Goal: Feedback & Contribution: Submit feedback/report problem

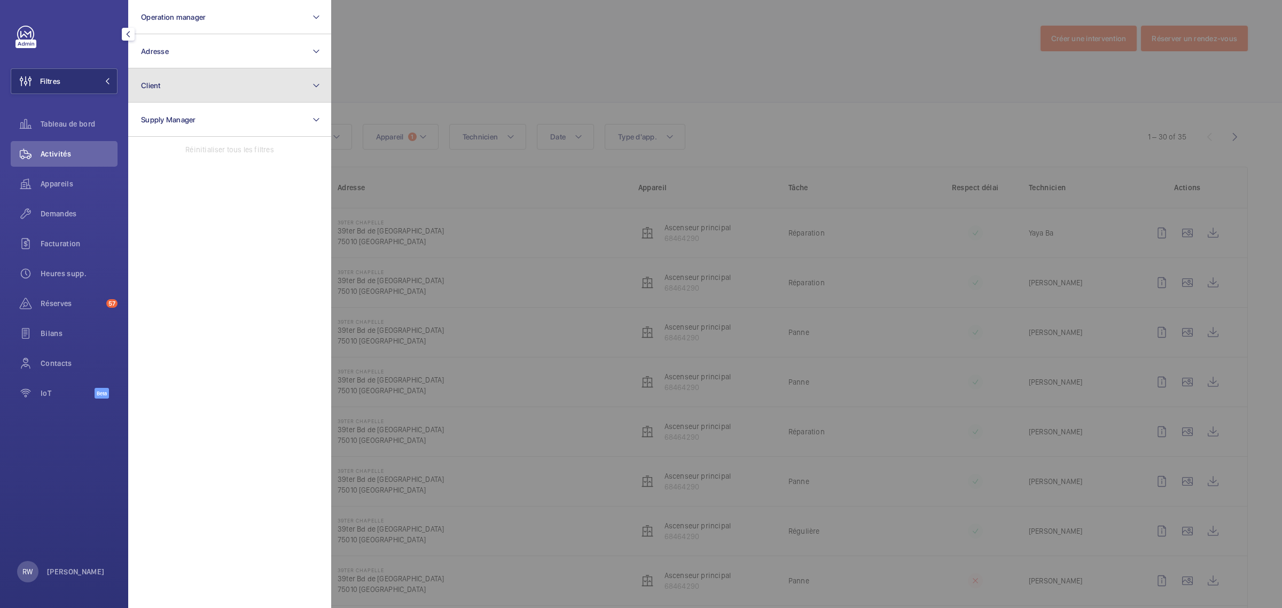
click at [188, 81] on button "Client" at bounding box center [229, 85] width 203 height 34
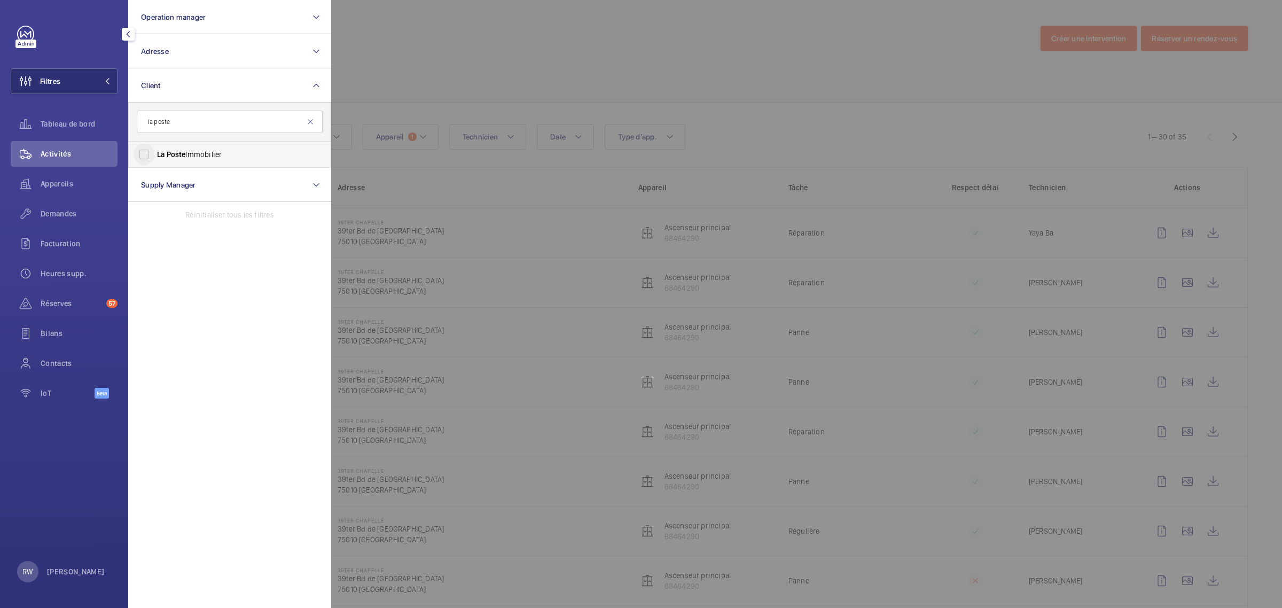
type input "la poste"
click at [145, 153] on input "La Poste Immobilier" at bounding box center [143, 154] width 21 height 21
checkbox input "true"
click at [505, 67] on div at bounding box center [972, 304] width 1282 height 608
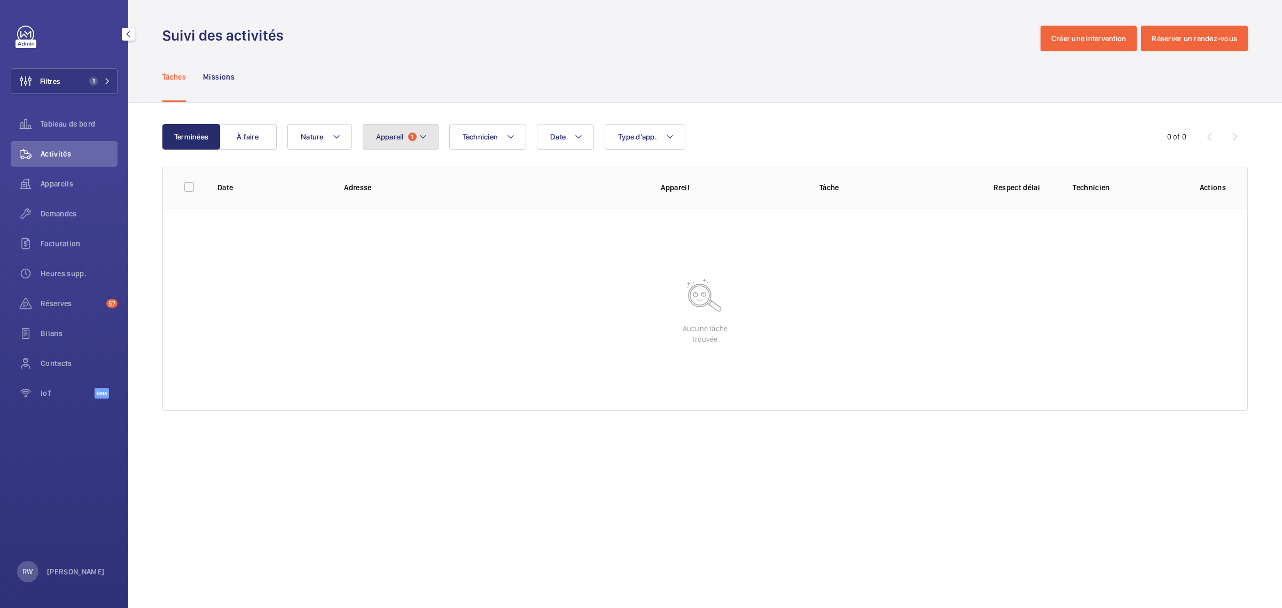
click at [405, 135] on button "Appareil 1" at bounding box center [401, 137] width 76 height 26
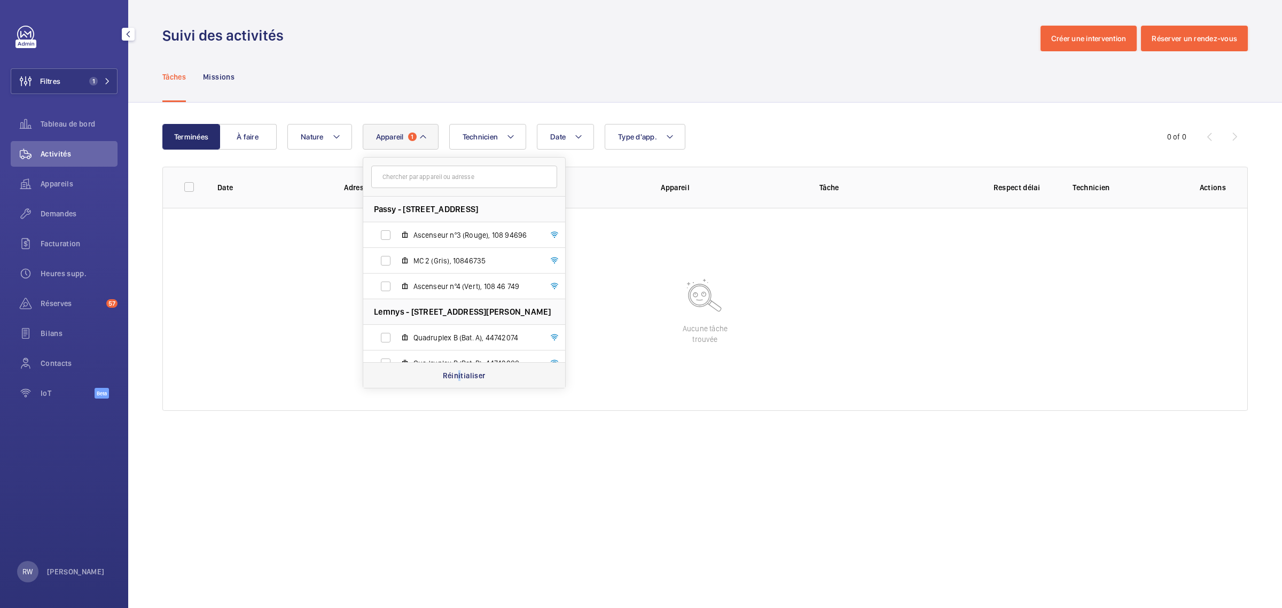
click at [460, 374] on p "Réinitialiser" at bounding box center [464, 375] width 43 height 11
click at [462, 72] on div "Tâches Missions" at bounding box center [704, 76] width 1085 height 51
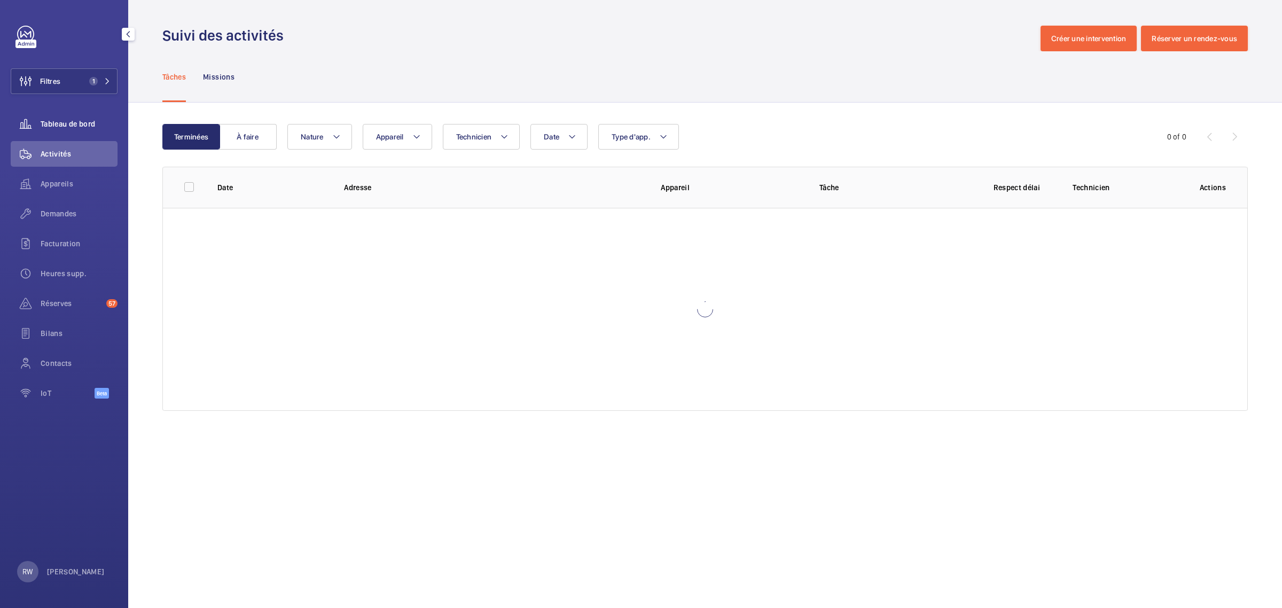
click at [46, 123] on span "Tableau de bord" at bounding box center [79, 124] width 77 height 11
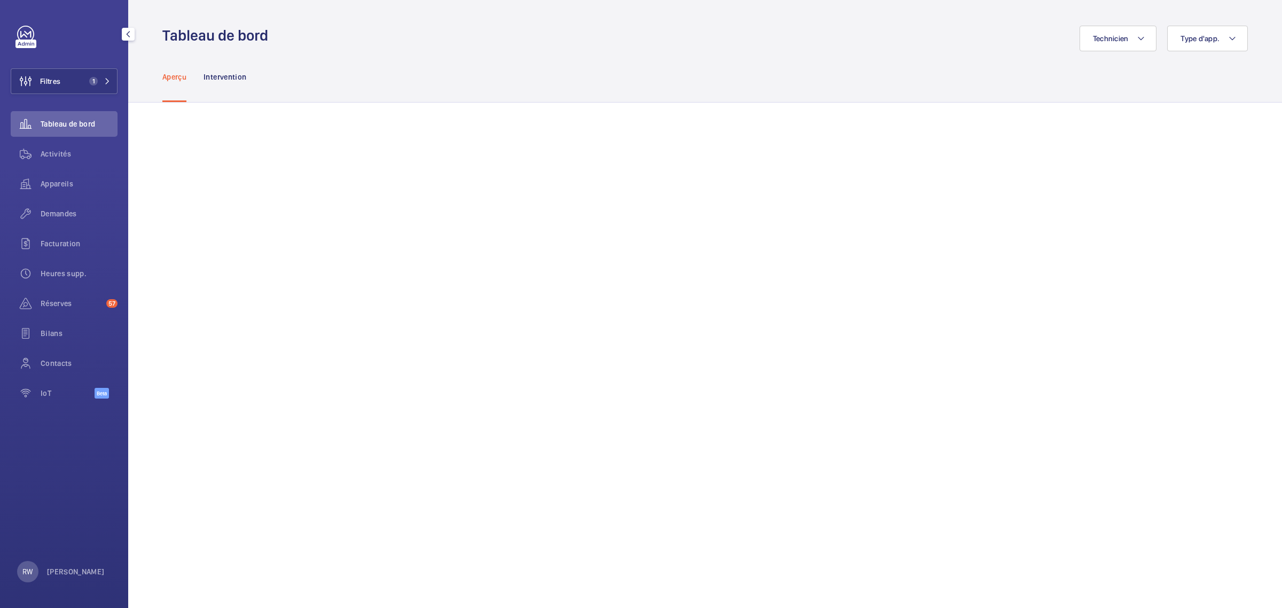
click at [61, 126] on span "Tableau de bord" at bounding box center [79, 124] width 77 height 11
click at [55, 155] on span "Activités" at bounding box center [79, 153] width 77 height 11
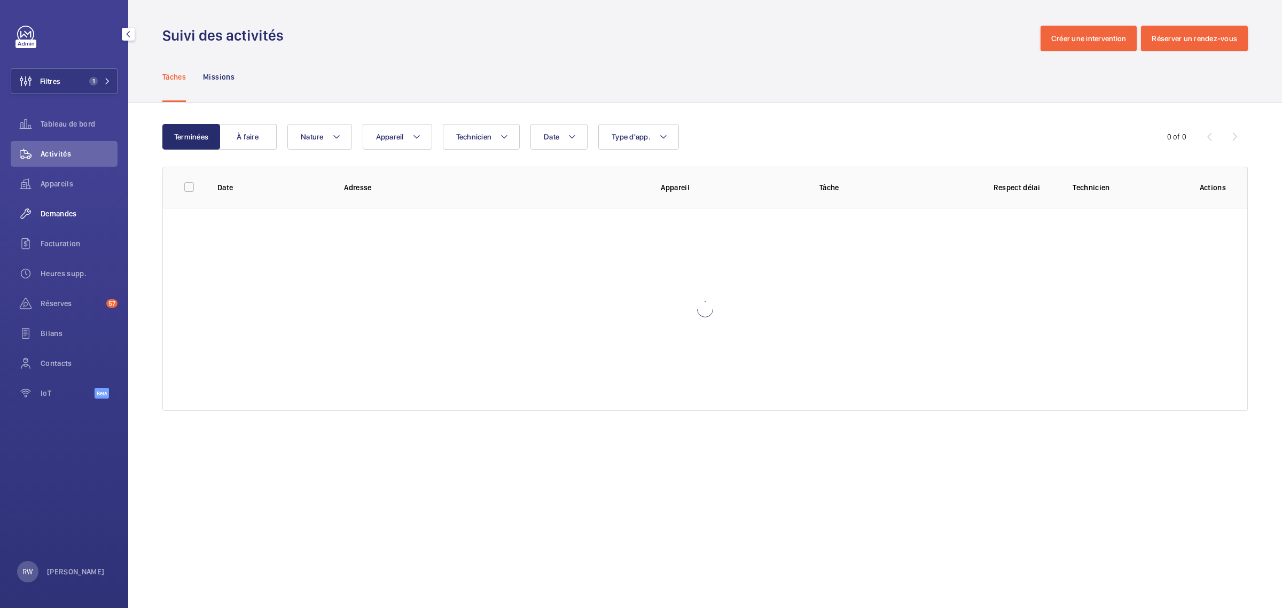
click at [57, 213] on span "Demandes" at bounding box center [79, 213] width 77 height 11
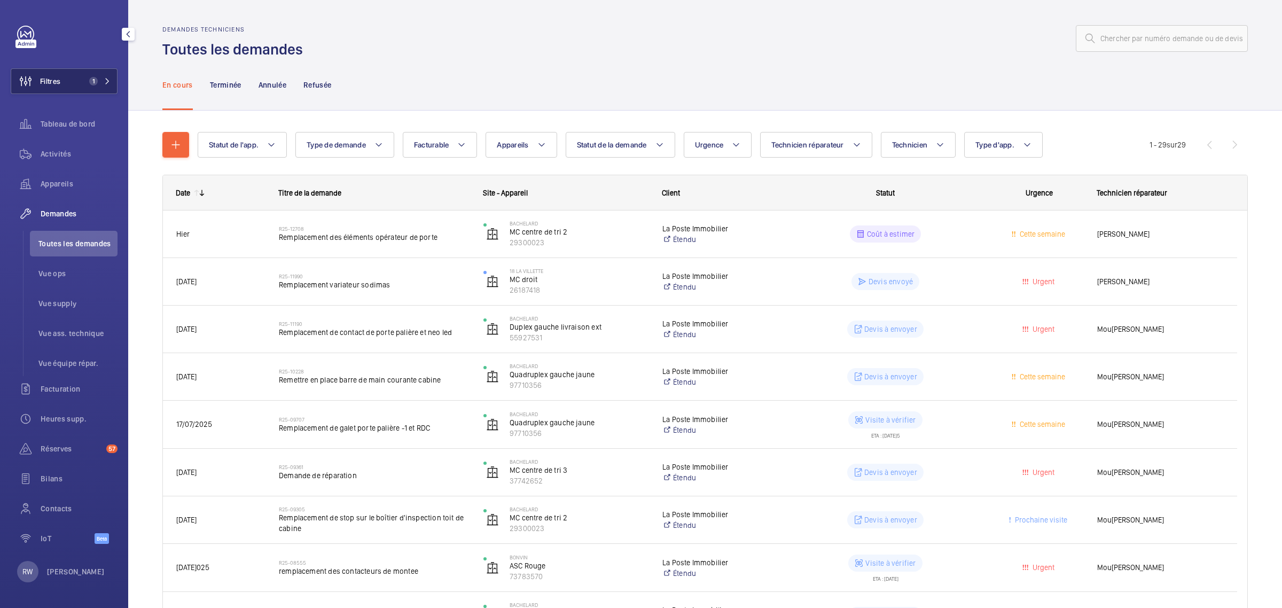
drag, startPoint x: 47, startPoint y: 122, endPoint x: 57, endPoint y: 92, distance: 30.9
click at [48, 121] on span "Tableau de bord" at bounding box center [79, 124] width 77 height 11
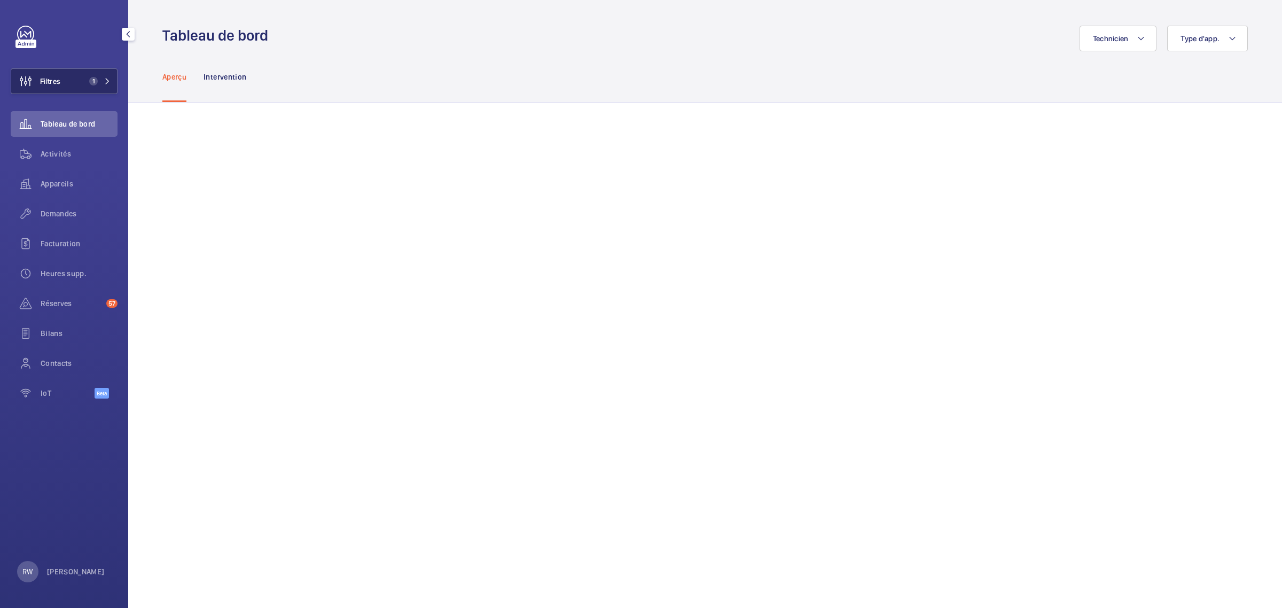
click at [67, 75] on button "Filtres 1" at bounding box center [64, 81] width 107 height 26
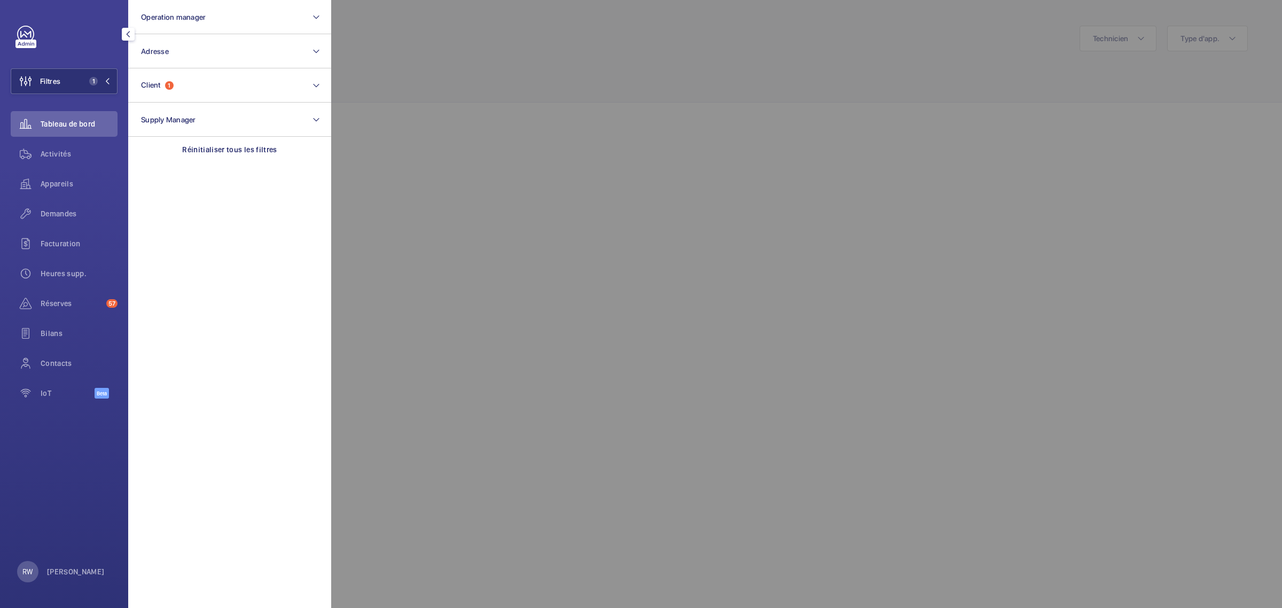
click at [636, 64] on div at bounding box center [972, 304] width 1282 height 608
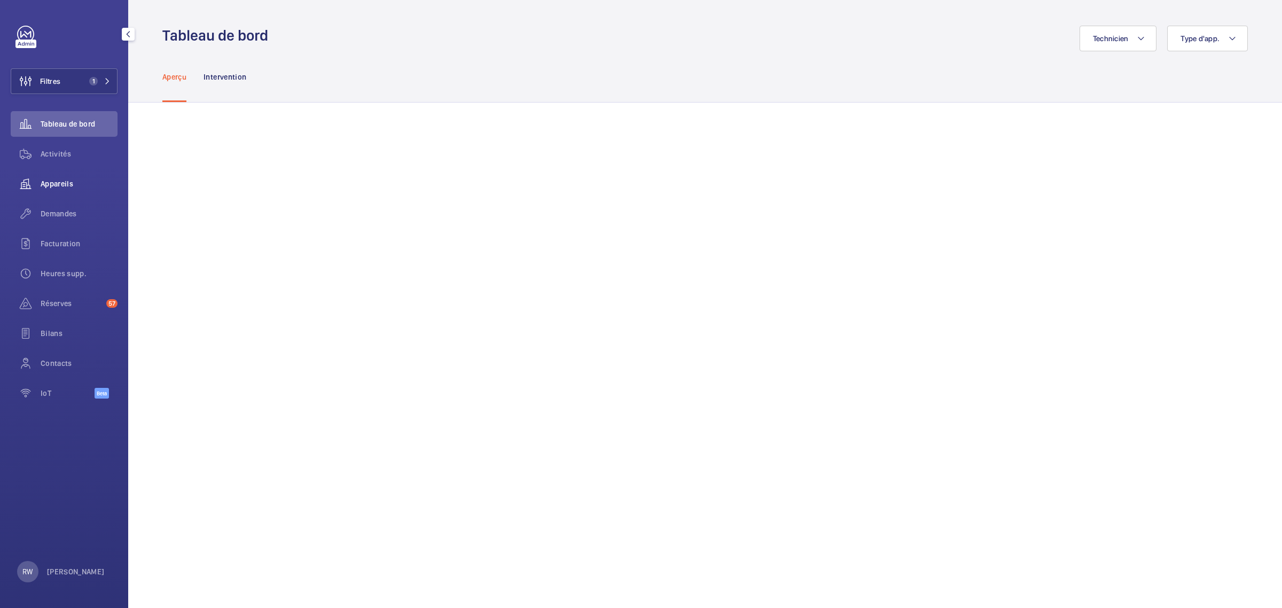
click at [55, 180] on span "Appareils" at bounding box center [79, 183] width 77 height 11
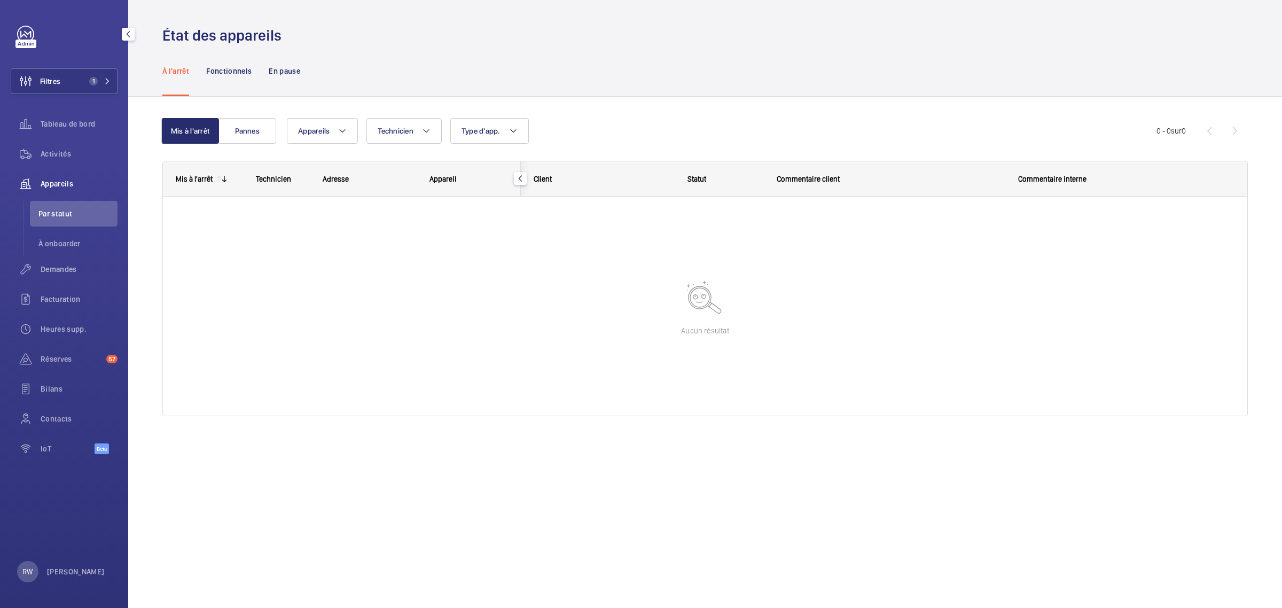
click at [54, 147] on div "Activités" at bounding box center [64, 154] width 107 height 26
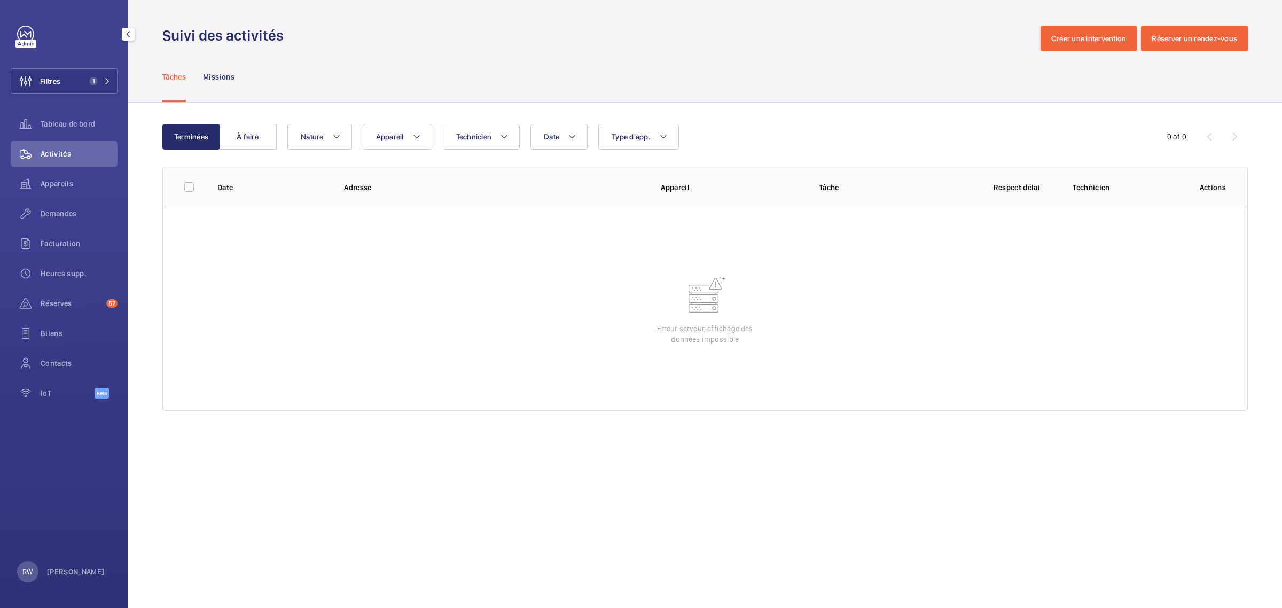
click at [68, 148] on span "Activités" at bounding box center [79, 153] width 77 height 11
click at [65, 120] on span "Tableau de bord" at bounding box center [79, 124] width 77 height 11
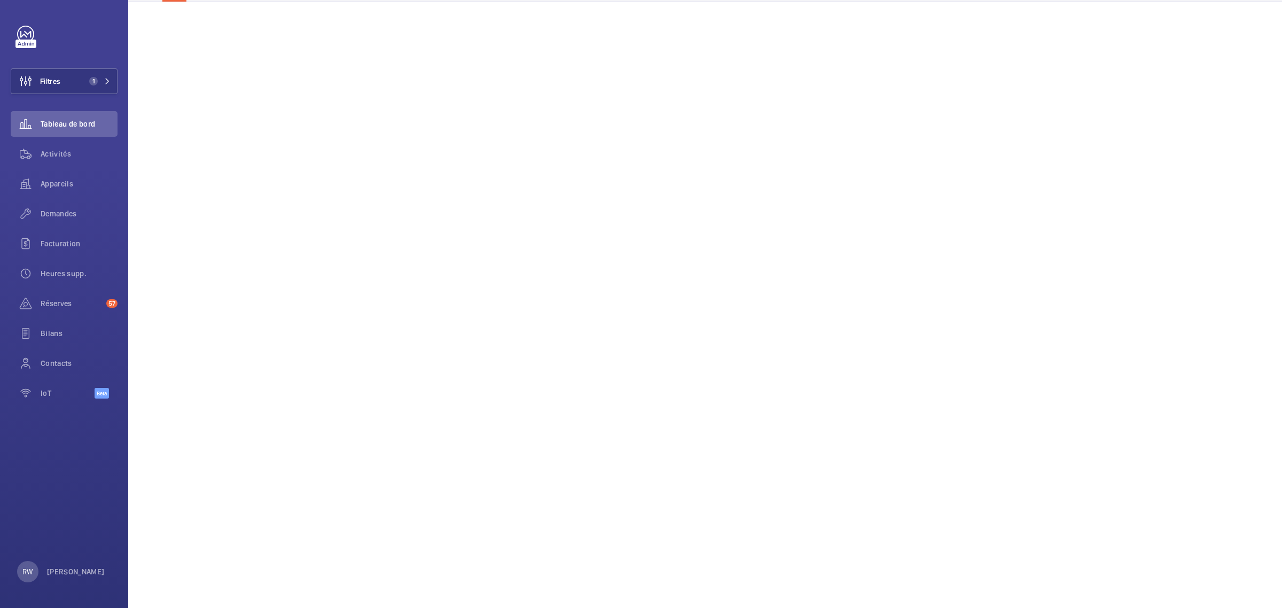
scroll to position [133, 0]
click at [61, 304] on span "Réserves" at bounding box center [71, 303] width 61 height 11
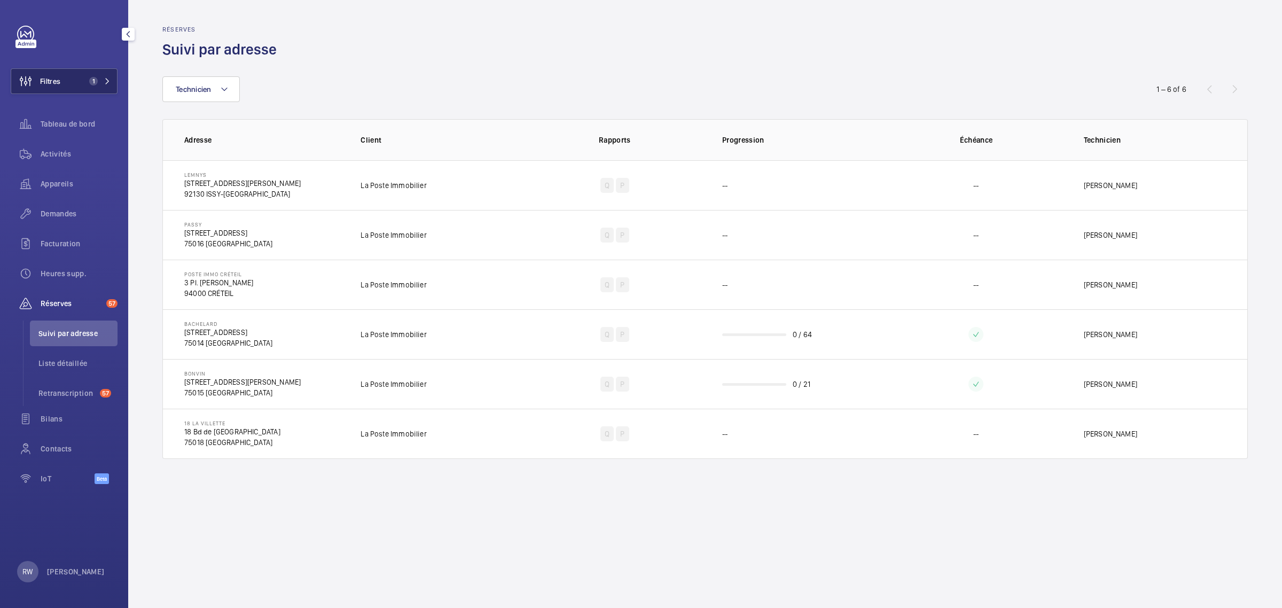
click at [67, 75] on button "Filtres 1" at bounding box center [64, 81] width 107 height 26
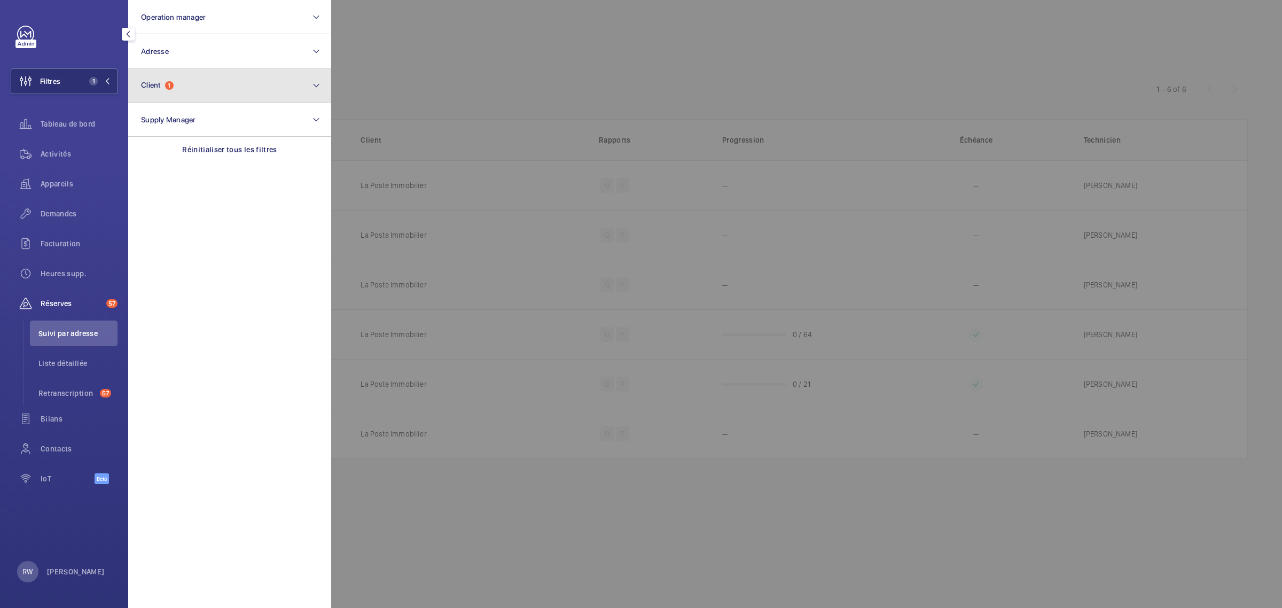
click at [171, 93] on button "Client 1" at bounding box center [229, 85] width 203 height 34
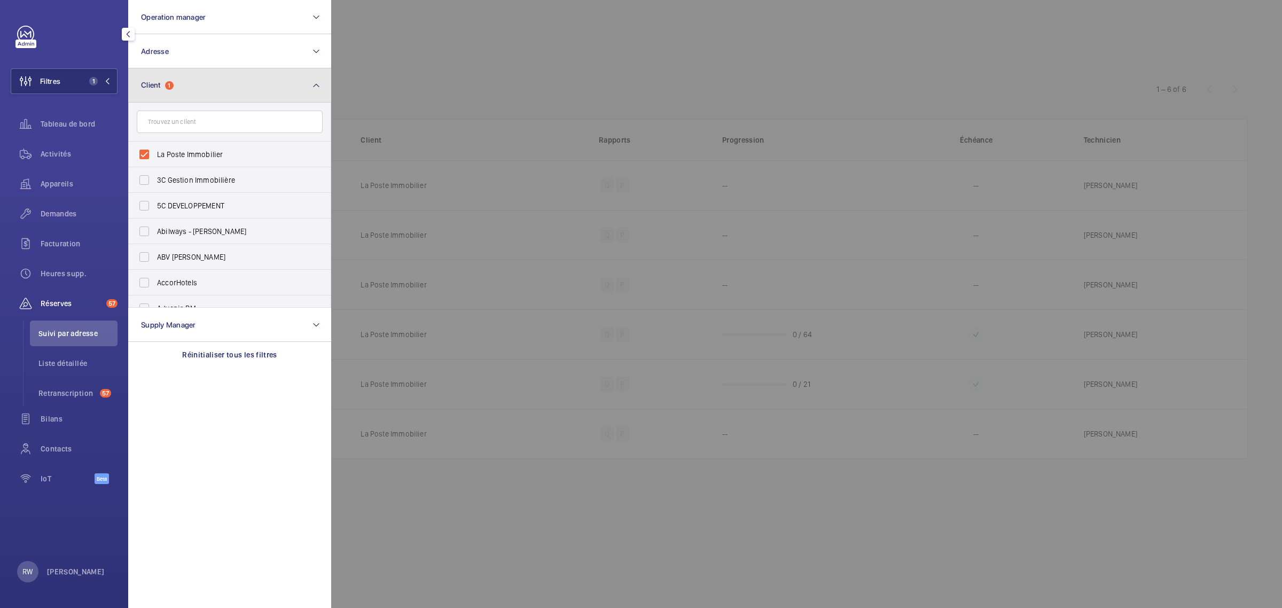
click at [190, 89] on button "Client 1" at bounding box center [229, 85] width 203 height 34
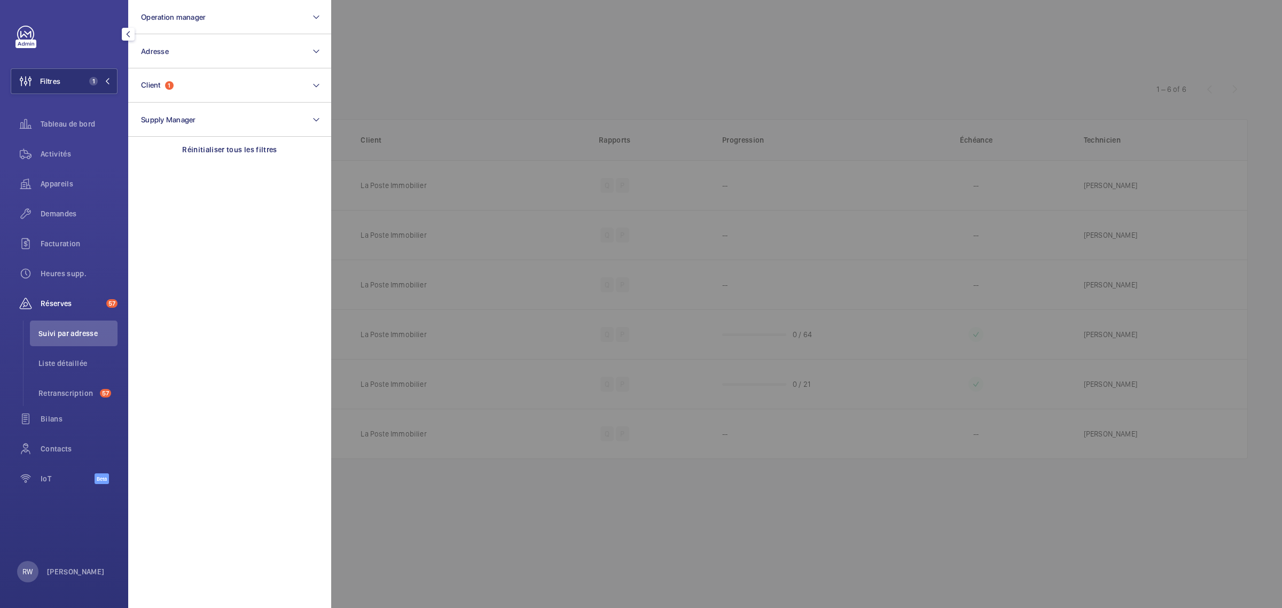
click at [548, 73] on div at bounding box center [972, 304] width 1282 height 608
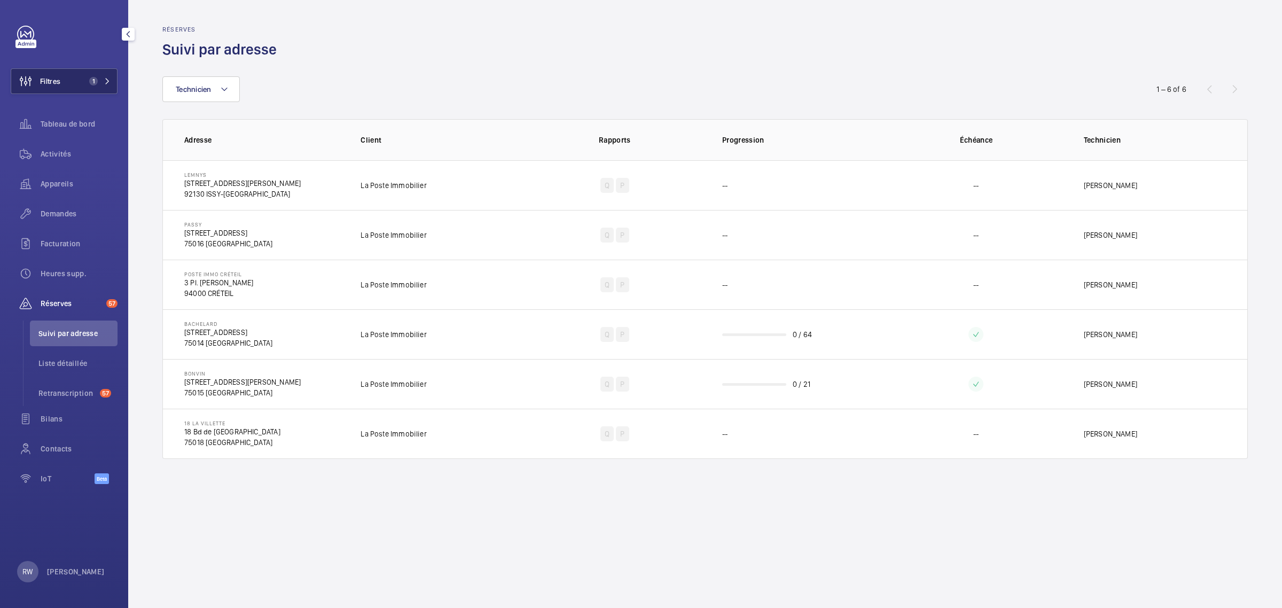
click at [67, 80] on button "Filtres 1" at bounding box center [64, 81] width 107 height 26
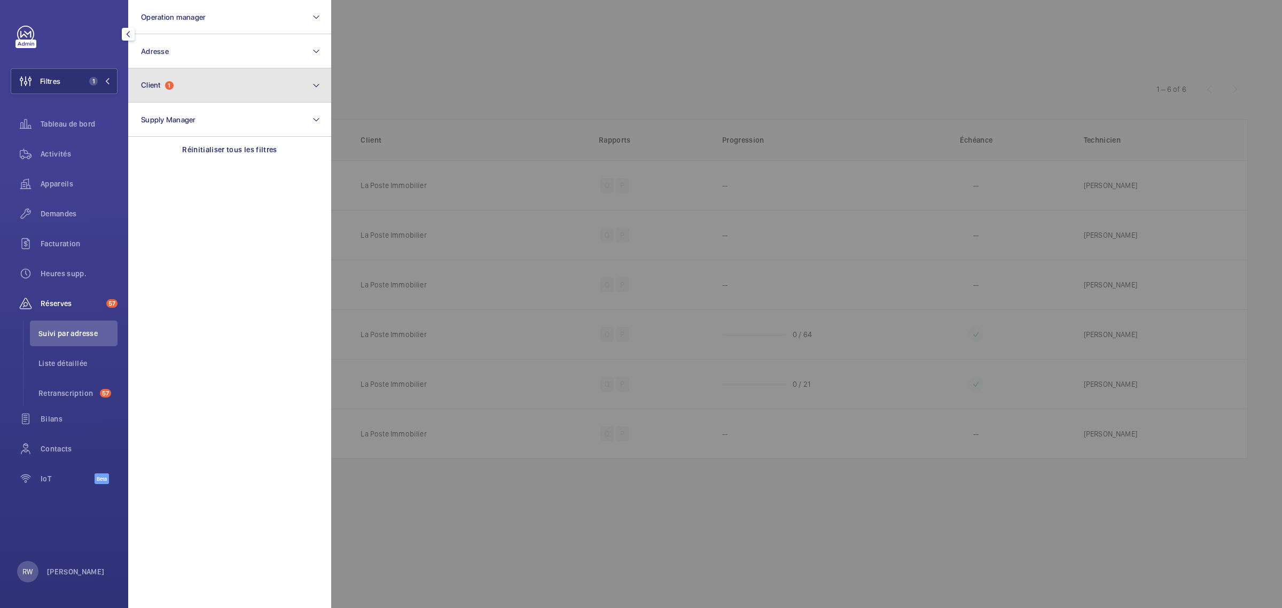
click at [182, 88] on button "Client 1" at bounding box center [229, 85] width 203 height 34
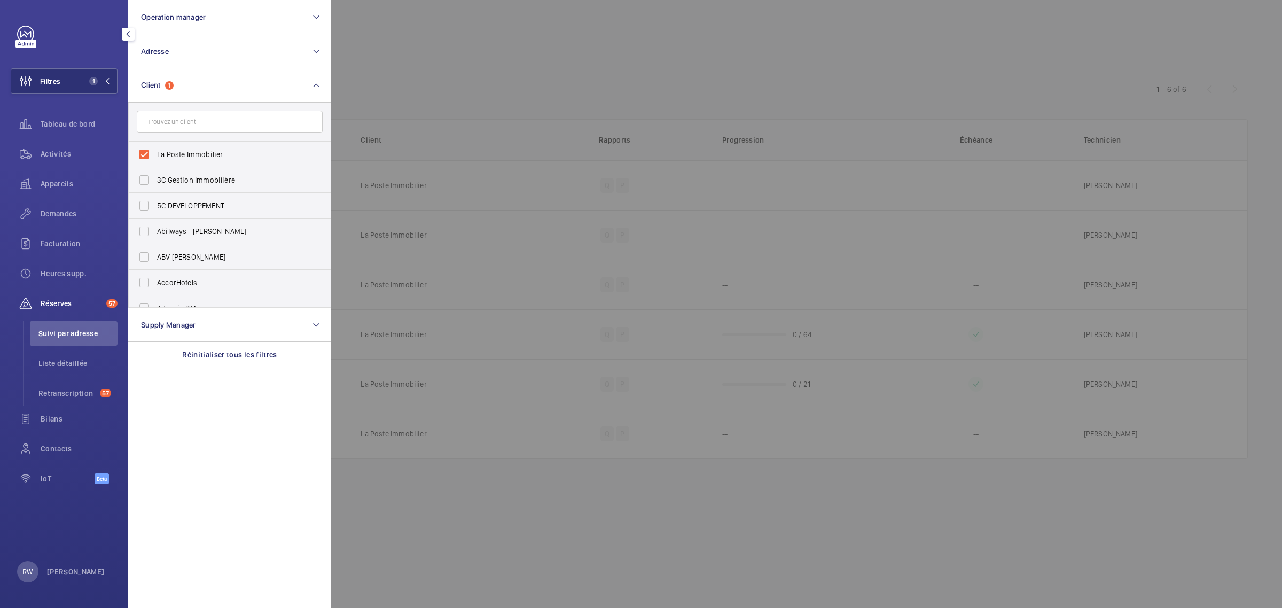
click at [458, 76] on div at bounding box center [972, 304] width 1282 height 608
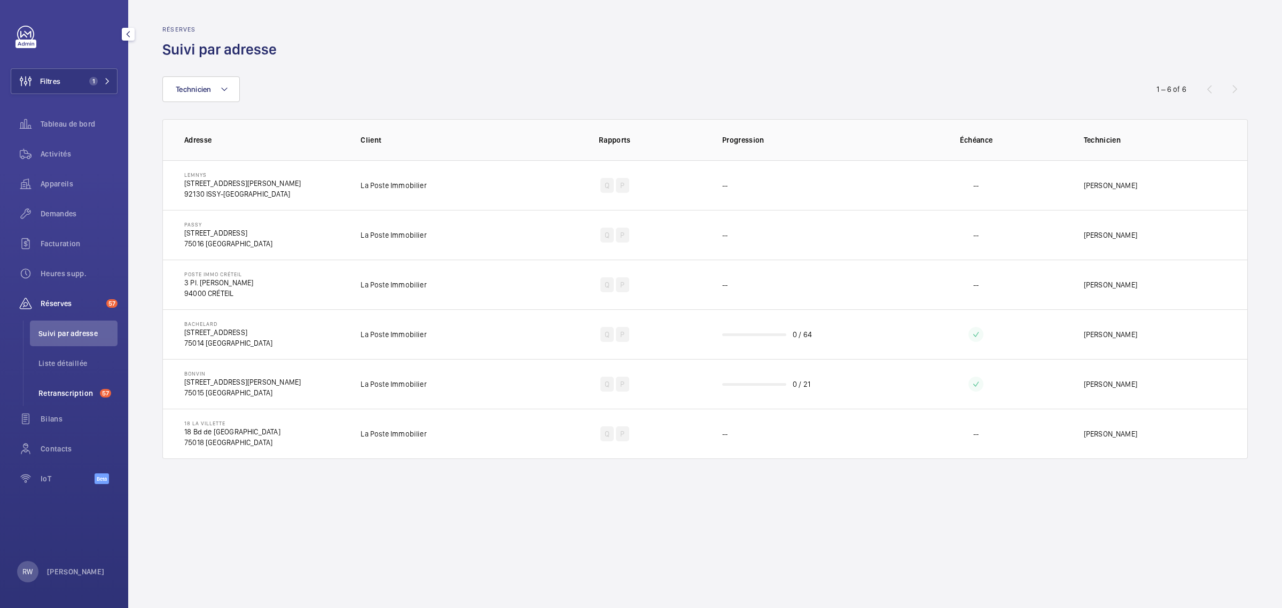
click at [64, 392] on span "Retranscription" at bounding box center [66, 393] width 57 height 11
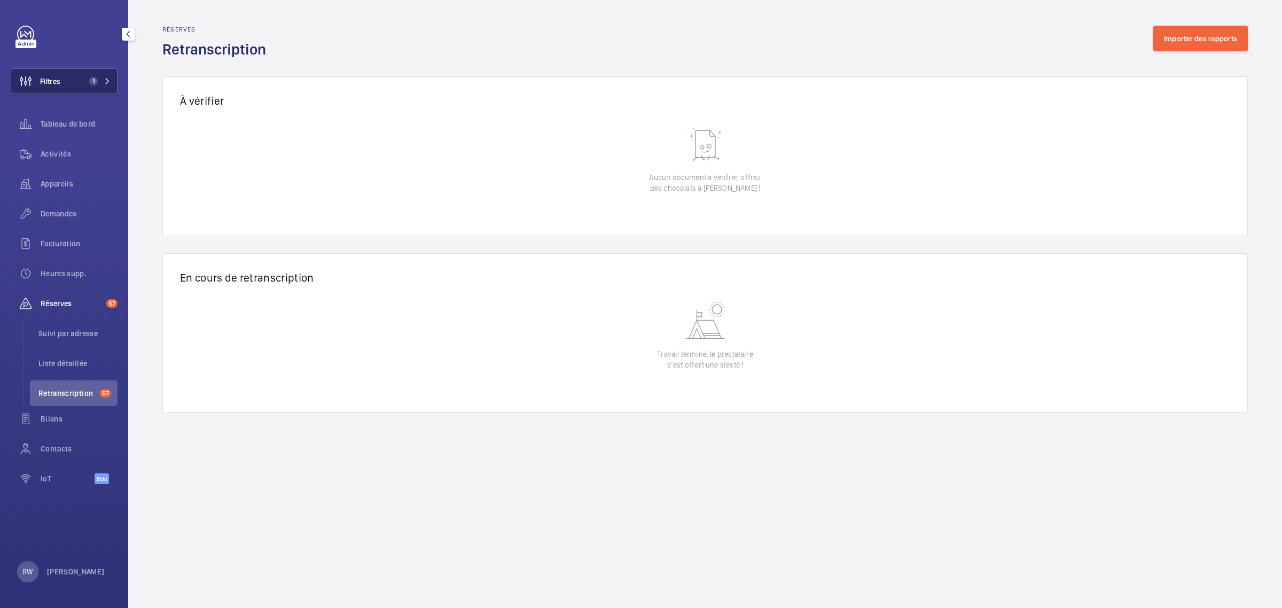
click at [60, 81] on span "Filtres" at bounding box center [50, 81] width 20 height 11
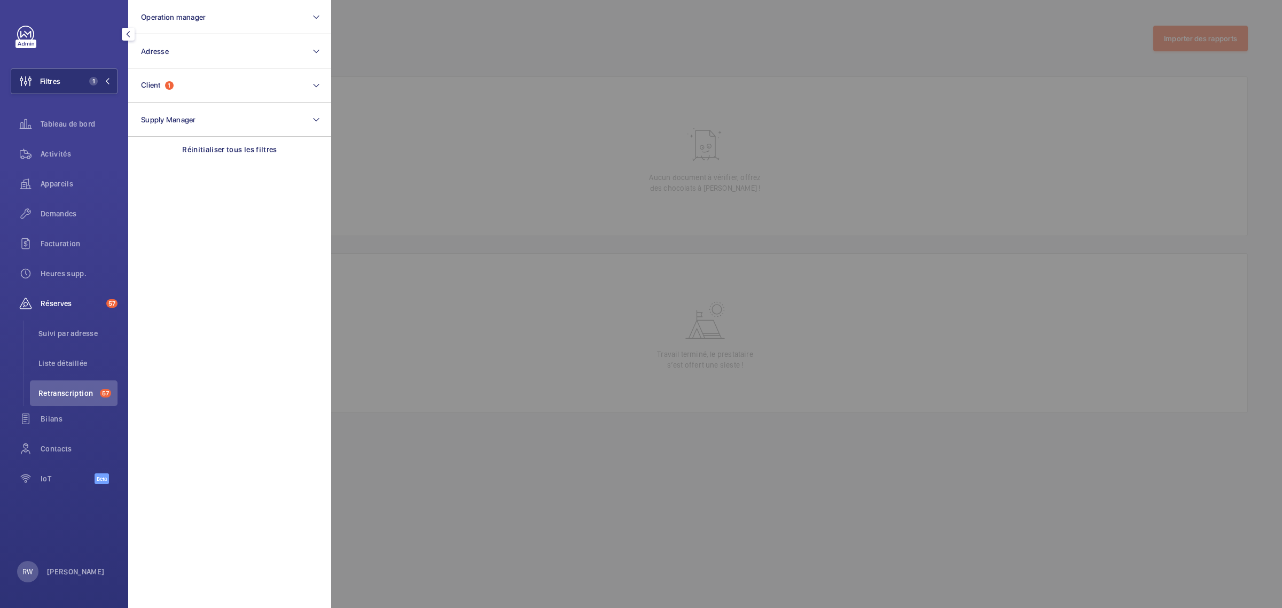
click at [568, 46] on div at bounding box center [972, 304] width 1282 height 608
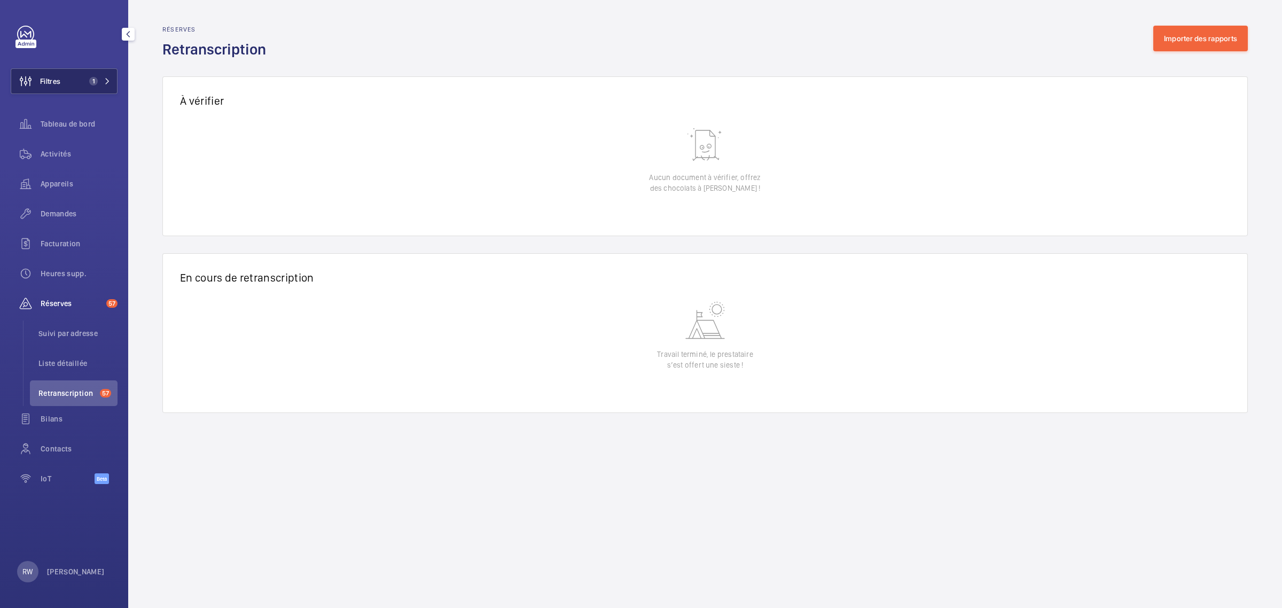
click at [101, 81] on span "1" at bounding box center [98, 81] width 26 height 9
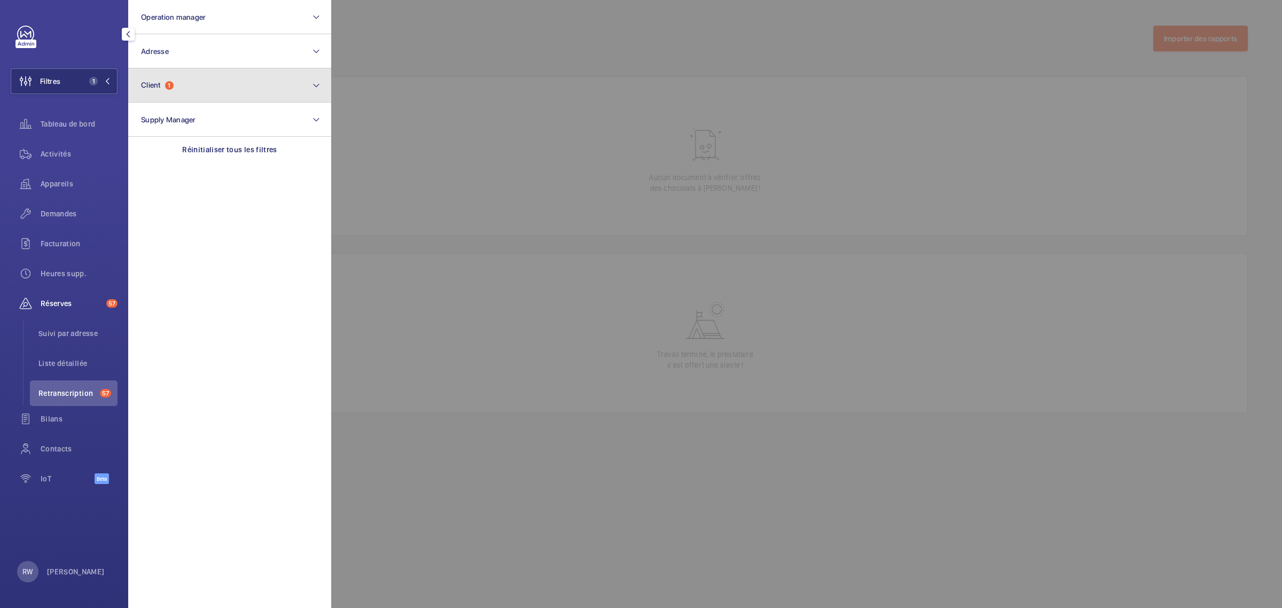
click at [159, 93] on button "Client 1" at bounding box center [229, 85] width 203 height 34
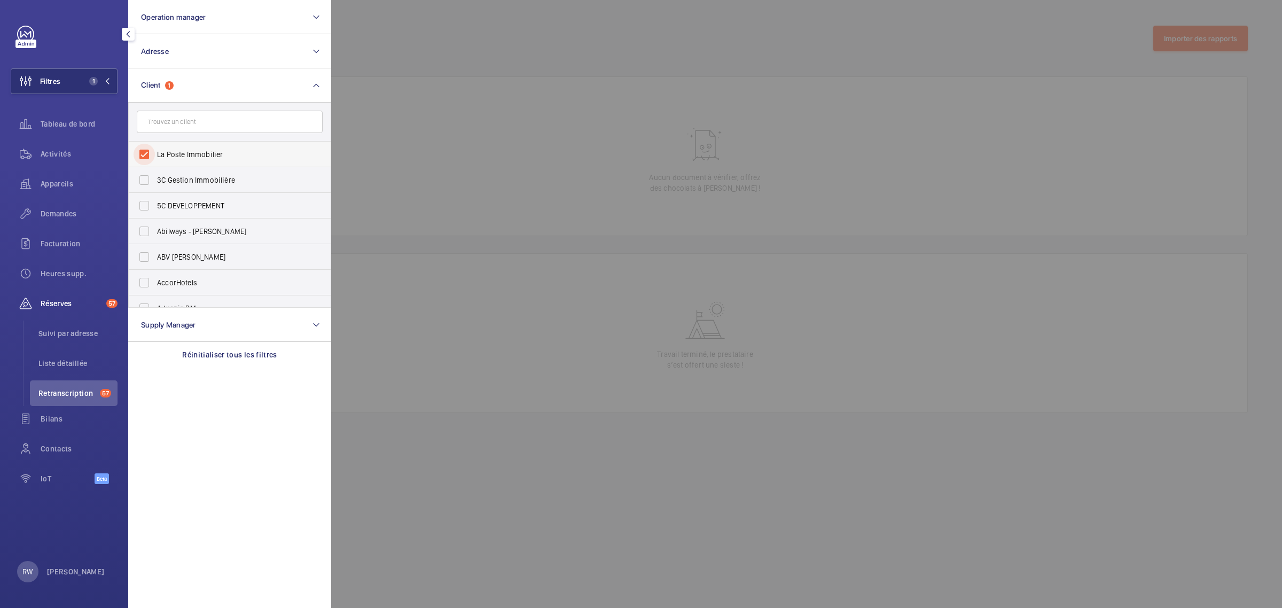
click at [143, 153] on input "La Poste Immobilier" at bounding box center [143, 154] width 21 height 21
click at [143, 155] on input "La Poste Immobilier" at bounding box center [143, 154] width 21 height 21
checkbox input "true"
click at [446, 82] on div at bounding box center [972, 304] width 1282 height 608
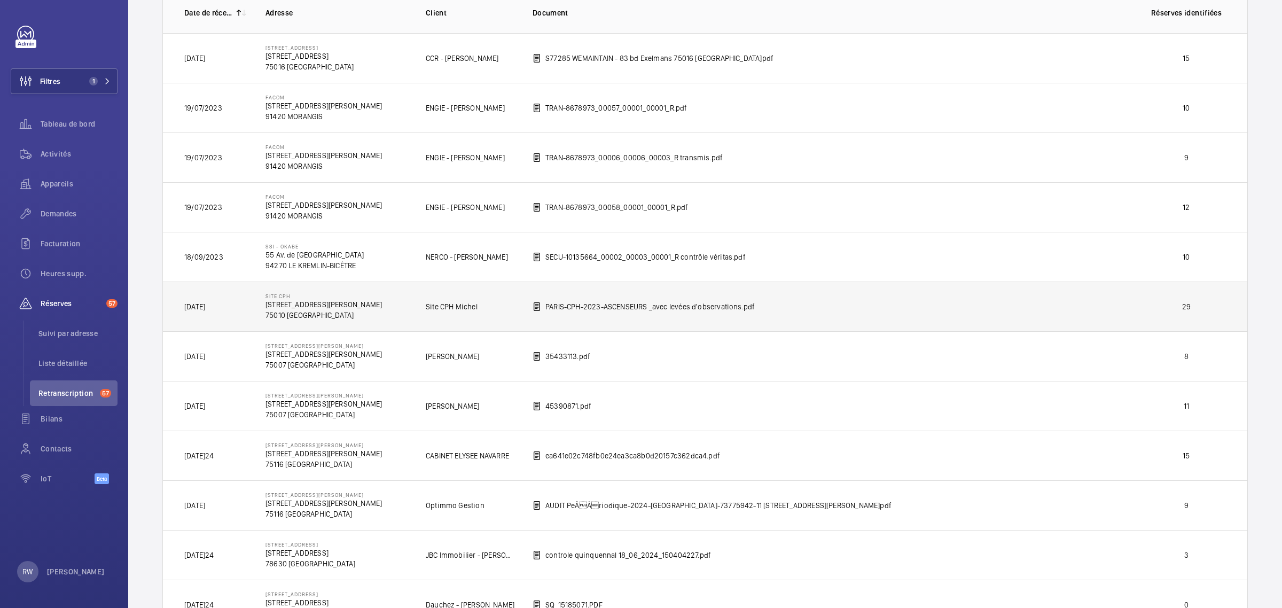
scroll to position [133, 0]
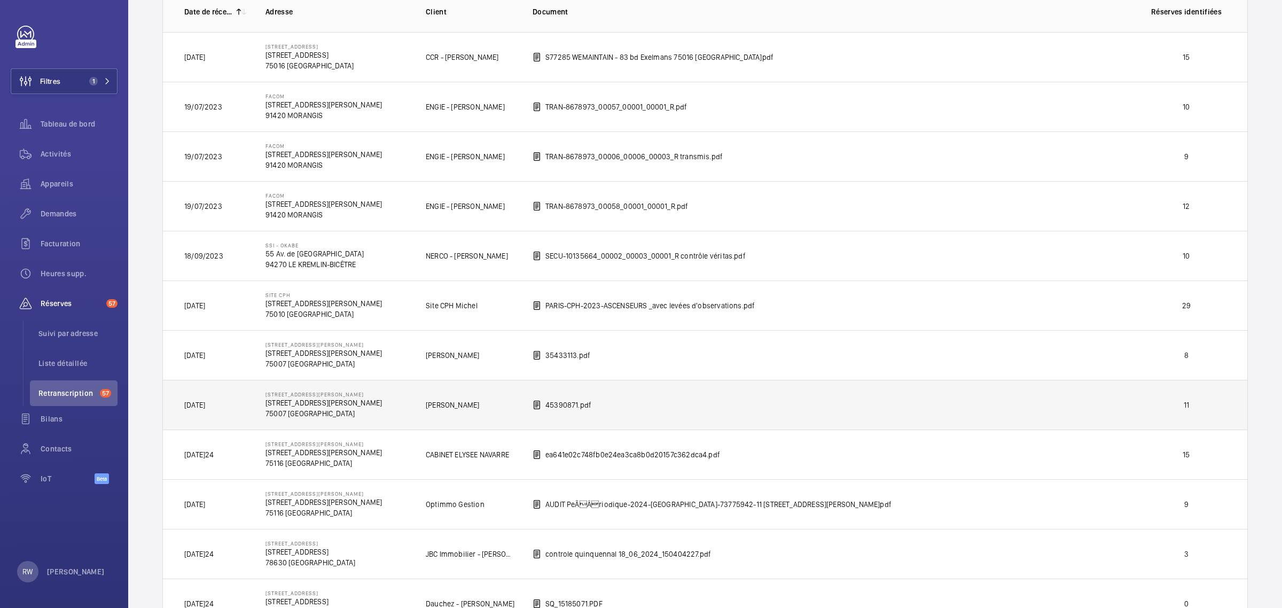
click at [681, 399] on td "45390871.pdf" at bounding box center [822, 405] width 614 height 50
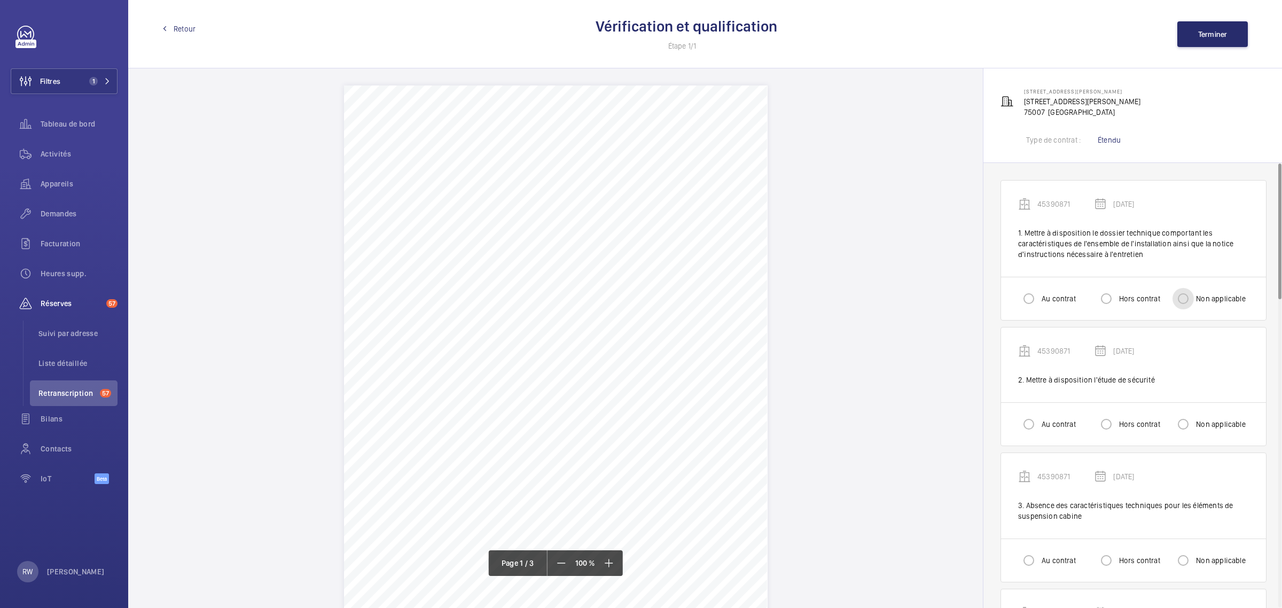
click at [1181, 297] on input "Non applicable" at bounding box center [1182, 298] width 21 height 21
radio input "true"
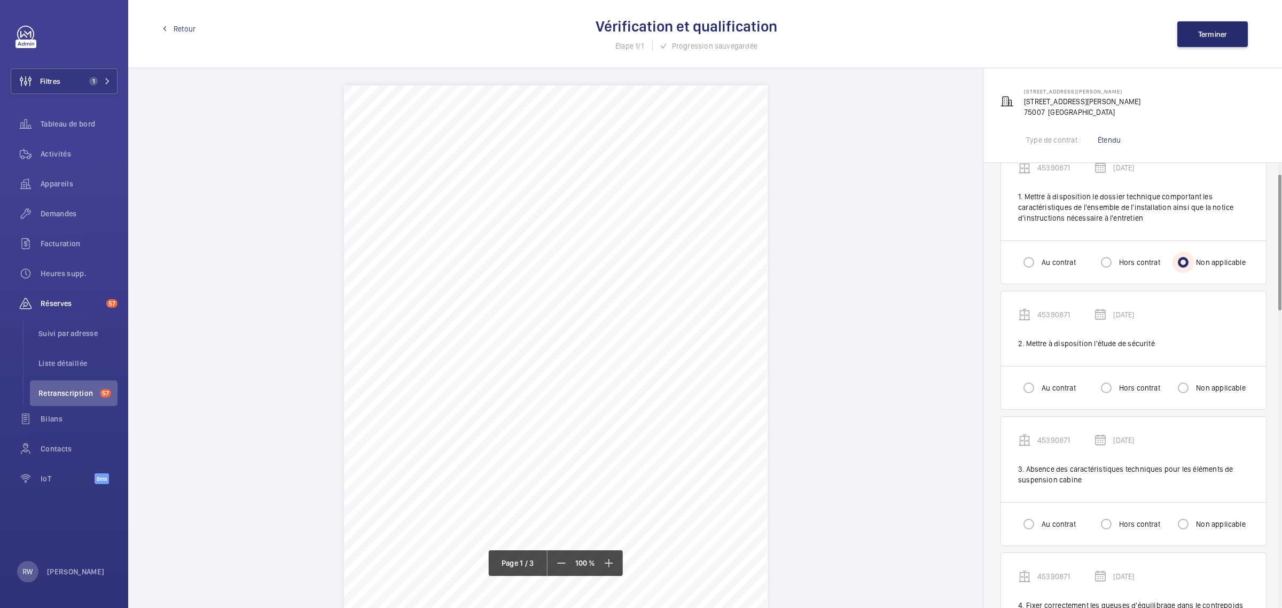
scroll to position [67, 0]
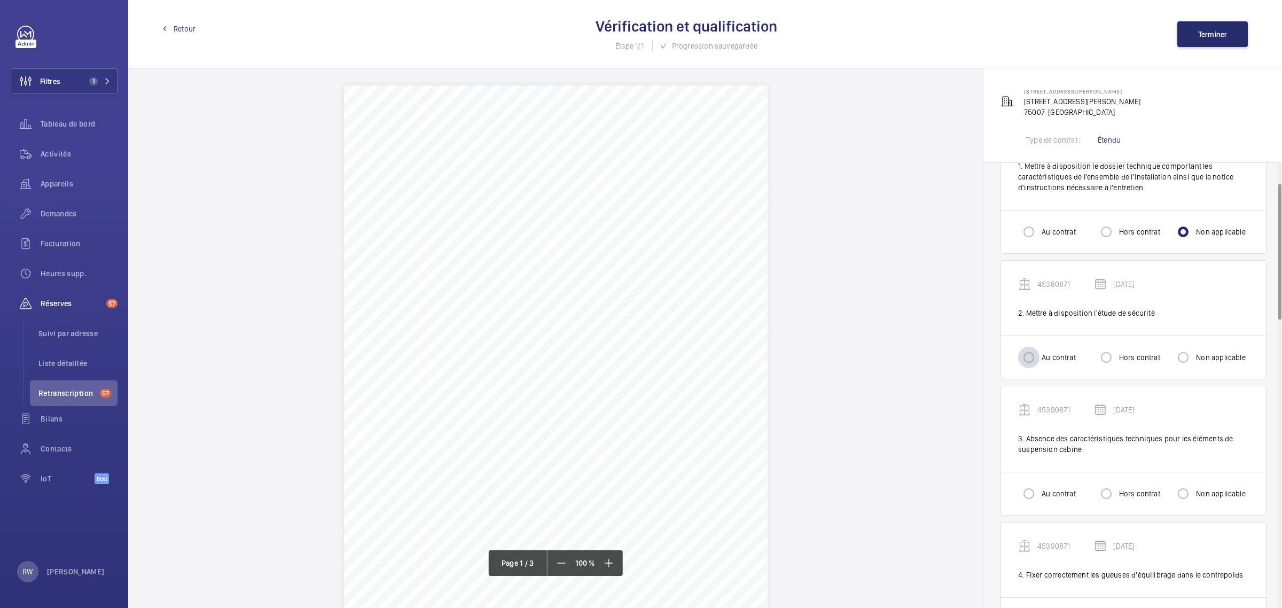
click at [1040, 358] on div at bounding box center [1029, 357] width 26 height 26
radio input "true"
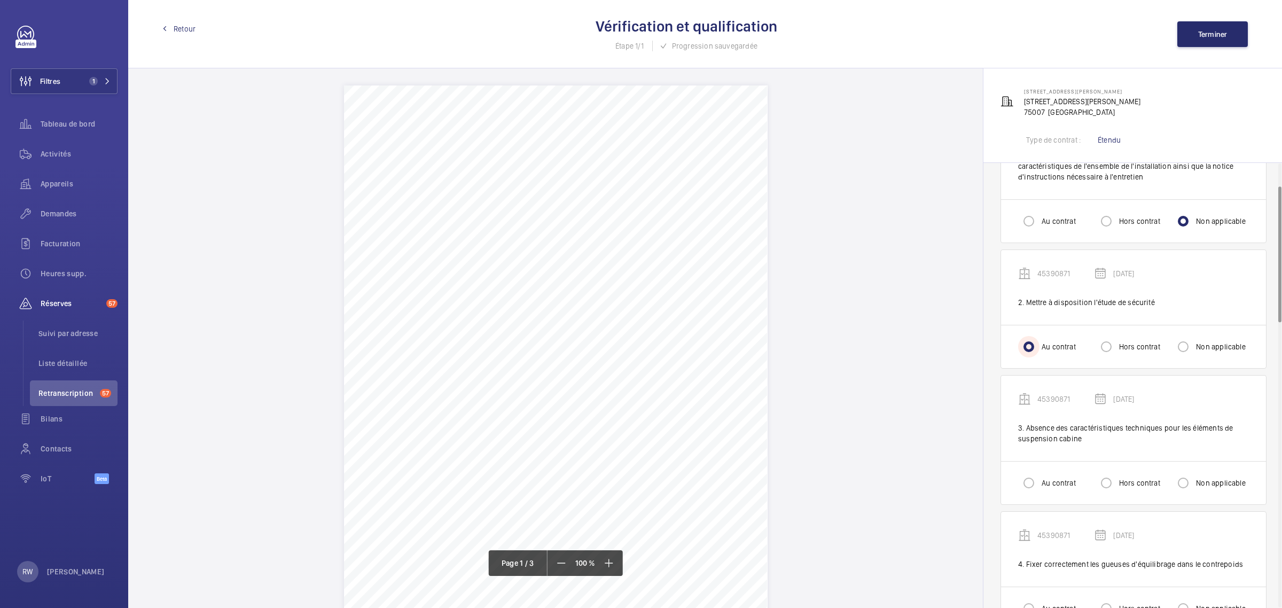
scroll to position [75, 0]
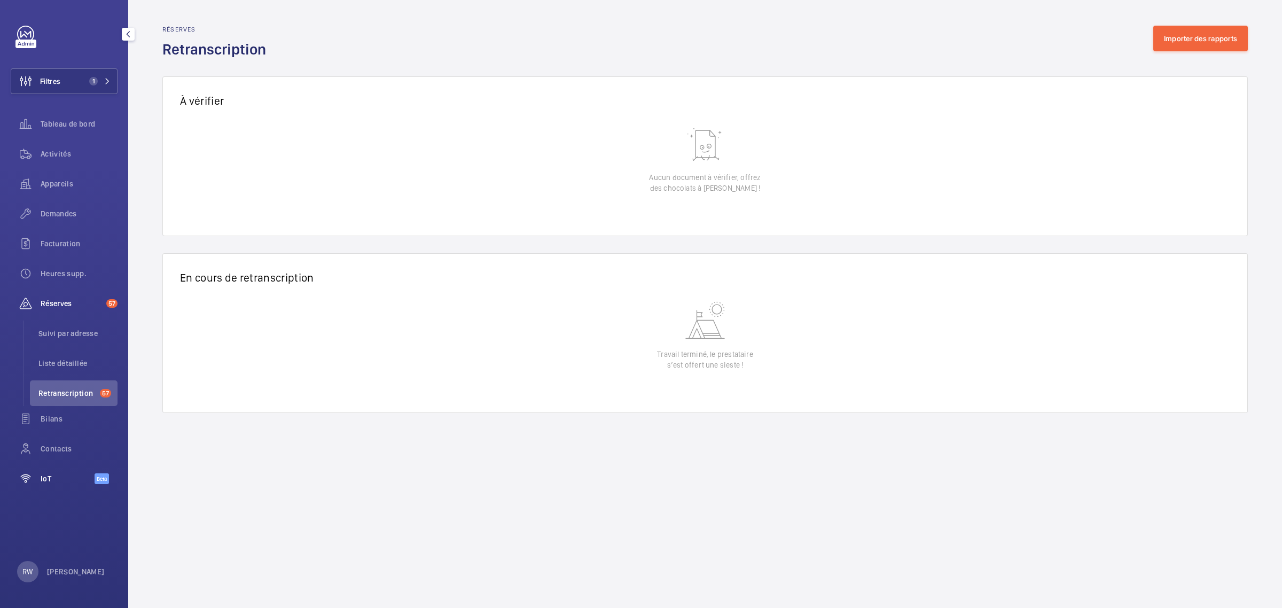
drag, startPoint x: 56, startPoint y: 474, endPoint x: 63, endPoint y: 477, distance: 7.6
click at [56, 474] on span "IoT" at bounding box center [68, 478] width 54 height 11
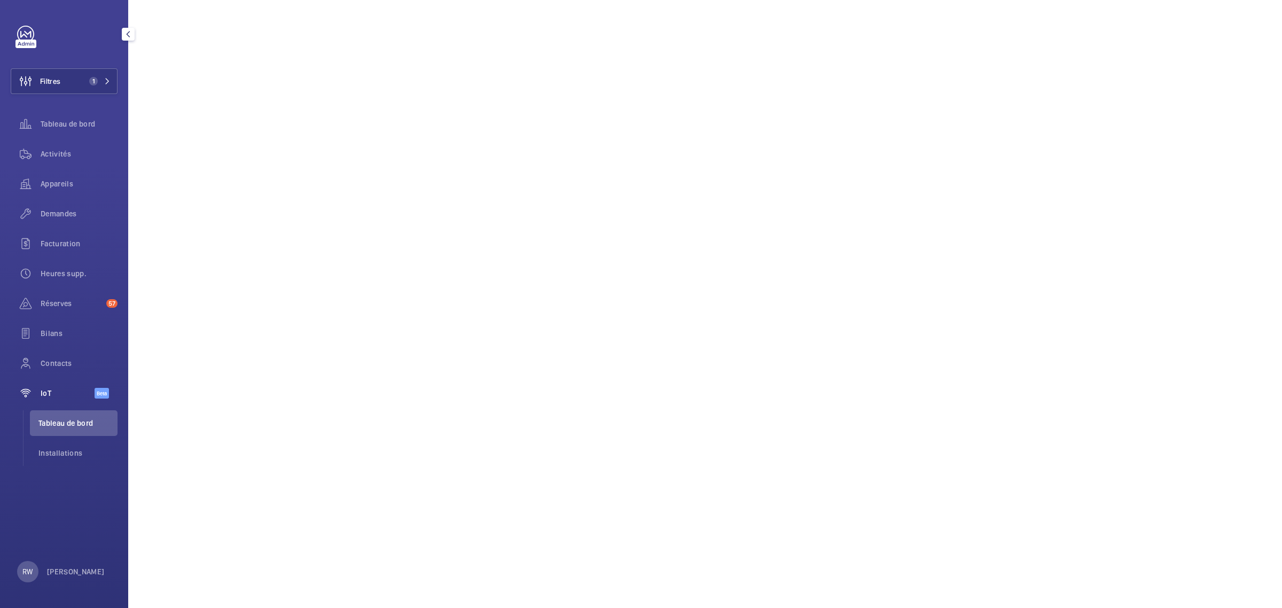
click at [53, 422] on span "Tableau de bord" at bounding box center [77, 423] width 79 height 11
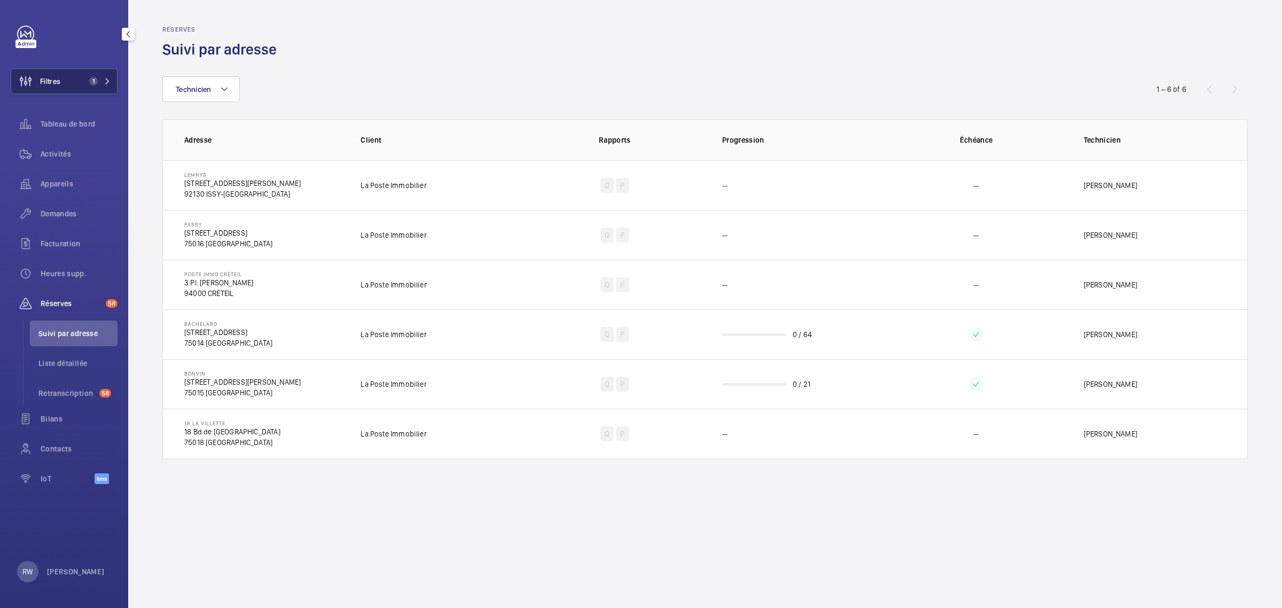
click at [51, 81] on span "Filtres" at bounding box center [50, 81] width 20 height 11
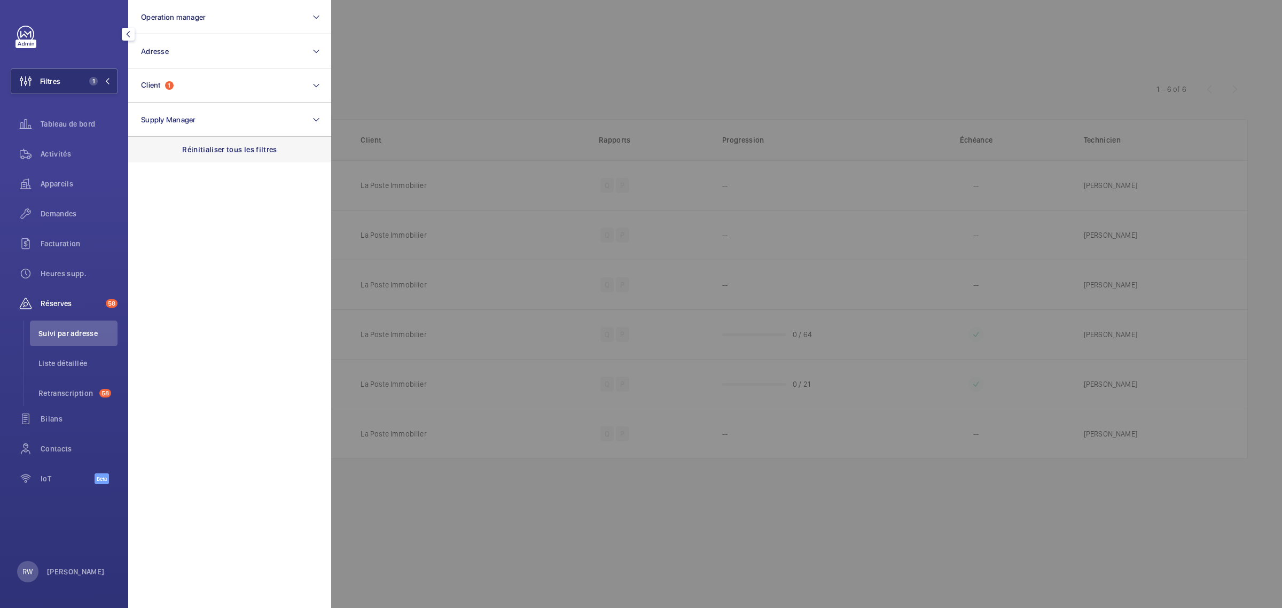
click at [206, 150] on p "Réinitialiser tous les filtres" at bounding box center [229, 149] width 95 height 11
click at [537, 60] on div at bounding box center [972, 304] width 1282 height 608
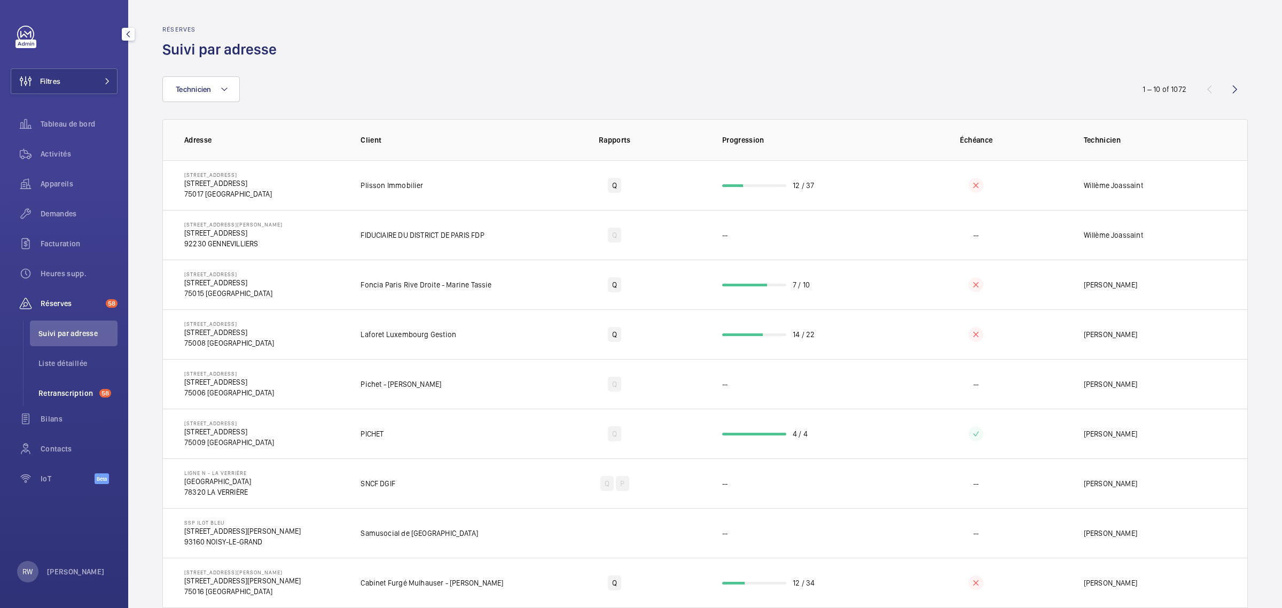
drag, startPoint x: 59, startPoint y: 393, endPoint x: 75, endPoint y: 390, distance: 16.3
click at [59, 392] on span "Retranscription" at bounding box center [66, 393] width 57 height 11
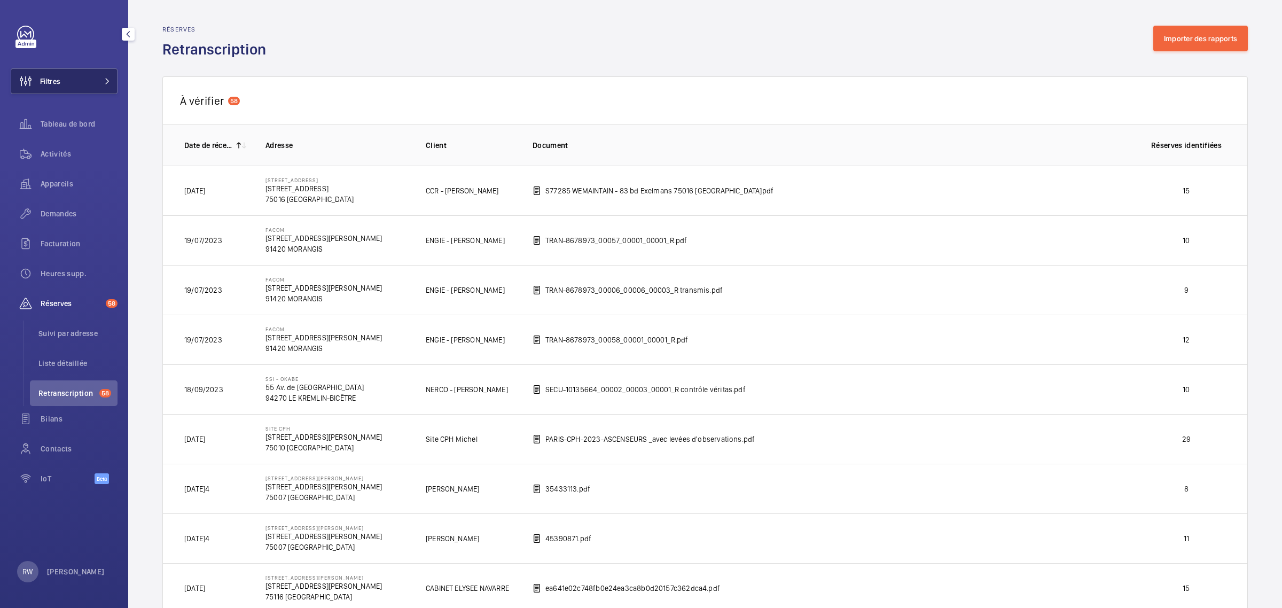
click at [77, 81] on button "Filtres" at bounding box center [64, 81] width 107 height 26
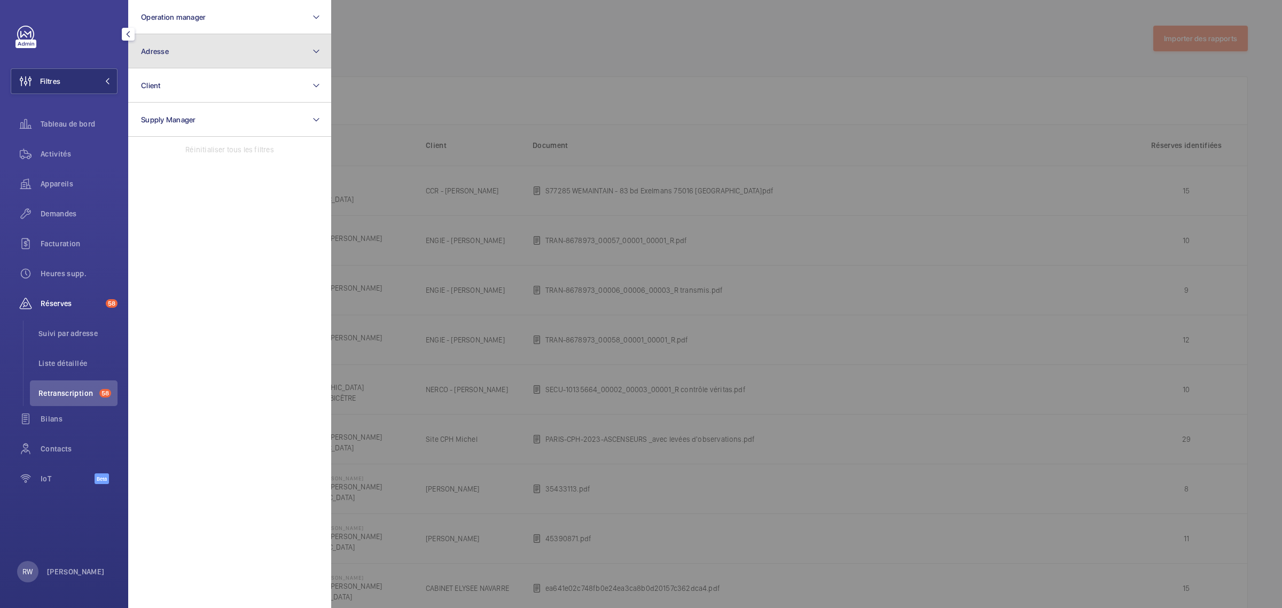
click at [208, 60] on button "Adresse" at bounding box center [229, 51] width 203 height 34
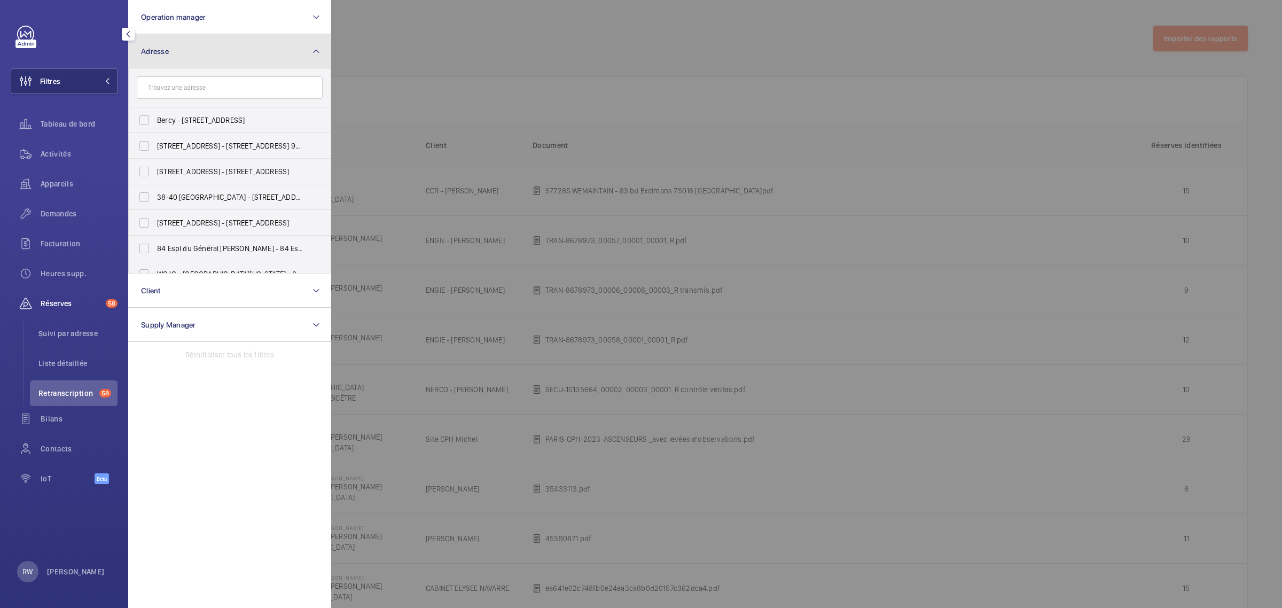
click at [208, 60] on button "Adresse" at bounding box center [229, 51] width 203 height 34
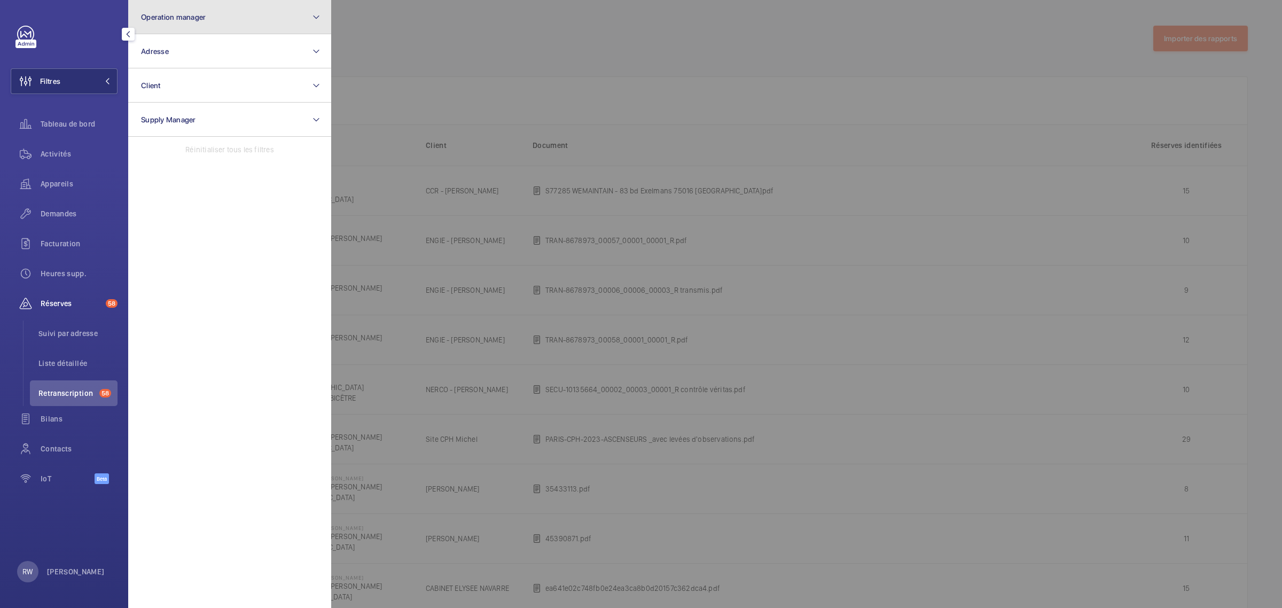
click at [201, 13] on span "Operation manager" at bounding box center [173, 17] width 65 height 9
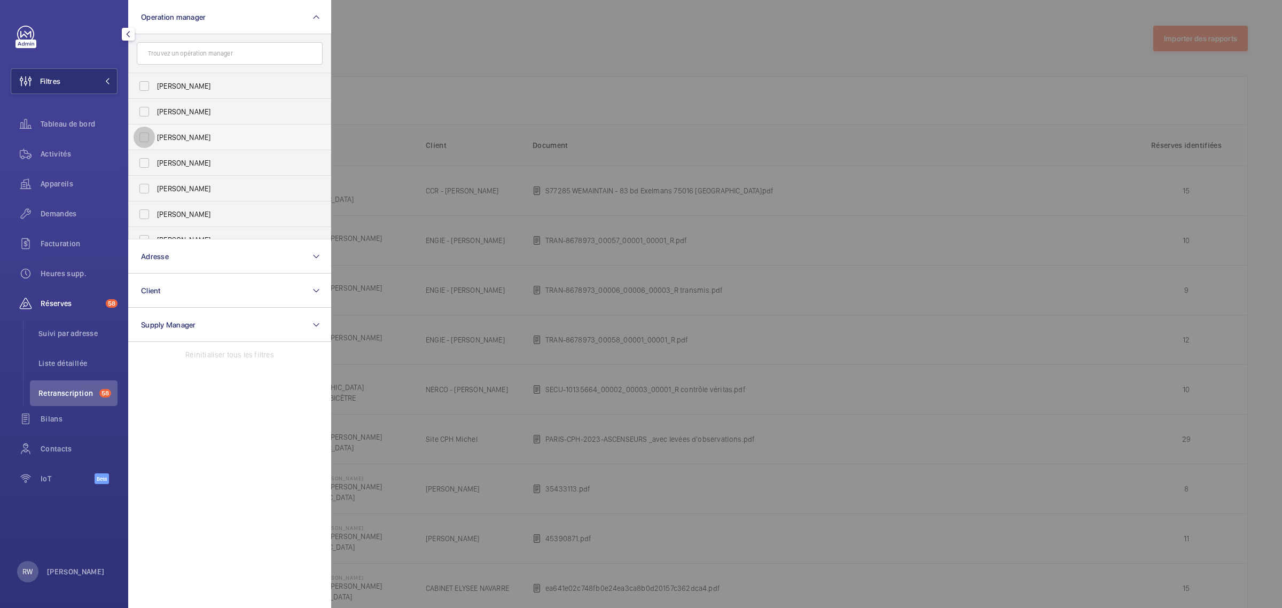
click at [142, 127] on input "[PERSON_NAME]" at bounding box center [143, 137] width 21 height 21
click at [142, 131] on input "[PERSON_NAME]" at bounding box center [143, 137] width 21 height 21
checkbox input "false"
click at [153, 156] on input "[PERSON_NAME]" at bounding box center [143, 162] width 21 height 21
checkbox input "true"
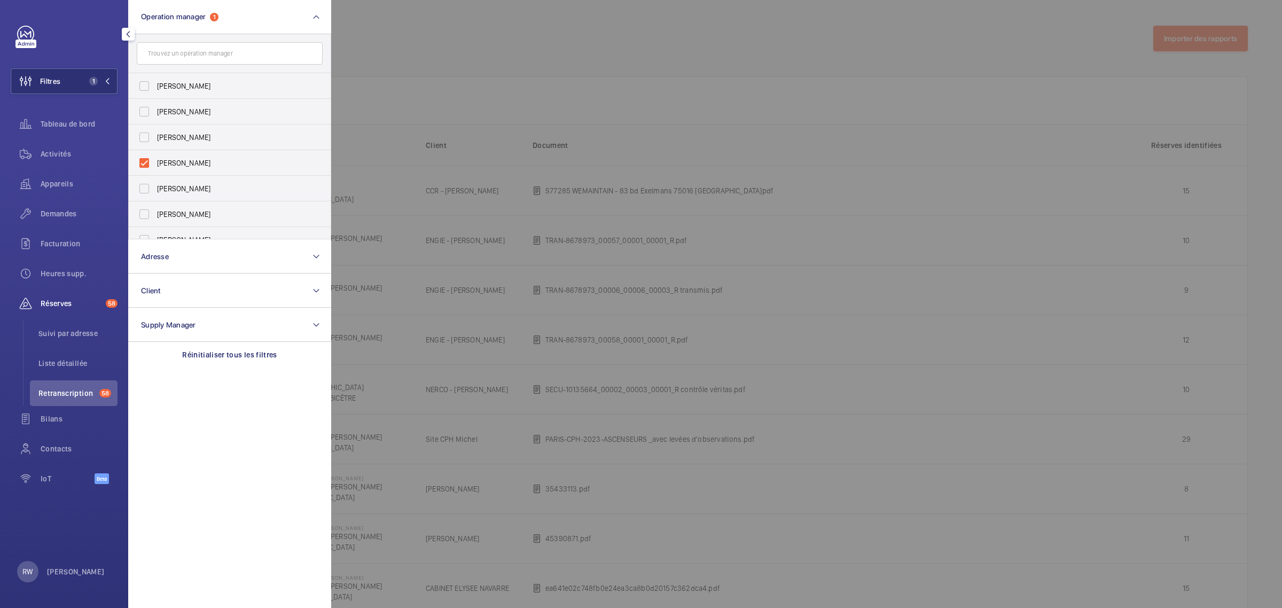
click at [549, 56] on div at bounding box center [972, 304] width 1282 height 608
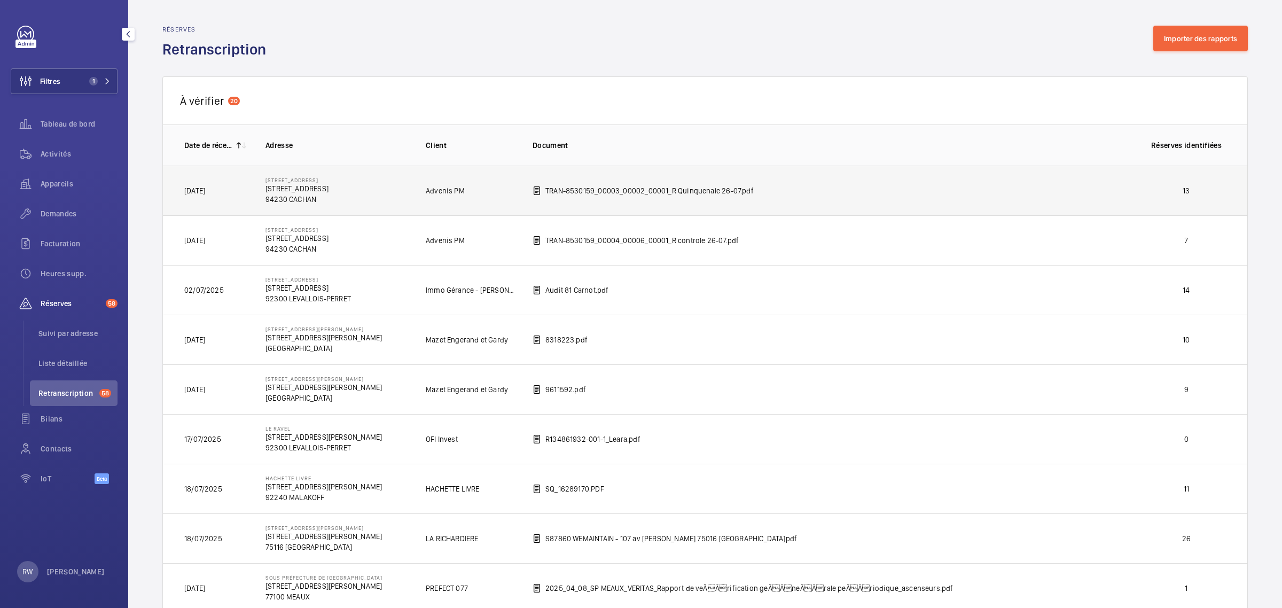
click at [656, 192] on p "TRAN-8530159_00003_00002_00001_R Quinquenale 26-07.pdf" at bounding box center [649, 190] width 208 height 11
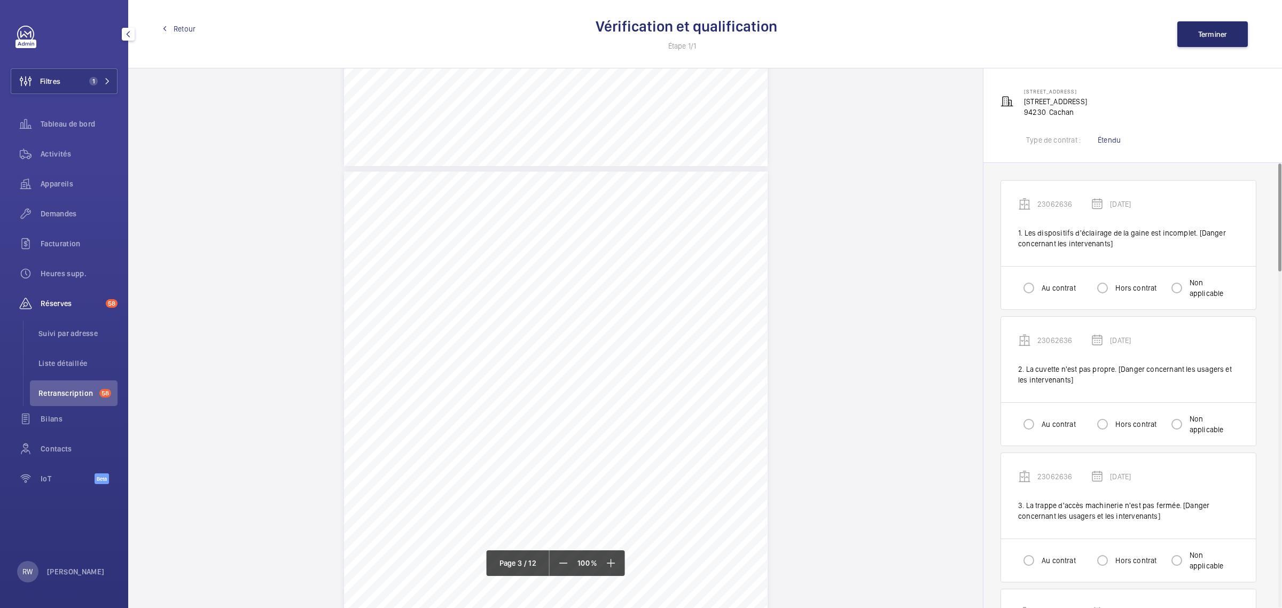
scroll to position [1335, 0]
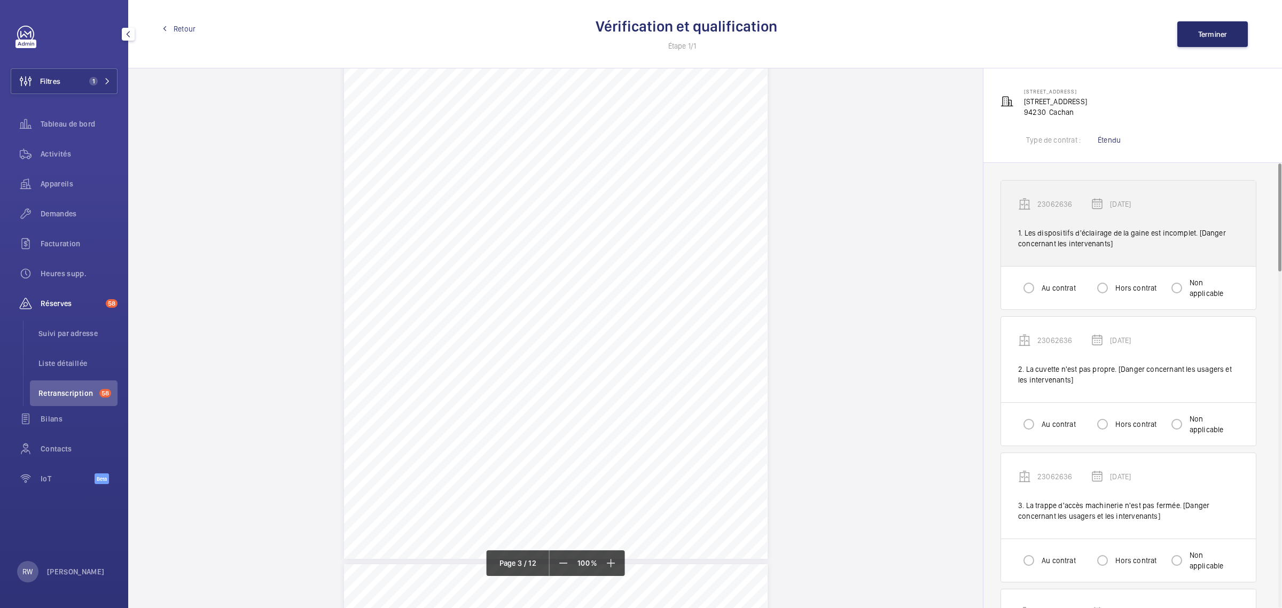
click at [1066, 231] on div "1. Les dispositifs d'éclairage de la gaine est incomplet. [Danger concernant le…" at bounding box center [1128, 237] width 221 height 21
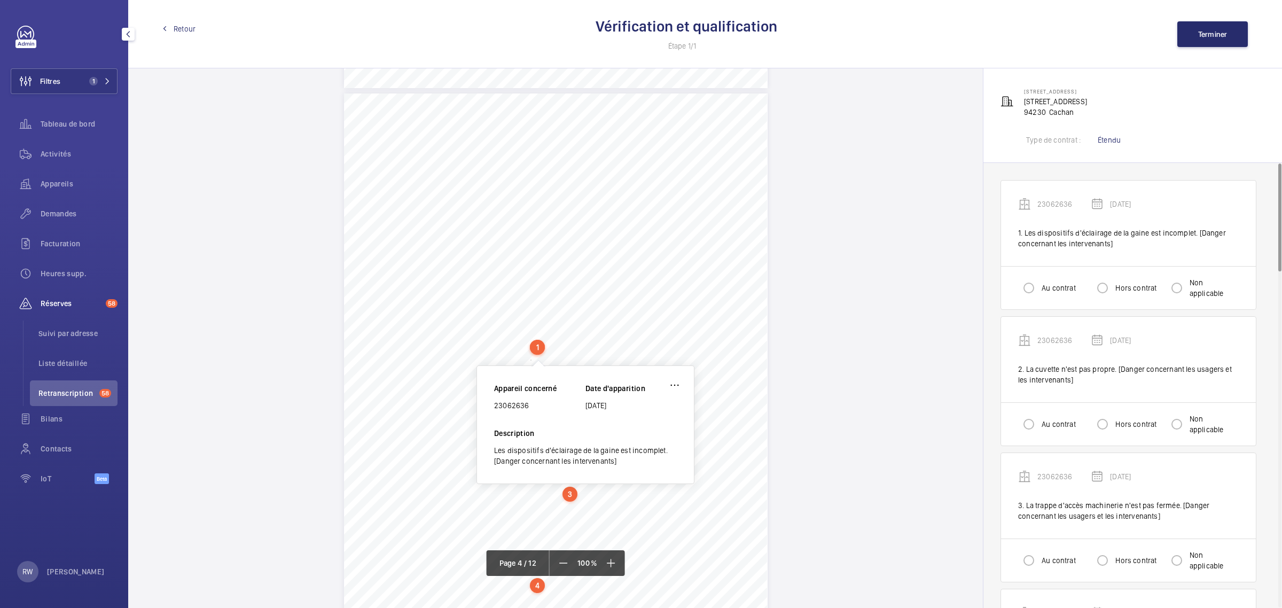
scroll to position [1814, 0]
click at [744, 345] on div "Périmètre vérifié dans le rapport | [PERSON_NAME] - CACHAN ÉQUIPEMENT(S) EN PAN…" at bounding box center [555, 384] width 423 height 599
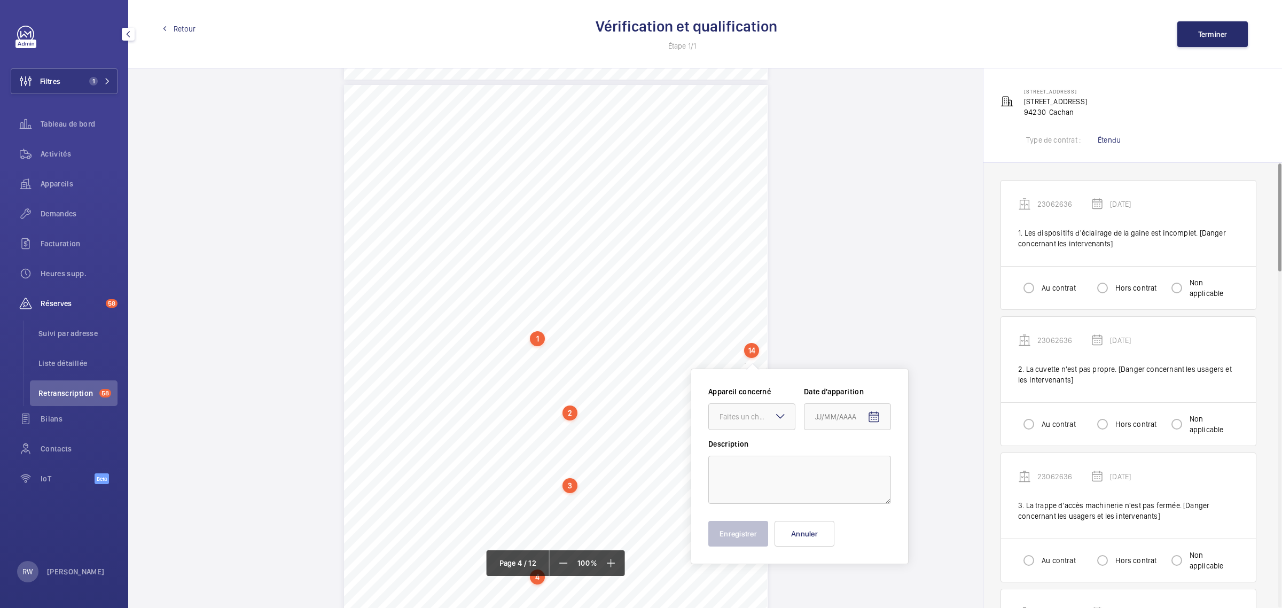
scroll to position [1896, 0]
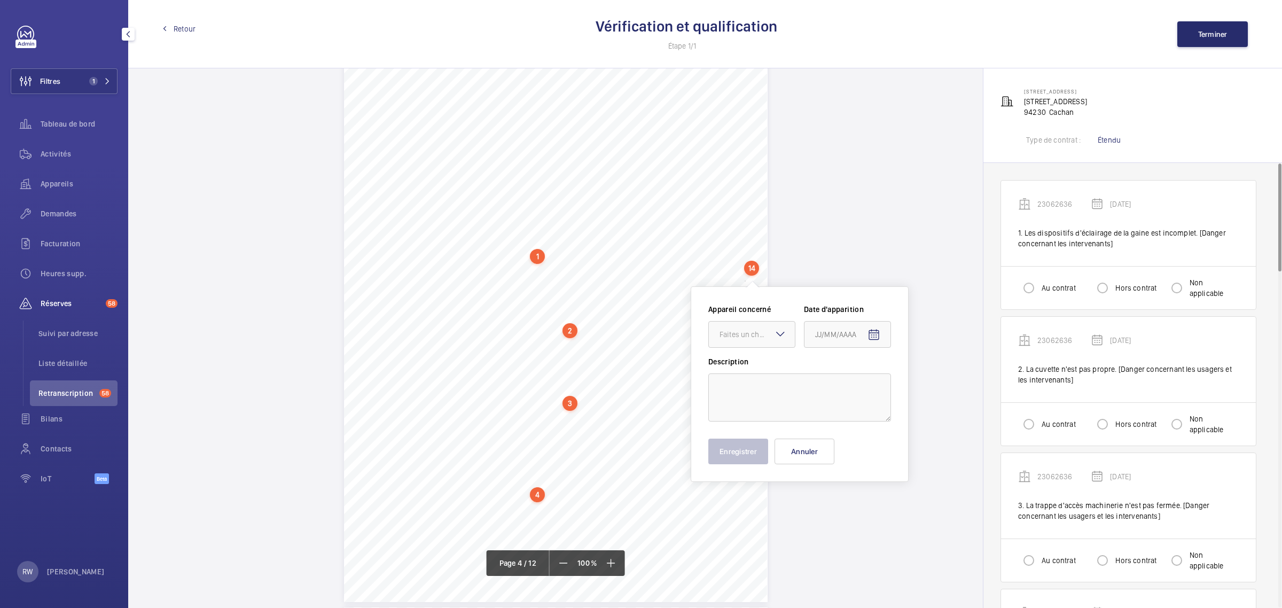
click at [481, 256] on div "Périmètre vérifié dans le rapport | [PERSON_NAME] - CACHAN ÉQUIPEMENT(S) EN PAN…" at bounding box center [555, 302] width 423 height 599
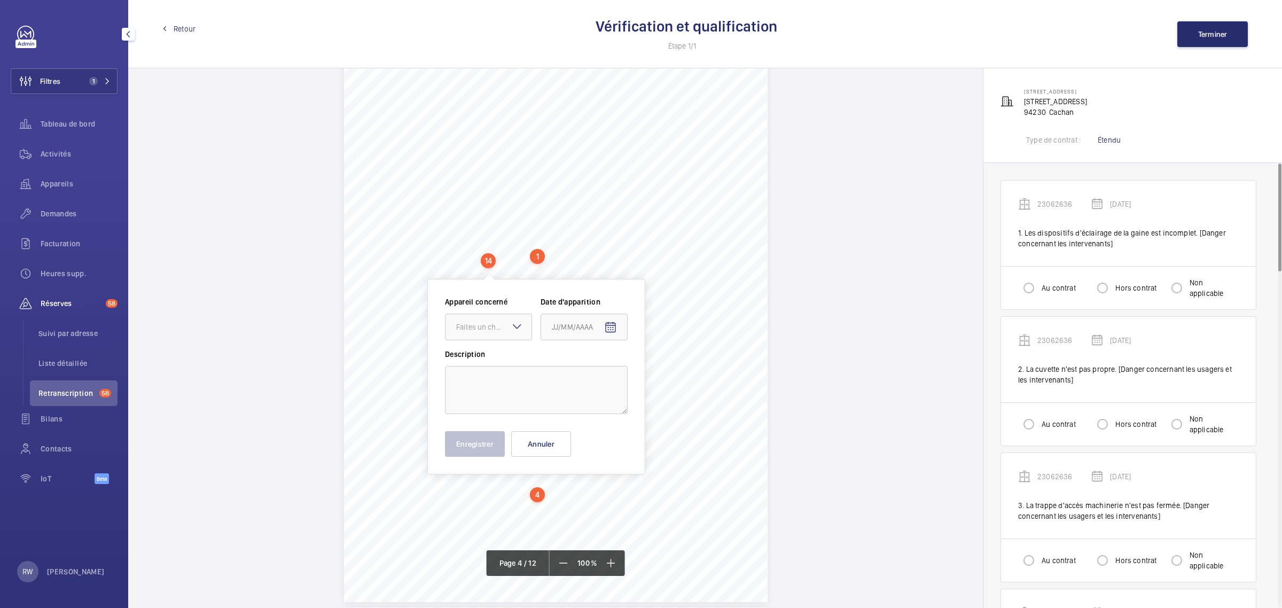
scroll to position [1889, 0]
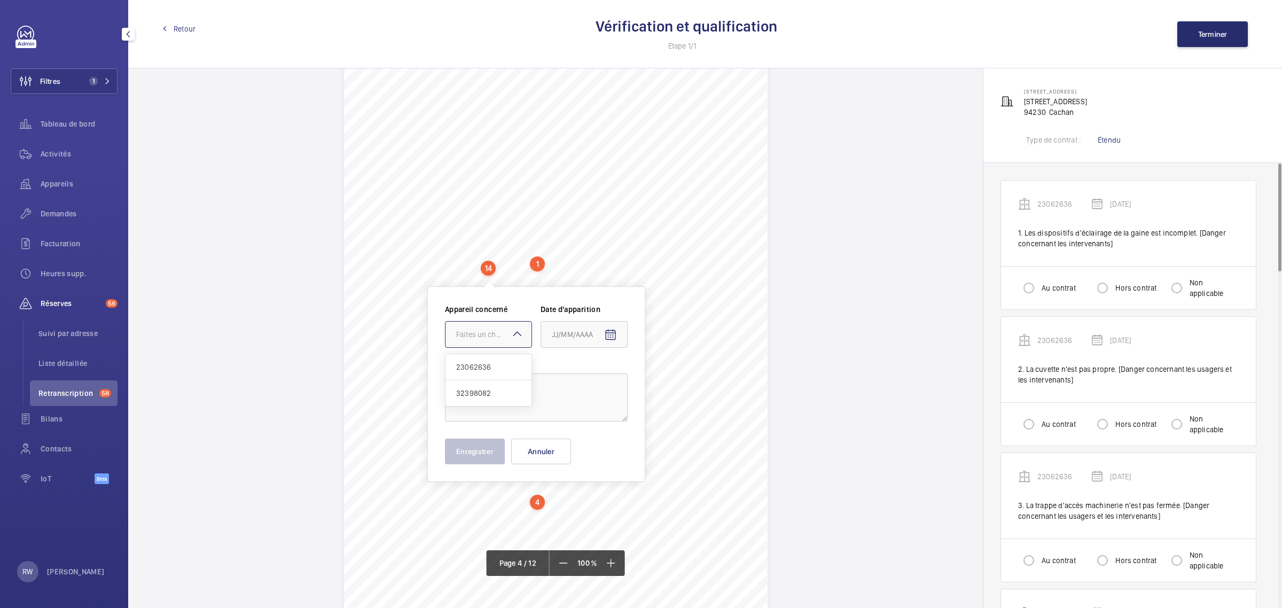
click at [480, 331] on div "Faites un choix" at bounding box center [493, 334] width 75 height 11
click at [480, 330] on div "Faites un choix" at bounding box center [493, 334] width 75 height 11
click at [385, 269] on div "Périmètre vérifié dans le rapport | [PERSON_NAME] - CACHAN ÉQUIPEMENT(S) EN PAN…" at bounding box center [555, 309] width 423 height 599
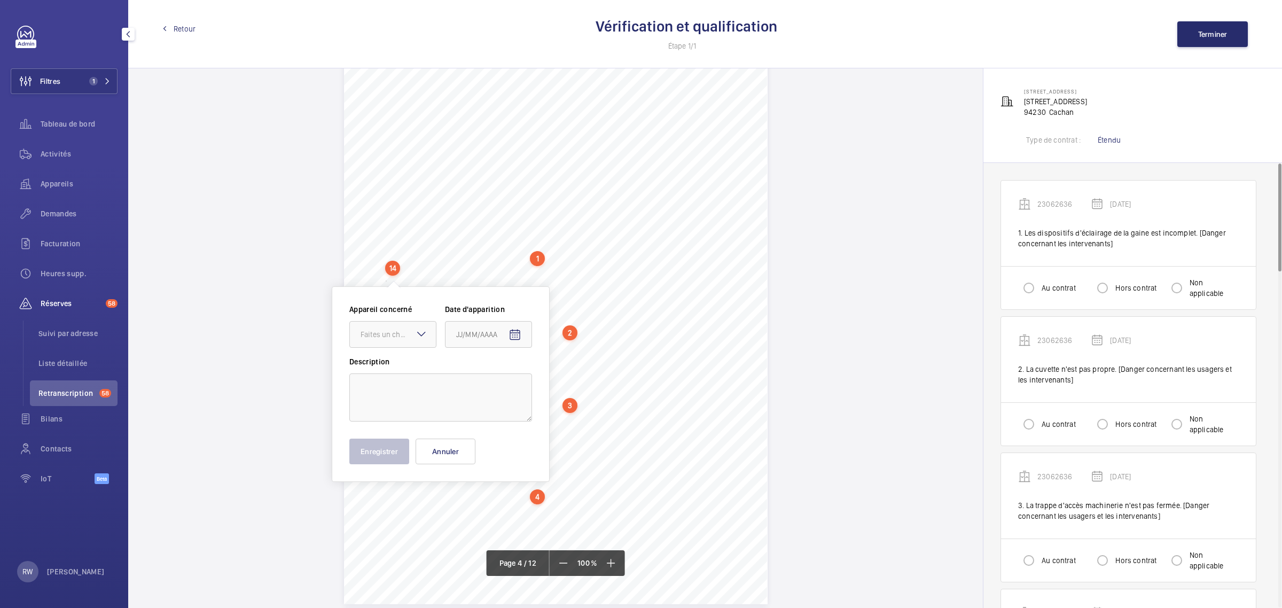
click at [428, 265] on div "Périmètre vérifié dans le rapport | [PERSON_NAME] - CACHAN ÉQUIPEMENT(S) EN PAN…" at bounding box center [555, 304] width 423 height 599
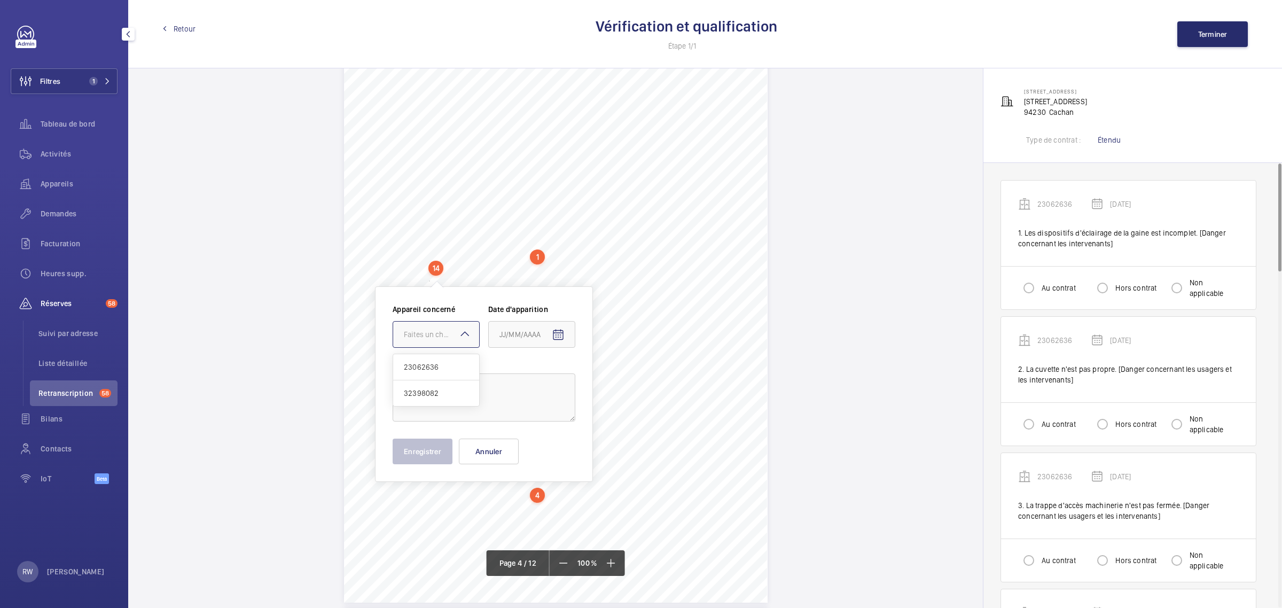
click at [437, 333] on div "Faites un choix" at bounding box center [441, 334] width 75 height 11
click at [433, 362] on span "23062636" at bounding box center [436, 367] width 65 height 11
click at [539, 334] on input at bounding box center [531, 334] width 87 height 27
click at [562, 332] on mat-icon "Open calendar" at bounding box center [558, 334] width 13 height 13
click at [613, 379] on span "Previous month" at bounding box center [611, 376] width 21 height 21
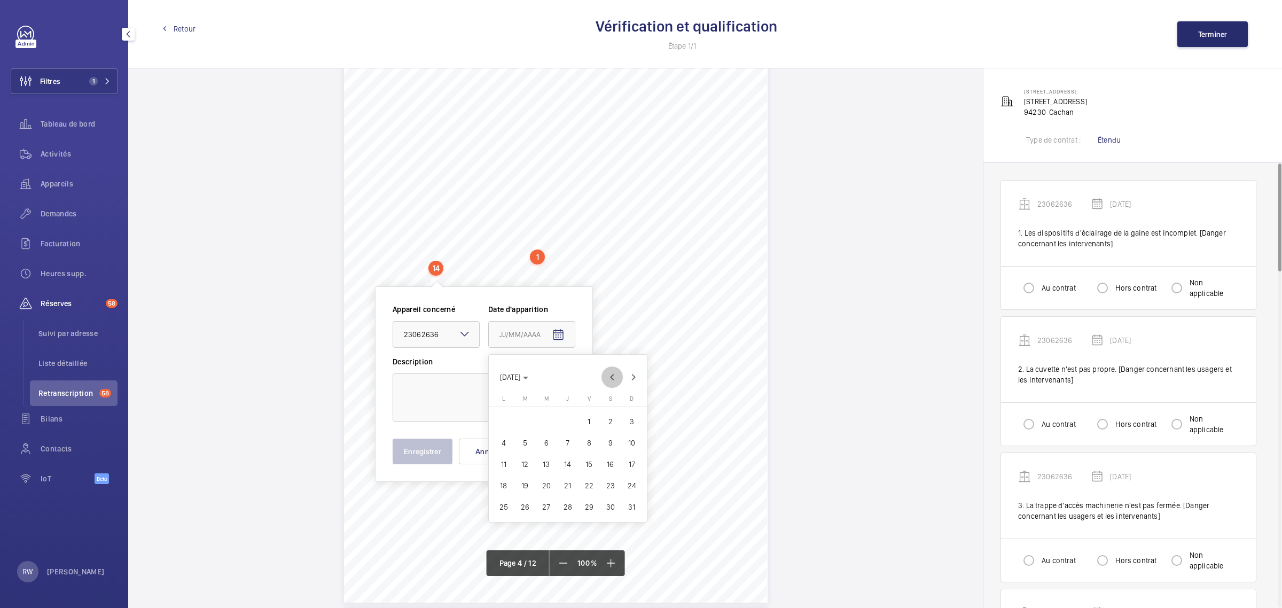
click at [613, 379] on span "Previous month" at bounding box center [611, 376] width 21 height 21
click at [503, 506] on span "28" at bounding box center [503, 506] width 19 height 19
type input "[DATE]"
click at [480, 404] on textarea at bounding box center [483, 397] width 183 height 48
click at [663, 336] on div "Périmètre vérifié dans le rapport | [PERSON_NAME] - CACHAN ÉQUIPEMENT(S) EN PAN…" at bounding box center [555, 302] width 423 height 599
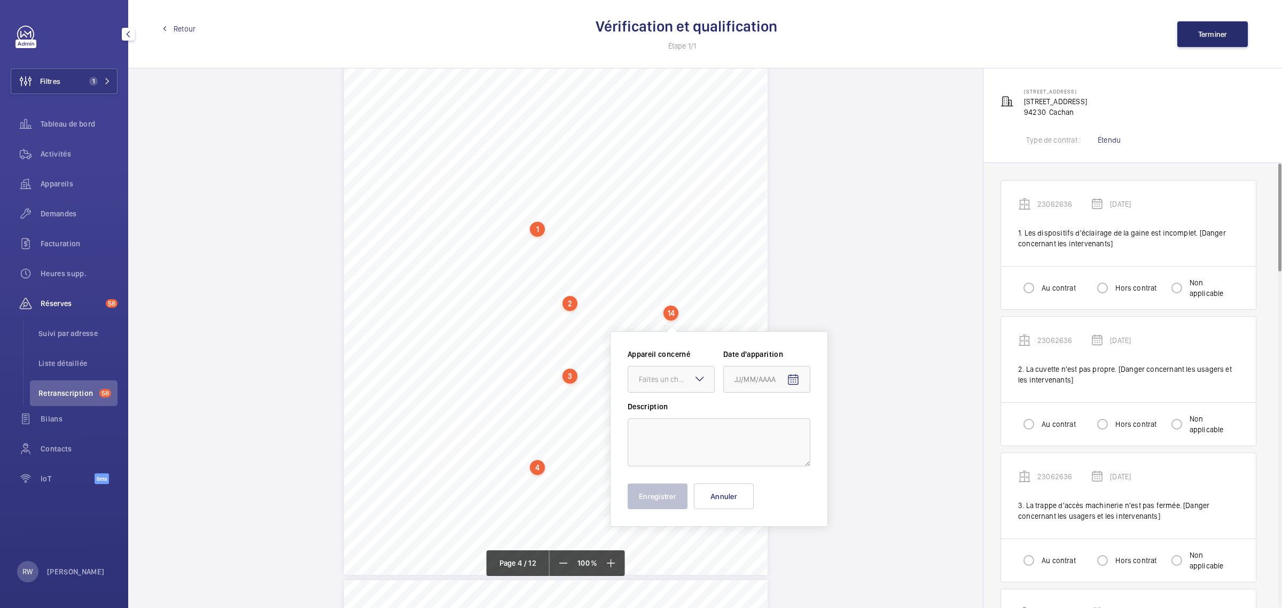
scroll to position [1901, 0]
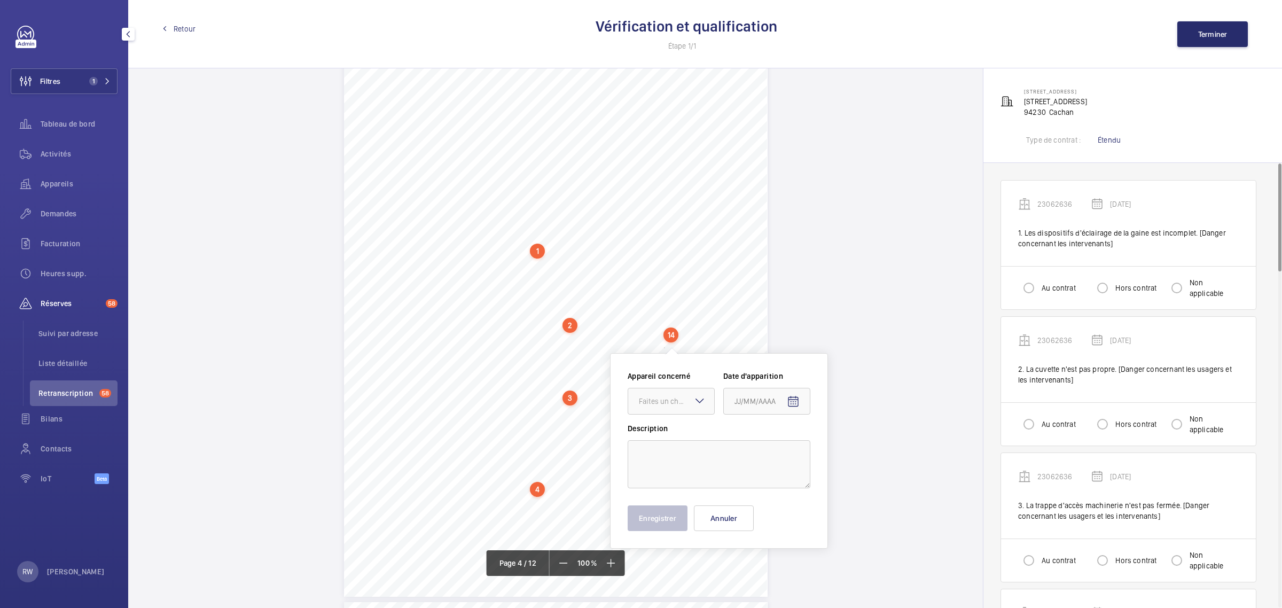
click at [484, 242] on span "Les dispositifs d'éclairage de la gaine est incomplet." at bounding box center [535, 238] width 152 height 7
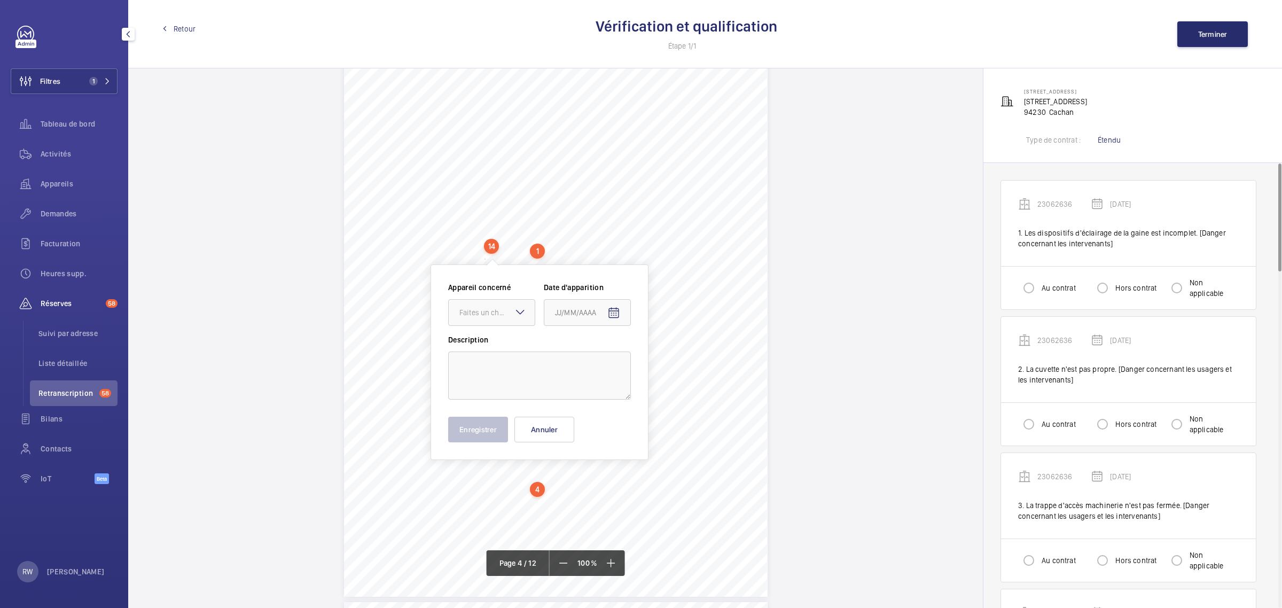
scroll to position [1880, 0]
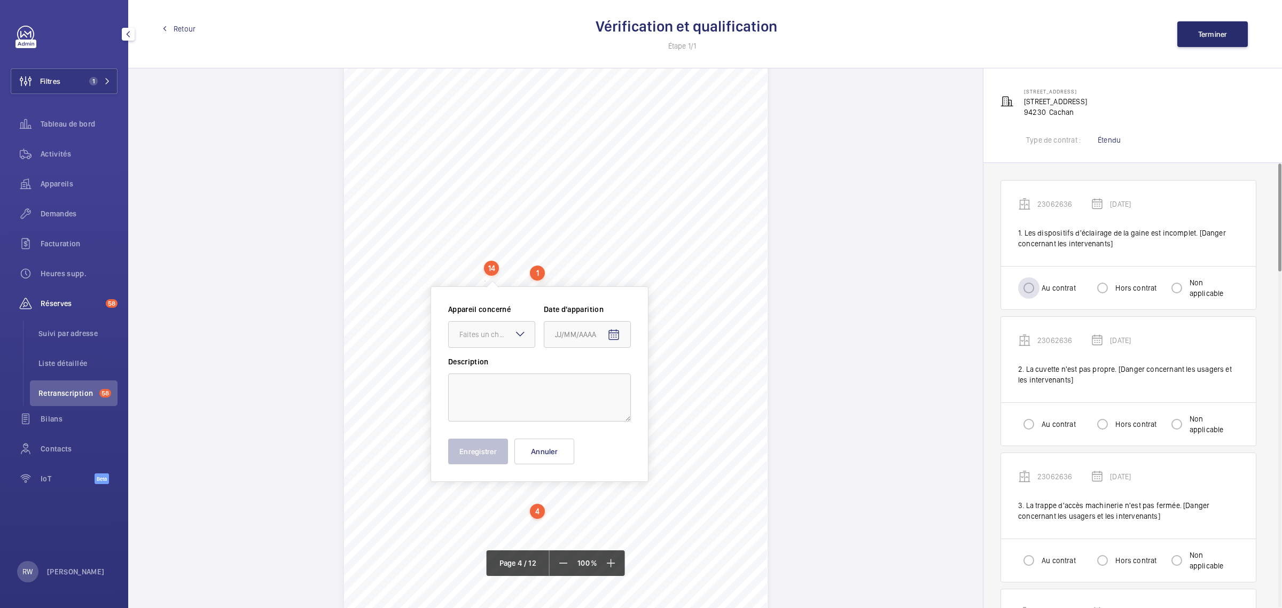
click at [1062, 288] on label "Au contrat" at bounding box center [1057, 287] width 36 height 11
click at [1039, 288] on input "Au contrat" at bounding box center [1028, 287] width 21 height 21
radio input "true"
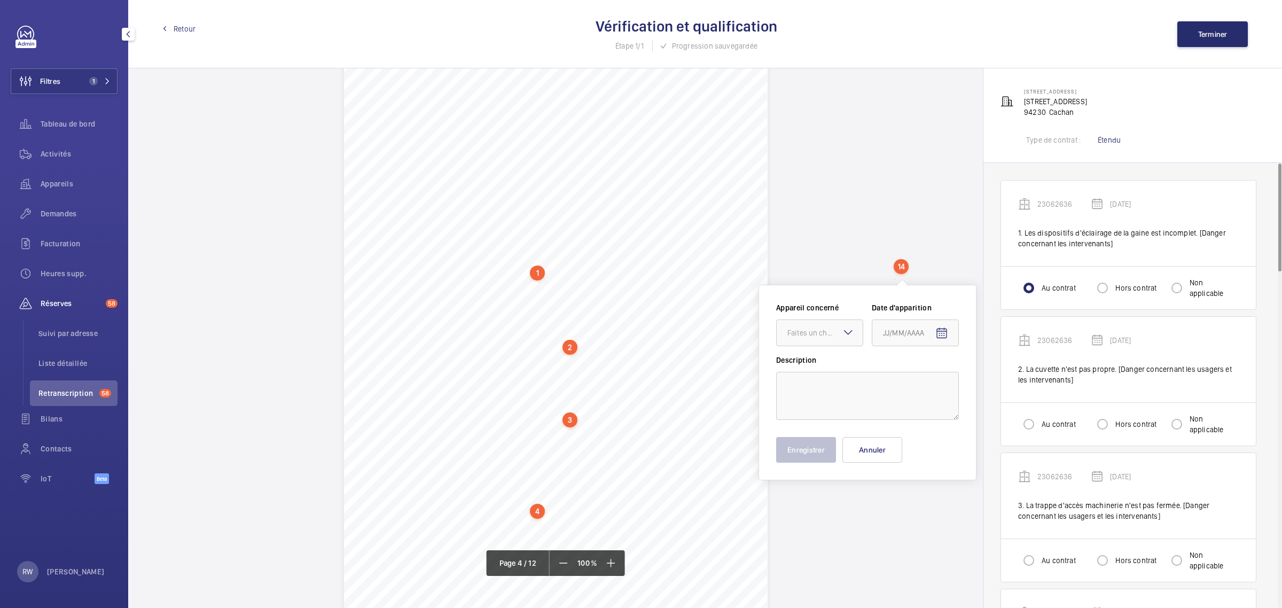
scroll to position [1878, 0]
click at [482, 337] on div "Périmètre vérifié dans le rapport | [PERSON_NAME] - CACHAN ÉQUIPEMENT(S) EN PAN…" at bounding box center [555, 320] width 423 height 599
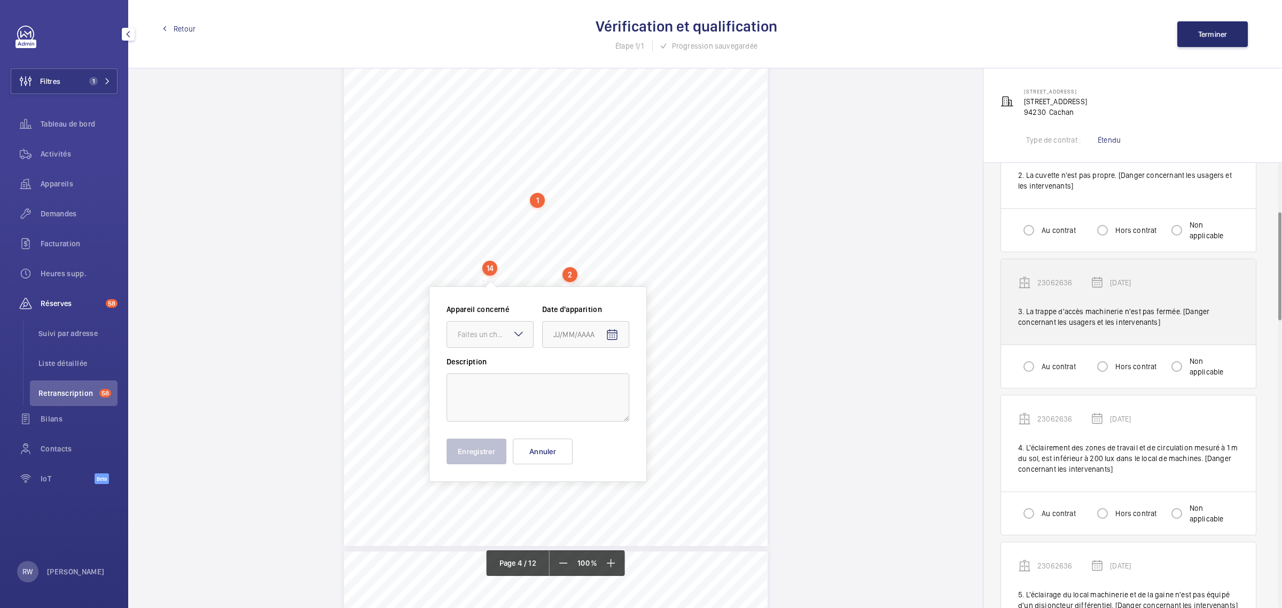
scroll to position [200, 0]
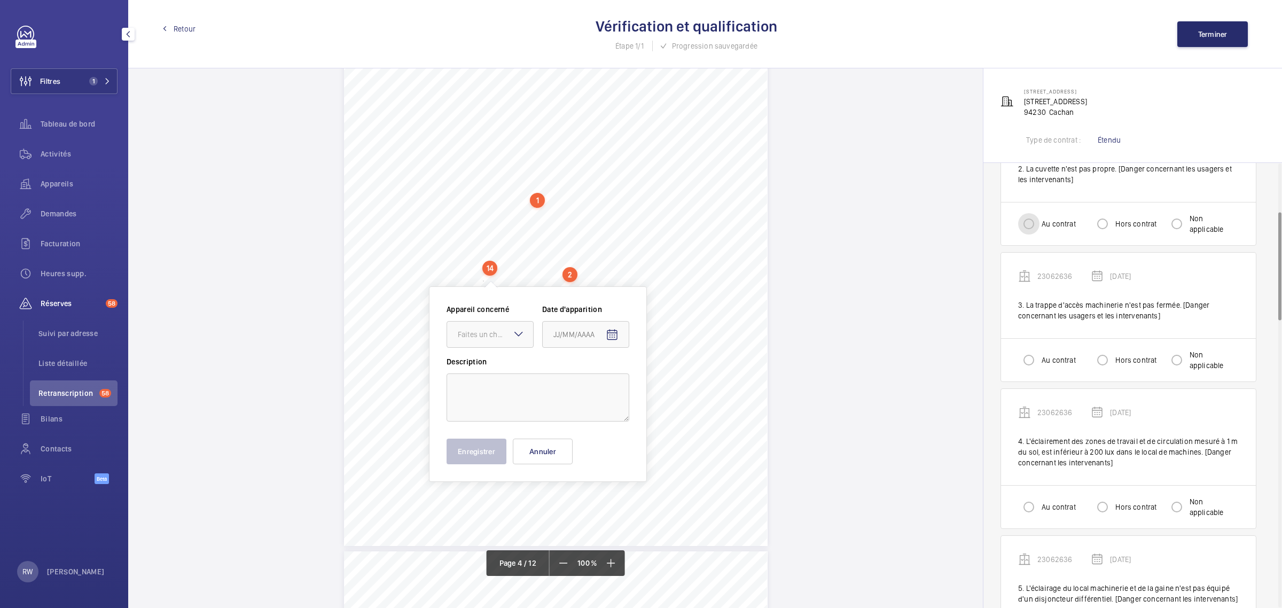
click at [1032, 220] on input "Au contrat" at bounding box center [1028, 223] width 21 height 21
radio input "true"
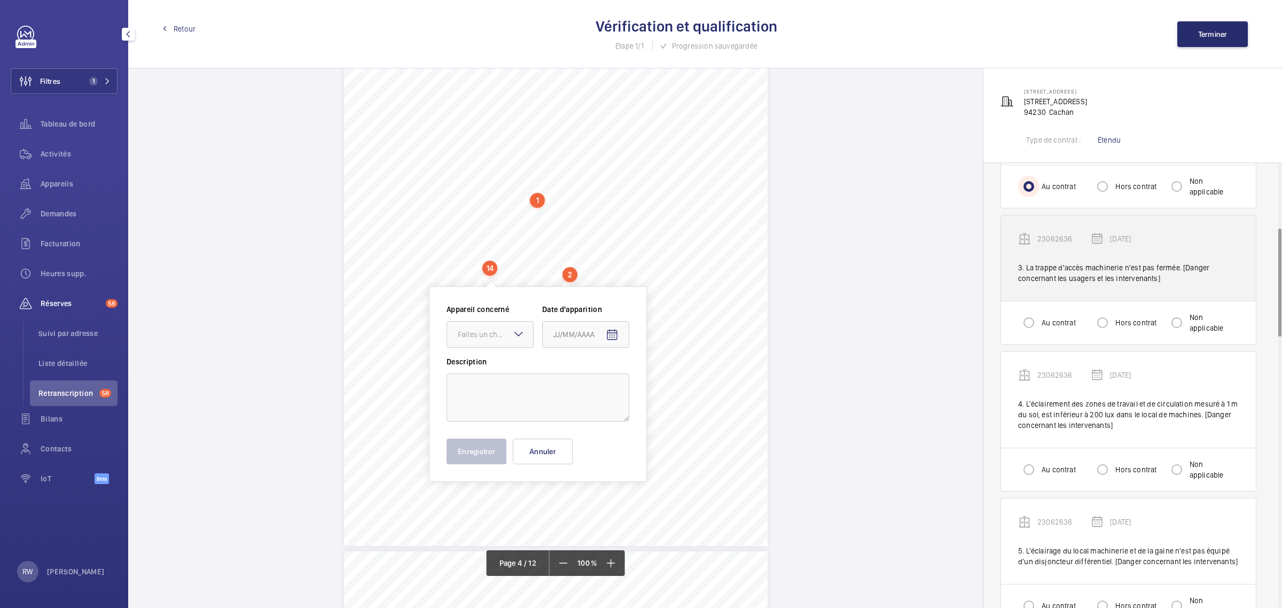
scroll to position [267, 0]
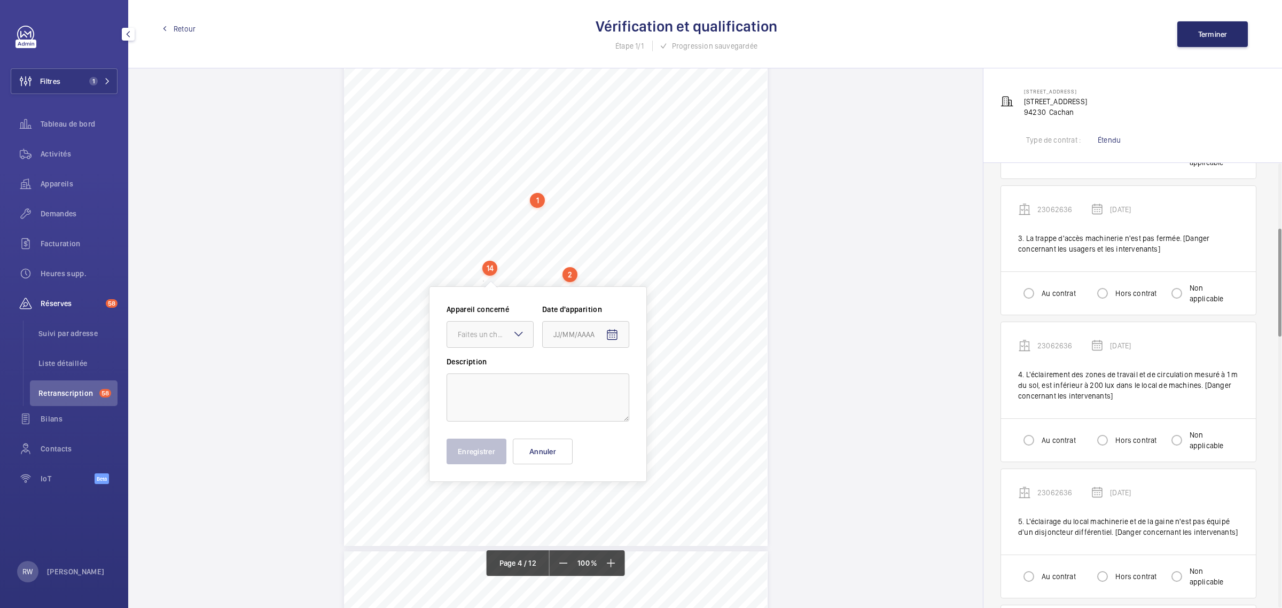
click at [1128, 294] on label "Hors contrat" at bounding box center [1134, 293] width 43 height 11
click at [1113, 294] on input "Hors contrat" at bounding box center [1101, 292] width 21 height 21
radio input "true"
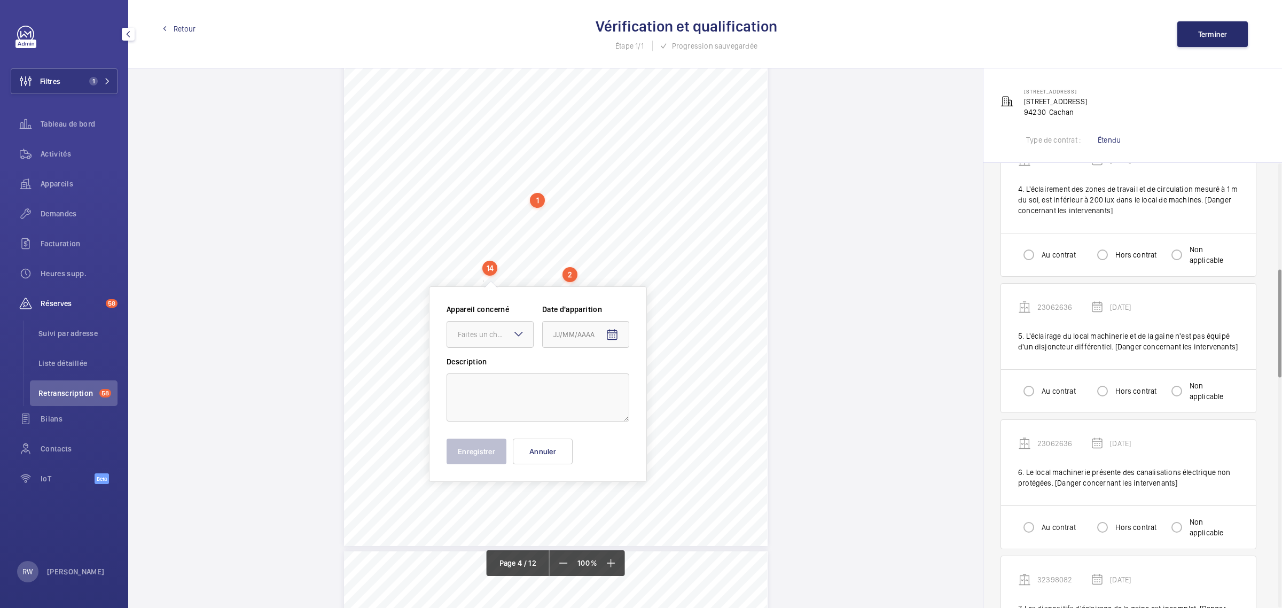
scroll to position [467, 0]
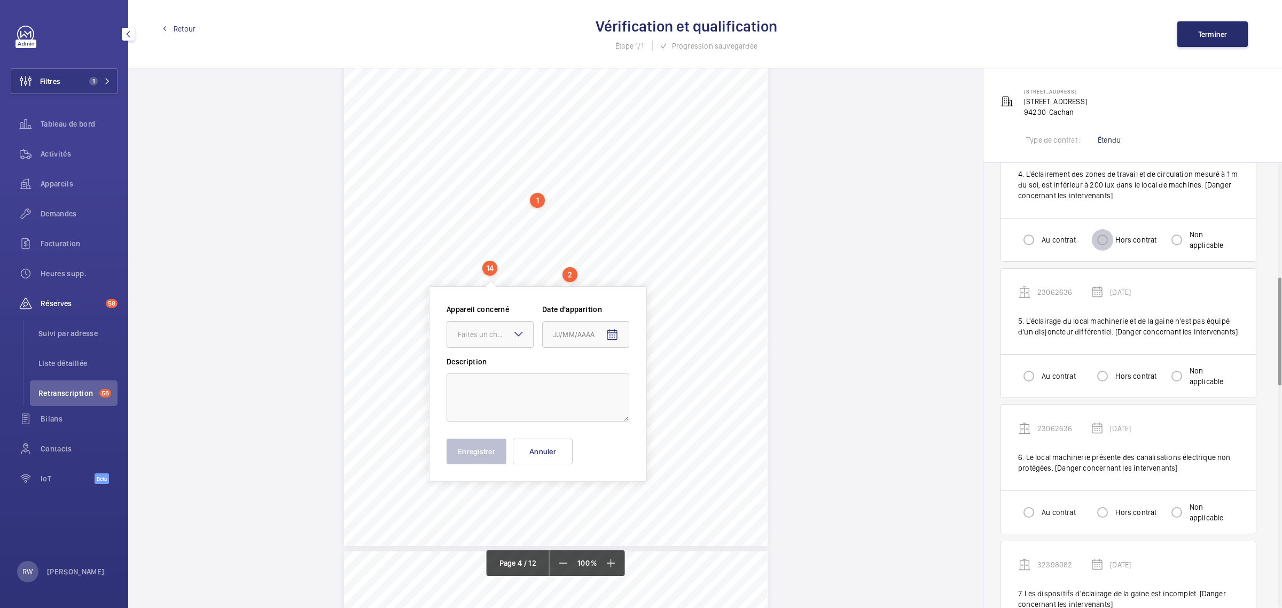
click at [1106, 249] on input "Hors contrat" at bounding box center [1101, 239] width 21 height 21
radio input "true"
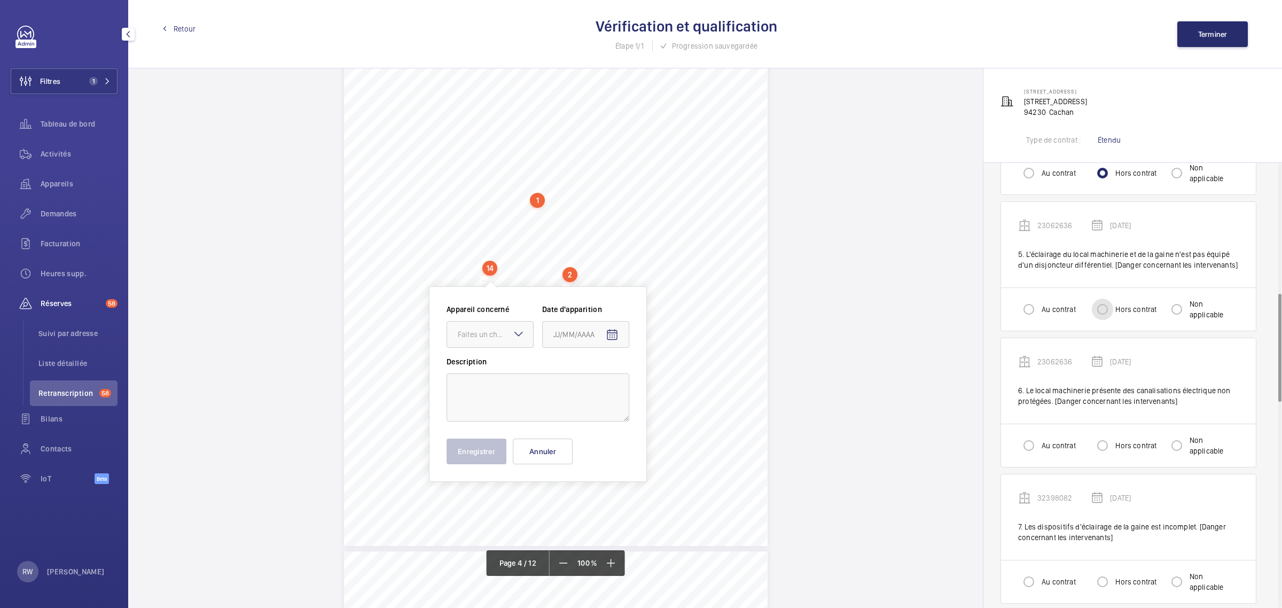
click at [1107, 309] on input "Hors contrat" at bounding box center [1101, 308] width 21 height 21
radio input "true"
click at [1107, 315] on input "Hors contrat" at bounding box center [1101, 311] width 21 height 21
radio input "true"
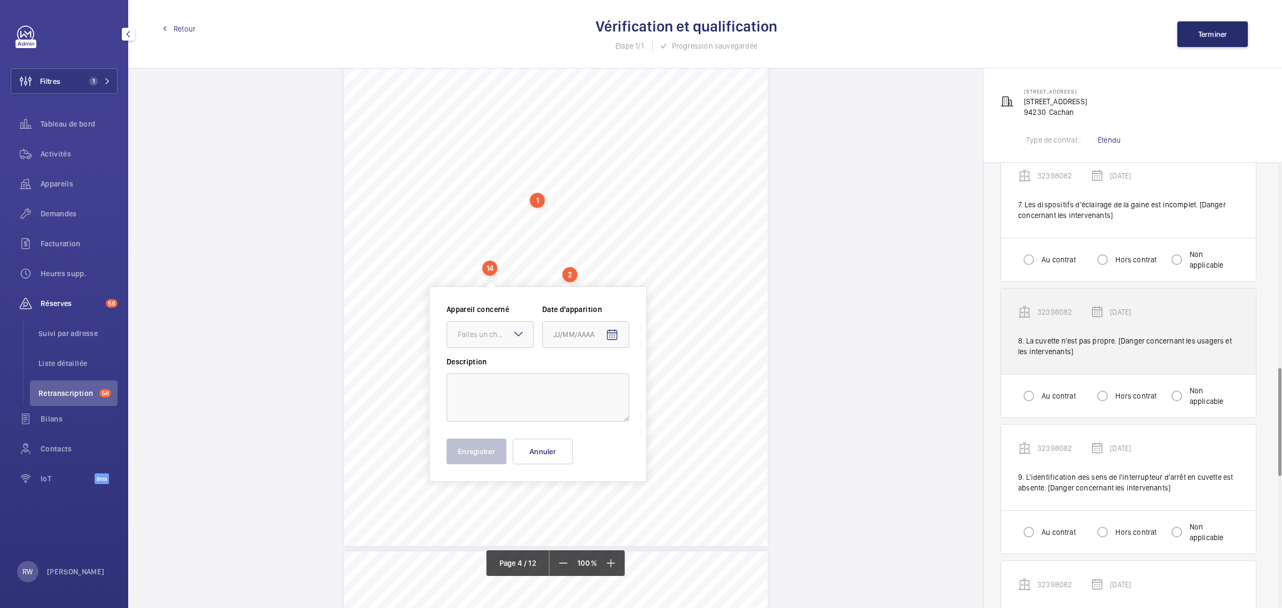
scroll to position [868, 0]
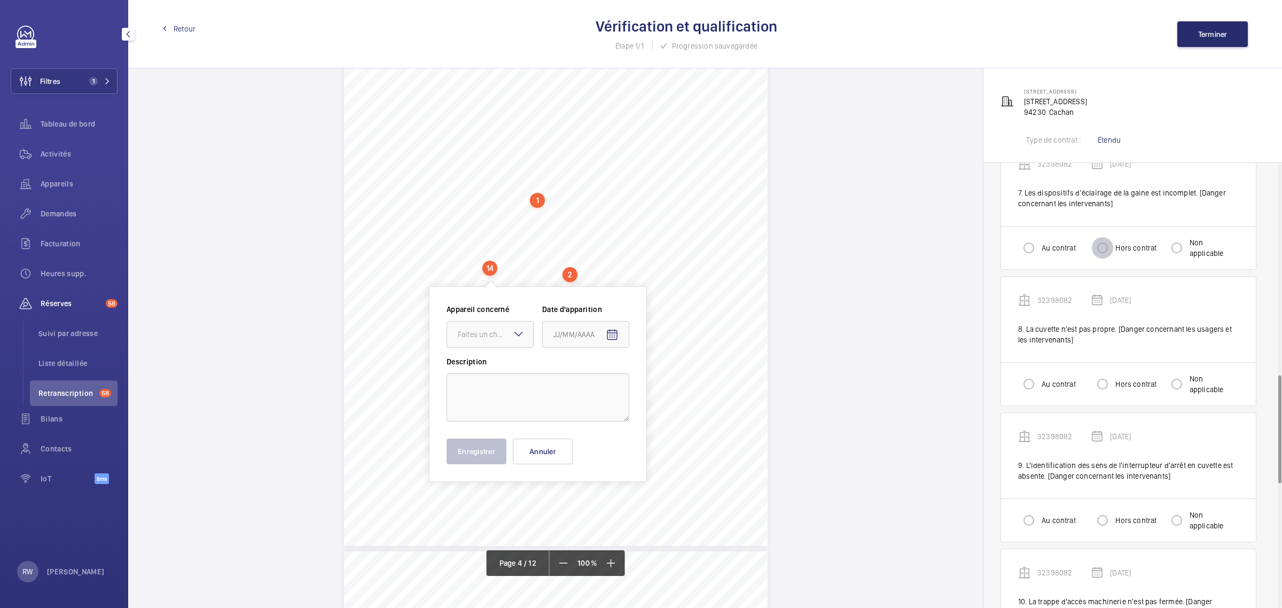
click at [1104, 250] on input "Hors contrat" at bounding box center [1101, 247] width 21 height 21
radio input "true"
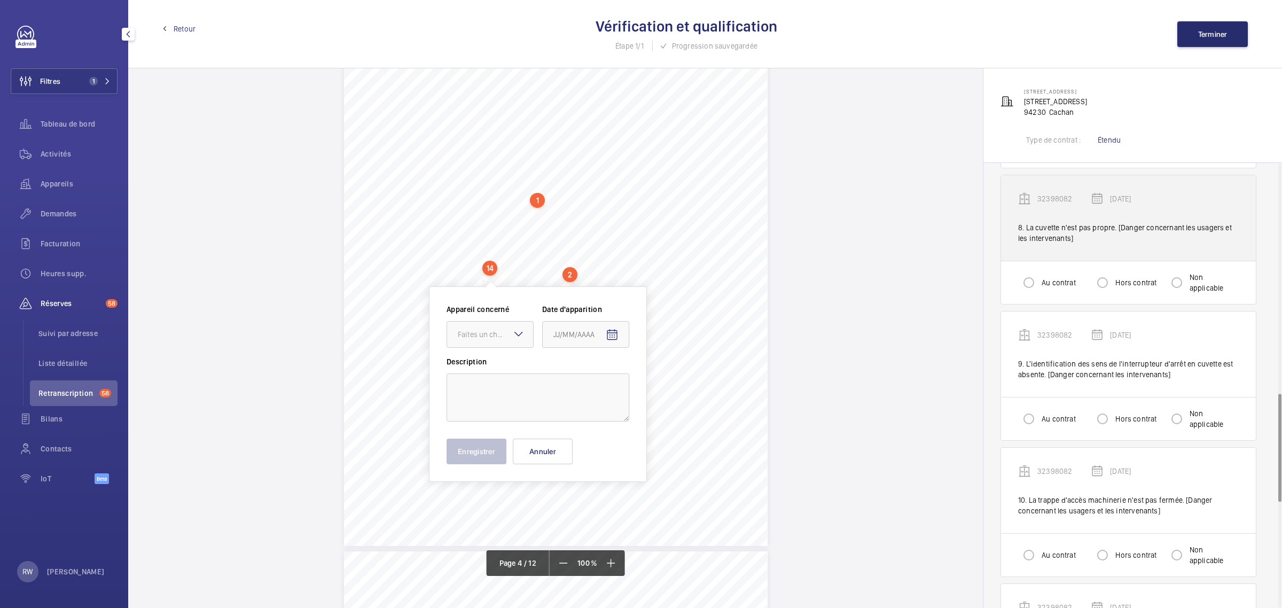
scroll to position [1001, 0]
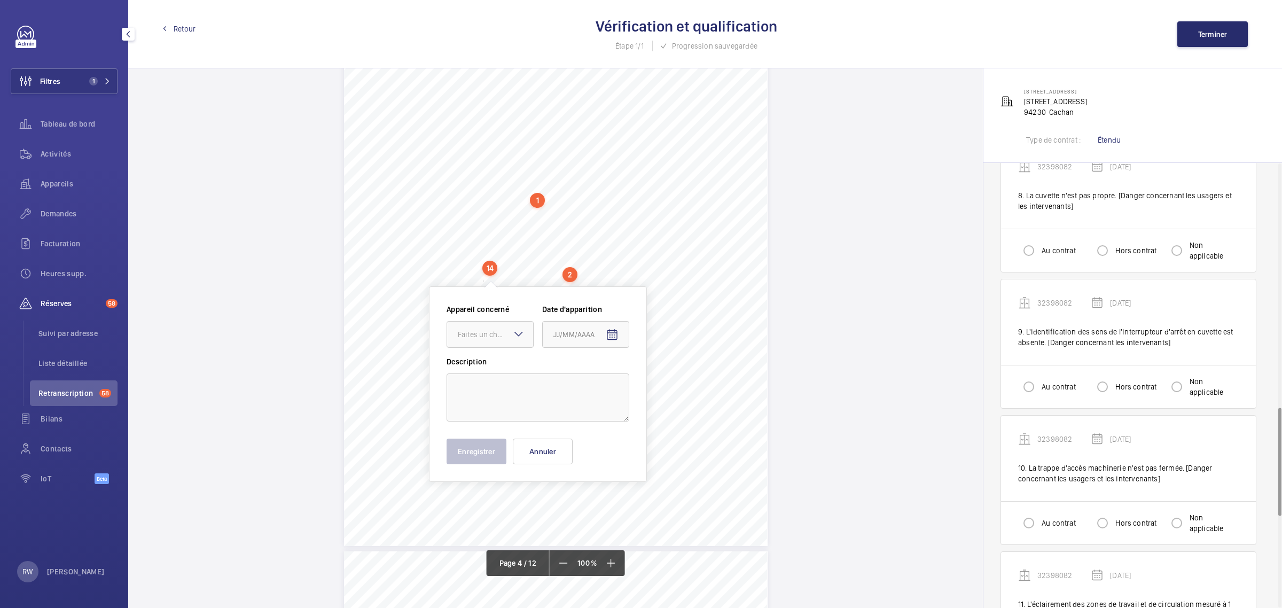
click at [1047, 249] on label "Au contrat" at bounding box center [1057, 250] width 36 height 11
click at [1039, 249] on input "Au contrat" at bounding box center [1028, 250] width 21 height 21
radio input "true"
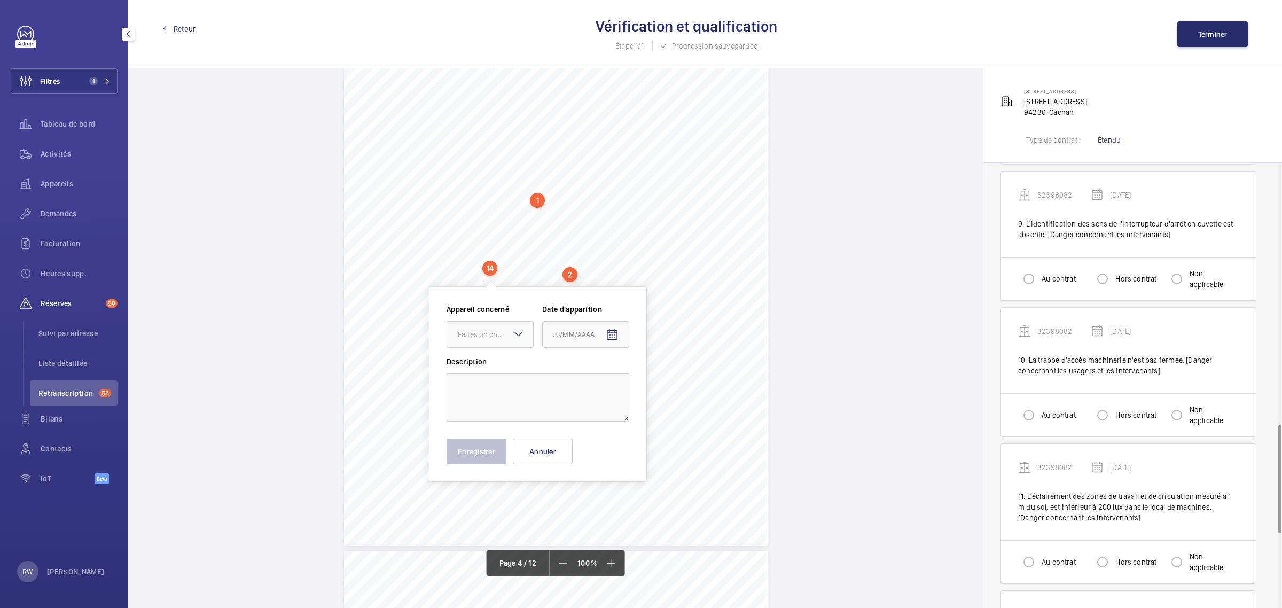
scroll to position [1135, 0]
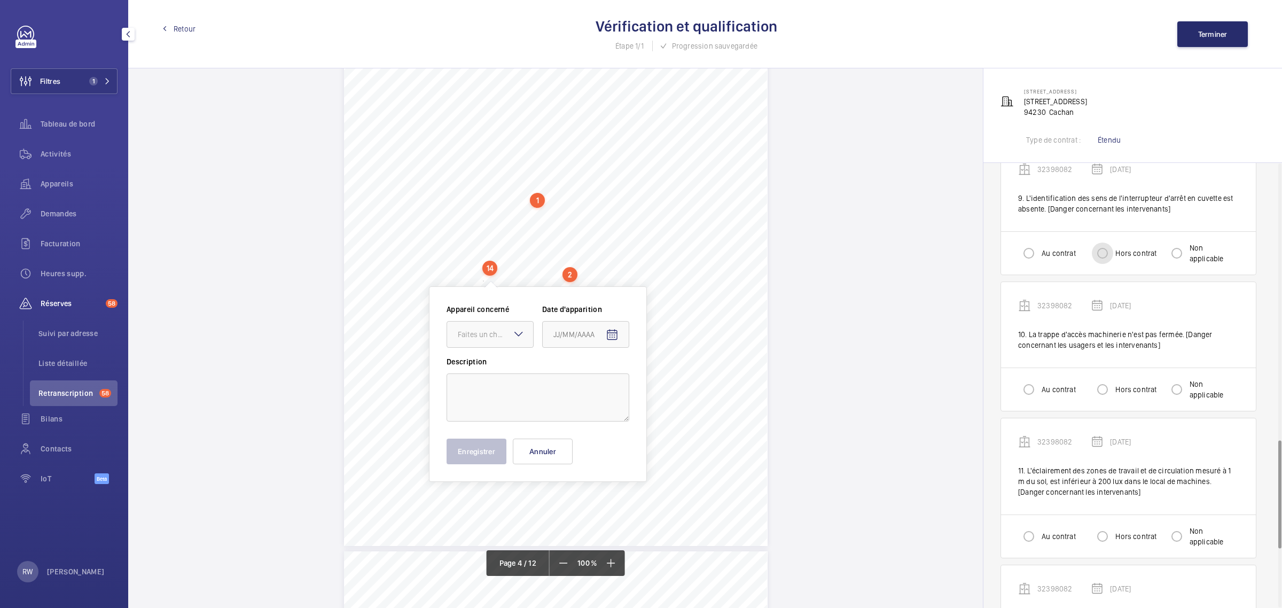
click at [1111, 254] on input "Hors contrat" at bounding box center [1101, 252] width 21 height 21
radio input "true"
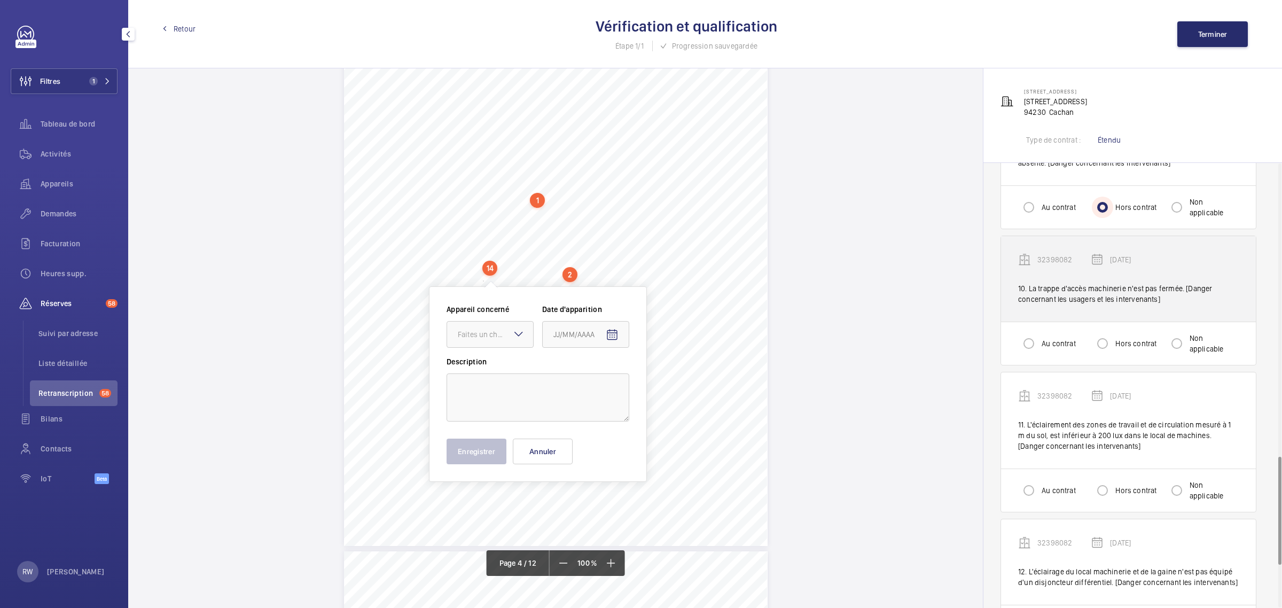
scroll to position [1201, 0]
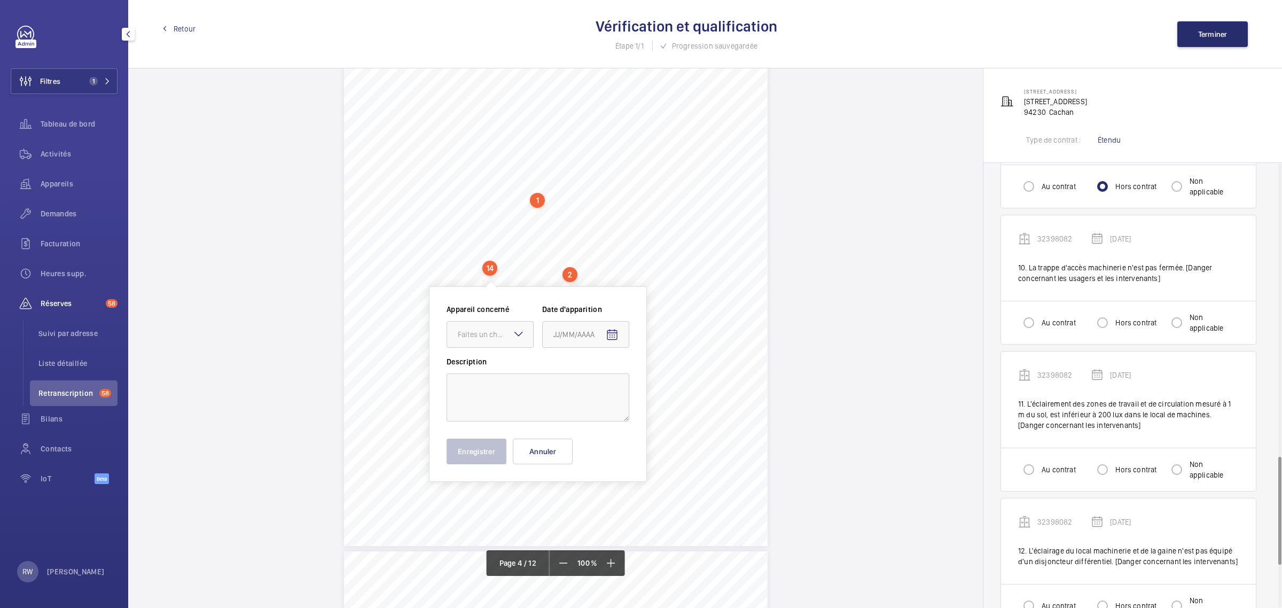
click at [1053, 324] on label "Au contrat" at bounding box center [1057, 322] width 36 height 11
click at [1039, 324] on input "Au contrat" at bounding box center [1028, 322] width 21 height 21
radio input "true"
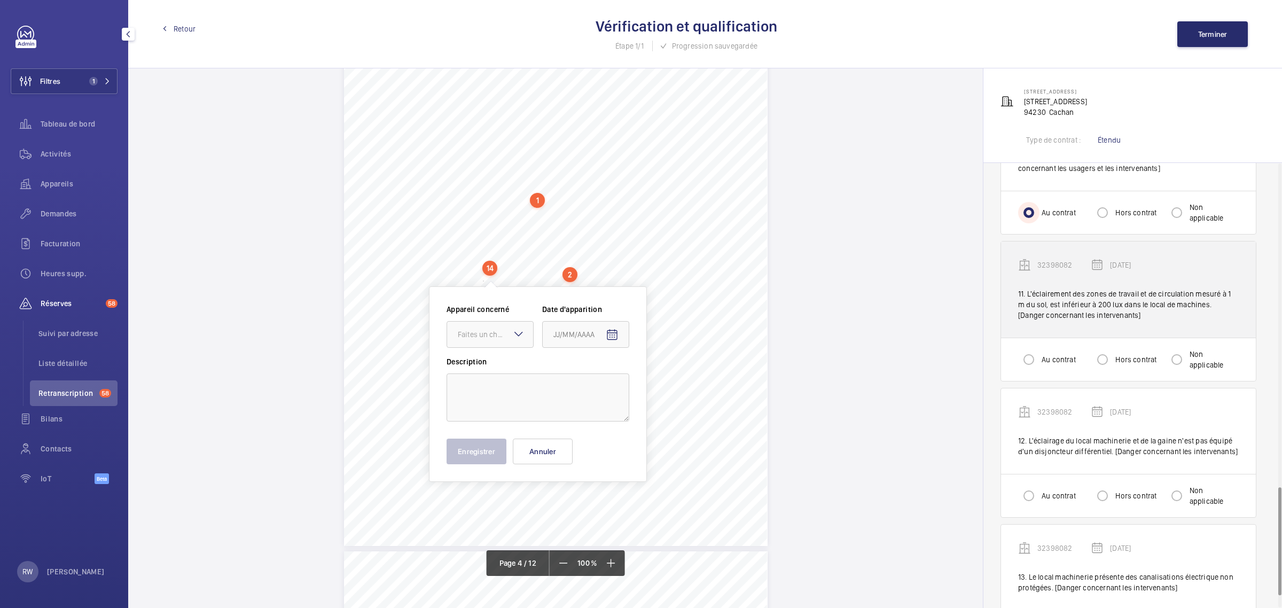
scroll to position [1335, 0]
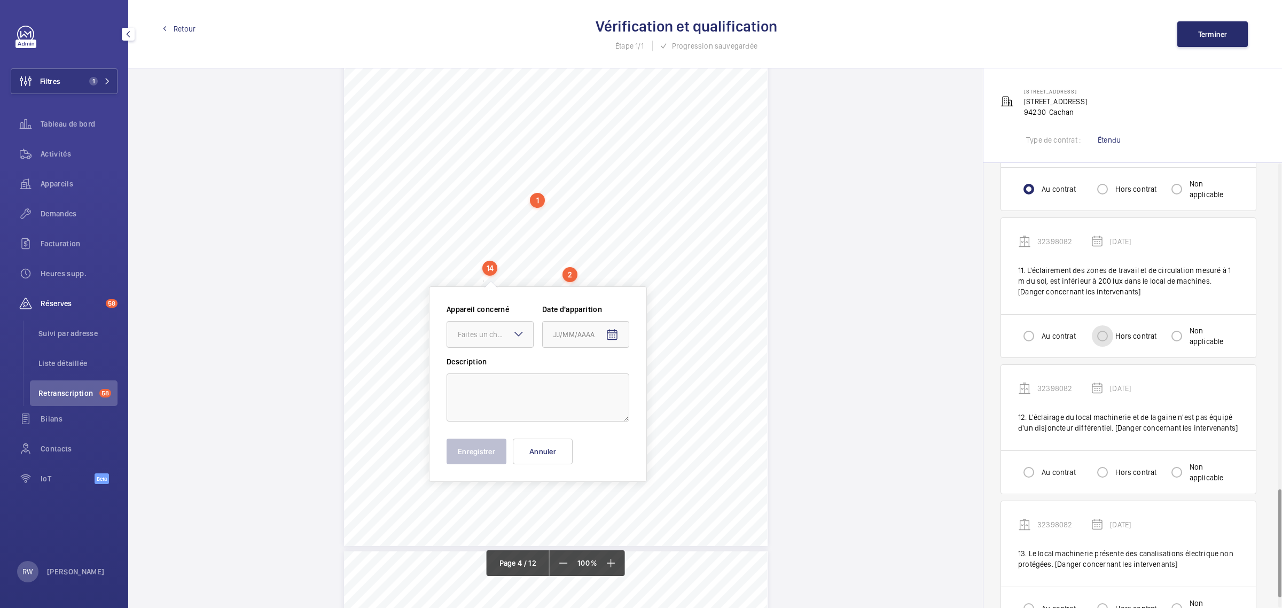
click at [1112, 337] on input "Hors contrat" at bounding box center [1101, 335] width 21 height 21
radio input "true"
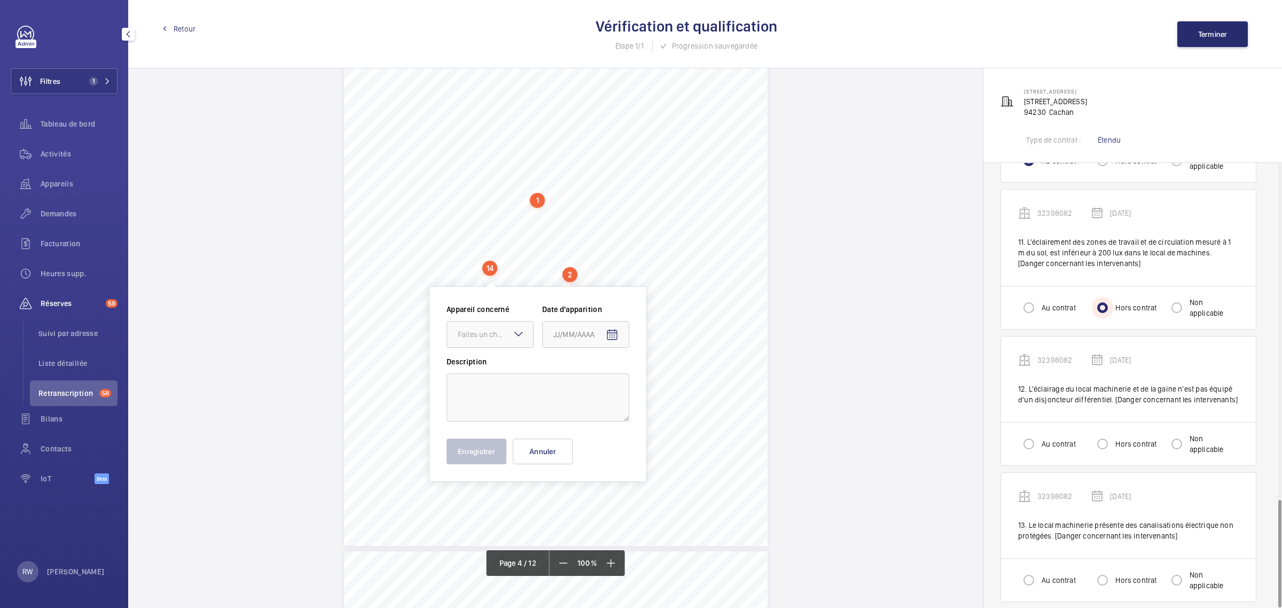
scroll to position [1379, 0]
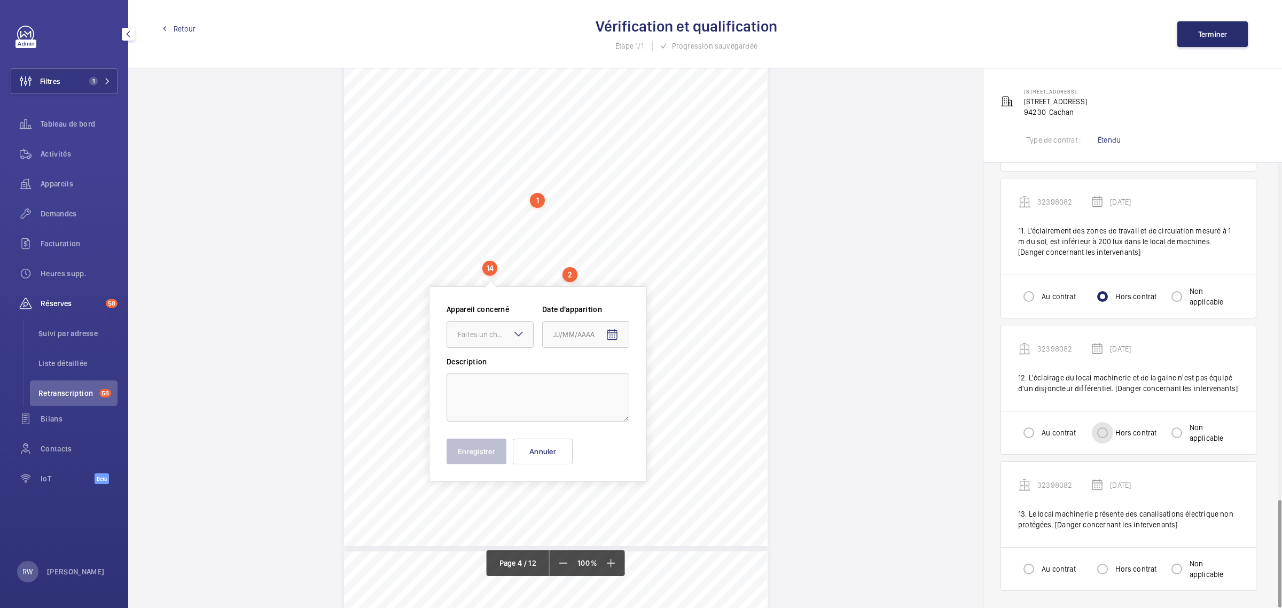
click at [1104, 436] on input "Hors contrat" at bounding box center [1101, 432] width 21 height 21
radio input "true"
click at [1115, 571] on div at bounding box center [1102, 569] width 26 height 26
radio input "true"
click at [1230, 40] on button "Terminer" at bounding box center [1212, 34] width 70 height 26
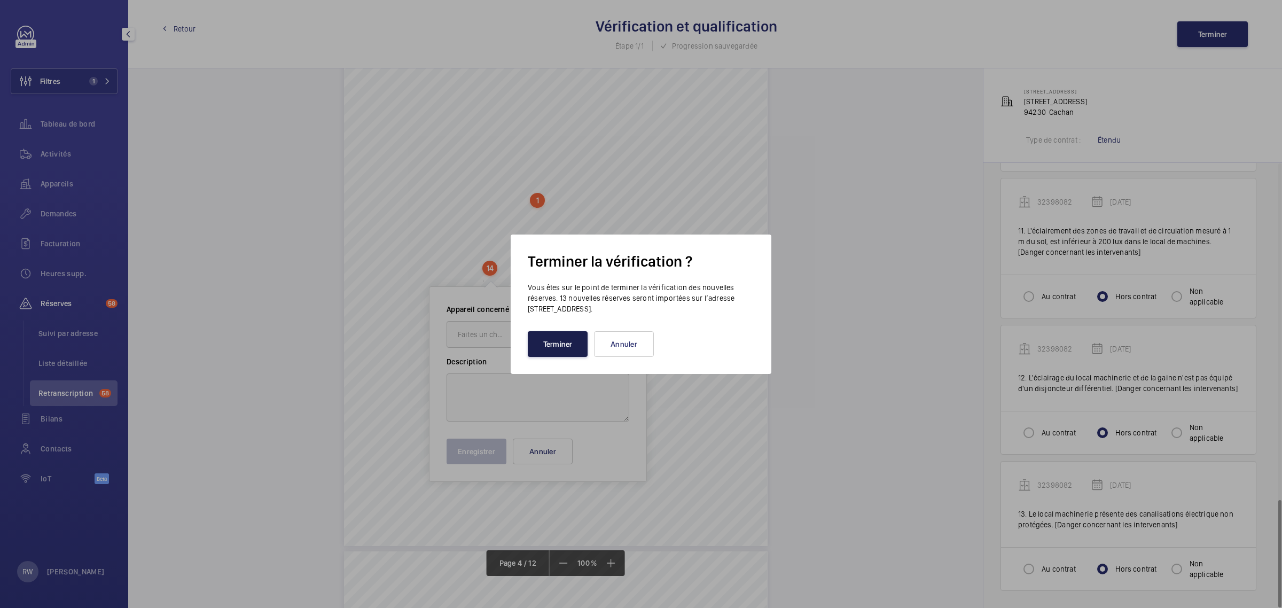
click at [548, 339] on button "Terminer" at bounding box center [558, 344] width 60 height 26
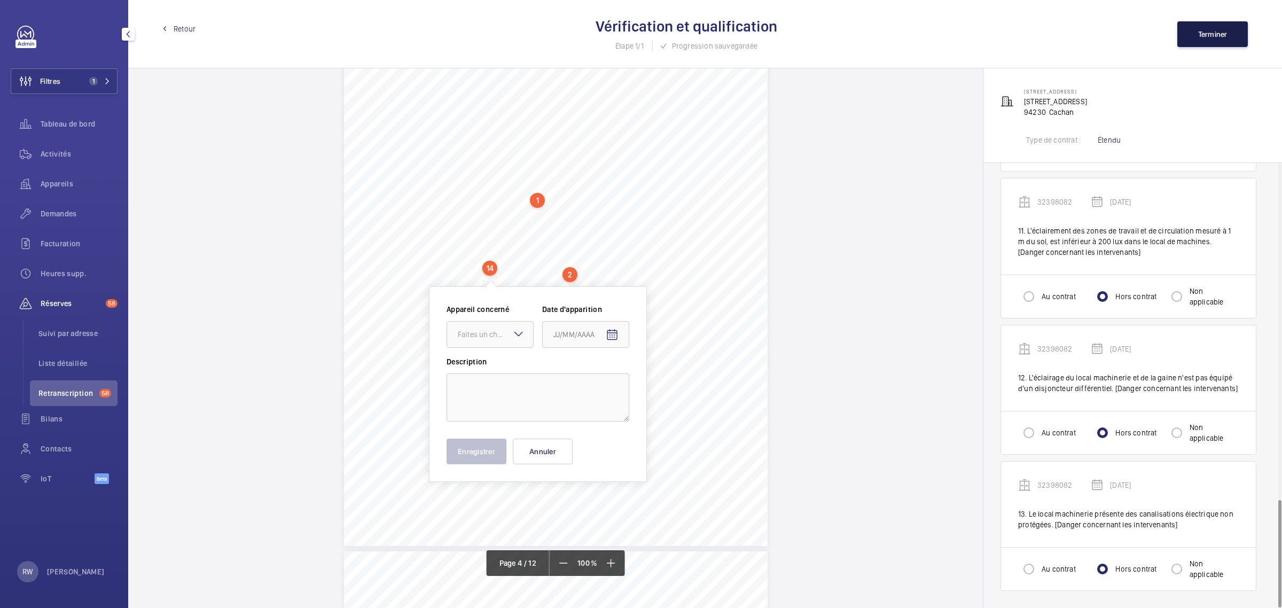
click at [1211, 35] on span "Terminer" at bounding box center [1212, 34] width 29 height 9
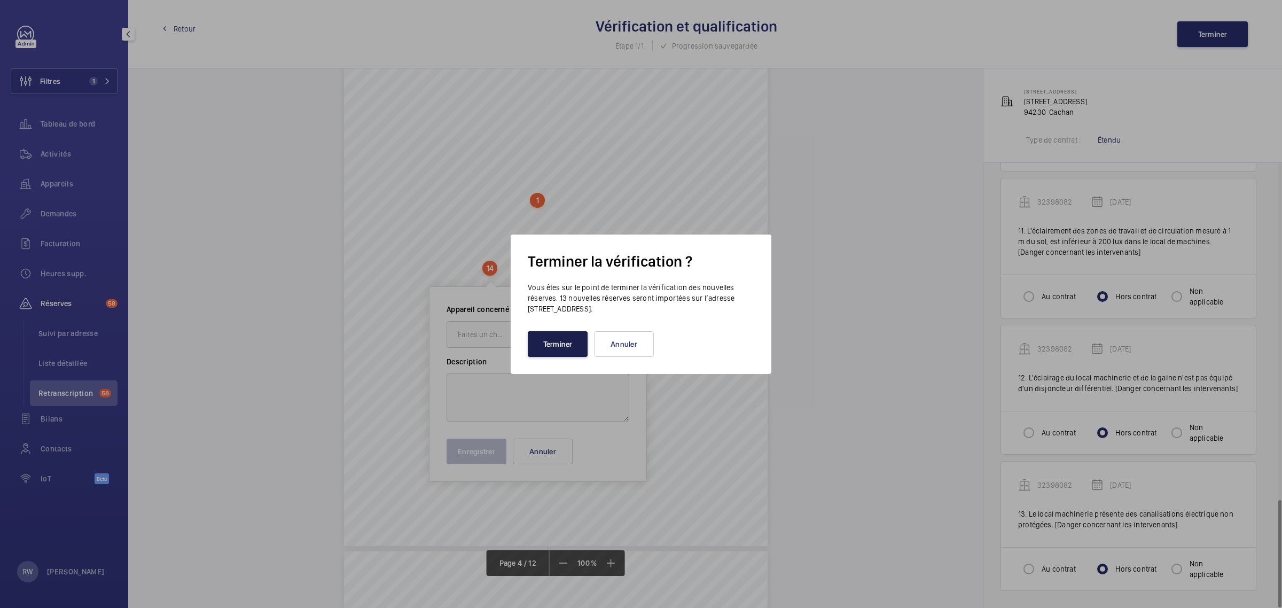
click at [544, 343] on button "Terminer" at bounding box center [558, 344] width 60 height 26
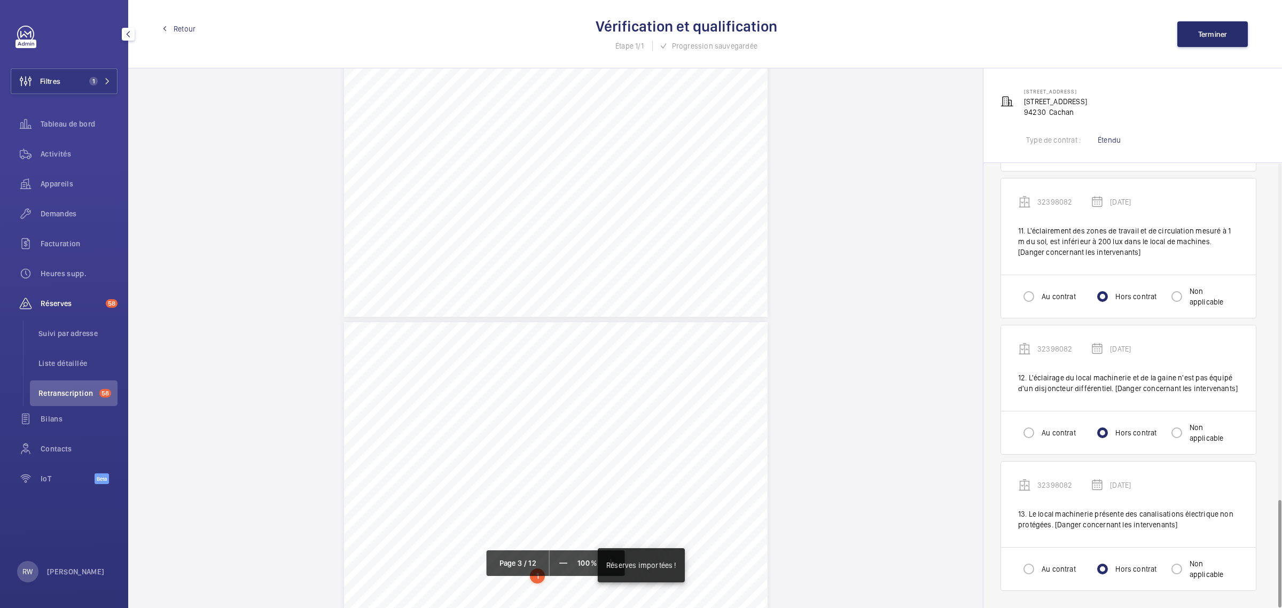
scroll to position [1418, 0]
click at [195, 27] on span "Retour" at bounding box center [185, 28] width 22 height 11
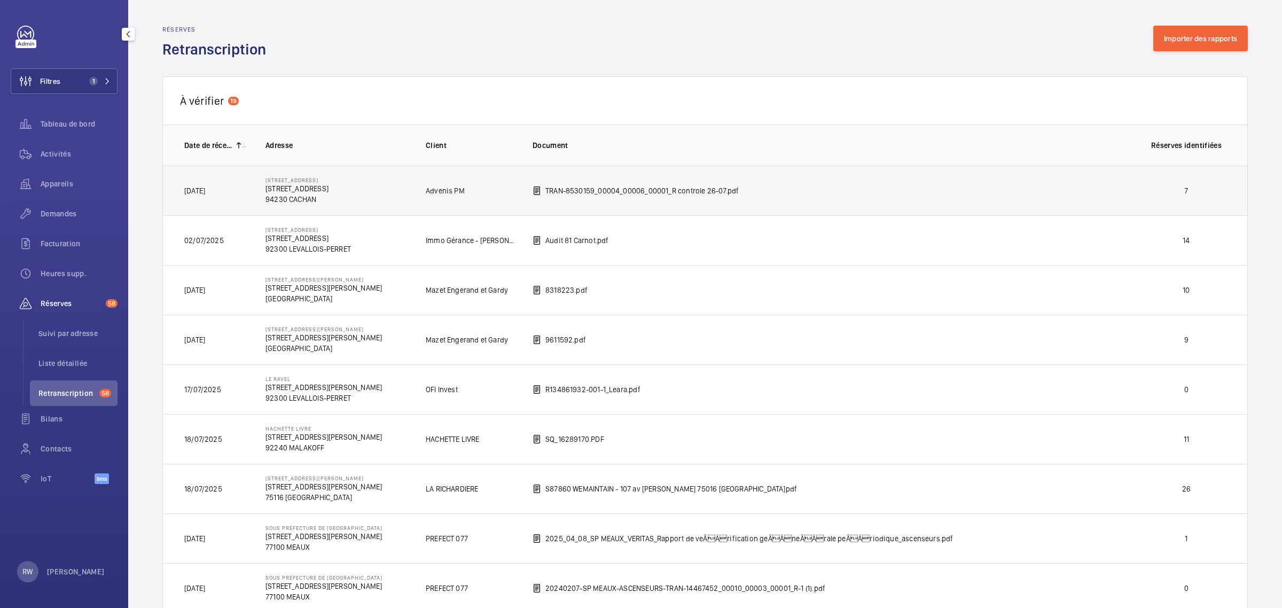
click at [328, 183] on p "[STREET_ADDRESS]" at bounding box center [296, 180] width 63 height 6
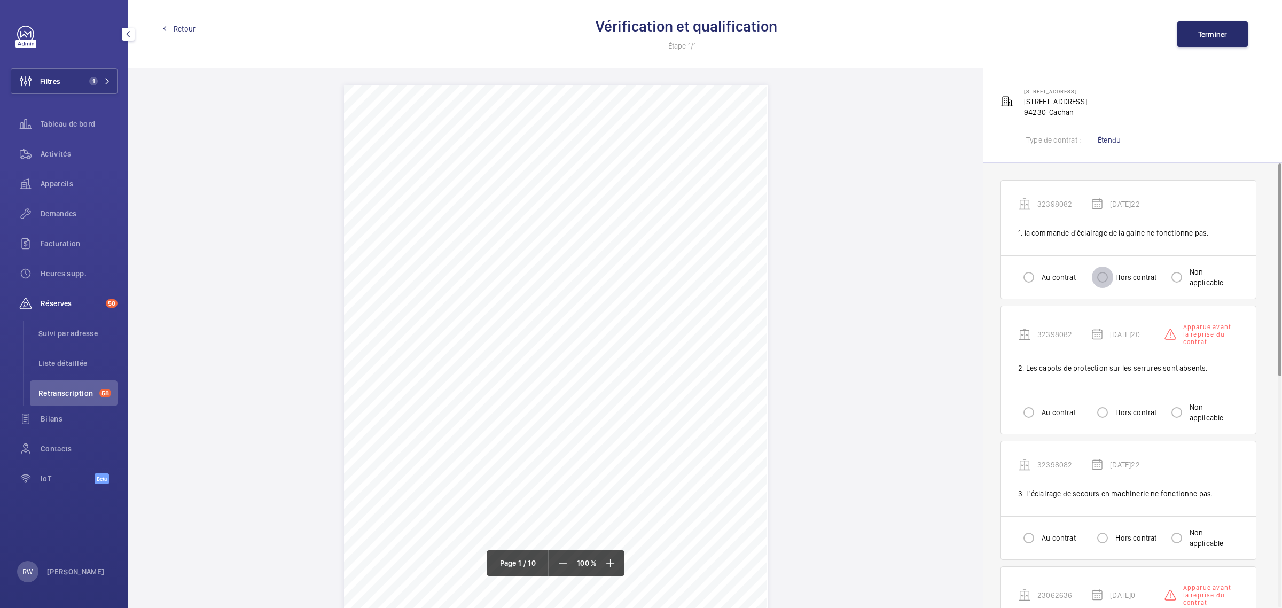
click at [1102, 281] on input "Hors contrat" at bounding box center [1101, 276] width 21 height 21
radio input "true"
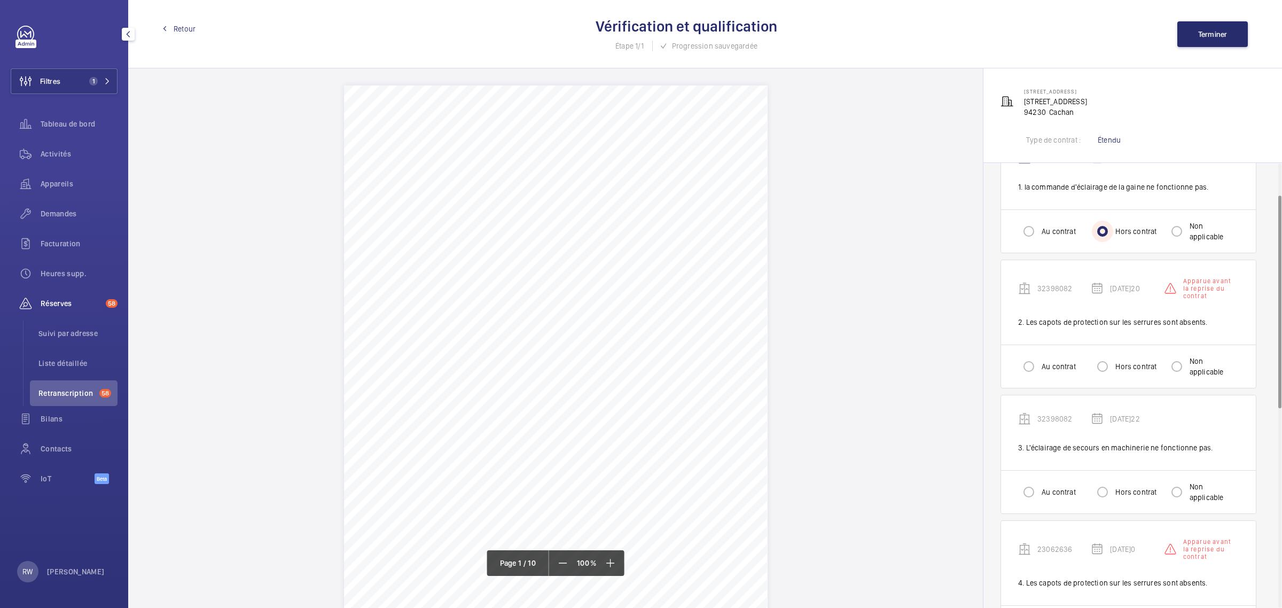
scroll to position [67, 0]
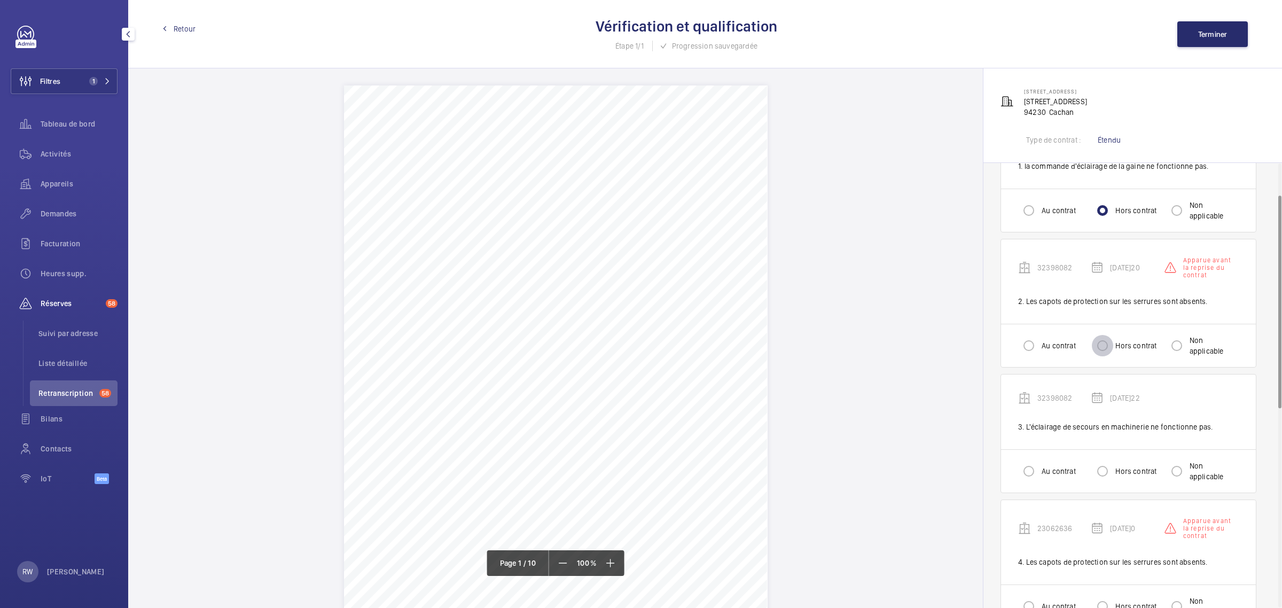
click at [1104, 348] on input "Hors contrat" at bounding box center [1101, 345] width 21 height 21
radio input "true"
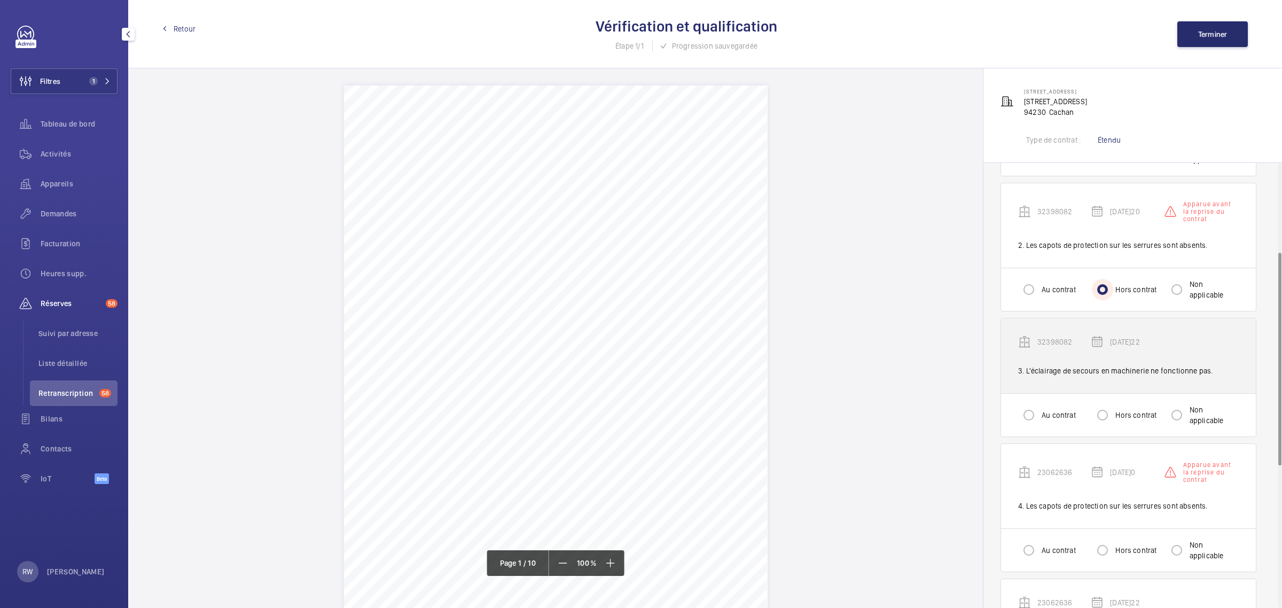
scroll to position [200, 0]
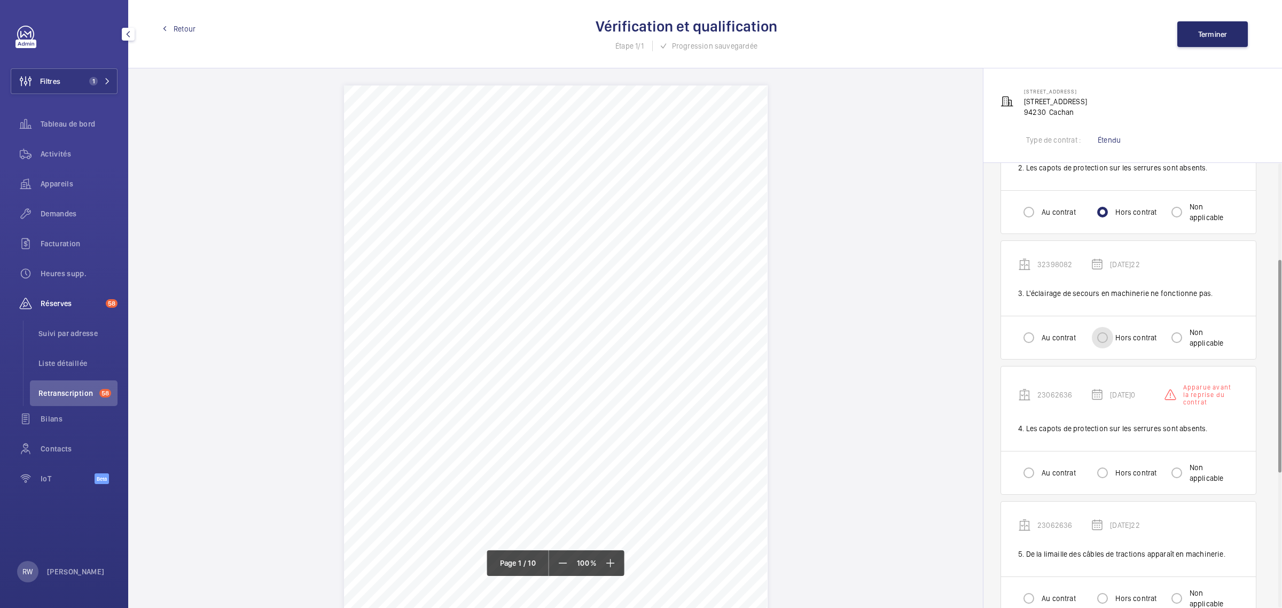
click at [1105, 339] on input "Hors contrat" at bounding box center [1101, 337] width 21 height 21
radio input "true"
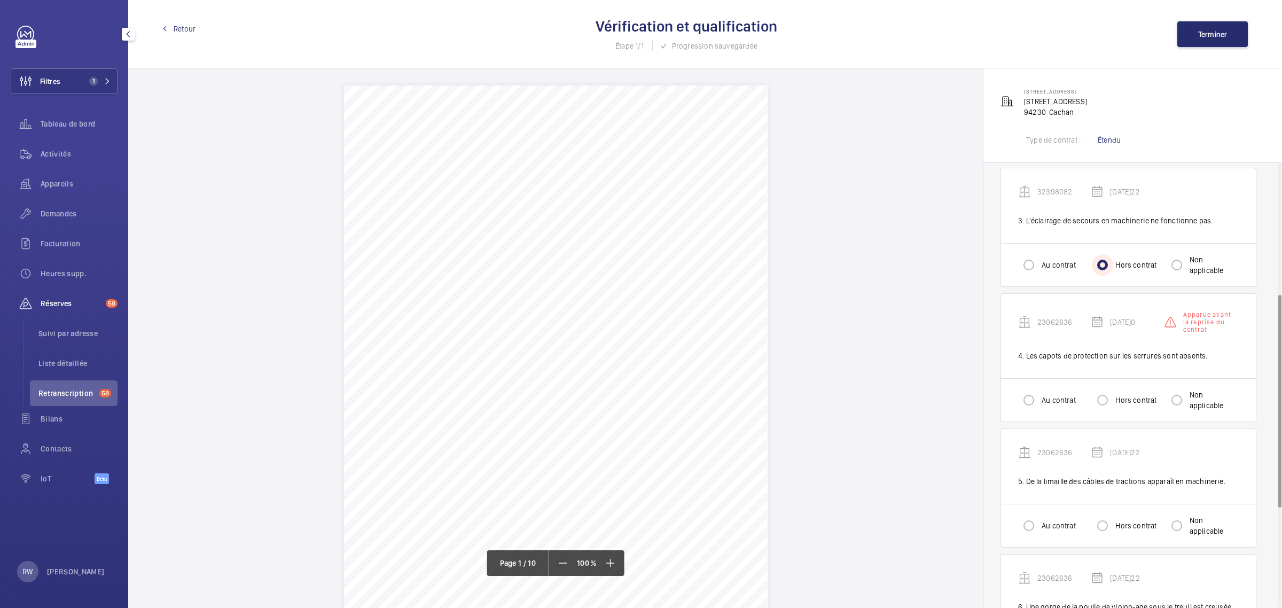
scroll to position [334, 0]
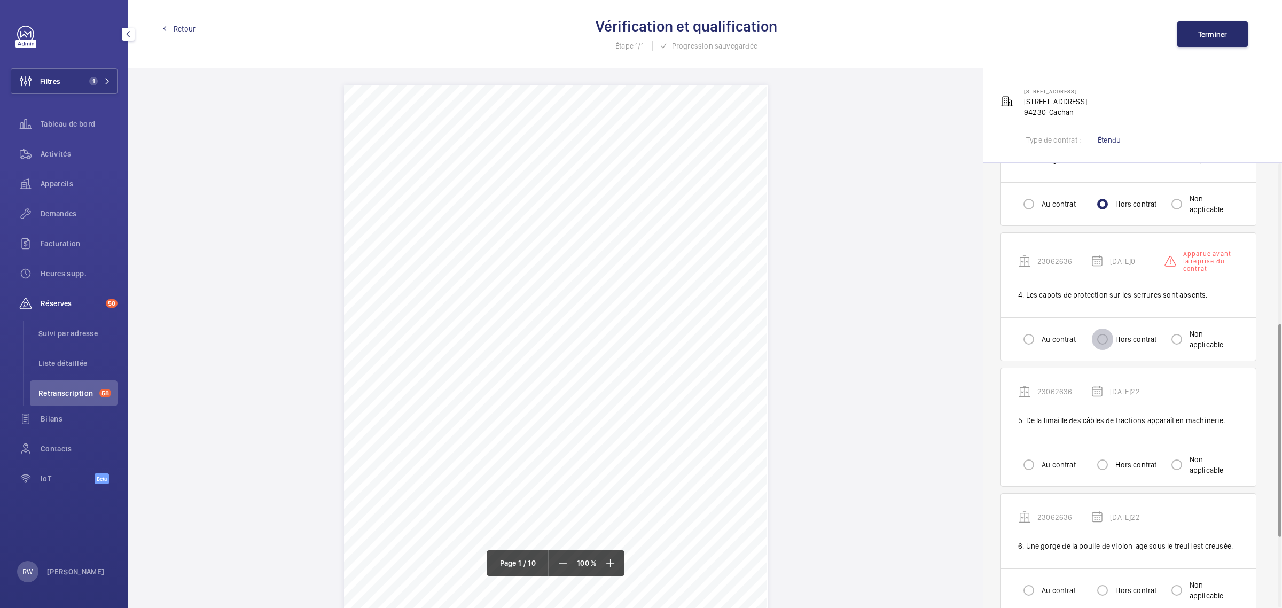
click at [1104, 341] on input "Hors contrat" at bounding box center [1101, 338] width 21 height 21
radio input "true"
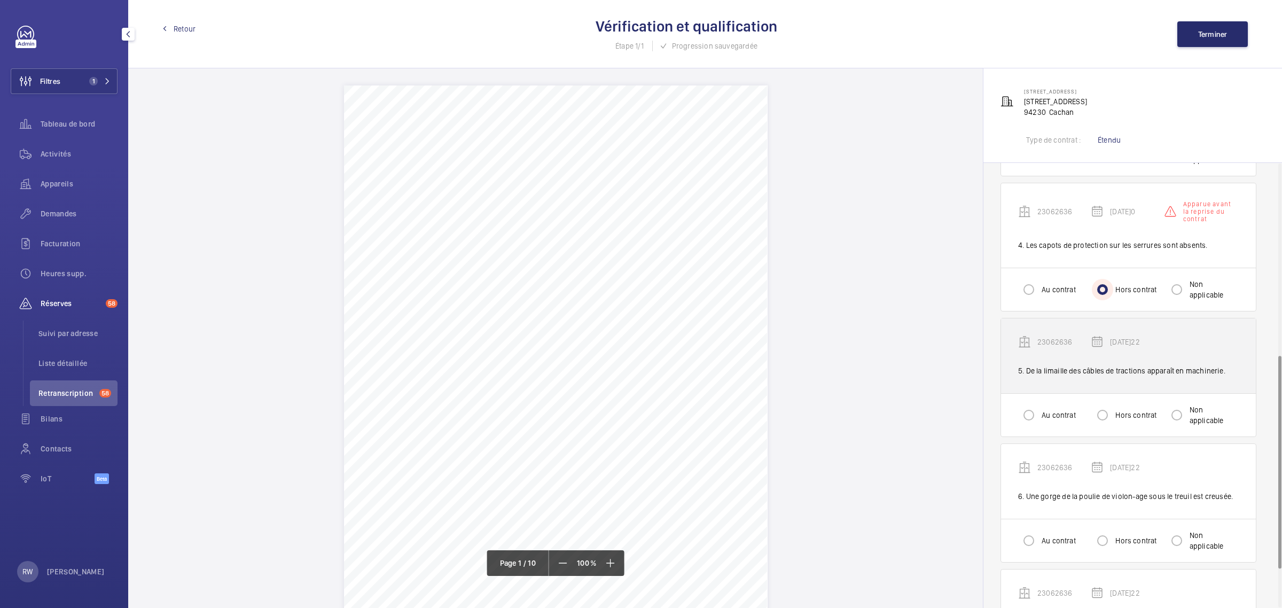
scroll to position [467, 0]
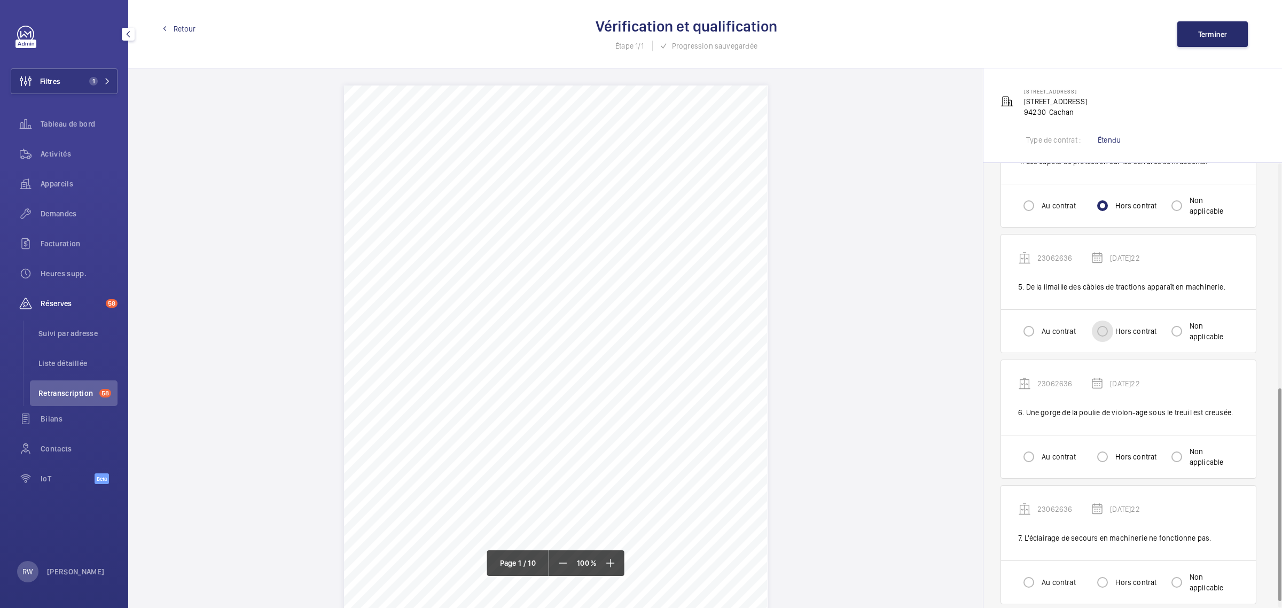
click at [1101, 331] on input "Hors contrat" at bounding box center [1101, 330] width 21 height 21
radio input "true"
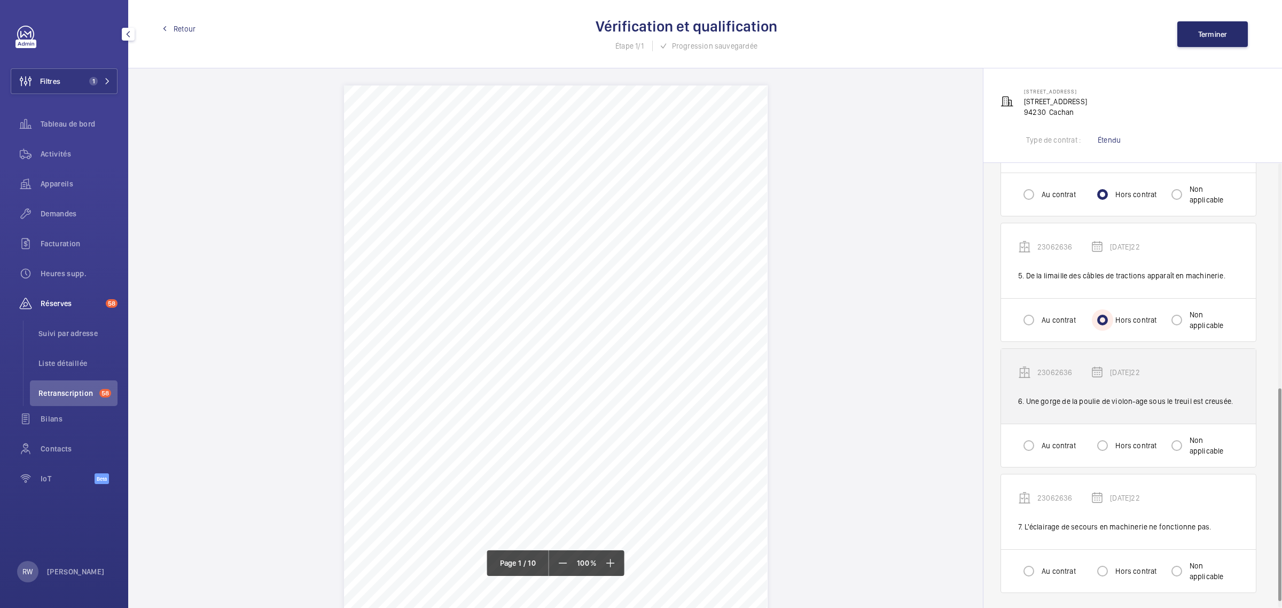
scroll to position [482, 0]
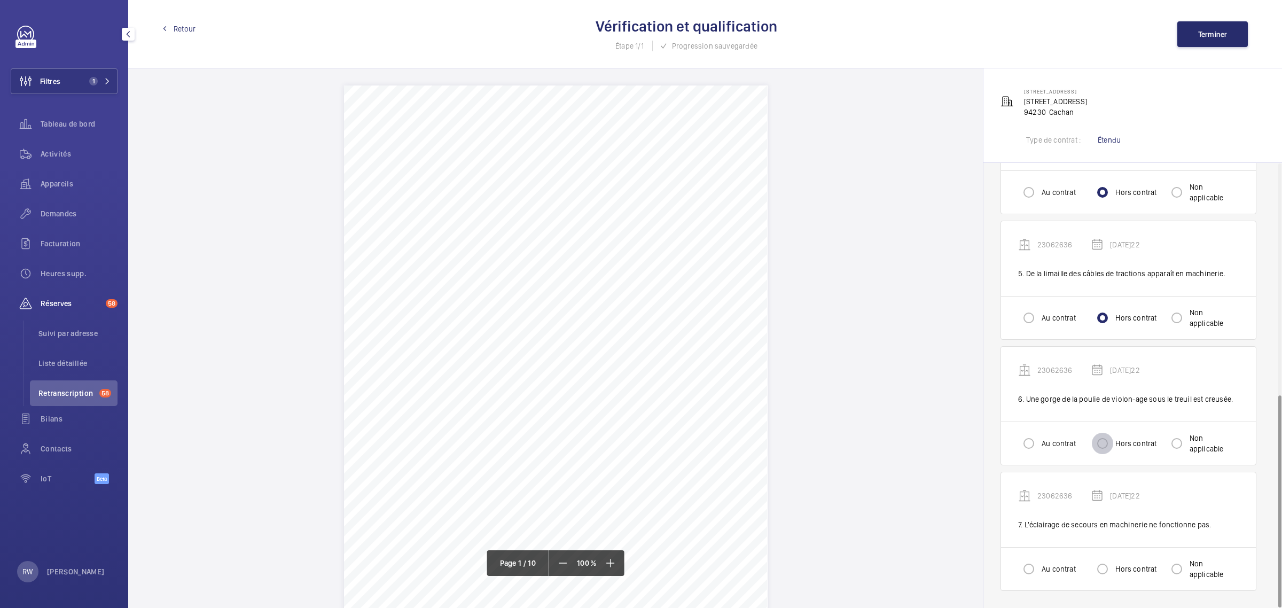
click at [1106, 444] on input "Hors contrat" at bounding box center [1101, 443] width 21 height 21
radio input "true"
click at [1111, 566] on input "Hors contrat" at bounding box center [1101, 568] width 21 height 21
radio input "true"
click at [1213, 20] on div "Retour Vérification et qualification Étape 1/1 Progression sauvegardée Terminer" at bounding box center [704, 34] width 1153 height 68
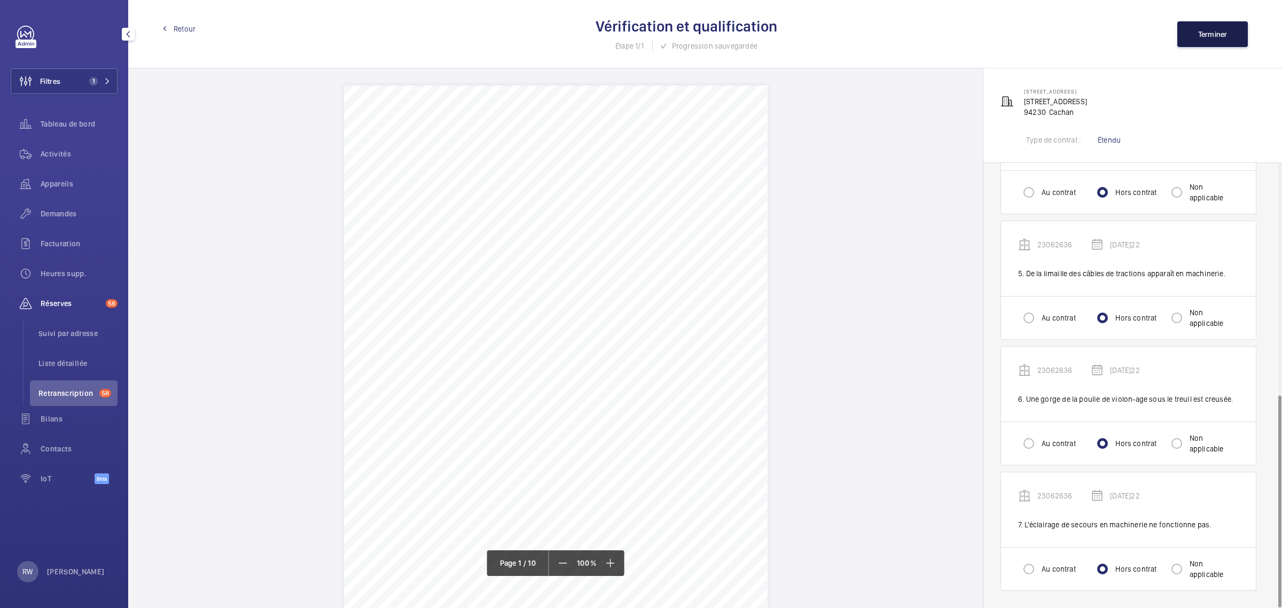
click at [1210, 37] on span "Terminer" at bounding box center [1212, 34] width 29 height 9
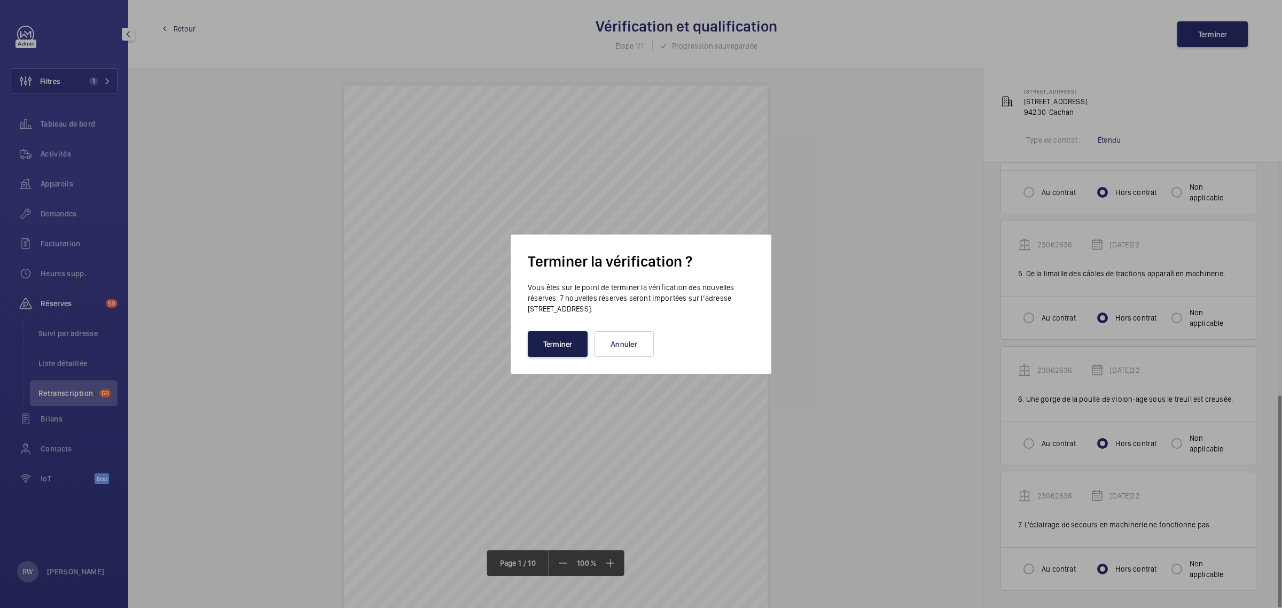
click at [570, 343] on button "Terminer" at bounding box center [558, 344] width 60 height 26
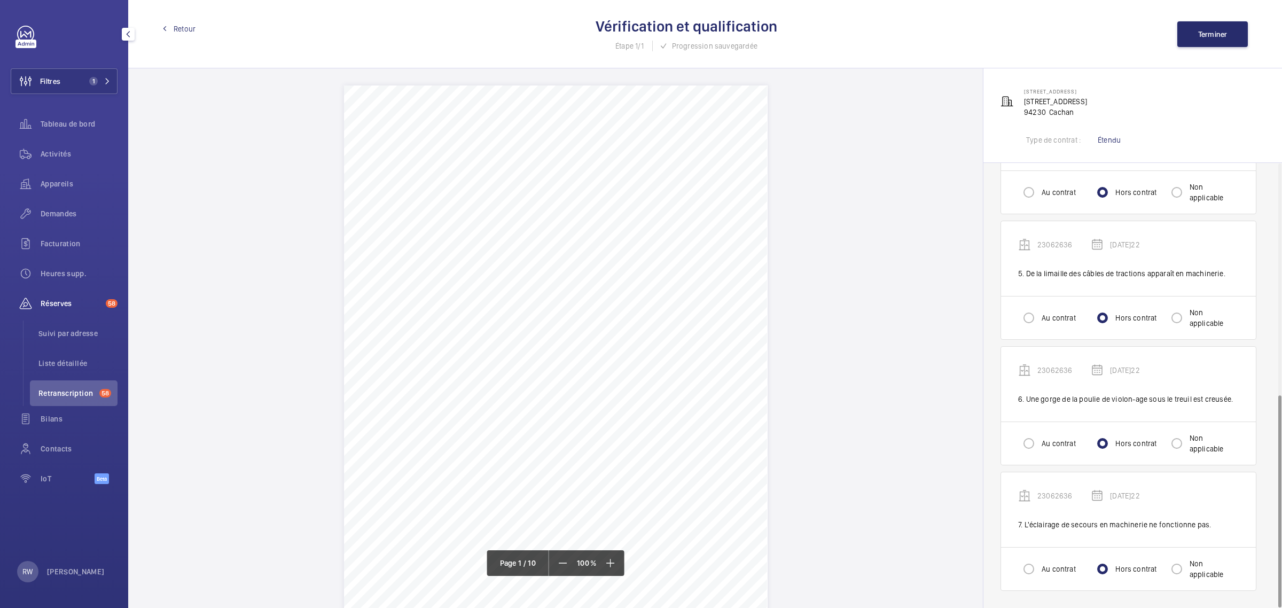
click at [179, 28] on span "Retour" at bounding box center [185, 28] width 22 height 11
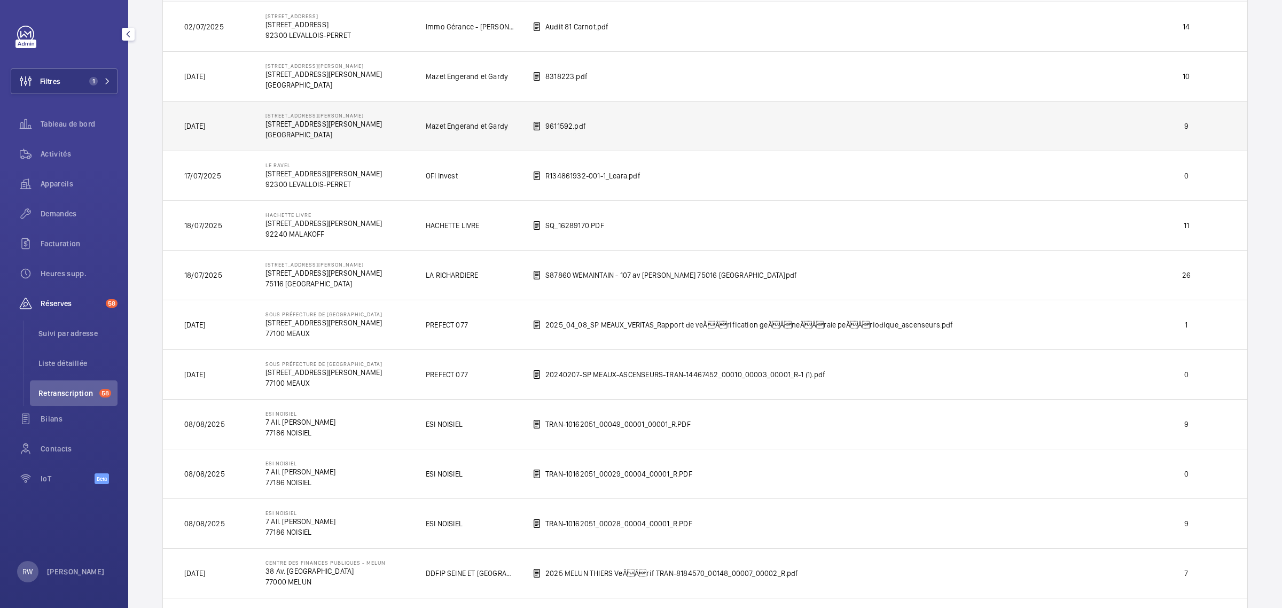
scroll to position [67, 0]
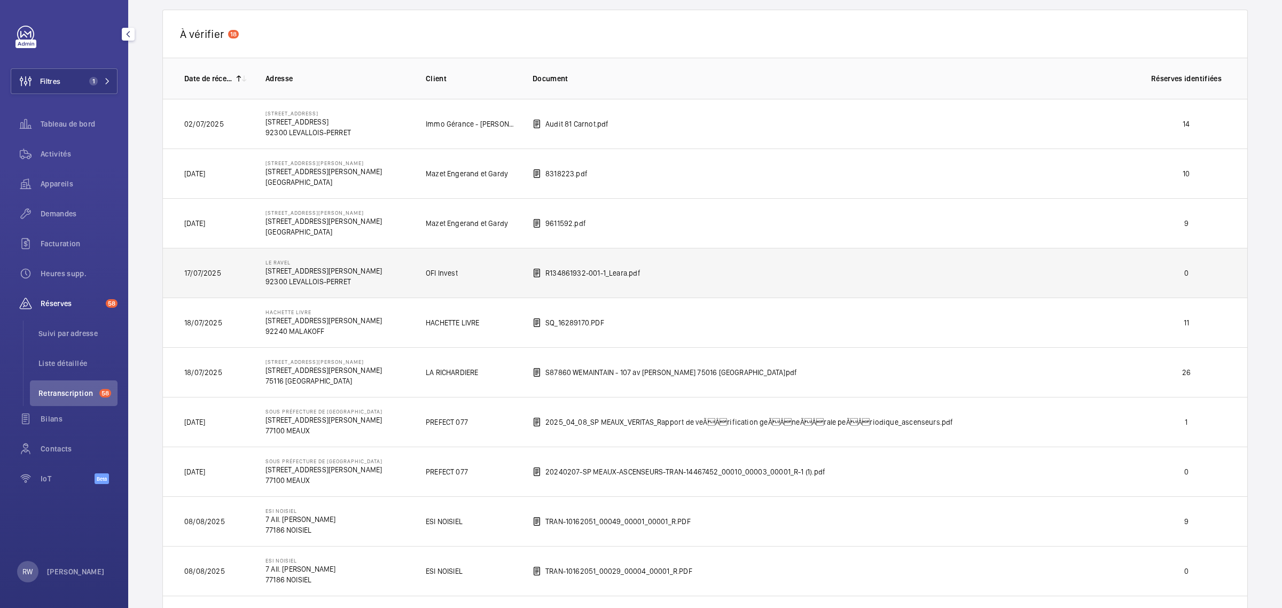
click at [753, 271] on td "R134861932-001-1_Leara.pdf" at bounding box center [822, 273] width 614 height 50
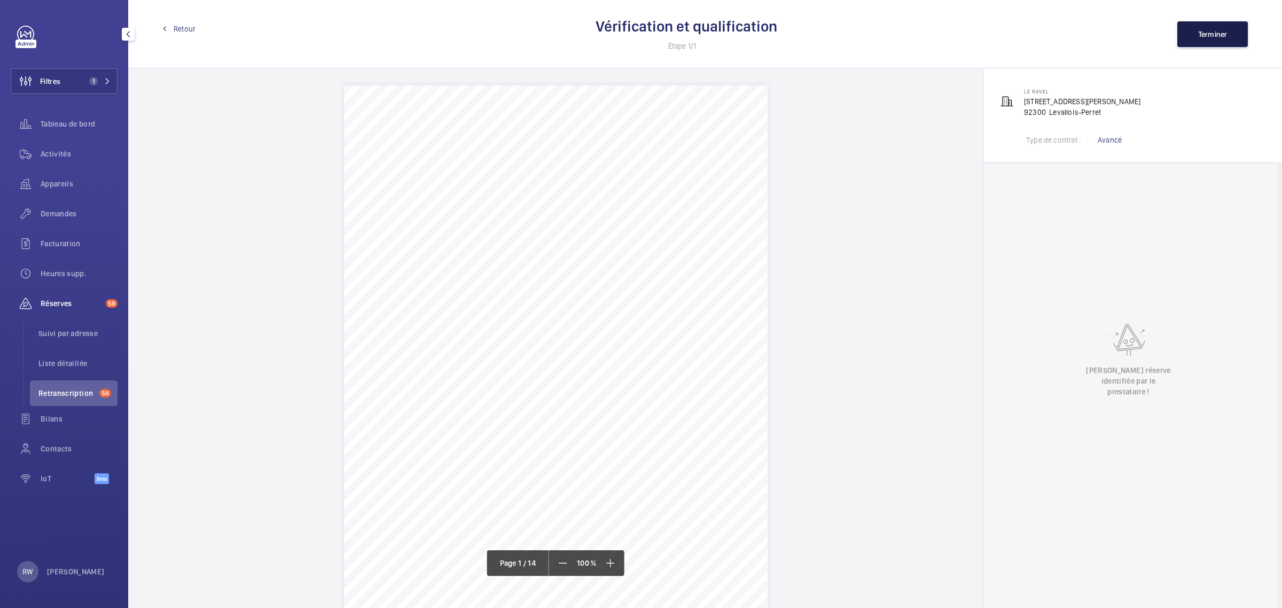
click at [1203, 38] on span "Terminer" at bounding box center [1212, 34] width 29 height 9
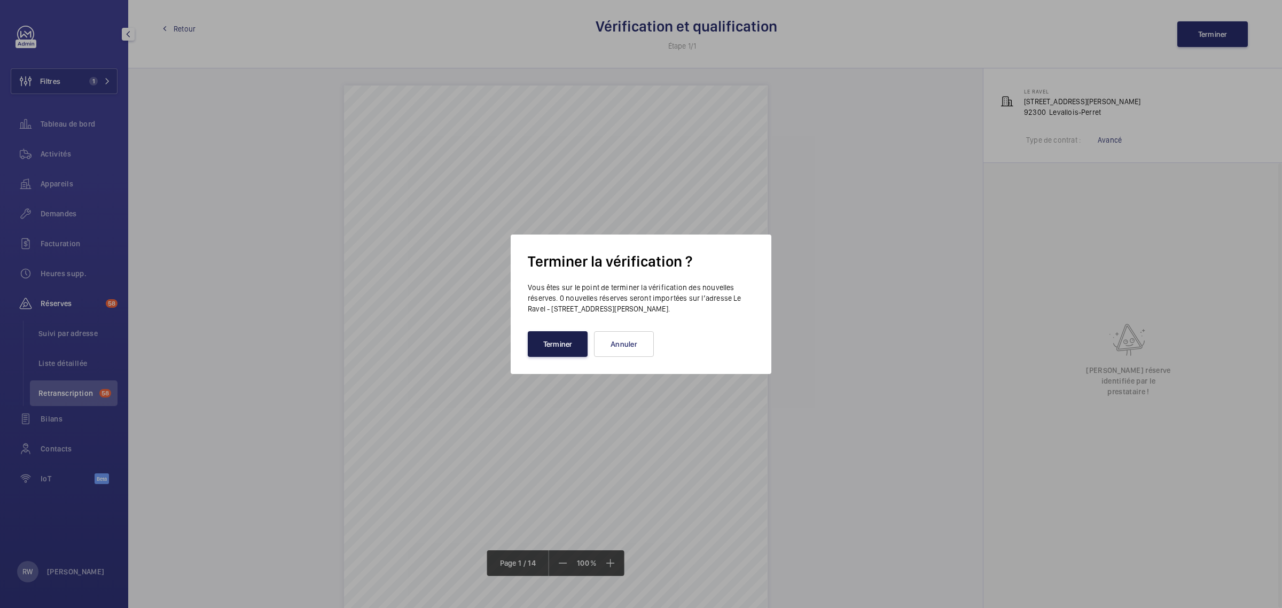
click at [543, 341] on button "Terminer" at bounding box center [558, 344] width 60 height 26
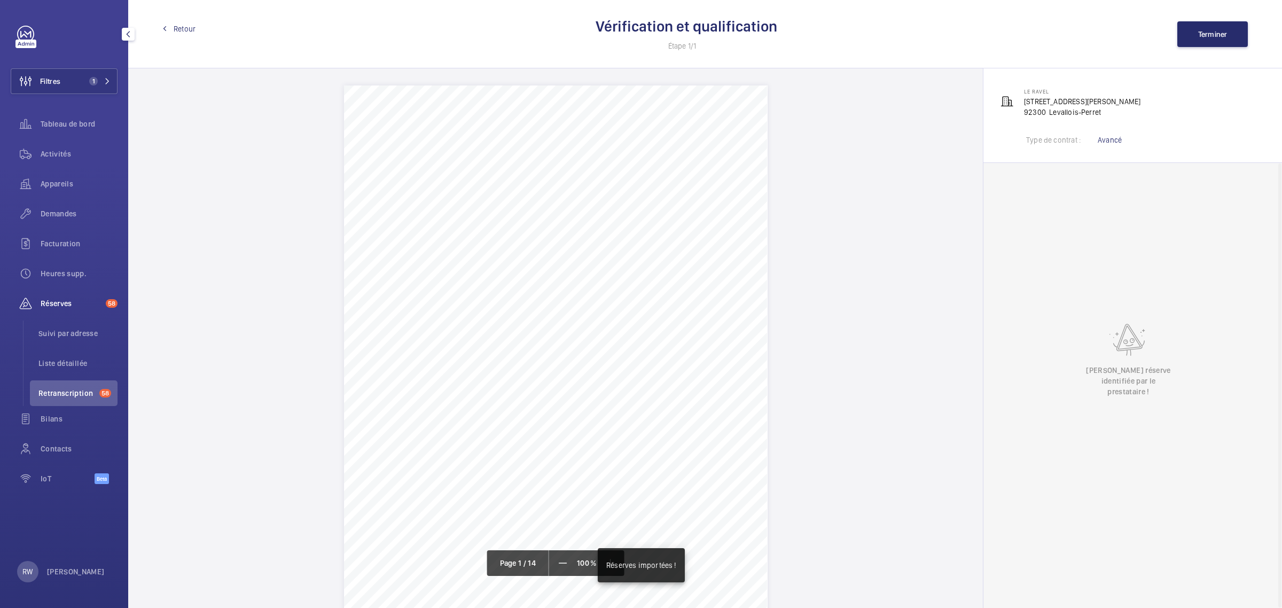
click at [179, 33] on span "Retour" at bounding box center [185, 28] width 22 height 11
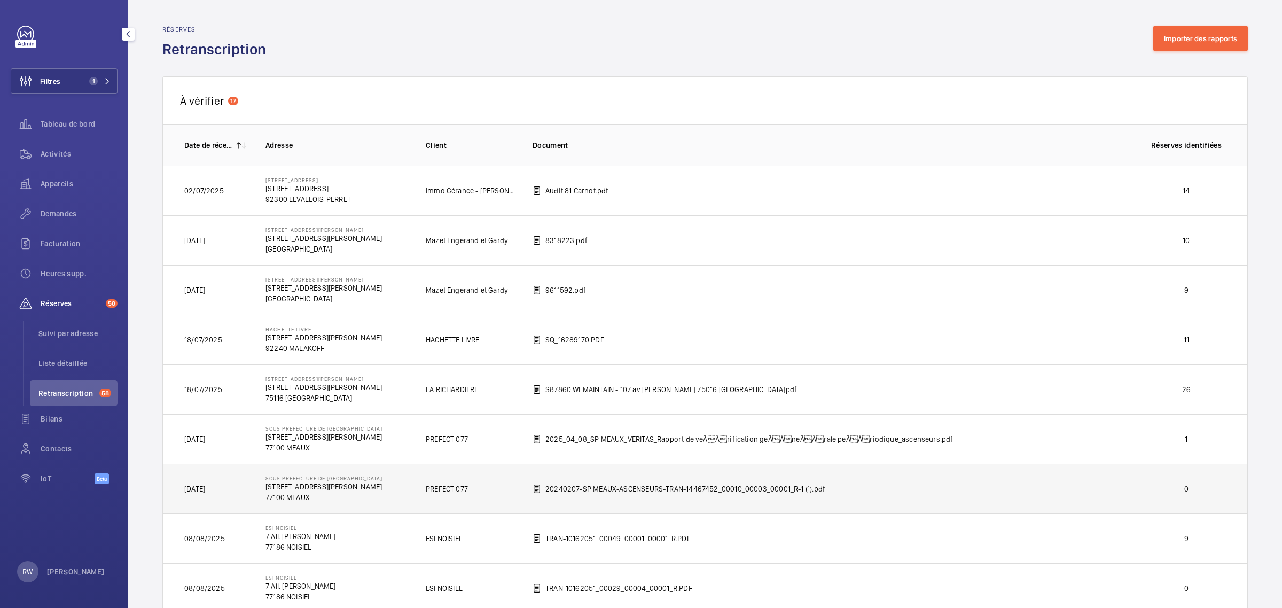
click at [876, 483] on td "20240207-SP MEAUX-ASCENSEURS-TRAN-14467452_00010_00003_00001_R-1 (1).pdf" at bounding box center [822, 488] width 614 height 50
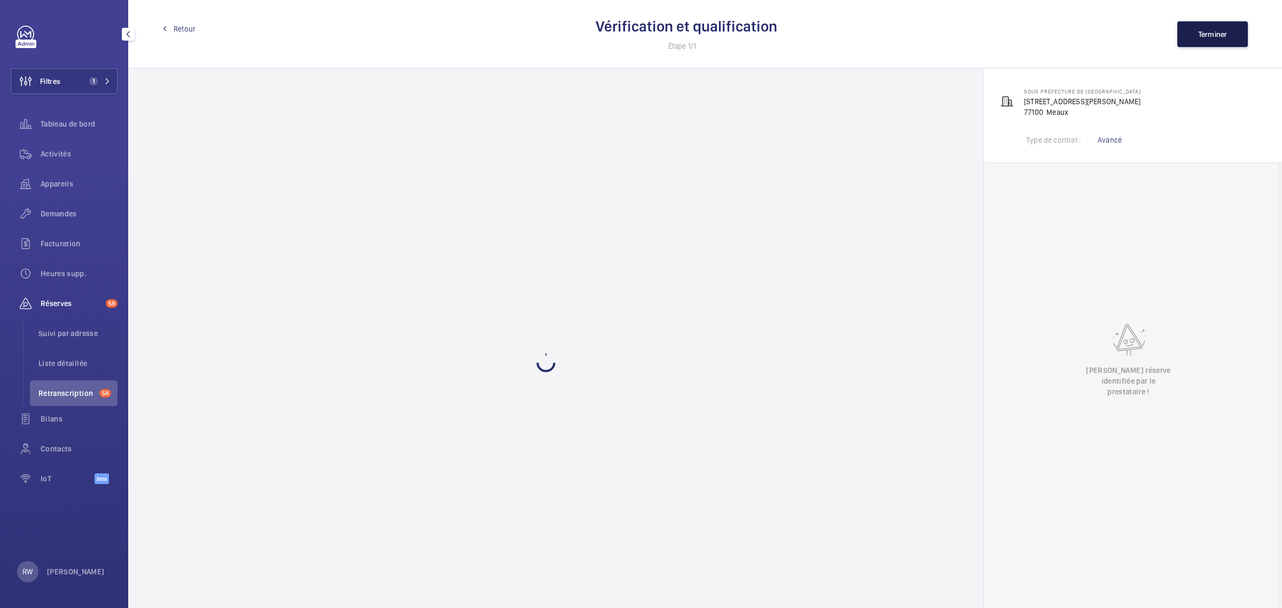
click at [1193, 35] on button "Terminer" at bounding box center [1212, 34] width 70 height 26
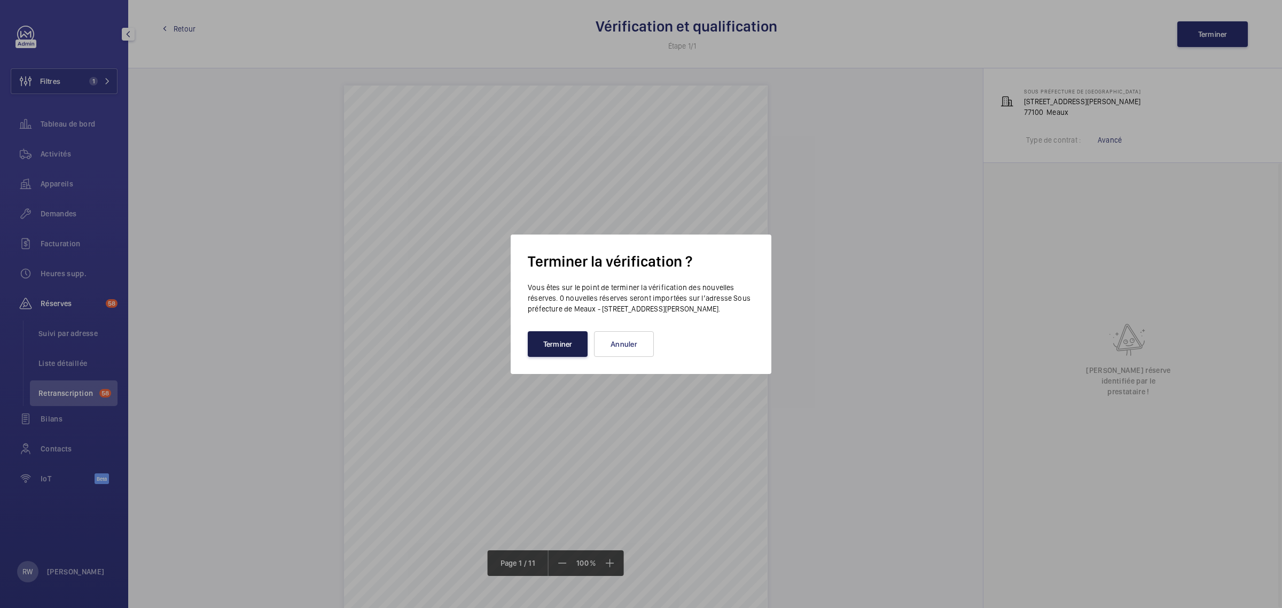
click at [556, 342] on button "Terminer" at bounding box center [558, 344] width 60 height 26
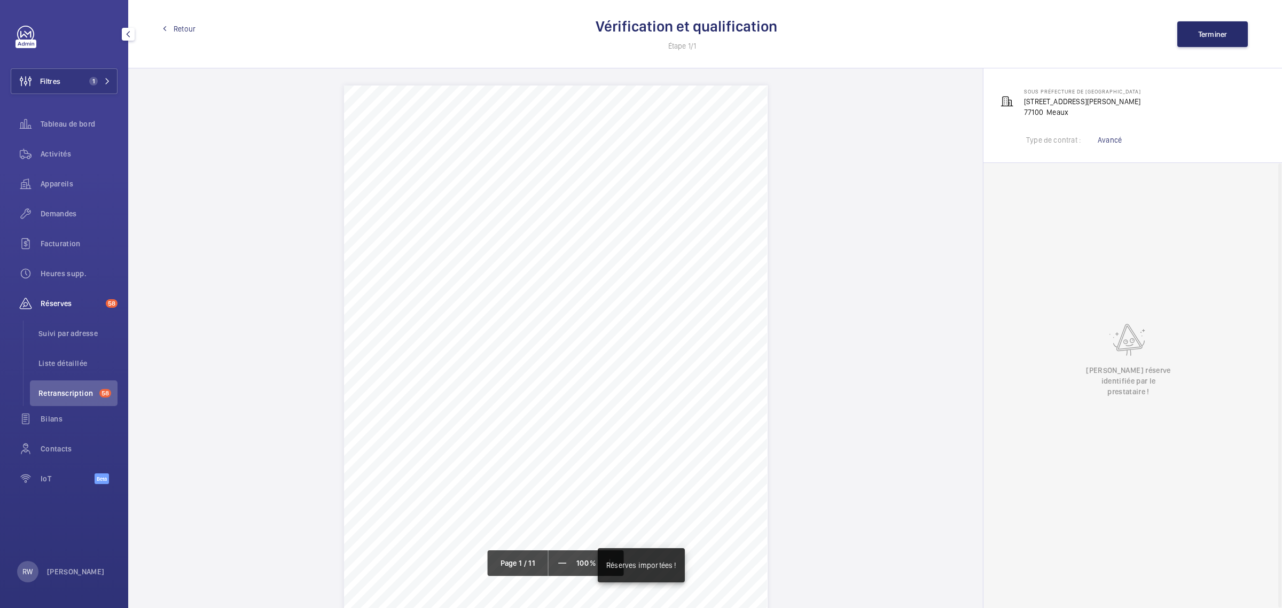
click at [172, 28] on link "Retour" at bounding box center [178, 28] width 33 height 11
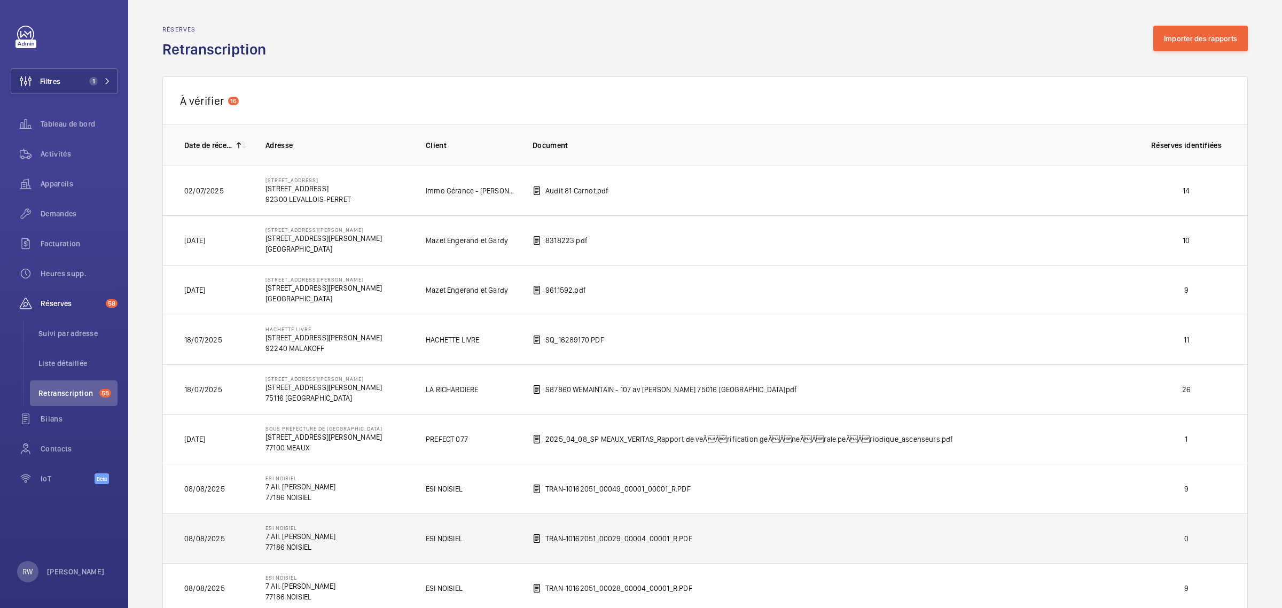
click at [828, 538] on td "TRAN-10162051_00029_00004_00001_R.PDF" at bounding box center [822, 538] width 614 height 50
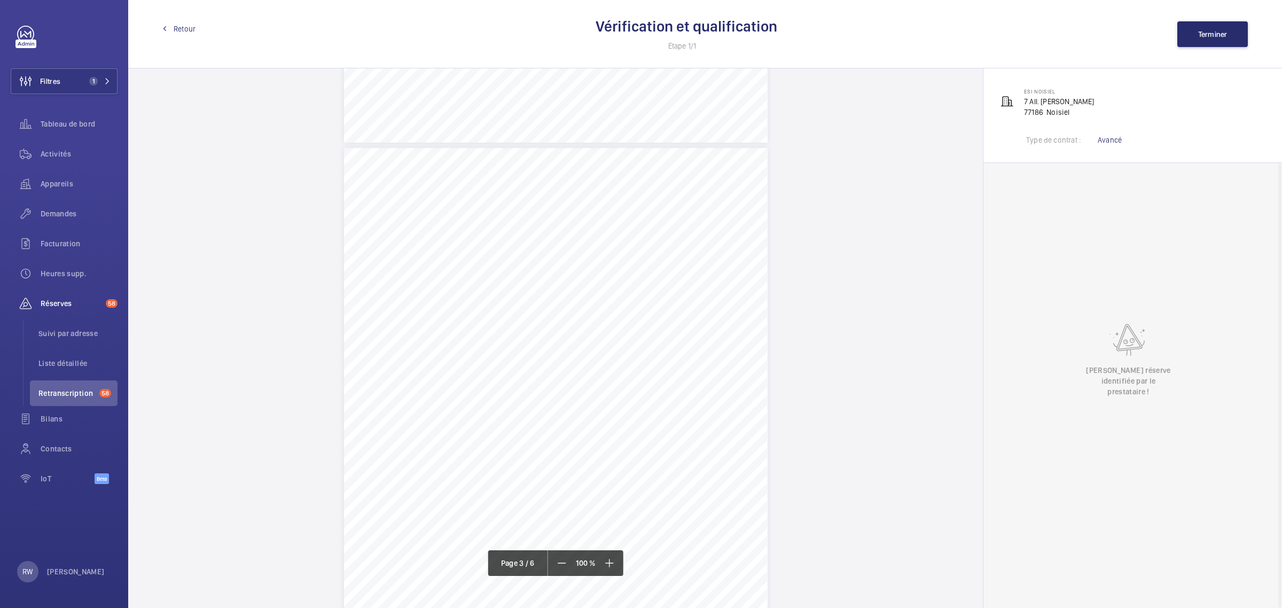
scroll to position [1095, 0]
click at [1209, 33] on span "Terminer" at bounding box center [1212, 34] width 29 height 9
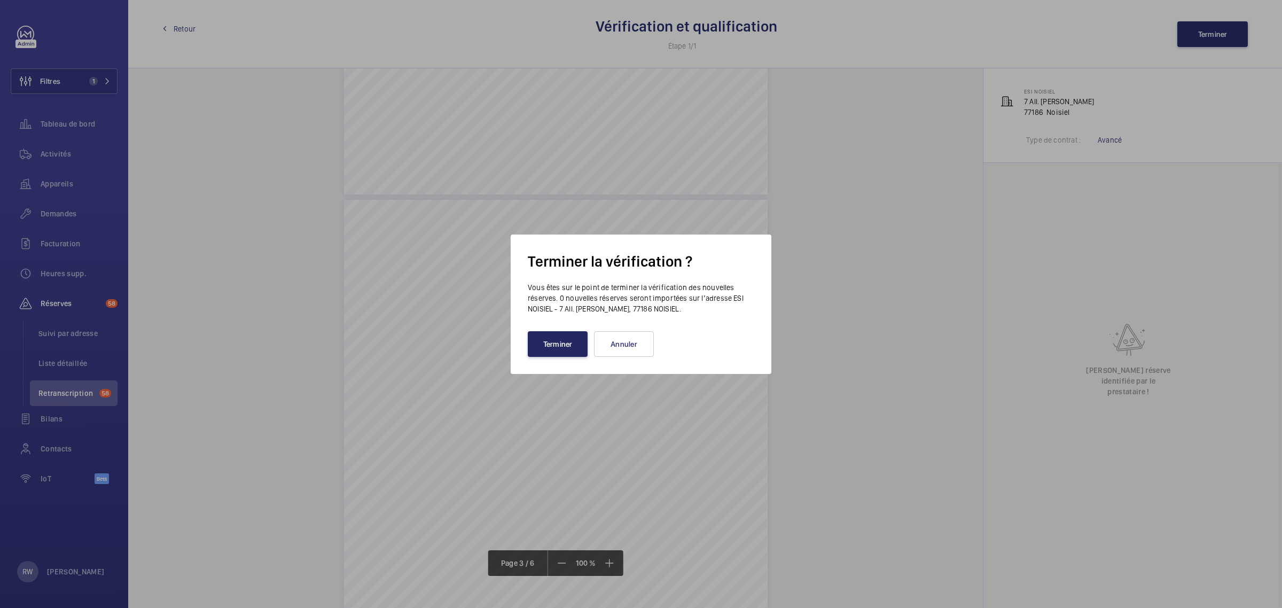
click at [563, 349] on button "Terminer" at bounding box center [558, 344] width 60 height 26
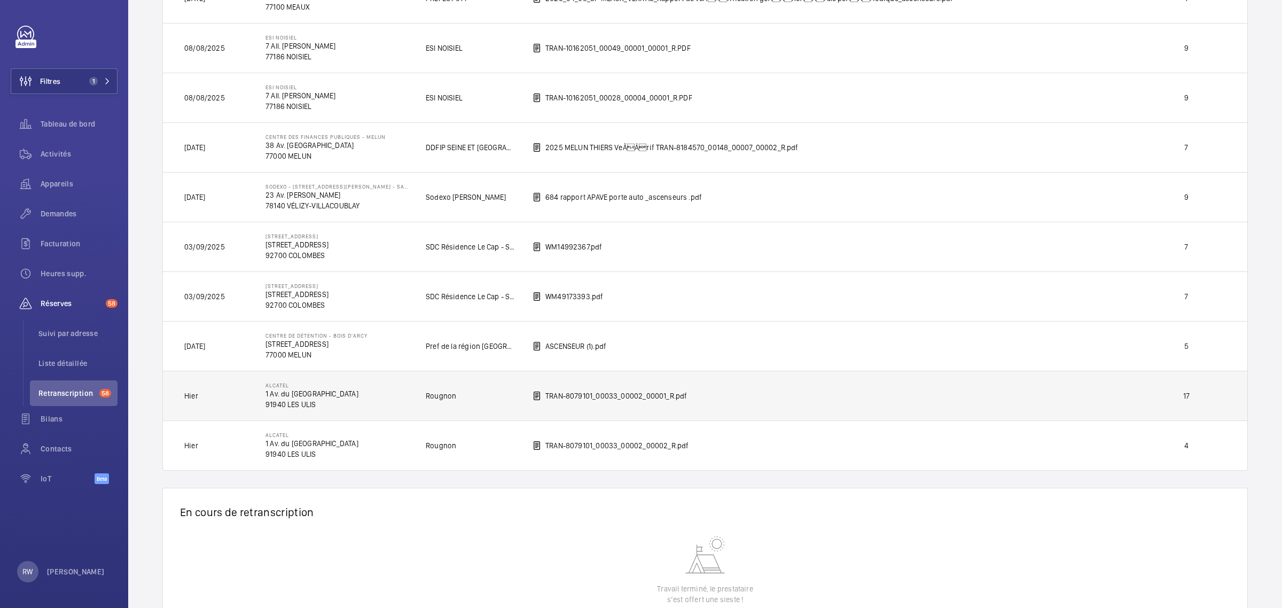
scroll to position [512, 0]
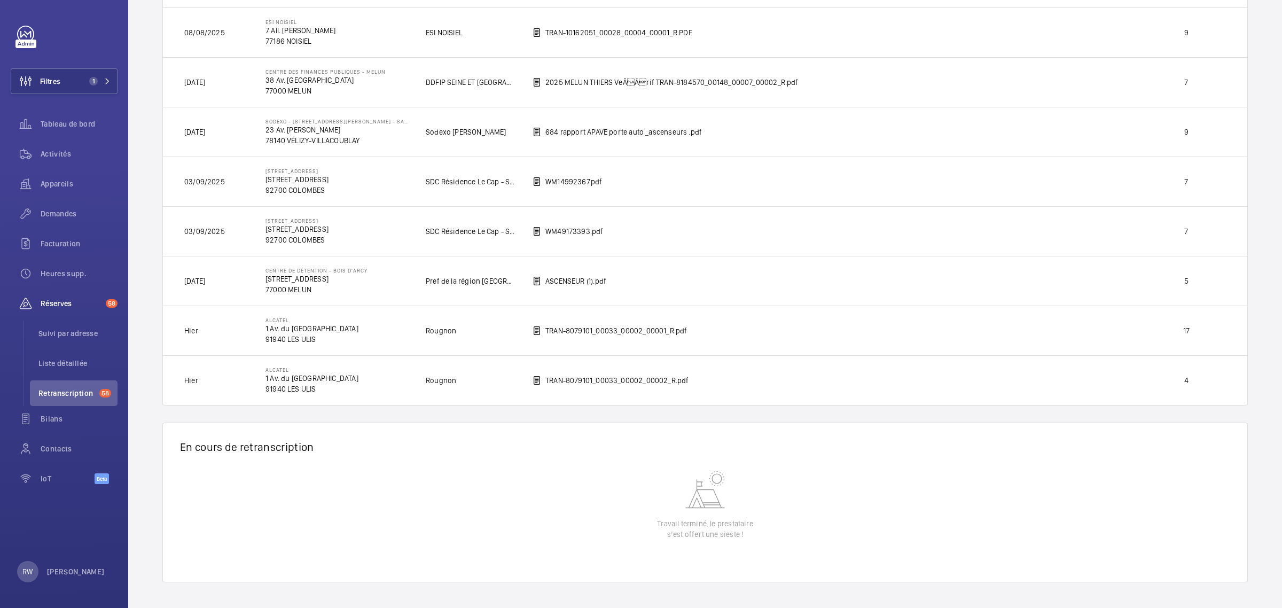
click at [796, 374] on td "TRAN-8079101_00033_00002_00002_R.pdf" at bounding box center [822, 380] width 614 height 50
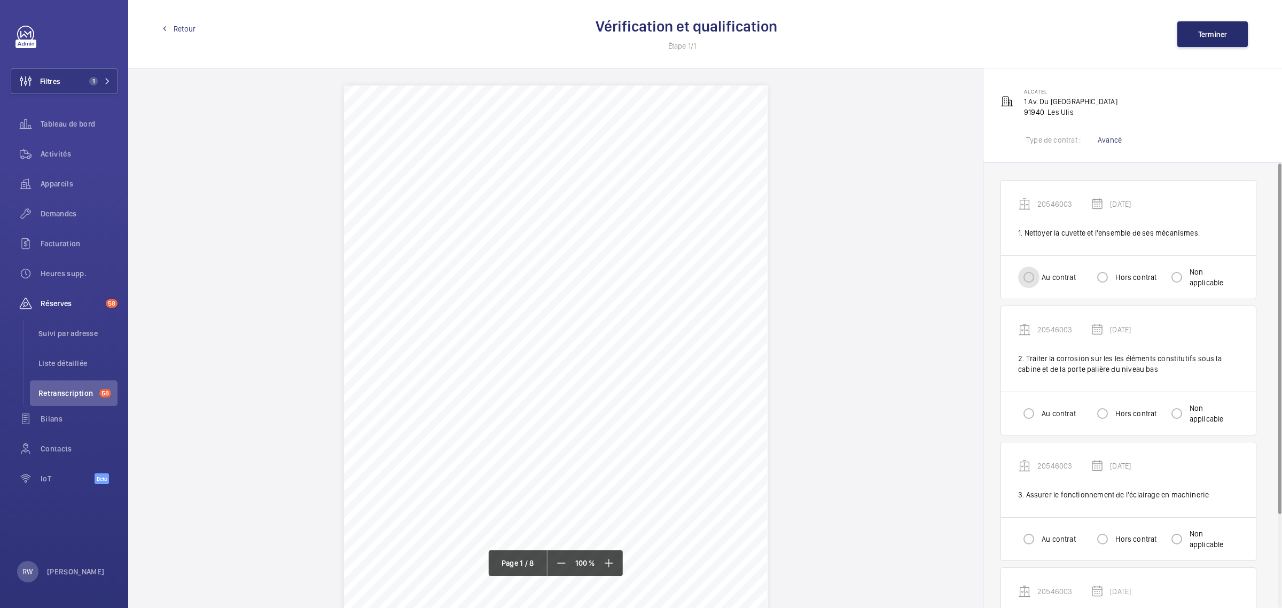
click at [1031, 276] on input "Au contrat" at bounding box center [1028, 276] width 21 height 21
radio input "true"
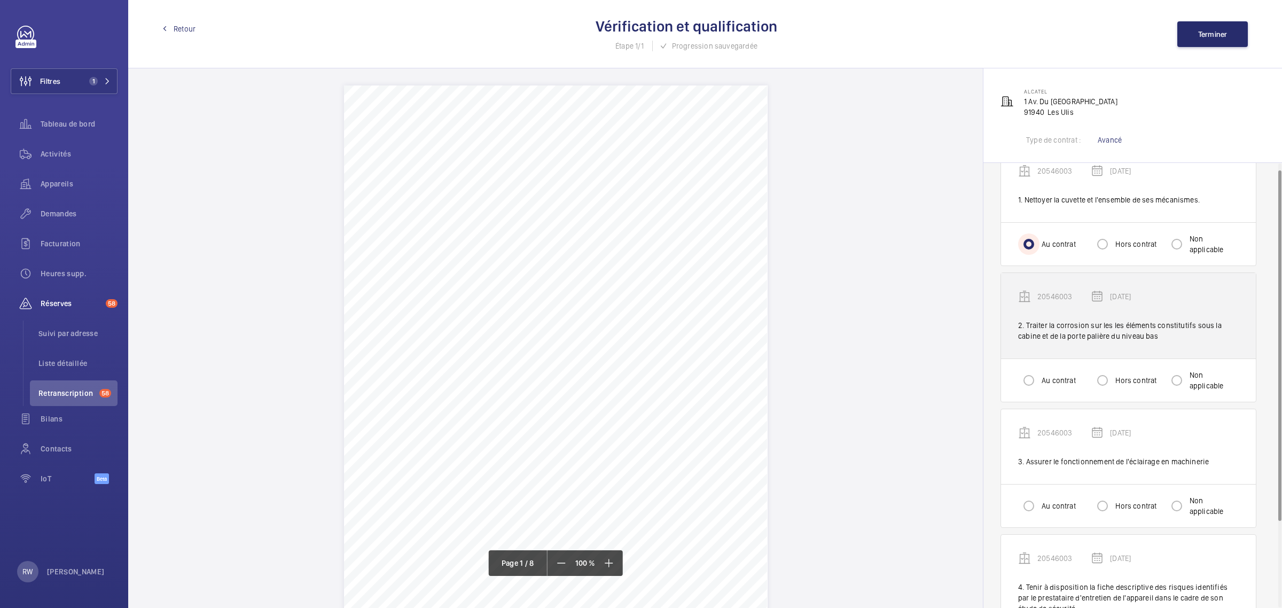
scroll to position [67, 0]
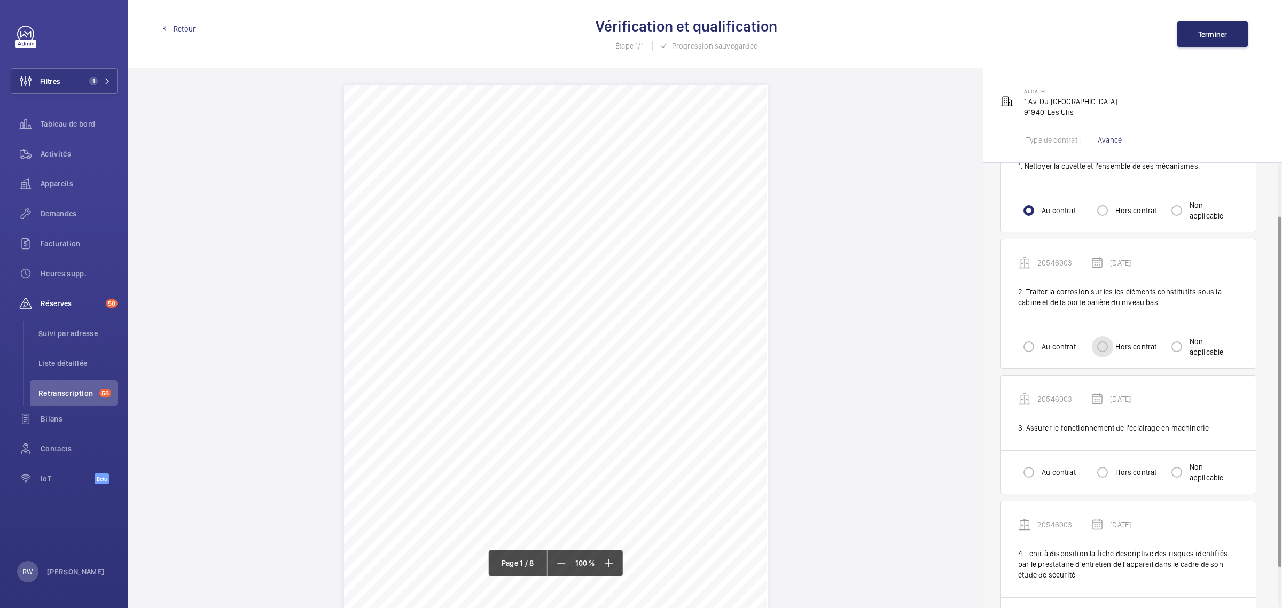
click at [1108, 346] on input "Hors contrat" at bounding box center [1101, 346] width 21 height 21
radio input "true"
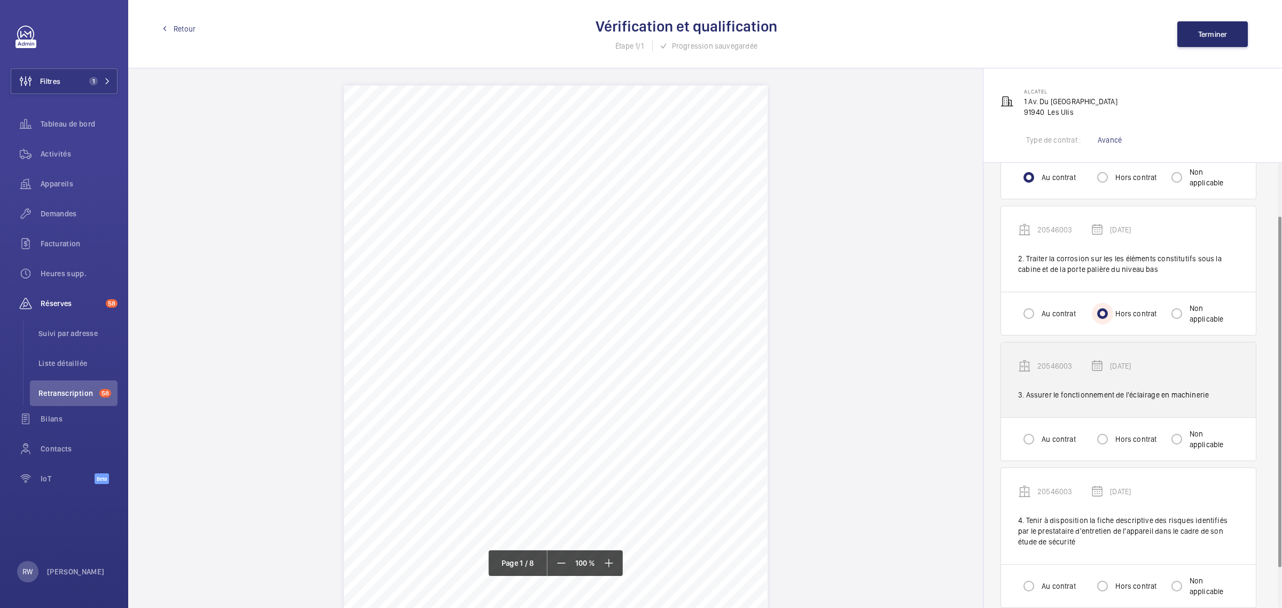
scroll to position [118, 0]
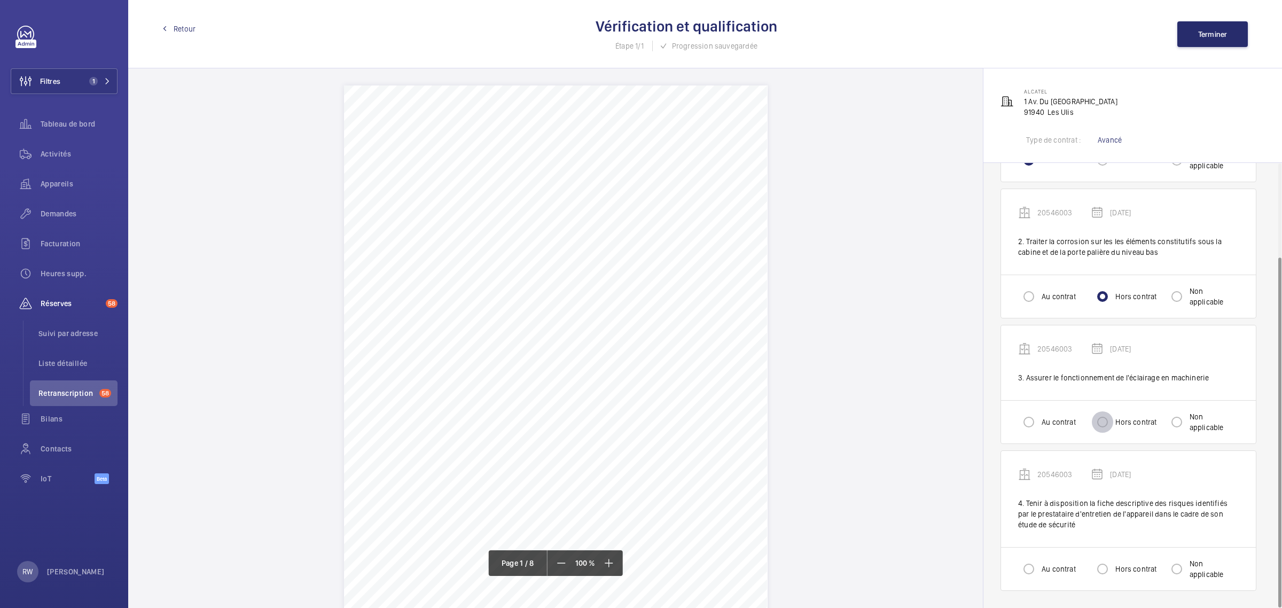
click at [1102, 422] on input "Hors contrat" at bounding box center [1101, 421] width 21 height 21
radio input "true"
click at [1052, 571] on label "Au contrat" at bounding box center [1057, 568] width 36 height 11
click at [1039, 571] on input "Au contrat" at bounding box center [1028, 568] width 21 height 21
radio input "true"
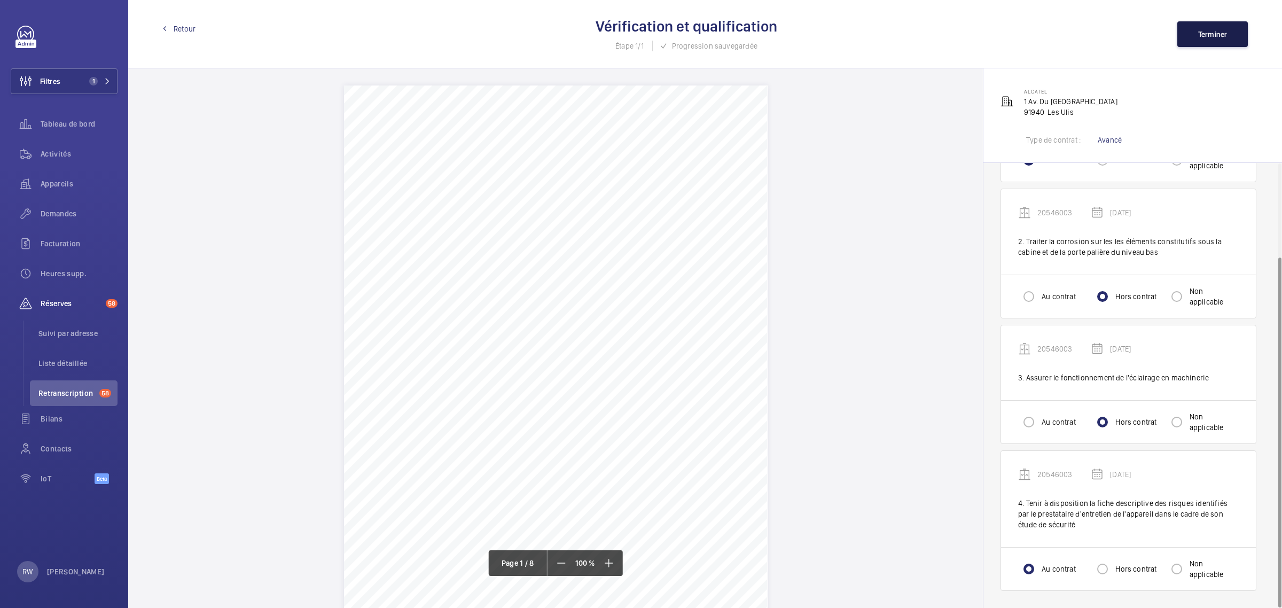
click at [1207, 33] on span "Terminer" at bounding box center [1212, 34] width 29 height 9
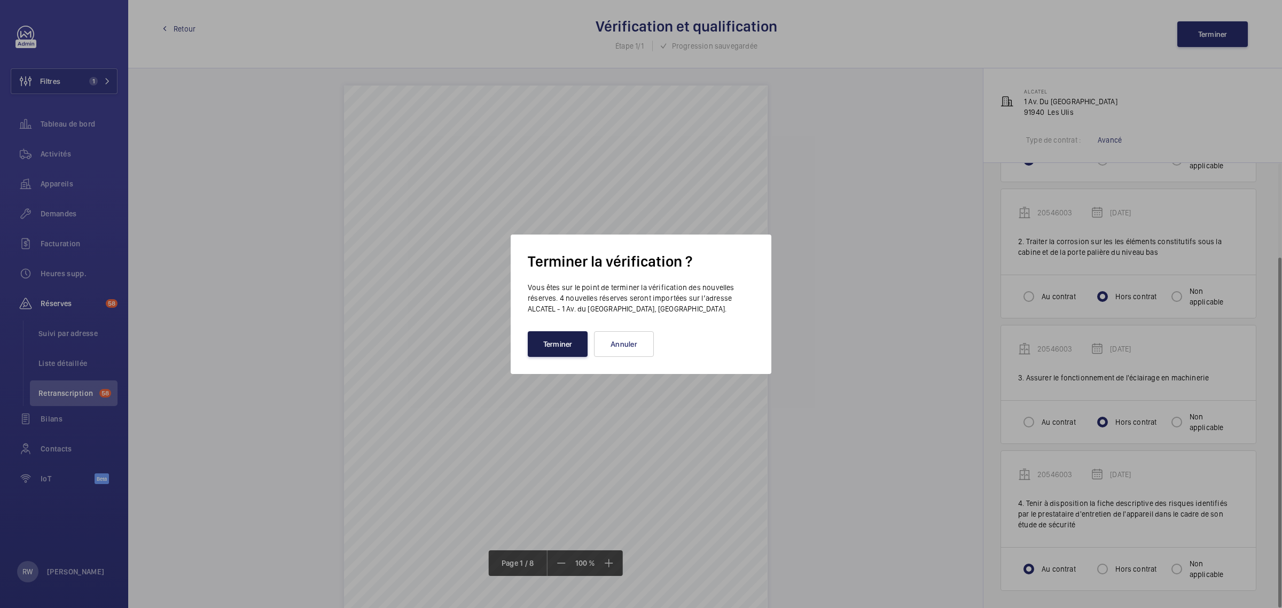
click at [551, 345] on button "Terminer" at bounding box center [558, 344] width 60 height 26
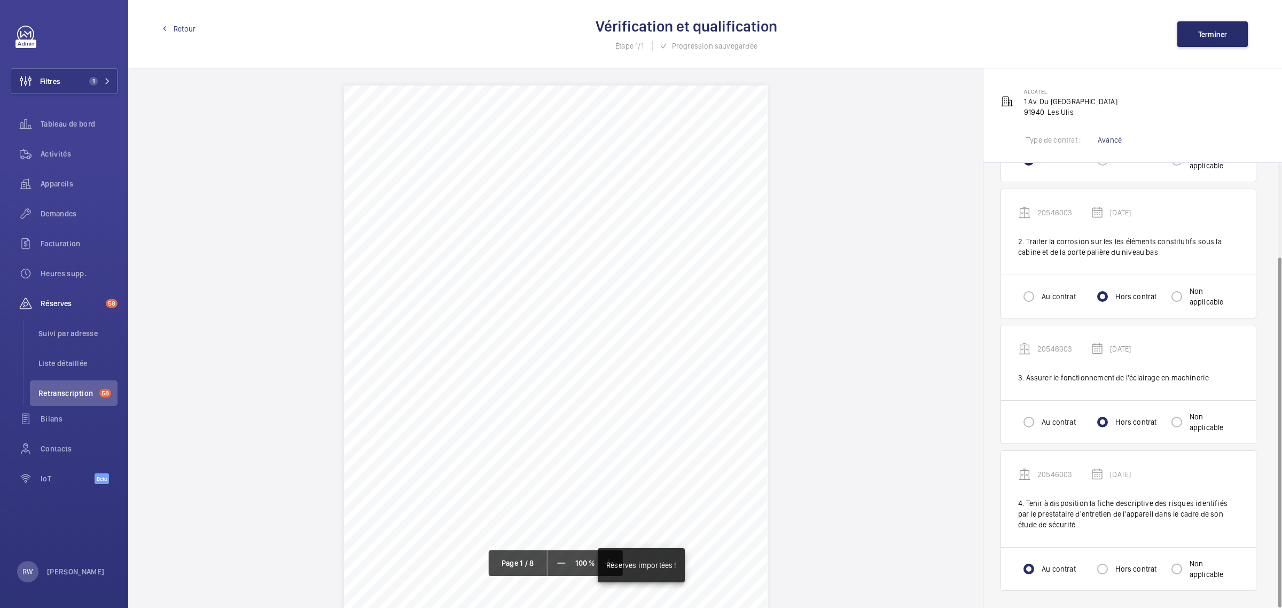
click at [192, 27] on span "Retour" at bounding box center [185, 28] width 22 height 11
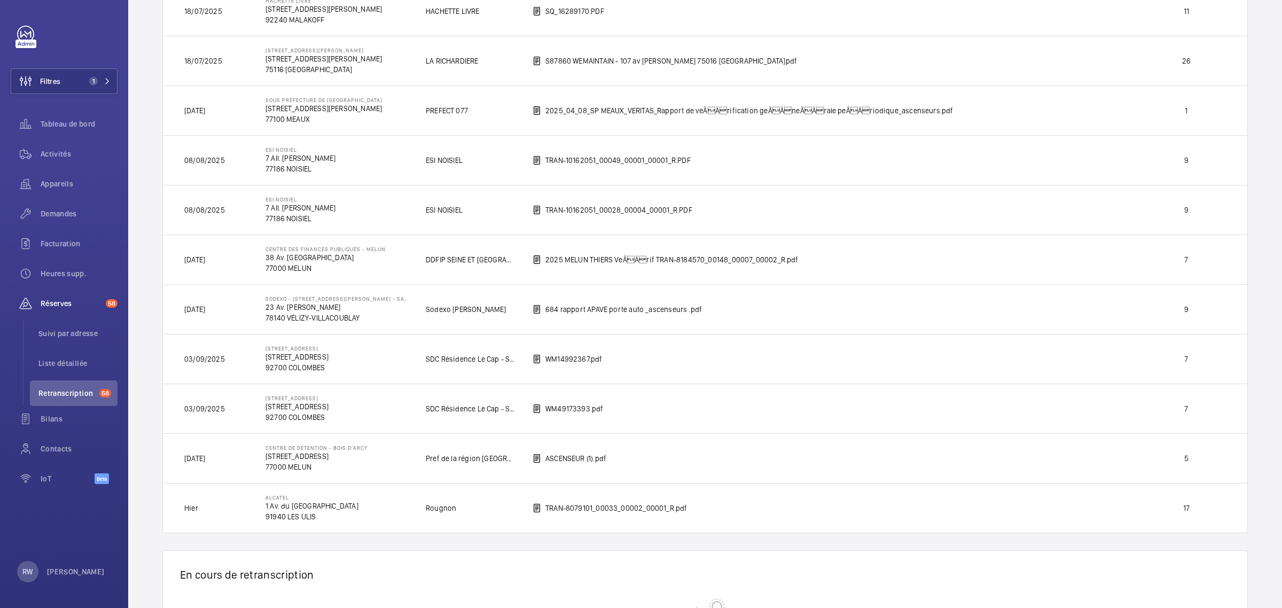
scroll to position [462, 0]
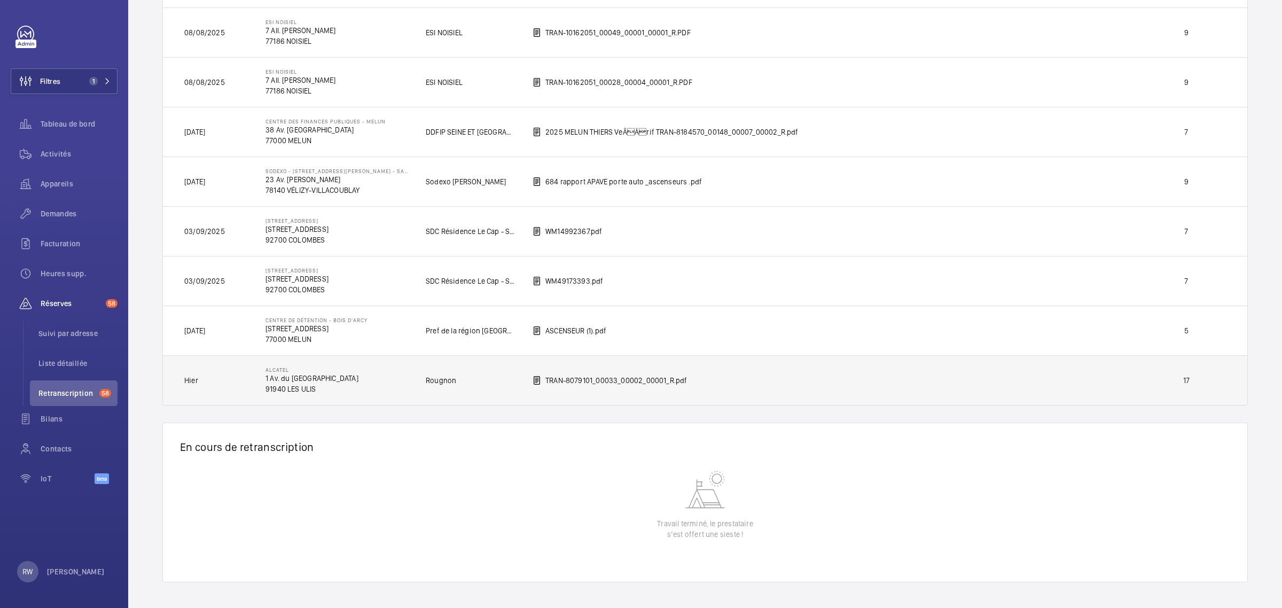
click at [367, 383] on td "ALCATEL 1 Av. du Canada 91940 [GEOGRAPHIC_DATA]" at bounding box center [328, 380] width 160 height 50
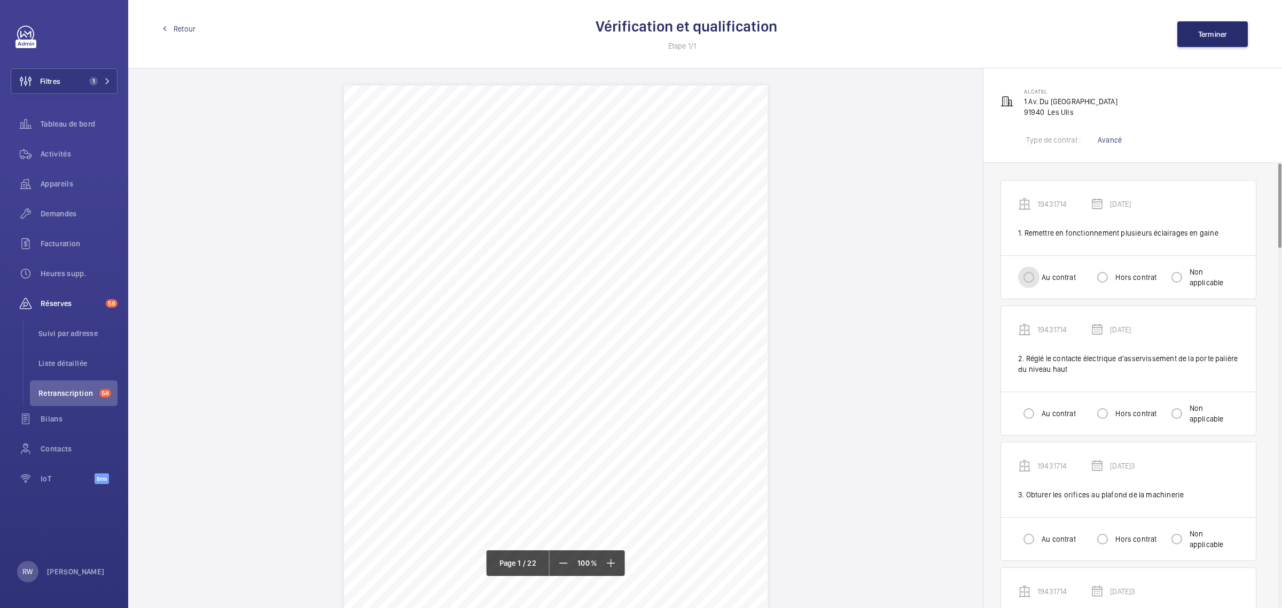
click at [1032, 276] on input "Au contrat" at bounding box center [1028, 276] width 21 height 21
radio input "true"
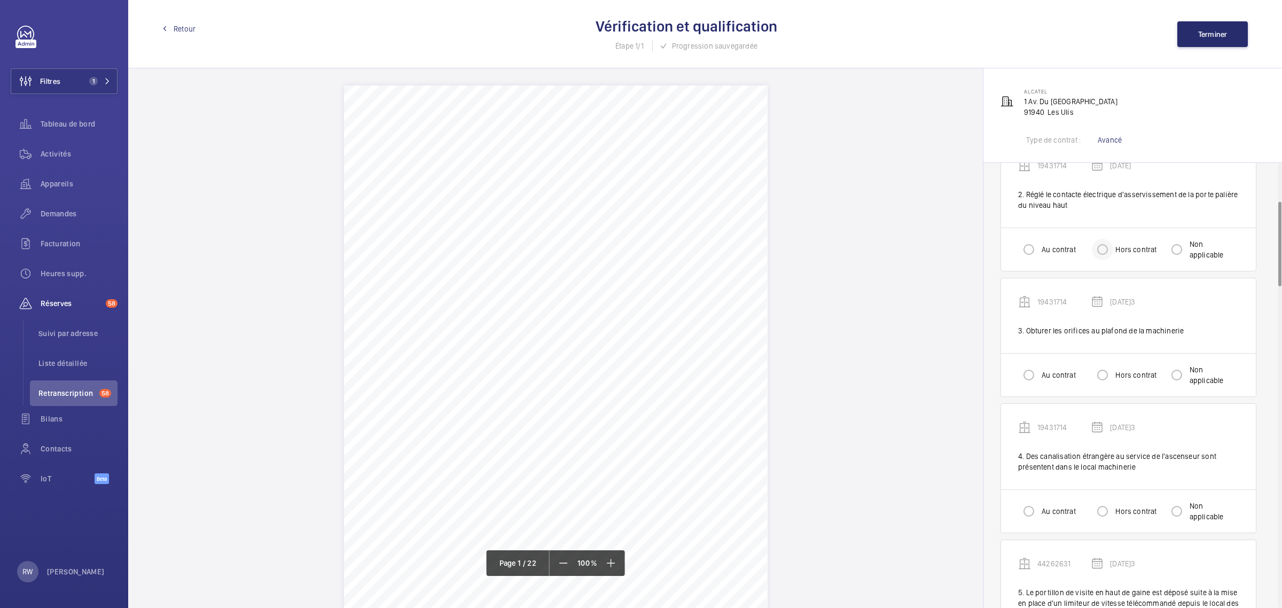
scroll to position [133, 0]
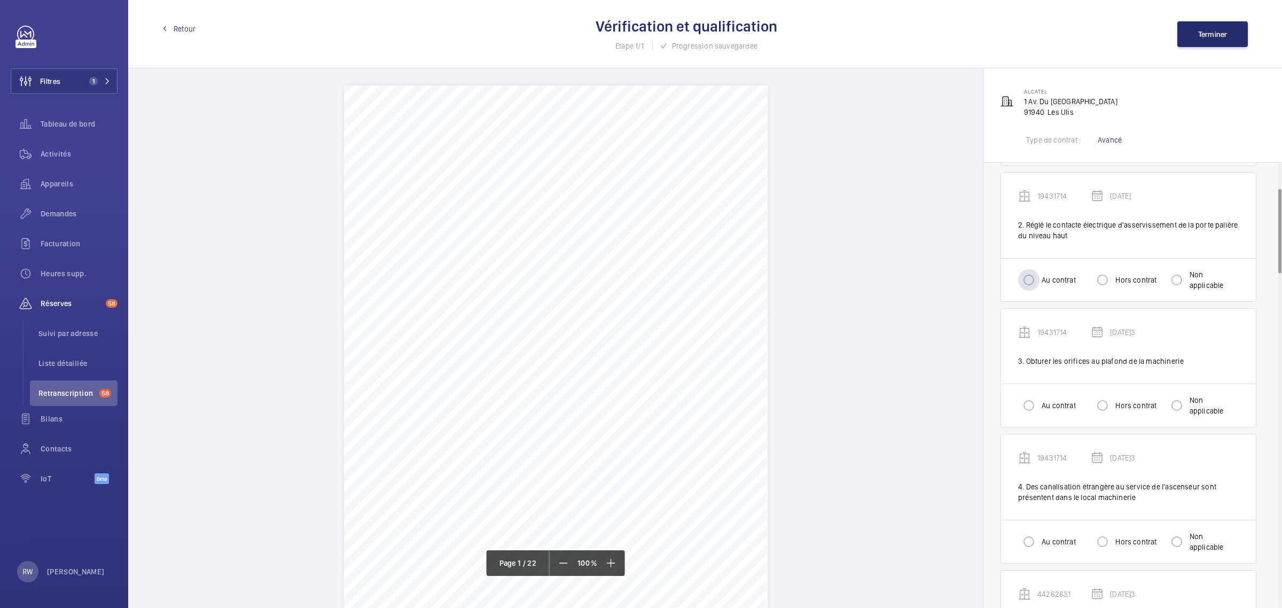
click at [1047, 279] on label "Au contrat" at bounding box center [1057, 279] width 36 height 11
click at [1039, 279] on input "Au contrat" at bounding box center [1028, 279] width 21 height 21
radio input "true"
click at [1122, 405] on label "Hors contrat" at bounding box center [1134, 405] width 43 height 11
click at [1113, 405] on input "Hors contrat" at bounding box center [1101, 405] width 21 height 21
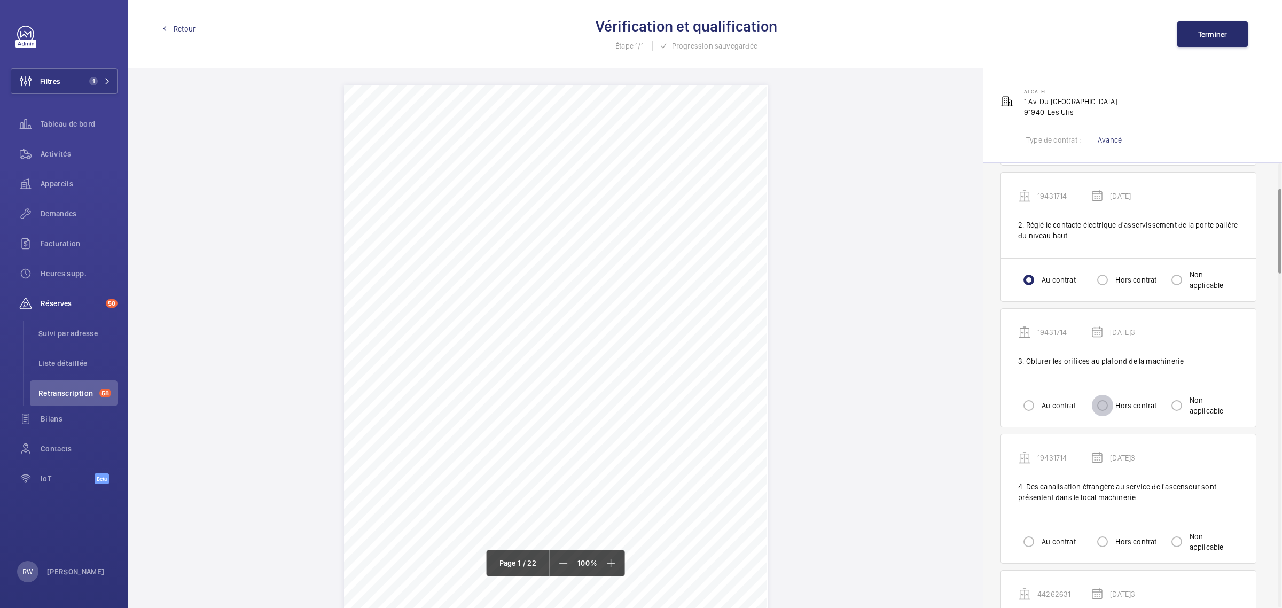
radio input "true"
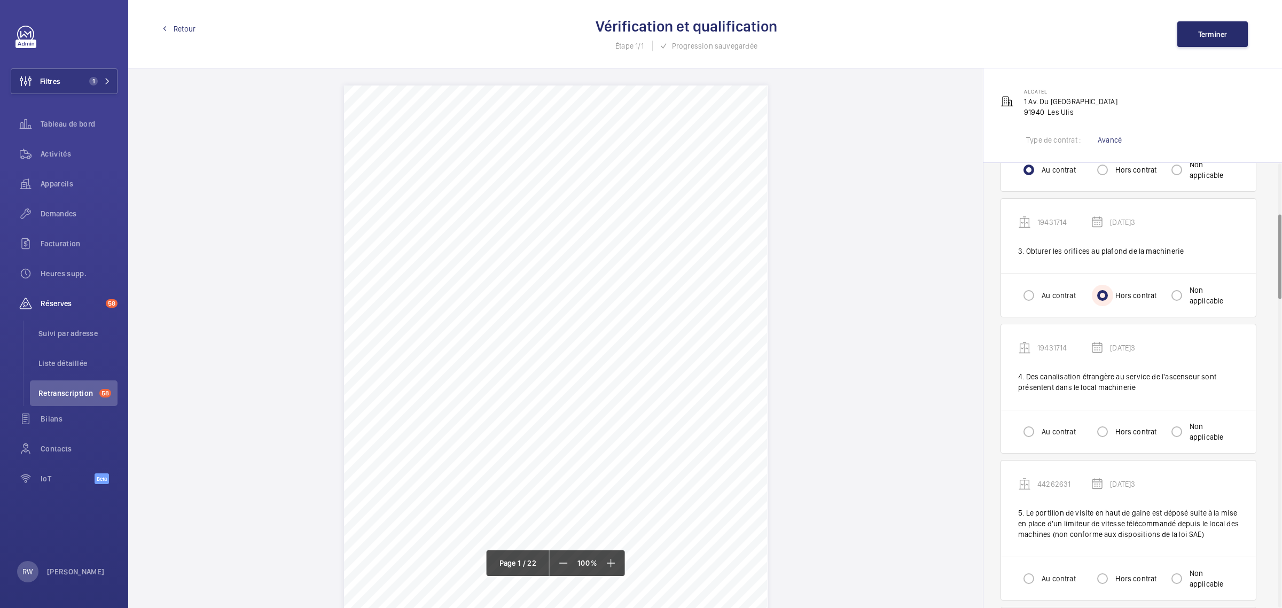
scroll to position [267, 0]
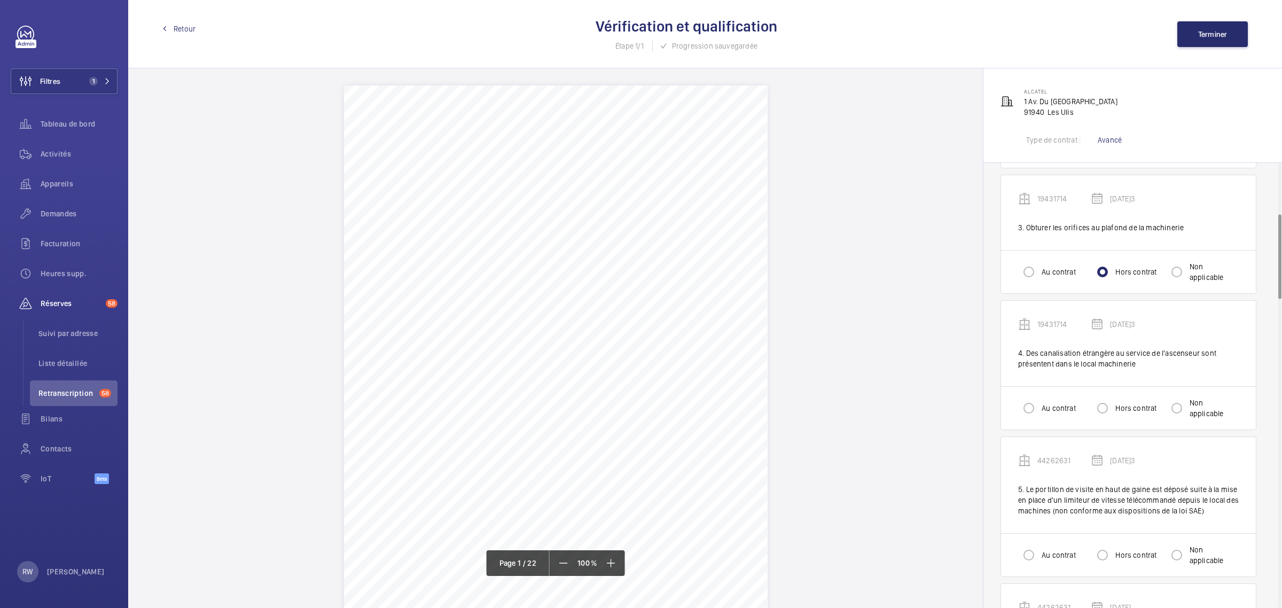
click at [1120, 408] on label "Hors contrat" at bounding box center [1134, 408] width 43 height 11
click at [1113, 408] on input "Hors contrat" at bounding box center [1101, 407] width 21 height 21
radio input "true"
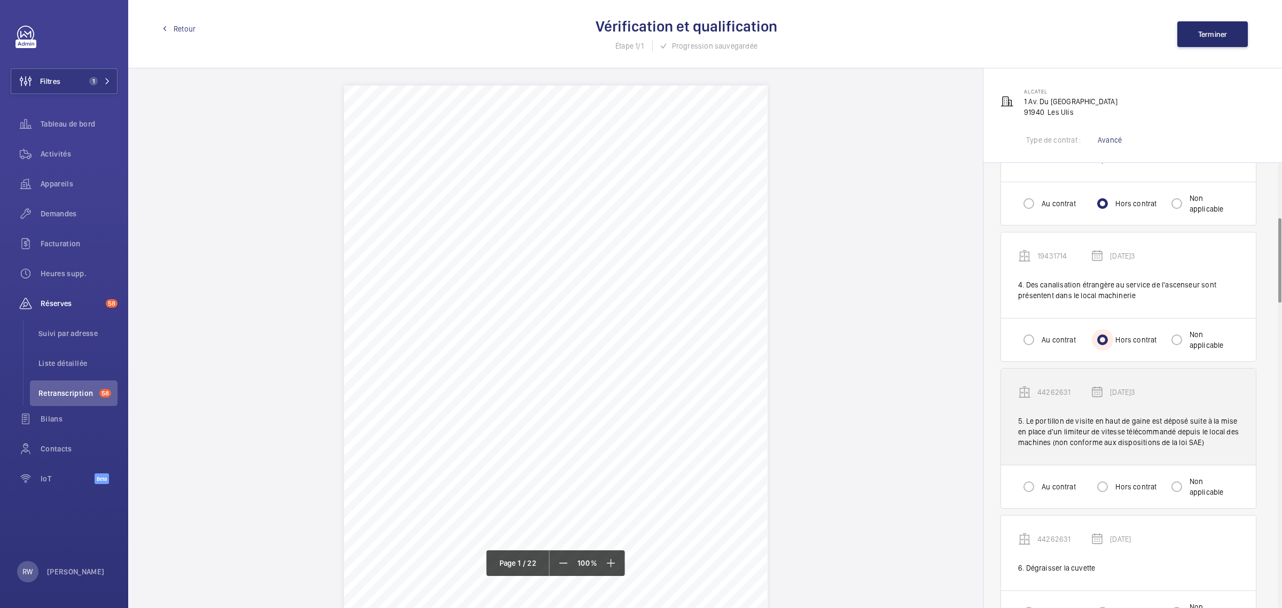
scroll to position [400, 0]
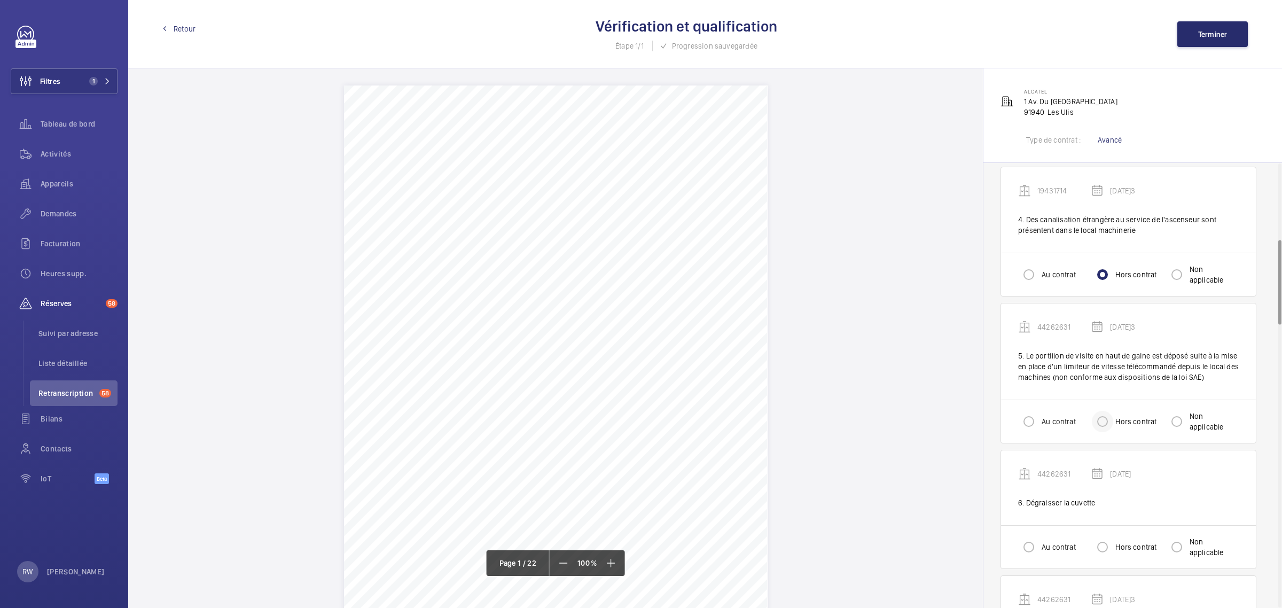
click at [1114, 421] on div at bounding box center [1102, 421] width 26 height 26
radio input "true"
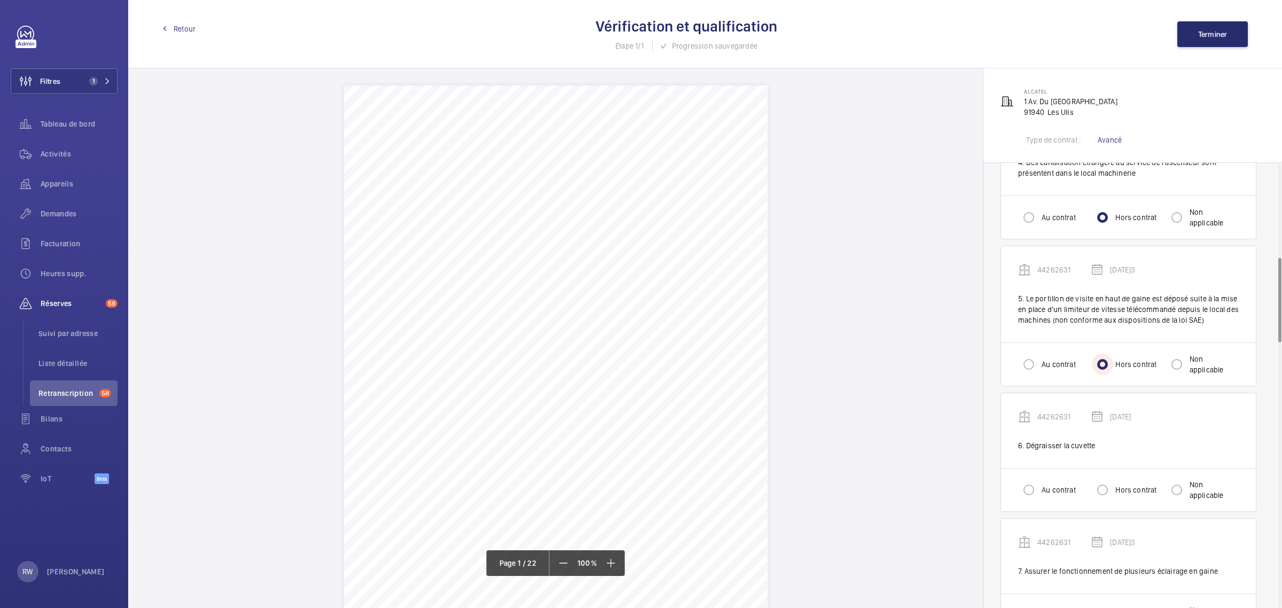
scroll to position [534, 0]
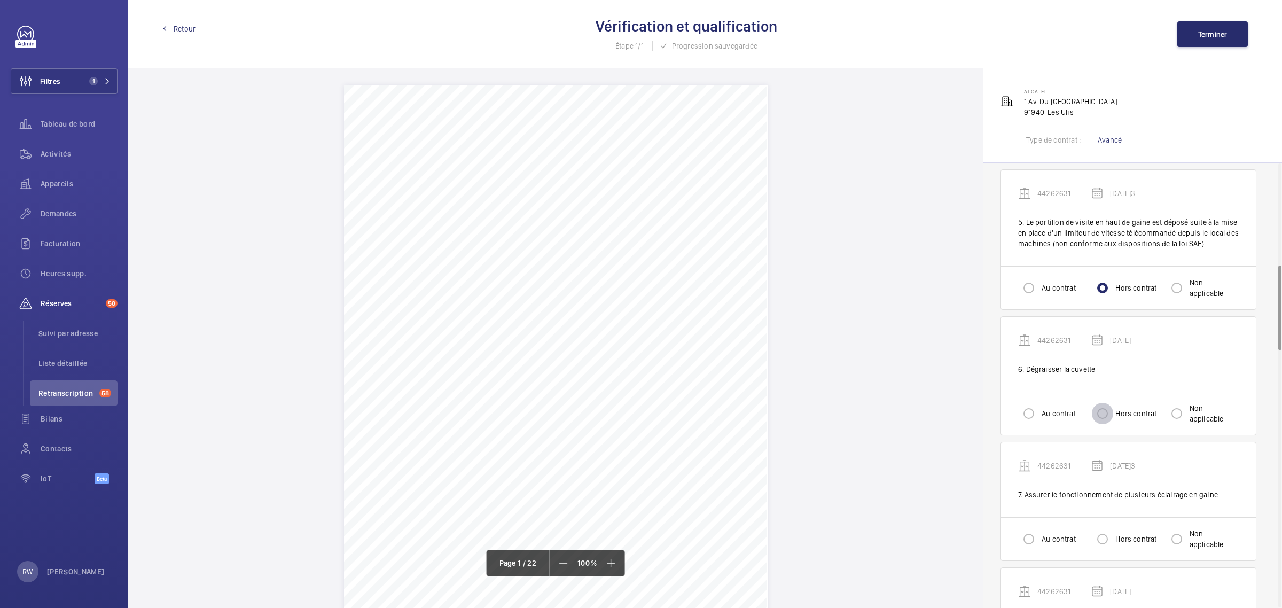
click at [1108, 415] on input "Hors contrat" at bounding box center [1101, 413] width 21 height 21
radio input "true"
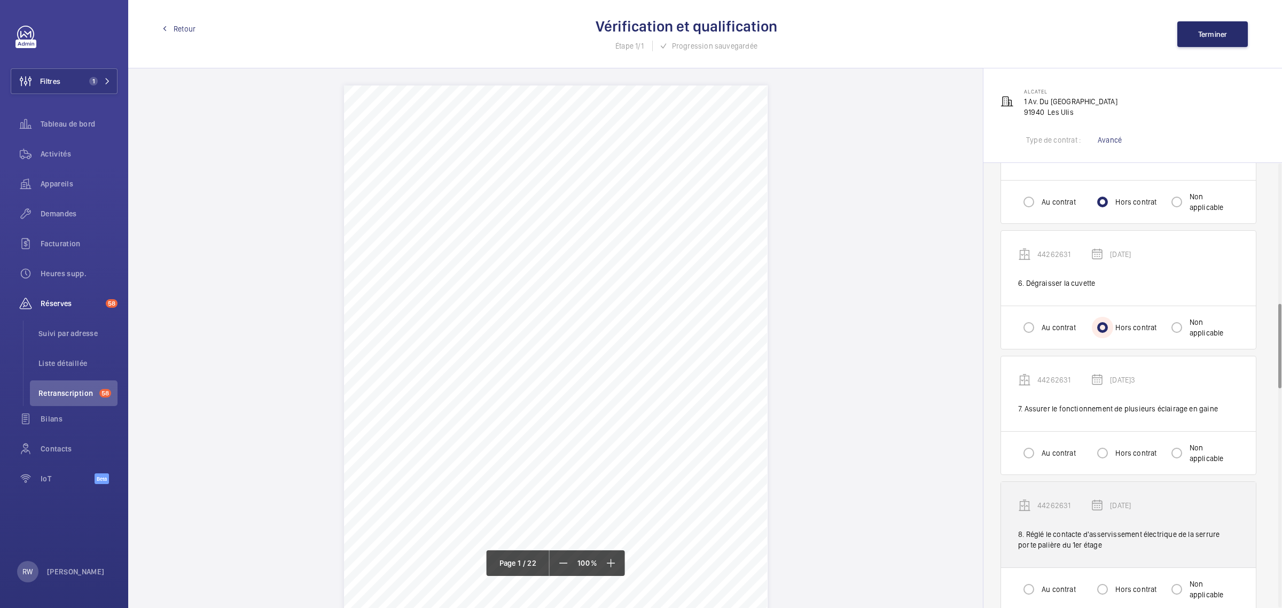
scroll to position [734, 0]
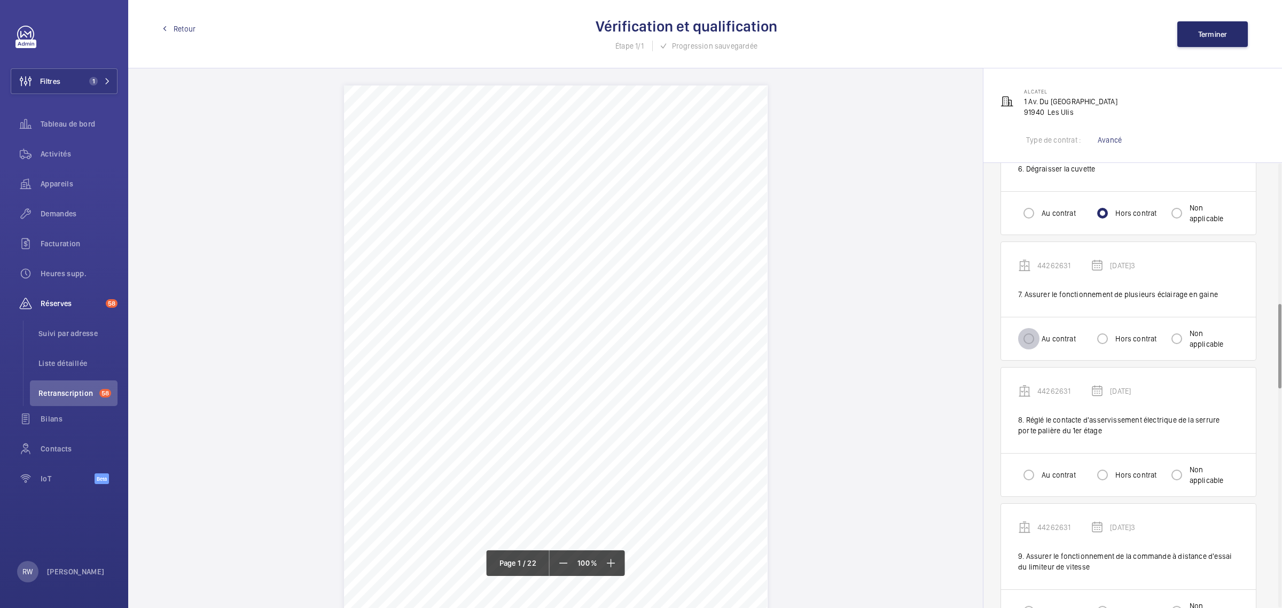
click at [1028, 343] on input "Au contrat" at bounding box center [1028, 338] width 21 height 21
radio input "true"
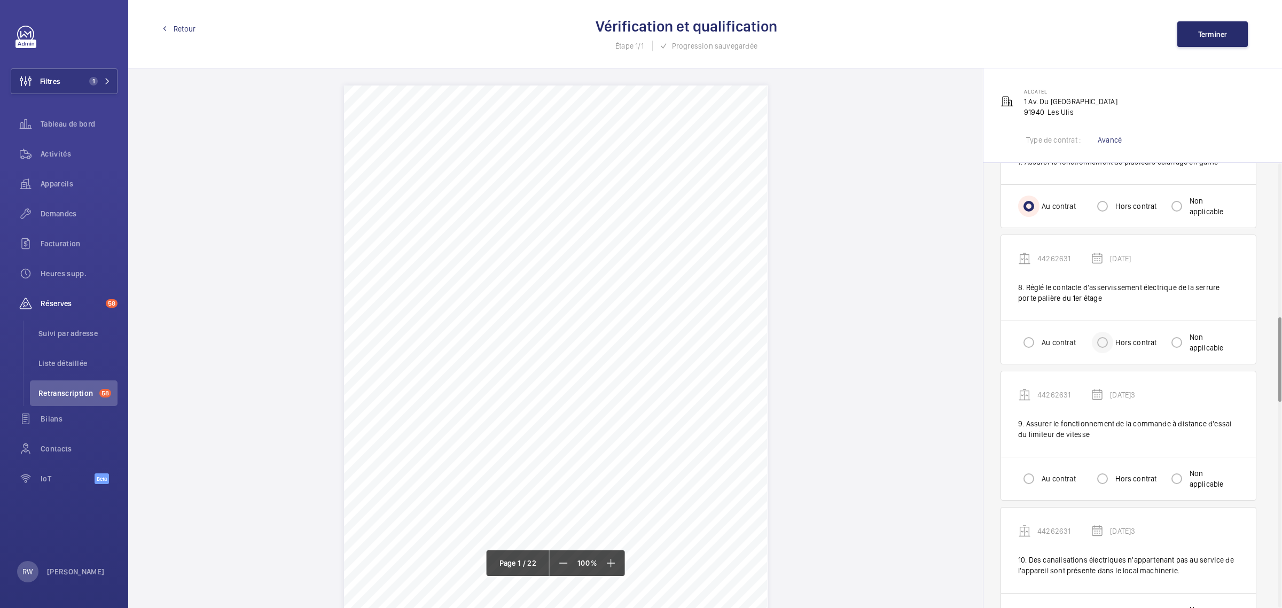
scroll to position [868, 0]
click at [1024, 348] on input "Au contrat" at bounding box center [1028, 341] width 21 height 21
radio input "true"
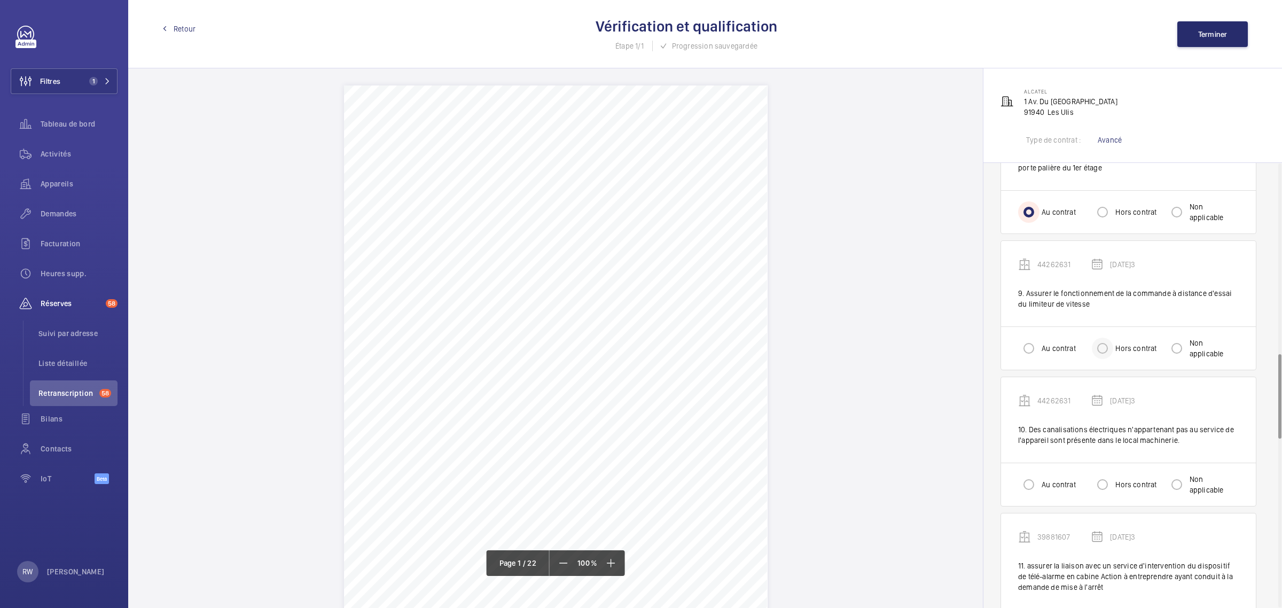
scroll to position [1001, 0]
click at [1106, 343] on input "Hors contrat" at bounding box center [1101, 343] width 21 height 21
radio input "true"
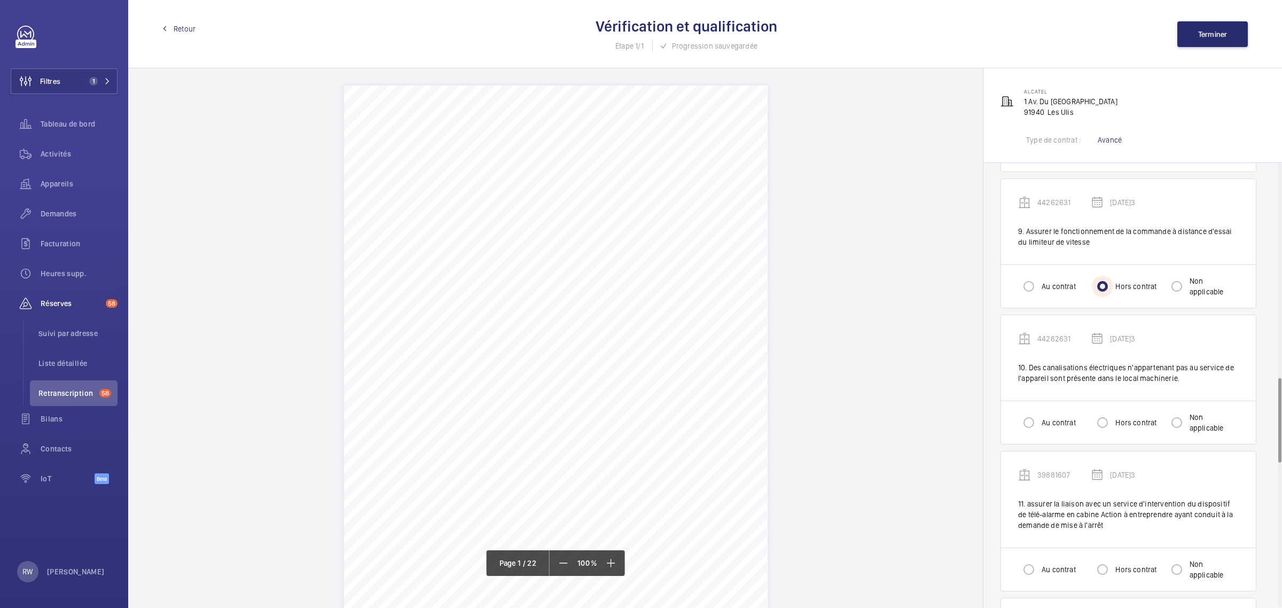
scroll to position [1135, 0]
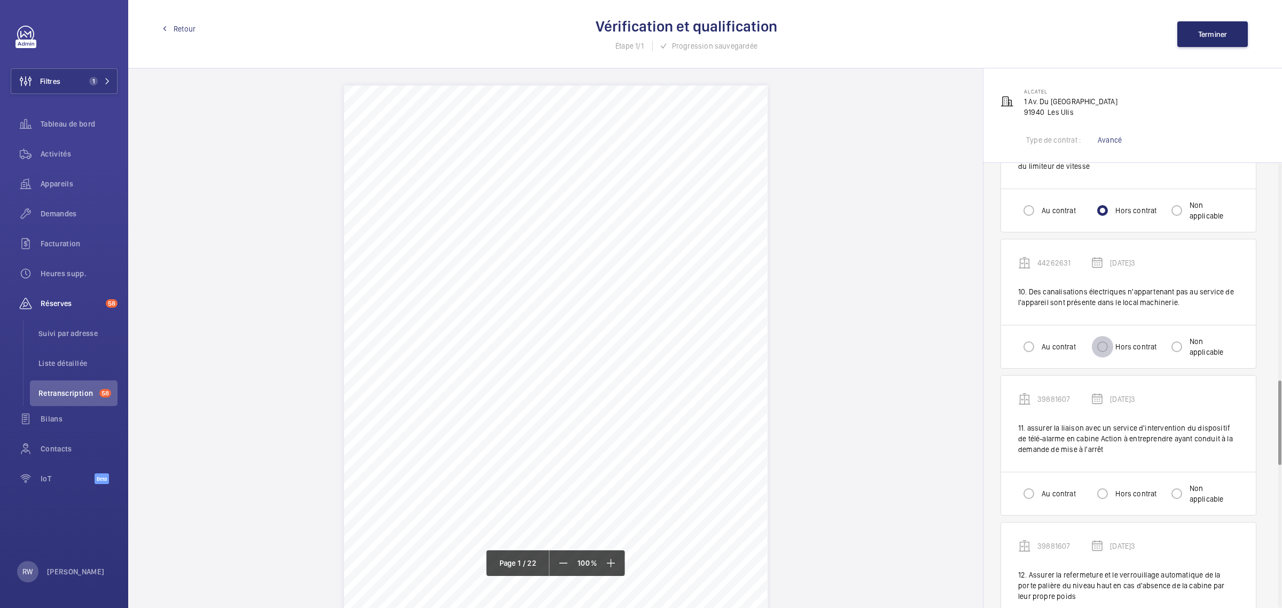
click at [1101, 345] on input "Hors contrat" at bounding box center [1101, 346] width 21 height 21
radio input "true"
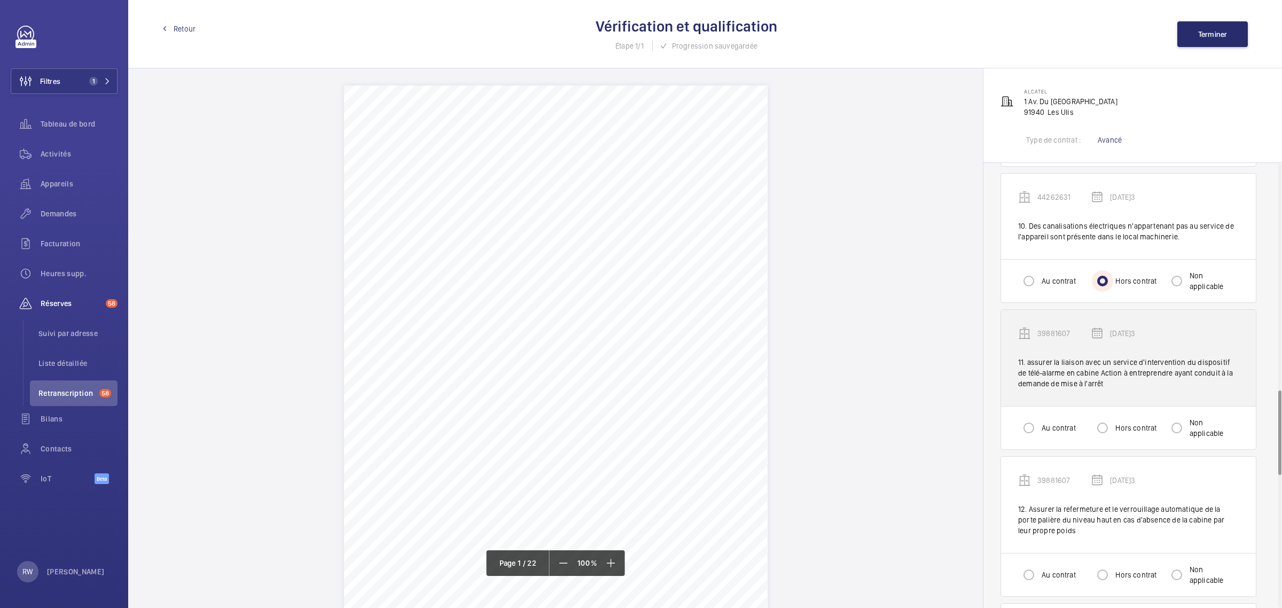
scroll to position [1201, 0]
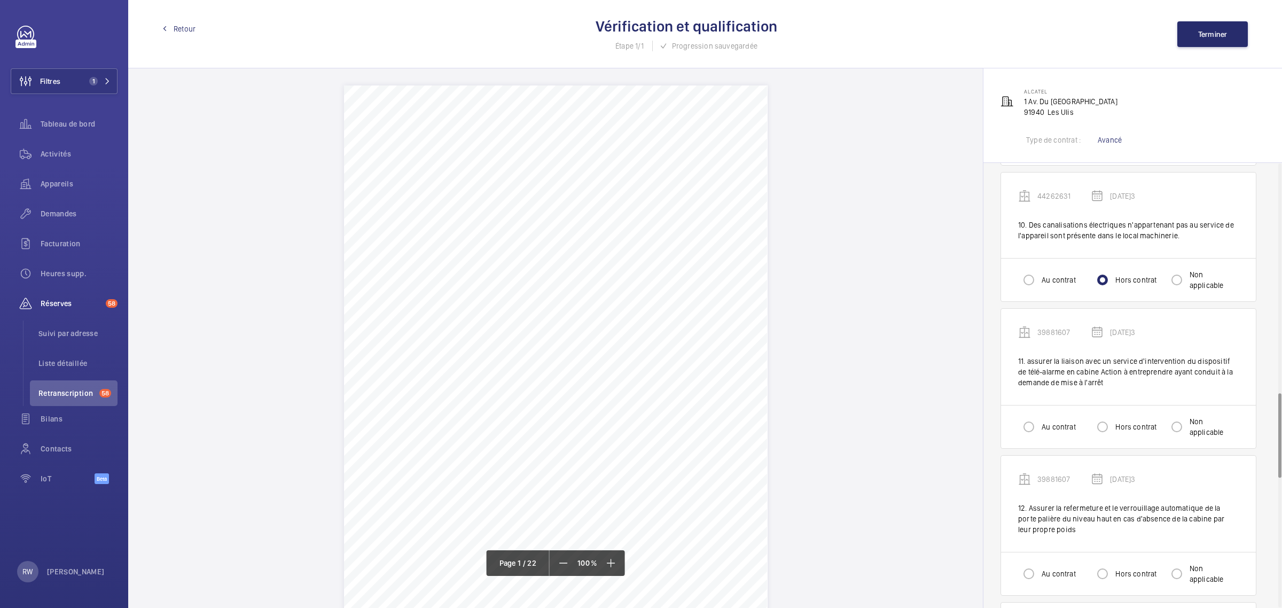
click at [1050, 432] on label "Au contrat" at bounding box center [1057, 426] width 36 height 11
click at [1039, 433] on input "Au contrat" at bounding box center [1028, 426] width 21 height 21
radio input "true"
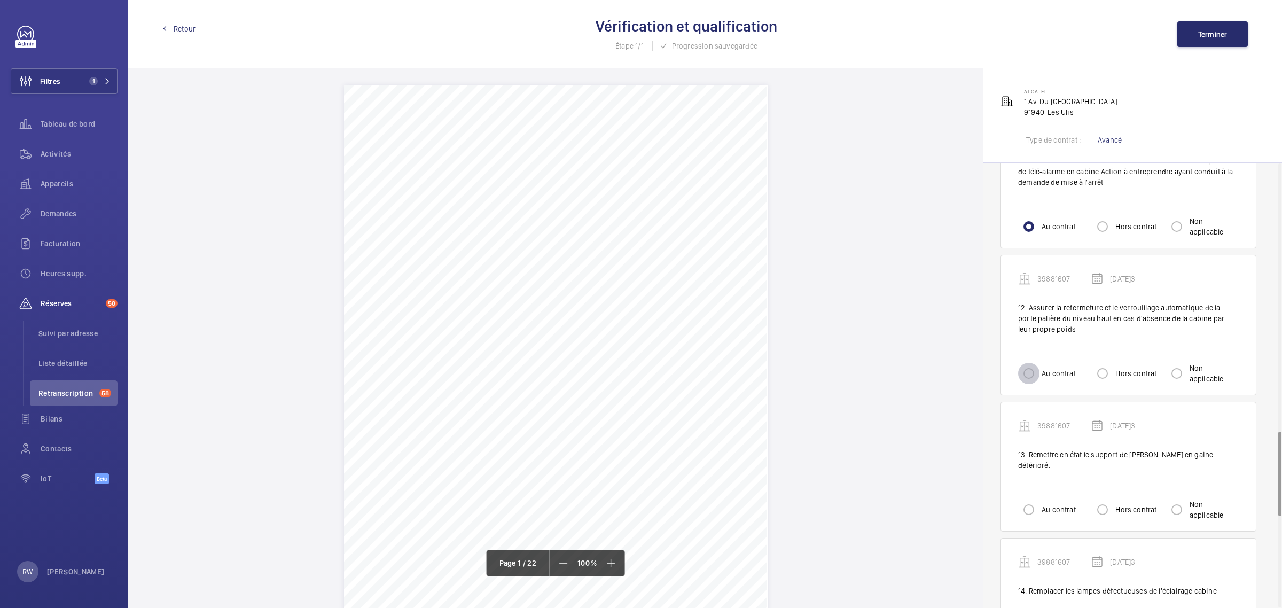
click at [1021, 367] on input "Au contrat" at bounding box center [1028, 373] width 21 height 21
radio input "true"
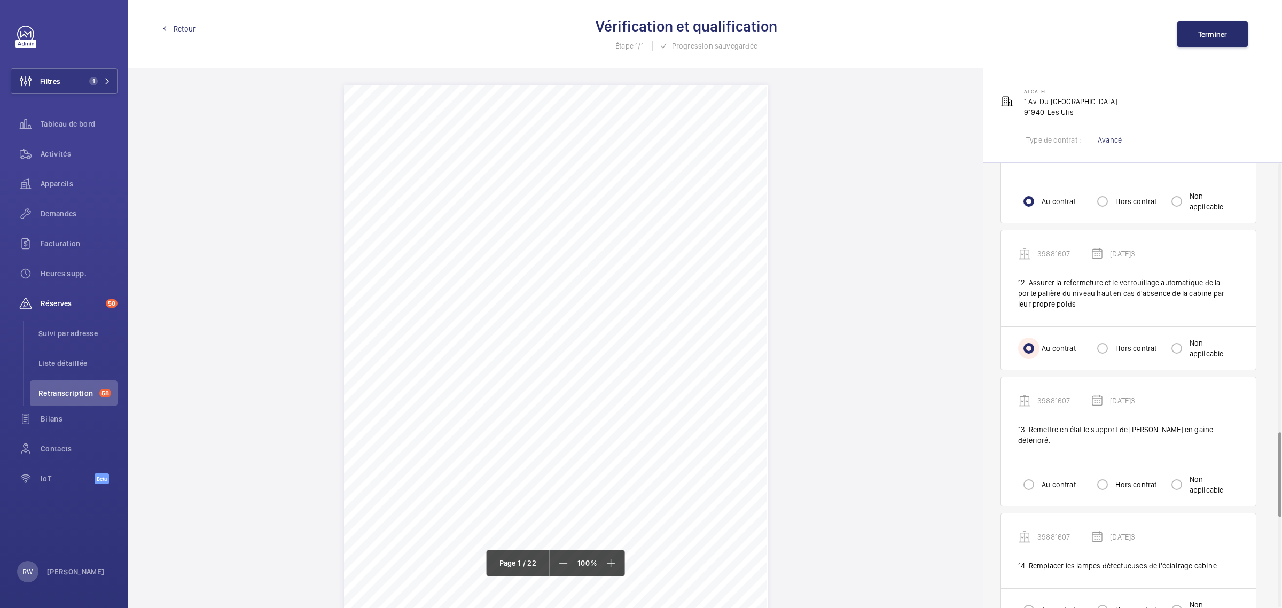
scroll to position [1468, 0]
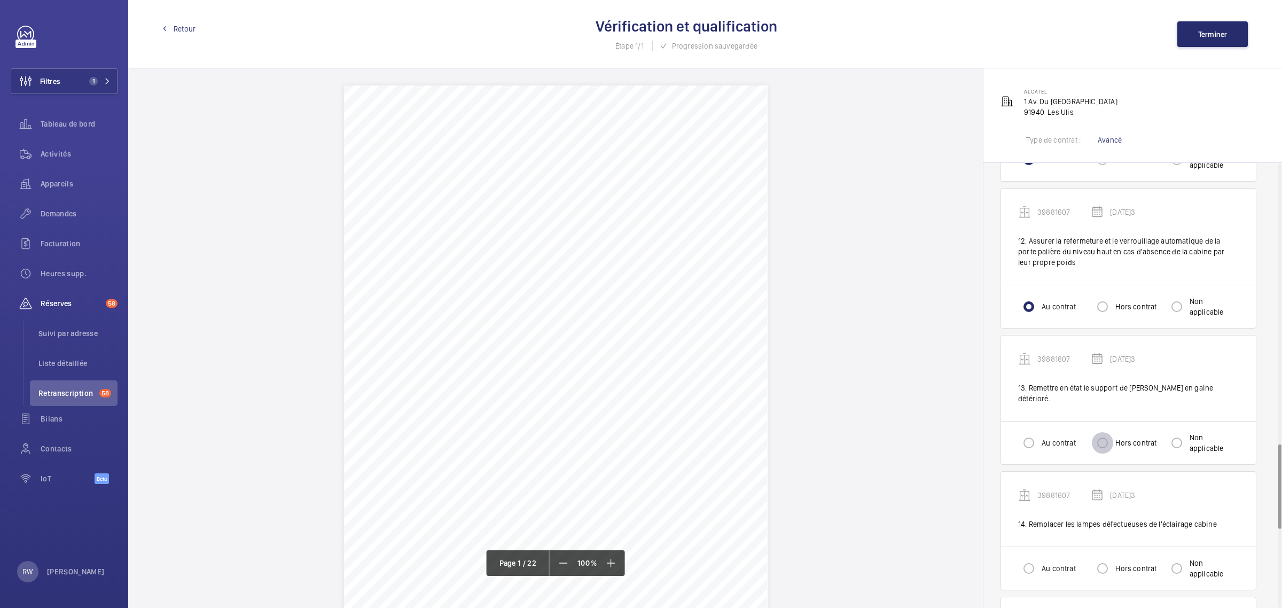
click at [1112, 436] on input "Hors contrat" at bounding box center [1101, 442] width 21 height 21
radio input "true"
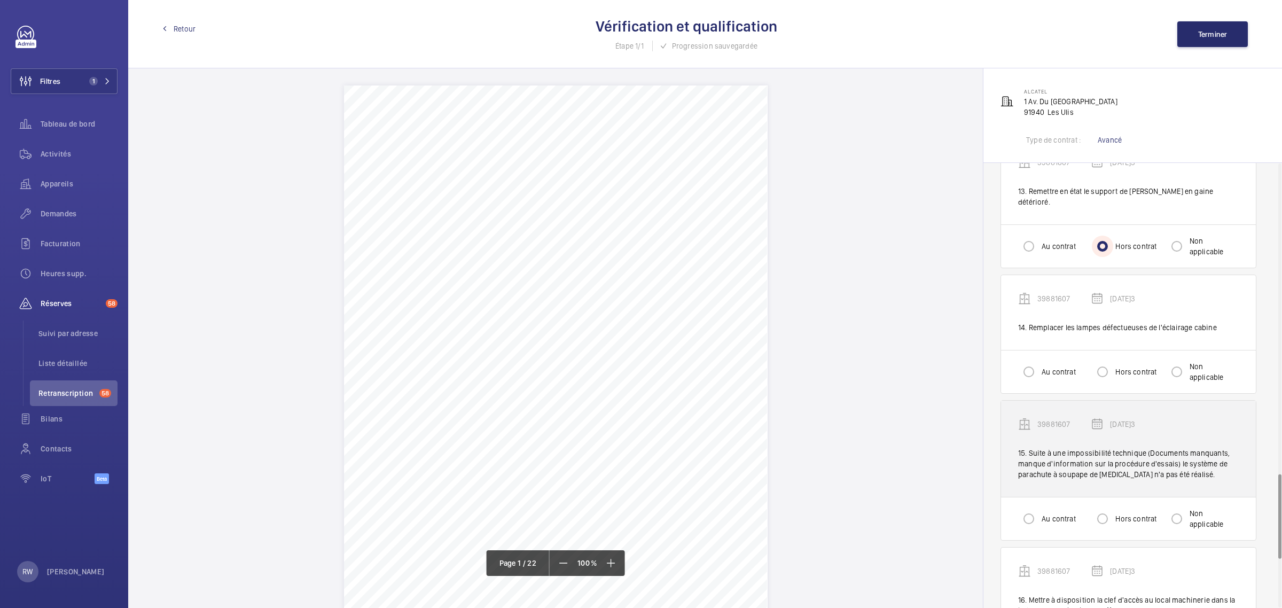
scroll to position [1669, 0]
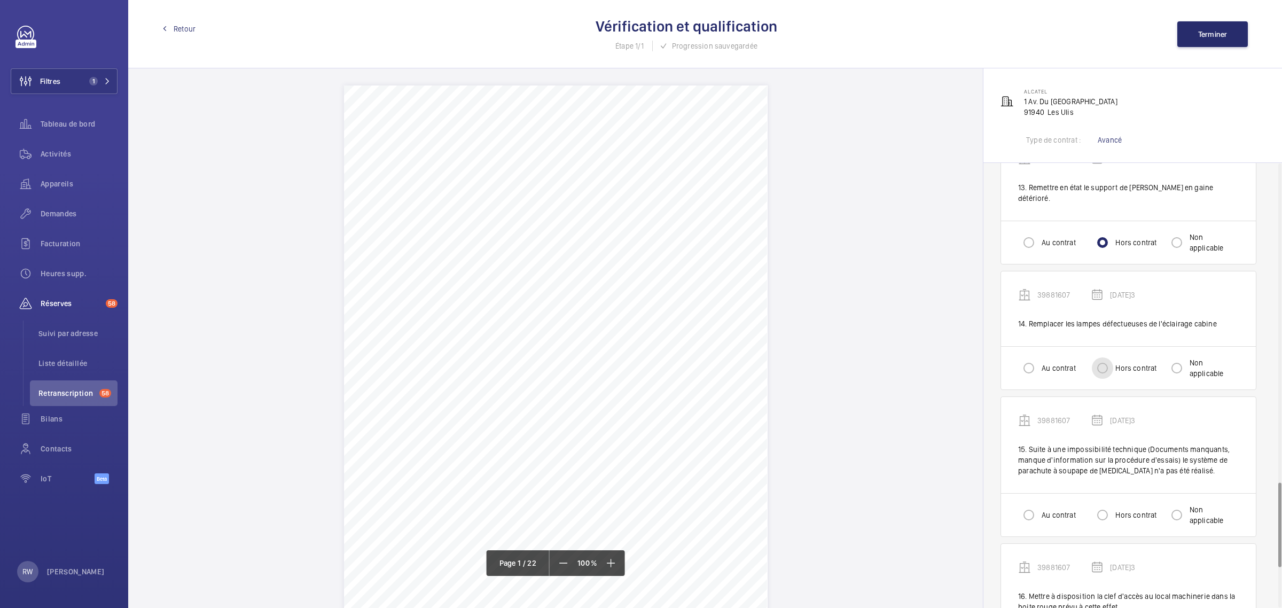
click at [1111, 363] on input "Hors contrat" at bounding box center [1101, 367] width 21 height 21
radio input "true"
click at [1012, 362] on div "Au contrat Hors contrat Non applicable" at bounding box center [1128, 367] width 255 height 43
click at [1028, 362] on input "Au contrat" at bounding box center [1028, 367] width 21 height 21
radio input "true"
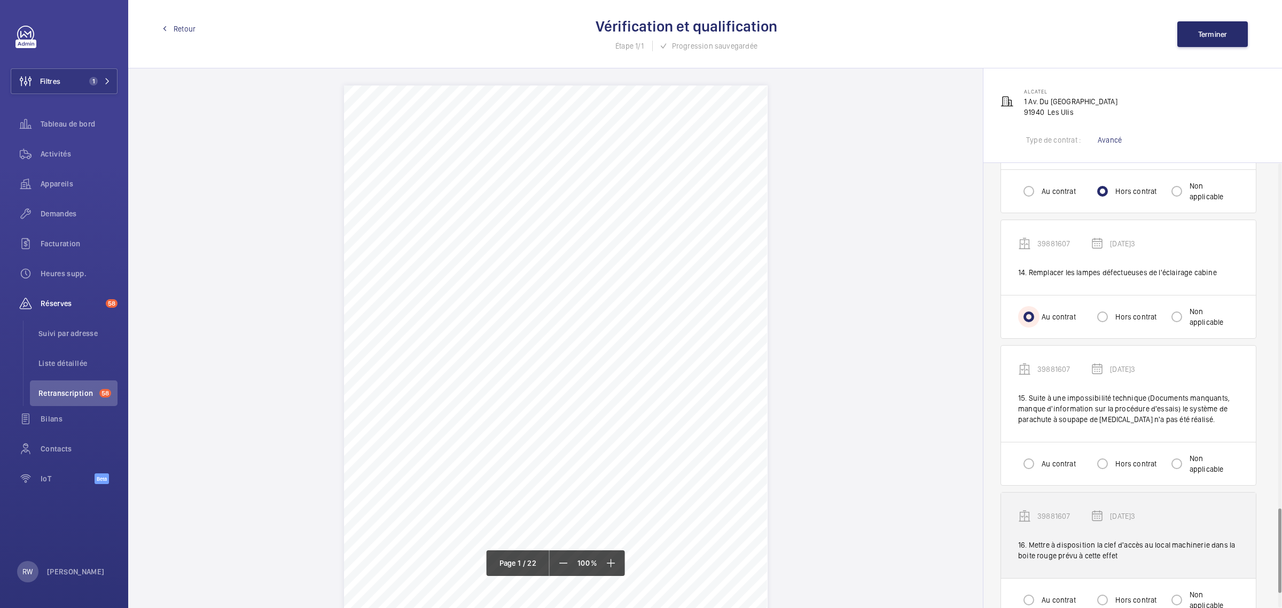
scroll to position [1869, 0]
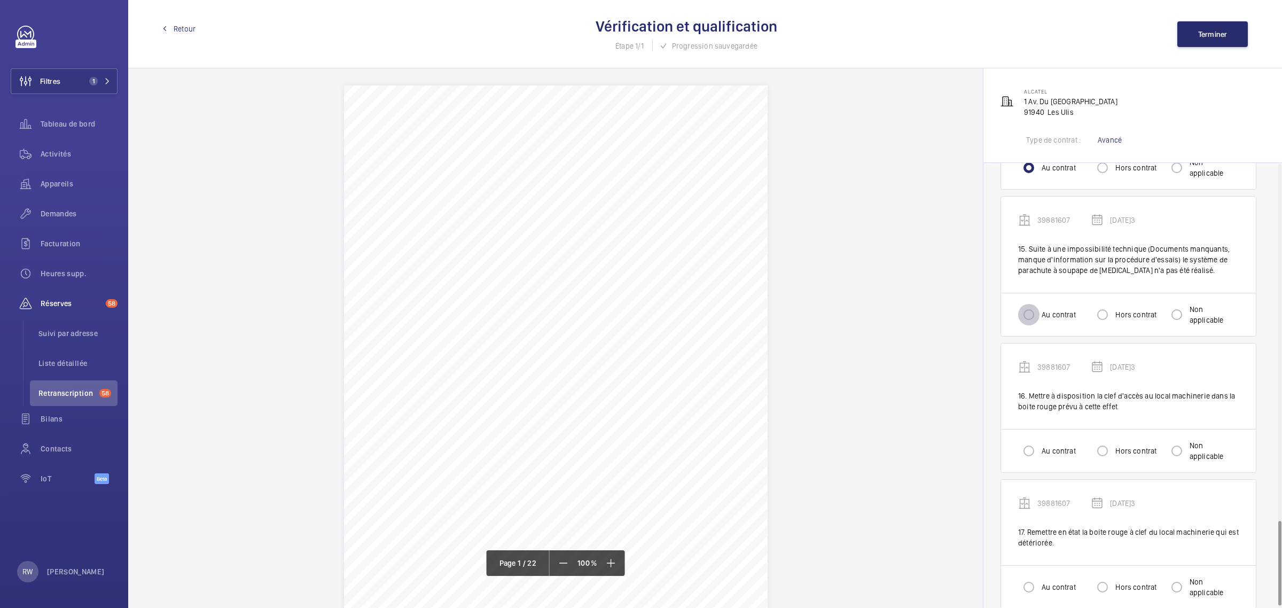
click at [1034, 311] on input "Au contrat" at bounding box center [1028, 314] width 21 height 21
radio input "true"
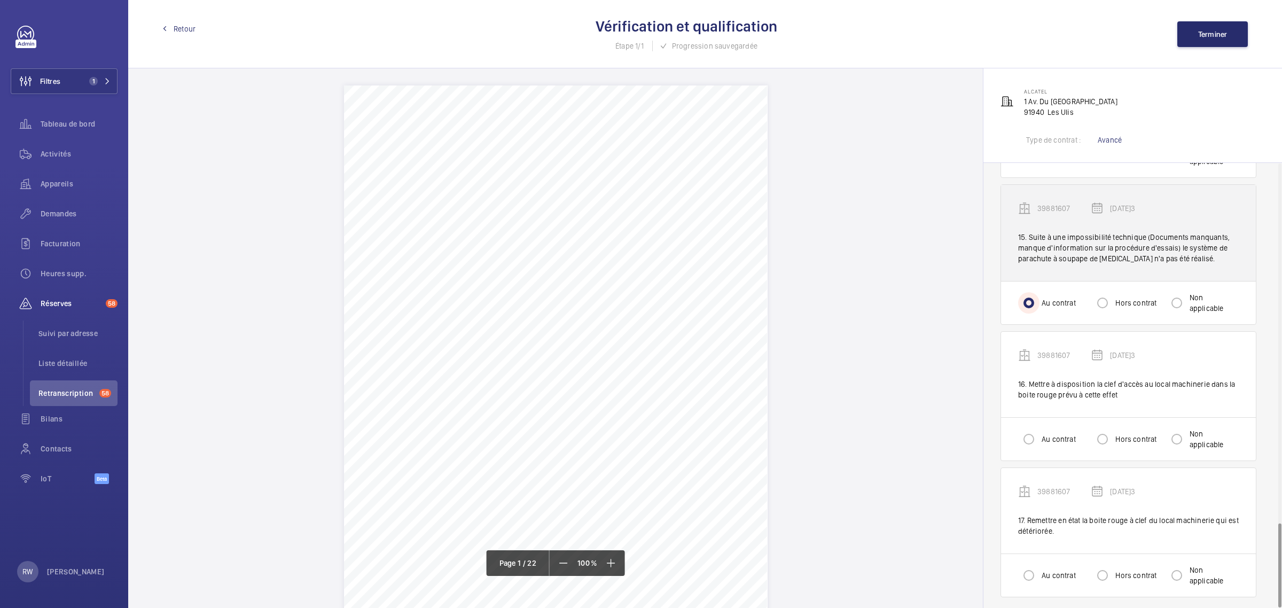
scroll to position [1882, 0]
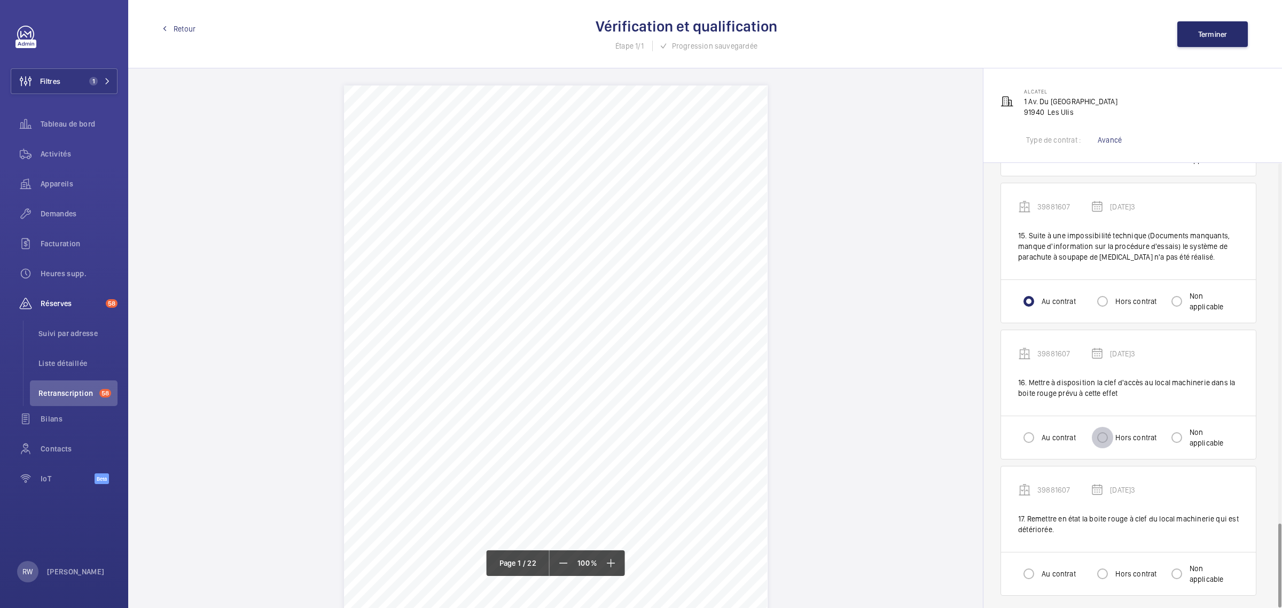
click at [1105, 434] on input "Hors contrat" at bounding box center [1101, 437] width 21 height 21
radio input "true"
click at [1112, 572] on input "Hors contrat" at bounding box center [1101, 573] width 21 height 21
radio input "true"
click at [1210, 36] on span "Terminer" at bounding box center [1212, 34] width 29 height 9
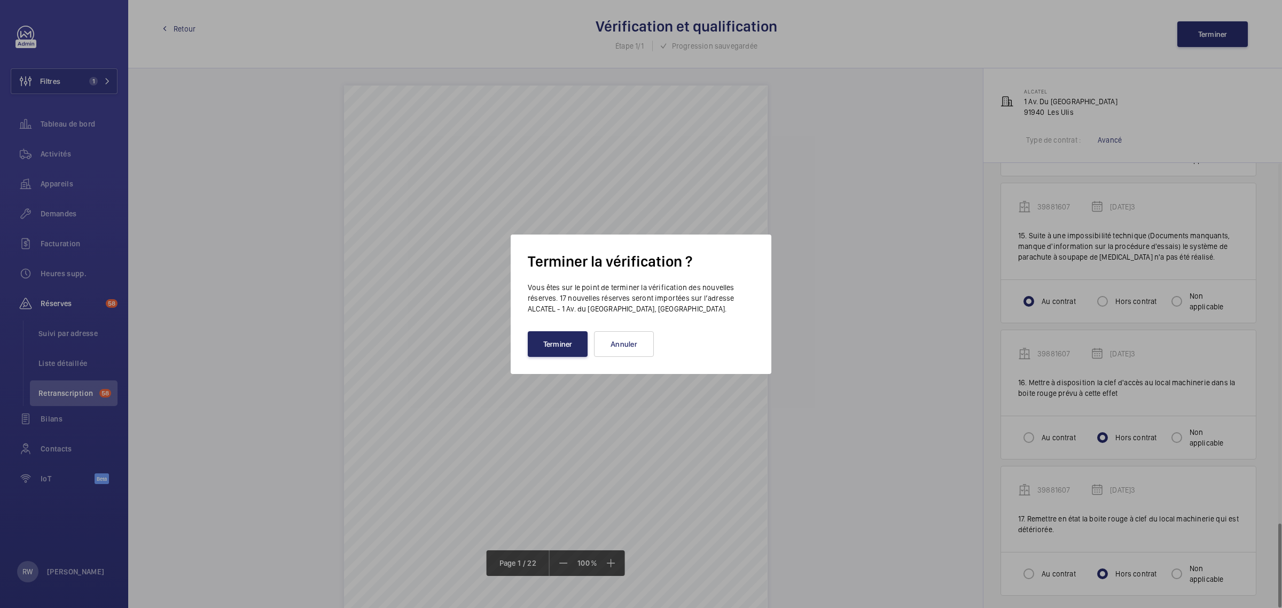
click at [562, 343] on button "Terminer" at bounding box center [558, 344] width 60 height 26
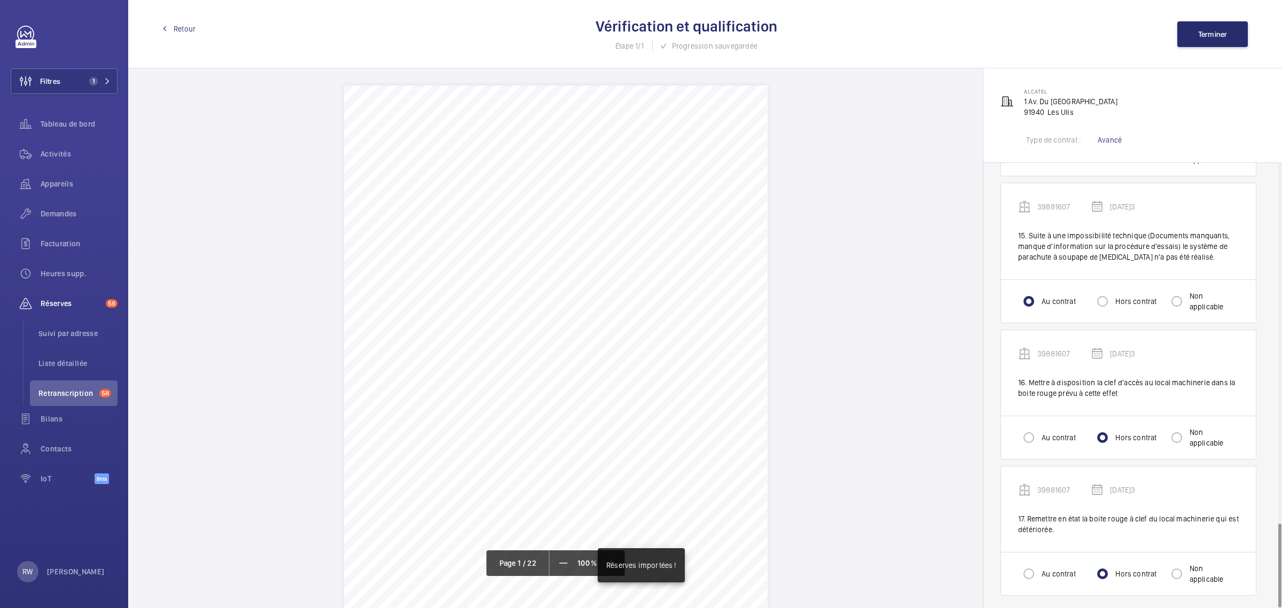
click at [176, 27] on span "Retour" at bounding box center [185, 28] width 22 height 11
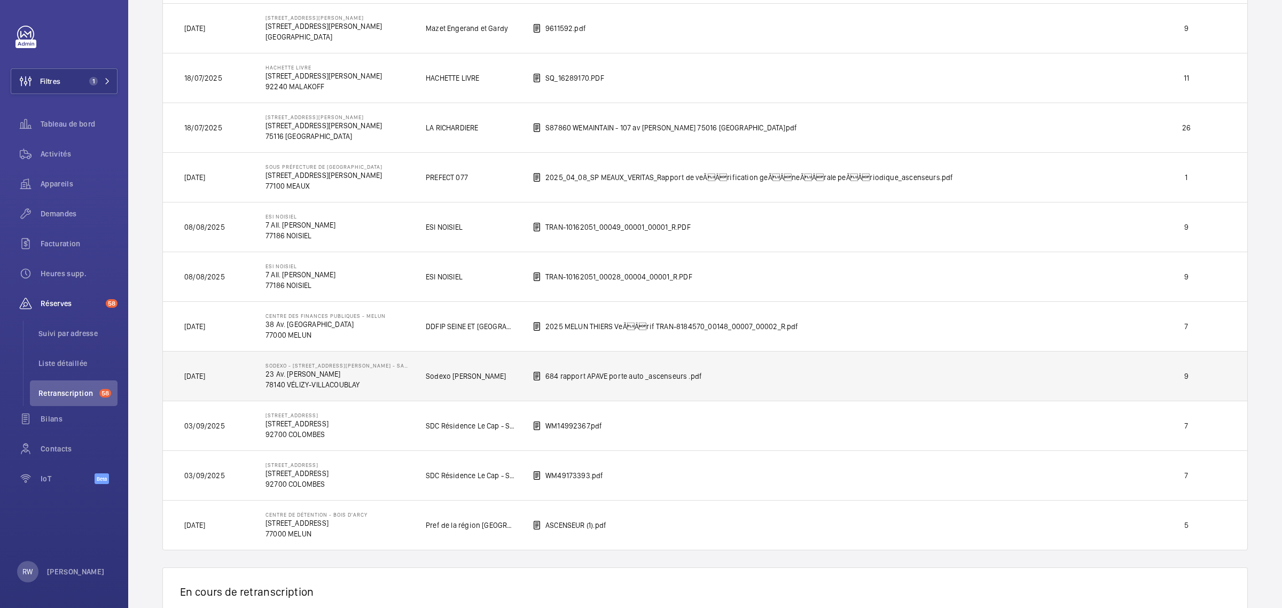
scroll to position [412, 0]
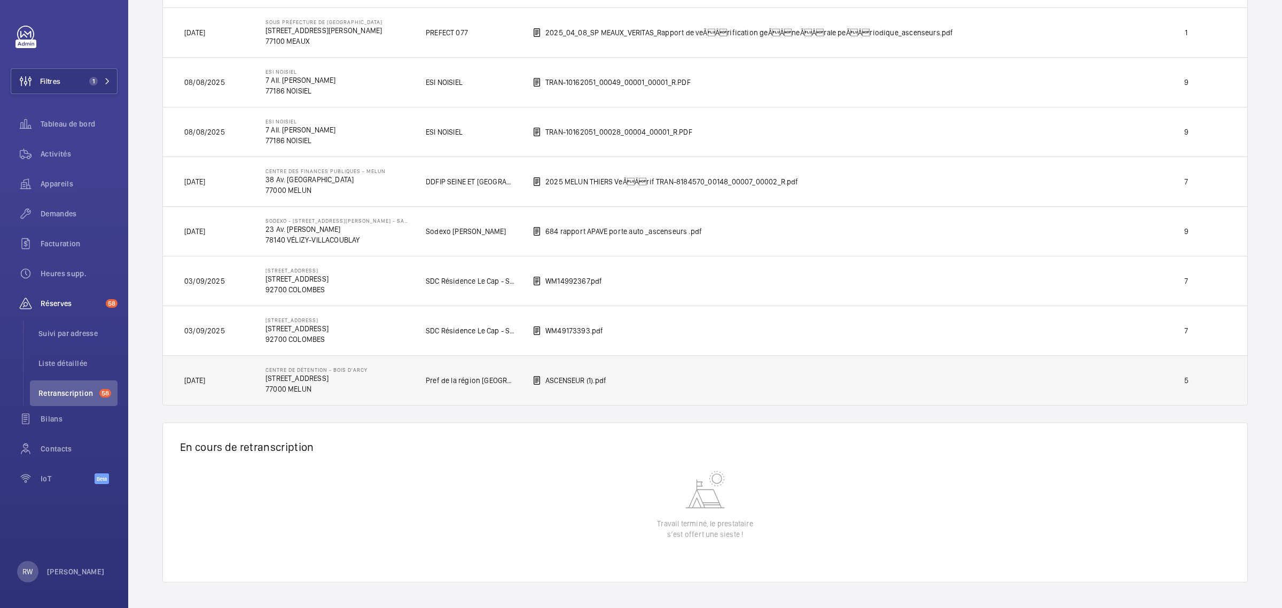
click at [790, 375] on td "ASCENSEUR (1).pdf" at bounding box center [822, 380] width 614 height 50
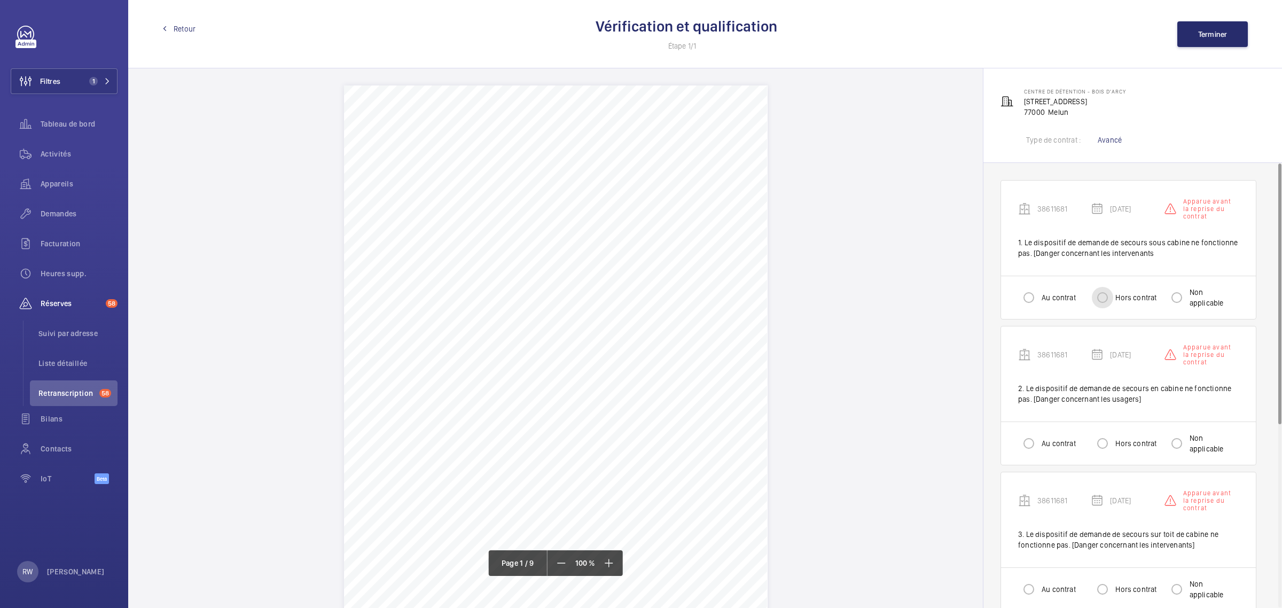
click at [1109, 298] on input "Hors contrat" at bounding box center [1101, 297] width 21 height 21
radio input "true"
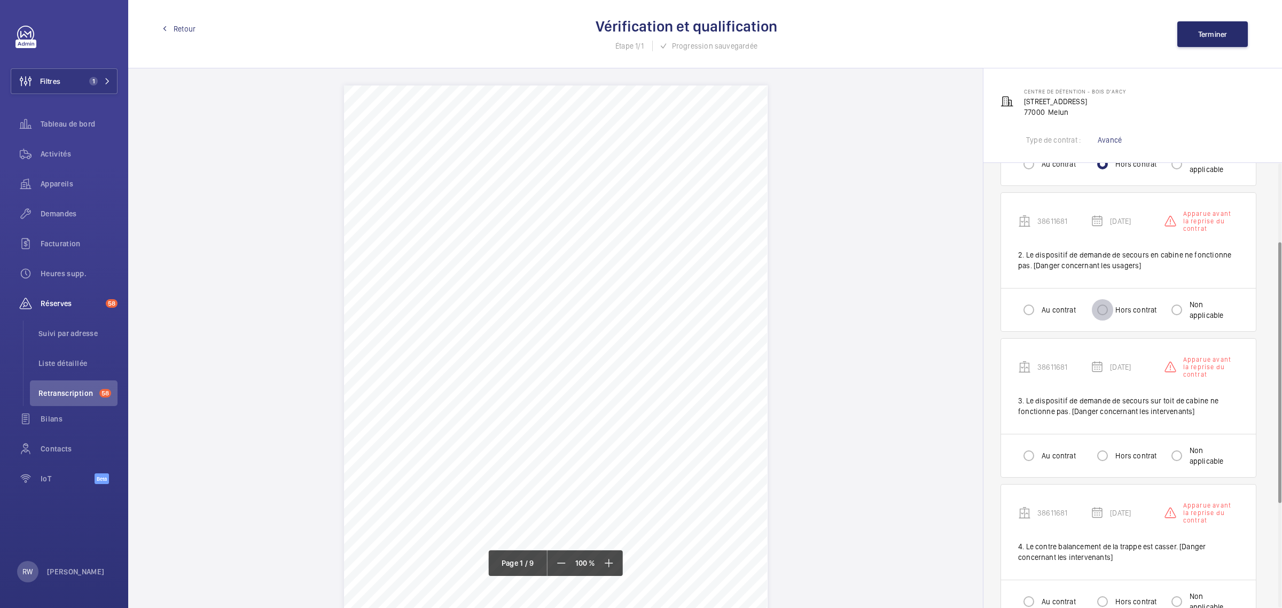
click at [1112, 305] on input "Hors contrat" at bounding box center [1101, 309] width 21 height 21
radio input "true"
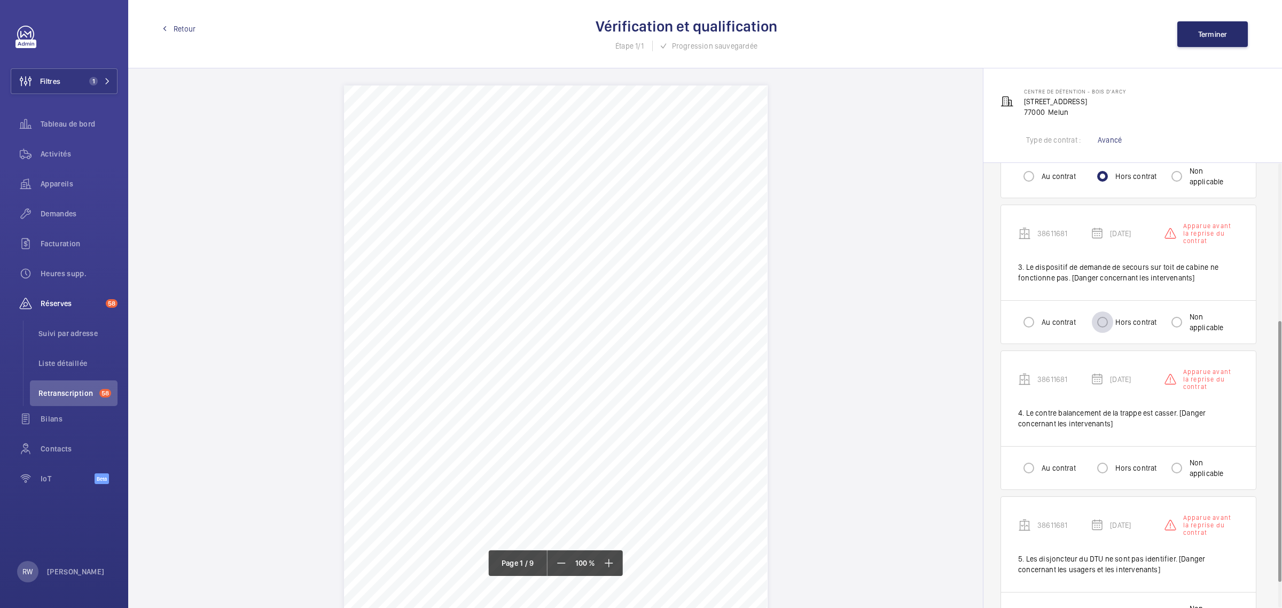
click at [1114, 321] on div at bounding box center [1102, 322] width 26 height 26
radio input "true"
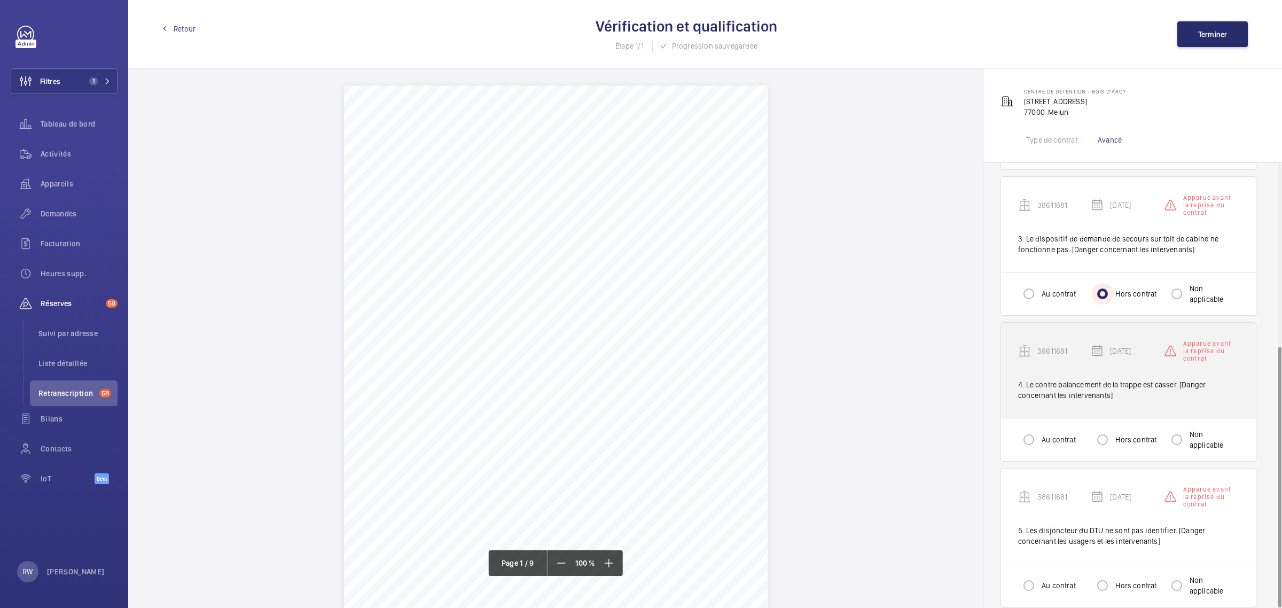
scroll to position [311, 0]
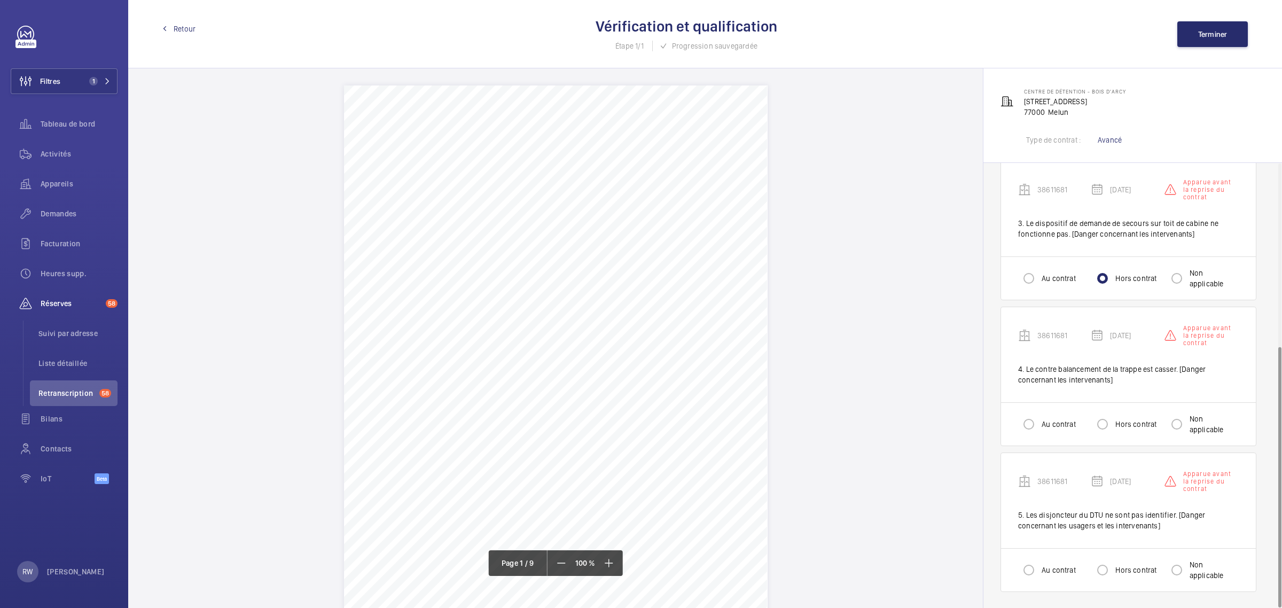
click at [1117, 427] on label "Hors contrat" at bounding box center [1134, 424] width 43 height 11
click at [1113, 427] on input "Hors contrat" at bounding box center [1101, 423] width 21 height 21
radio input "true"
click at [1106, 572] on input "Hors contrat" at bounding box center [1101, 569] width 21 height 21
radio input "true"
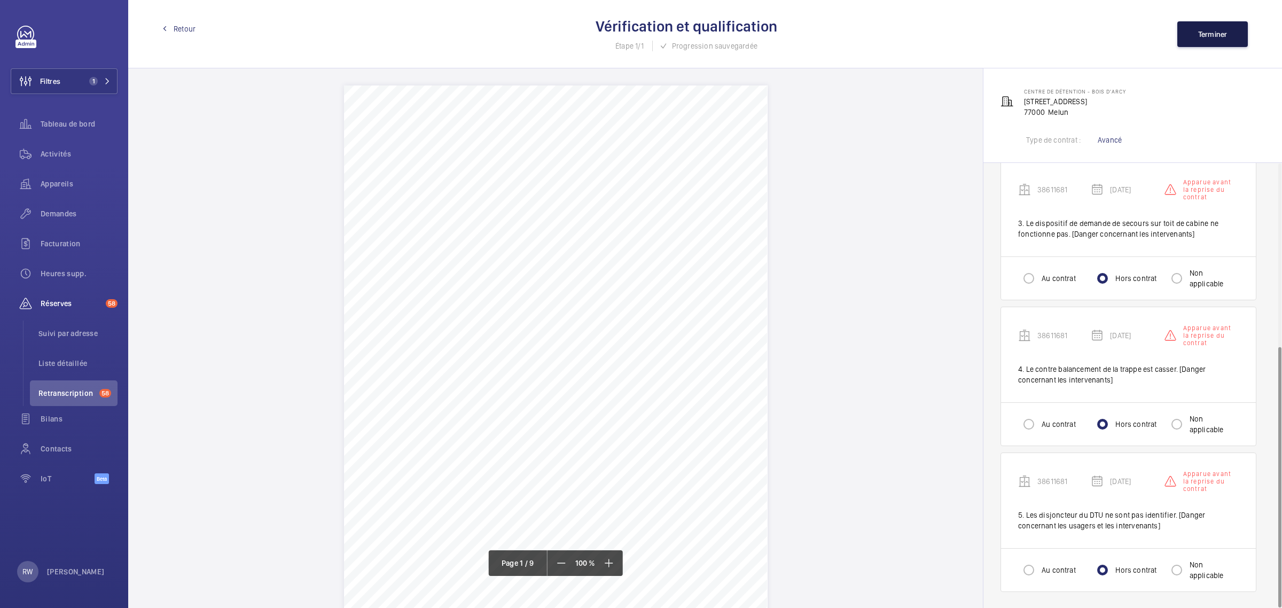
click at [1205, 36] on span "Terminer" at bounding box center [1212, 34] width 29 height 9
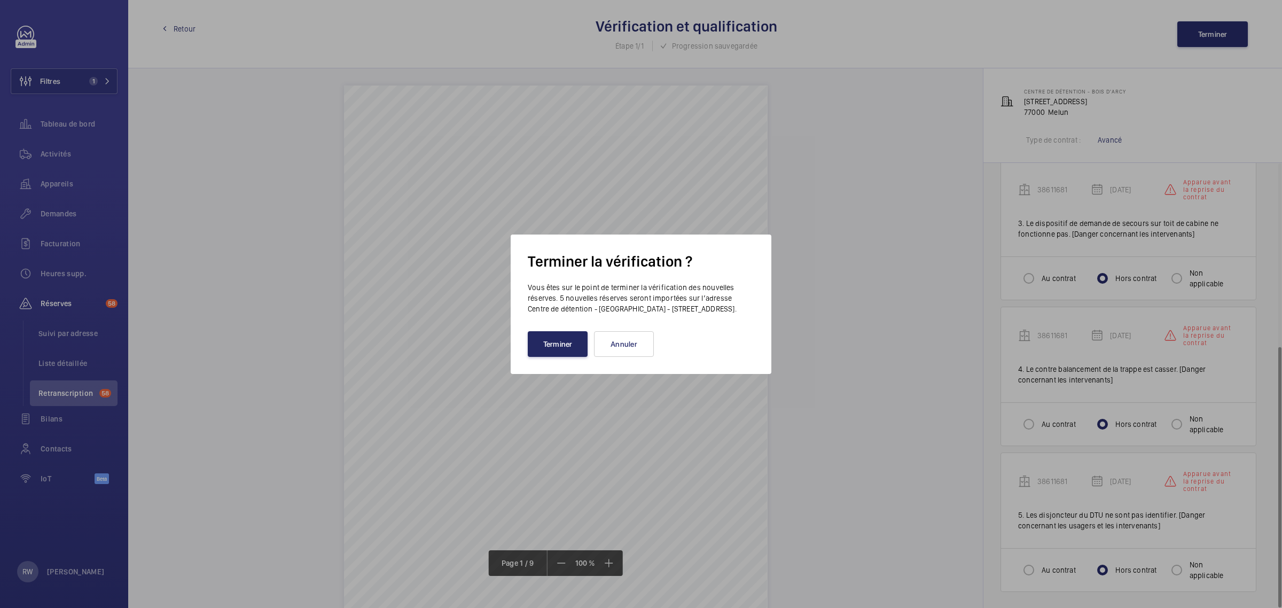
click at [559, 345] on button "Terminer" at bounding box center [558, 344] width 60 height 26
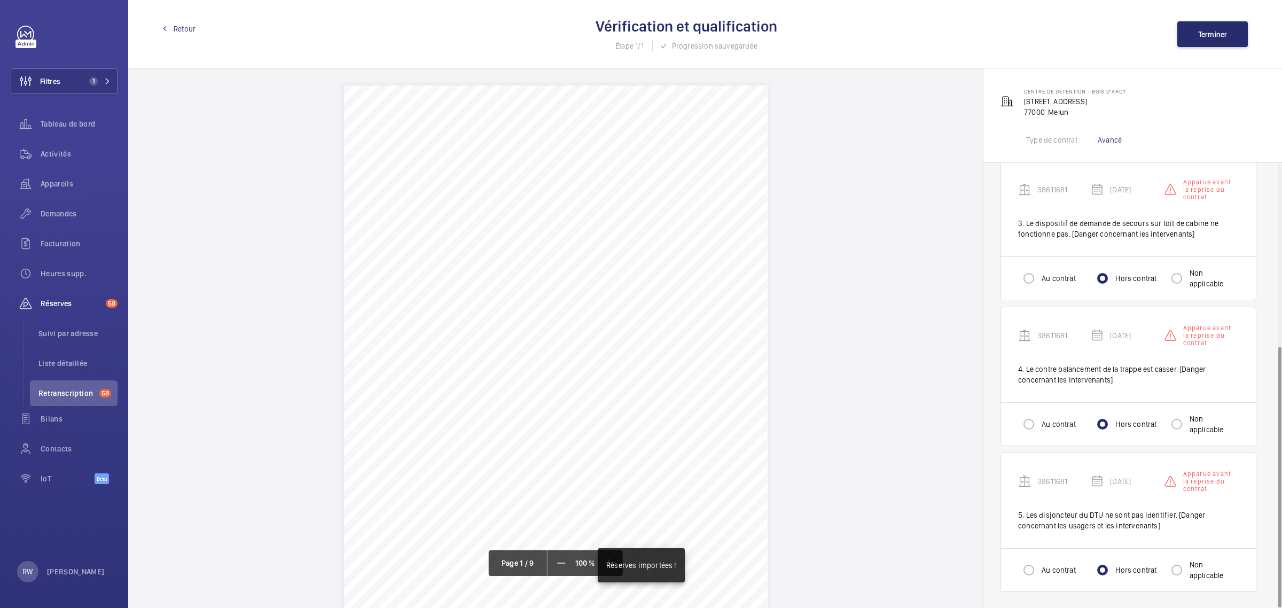
click at [177, 22] on div "Retour Vérification et qualification Étape 1/1 Progression sauvegardée Terminer" at bounding box center [704, 34] width 1153 height 68
click at [170, 30] on link "Retour" at bounding box center [178, 28] width 33 height 11
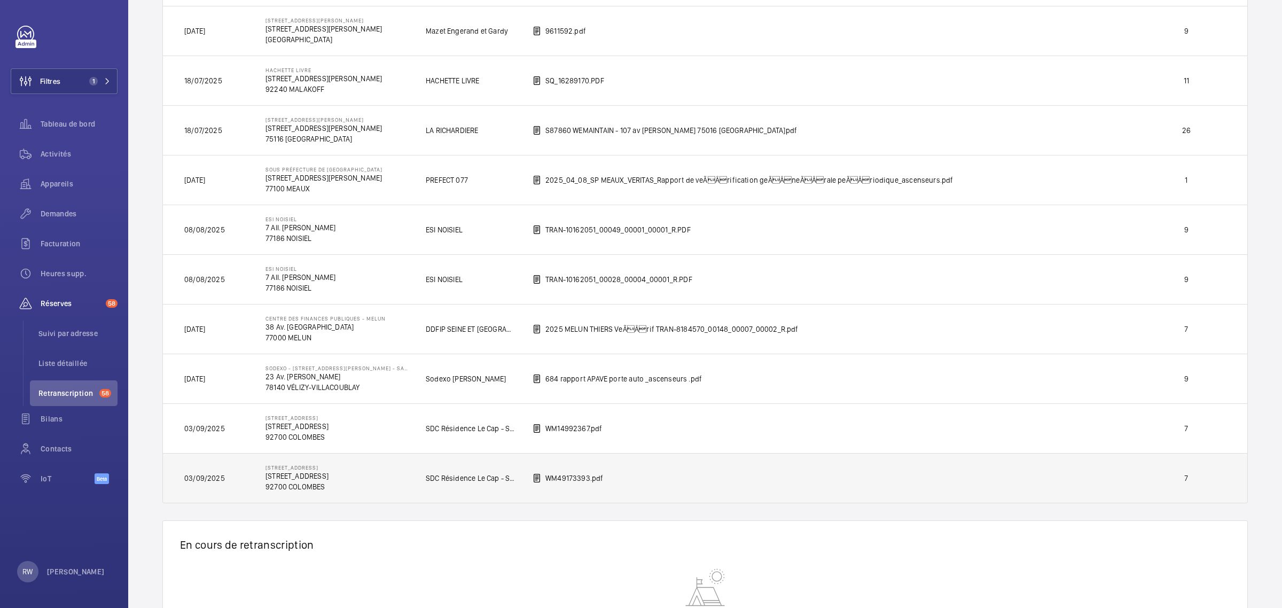
scroll to position [362, 0]
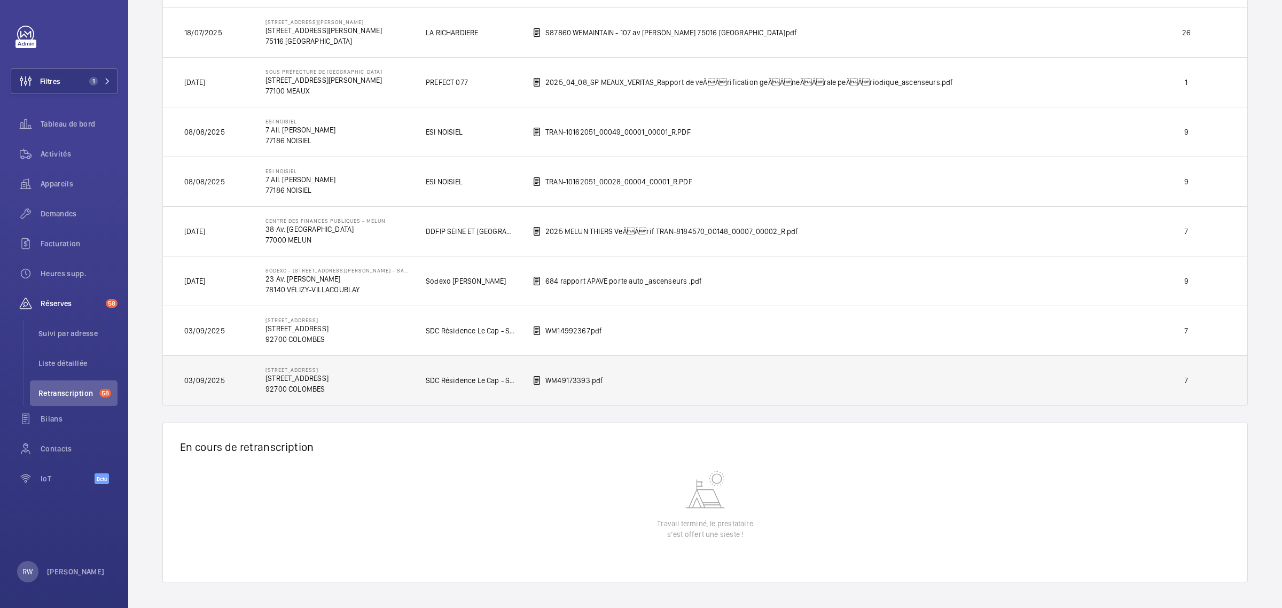
click at [735, 376] on td "WM49173393.pdf" at bounding box center [822, 380] width 614 height 50
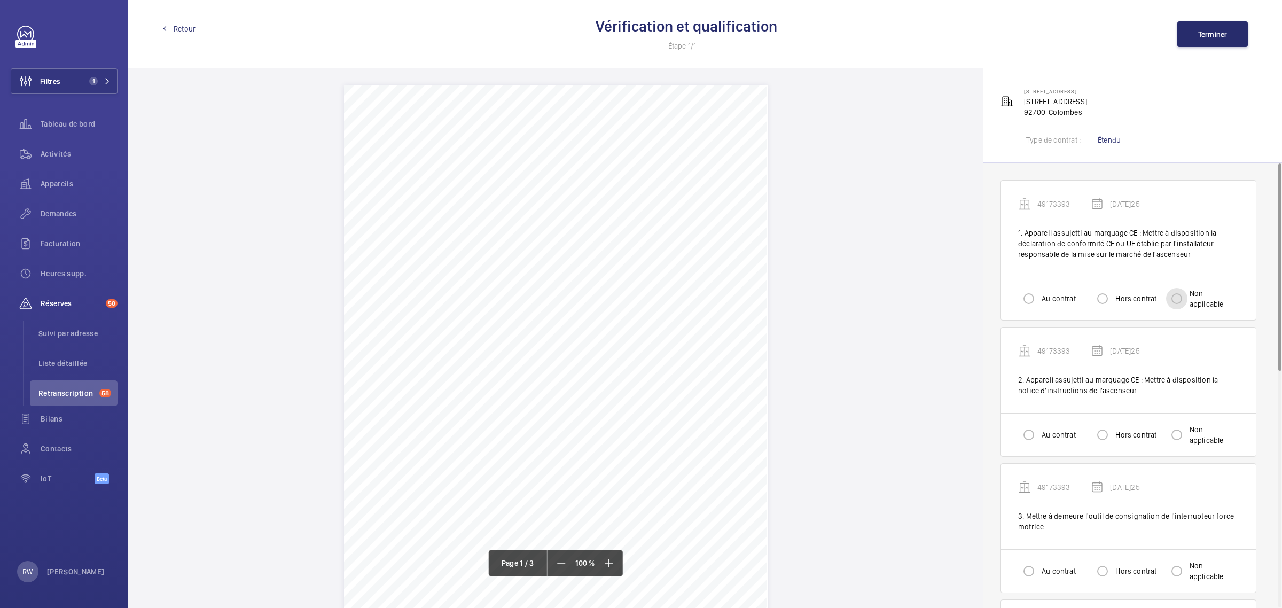
click at [1173, 297] on input "Non applicable" at bounding box center [1176, 298] width 21 height 21
radio input "true"
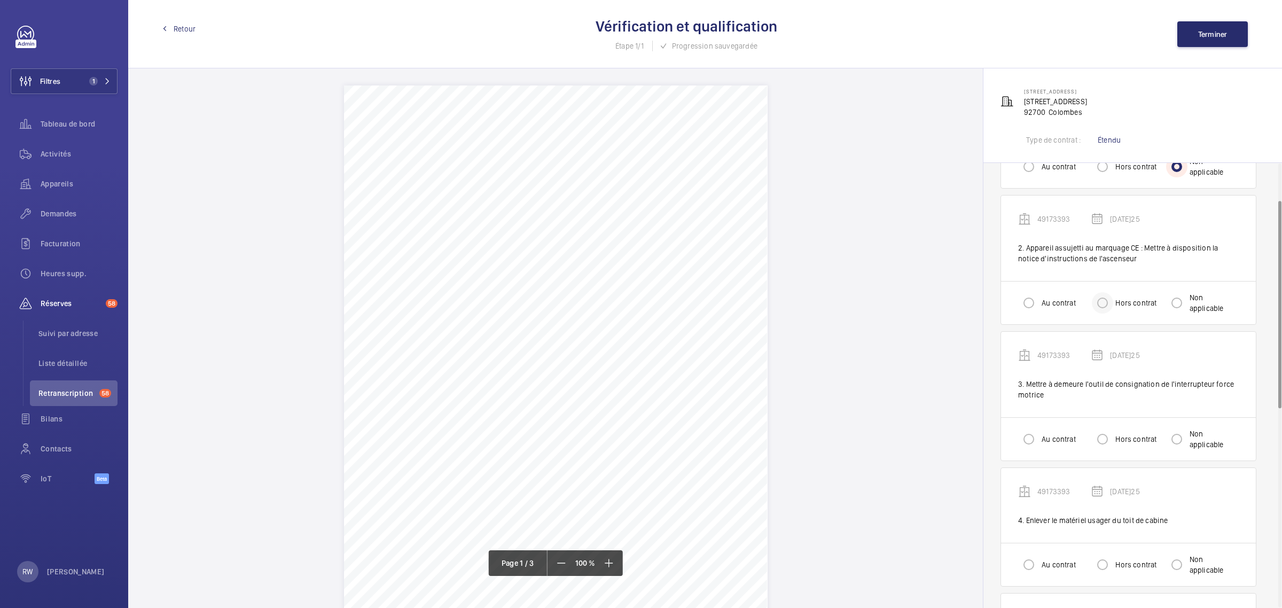
scroll to position [133, 0]
click at [1175, 299] on input "Non applicable" at bounding box center [1176, 300] width 21 height 21
radio input "true"
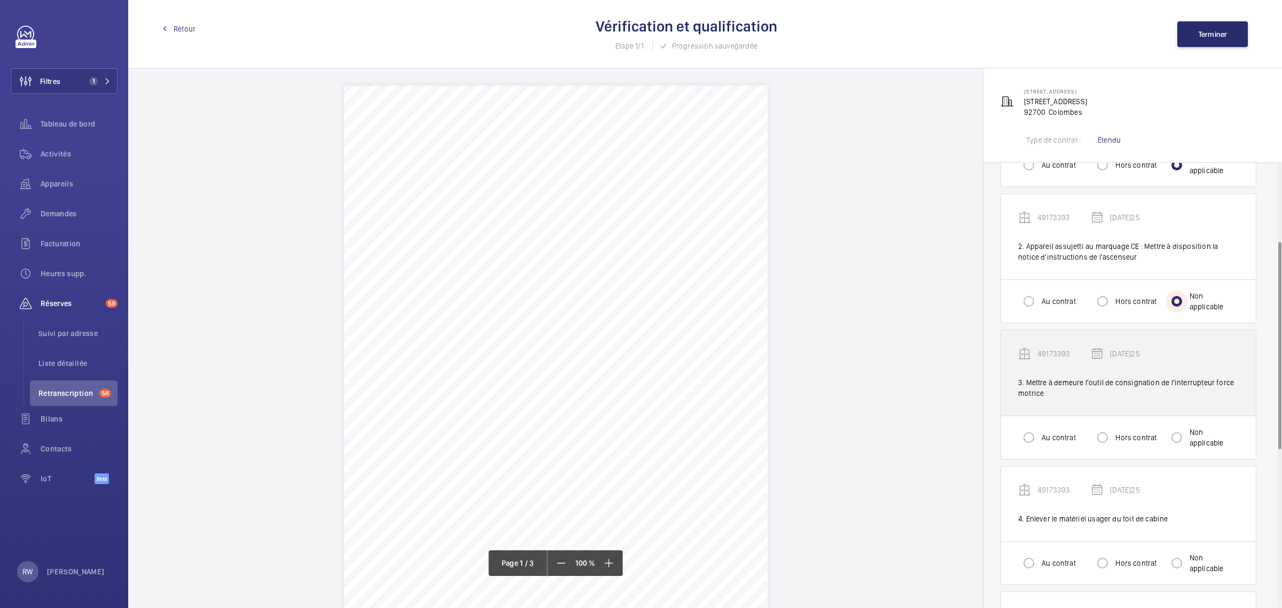
scroll to position [200, 0]
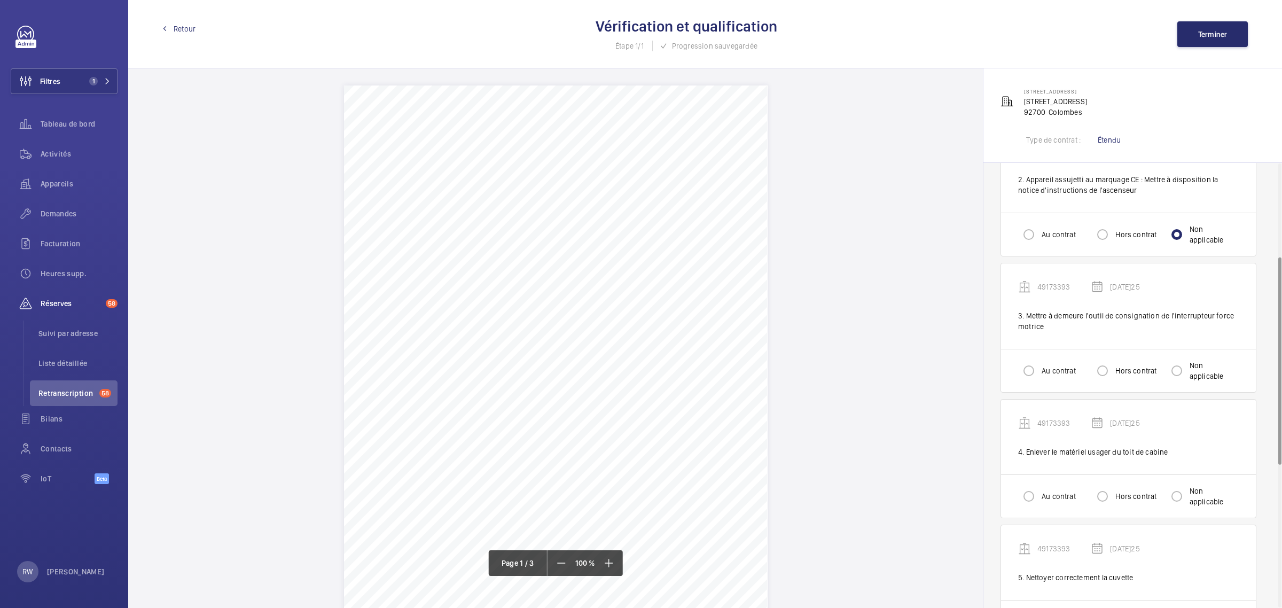
click at [1122, 375] on label "Hors contrat" at bounding box center [1134, 370] width 43 height 11
click at [1113, 375] on input "Hors contrat" at bounding box center [1101, 370] width 21 height 21
radio input "true"
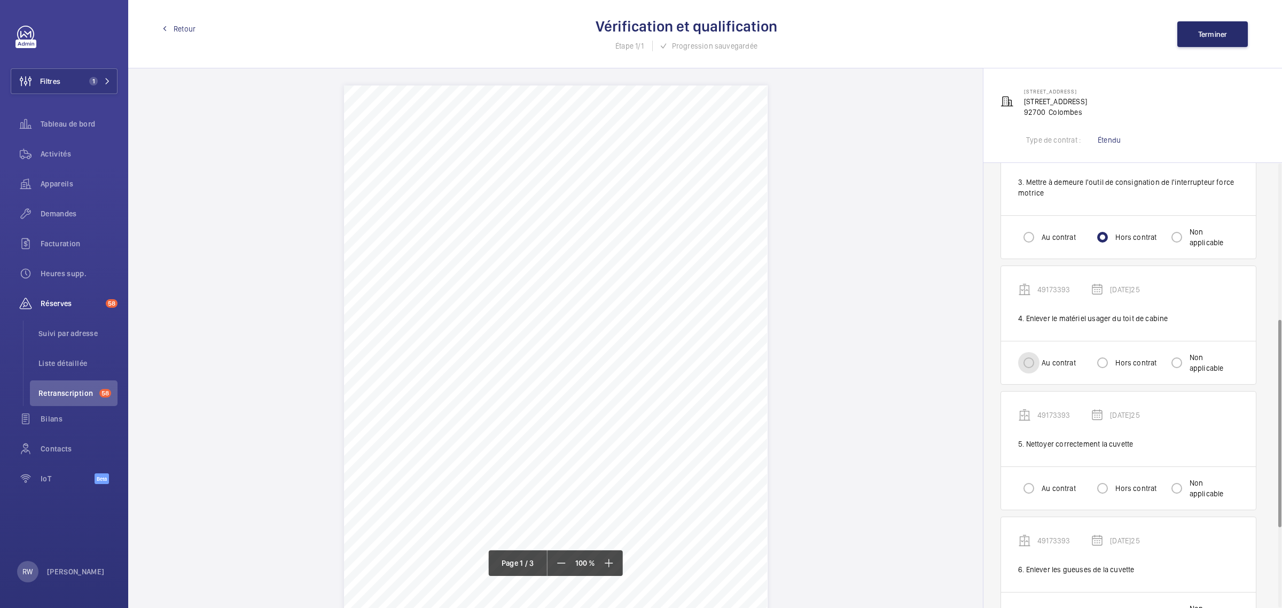
click at [1026, 366] on input "Au contrat" at bounding box center [1028, 362] width 21 height 21
radio input "true"
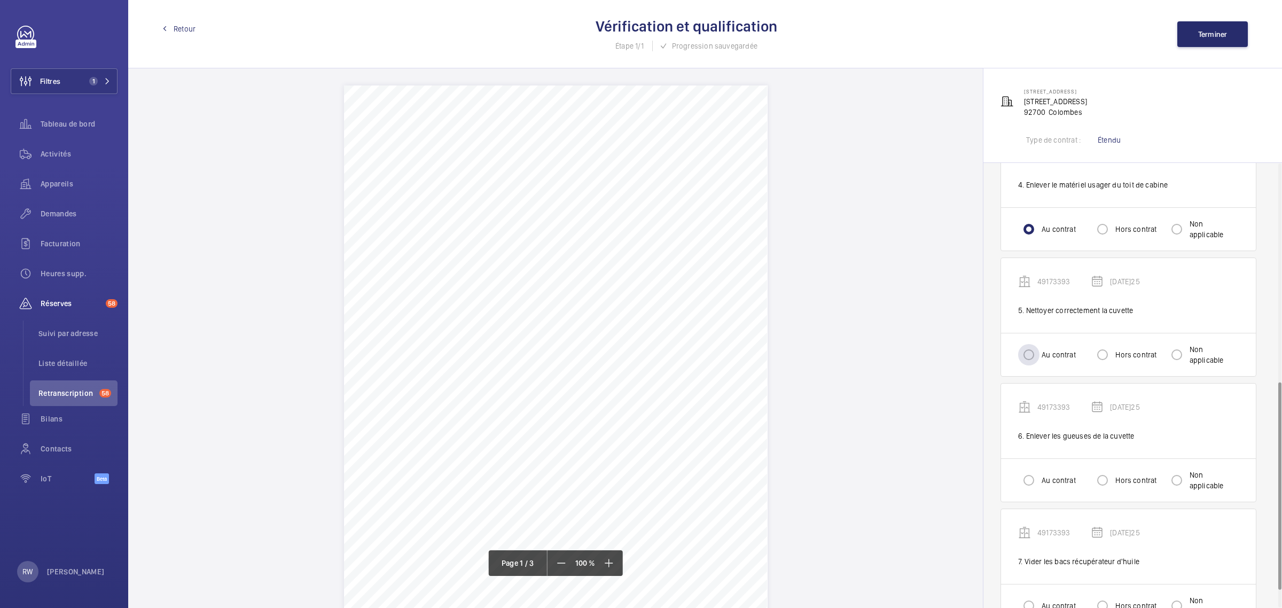
click at [1042, 356] on label "Au contrat" at bounding box center [1057, 354] width 36 height 11
click at [1039, 356] on input "Au contrat" at bounding box center [1028, 354] width 21 height 21
radio input "true"
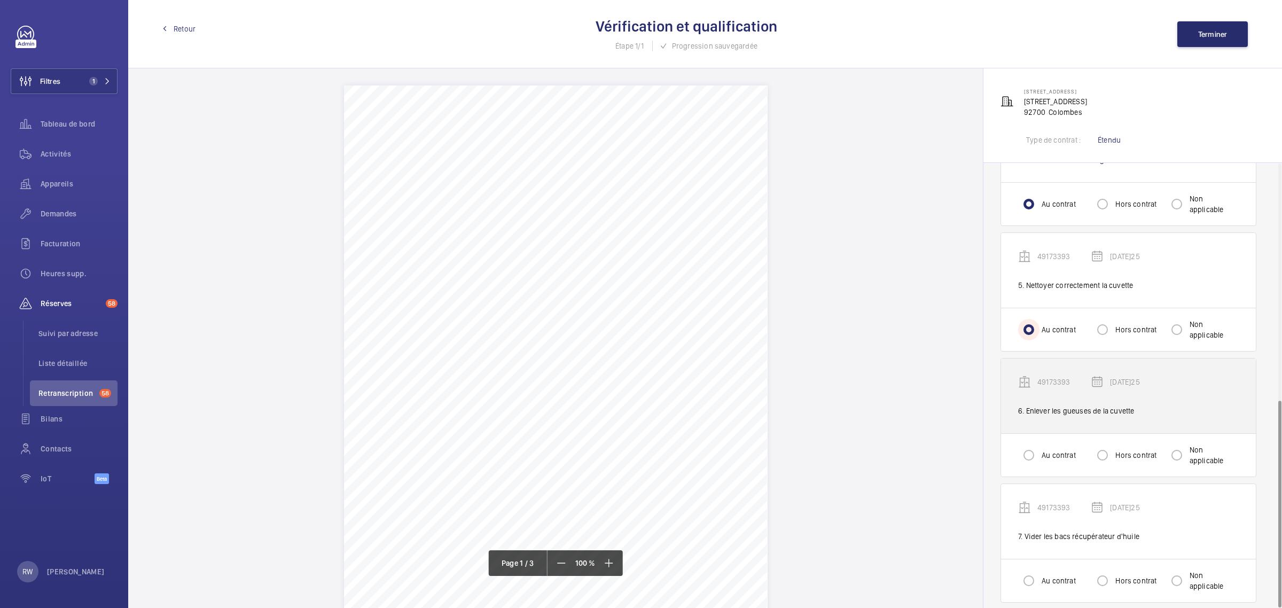
scroll to position [506, 0]
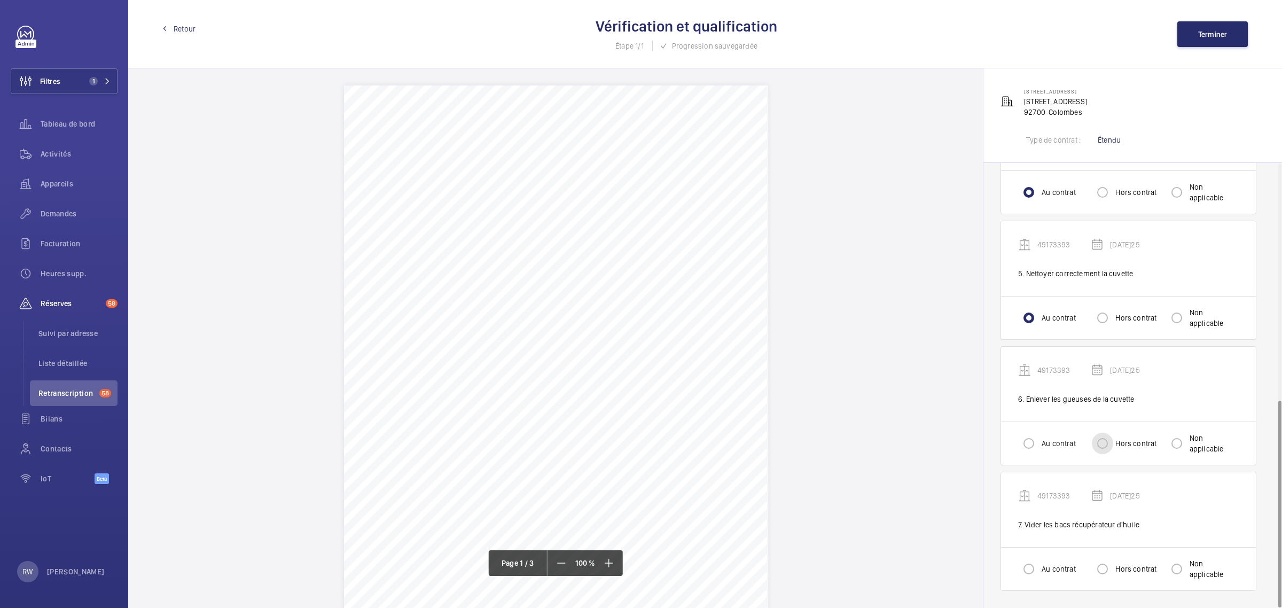
click at [1105, 439] on input "Hors contrat" at bounding box center [1101, 443] width 21 height 21
radio input "true"
drag, startPoint x: 1044, startPoint y: 583, endPoint x: 1042, endPoint y: 575, distance: 8.4
click at [1044, 583] on div "Au contrat Hors contrat Non applicable" at bounding box center [1128, 568] width 255 height 43
click at [1042, 569] on label "Au contrat" at bounding box center [1057, 568] width 36 height 11
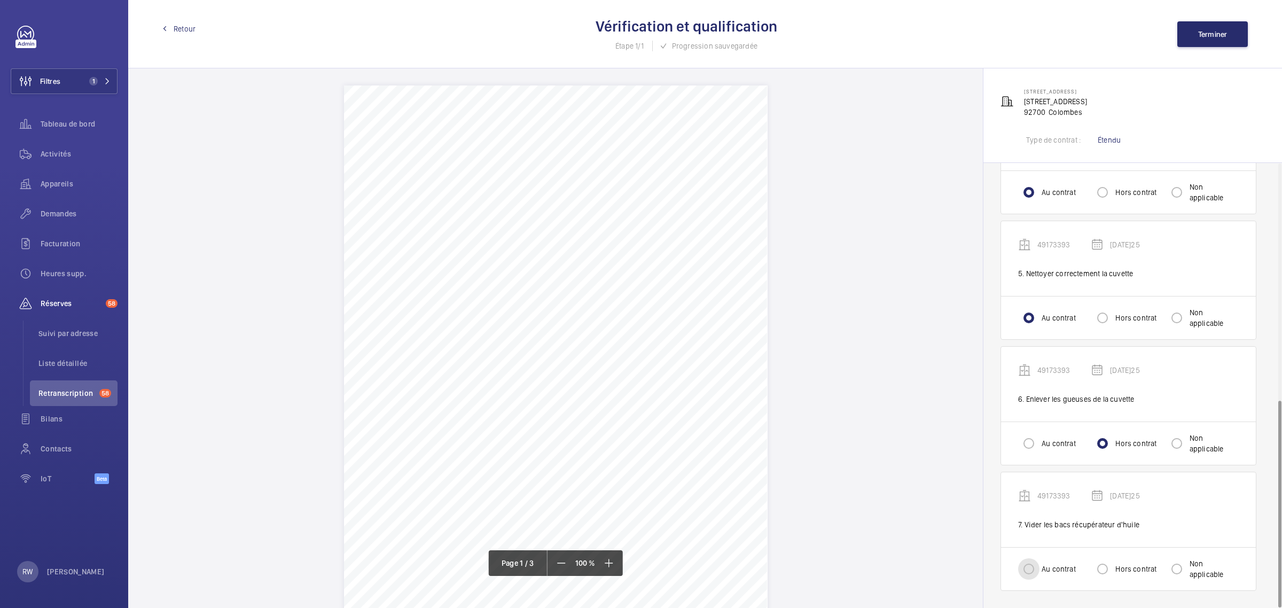
click at [1039, 569] on input "Au contrat" at bounding box center [1028, 568] width 21 height 21
radio input "true"
click at [1199, 38] on span "Terminer" at bounding box center [1212, 34] width 29 height 9
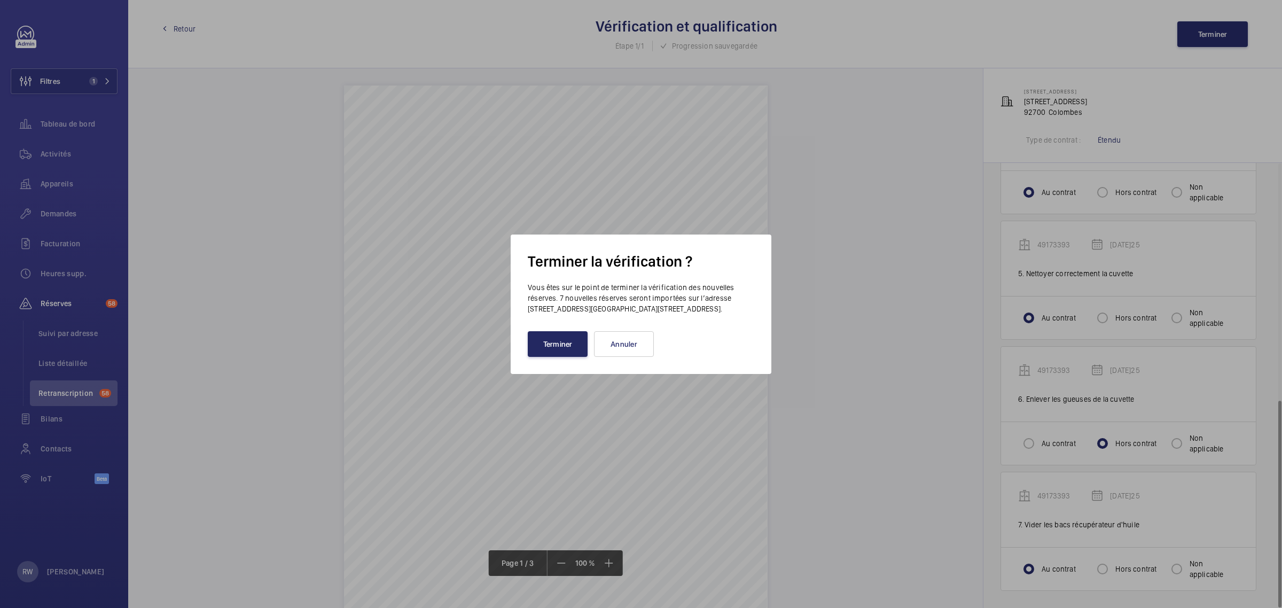
click at [583, 353] on button "Terminer" at bounding box center [558, 344] width 60 height 26
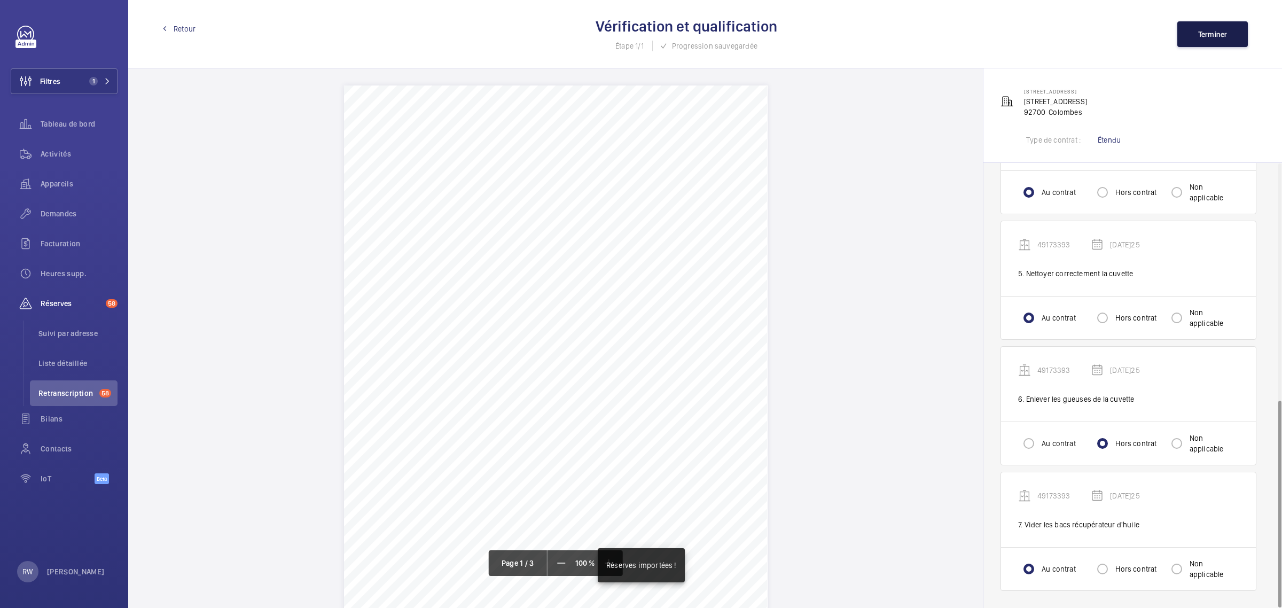
click at [1234, 33] on button "Terminer" at bounding box center [1212, 34] width 70 height 26
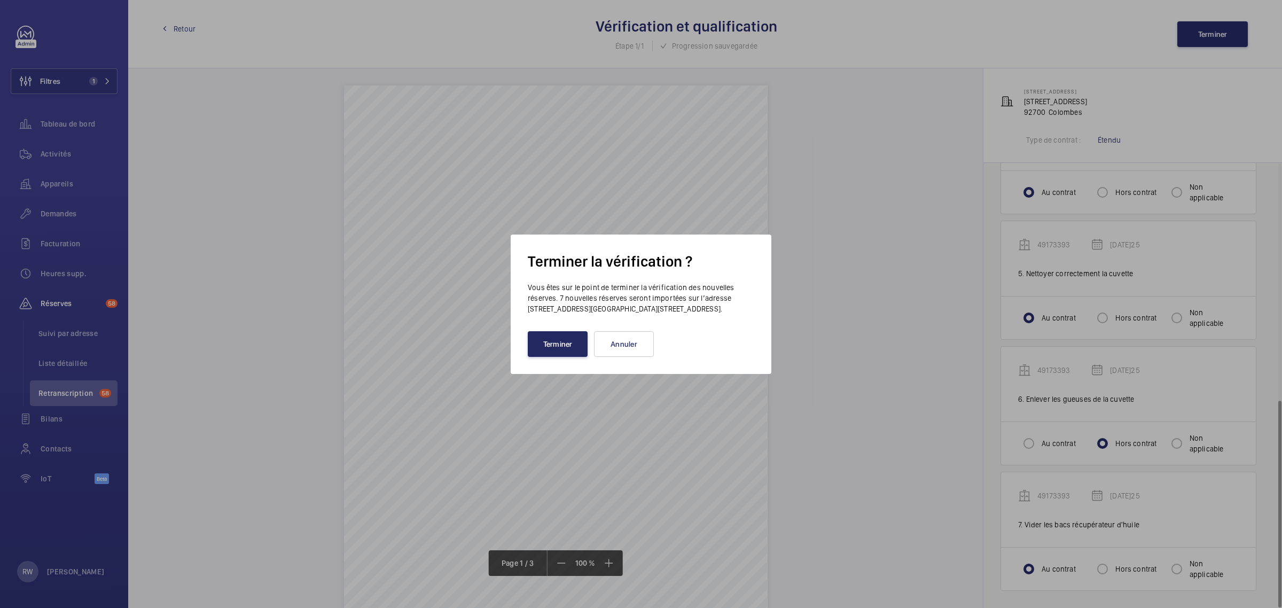
click at [558, 353] on button "Terminer" at bounding box center [558, 344] width 60 height 26
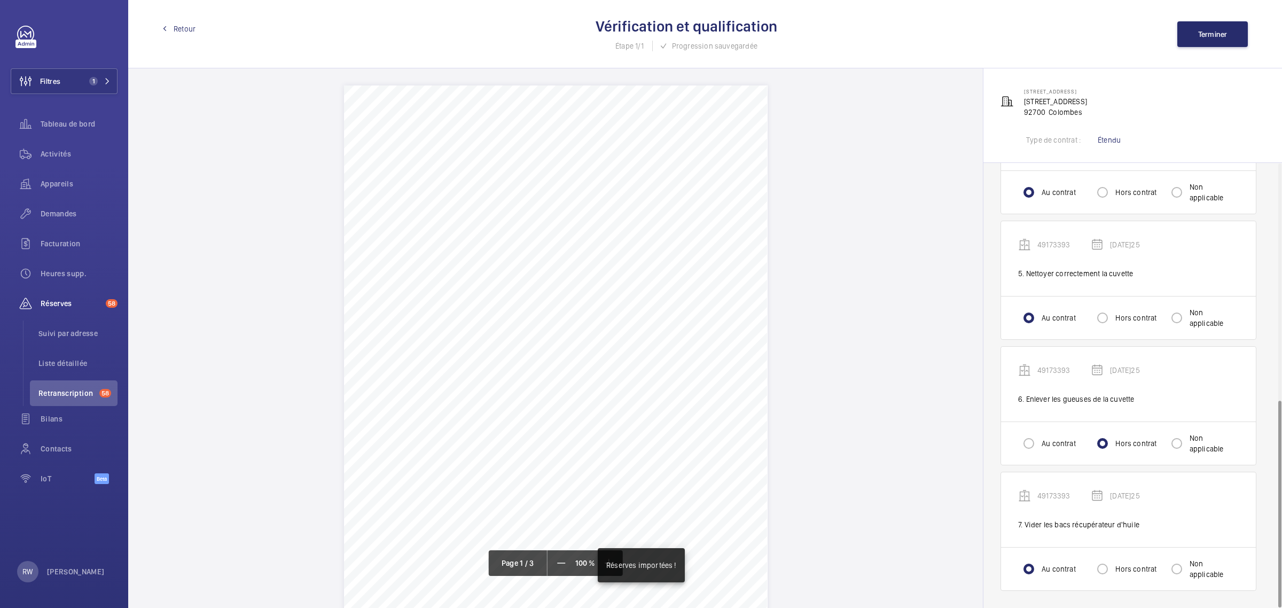
click at [175, 24] on span "Retour" at bounding box center [185, 28] width 22 height 11
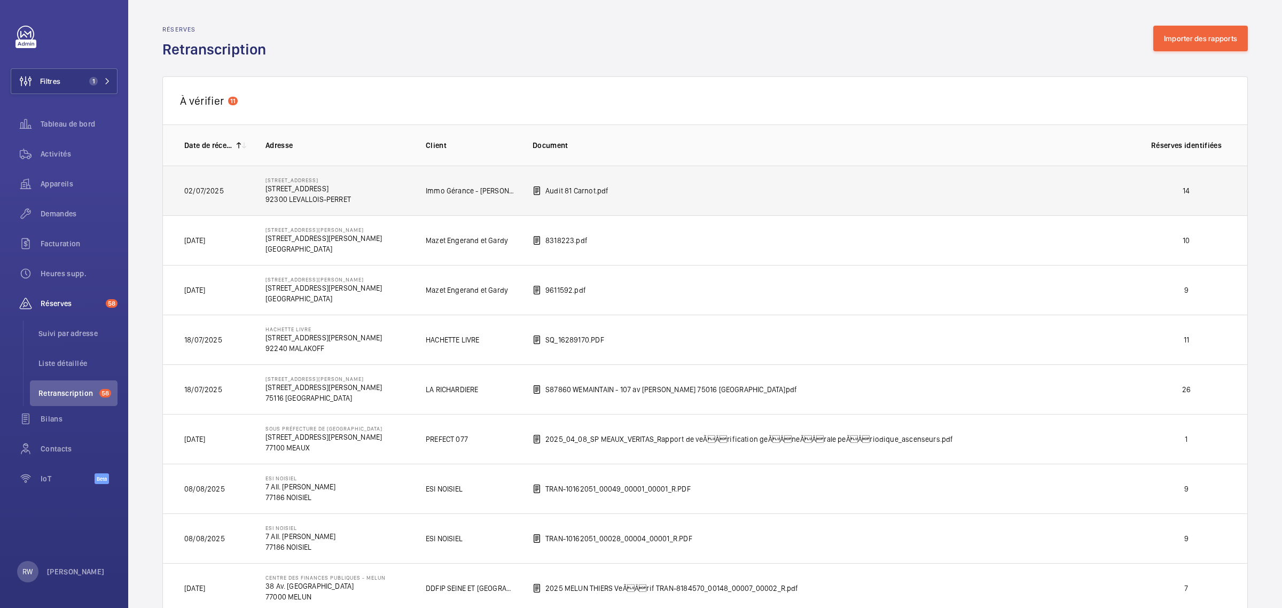
click at [688, 186] on td "Audit 81 Carnot.pdf" at bounding box center [822, 191] width 614 height 50
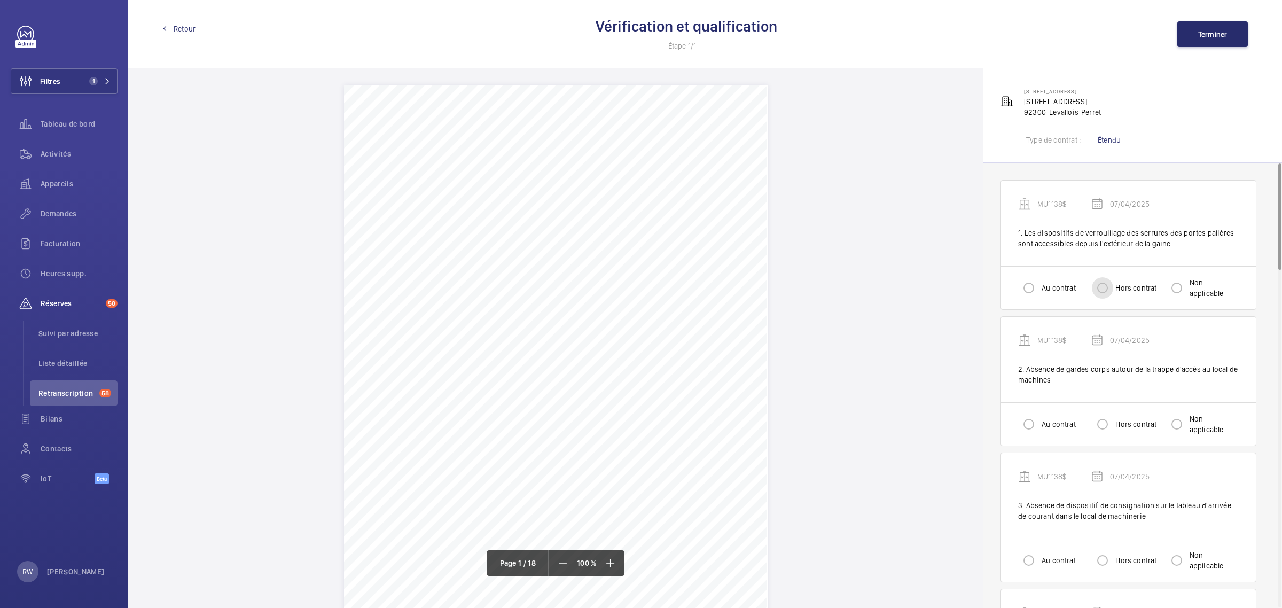
click at [1104, 287] on input "Hors contrat" at bounding box center [1101, 287] width 21 height 21
radio input "true"
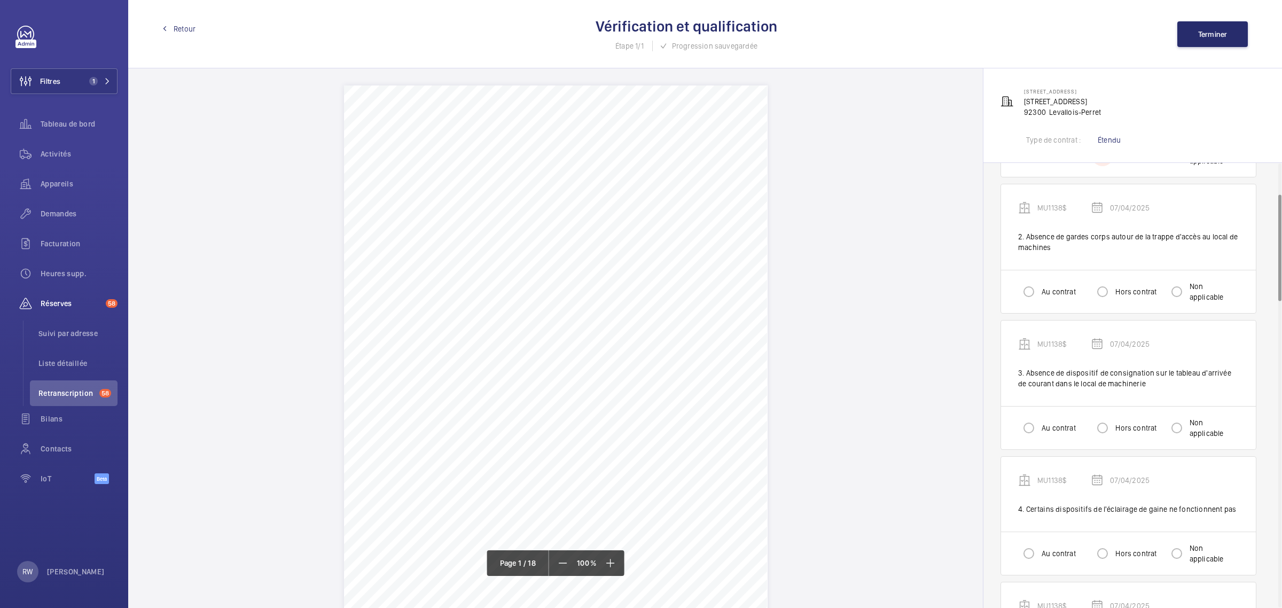
scroll to position [133, 0]
click at [1106, 286] on input "Hors contrat" at bounding box center [1101, 290] width 21 height 21
radio input "true"
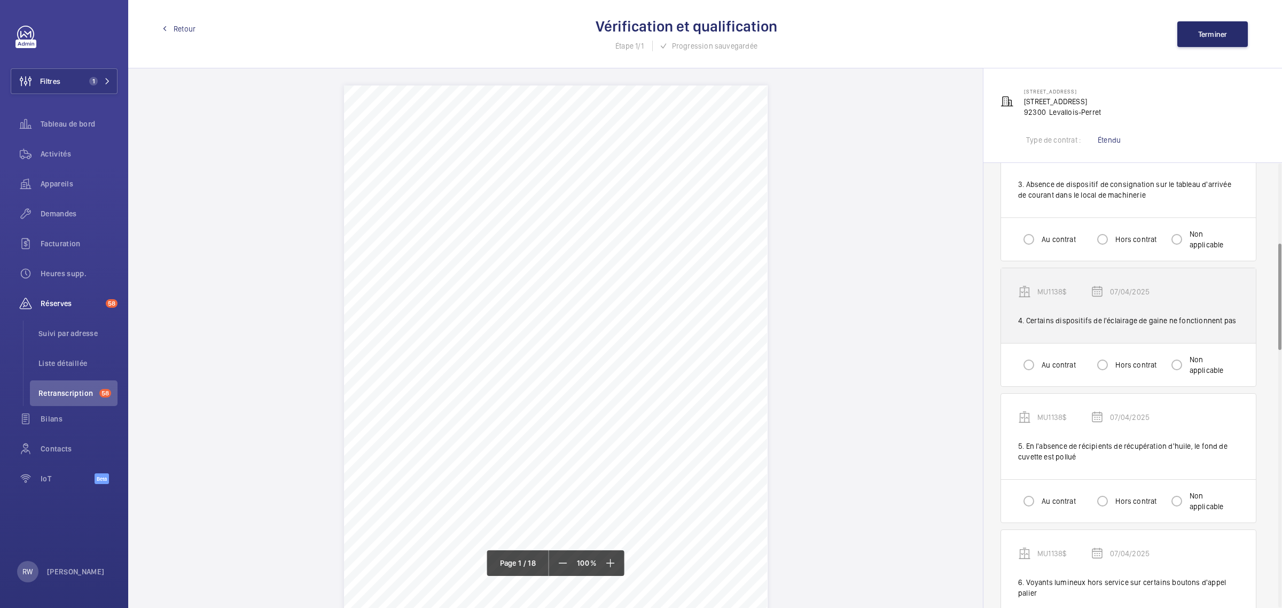
scroll to position [334, 0]
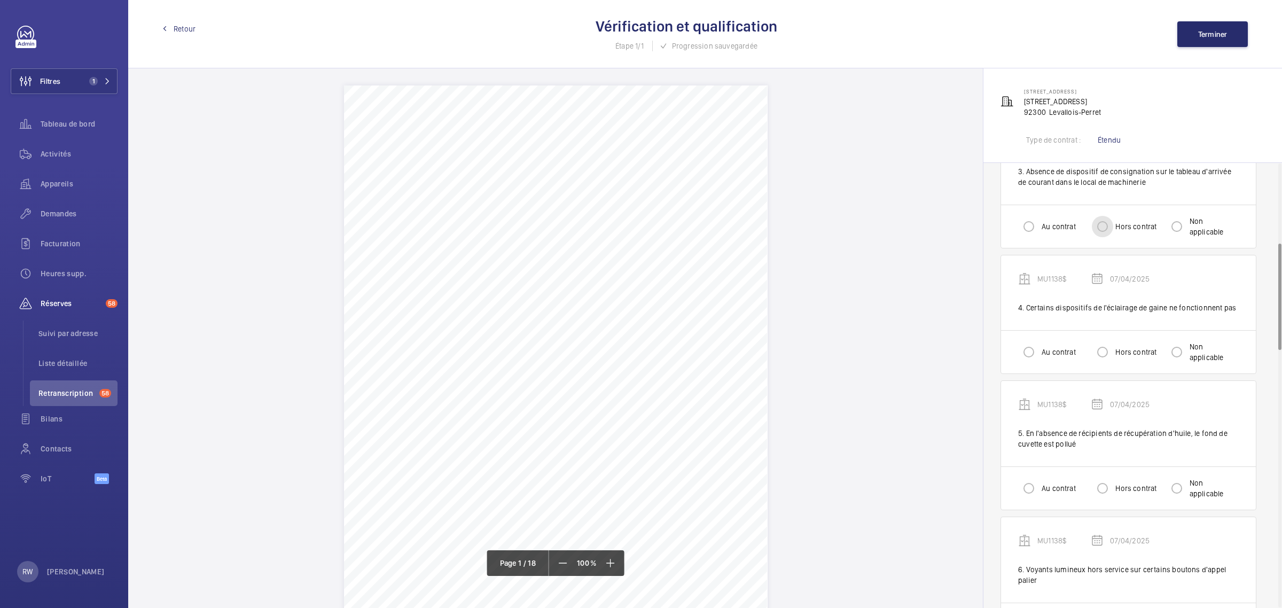
click at [1106, 231] on input "Hors contrat" at bounding box center [1101, 226] width 21 height 21
radio input "true"
click at [1037, 353] on input "Au contrat" at bounding box center [1028, 351] width 21 height 21
radio input "true"
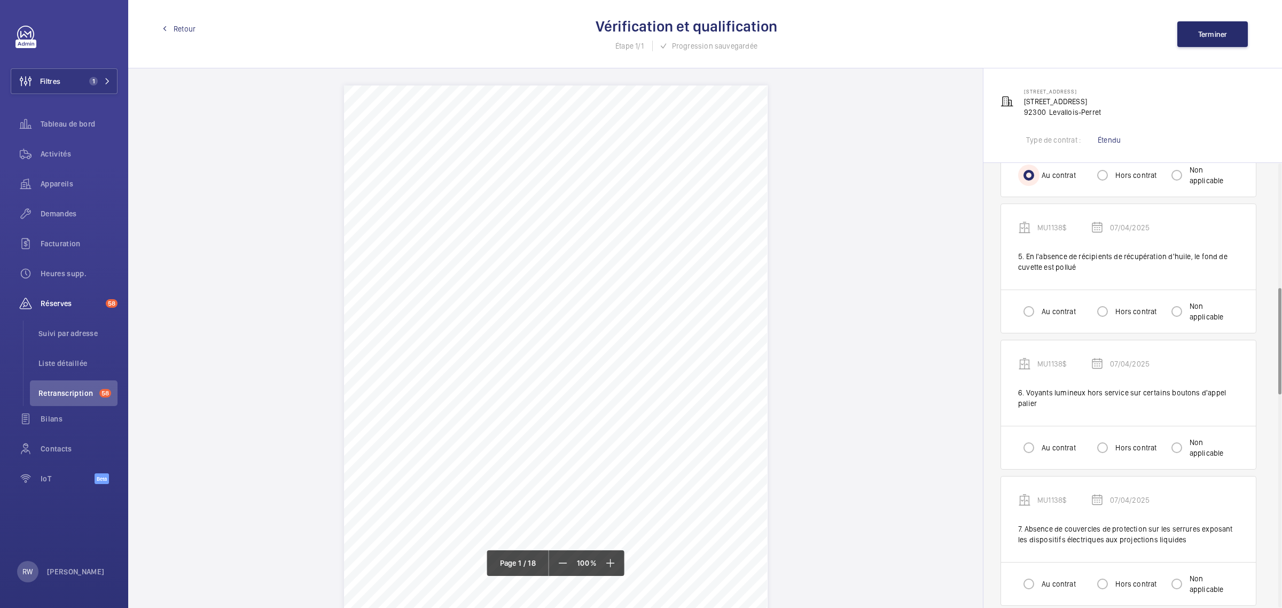
scroll to position [534, 0]
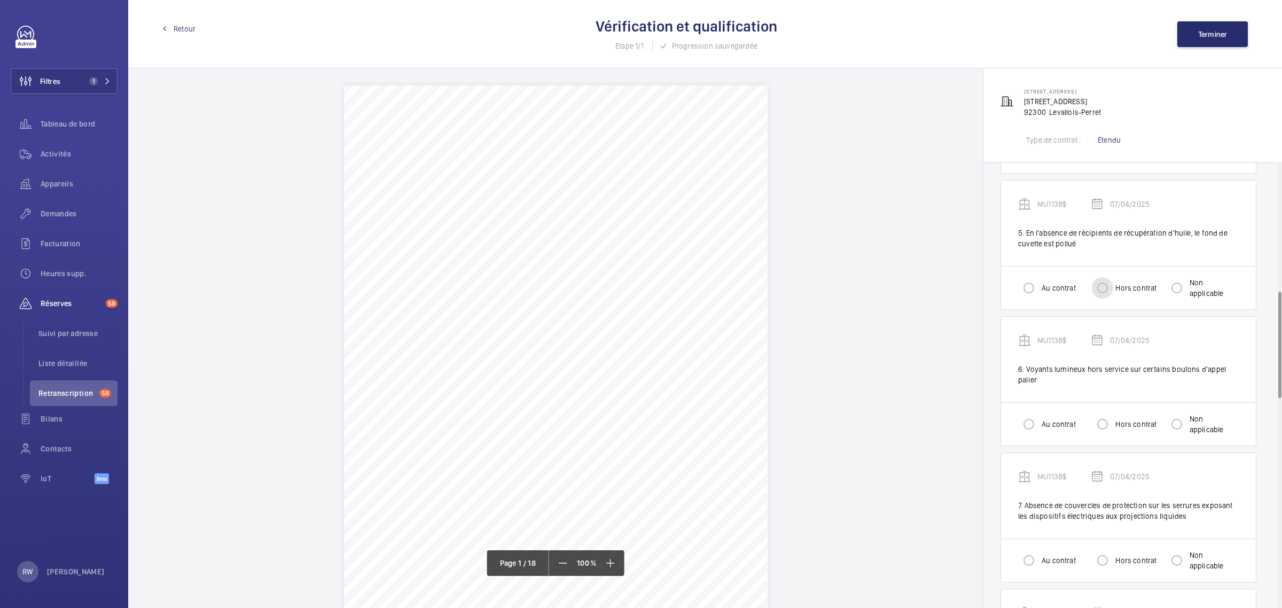
click at [1105, 289] on input "Hors contrat" at bounding box center [1101, 287] width 21 height 21
radio input "true"
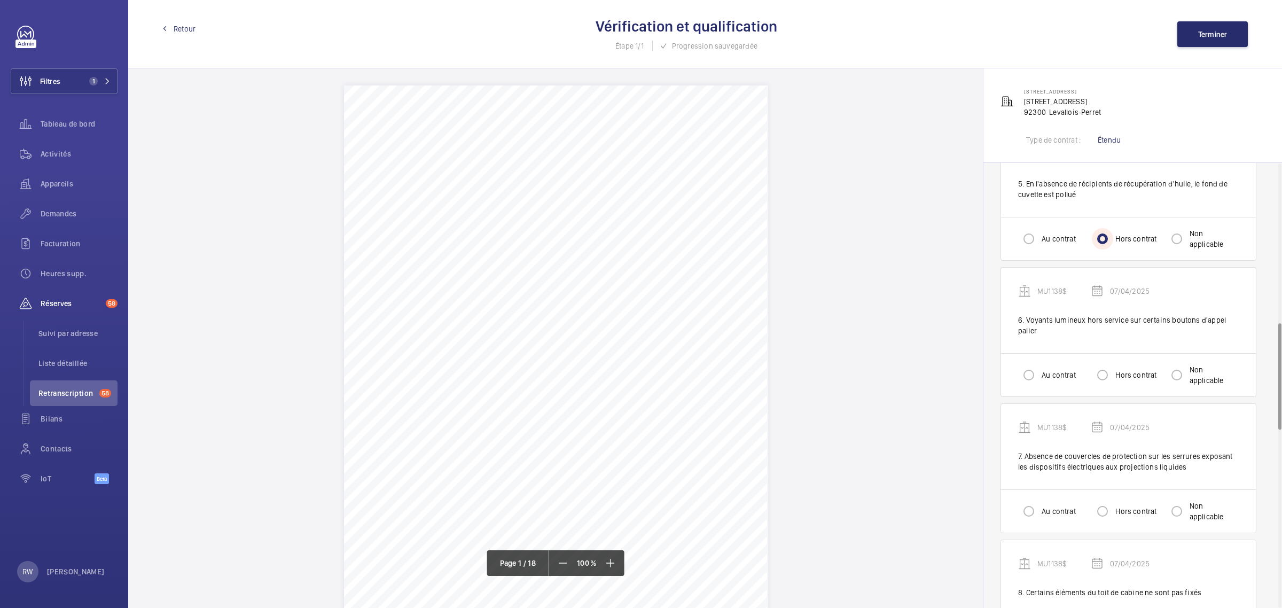
scroll to position [667, 0]
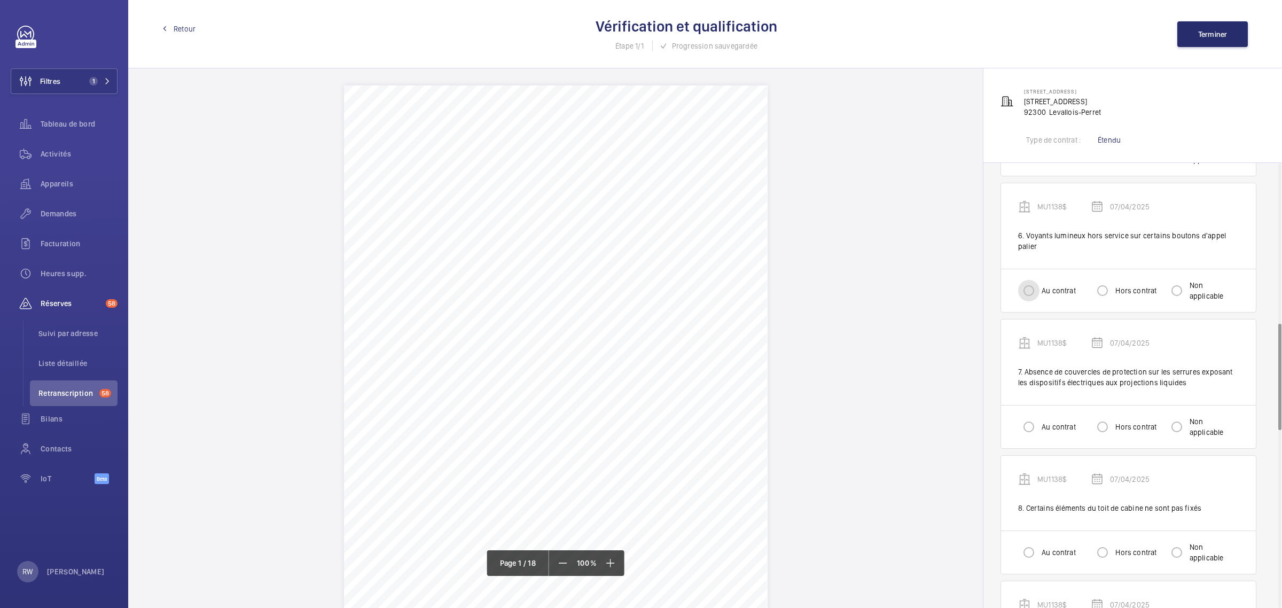
click at [1034, 292] on input "Au contrat" at bounding box center [1028, 290] width 21 height 21
radio input "true"
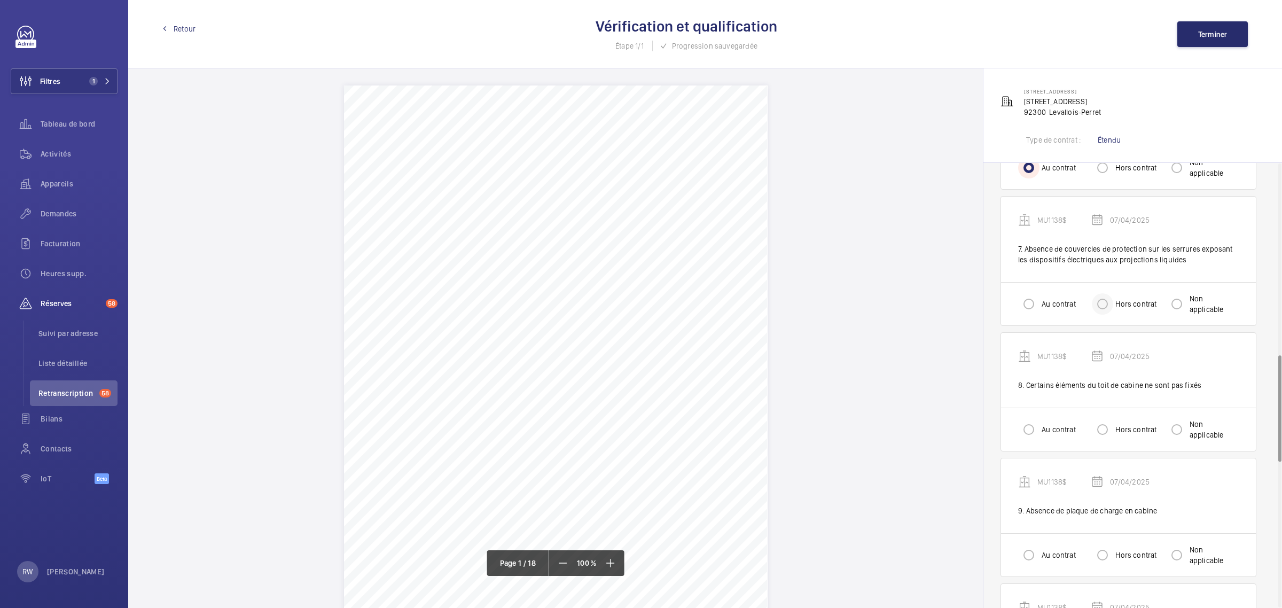
scroll to position [801, 0]
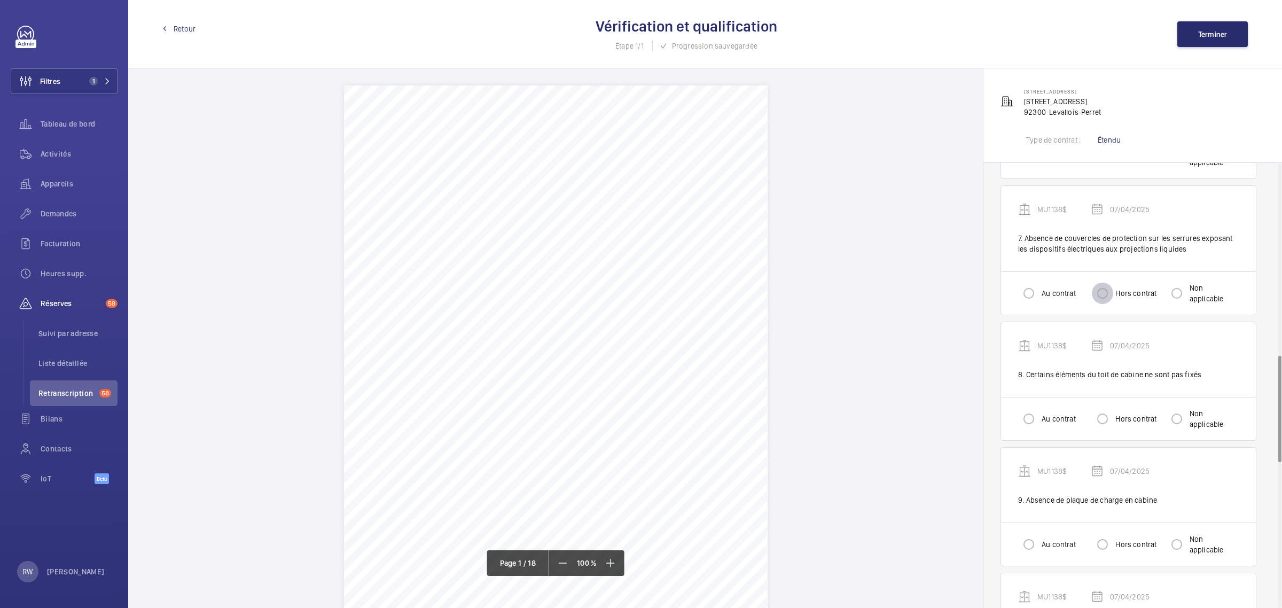
click at [1106, 293] on input "Hors contrat" at bounding box center [1101, 292] width 21 height 21
radio input "true"
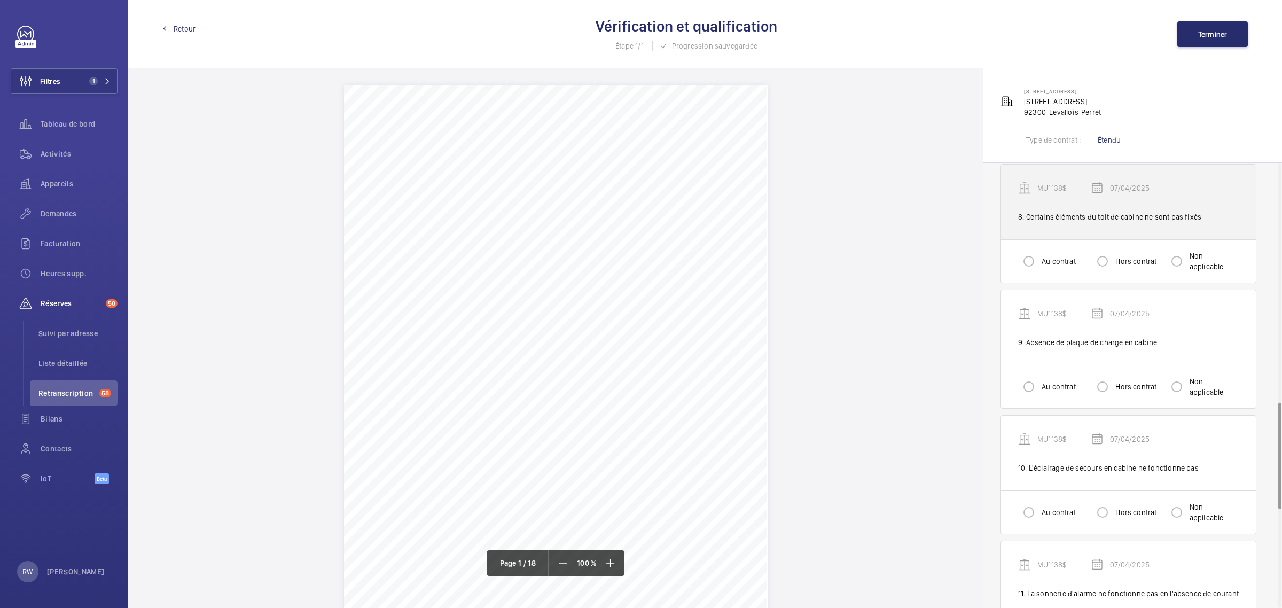
scroll to position [1001, 0]
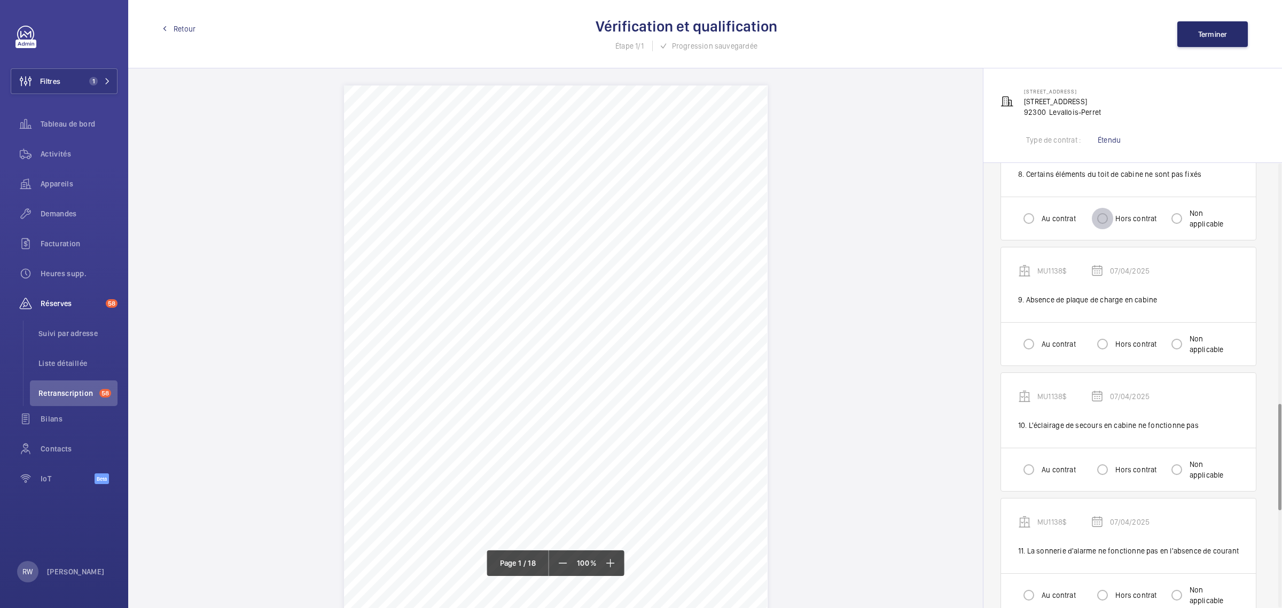
click at [1106, 225] on input "Hors contrat" at bounding box center [1101, 218] width 21 height 21
radio input "true"
click at [1098, 344] on input "Hors contrat" at bounding box center [1101, 343] width 21 height 21
radio input "true"
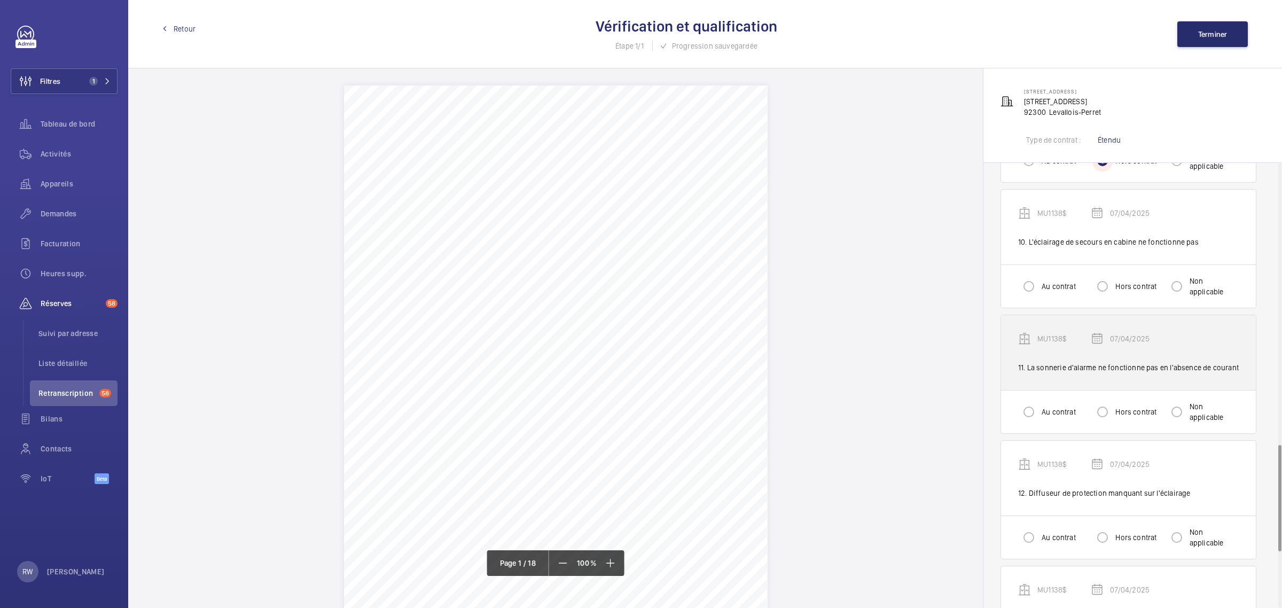
scroll to position [1201, 0]
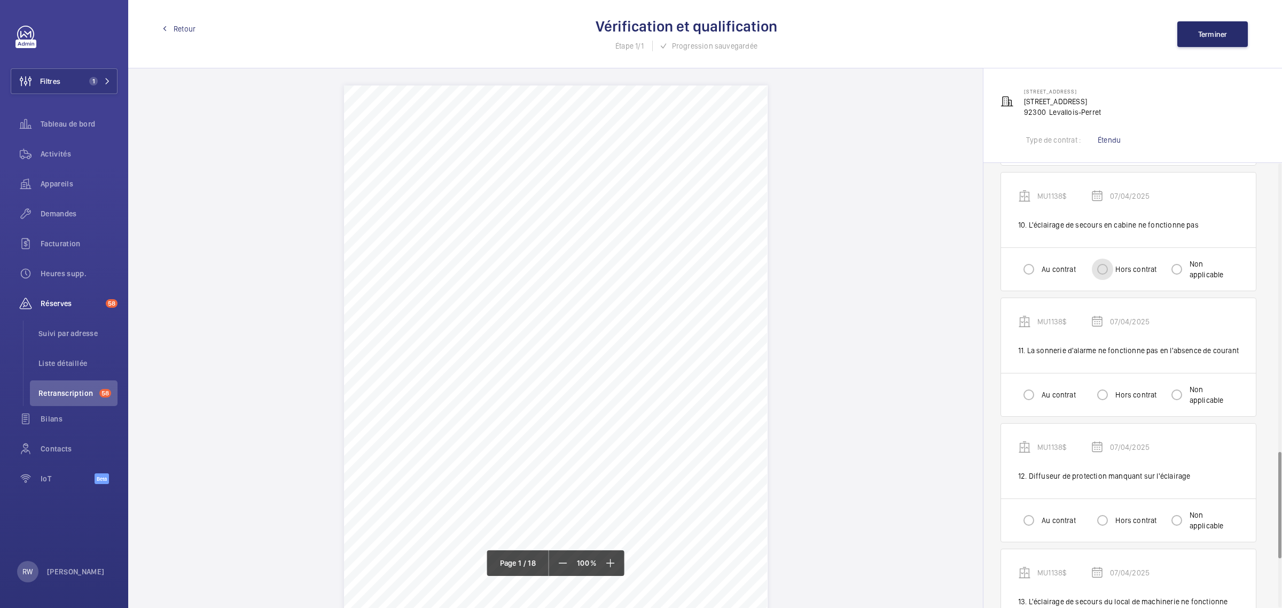
click at [1103, 270] on input "Hors contrat" at bounding box center [1101, 268] width 21 height 21
radio input "true"
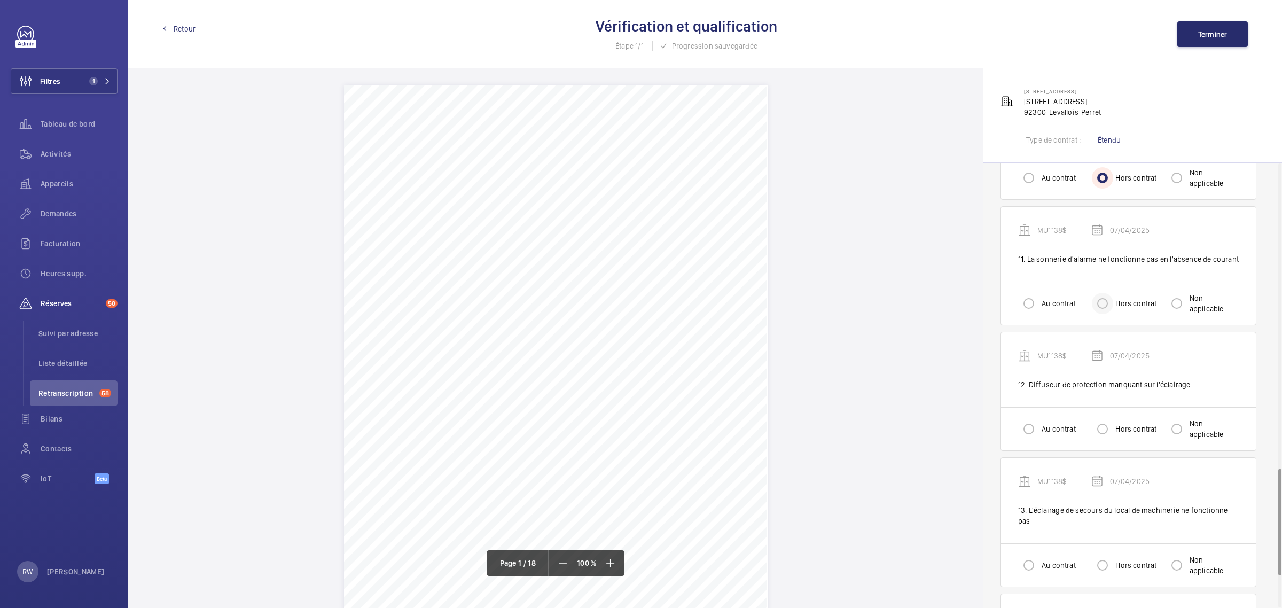
scroll to position [1335, 0]
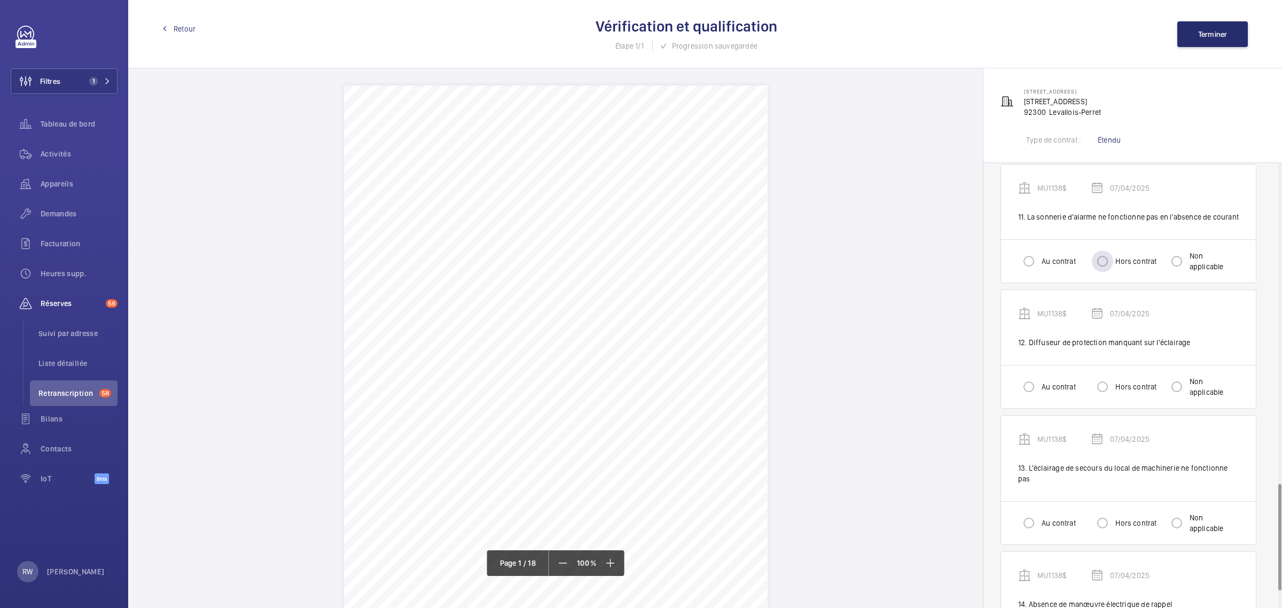
click at [1116, 271] on div "Hors contrat" at bounding box center [1123, 260] width 65 height 21
click at [1103, 264] on input "Hors contrat" at bounding box center [1101, 260] width 21 height 21
radio input "true"
click at [1103, 391] on input "Hors contrat" at bounding box center [1101, 386] width 21 height 21
radio input "true"
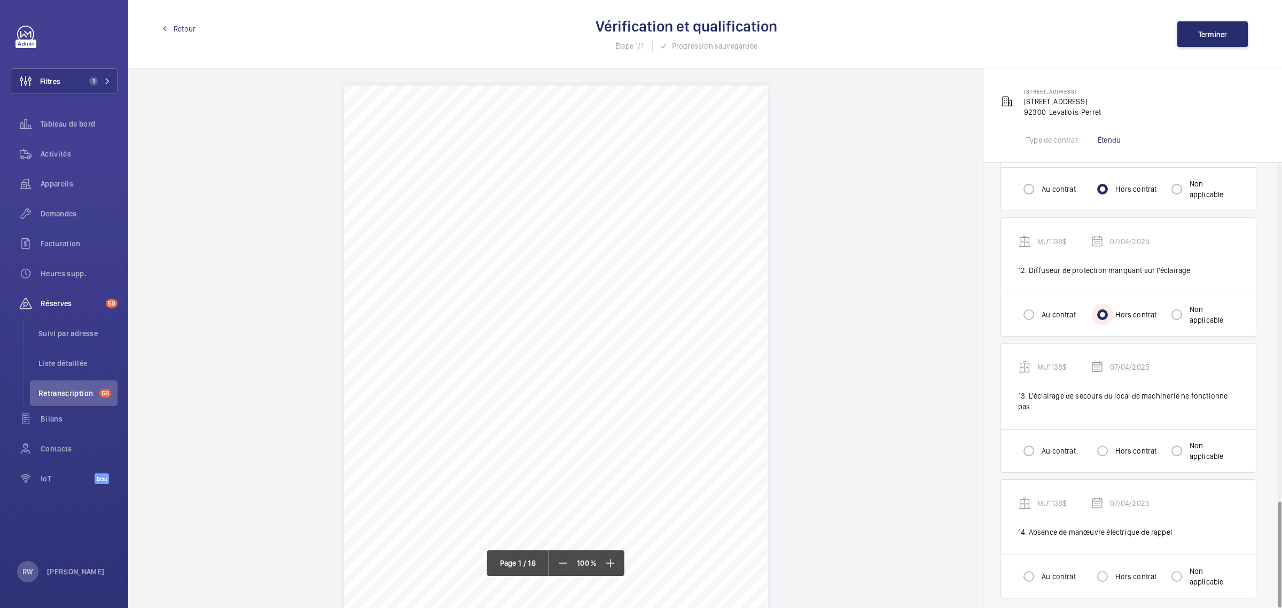
scroll to position [1408, 0]
click at [1107, 439] on input "Hors contrat" at bounding box center [1101, 449] width 21 height 21
radio input "true"
click at [1119, 570] on label "Hors contrat" at bounding box center [1134, 575] width 43 height 11
click at [1113, 567] on input "Hors contrat" at bounding box center [1101, 574] width 21 height 21
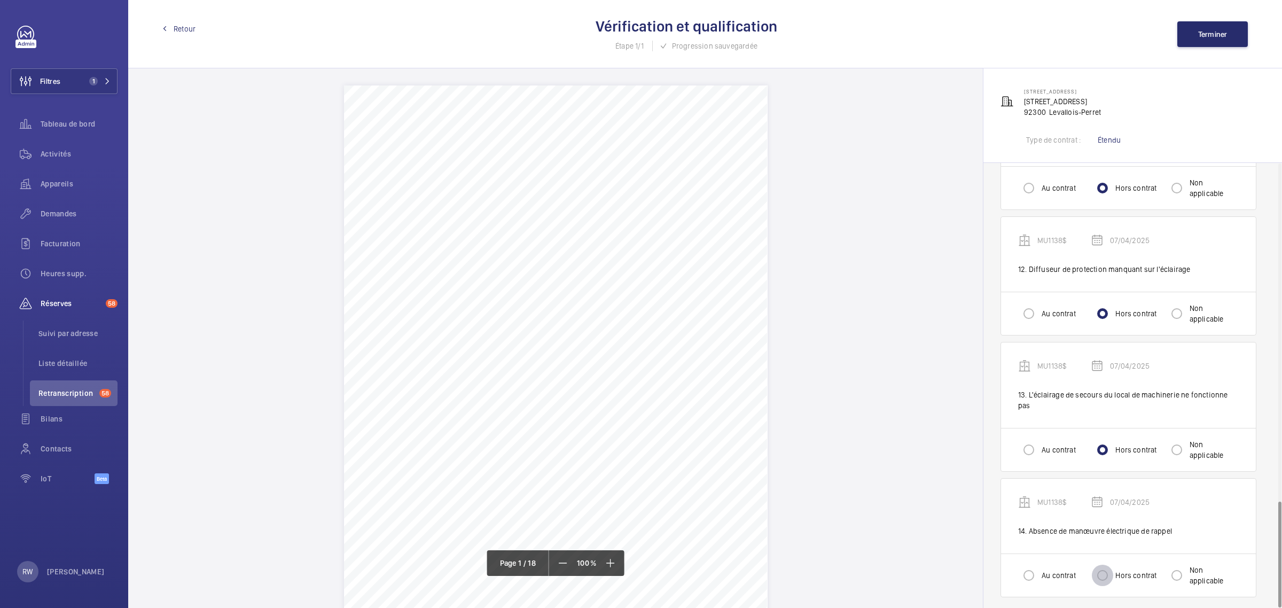
radio input "true"
click at [1213, 41] on button "Terminer" at bounding box center [1212, 34] width 70 height 26
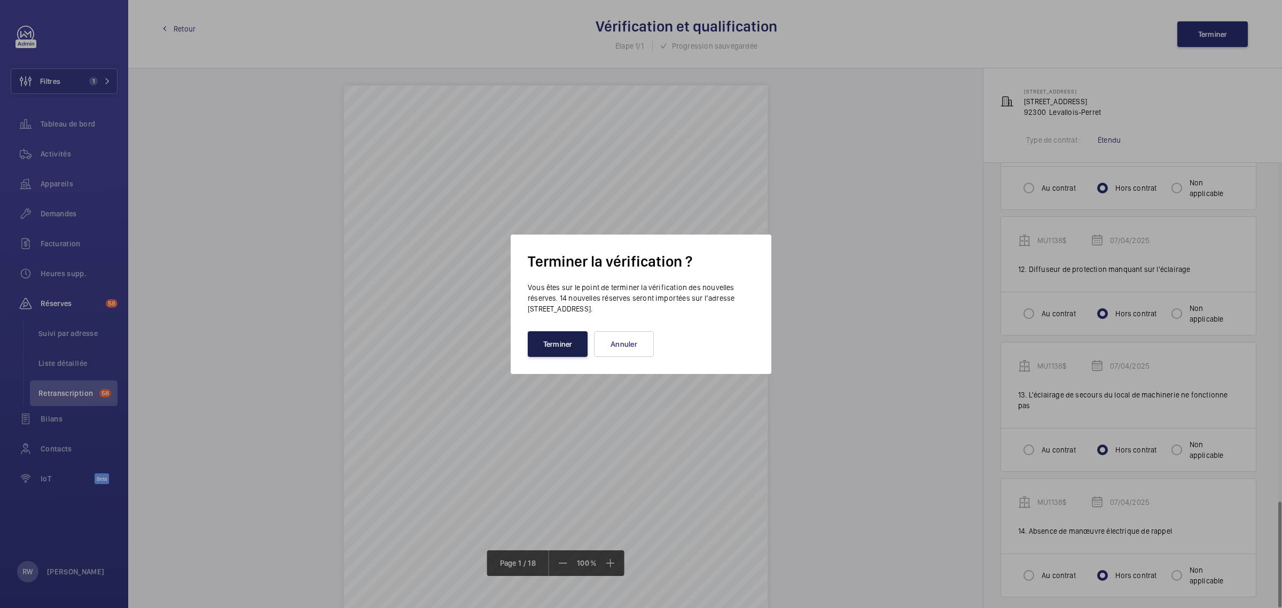
click at [562, 343] on button "Terminer" at bounding box center [558, 344] width 60 height 26
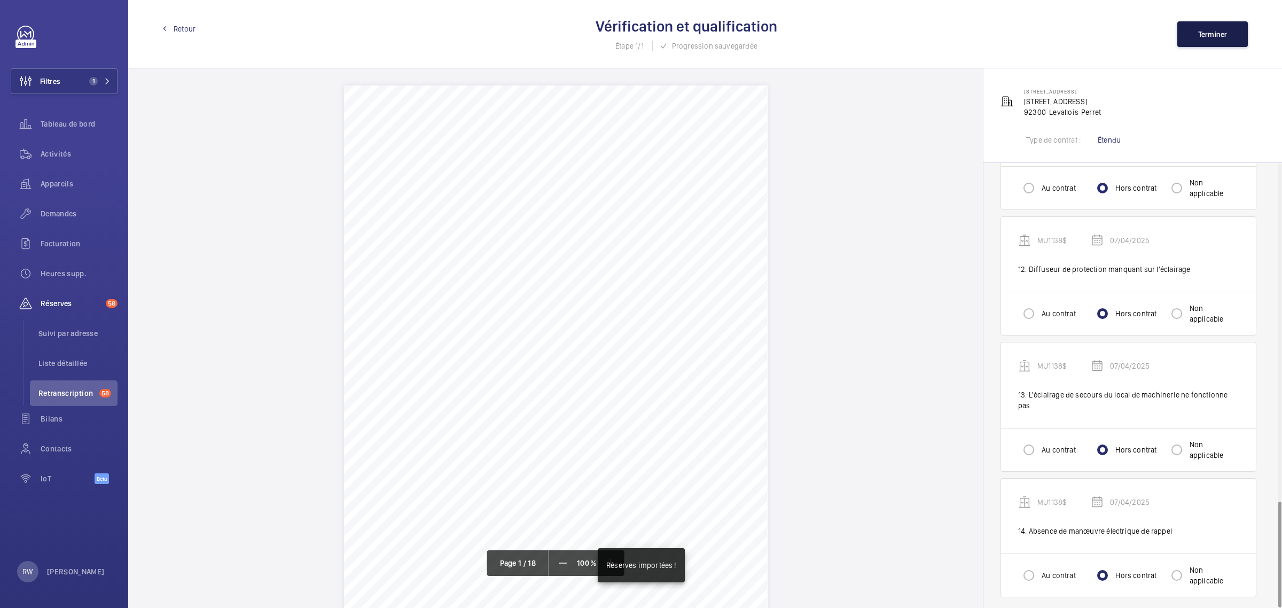
click at [1201, 38] on span "Terminer" at bounding box center [1212, 34] width 29 height 9
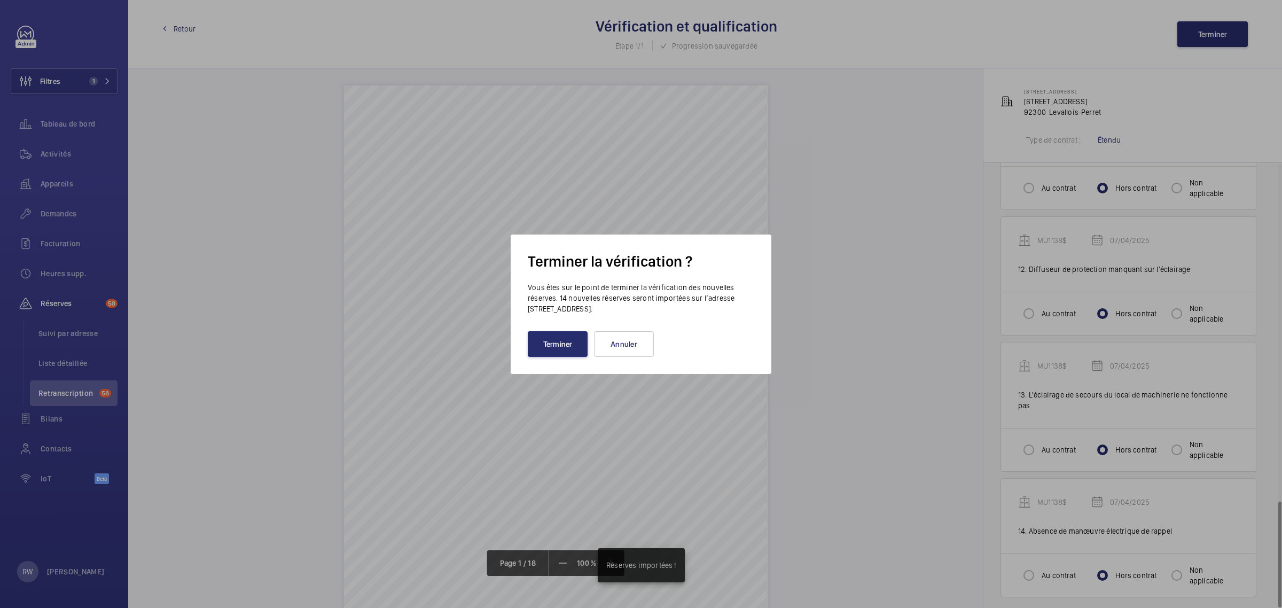
click at [588, 350] on div "[PERSON_NAME]" at bounding box center [641, 344] width 226 height 26
click at [553, 357] on button "Terminer" at bounding box center [558, 344] width 60 height 26
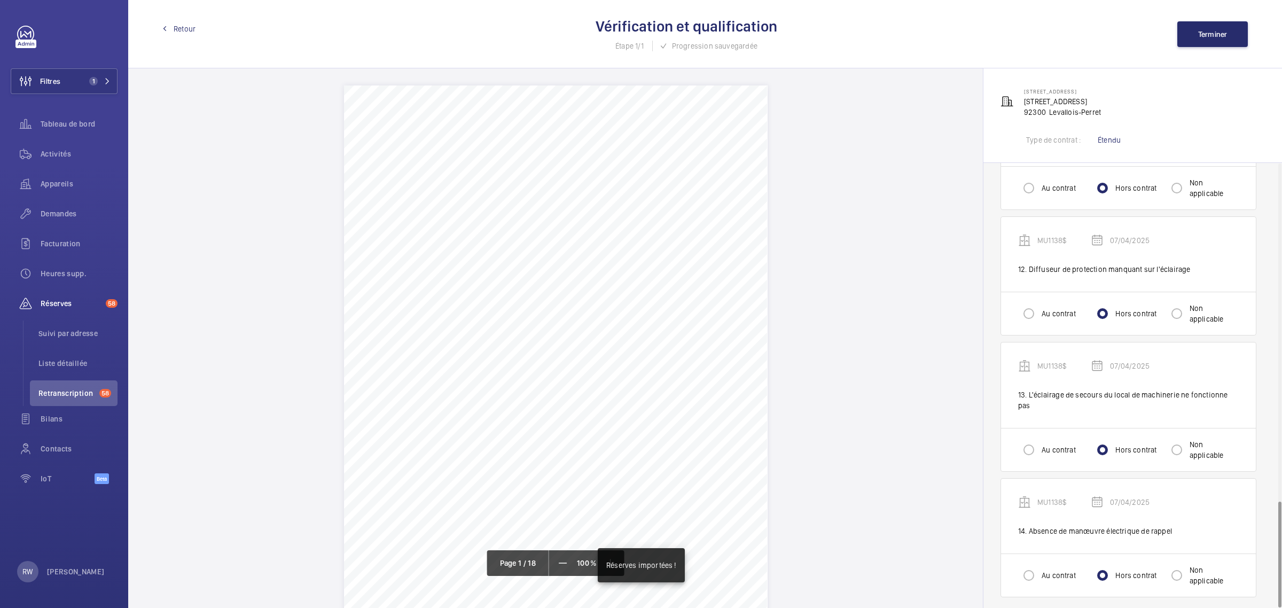
click at [174, 25] on span "Retour" at bounding box center [185, 28] width 22 height 11
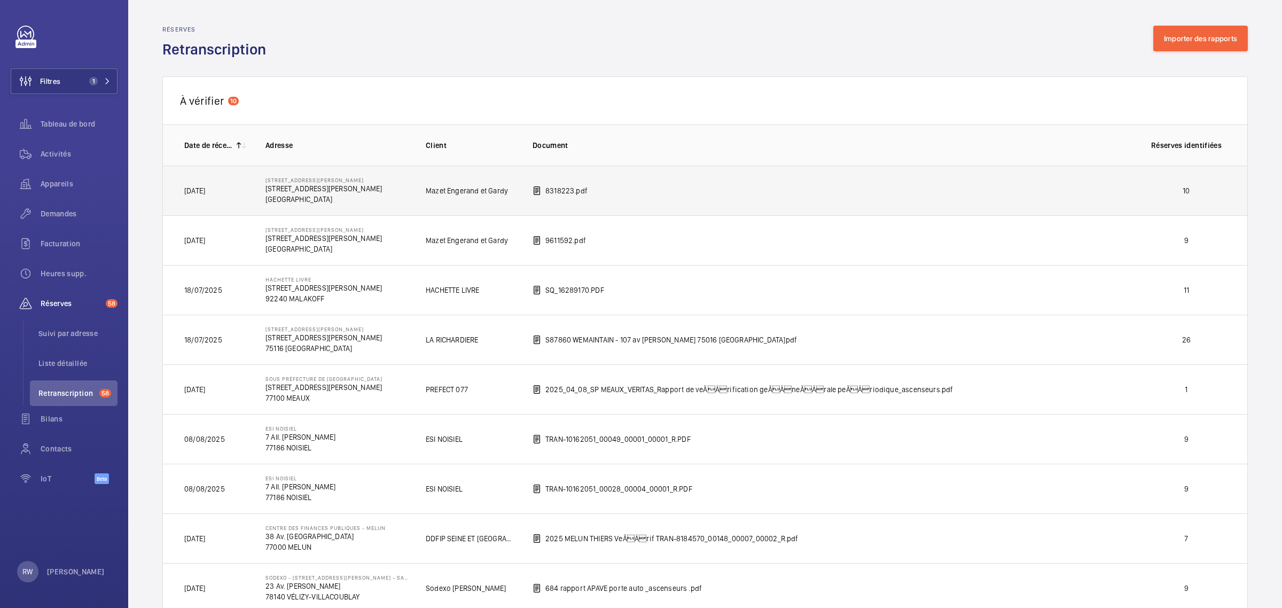
click at [729, 182] on td "8318223.pdf" at bounding box center [822, 191] width 614 height 50
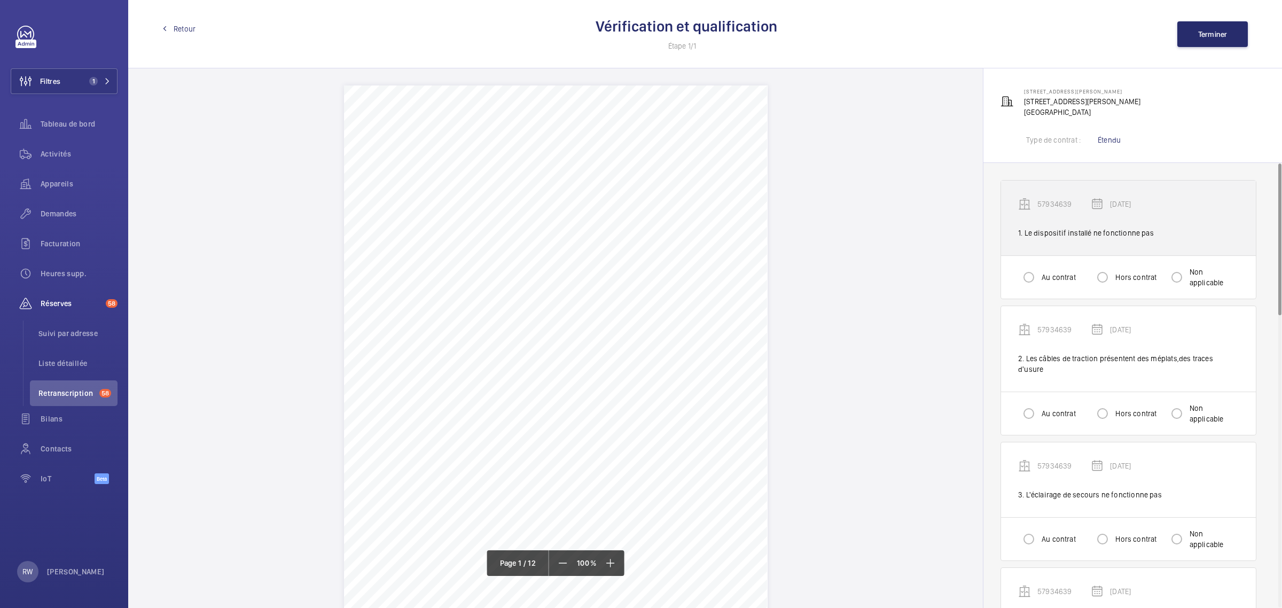
click at [1078, 234] on div "1. Le dispositif installé ne fonctionne pas" at bounding box center [1128, 232] width 221 height 11
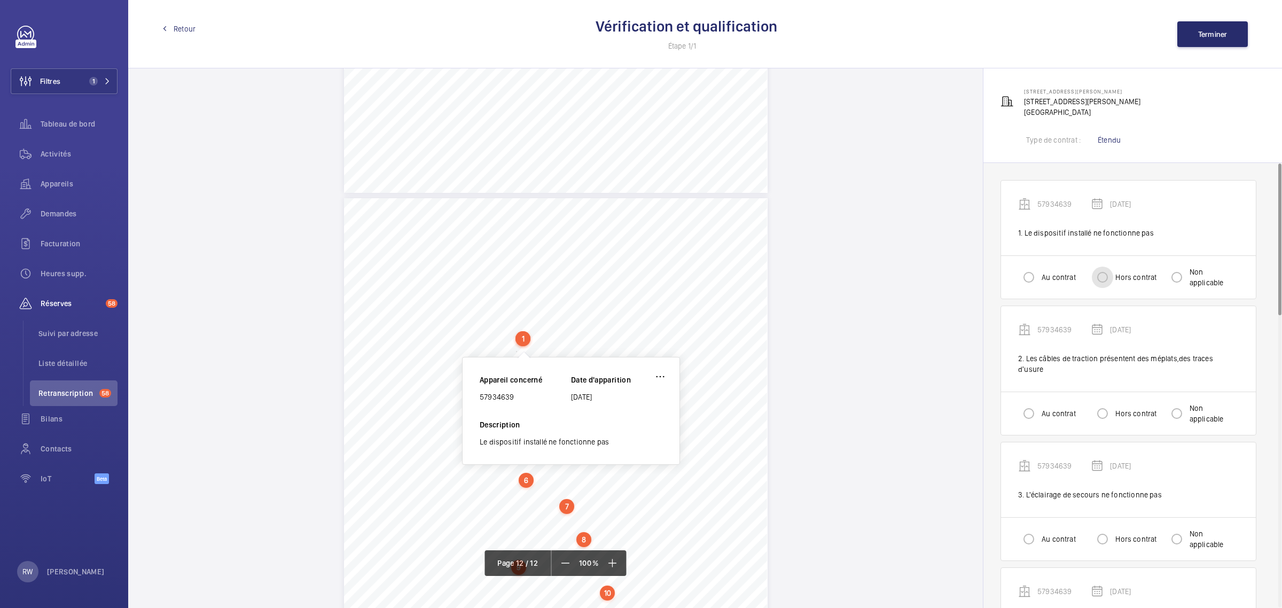
click at [1108, 276] on input "Hors contrat" at bounding box center [1101, 276] width 21 height 21
radio input "true"
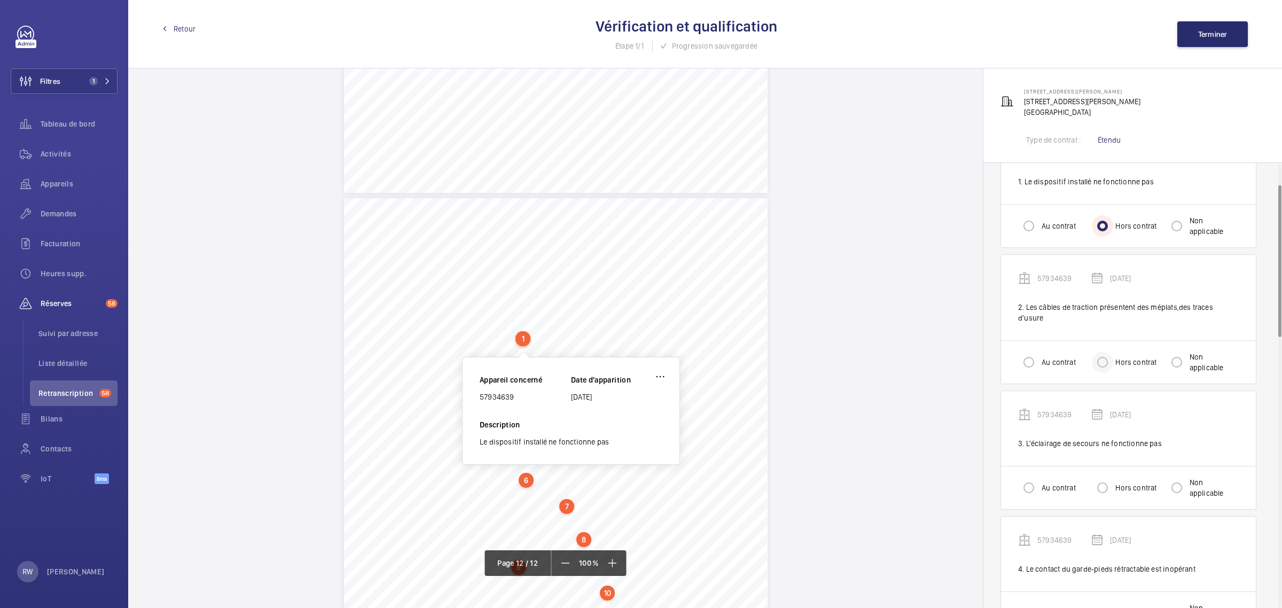
scroll to position [67, 0]
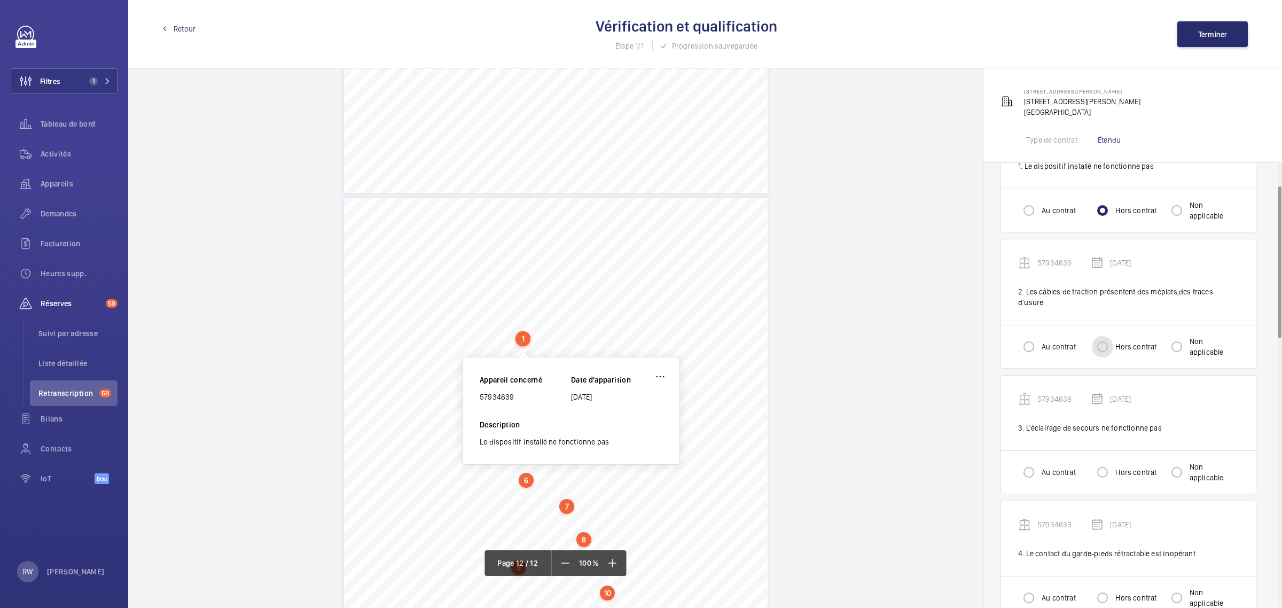
click at [1103, 337] on input "Hors contrat" at bounding box center [1101, 346] width 21 height 21
radio input "true"
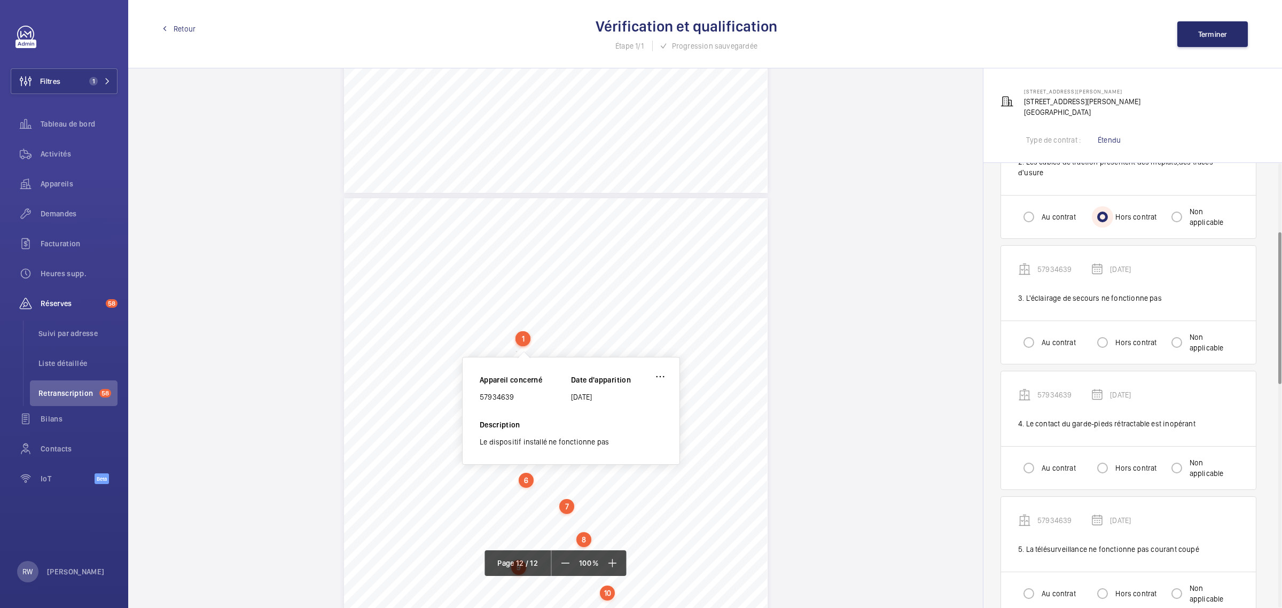
scroll to position [200, 0]
click at [1106, 332] on input "Hors contrat" at bounding box center [1101, 338] width 21 height 21
radio input "true"
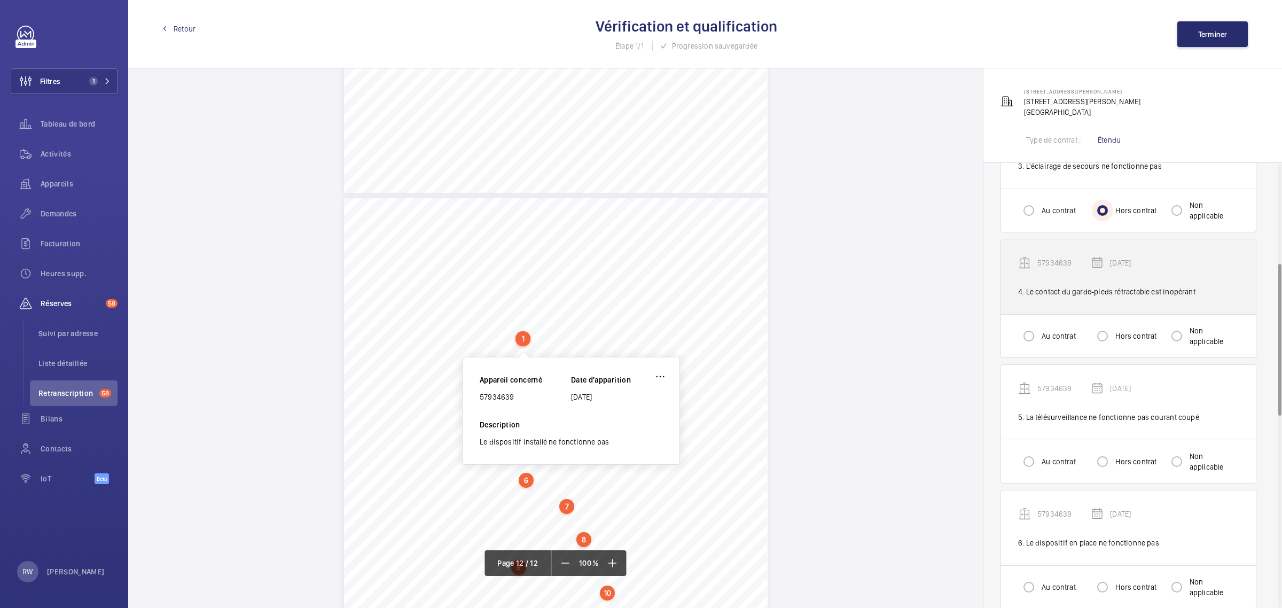
scroll to position [334, 0]
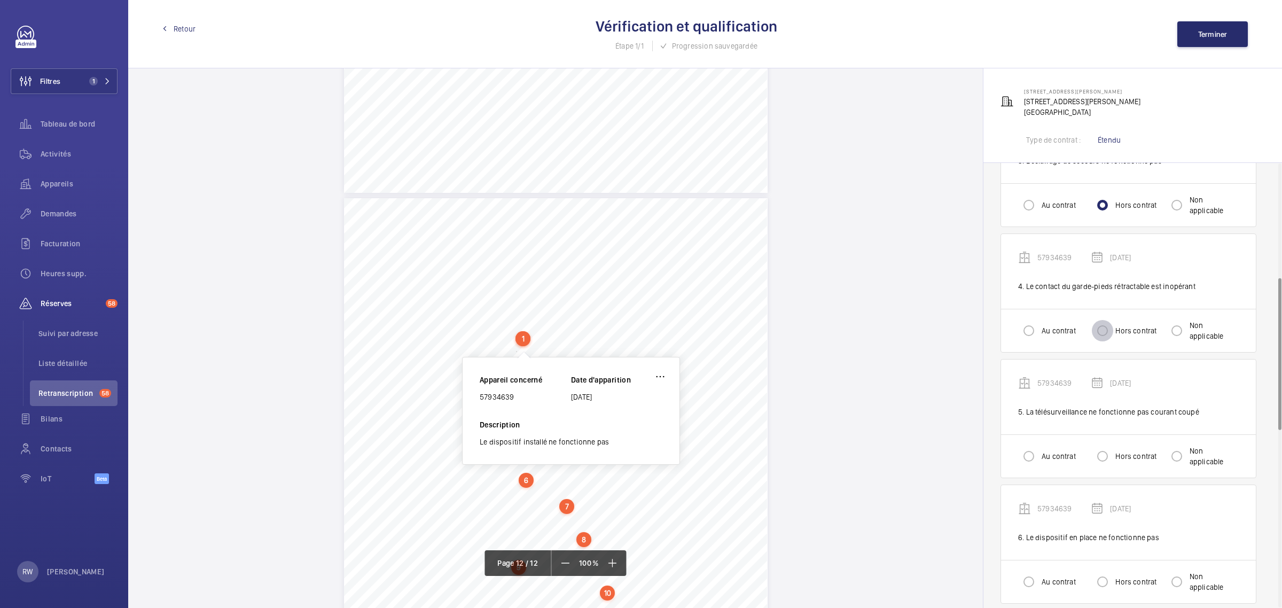
click at [1104, 320] on input "Hors contrat" at bounding box center [1101, 330] width 21 height 21
radio input "true"
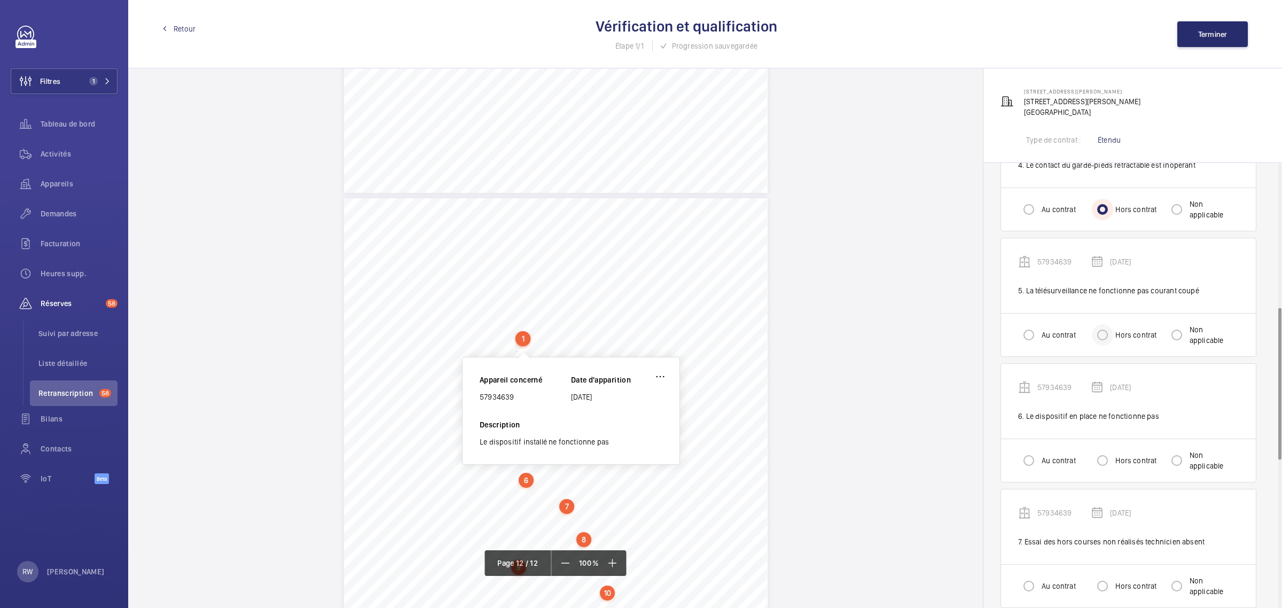
scroll to position [467, 0]
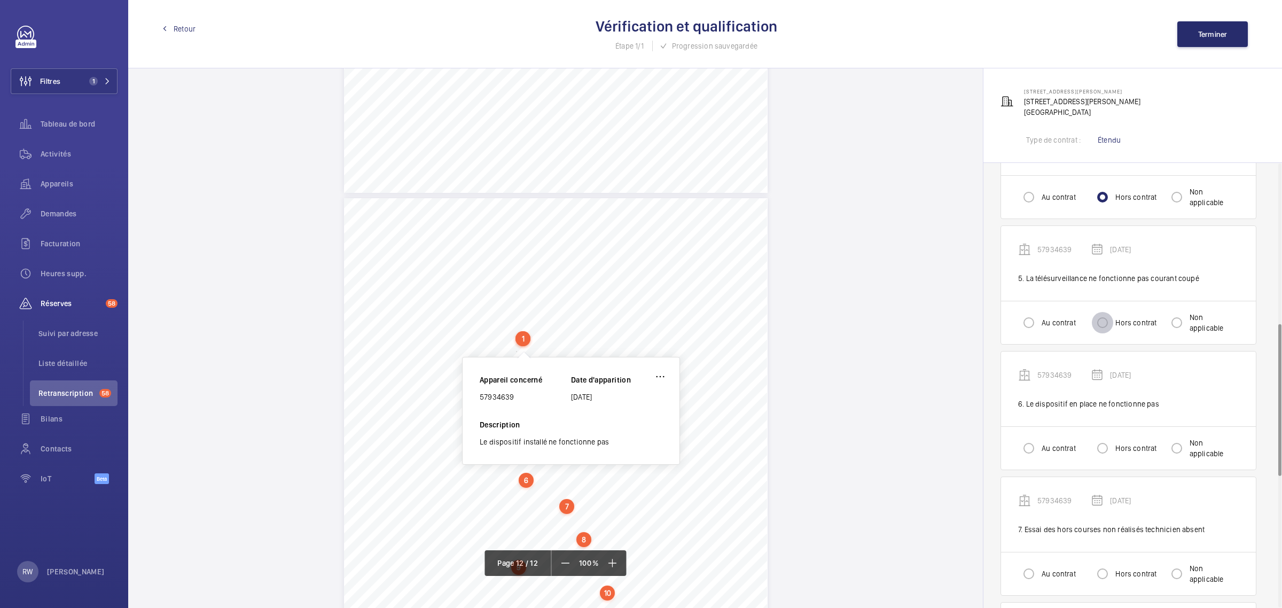
click at [1112, 313] on input "Hors contrat" at bounding box center [1101, 322] width 21 height 21
radio input "true"
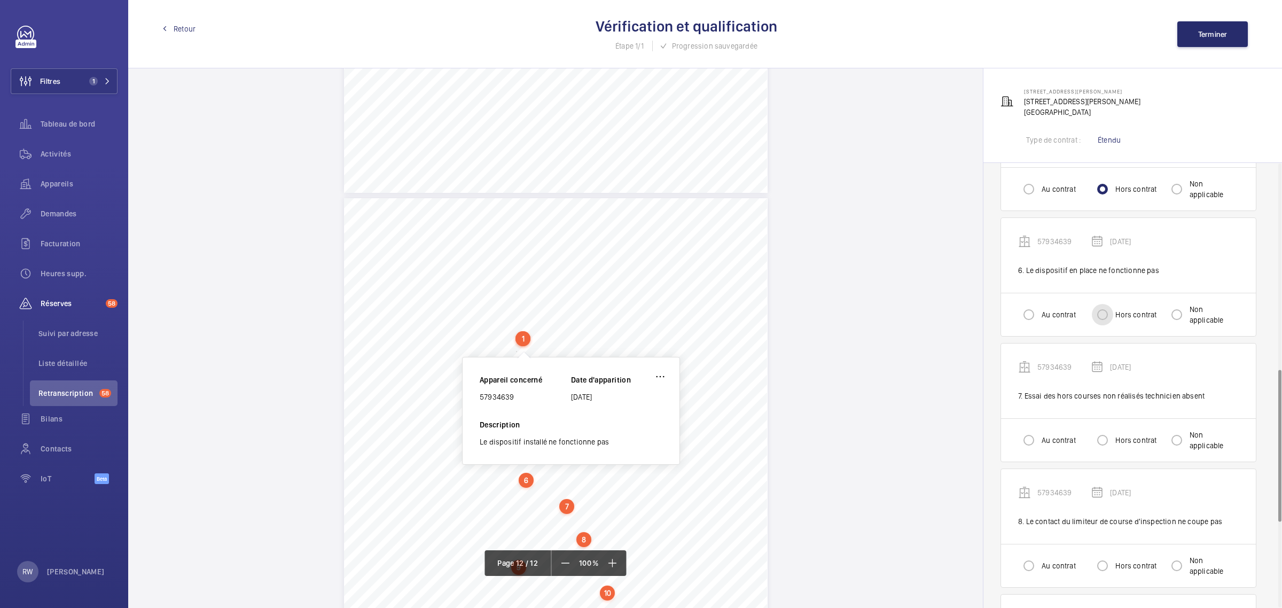
click at [1103, 304] on input "Hors contrat" at bounding box center [1101, 314] width 21 height 21
radio input "true"
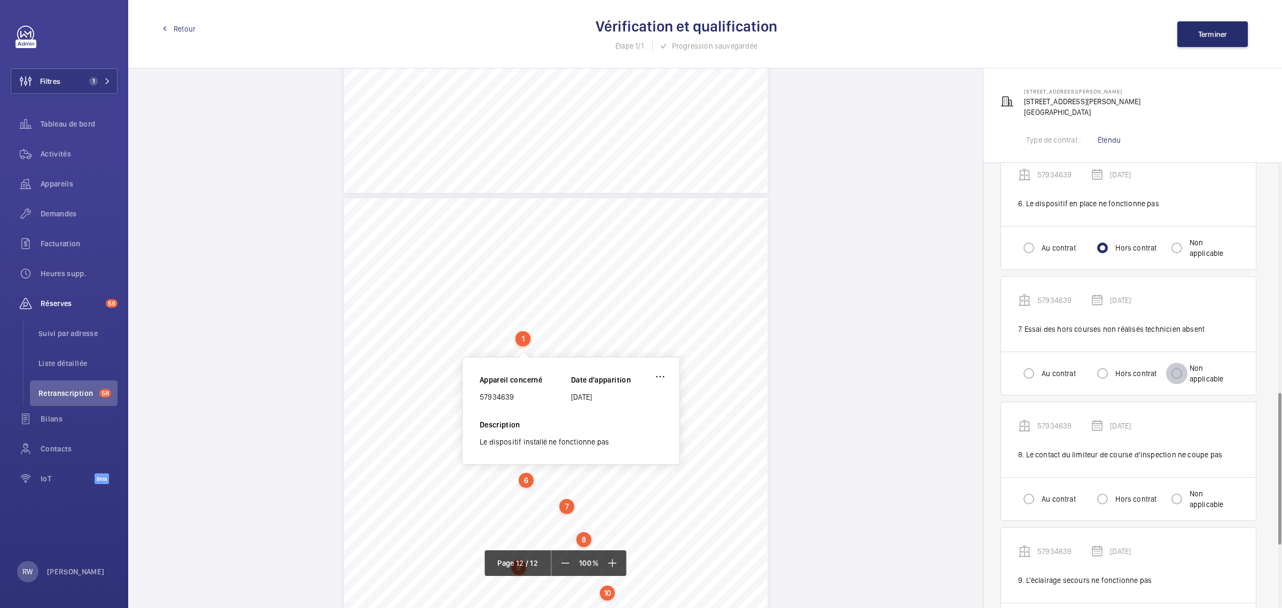
click at [1175, 365] on input "Non applicable" at bounding box center [1176, 373] width 21 height 21
radio input "true"
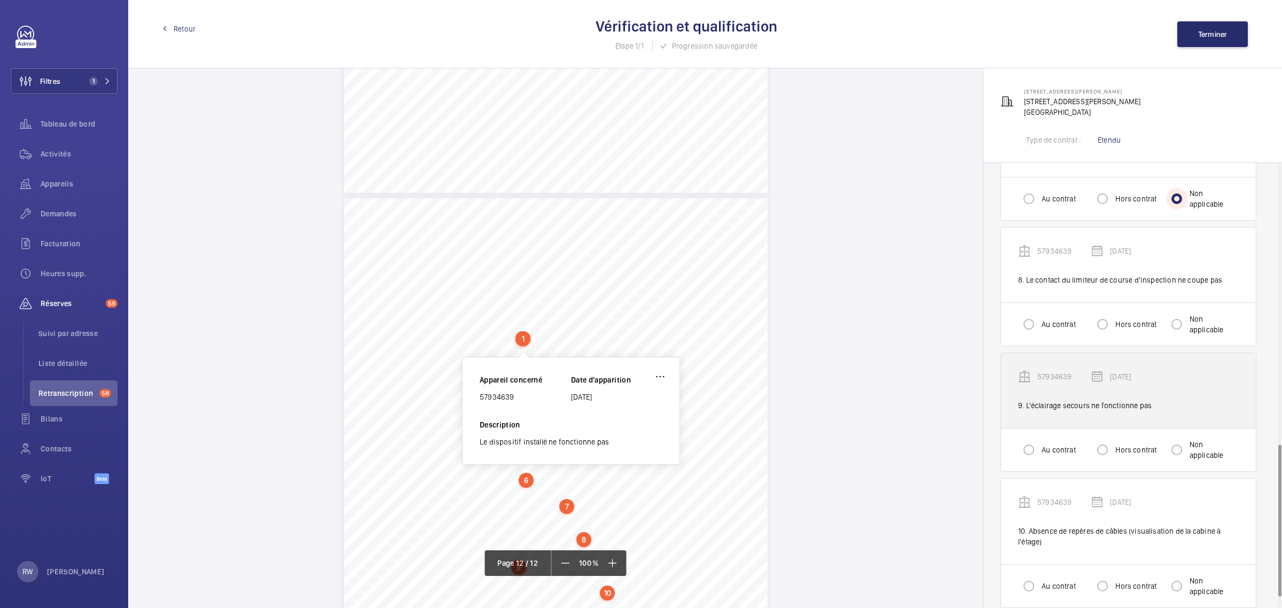
scroll to position [852, 0]
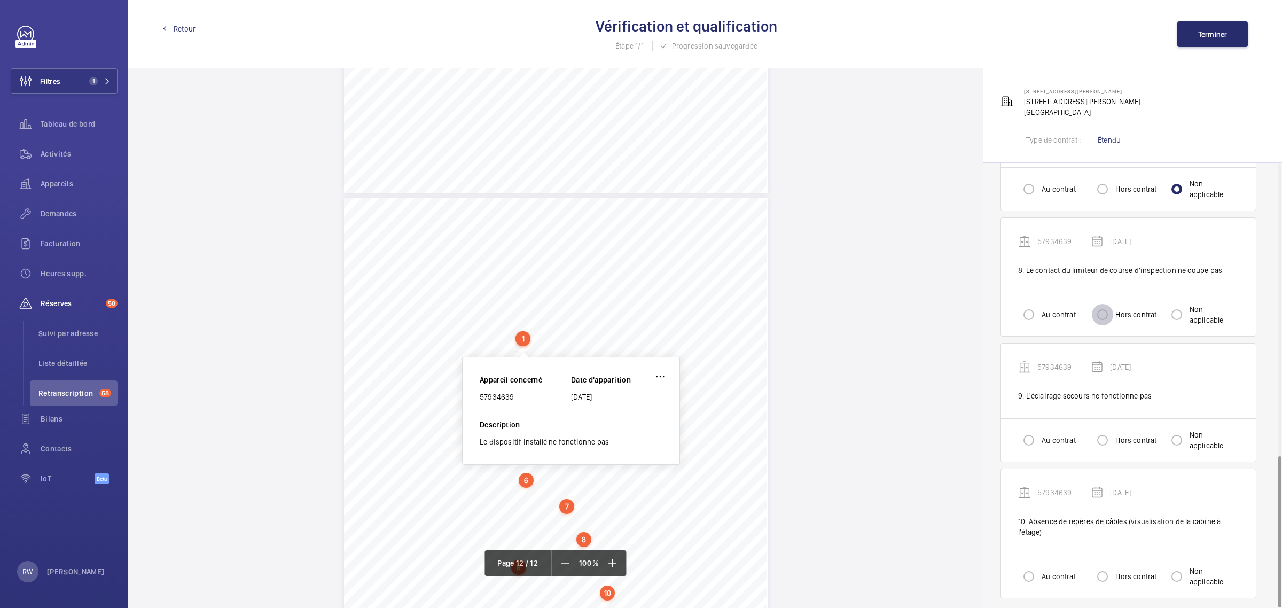
click at [1106, 305] on input "Hors contrat" at bounding box center [1101, 314] width 21 height 21
radio input "true"
click at [1017, 305] on div at bounding box center [1029, 315] width 26 height 26
radio input "true"
click at [1114, 436] on div at bounding box center [1102, 440] width 26 height 26
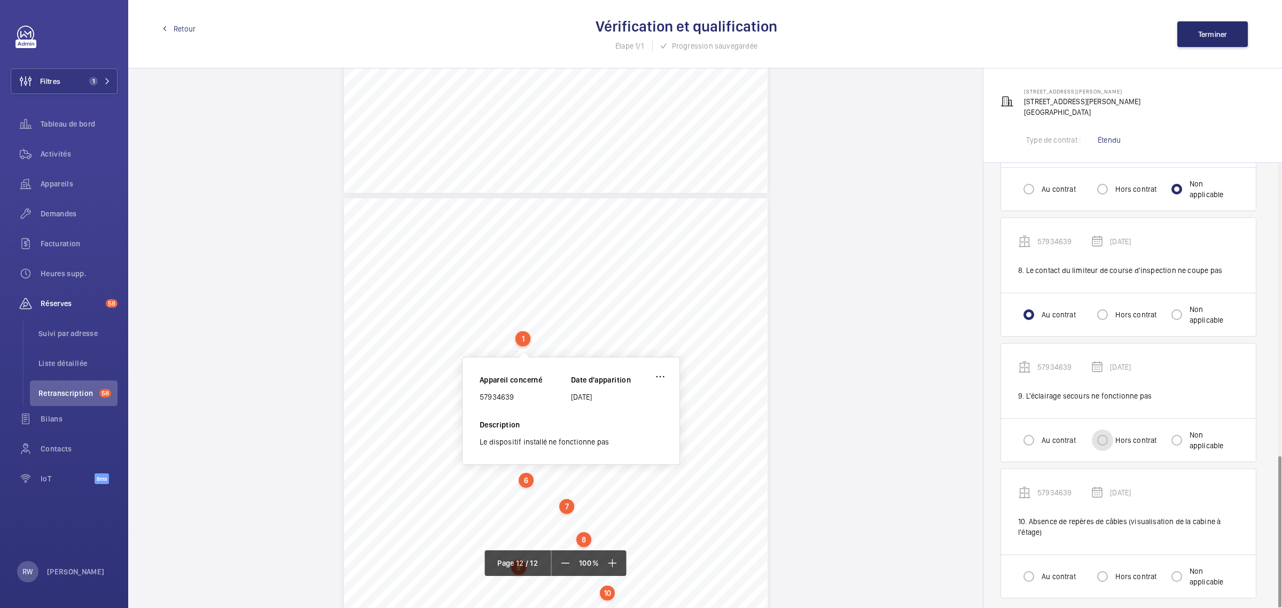
radio input "true"
click at [1102, 567] on input "Hors contrat" at bounding box center [1101, 575] width 21 height 21
radio input "true"
click at [1214, 22] on button "Terminer" at bounding box center [1212, 34] width 70 height 26
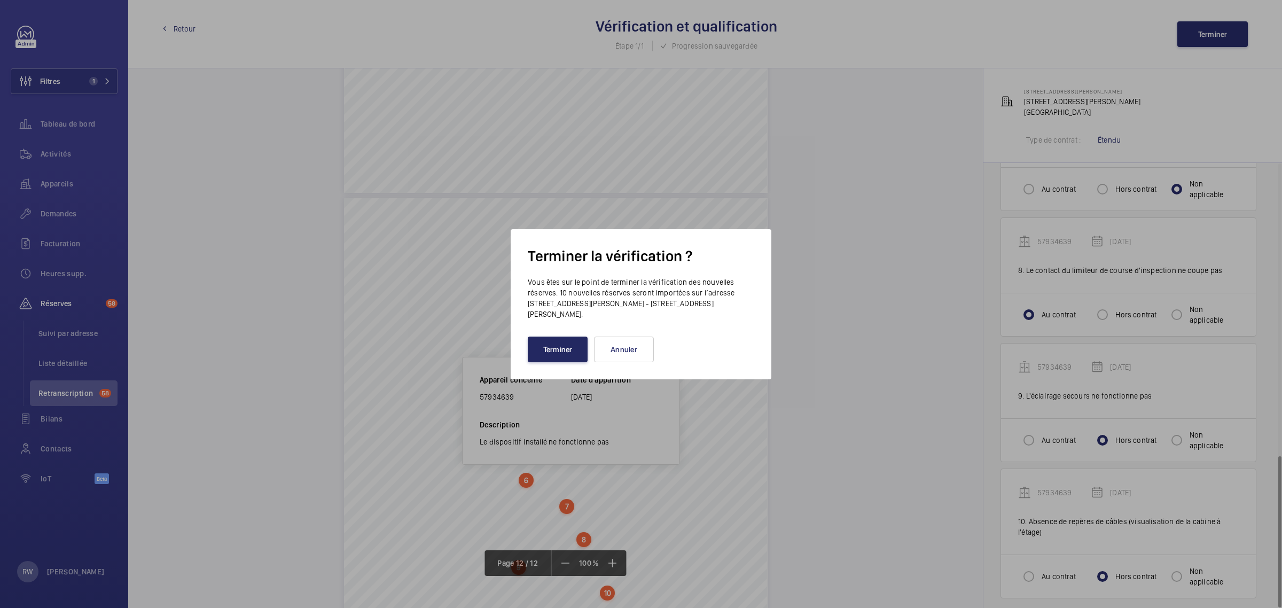
click at [570, 352] on button "Terminer" at bounding box center [558, 349] width 60 height 26
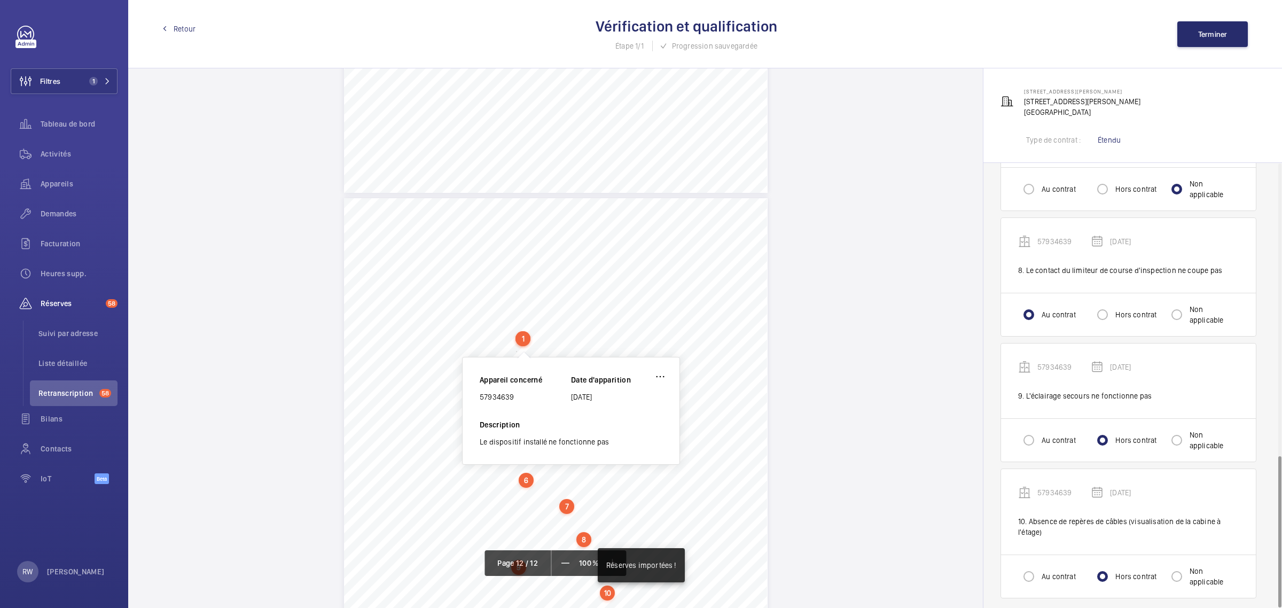
click at [177, 28] on span "Retour" at bounding box center [185, 28] width 22 height 11
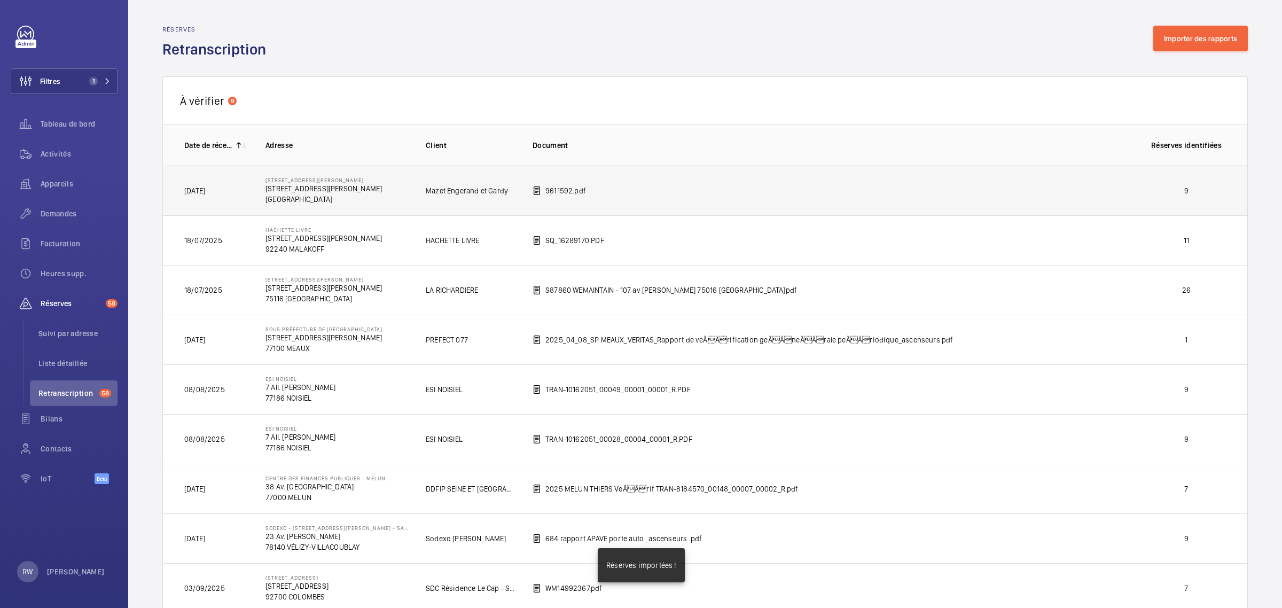
click at [679, 186] on td "9611592.pdf" at bounding box center [822, 191] width 614 height 50
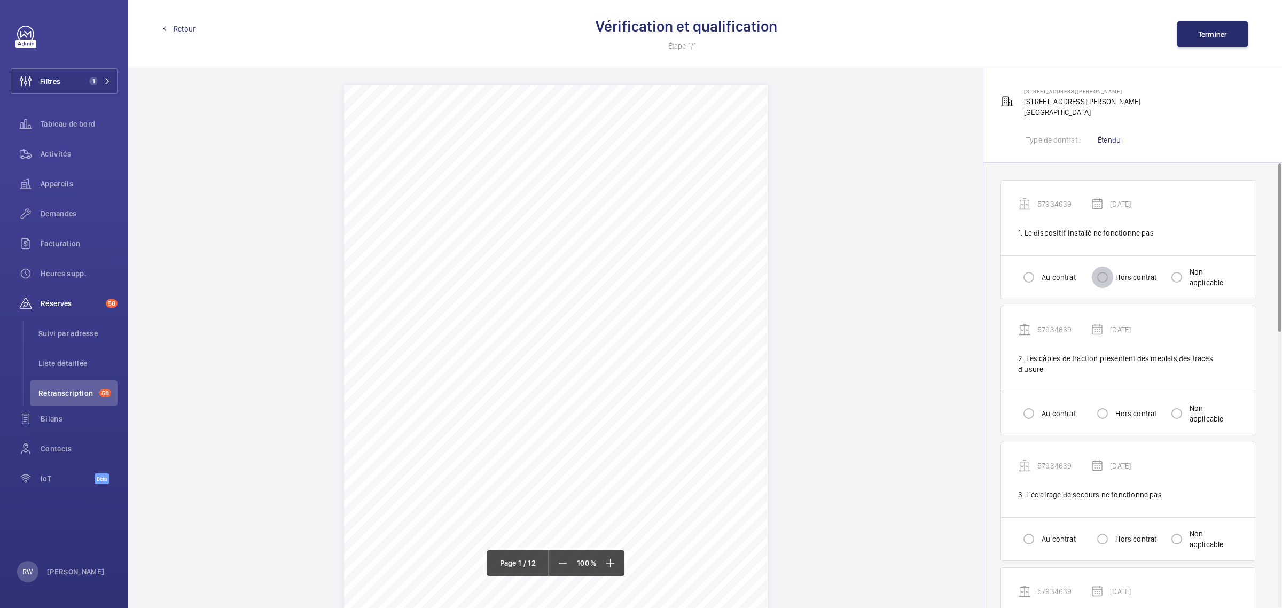
click at [1105, 276] on input "Hors contrat" at bounding box center [1101, 276] width 21 height 21
radio input "true"
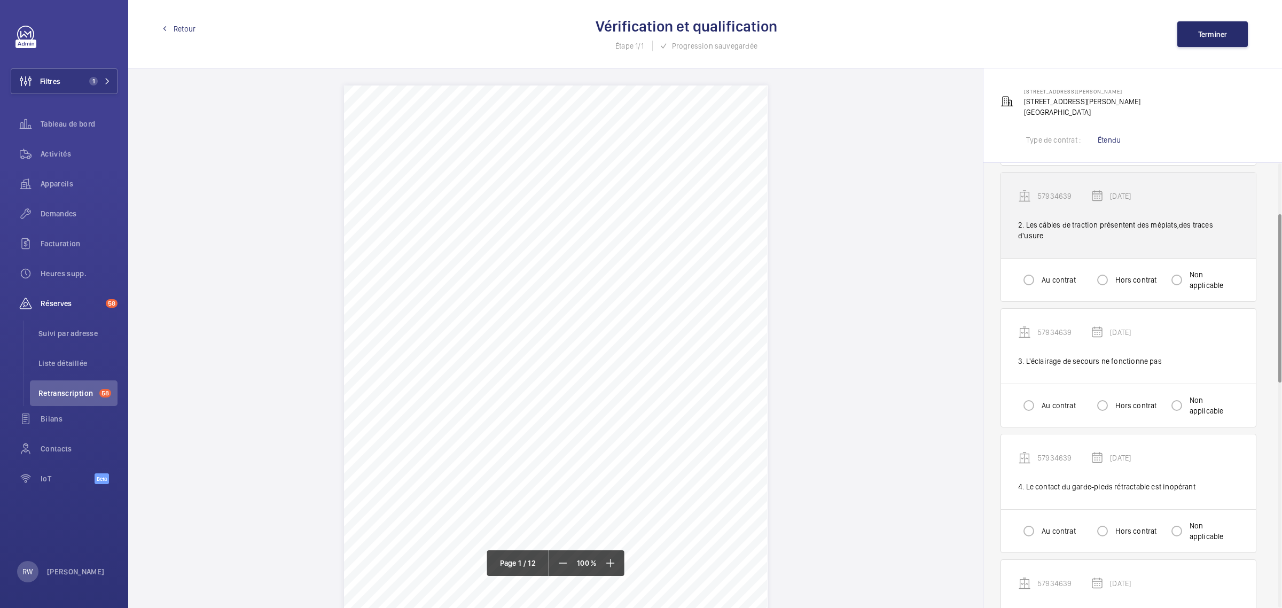
click at [1108, 224] on div "2. Les câbles de traction présentent des méplats,des traces d'usure" at bounding box center [1128, 229] width 221 height 21
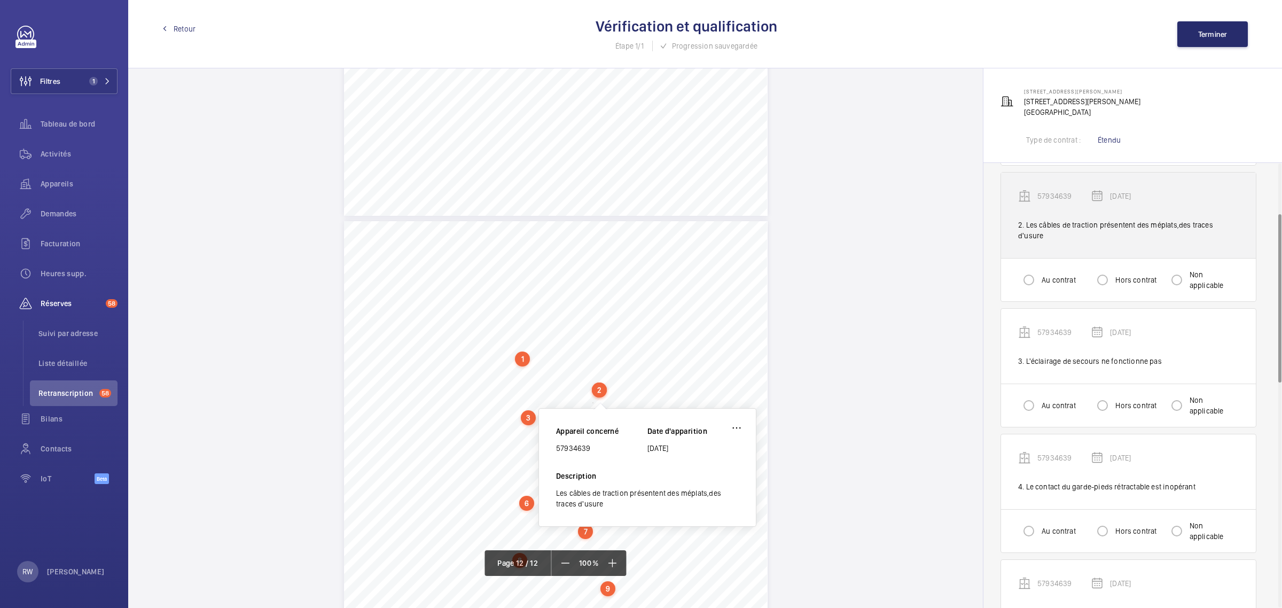
scroll to position [6565, 0]
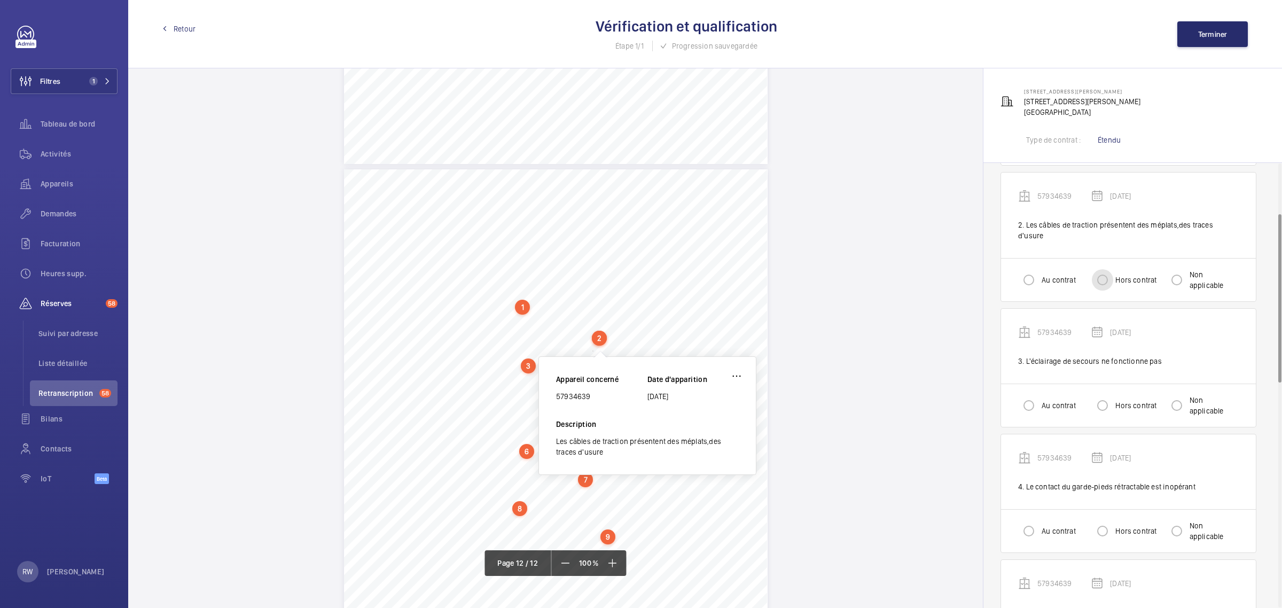
click at [1110, 269] on input "Hors contrat" at bounding box center [1101, 279] width 21 height 21
radio input "true"
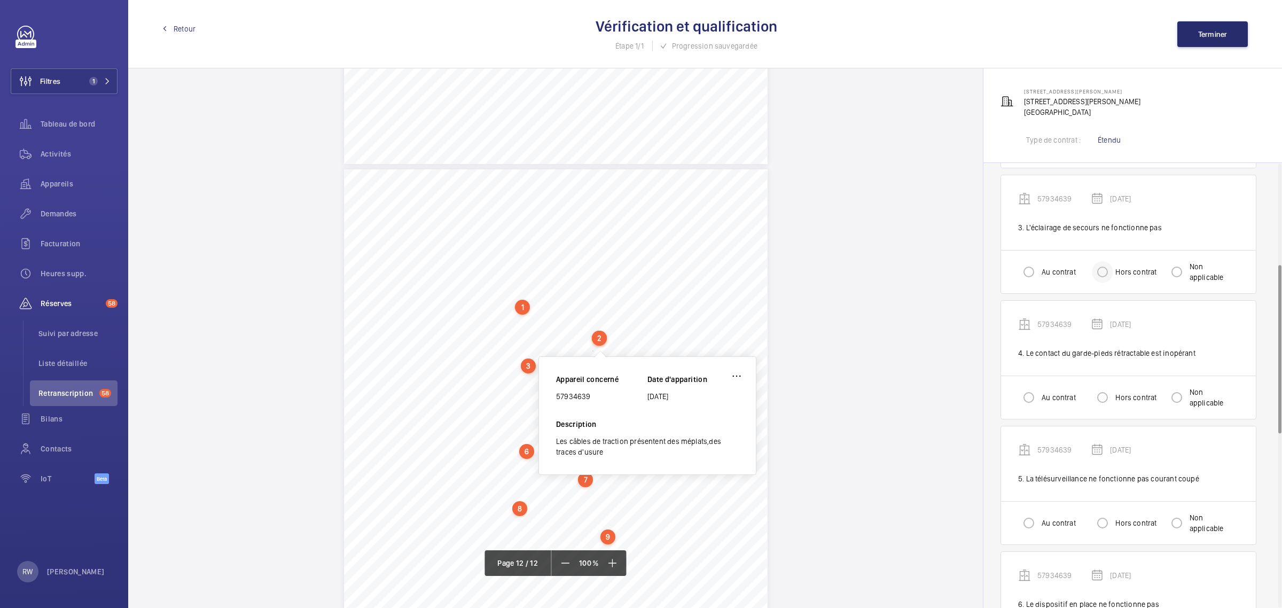
click at [1104, 259] on div at bounding box center [1102, 272] width 26 height 26
radio input "true"
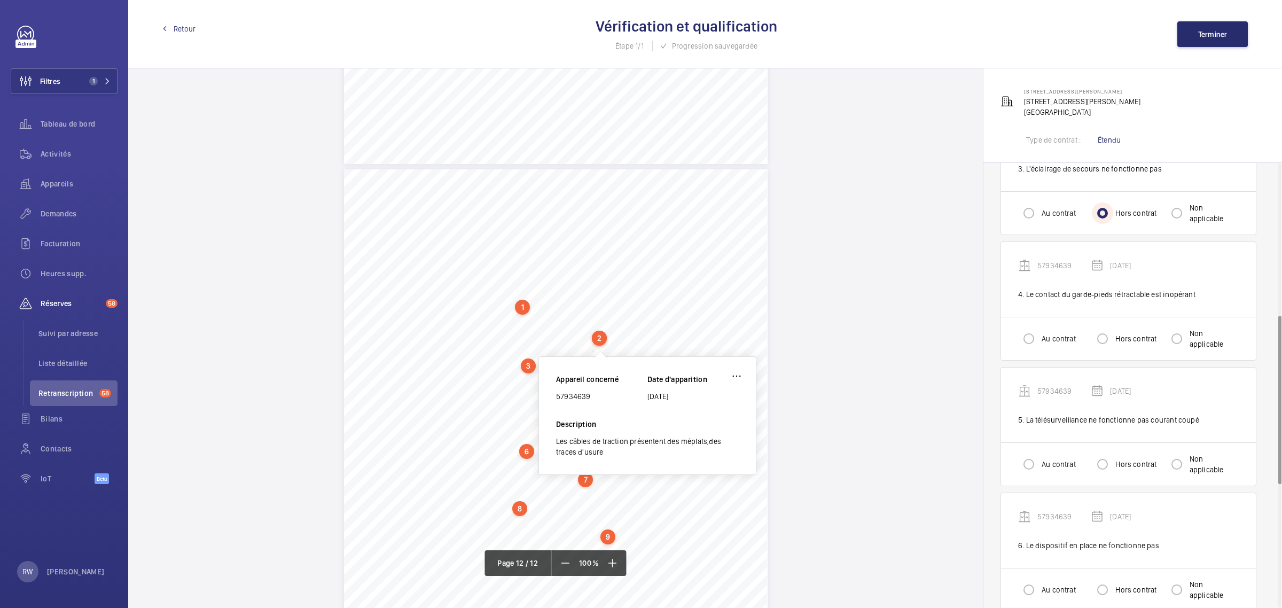
scroll to position [400, 0]
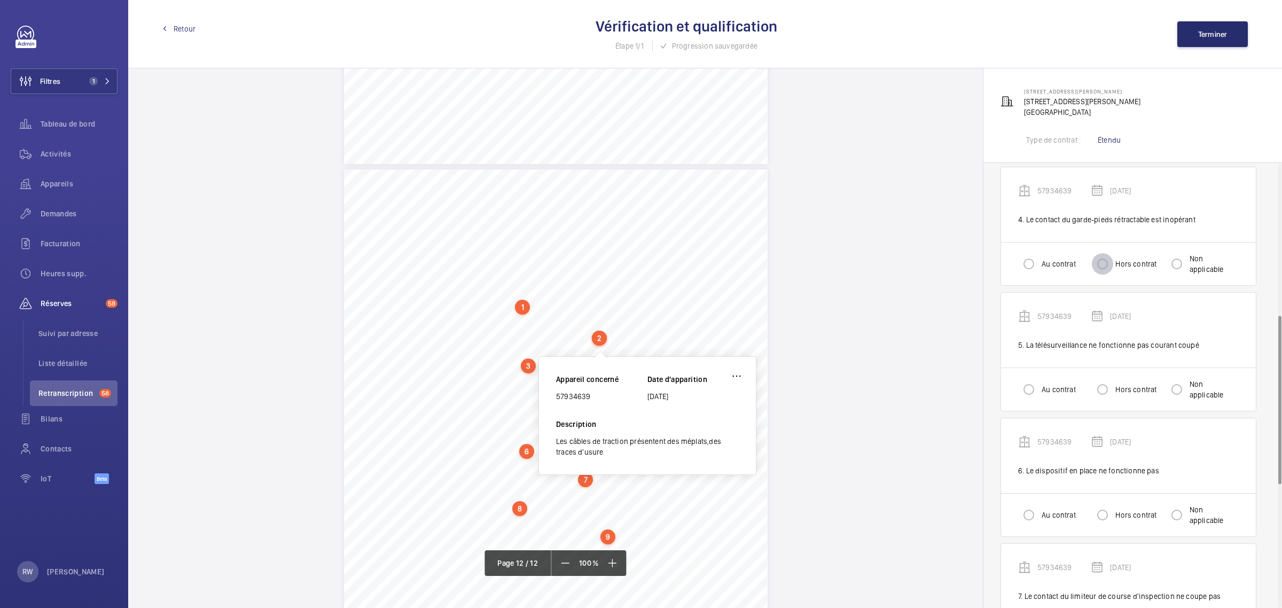
click at [1101, 255] on input "Hors contrat" at bounding box center [1101, 263] width 21 height 21
radio input "true"
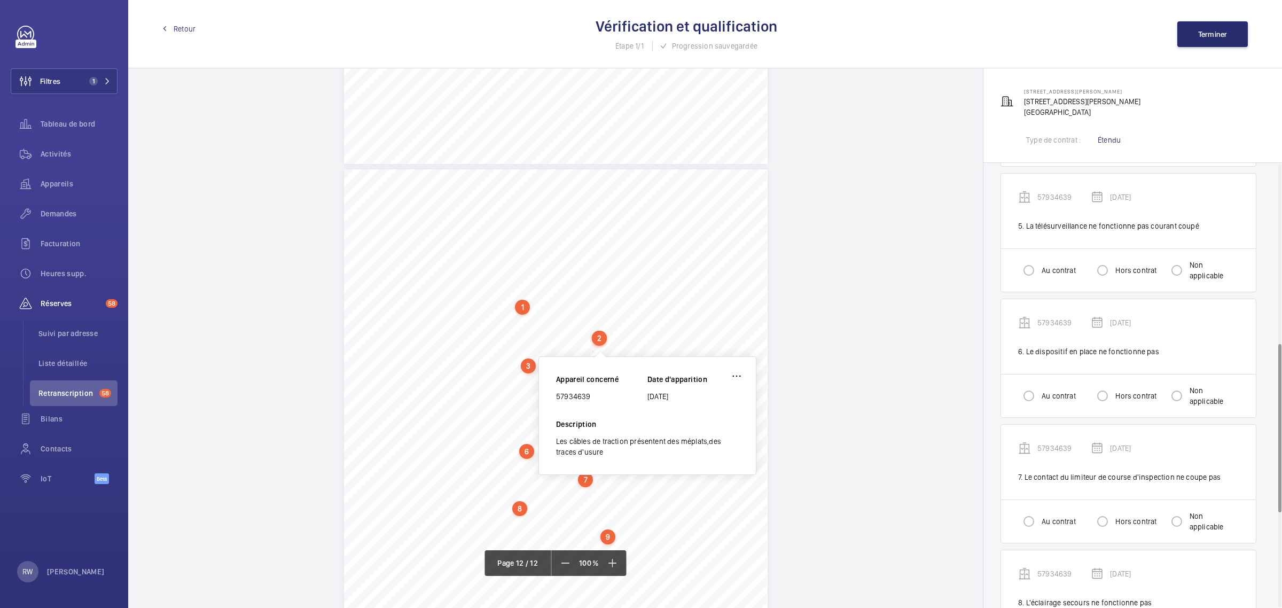
scroll to position [534, 0]
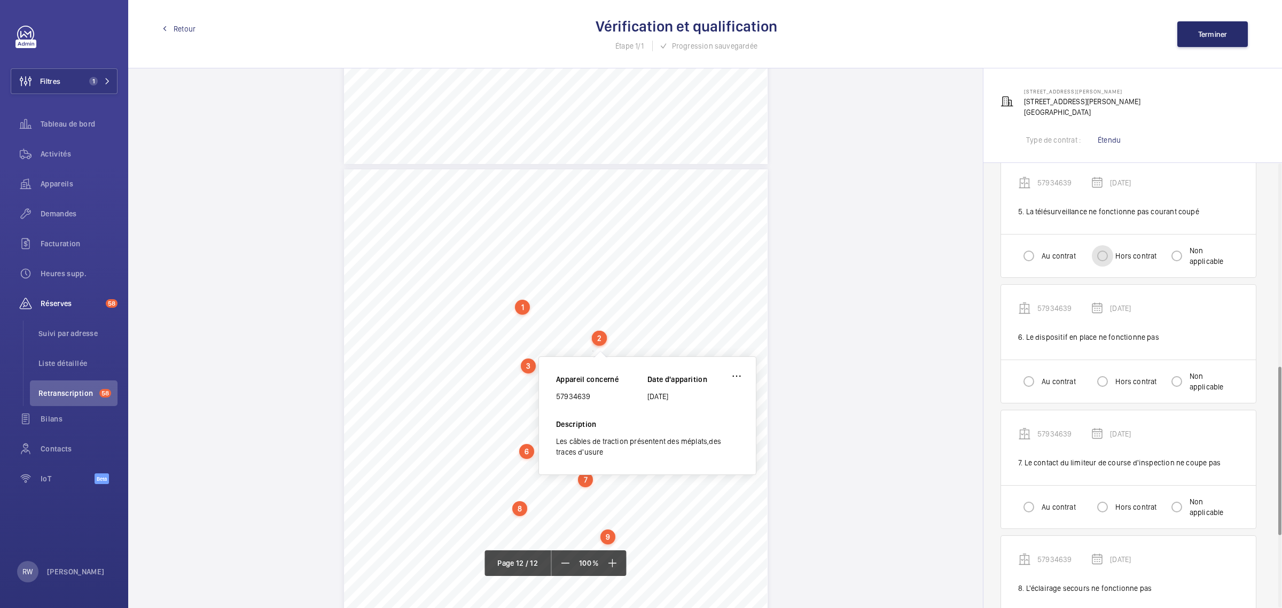
click at [1101, 247] on input "Hors contrat" at bounding box center [1101, 255] width 21 height 21
radio input "true"
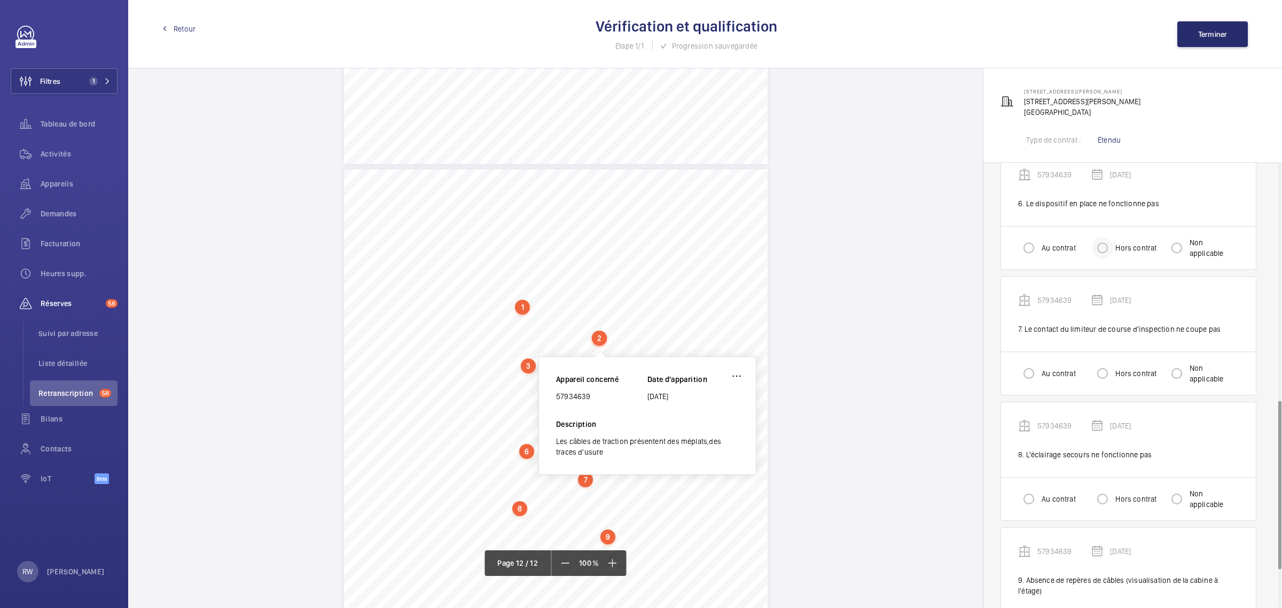
scroll to position [601, 0]
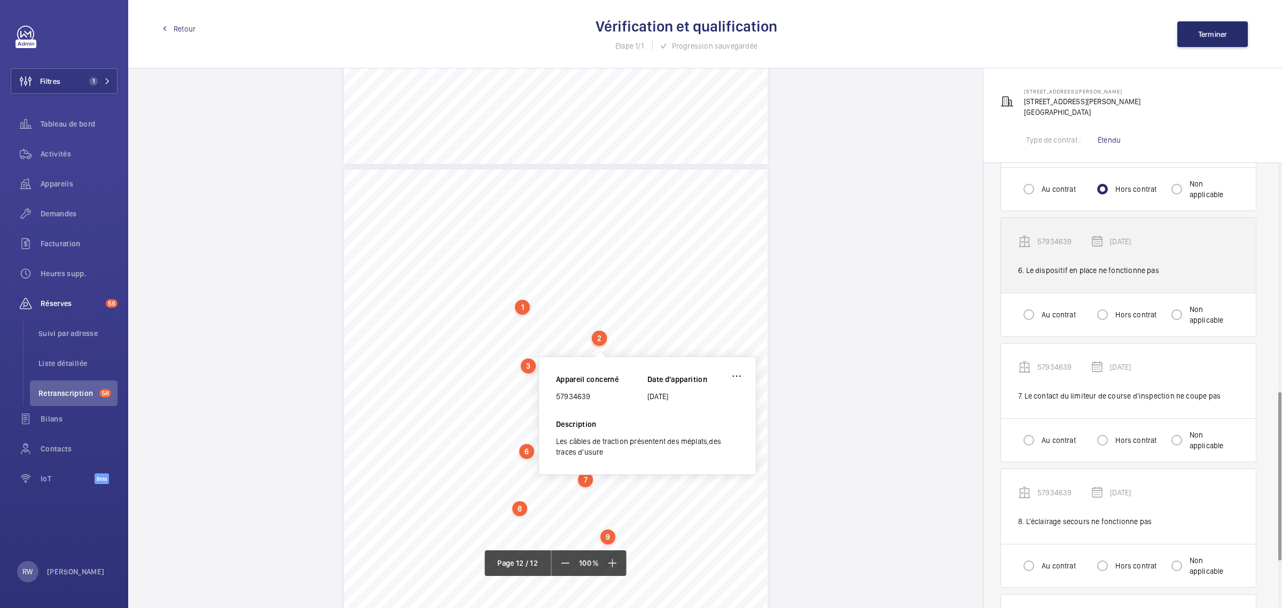
click at [1089, 252] on div "57934639 [DATE]" at bounding box center [1128, 250] width 221 height 30
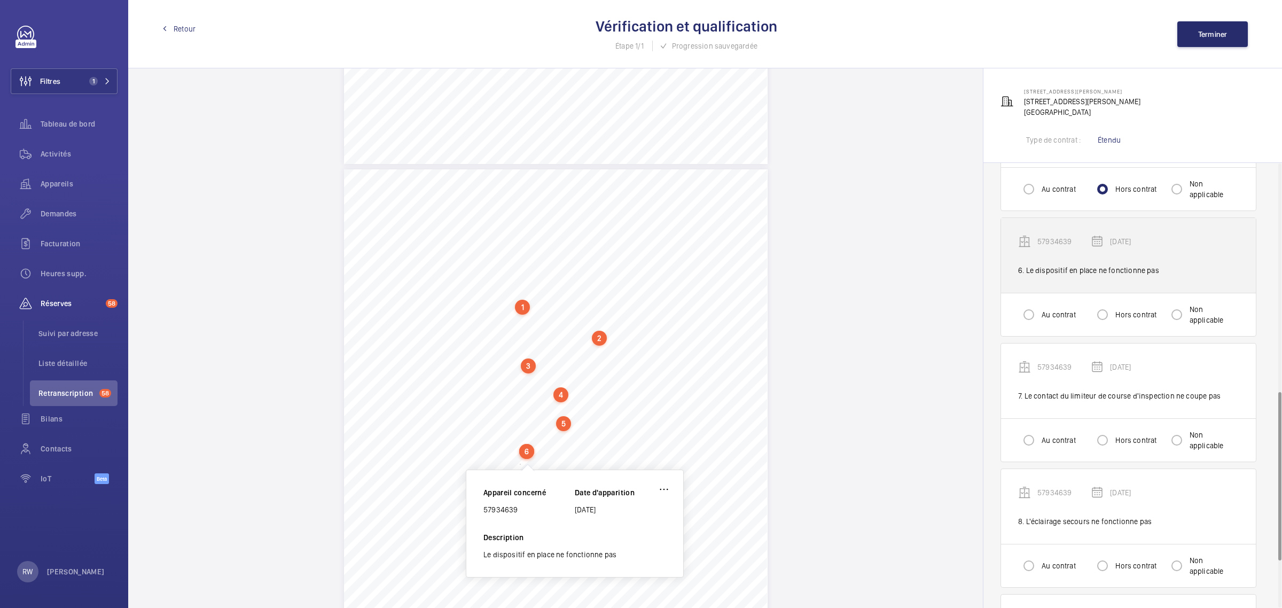
scroll to position [6678, 0]
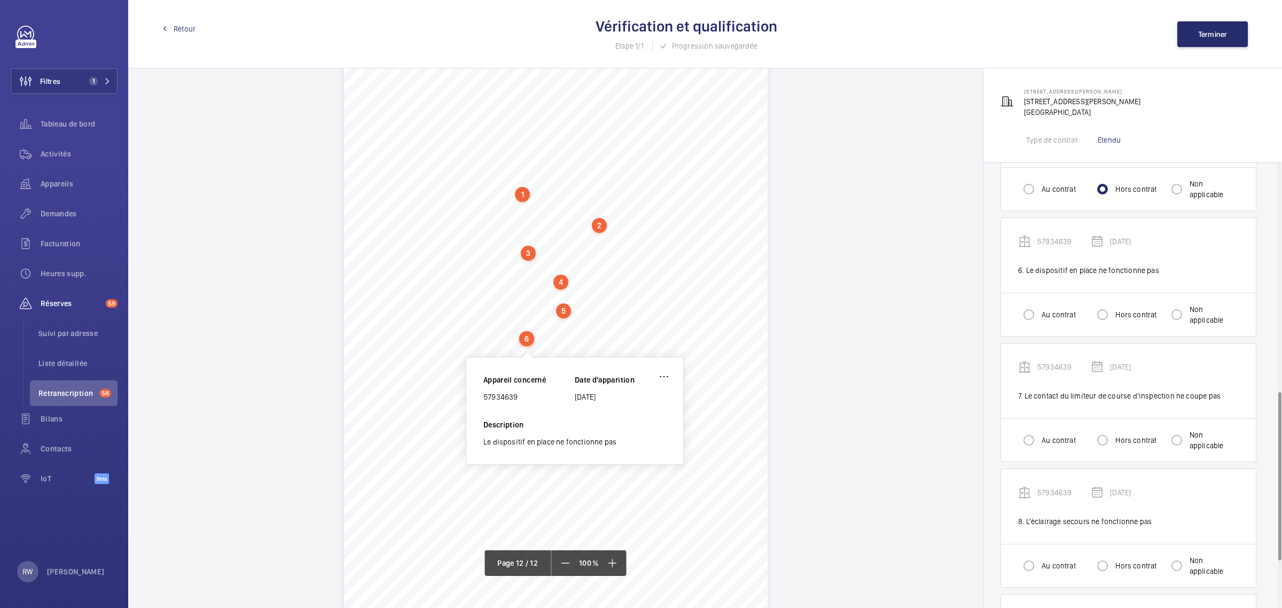
click at [1111, 293] on div "Au contrat Hors contrat Non applicable" at bounding box center [1128, 314] width 255 height 43
click at [1116, 304] on div "Hors contrat" at bounding box center [1123, 314] width 65 height 21
click at [1112, 304] on input "Hors contrat" at bounding box center [1101, 314] width 21 height 21
radio input "true"
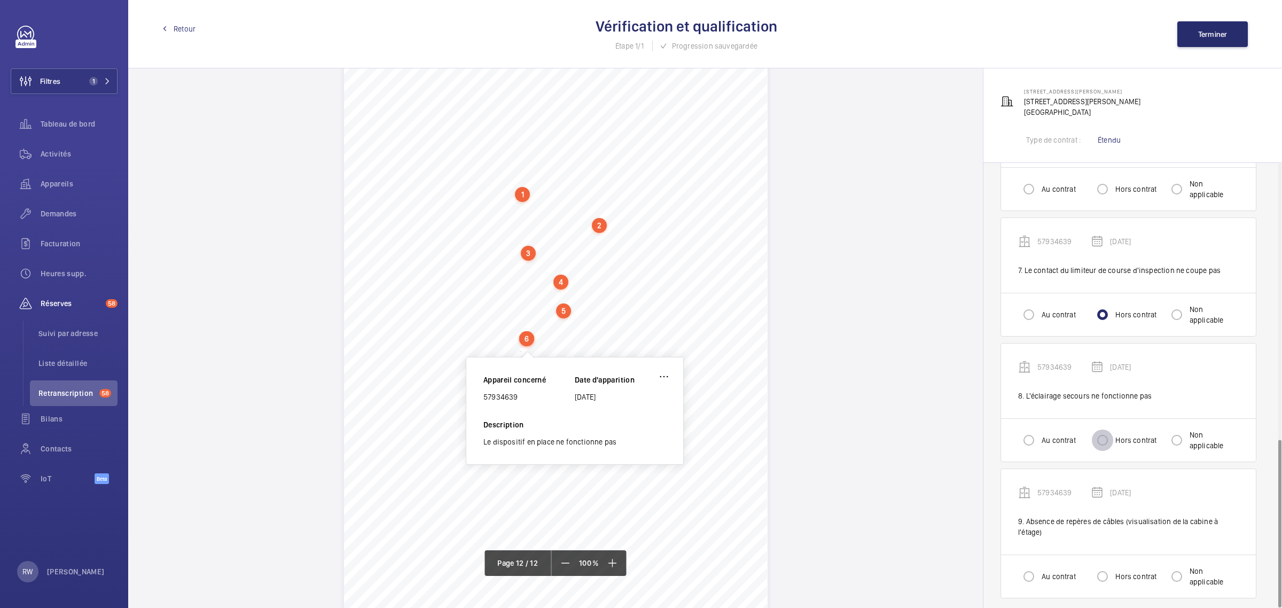
click at [1106, 429] on input "Hors contrat" at bounding box center [1101, 439] width 21 height 21
radio input "true"
click at [1107, 570] on input "Hors contrat" at bounding box center [1101, 575] width 21 height 21
radio input "true"
click at [1188, 45] on button "Terminer" at bounding box center [1212, 34] width 70 height 26
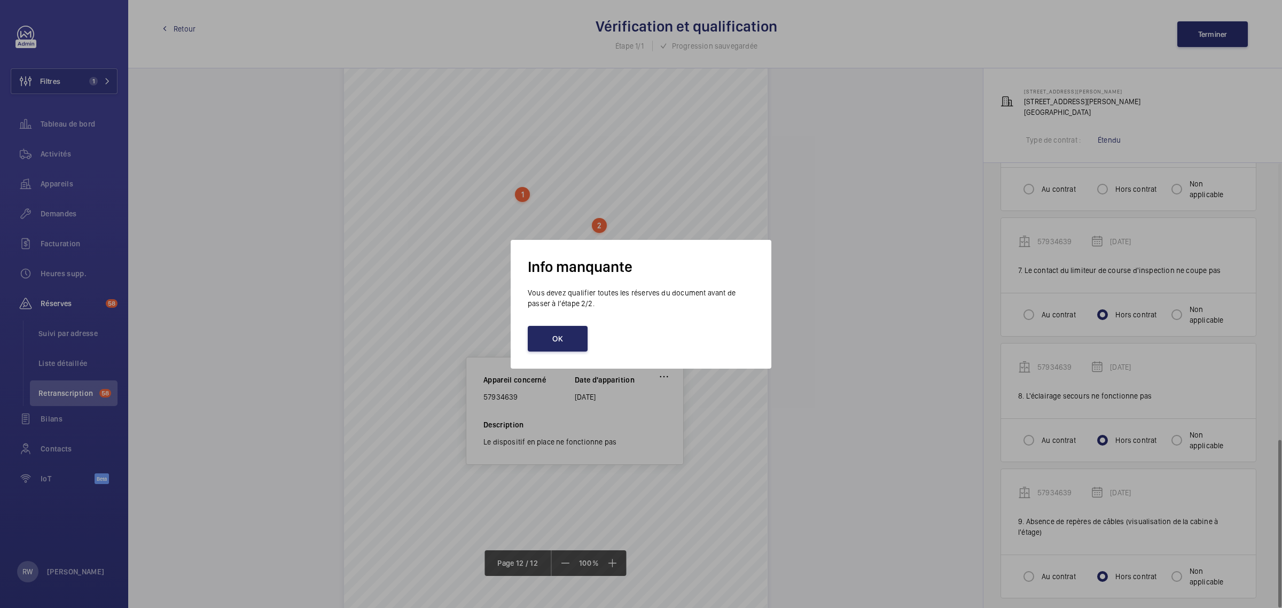
click at [562, 339] on button "OK" at bounding box center [558, 339] width 60 height 26
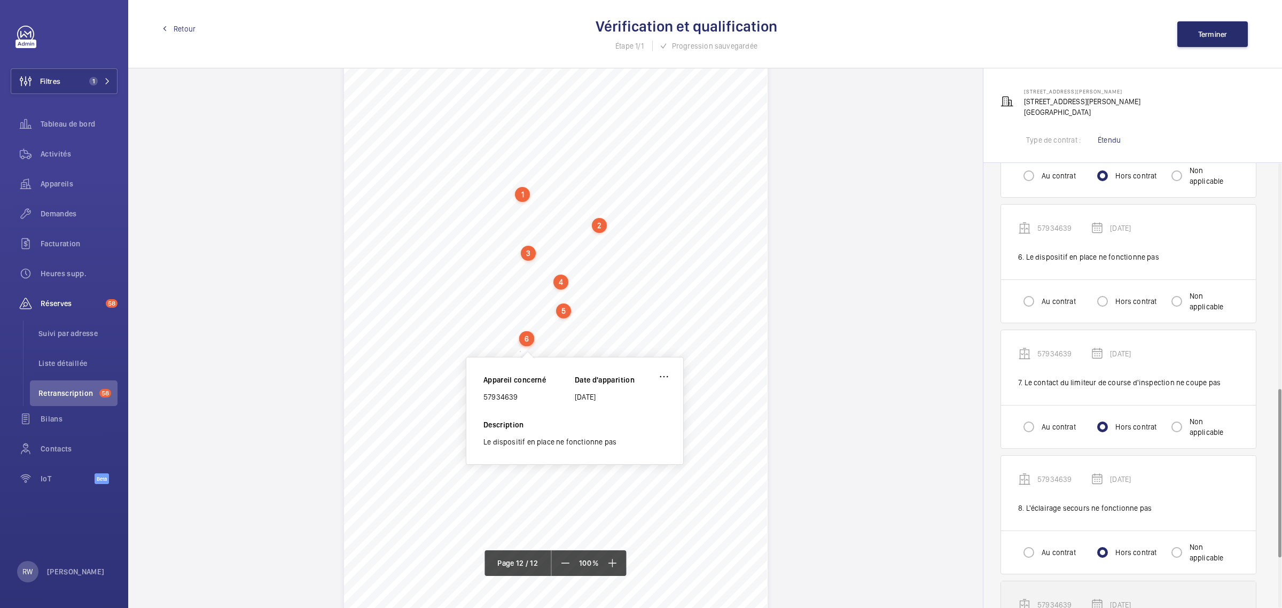
scroll to position [593, 0]
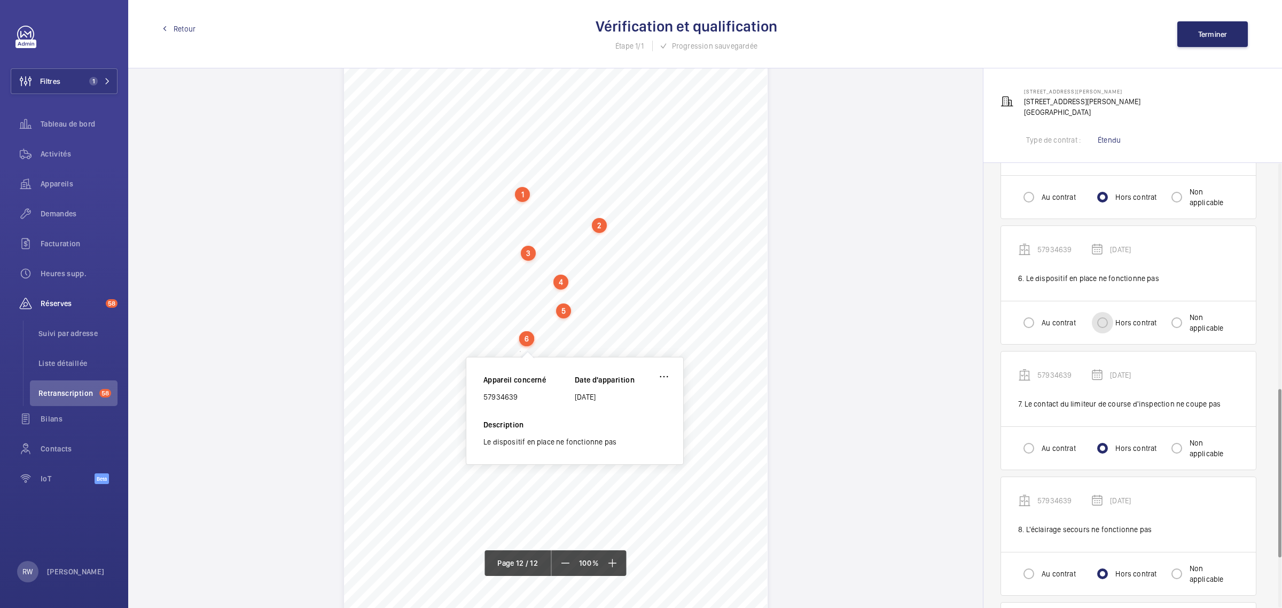
click at [1101, 312] on input "Hors contrat" at bounding box center [1101, 322] width 21 height 21
radio input "true"
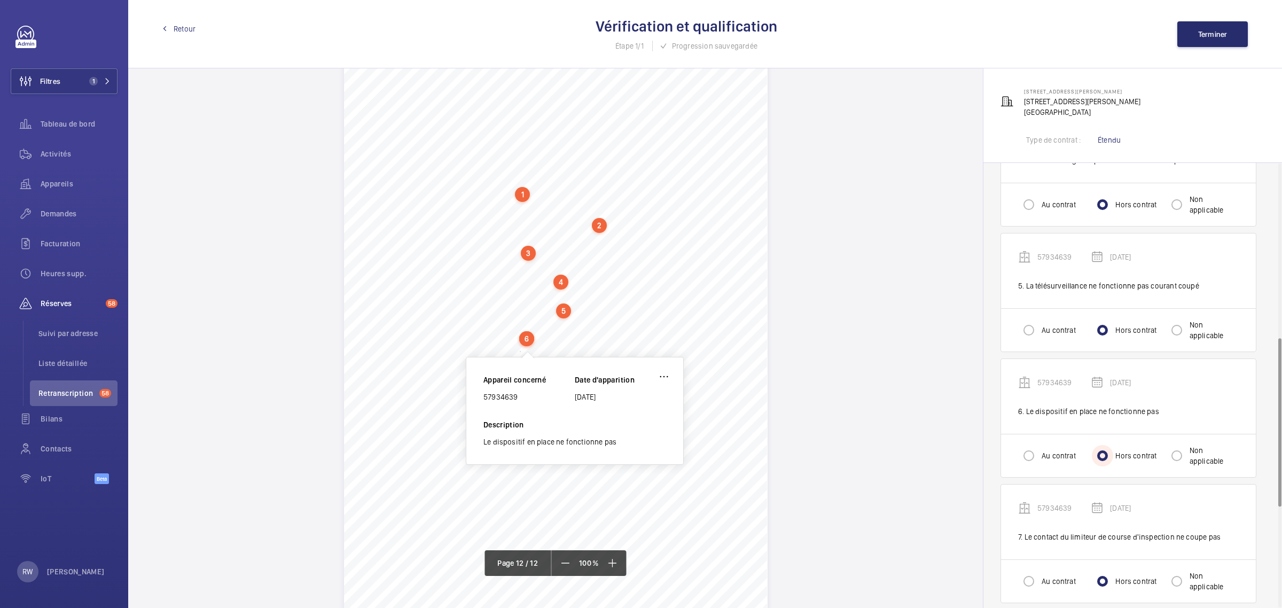
scroll to position [459, 0]
click at [1192, 37] on button "Terminer" at bounding box center [1212, 34] width 70 height 26
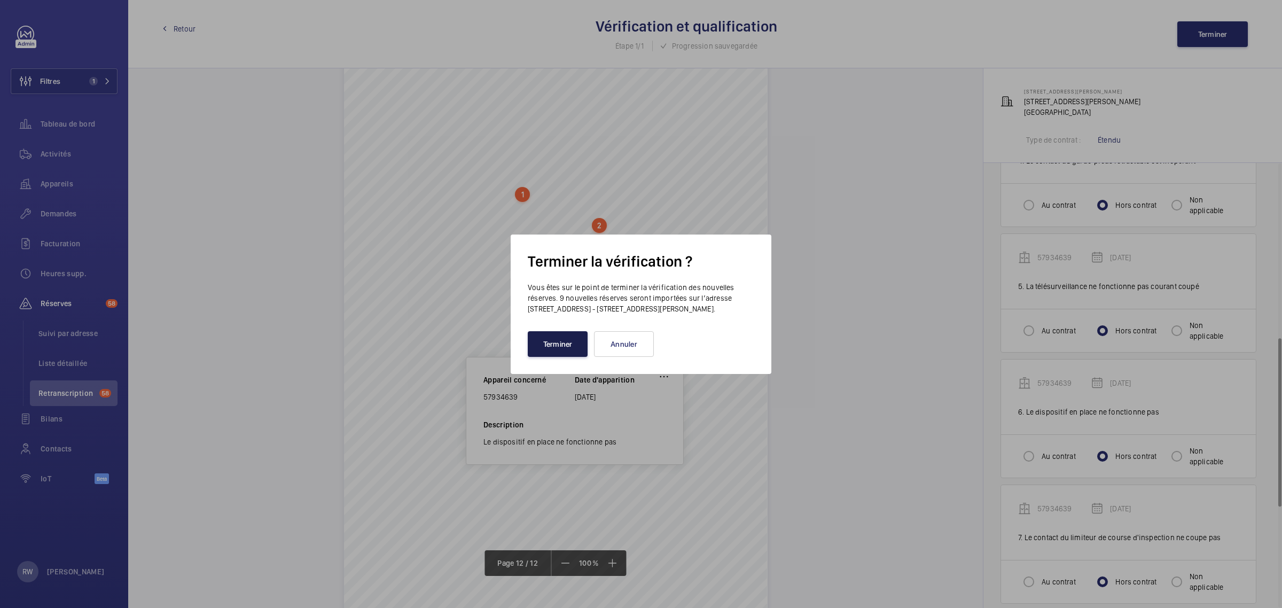
click at [548, 348] on button "Terminer" at bounding box center [558, 344] width 60 height 26
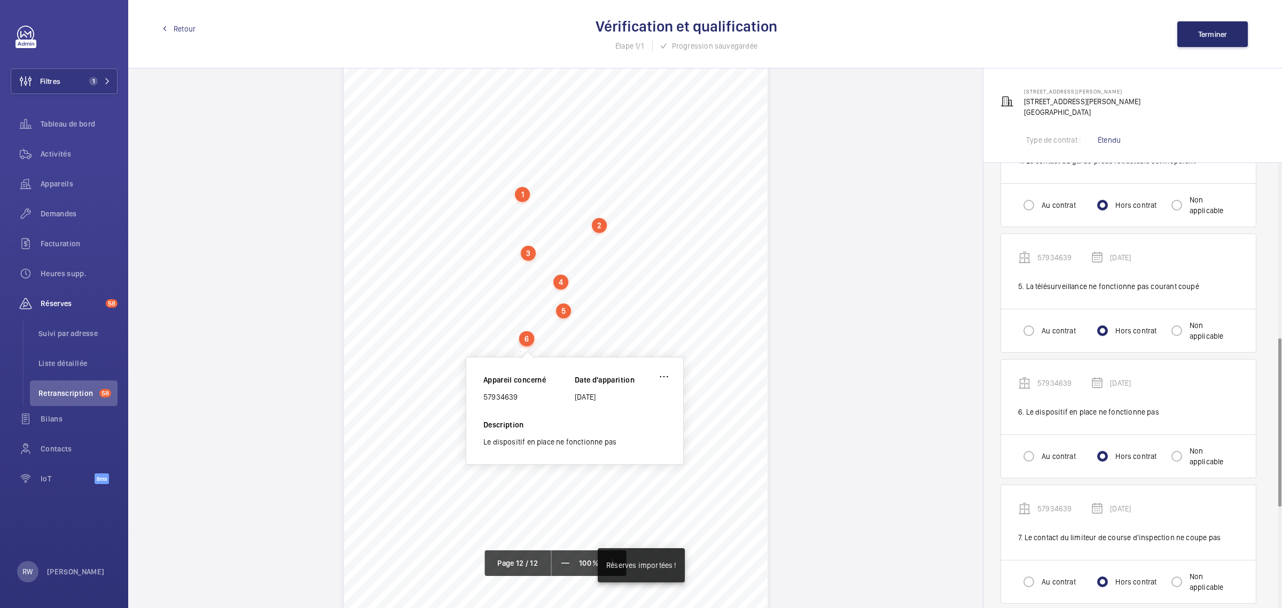
click at [187, 17] on div "Retour Vérification et qualification Étape 1/1 Progression sauvegardée Terminer" at bounding box center [704, 34] width 1153 height 68
click at [182, 24] on span "Retour" at bounding box center [185, 28] width 22 height 11
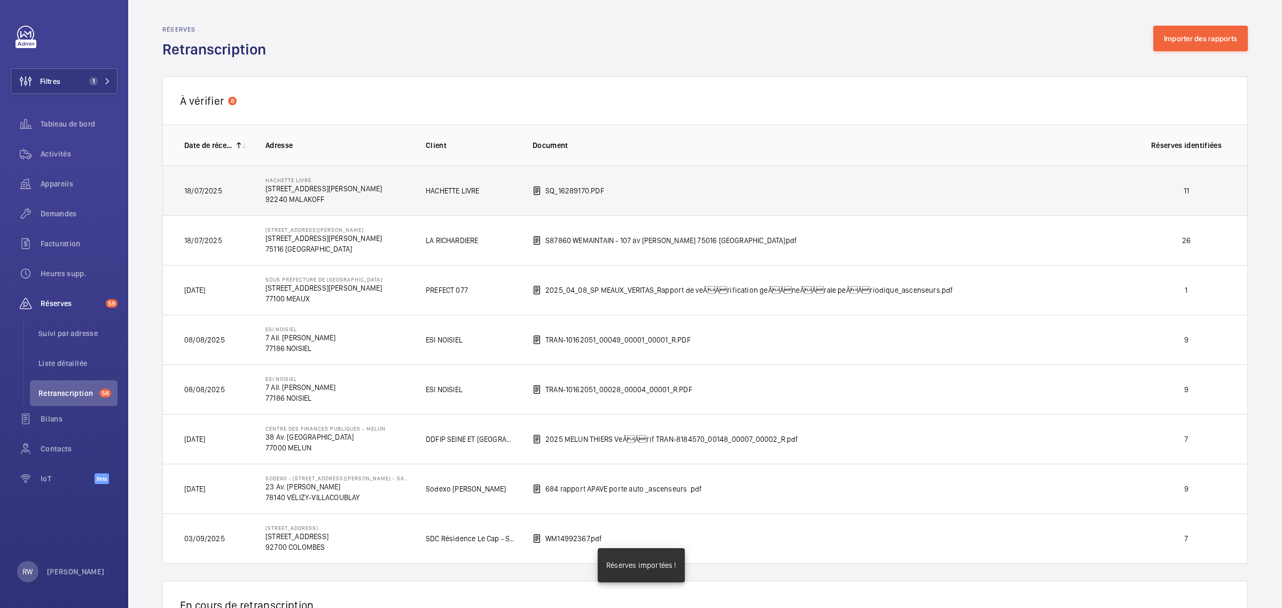
click at [353, 193] on td "Hachette livre [STREET_ADDRESS][PERSON_NAME]" at bounding box center [328, 191] width 160 height 50
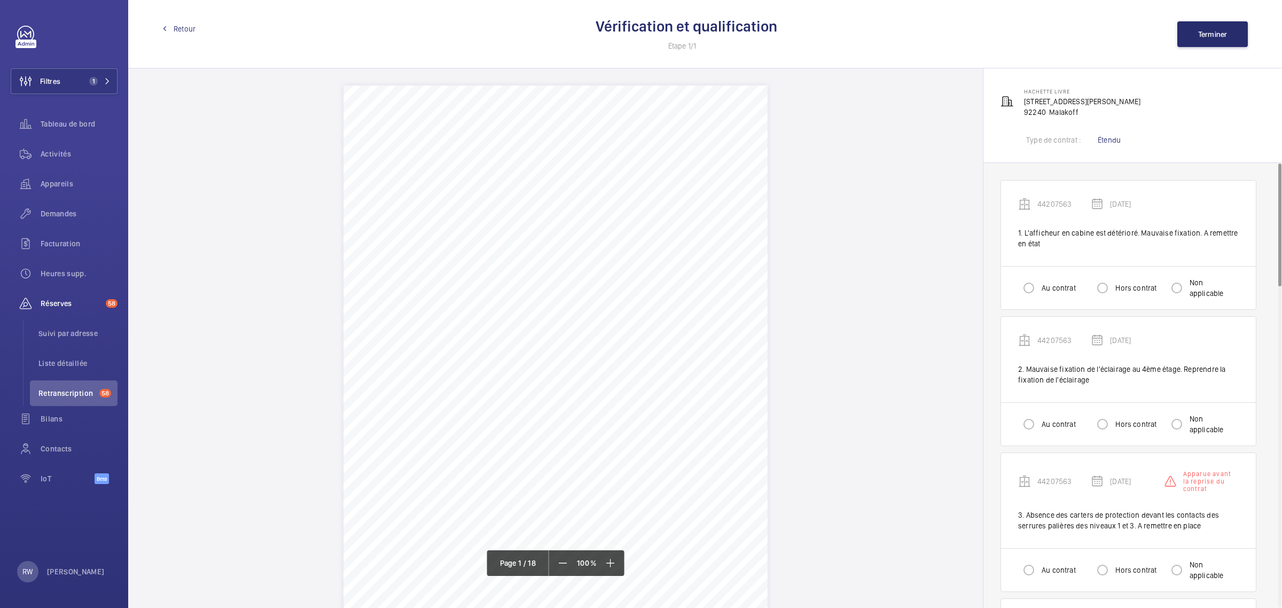
click at [1120, 288] on label "Hors contrat" at bounding box center [1134, 287] width 43 height 11
click at [1113, 288] on input "Hors contrat" at bounding box center [1101, 287] width 21 height 21
radio input "true"
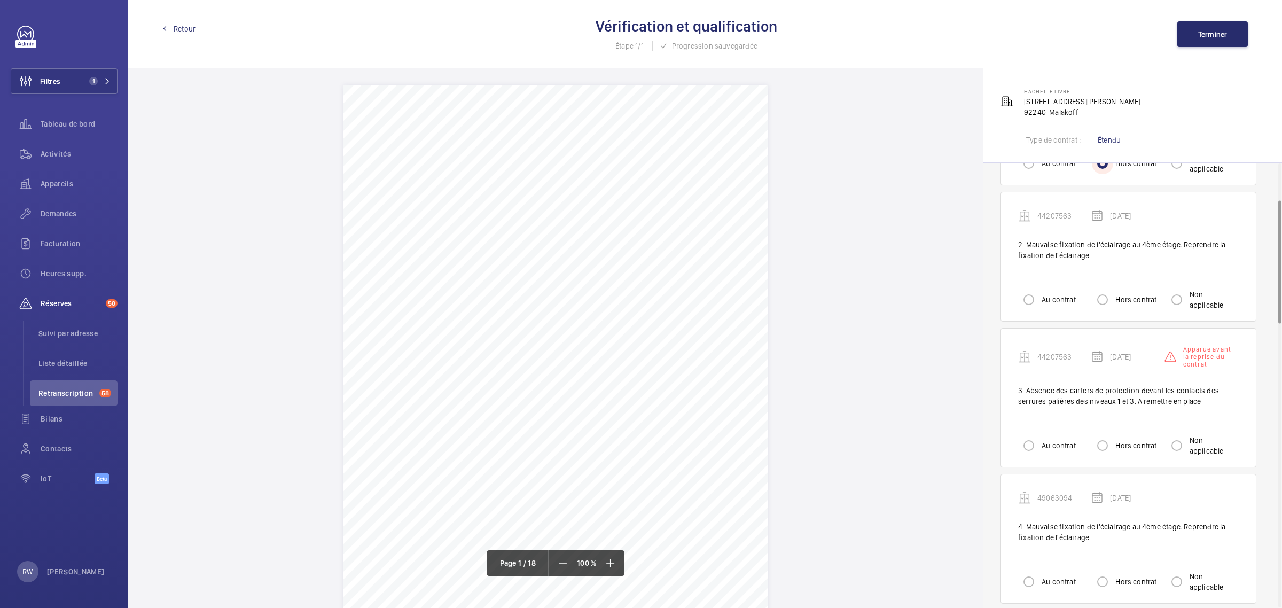
scroll to position [133, 0]
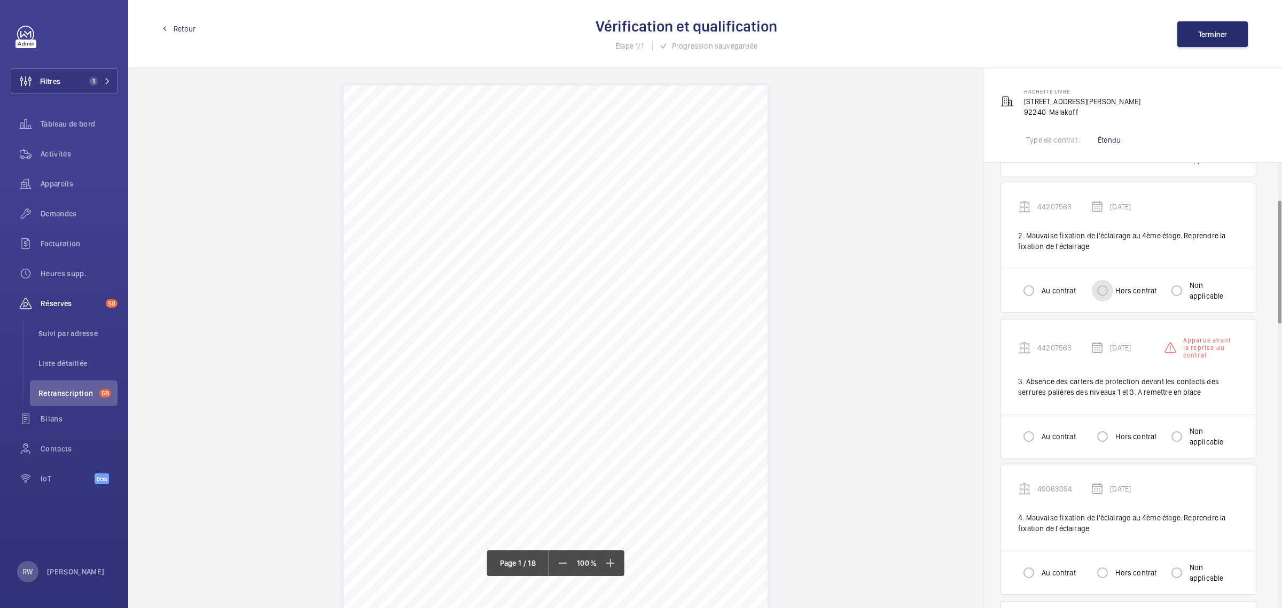
click at [1101, 292] on input "Hors contrat" at bounding box center [1101, 290] width 21 height 21
radio input "true"
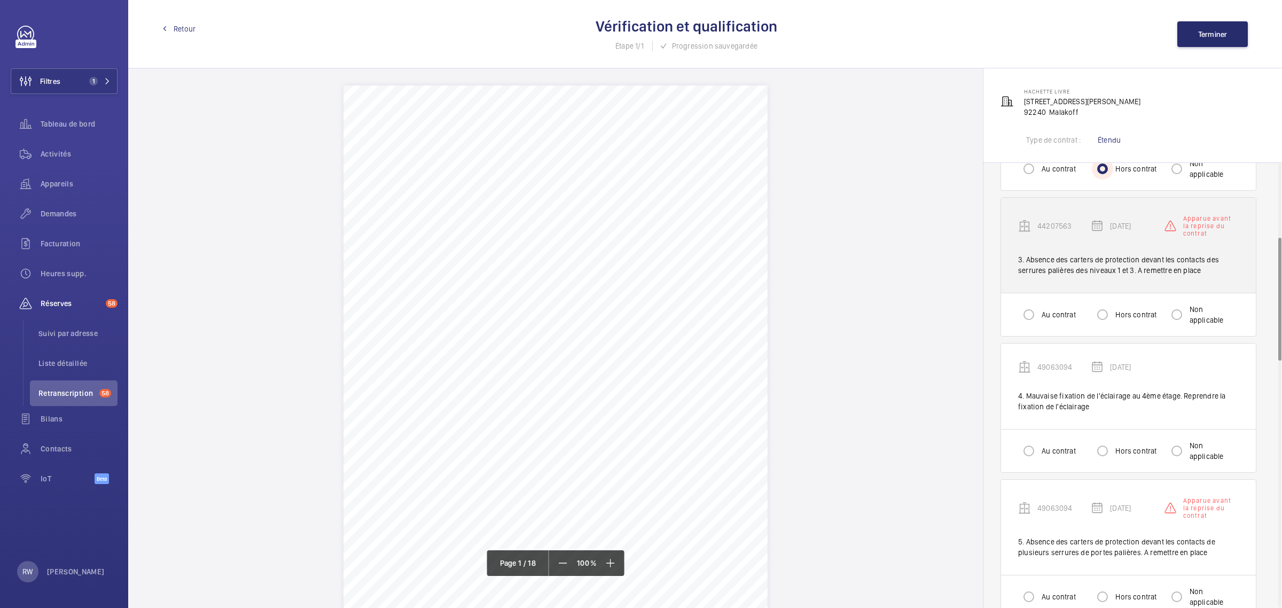
scroll to position [267, 0]
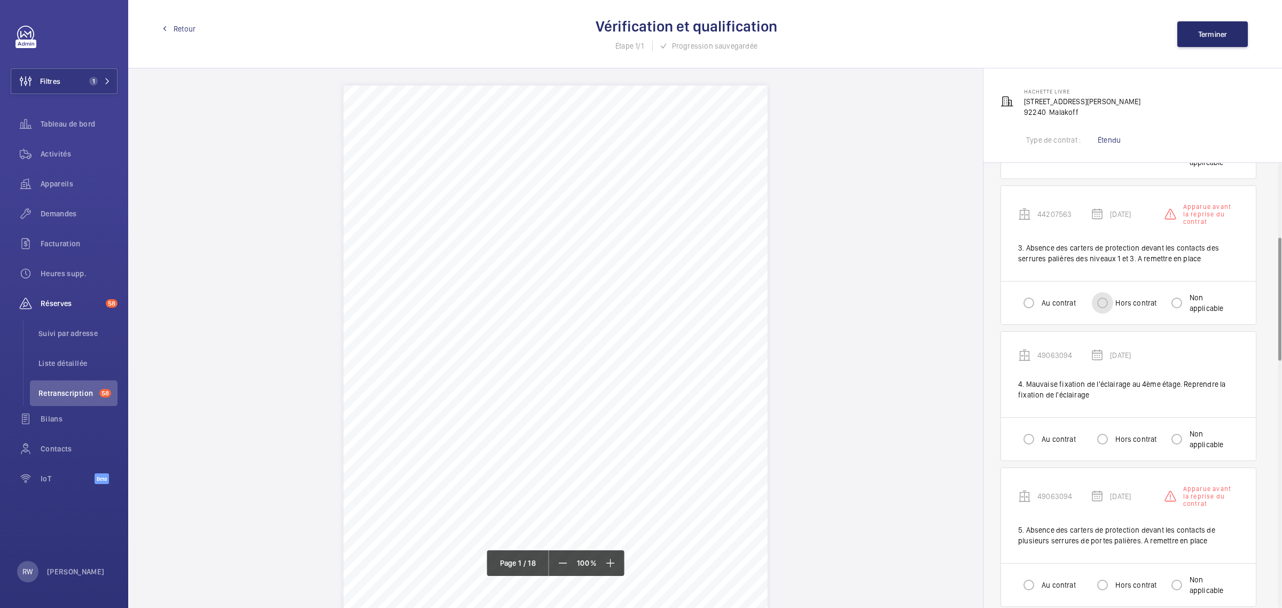
click at [1102, 306] on input "Hors contrat" at bounding box center [1101, 302] width 21 height 21
radio input "true"
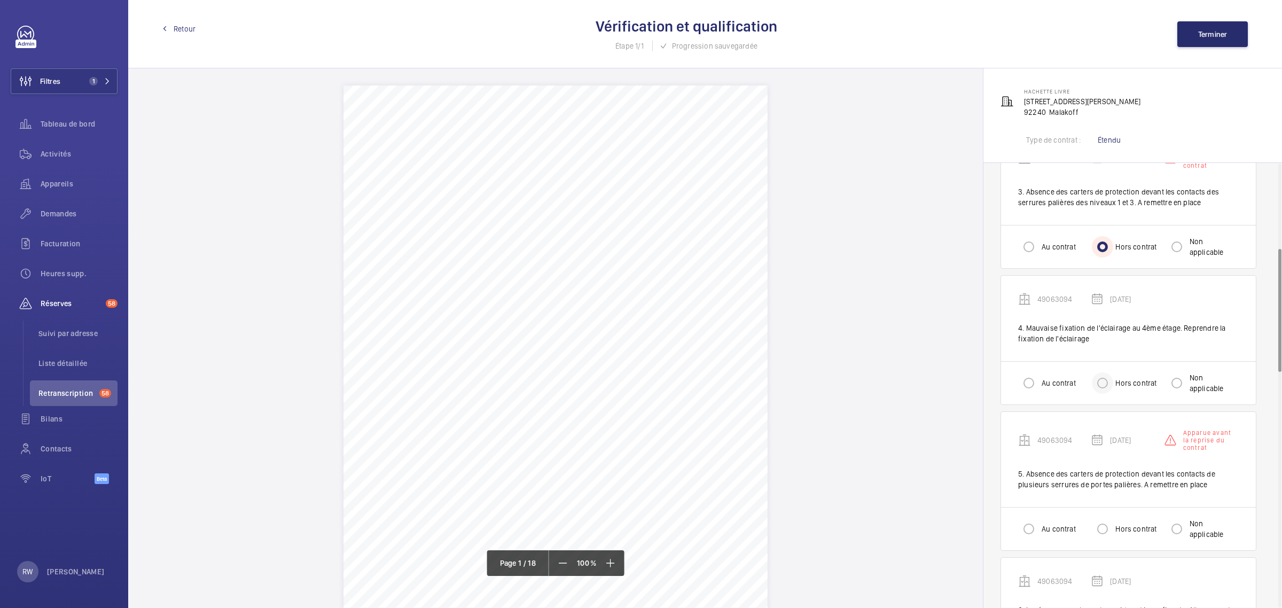
scroll to position [400, 0]
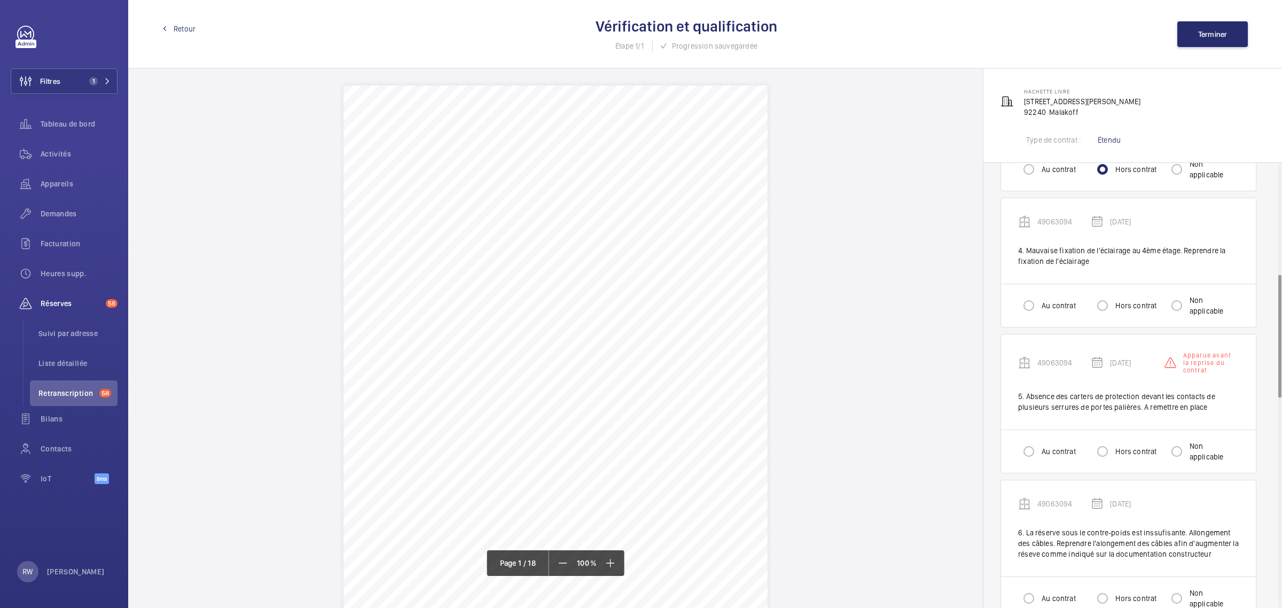
click at [1135, 311] on label "Hors contrat" at bounding box center [1134, 305] width 43 height 11
click at [1113, 311] on input "Hors contrat" at bounding box center [1101, 305] width 21 height 21
radio input "true"
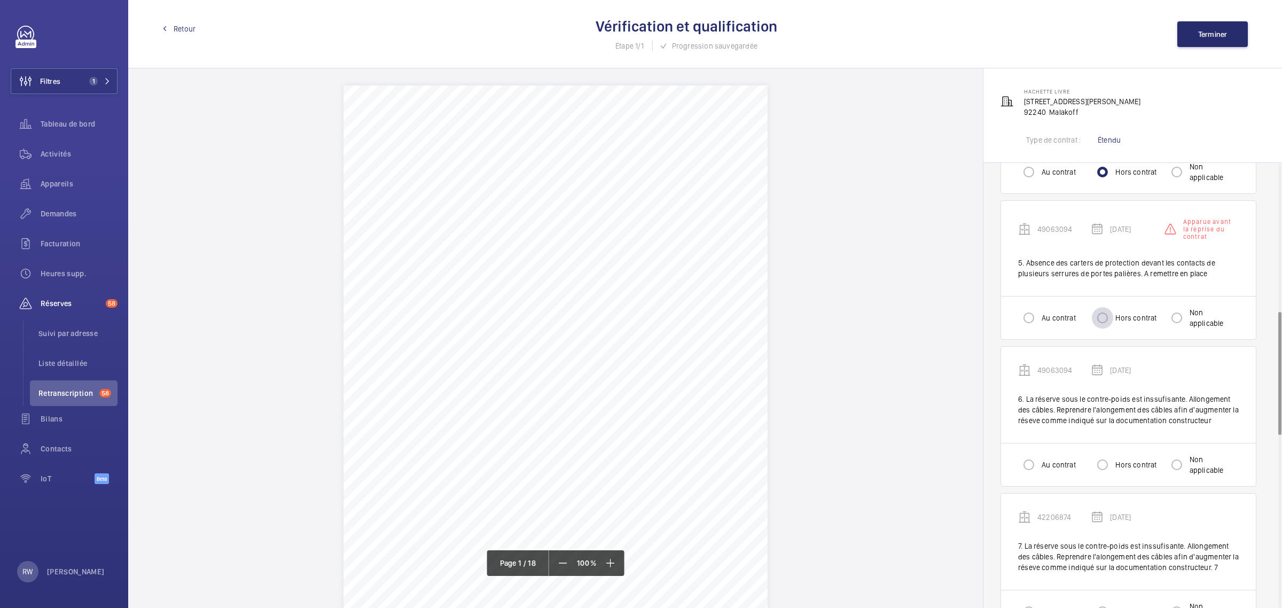
click at [1115, 318] on div at bounding box center [1102, 318] width 26 height 26
radio input "true"
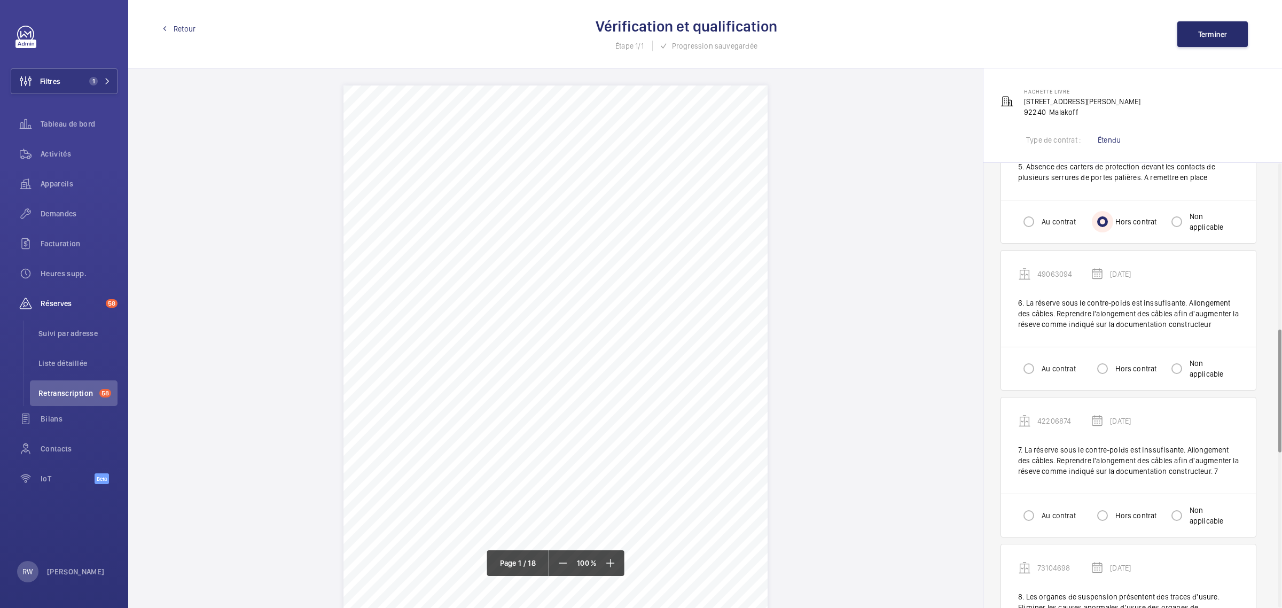
scroll to position [667, 0]
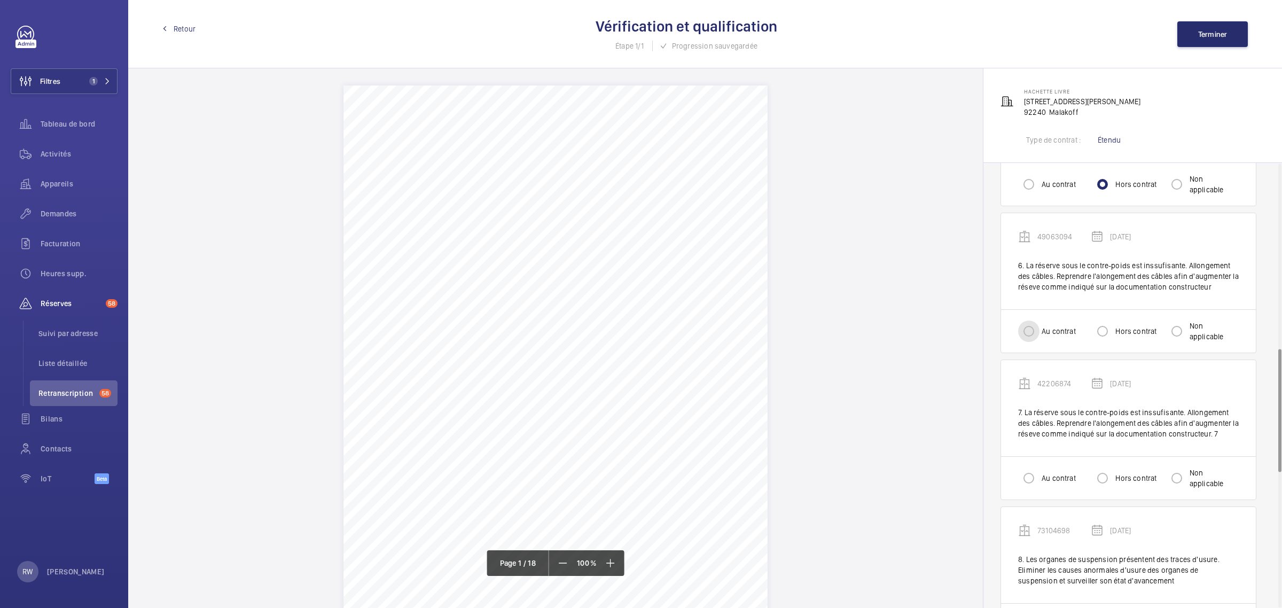
click at [1028, 333] on input "Au contrat" at bounding box center [1028, 330] width 21 height 21
radio input "true"
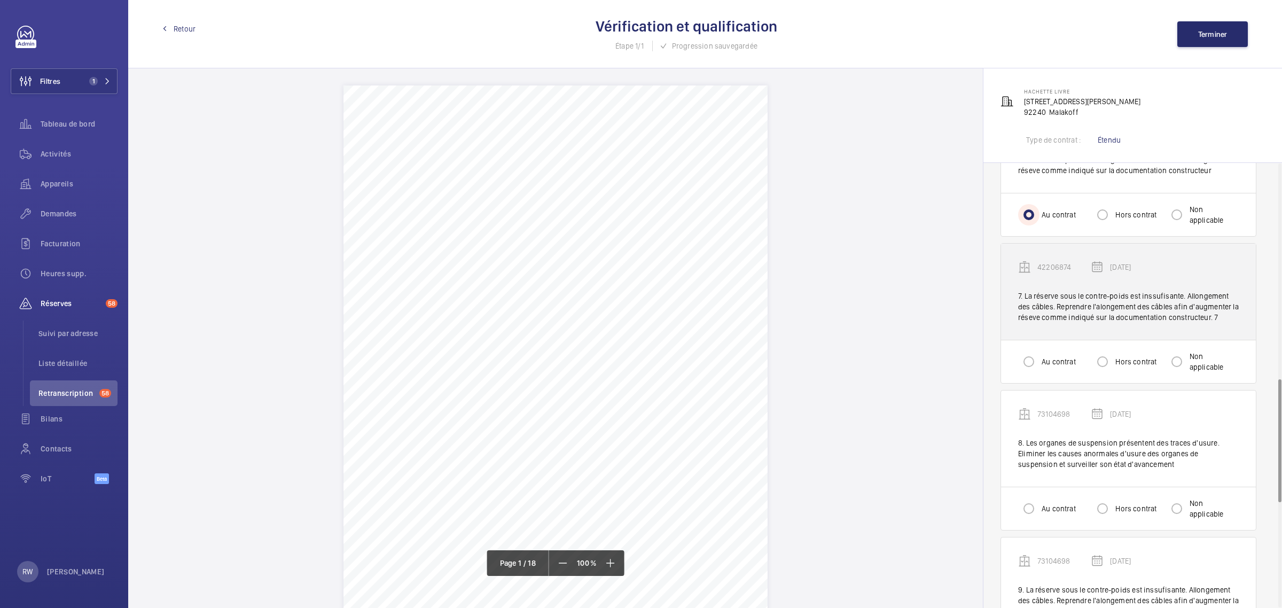
scroll to position [801, 0]
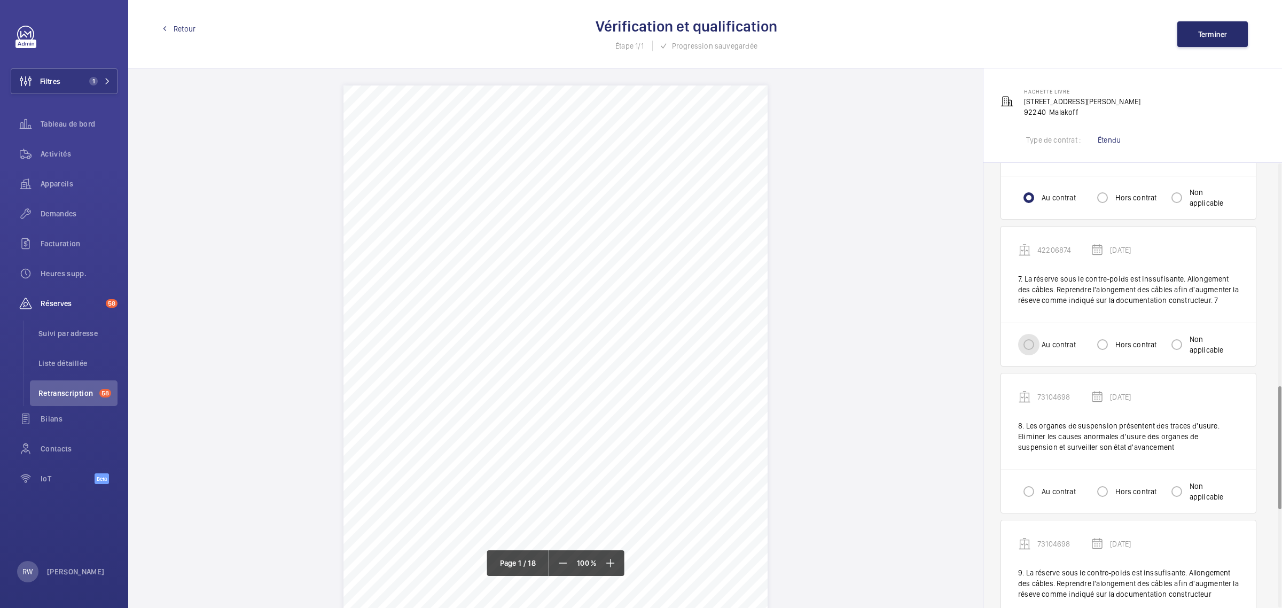
click at [1036, 342] on input "Au contrat" at bounding box center [1028, 344] width 21 height 21
radio input "true"
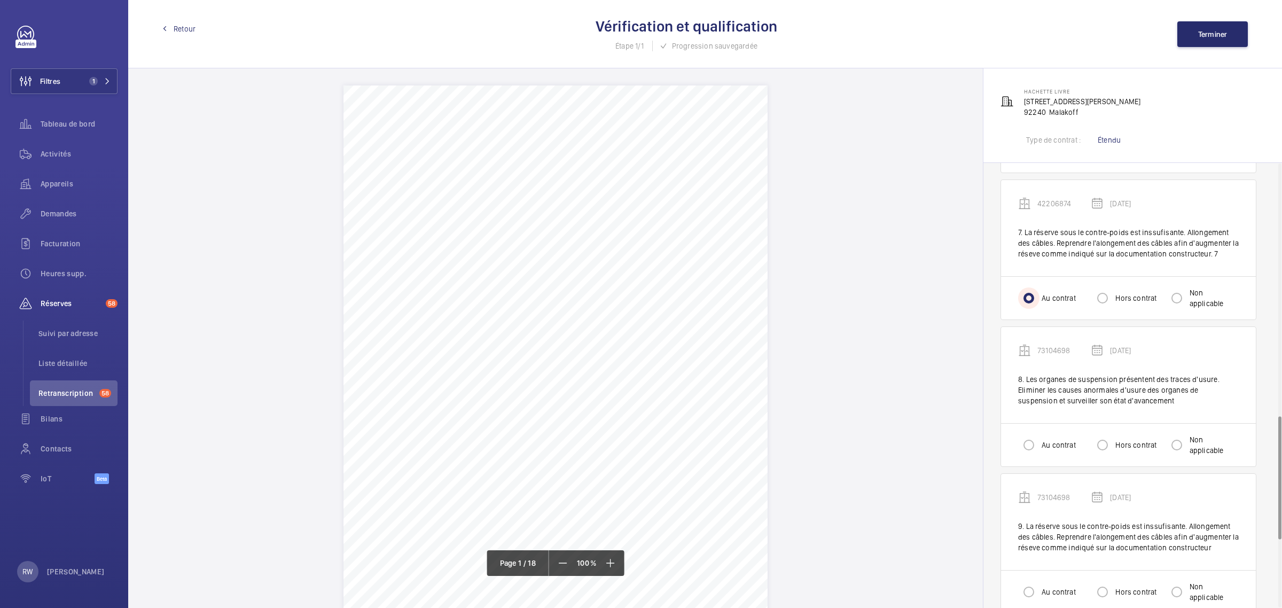
scroll to position [934, 0]
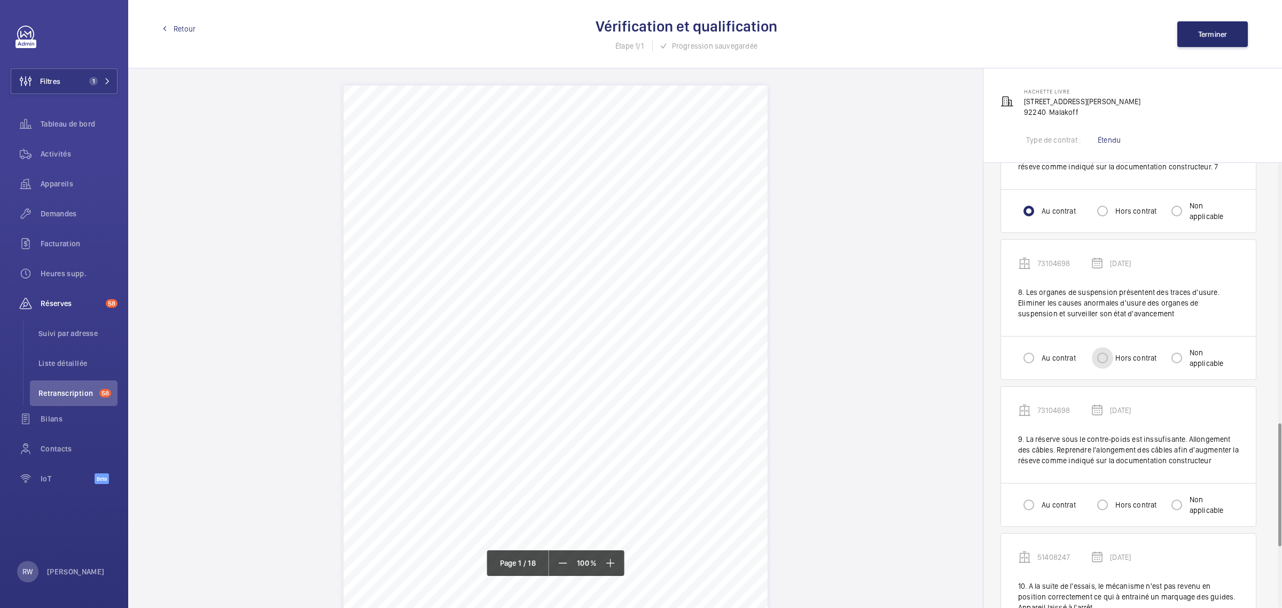
click at [1104, 358] on input "Hors contrat" at bounding box center [1101, 357] width 21 height 21
radio input "true"
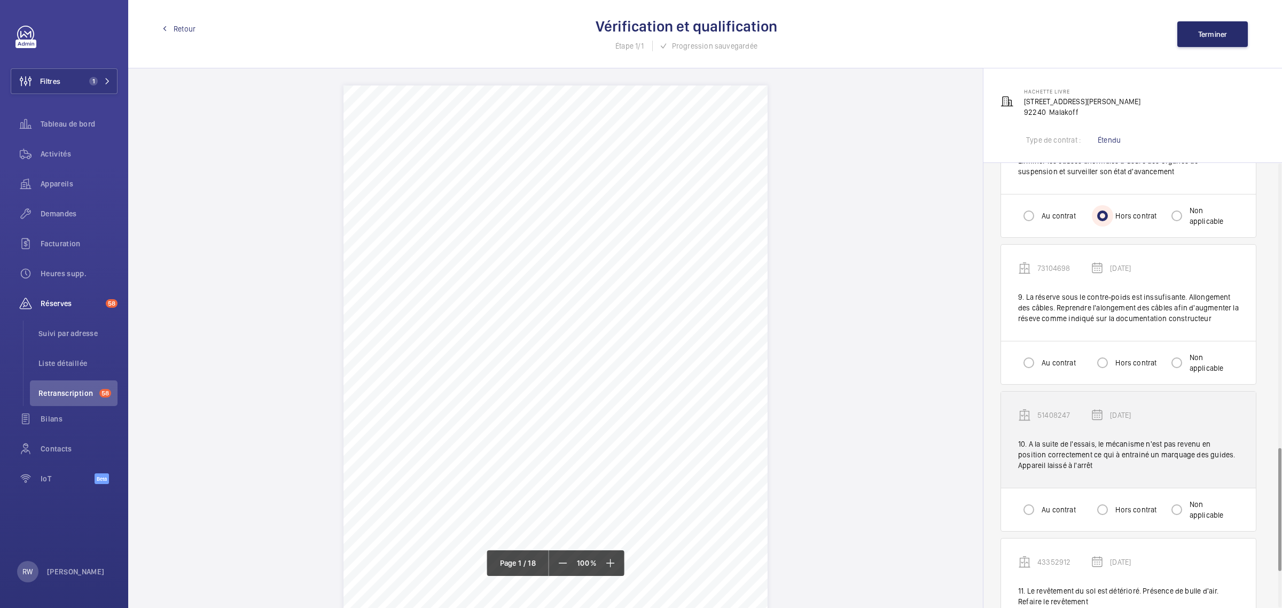
scroll to position [1135, 0]
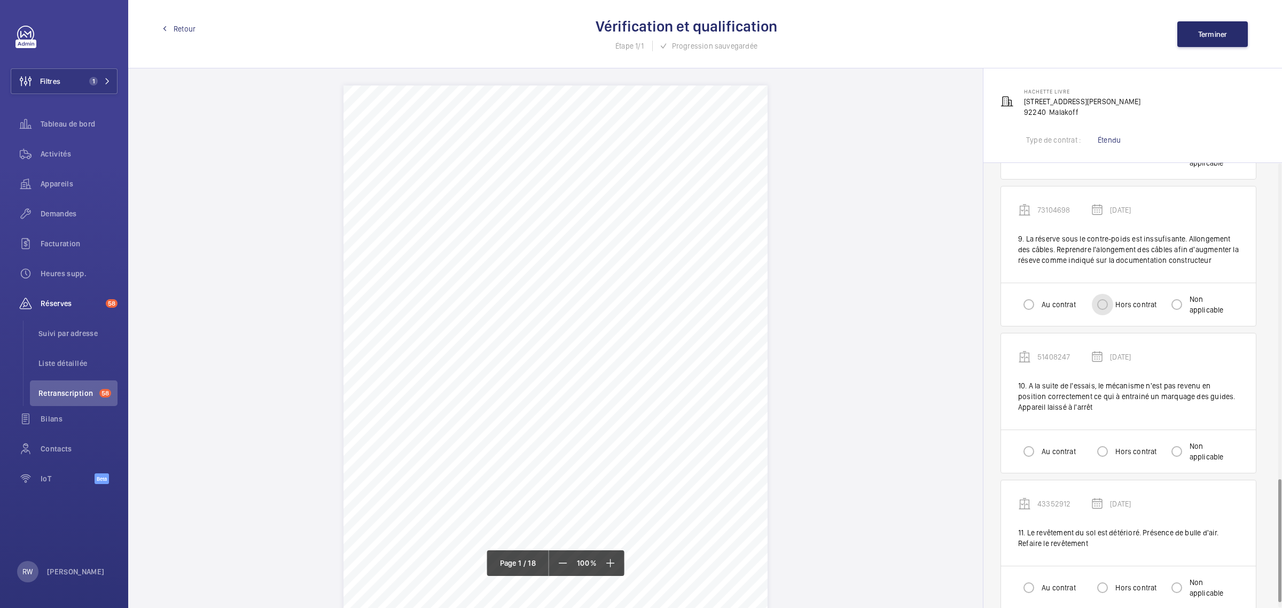
click at [1101, 304] on input "Hors contrat" at bounding box center [1101, 304] width 21 height 21
radio input "true"
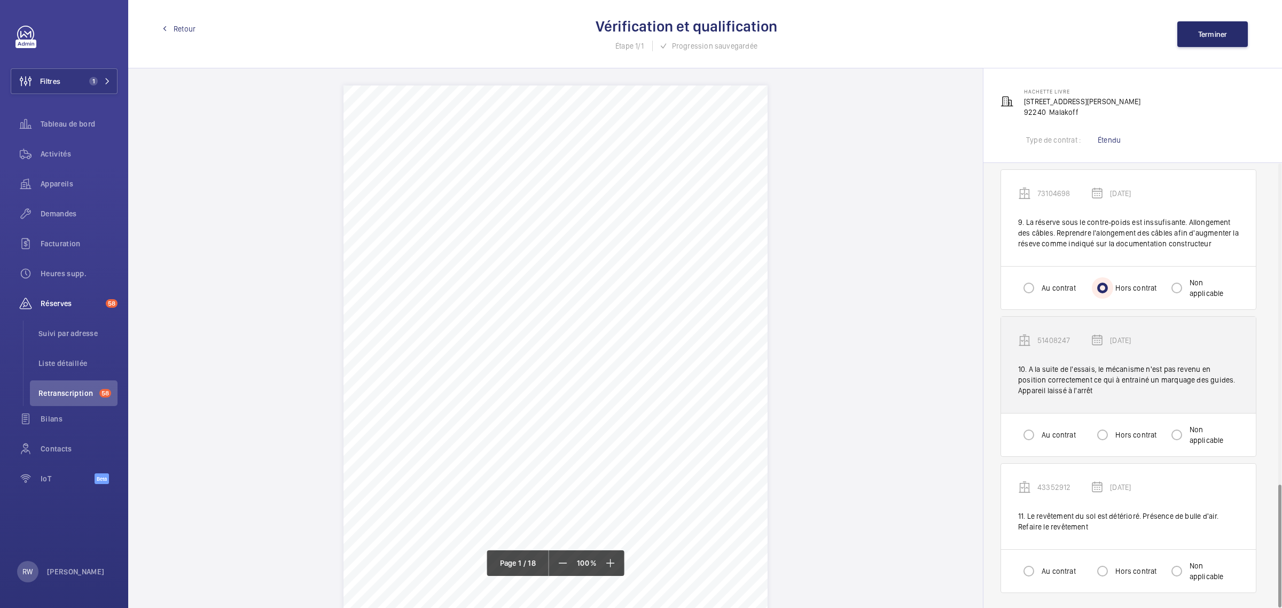
scroll to position [1156, 0]
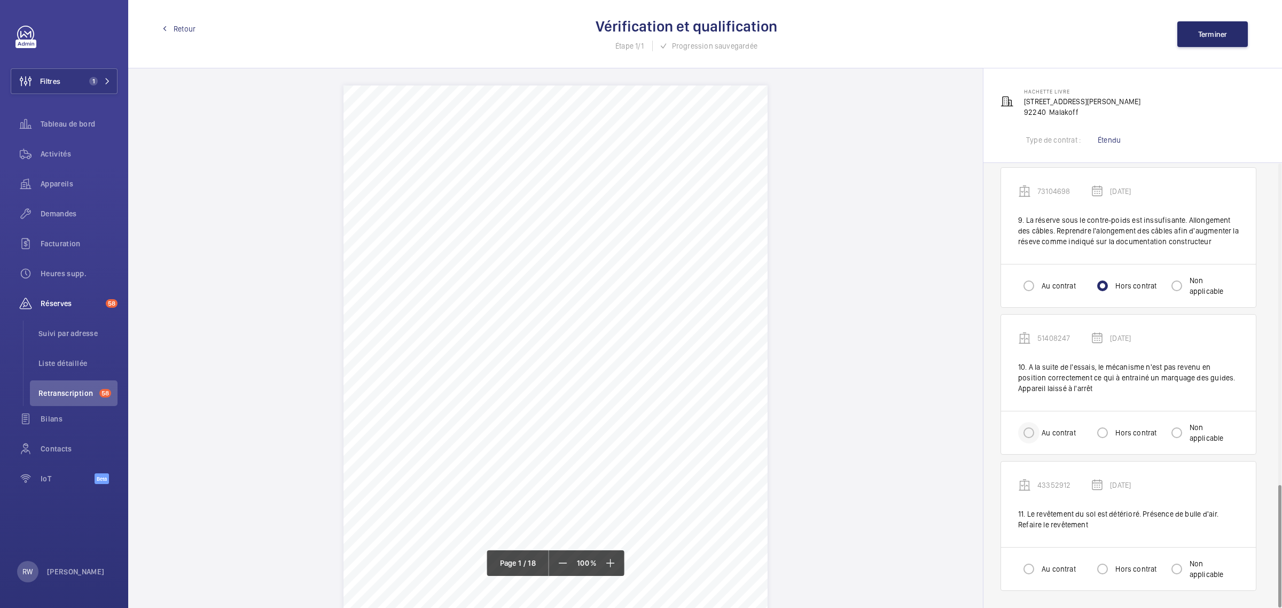
click at [1041, 436] on div at bounding box center [1029, 433] width 26 height 26
radio input "true"
click at [1057, 564] on label "Au contrat" at bounding box center [1057, 568] width 36 height 11
click at [1039, 564] on input "Au contrat" at bounding box center [1028, 568] width 21 height 21
click at [1115, 565] on div at bounding box center [1102, 569] width 26 height 26
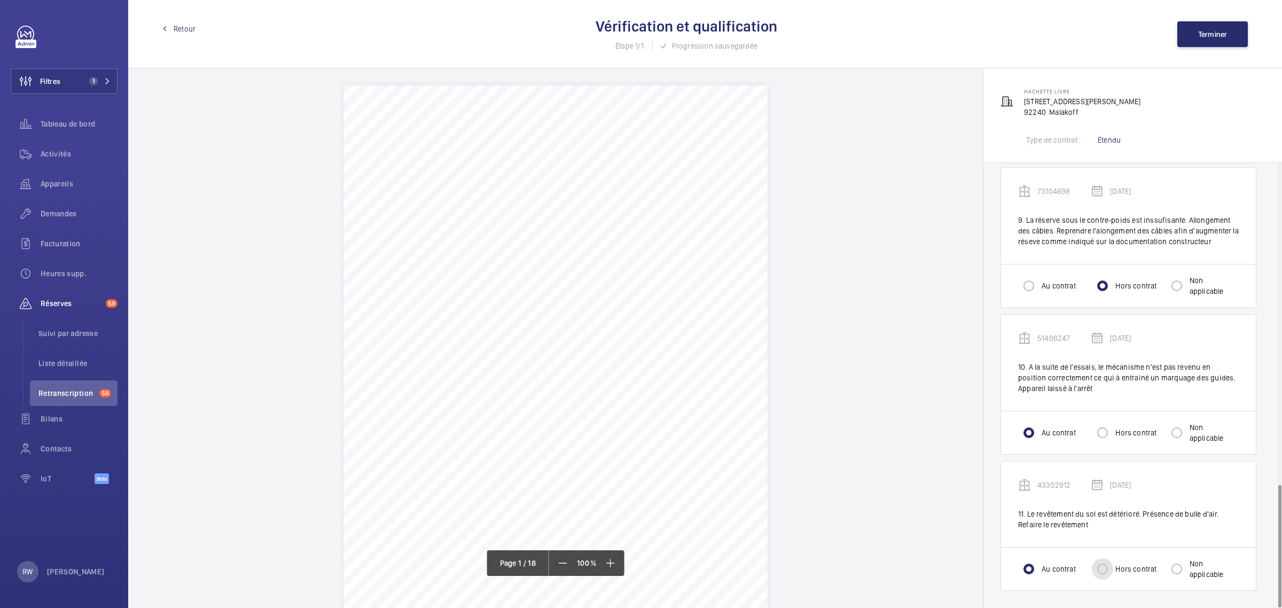
radio input "false"
radio input "true"
click at [1203, 37] on span "Terminer" at bounding box center [1212, 34] width 29 height 9
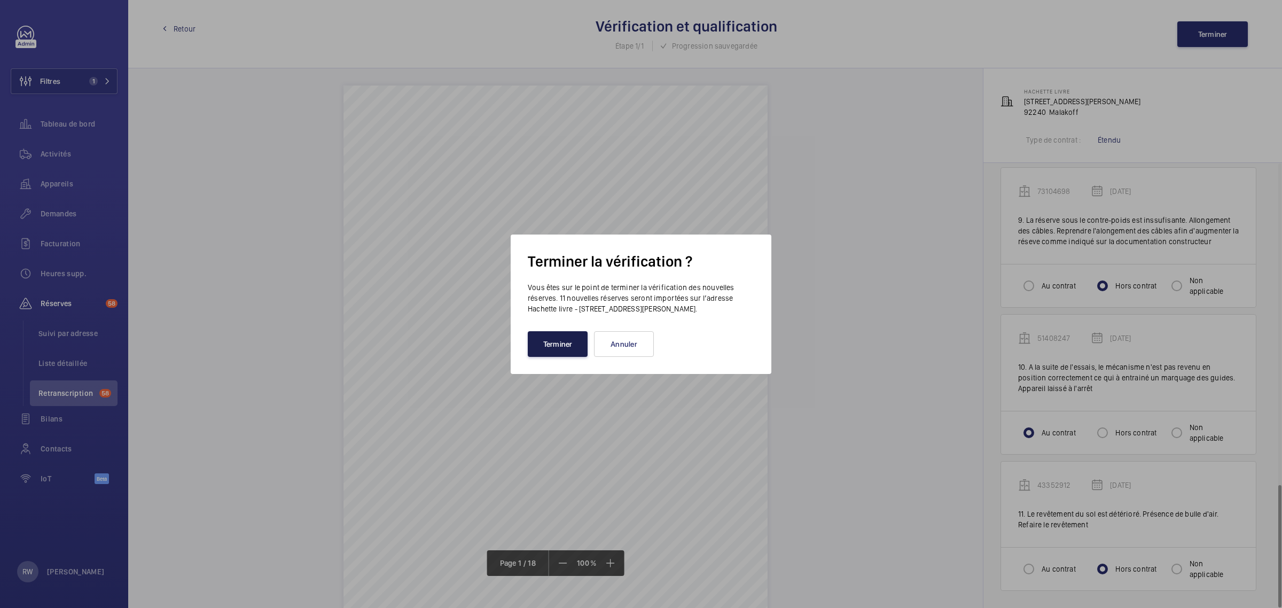
click at [545, 345] on button "Terminer" at bounding box center [558, 344] width 60 height 26
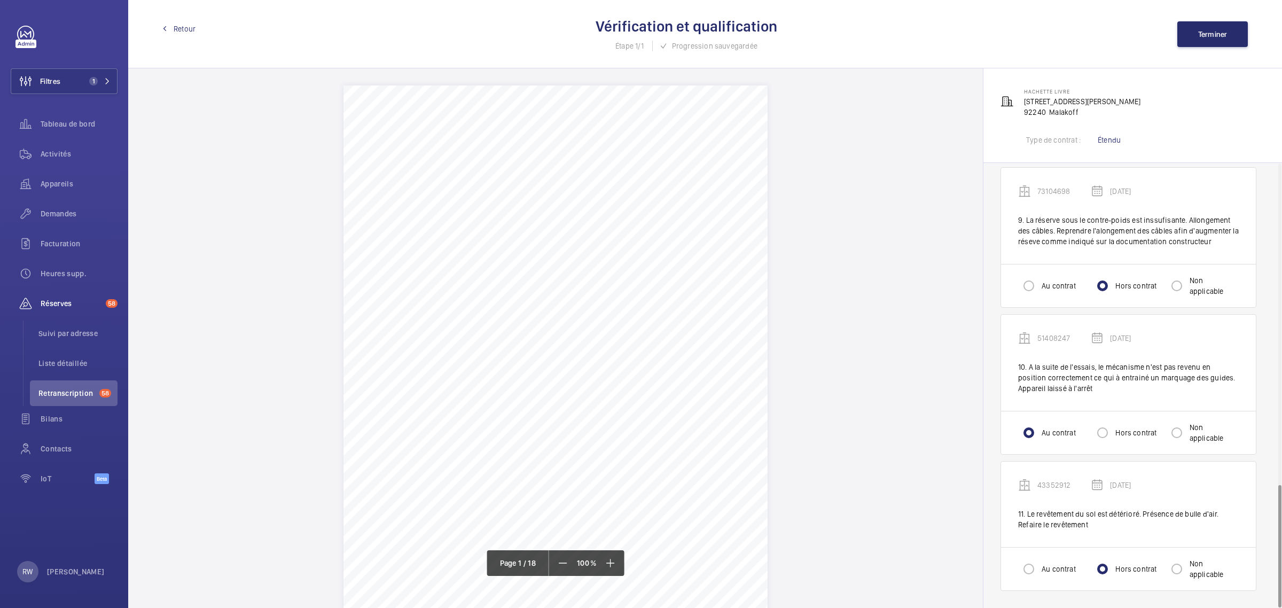
click at [185, 27] on span "Retour" at bounding box center [185, 28] width 22 height 11
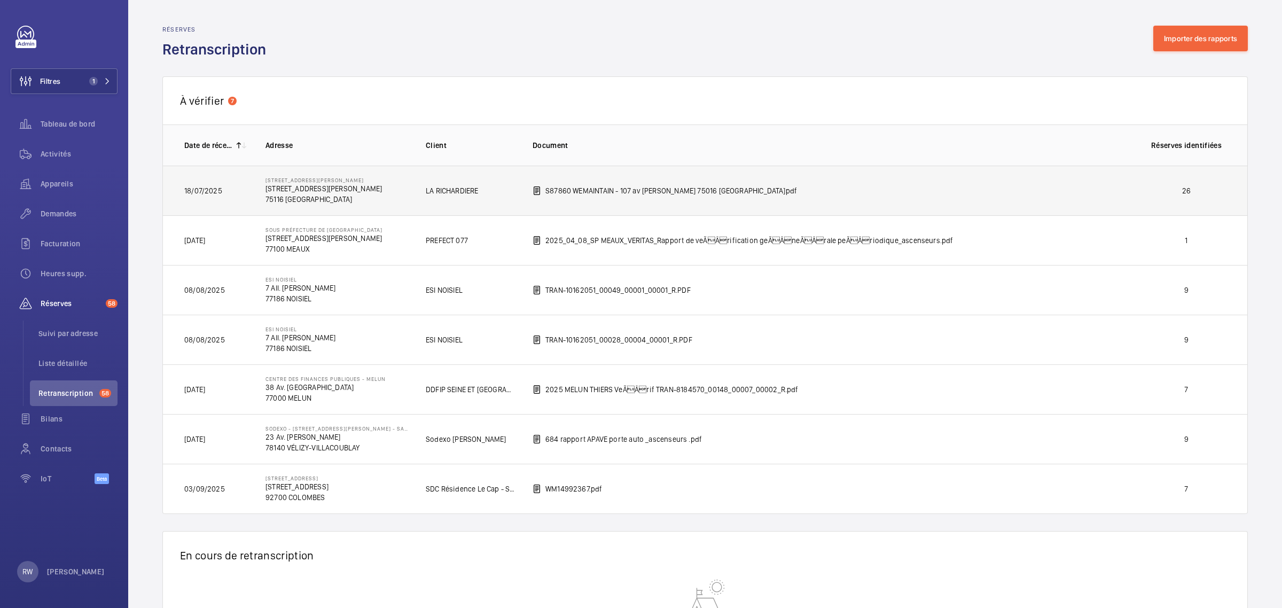
click at [820, 186] on td "S87860 WEMAINTAIN - 107 av [PERSON_NAME] 75016 [GEOGRAPHIC_DATA]pdf" at bounding box center [822, 191] width 614 height 50
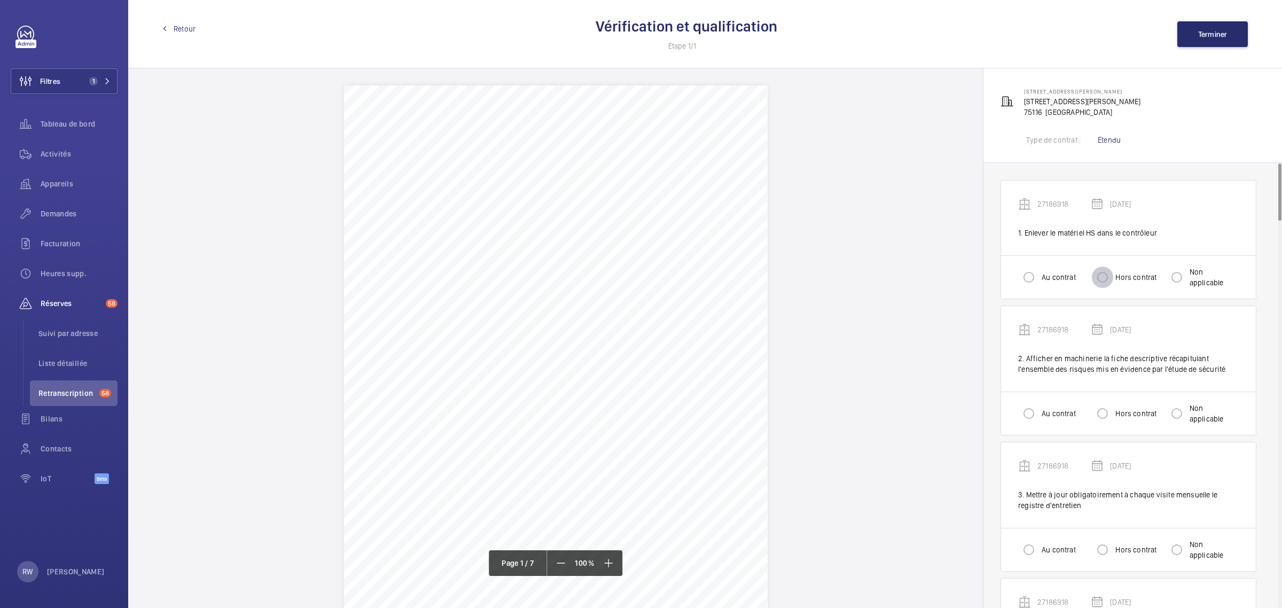
click at [1107, 279] on input "Hors contrat" at bounding box center [1101, 276] width 21 height 21
radio input "true"
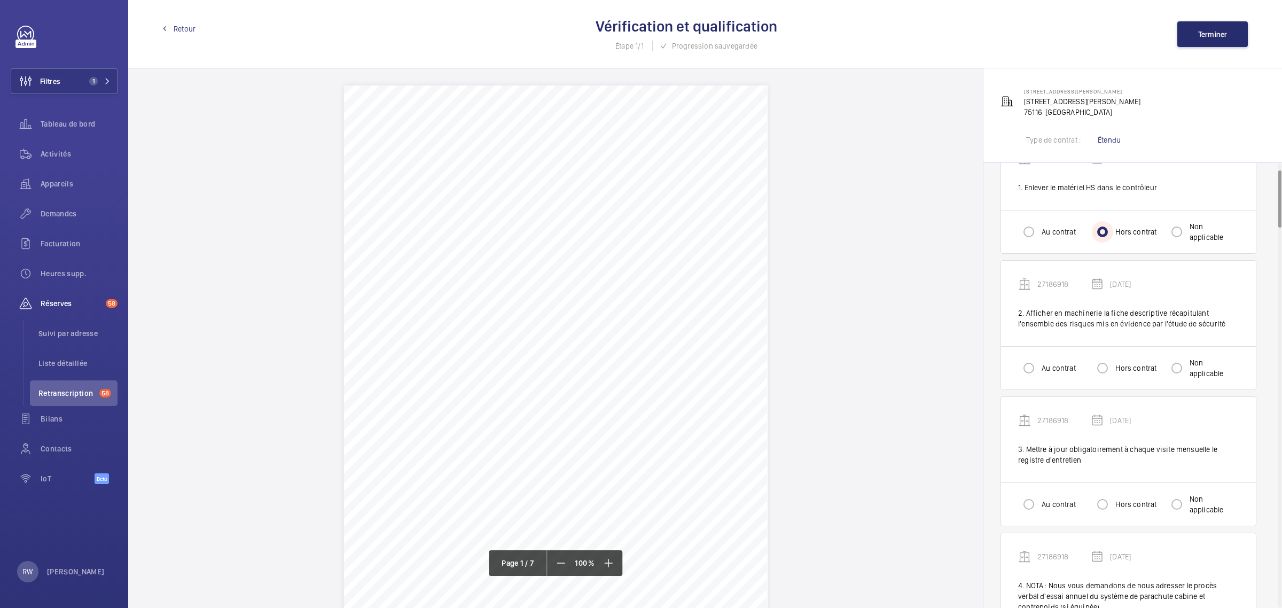
scroll to position [67, 0]
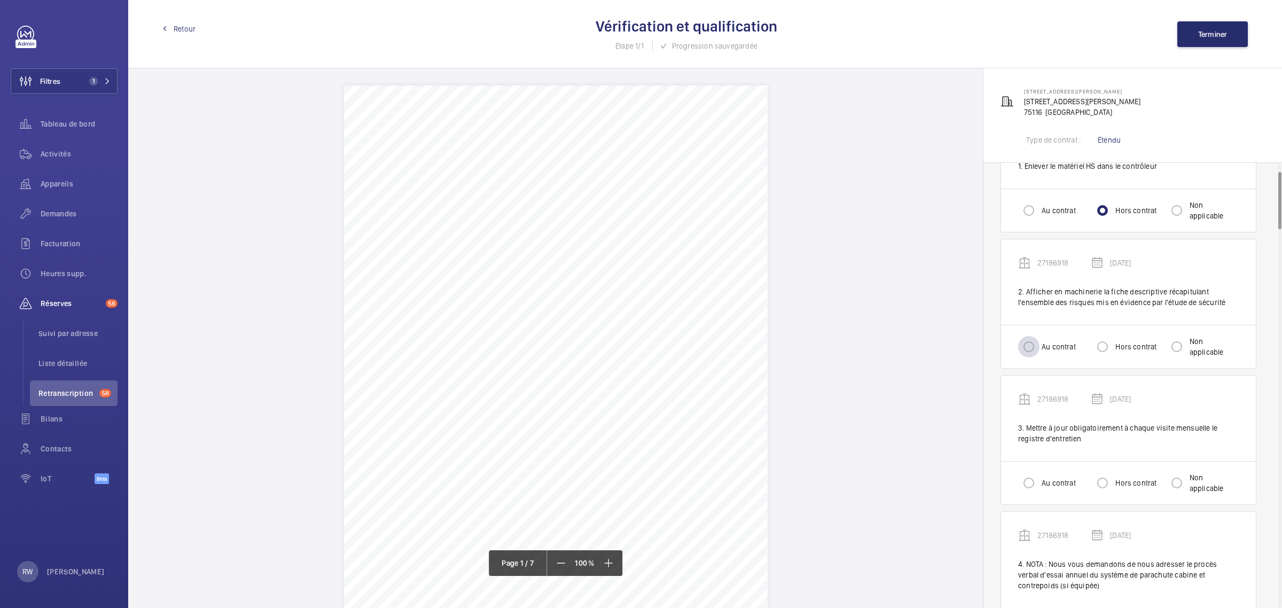
click at [1040, 348] on div at bounding box center [1029, 347] width 26 height 26
radio input "true"
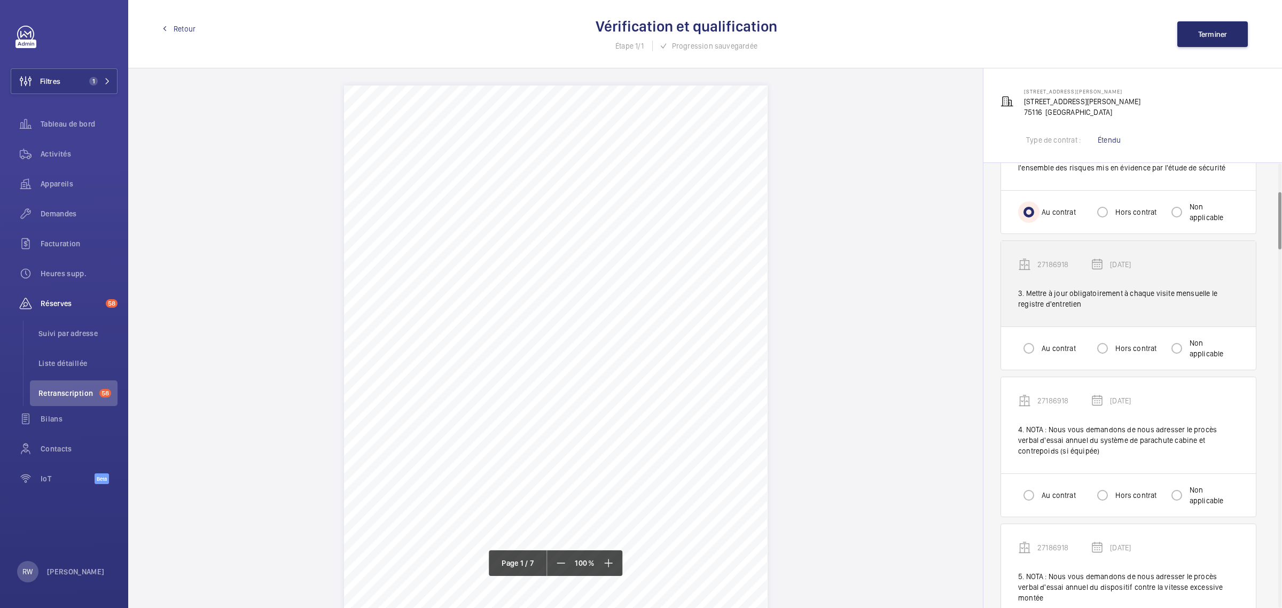
scroll to position [200, 0]
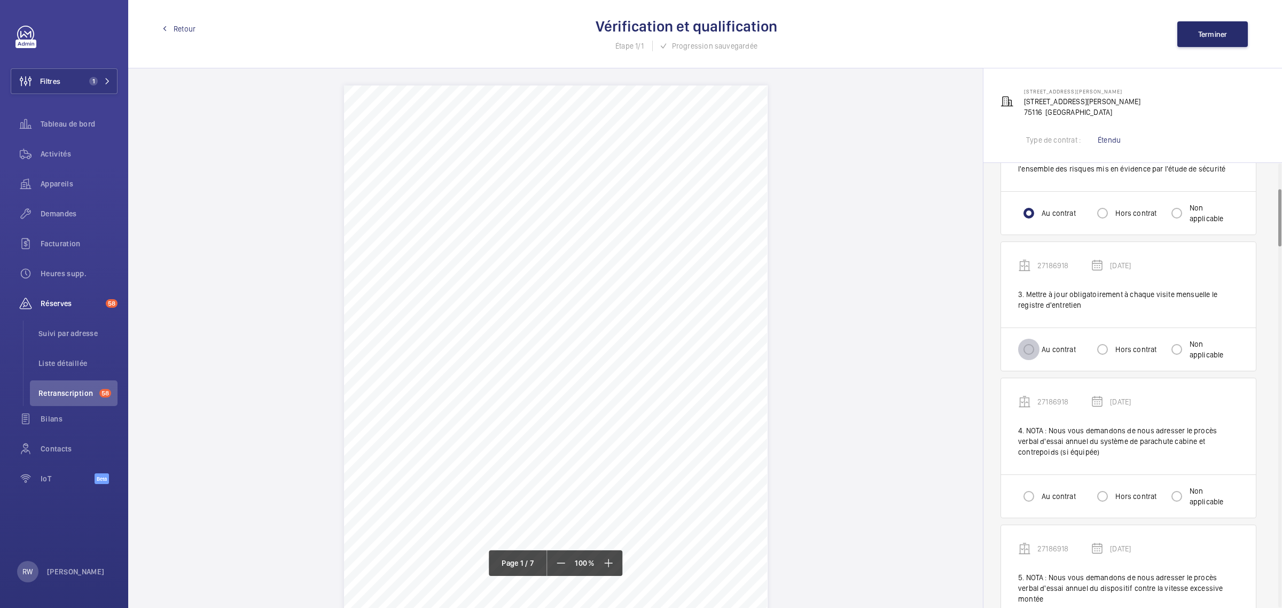
click at [1031, 350] on input "Au contrat" at bounding box center [1028, 349] width 21 height 21
radio input "true"
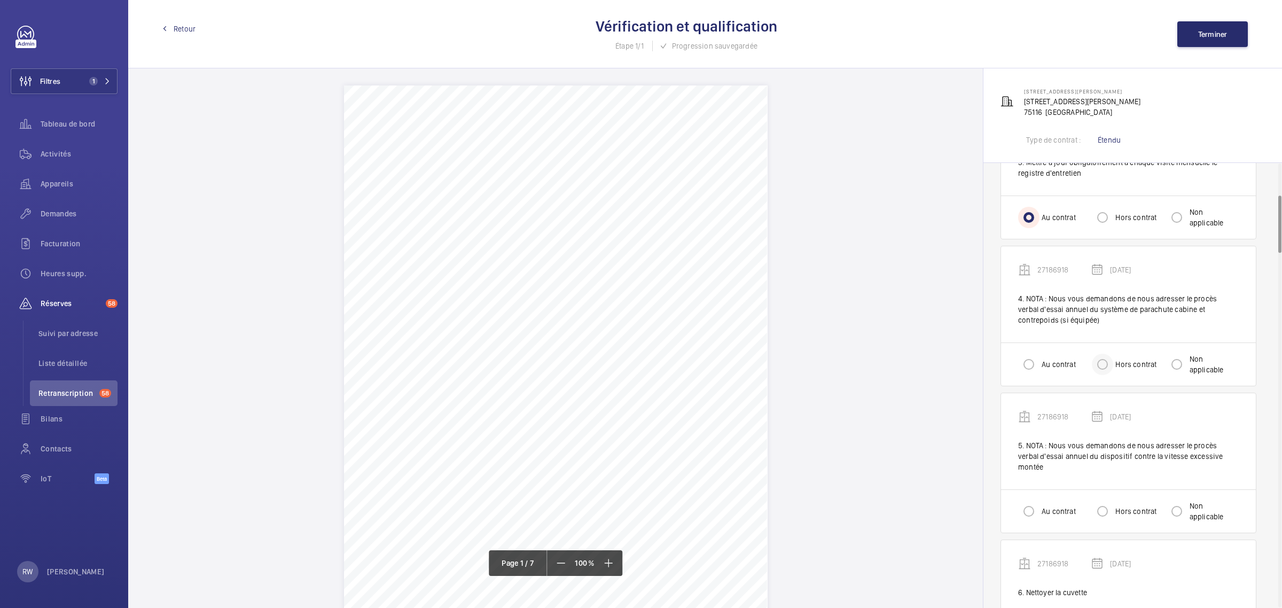
scroll to position [334, 0]
click at [1034, 368] on input "Au contrat" at bounding box center [1028, 362] width 21 height 21
radio input "true"
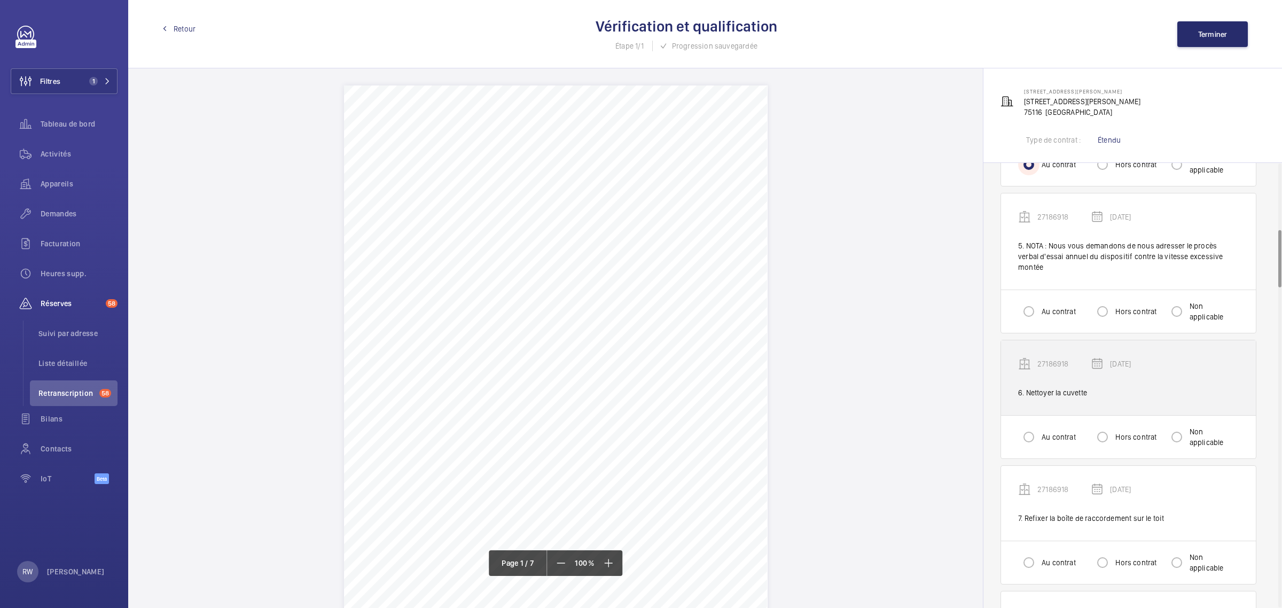
scroll to position [534, 0]
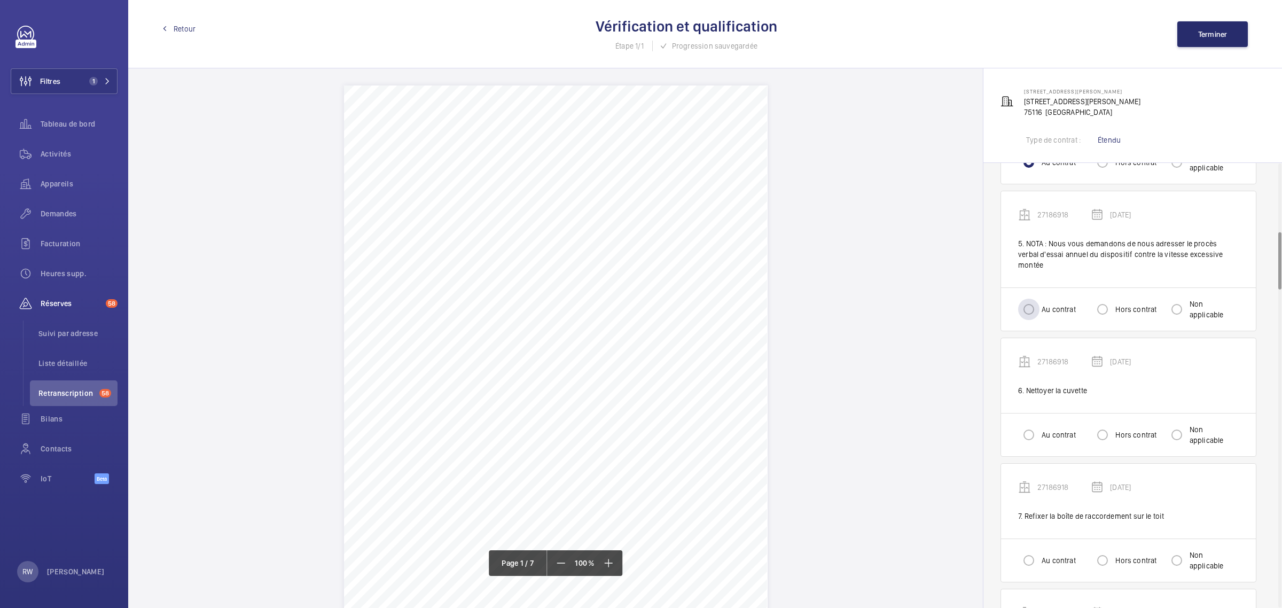
click at [1047, 298] on div "Au contrat" at bounding box center [1047, 308] width 58 height 21
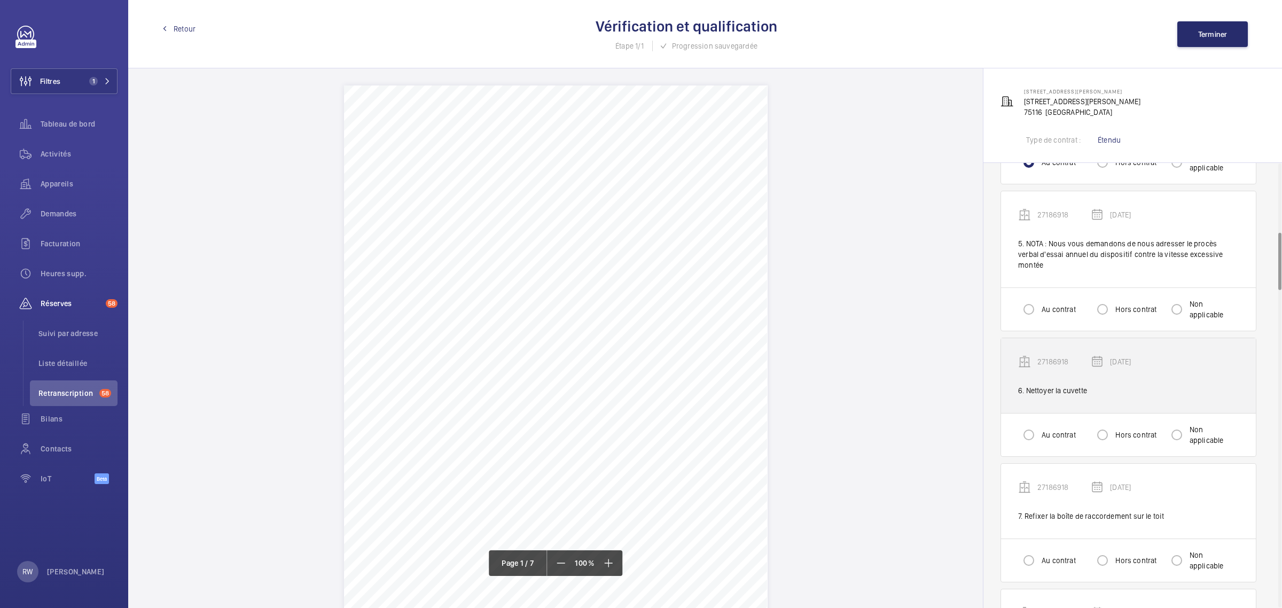
scroll to position [601, 0]
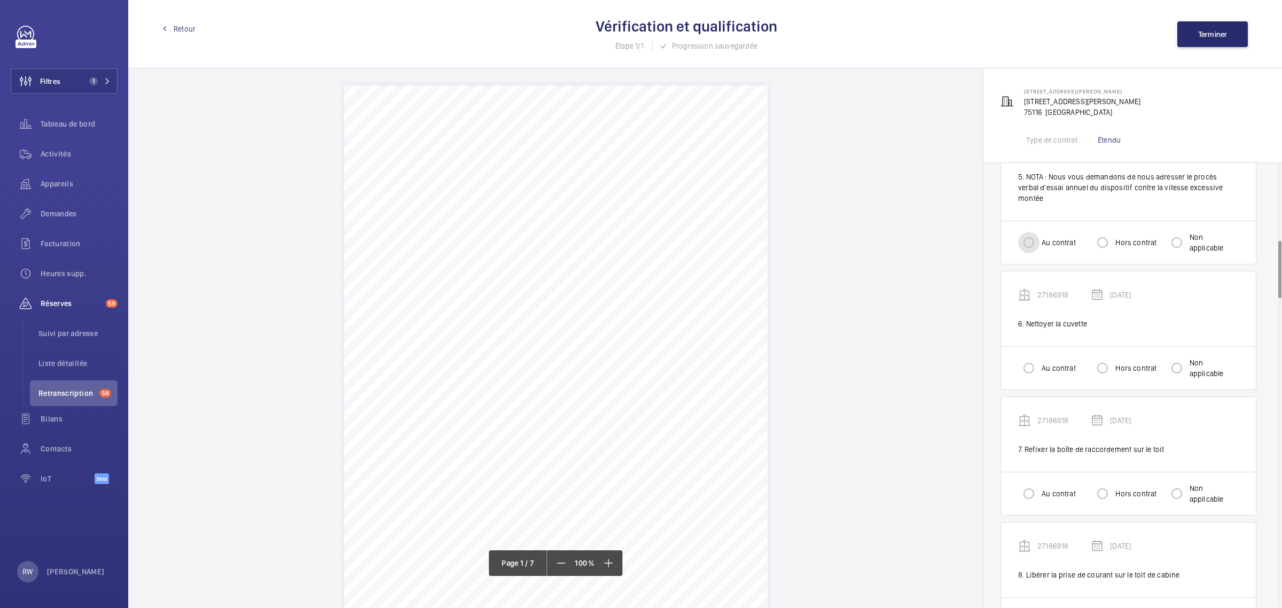
click at [1028, 238] on input "Au contrat" at bounding box center [1028, 242] width 21 height 21
radio input "true"
click at [1030, 357] on input "Au contrat" at bounding box center [1028, 367] width 21 height 21
radio input "true"
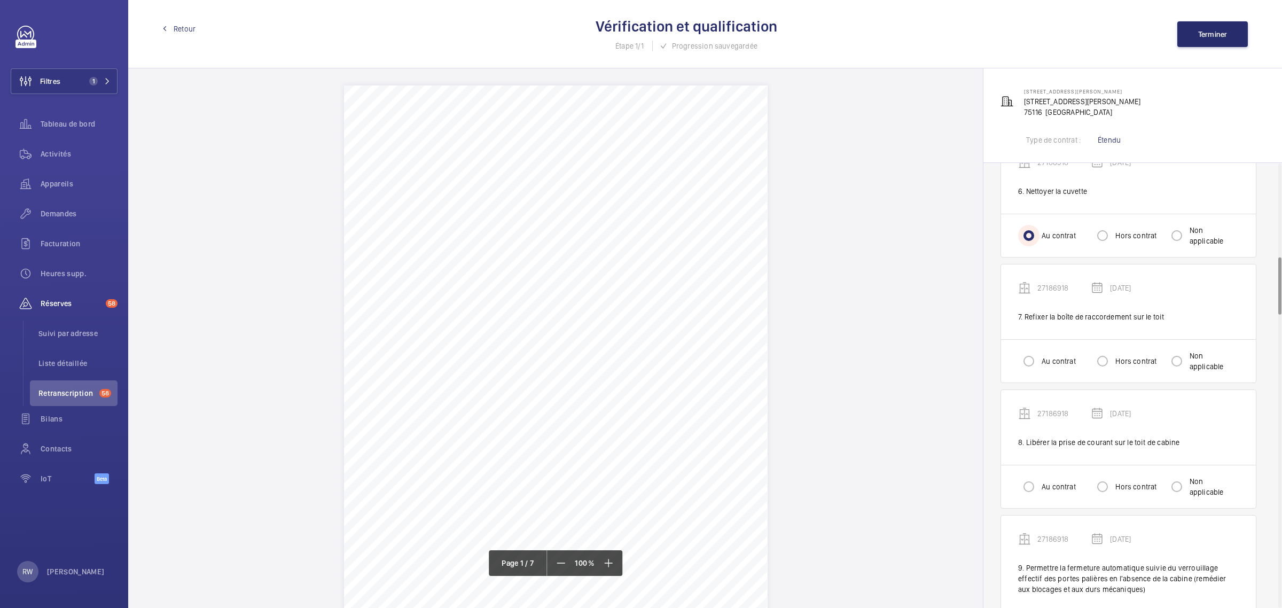
scroll to position [734, 0]
click at [1108, 353] on input "Hors contrat" at bounding box center [1101, 359] width 21 height 21
radio input "true"
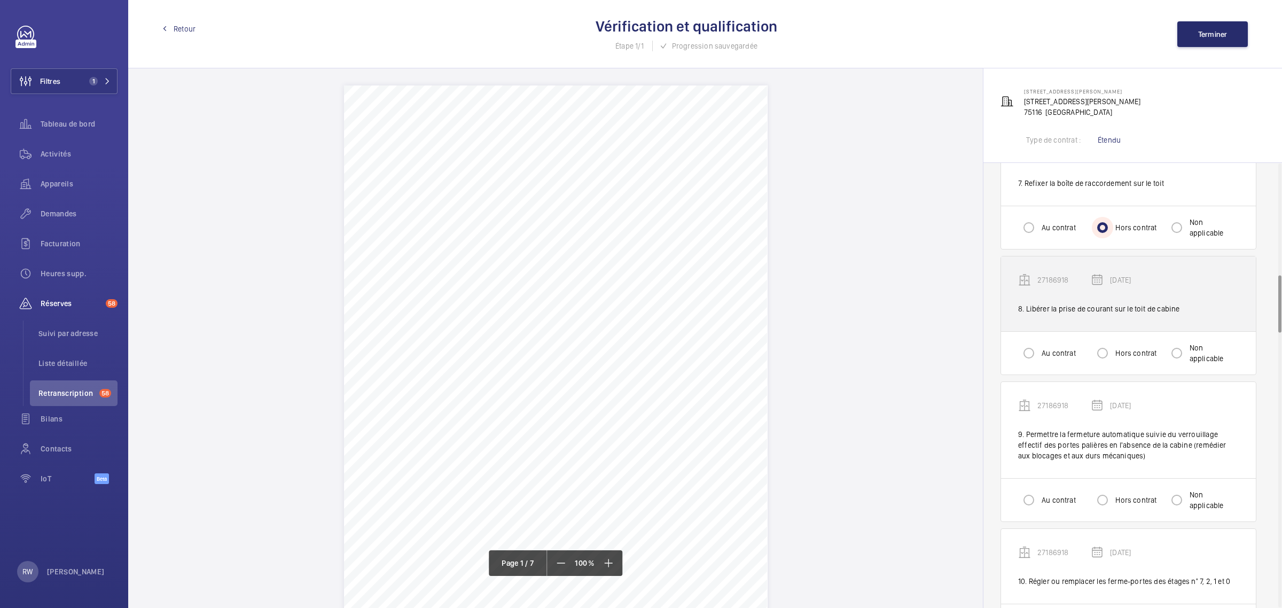
scroll to position [868, 0]
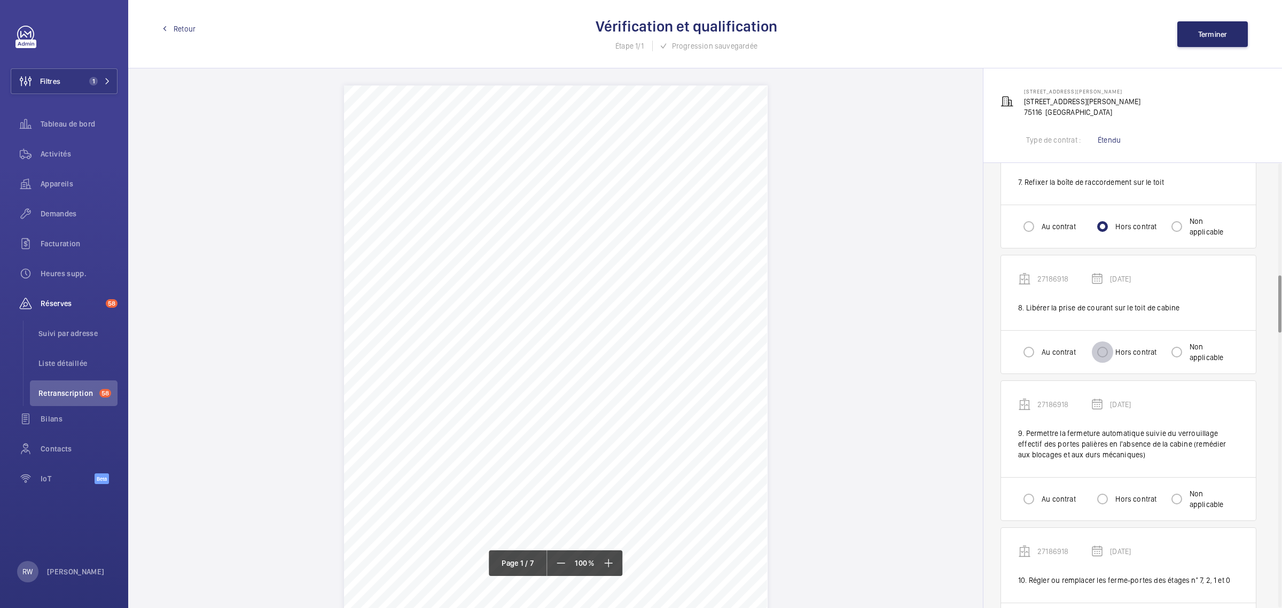
click at [1103, 345] on input "Hors contrat" at bounding box center [1101, 351] width 21 height 21
radio input "true"
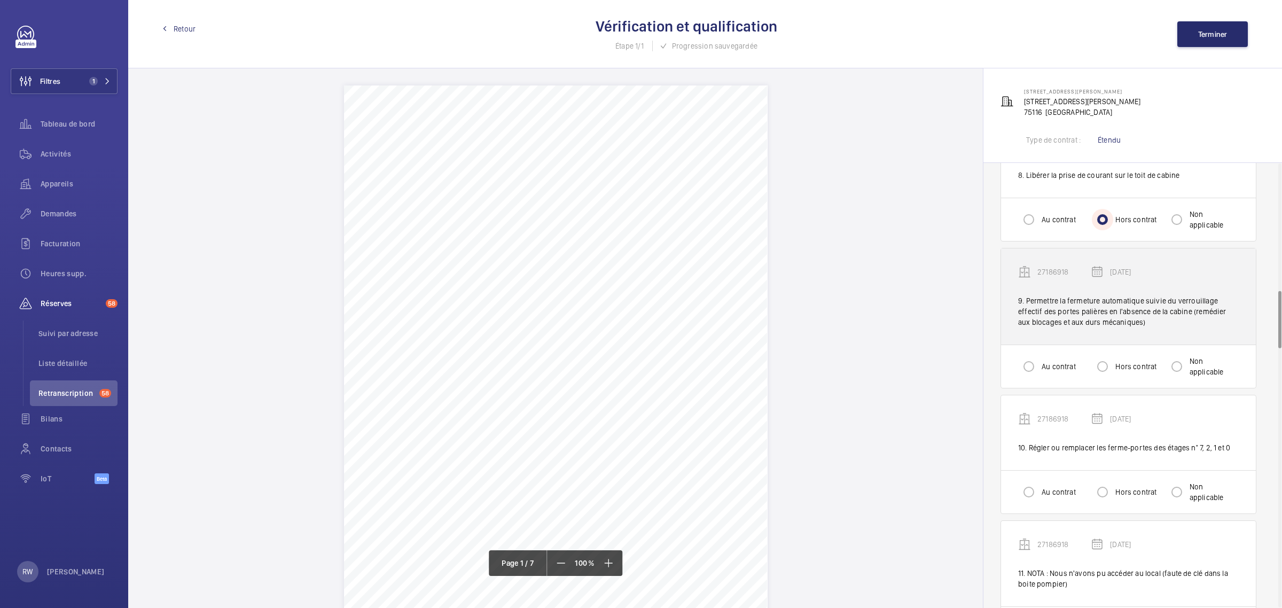
scroll to position [1001, 0]
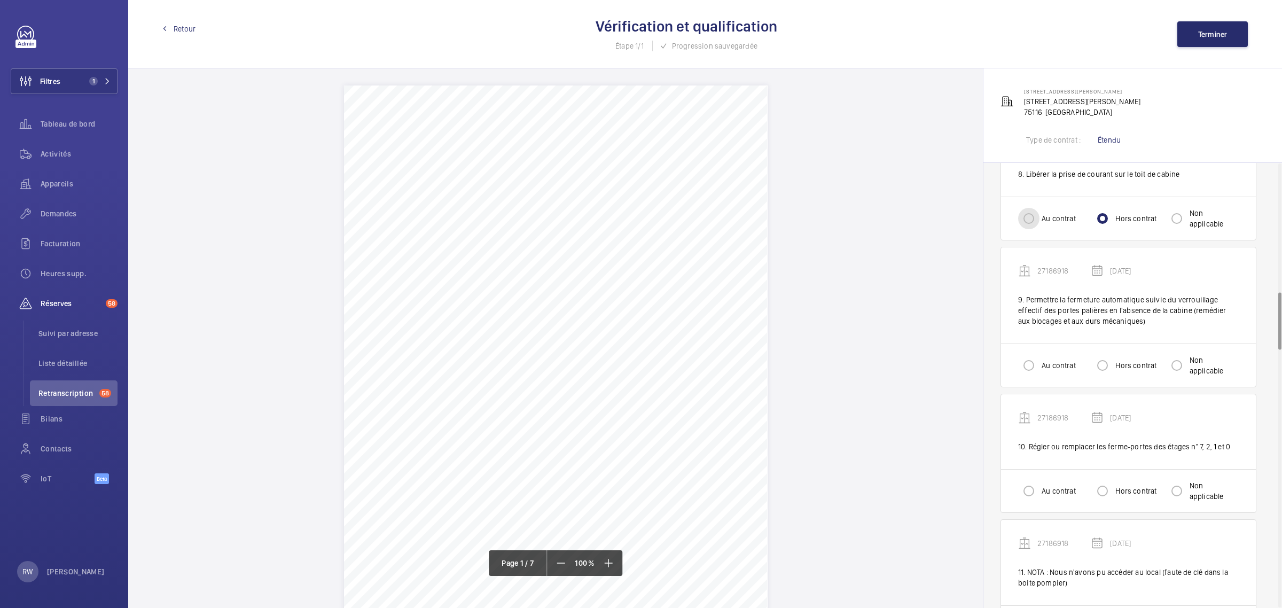
click at [1030, 209] on input "Au contrat" at bounding box center [1028, 218] width 21 height 21
radio input "true"
click at [1181, 212] on input "Non applicable" at bounding box center [1176, 218] width 21 height 21
radio input "true"
click at [1023, 359] on input "Au contrat" at bounding box center [1028, 365] width 21 height 21
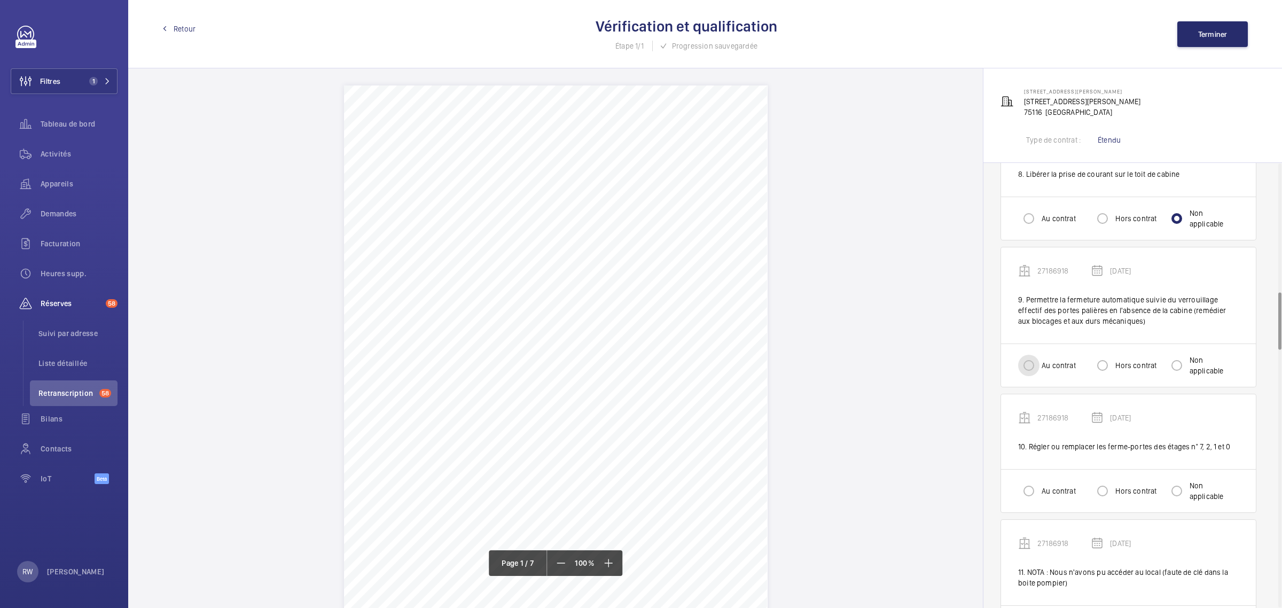
radio input "true"
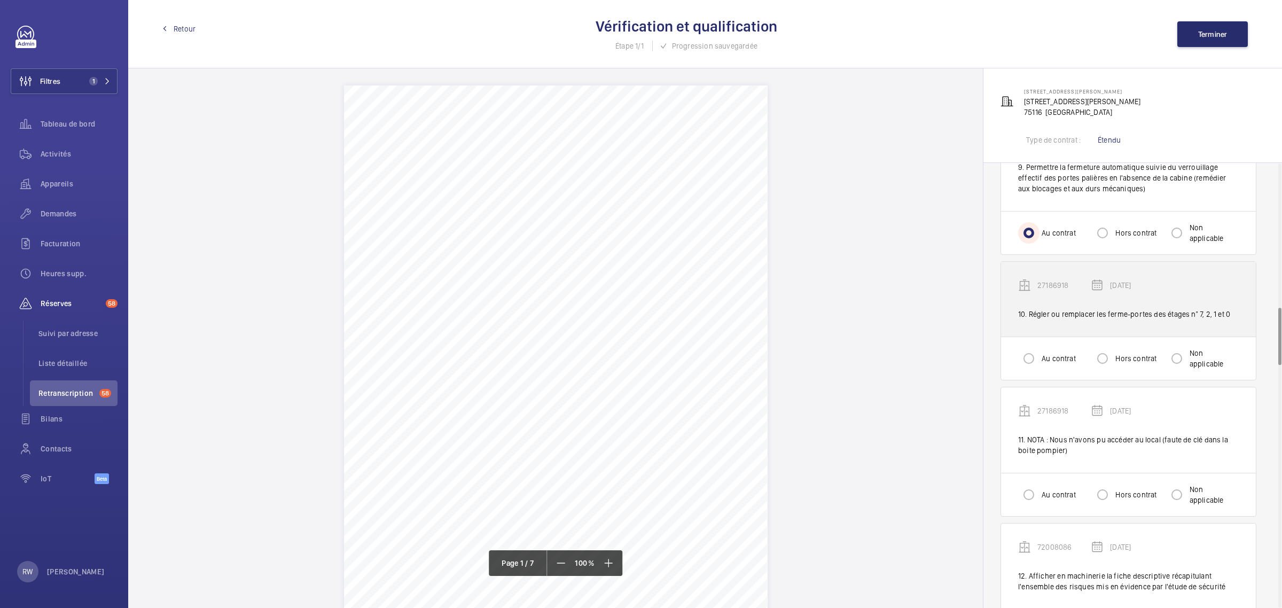
scroll to position [1135, 0]
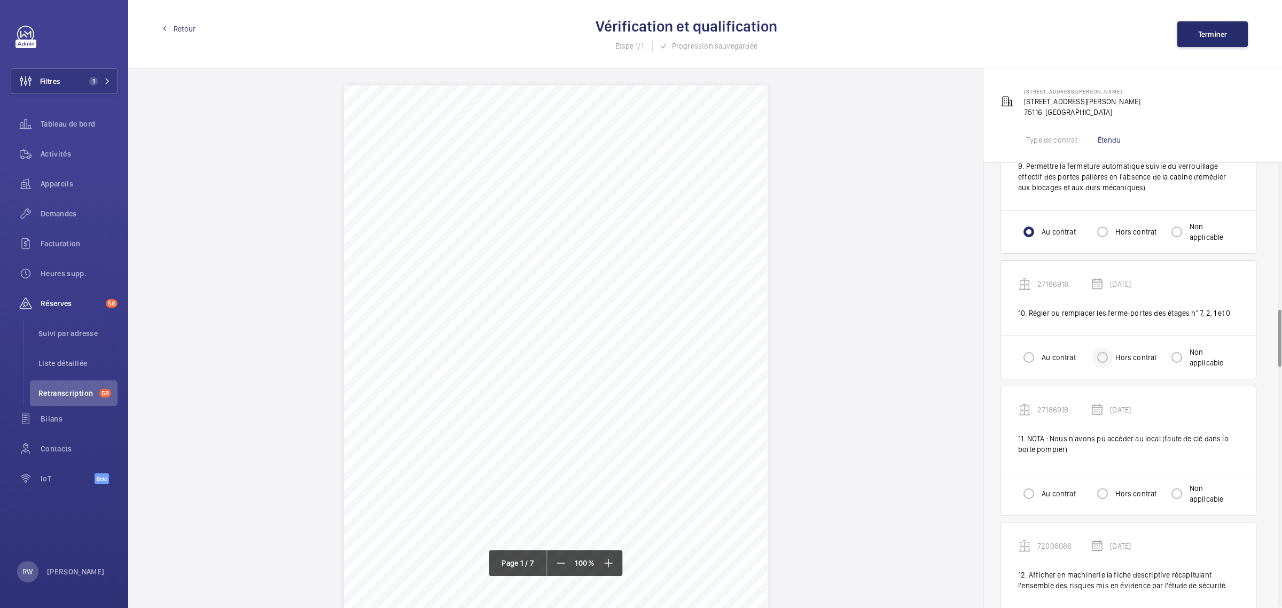
click at [1115, 348] on div at bounding box center [1102, 357] width 26 height 26
radio input "true"
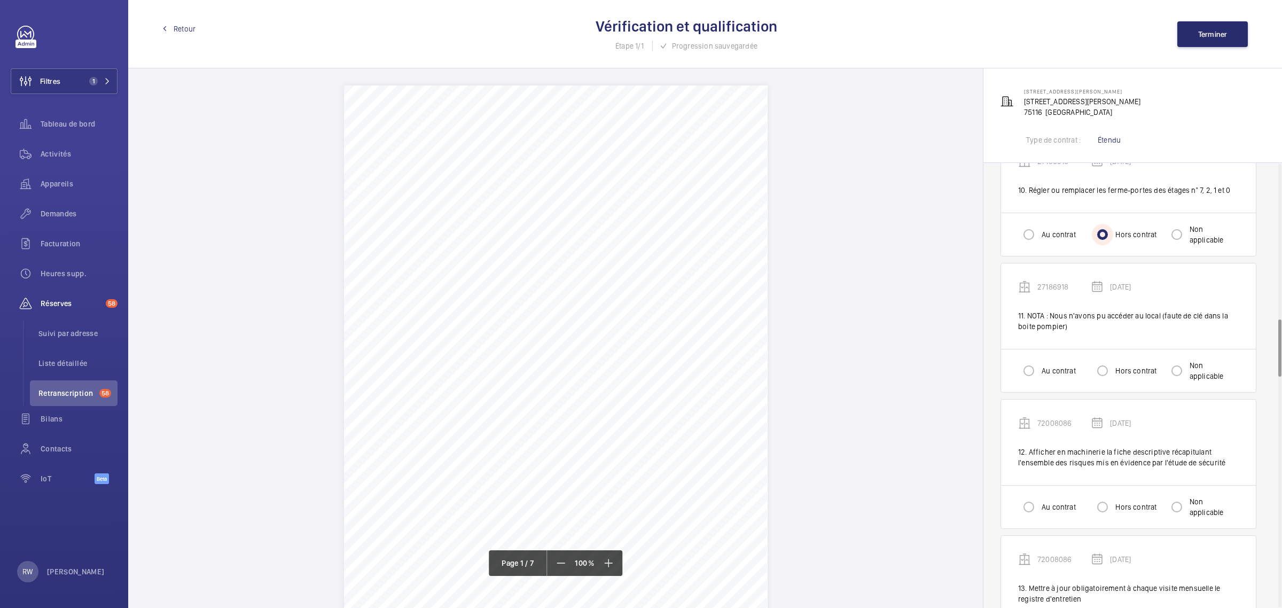
scroll to position [1335, 0]
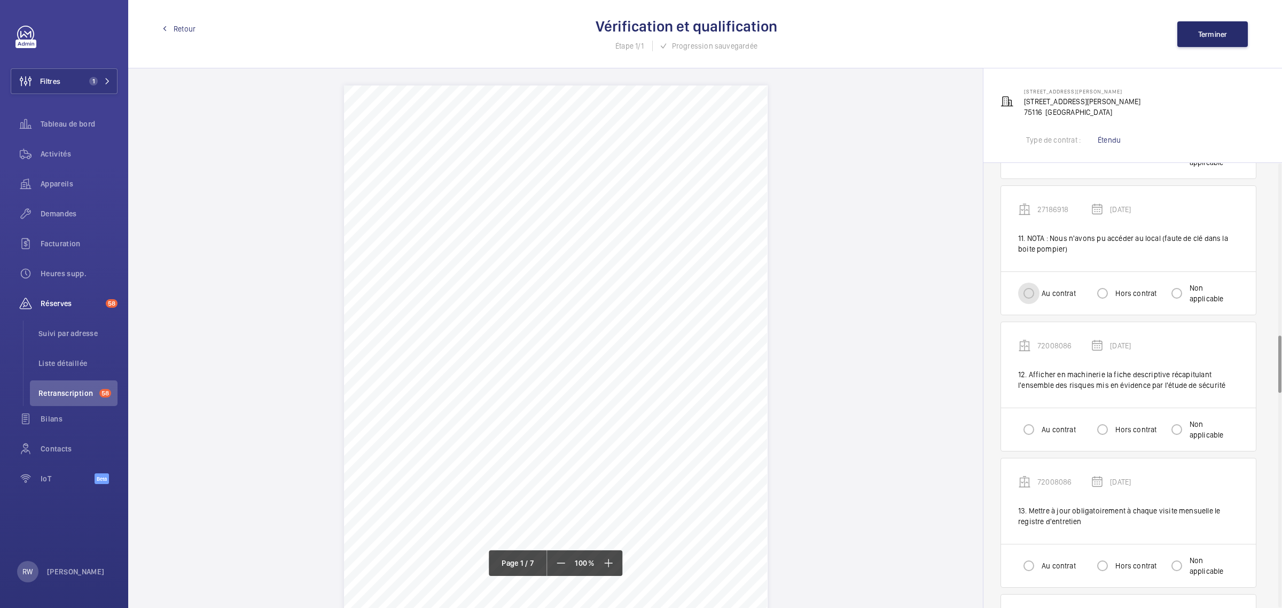
click at [1034, 286] on input "Au contrat" at bounding box center [1028, 292] width 21 height 21
radio input "true"
click at [1119, 288] on label "Hors contrat" at bounding box center [1134, 293] width 43 height 11
click at [1113, 288] on input "Hors contrat" at bounding box center [1101, 292] width 21 height 21
radio input "true"
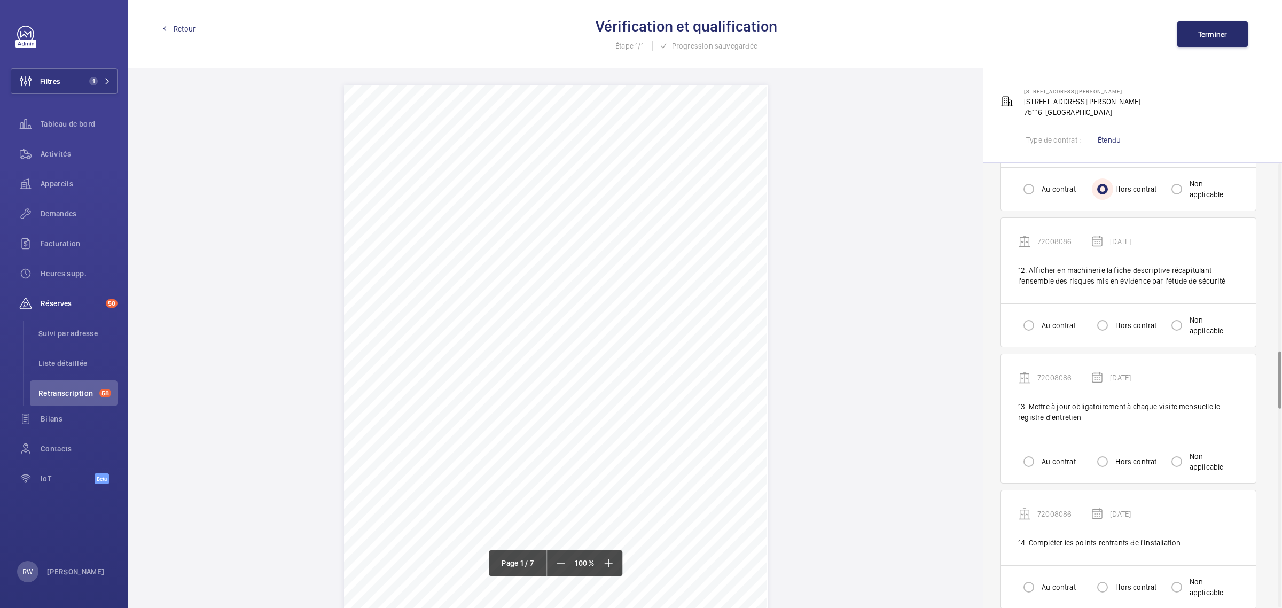
scroll to position [1468, 0]
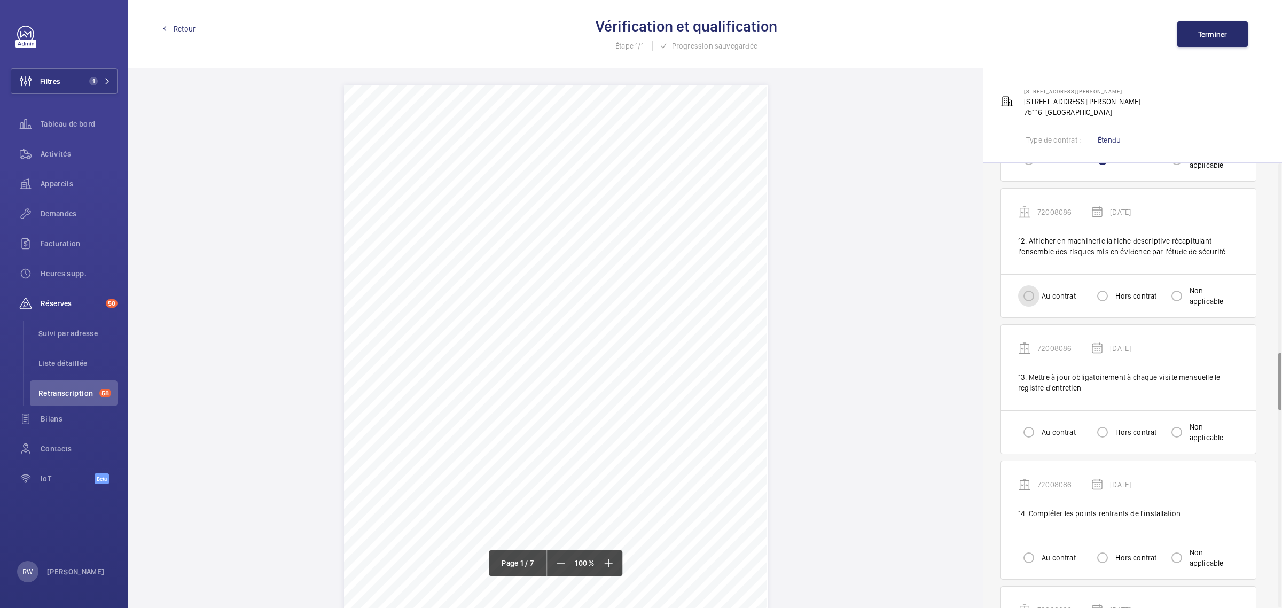
click at [1019, 292] on input "Au contrat" at bounding box center [1028, 295] width 21 height 21
radio input "true"
click at [1033, 421] on input "Au contrat" at bounding box center [1028, 431] width 21 height 21
radio input "true"
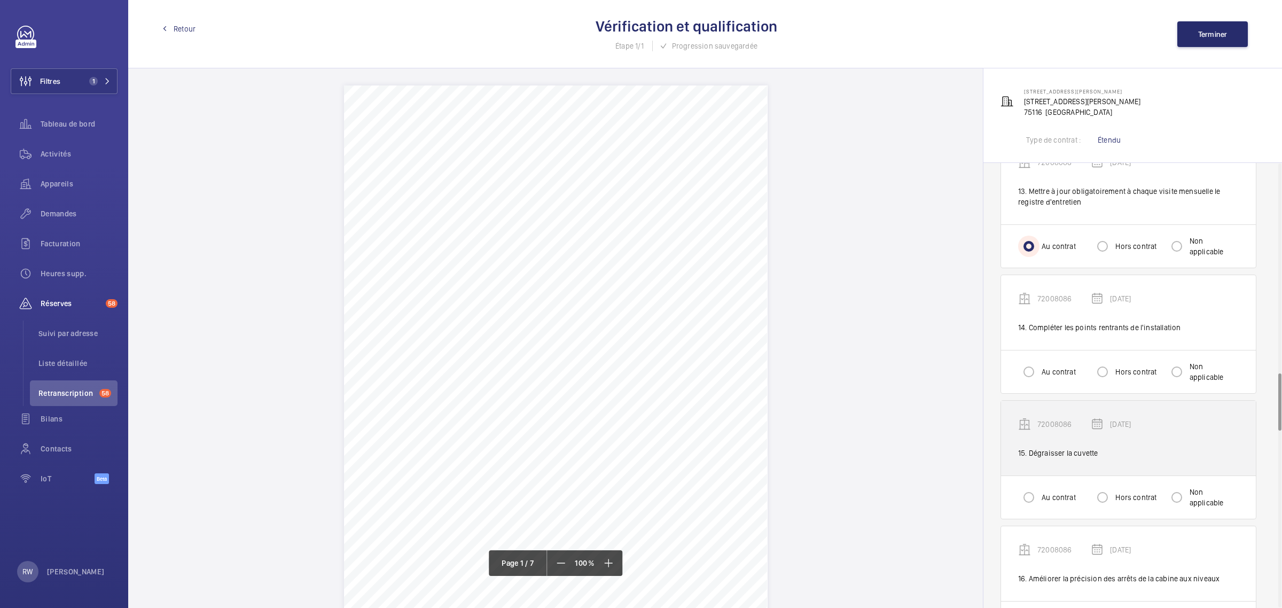
scroll to position [1669, 0]
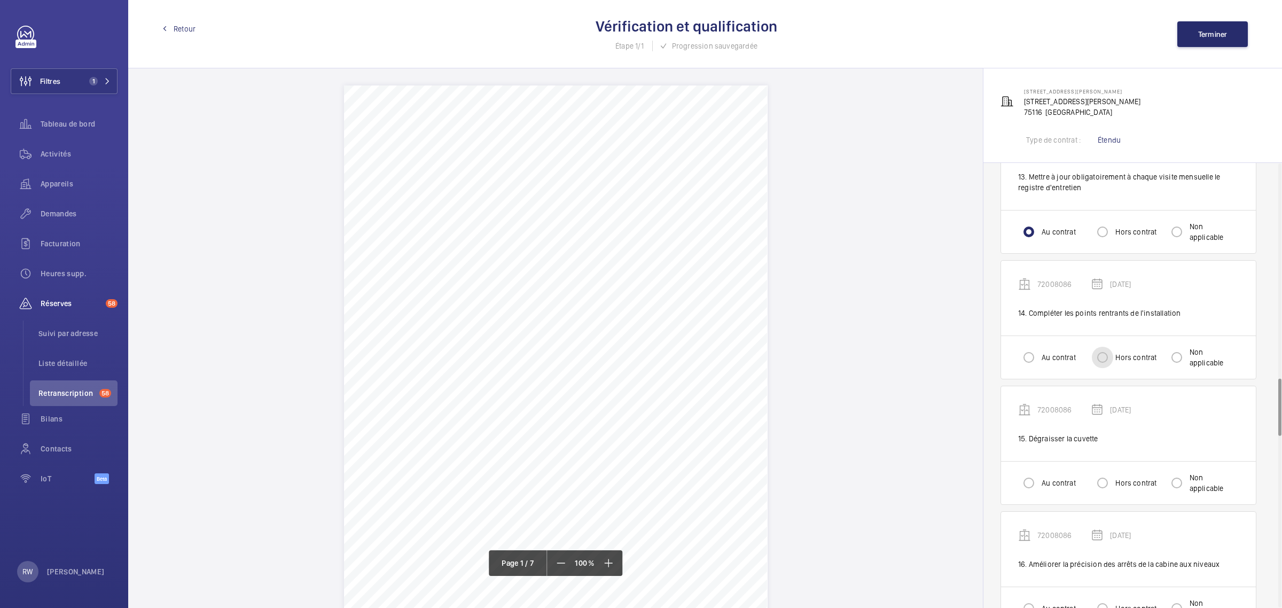
click at [1111, 352] on input "Hors contrat" at bounding box center [1101, 357] width 21 height 21
radio input "true"
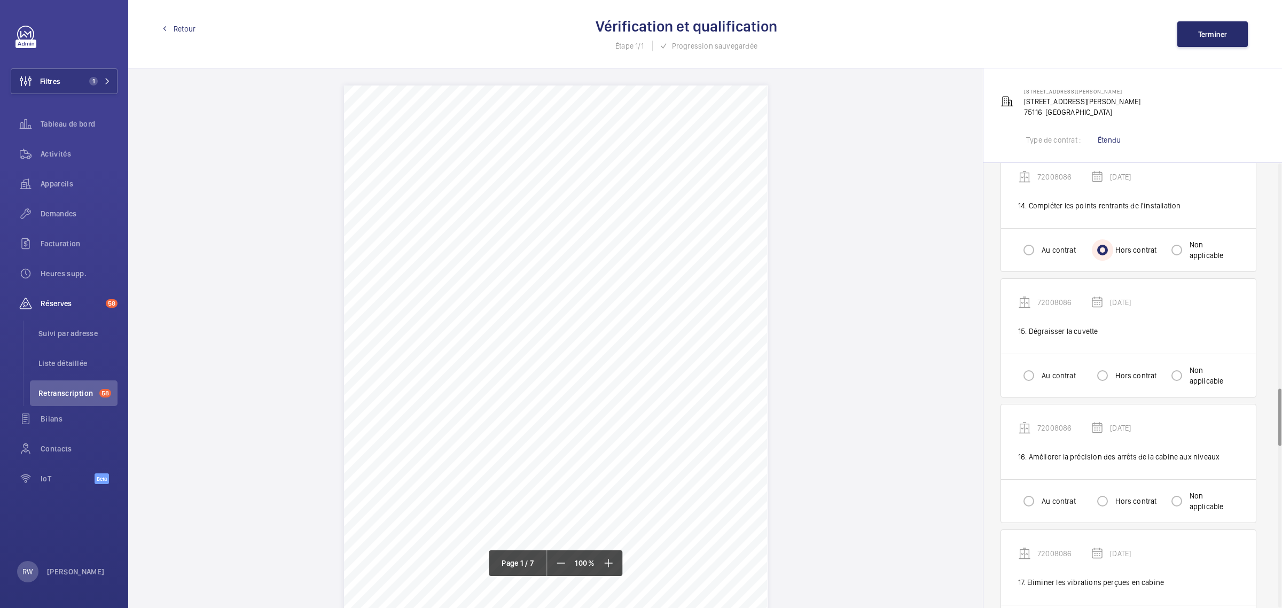
scroll to position [1802, 0]
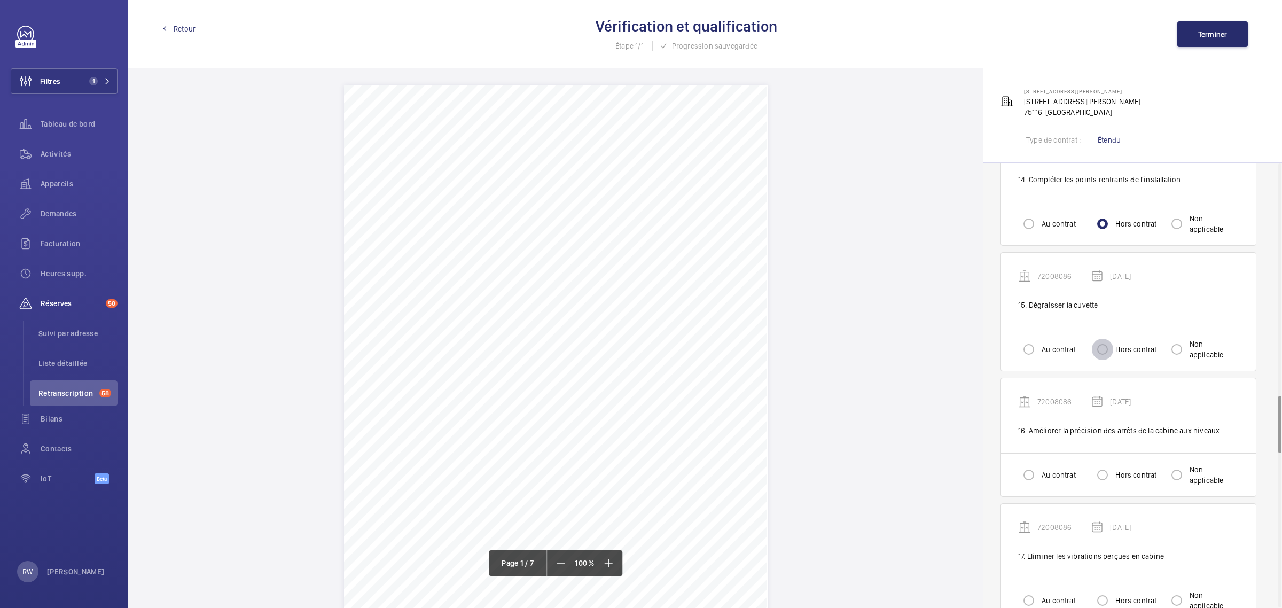
click at [1109, 348] on input "Hors contrat" at bounding box center [1101, 349] width 21 height 21
radio input "true"
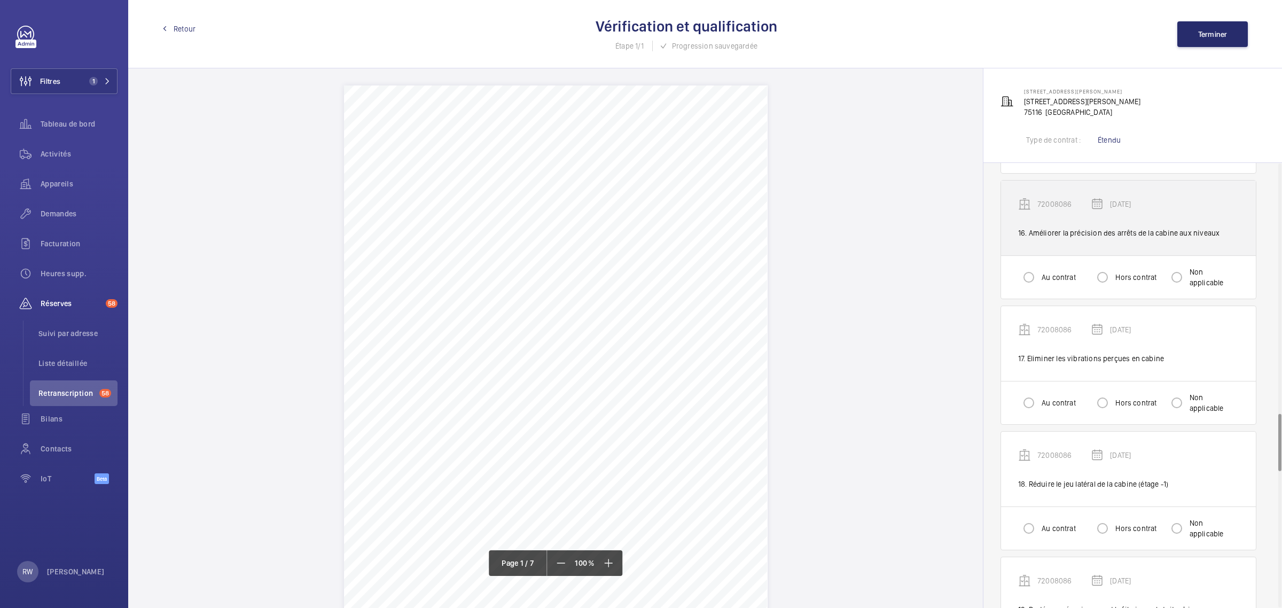
scroll to position [2002, 0]
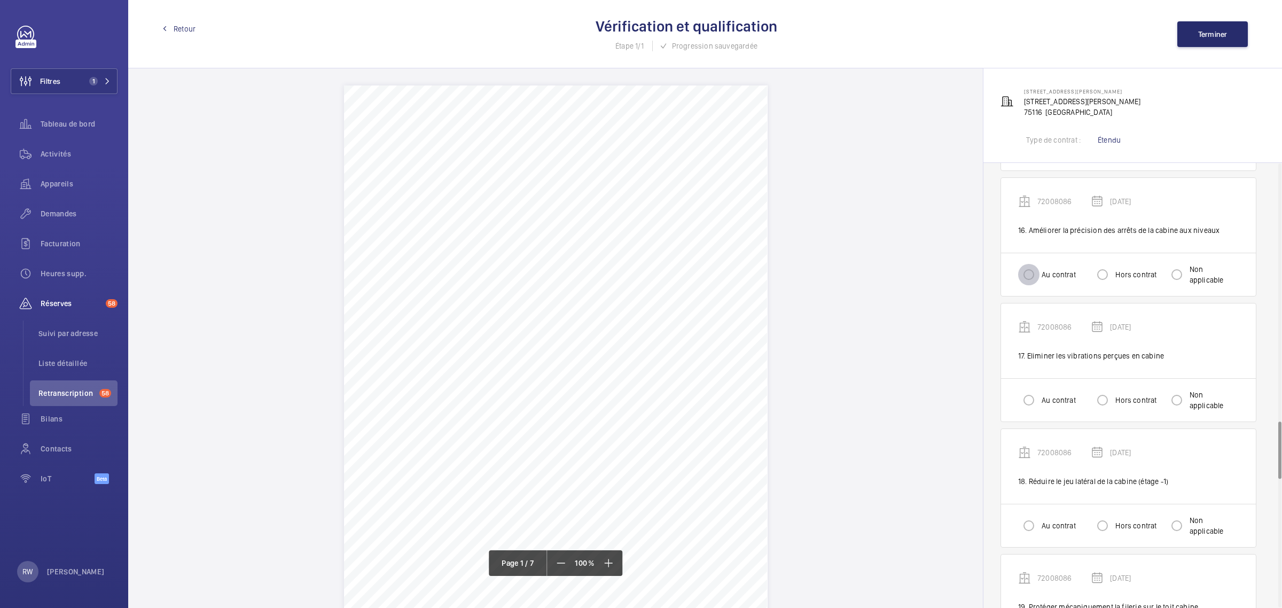
click at [1032, 271] on input "Au contrat" at bounding box center [1028, 274] width 21 height 21
radio input "true"
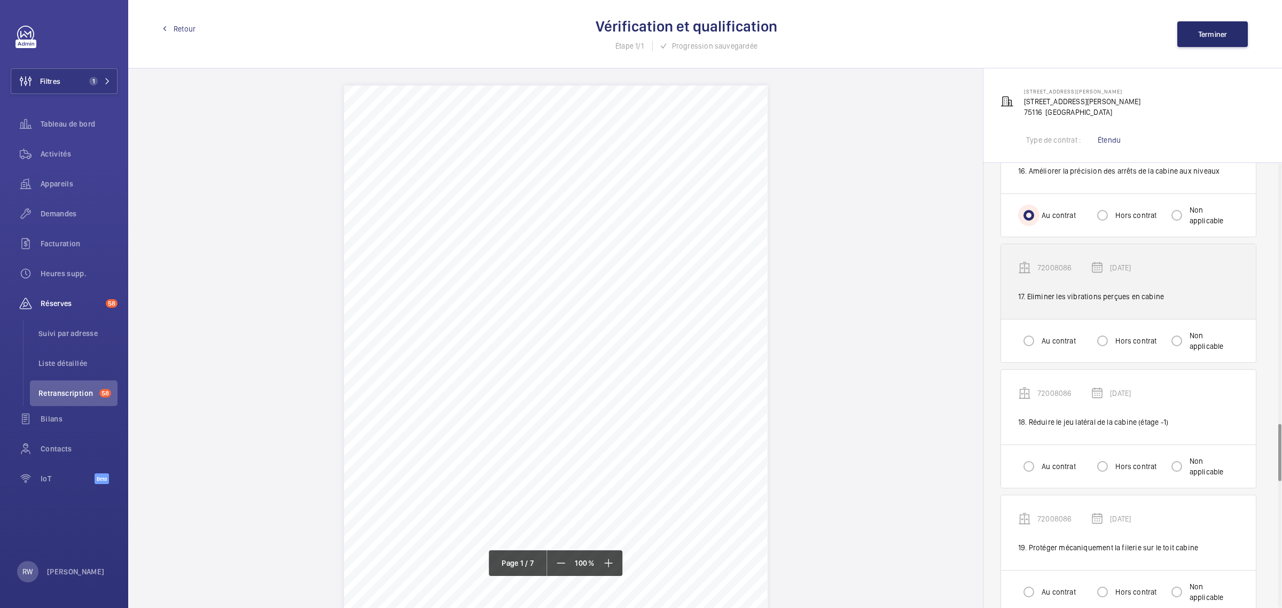
scroll to position [2136, 0]
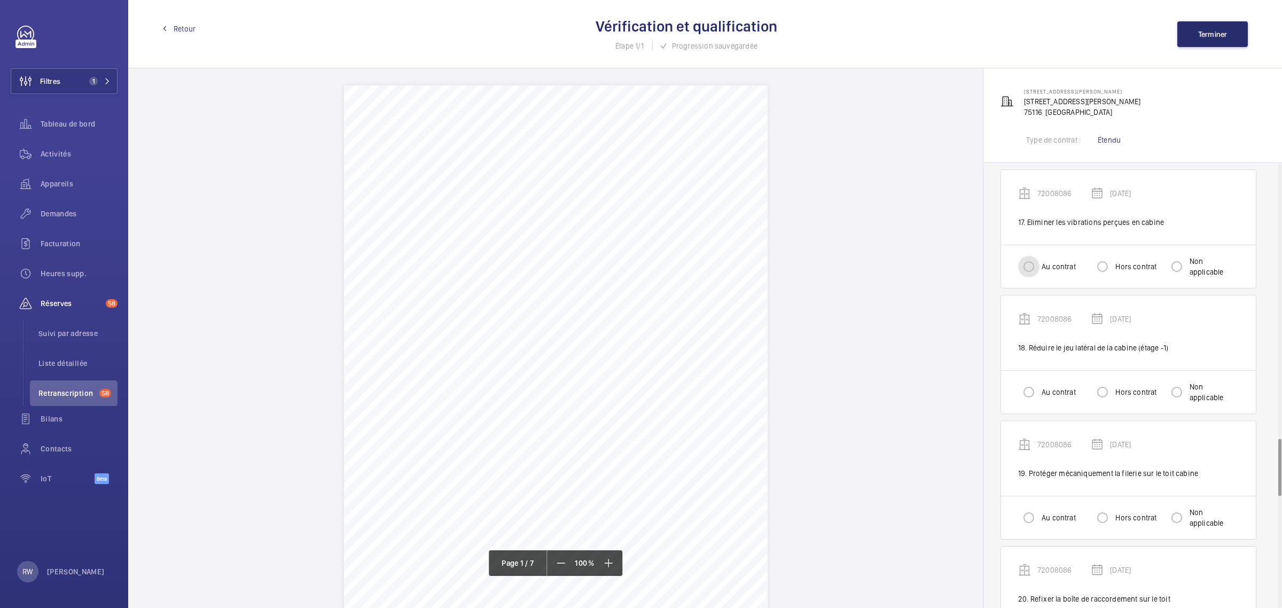
click at [1028, 263] on input "Au contrat" at bounding box center [1028, 266] width 21 height 21
radio input "true"
click at [1034, 391] on input "Au contrat" at bounding box center [1028, 391] width 21 height 21
radio input "true"
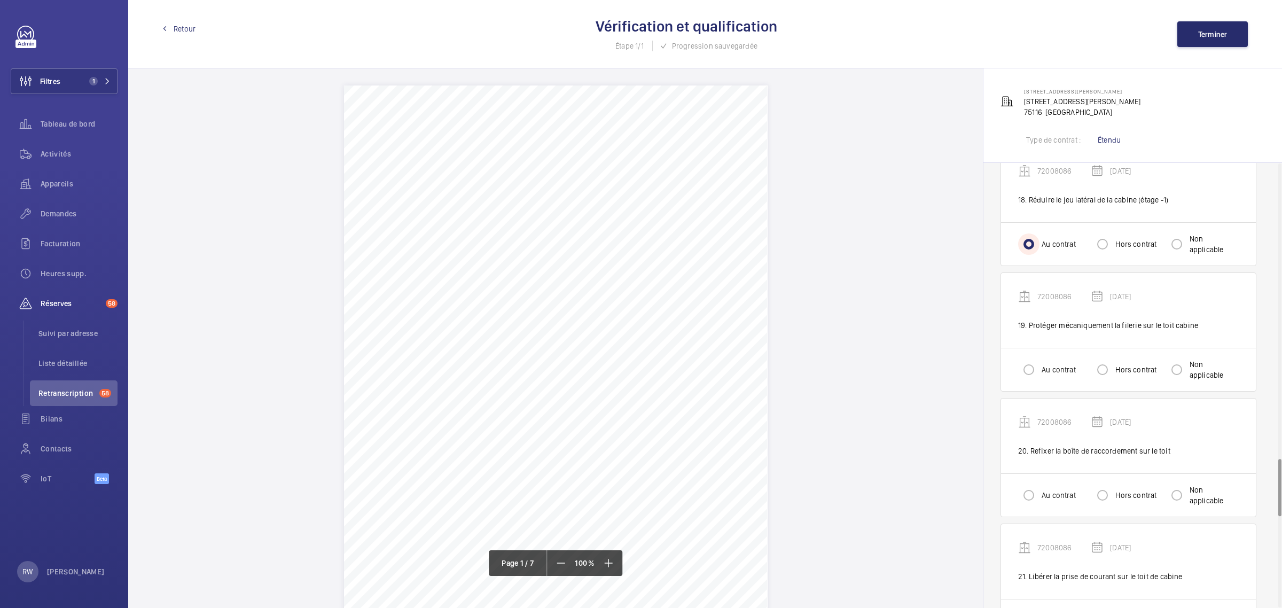
scroll to position [2336, 0]
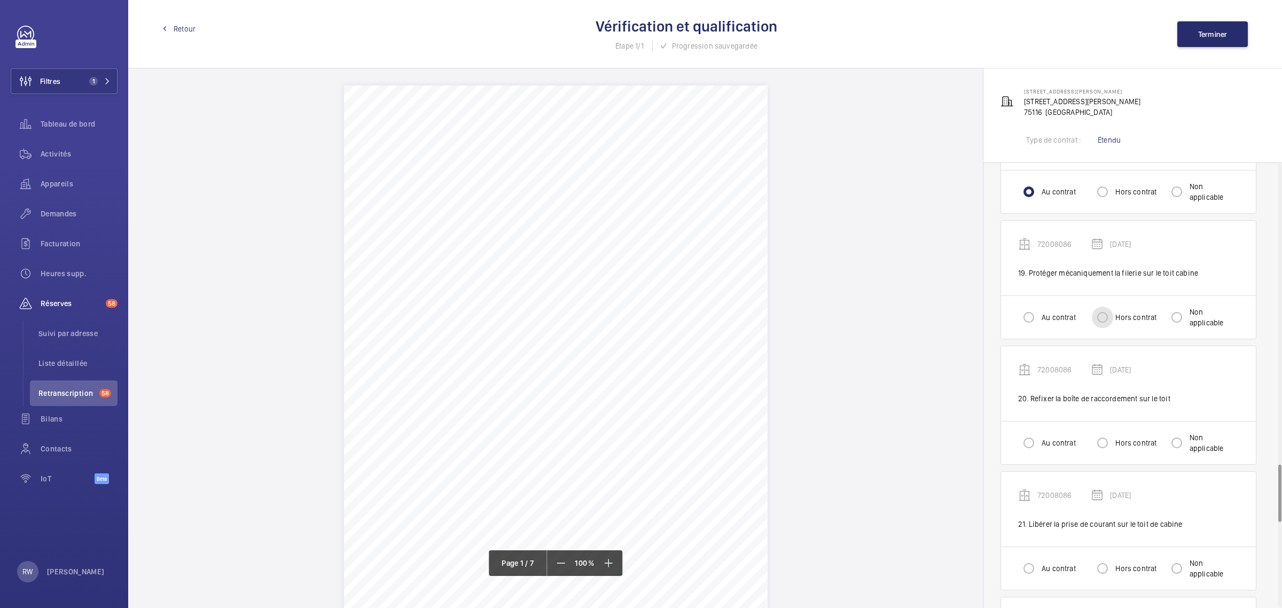
click at [1111, 313] on input "Hors contrat" at bounding box center [1101, 317] width 21 height 21
radio input "true"
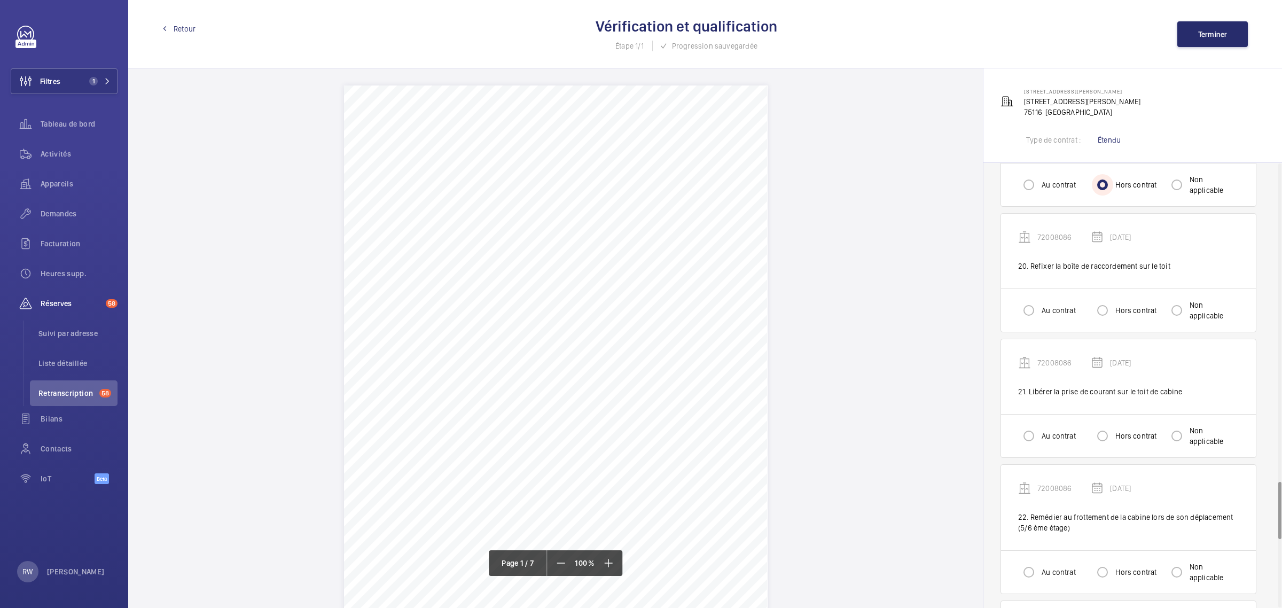
scroll to position [2470, 0]
click at [1102, 302] on input "Hors contrat" at bounding box center [1101, 308] width 21 height 21
radio input "true"
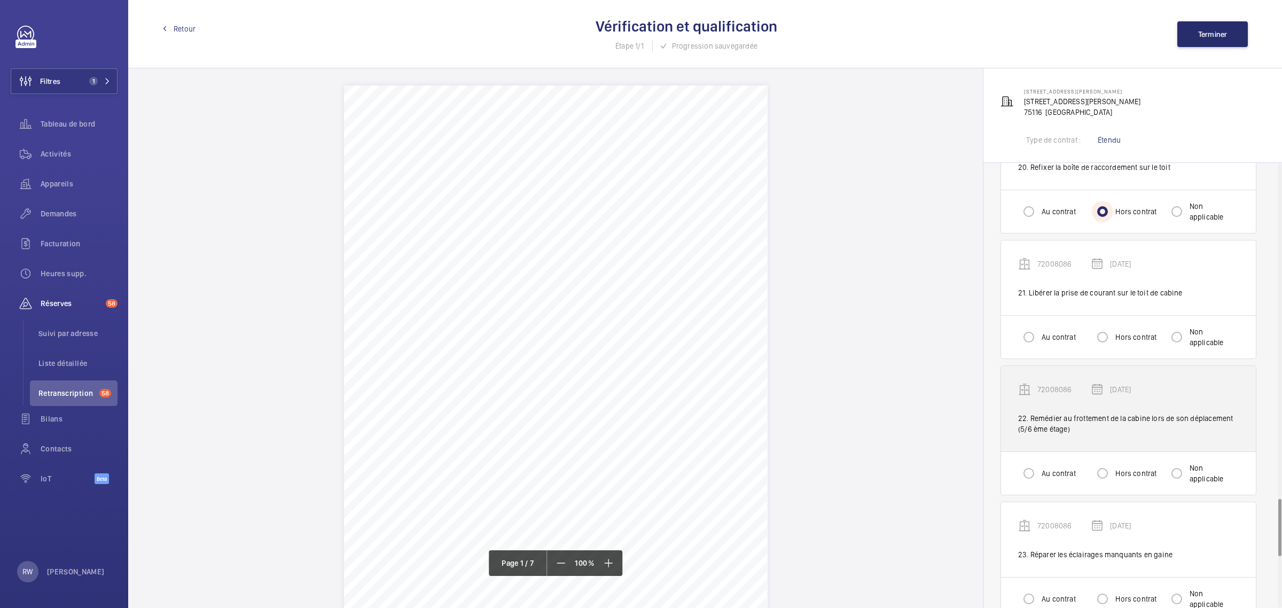
scroll to position [2603, 0]
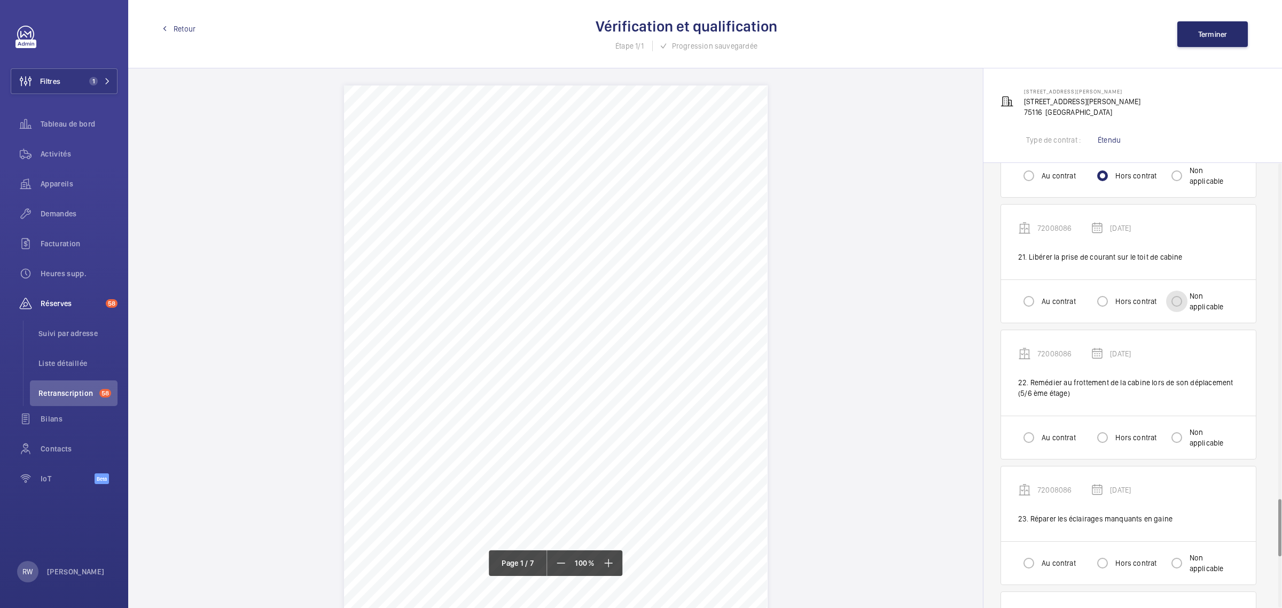
click at [1180, 300] on input "Non applicable" at bounding box center [1176, 300] width 21 height 21
radio input "true"
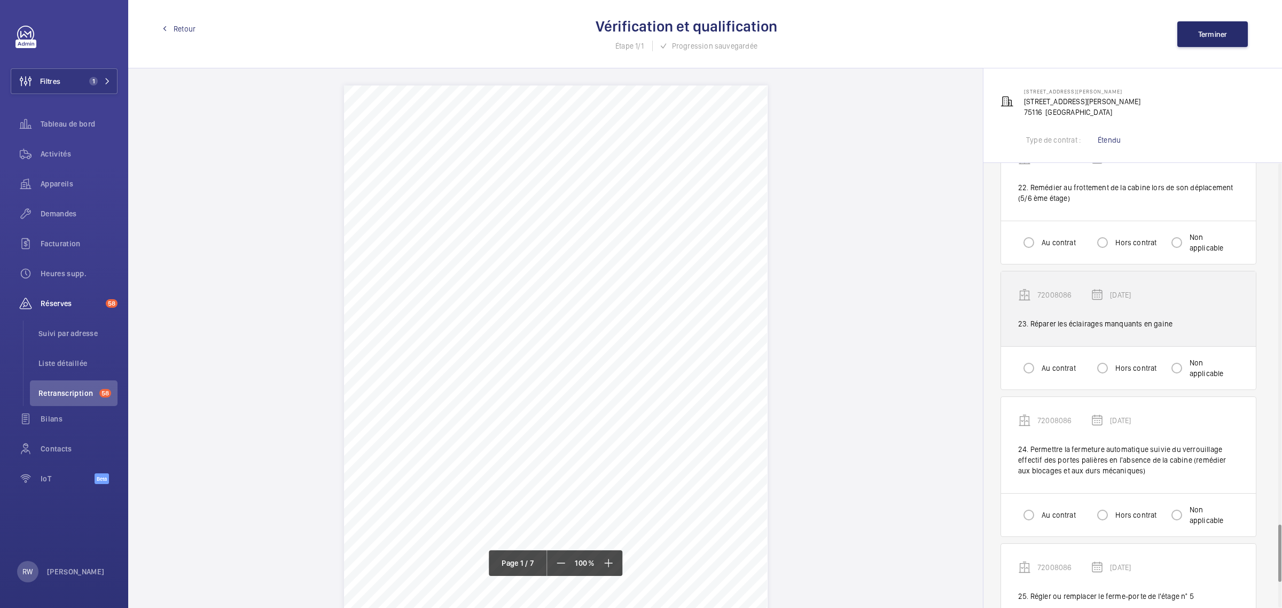
scroll to position [2803, 0]
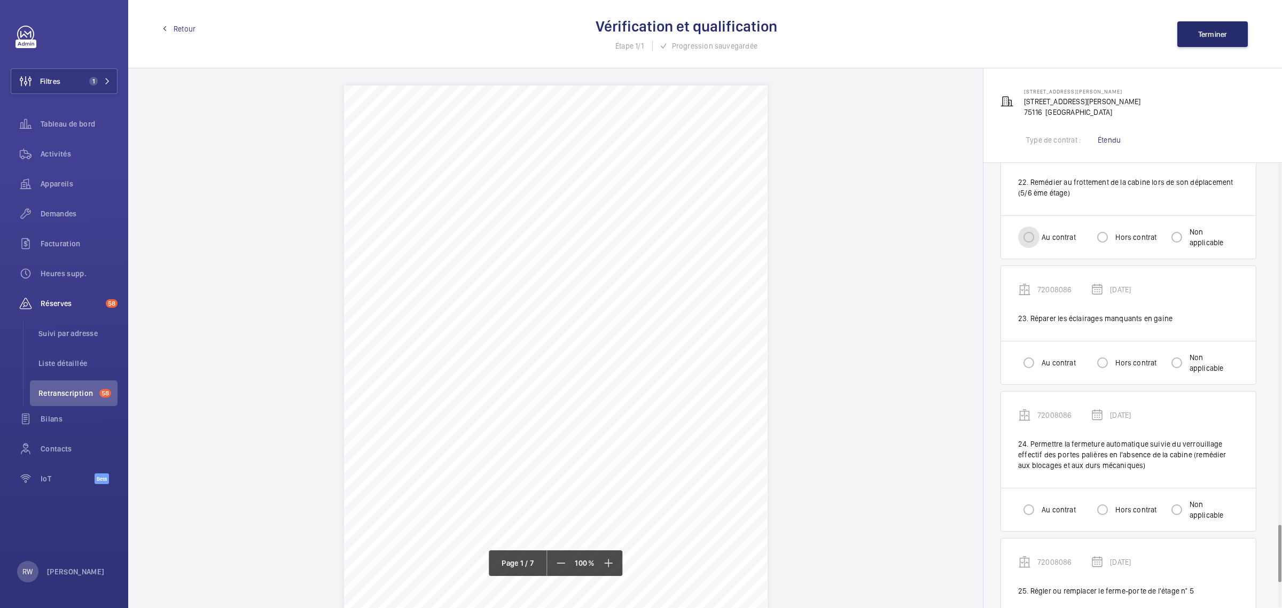
click at [1034, 235] on input "Au contrat" at bounding box center [1028, 236] width 21 height 21
radio input "true"
click at [1104, 362] on input "Hors contrat" at bounding box center [1101, 362] width 21 height 21
radio input "true"
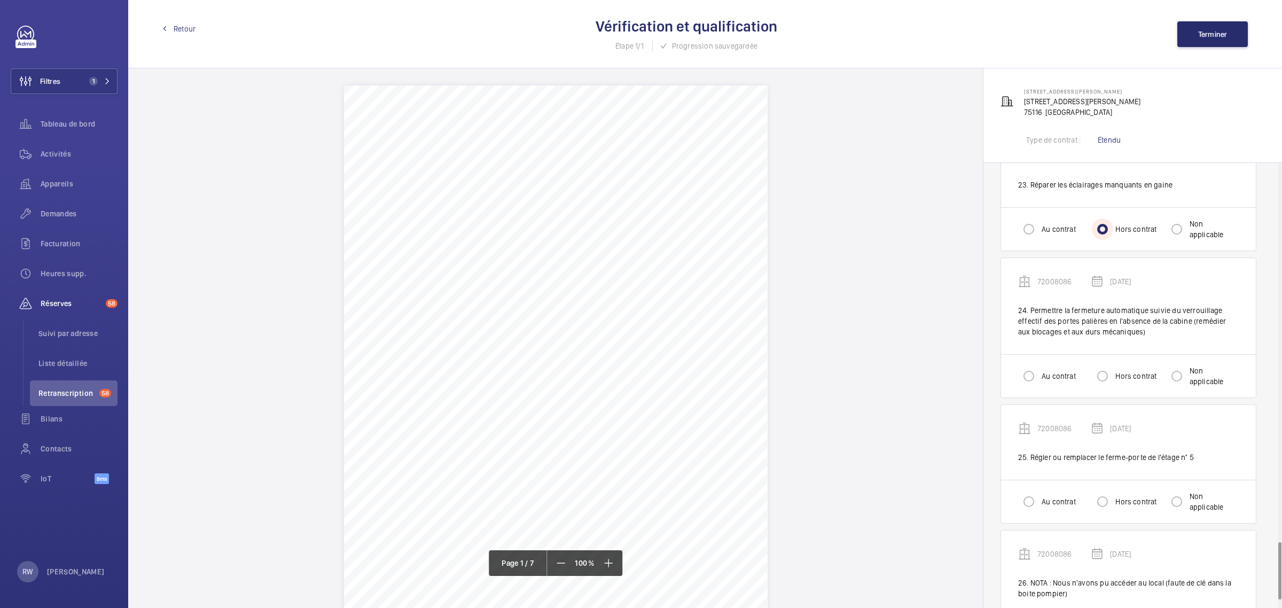
scroll to position [3004, 0]
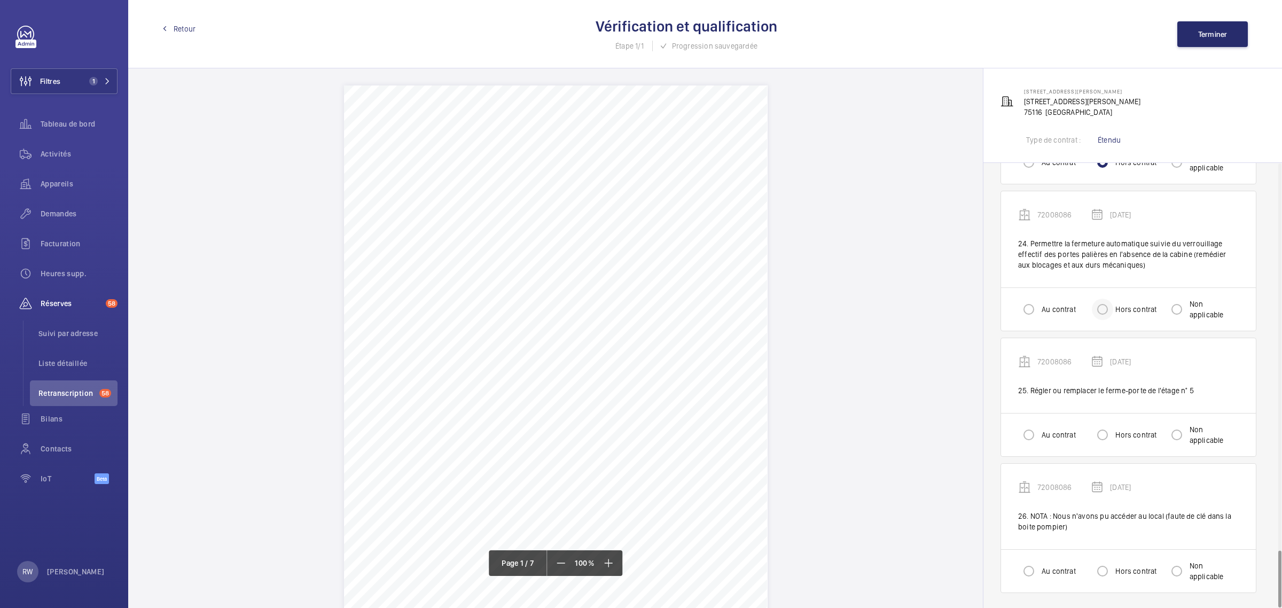
click at [1090, 311] on div at bounding box center [1102, 309] width 26 height 26
radio input "true"
click at [1112, 429] on input "Hors contrat" at bounding box center [1101, 434] width 21 height 21
radio input "true"
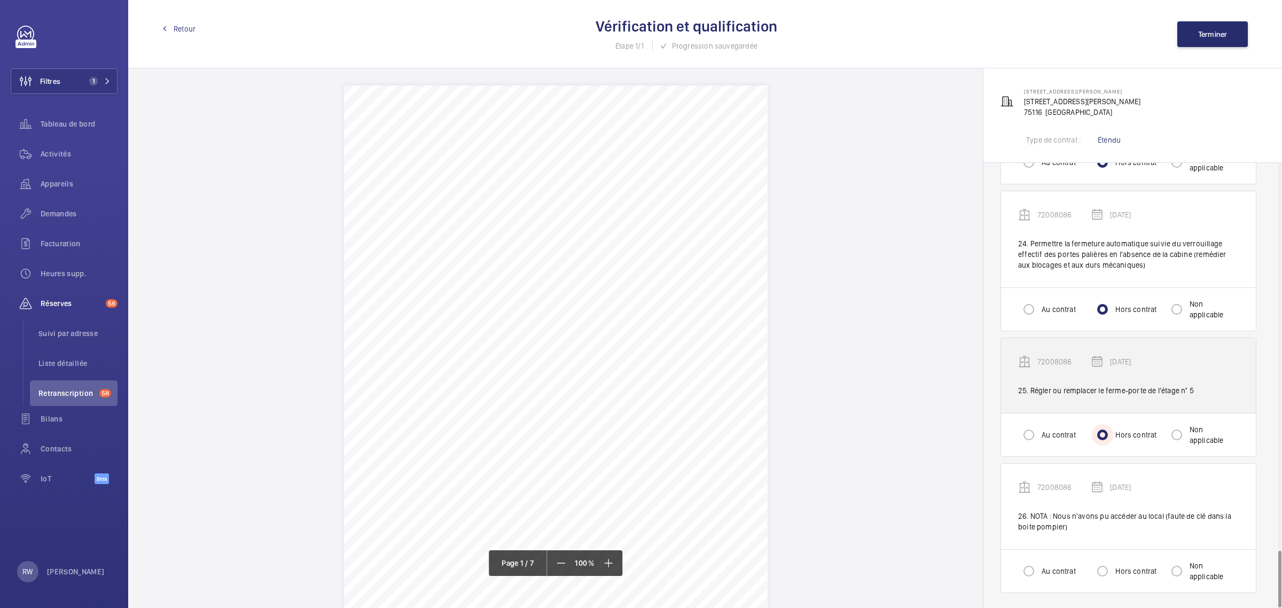
scroll to position [3004, 0]
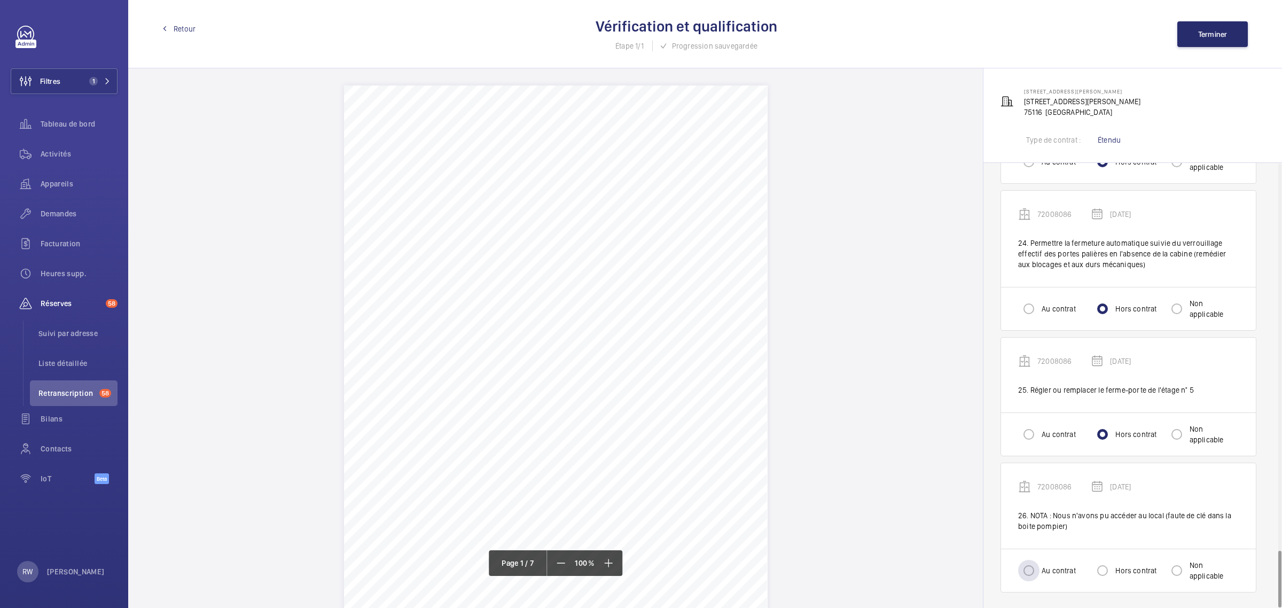
click at [1053, 570] on label "Au contrat" at bounding box center [1057, 570] width 36 height 11
click at [1039, 570] on input "Au contrat" at bounding box center [1028, 570] width 21 height 21
radio input "true"
click at [1219, 18] on div "Retour Vérification et qualification Étape 1/1 Progression sauvegardée Terminer" at bounding box center [704, 34] width 1153 height 68
click at [1209, 30] on span "Terminer" at bounding box center [1212, 34] width 29 height 9
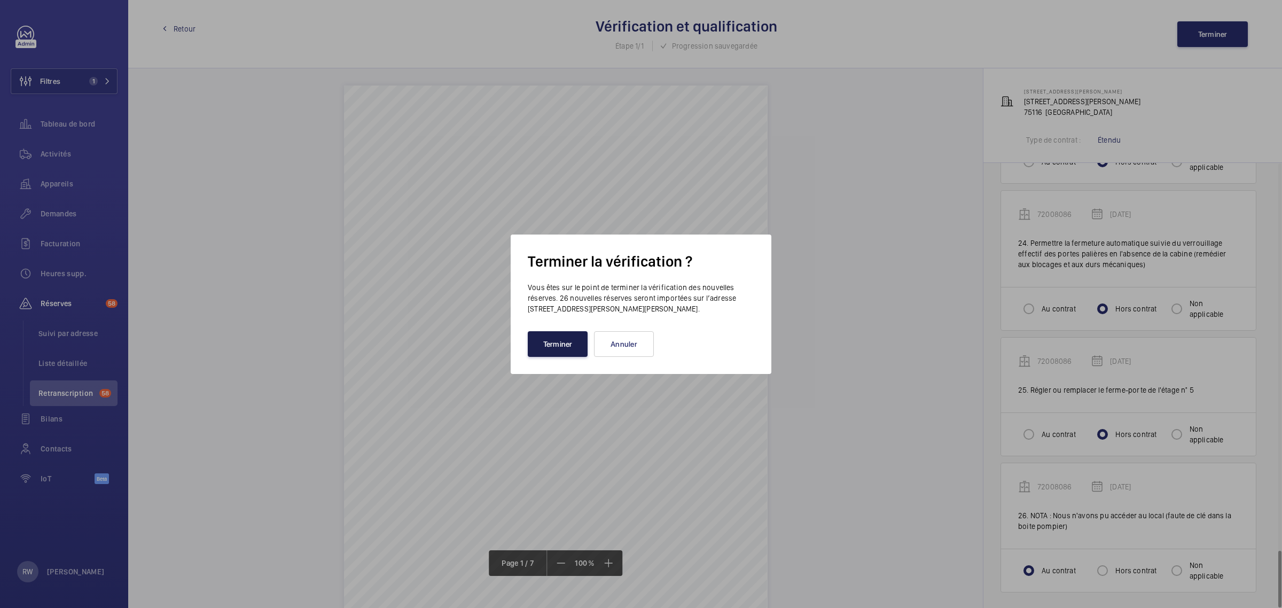
click at [551, 351] on button "Terminer" at bounding box center [558, 344] width 60 height 26
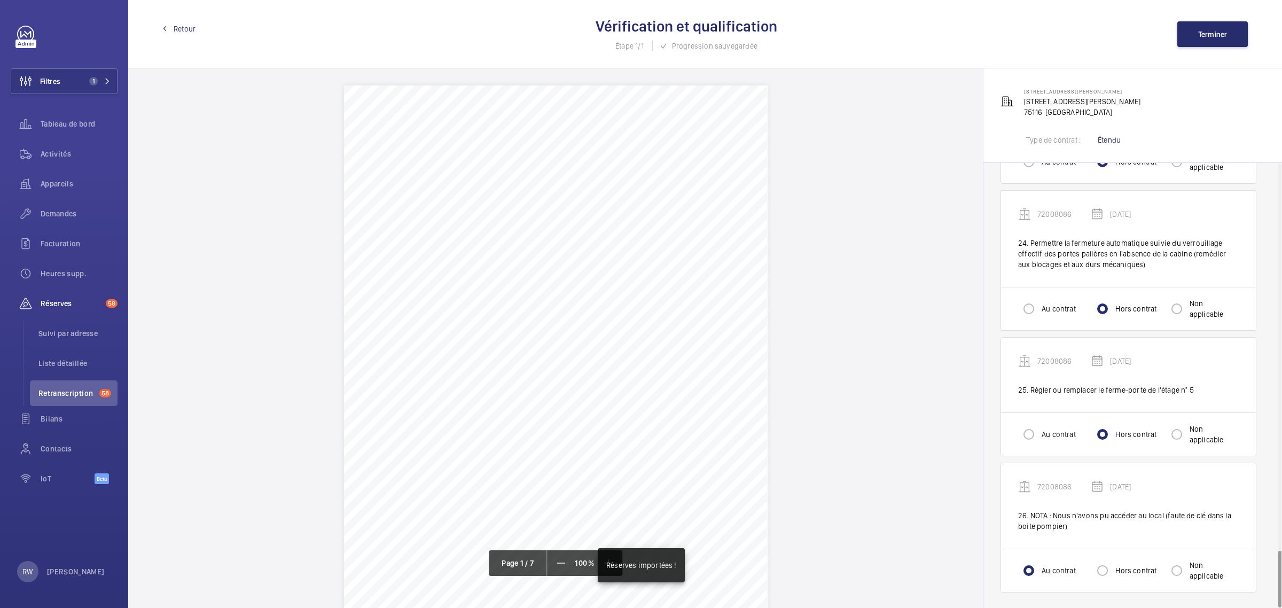
click at [175, 25] on span "Retour" at bounding box center [185, 28] width 22 height 11
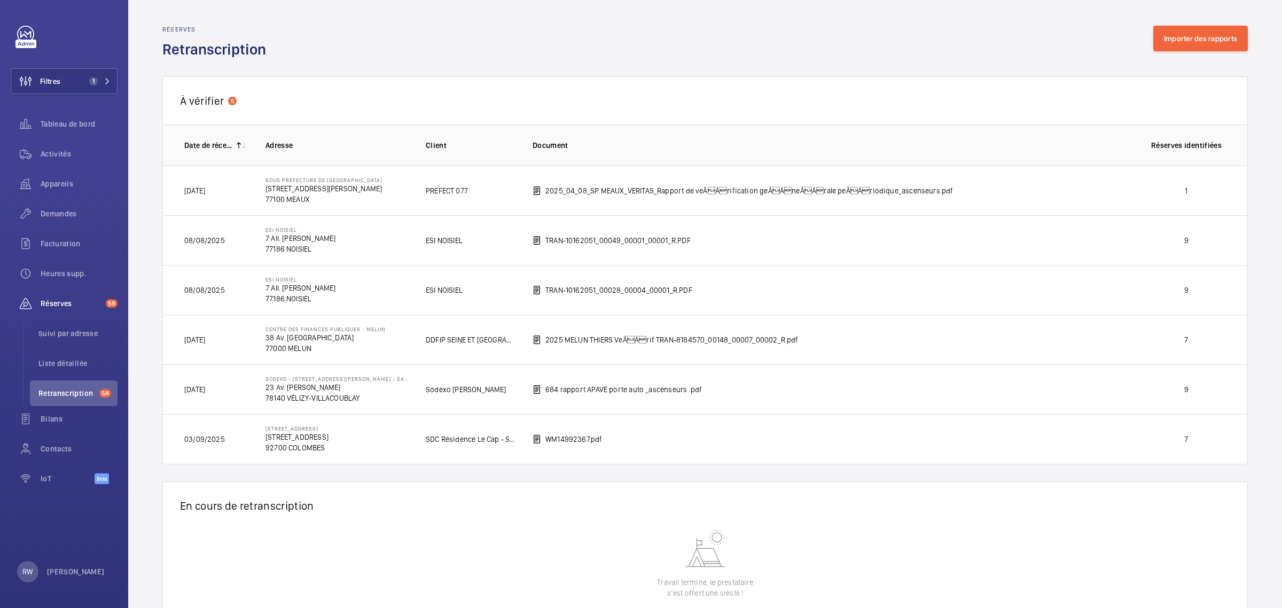
click at [971, 194] on td "2025_04_08_SP MEAUX_VERITAS_Rapport de veÃÂrification geÃÂneÃÂrale peÃÂ…" at bounding box center [822, 191] width 614 height 50
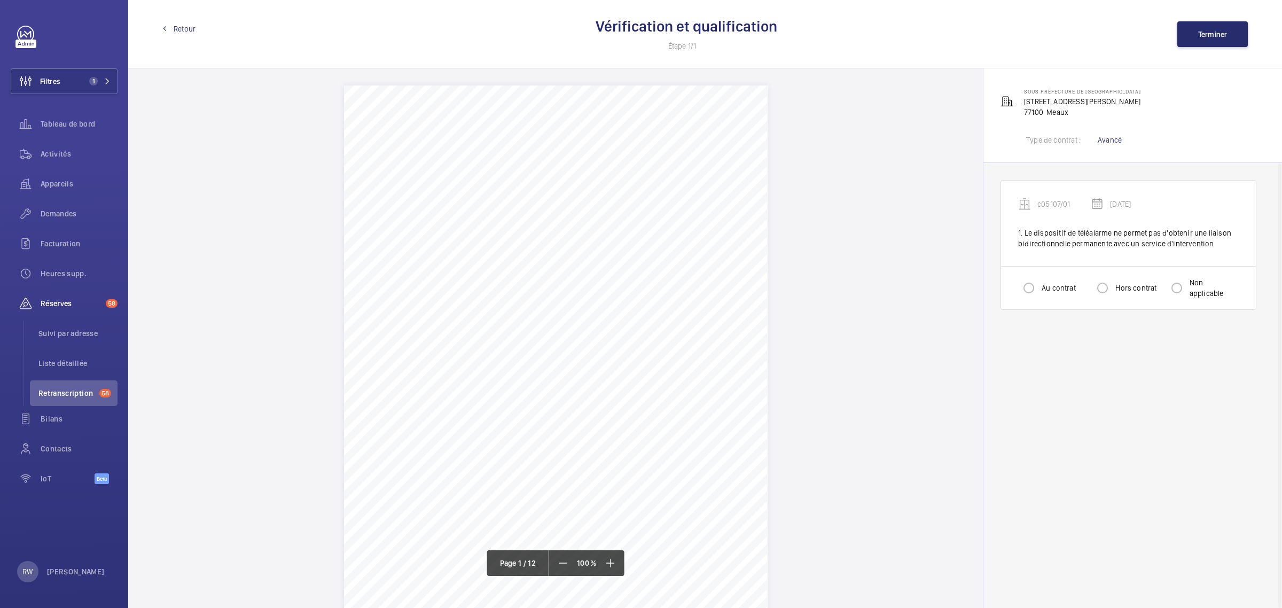
click at [1121, 288] on label "Hors contrat" at bounding box center [1134, 287] width 43 height 11
click at [1113, 288] on input "Hors contrat" at bounding box center [1101, 287] width 21 height 21
radio input "true"
click at [1200, 30] on span "Terminer" at bounding box center [1212, 34] width 29 height 9
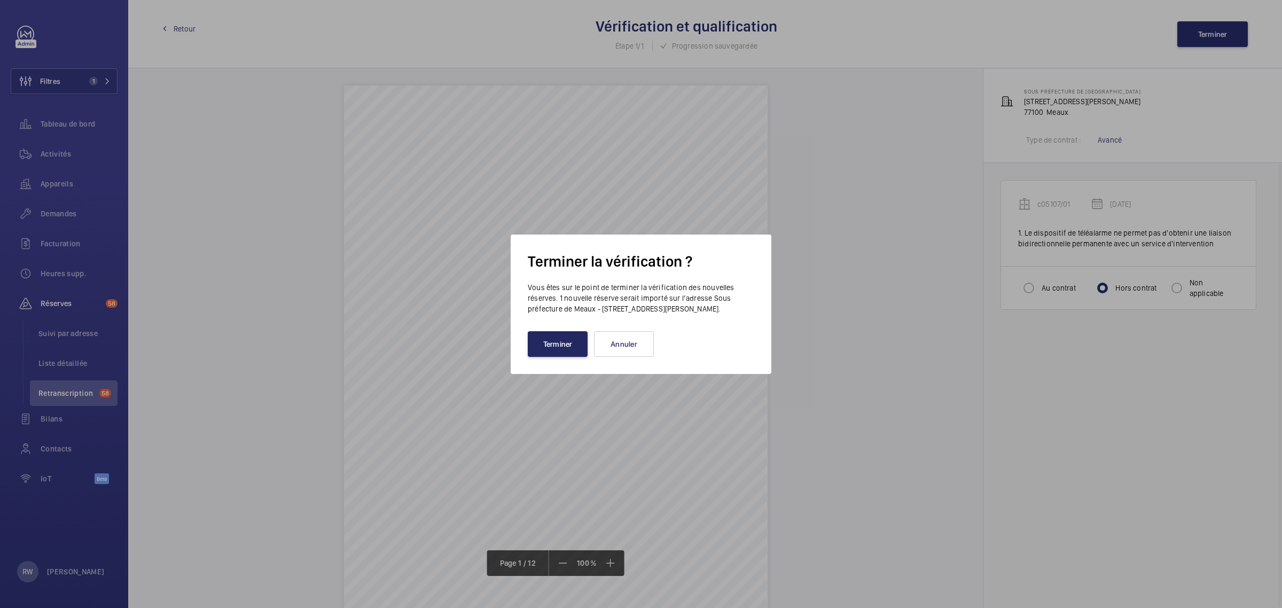
click at [559, 346] on button "Terminer" at bounding box center [558, 344] width 60 height 26
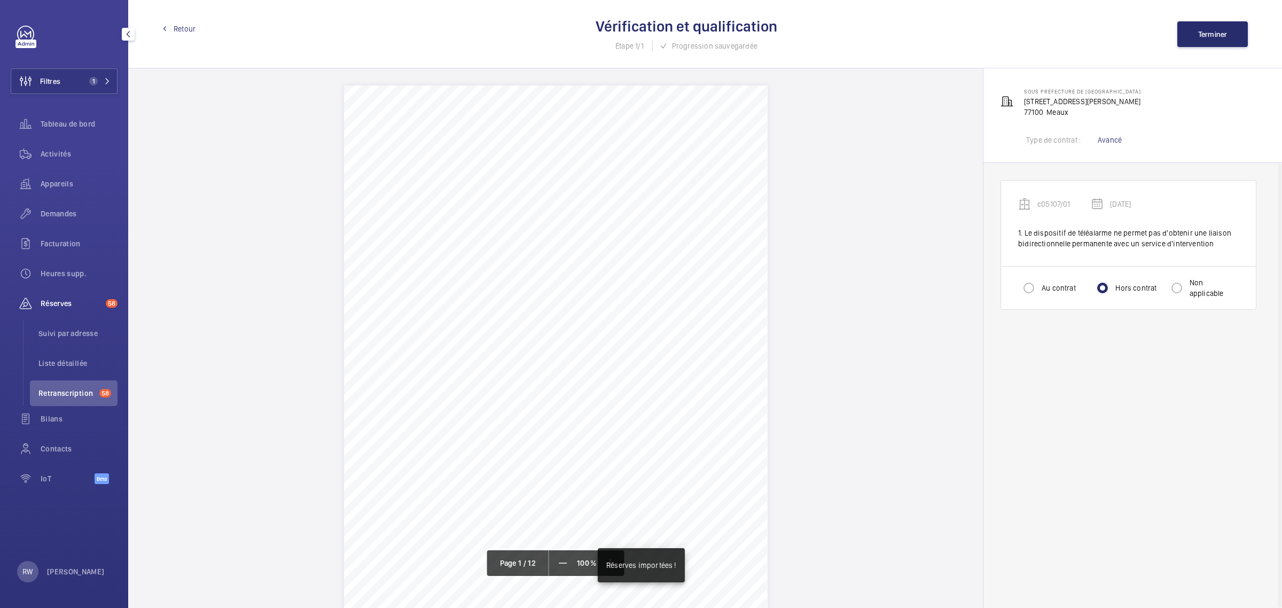
click at [194, 37] on div "Retour Vérification et qualification Étape 1/1 Progression sauvegardée Terminer" at bounding box center [704, 34] width 1153 height 68
click at [184, 27] on span "Retour" at bounding box center [185, 28] width 22 height 11
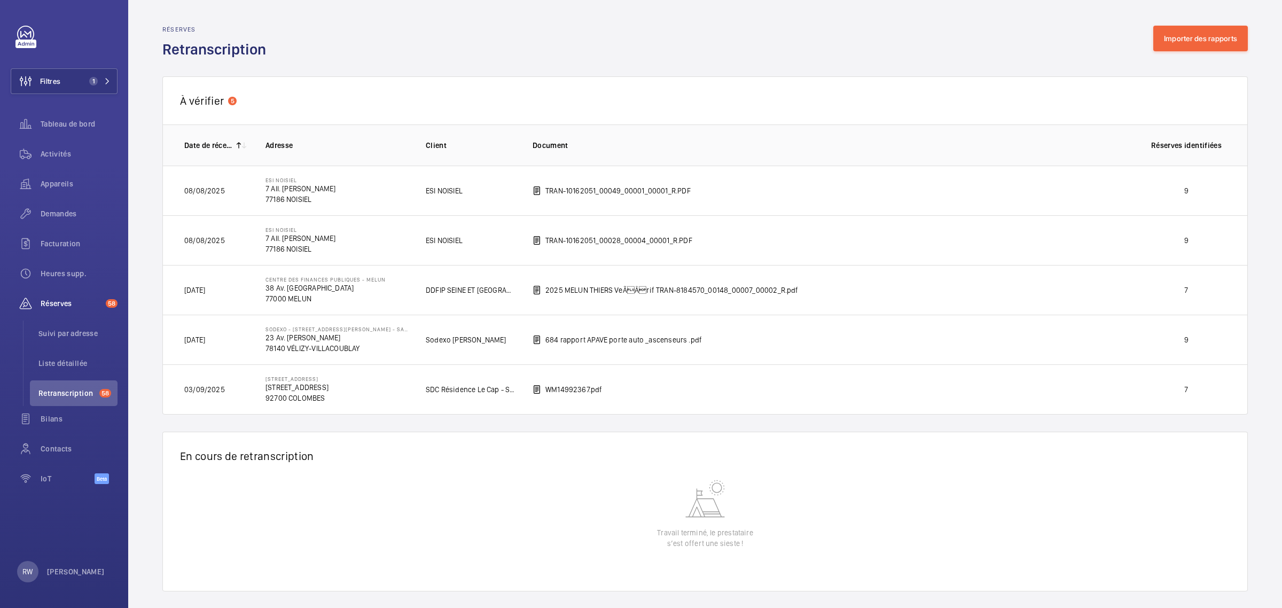
click at [677, 195] on p "TRAN-10162051_00049_00001_00001_R.PDF" at bounding box center [617, 190] width 145 height 11
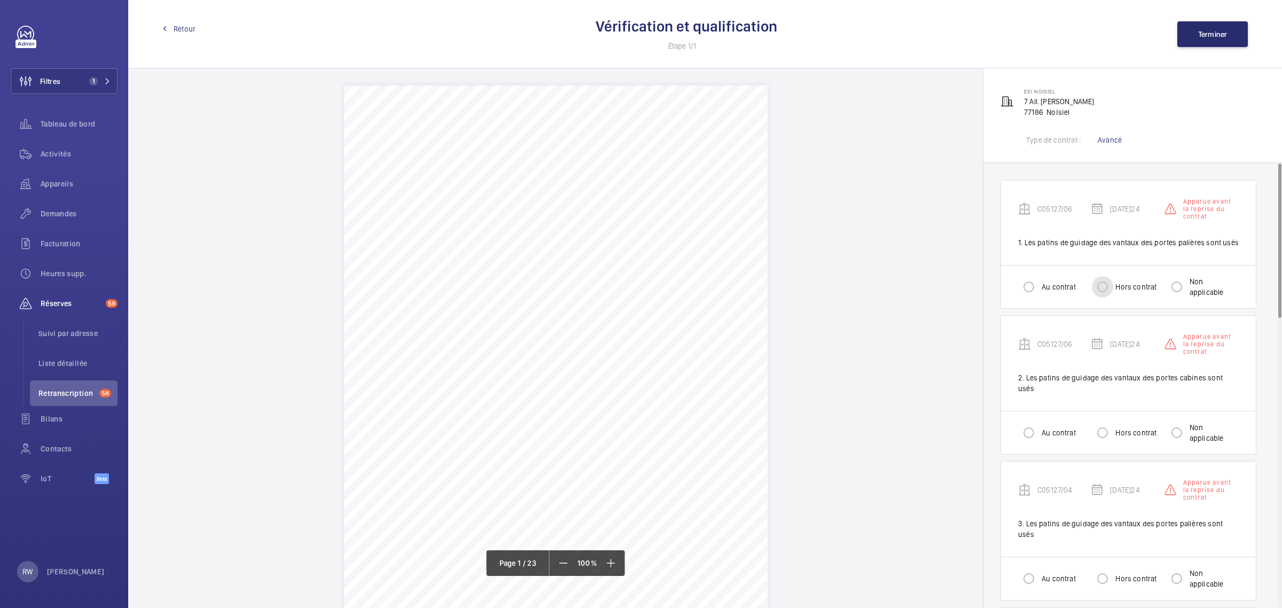
drag, startPoint x: 1108, startPoint y: 285, endPoint x: 1103, endPoint y: 302, distance: 18.4
click at [1108, 286] on input "Hors contrat" at bounding box center [1101, 286] width 21 height 21
radio input "true"
click at [1108, 422] on input "Hors contrat" at bounding box center [1101, 432] width 21 height 21
radio input "true"
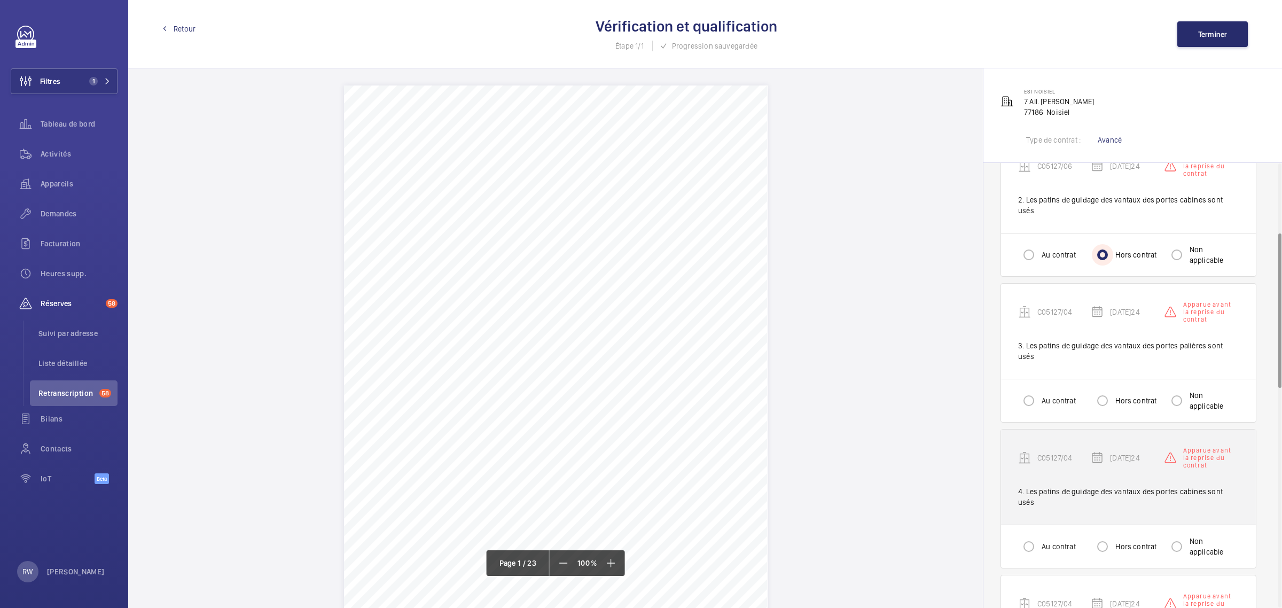
scroll to position [200, 0]
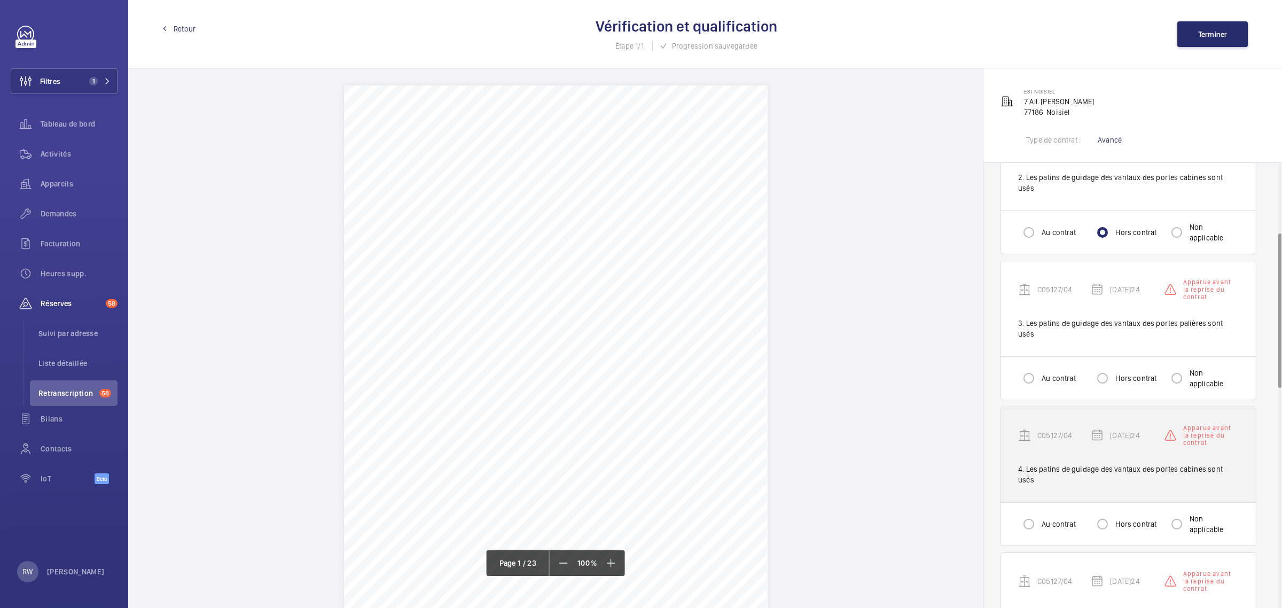
click at [1119, 424] on div "C05127/04 [DATE] Apparue avant la reprise du contrat" at bounding box center [1128, 444] width 221 height 40
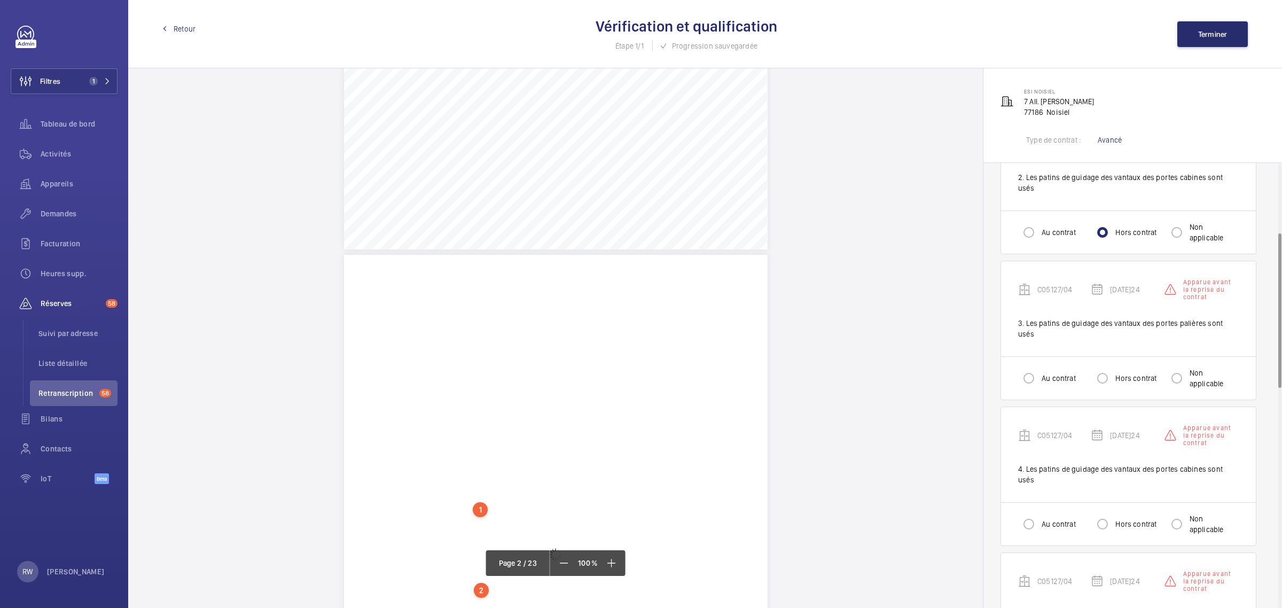
click at [1119, 373] on label "Hors contrat" at bounding box center [1134, 378] width 43 height 11
click at [1113, 367] on input "Hors contrat" at bounding box center [1101, 377] width 21 height 21
radio input "true"
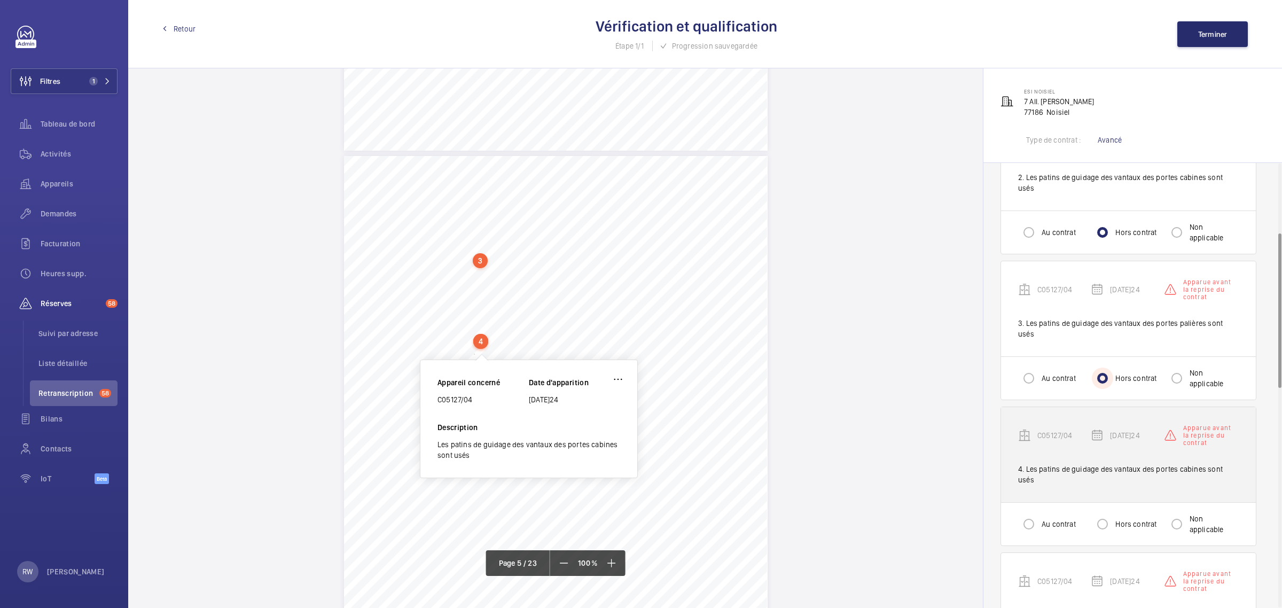
scroll to position [2350, 0]
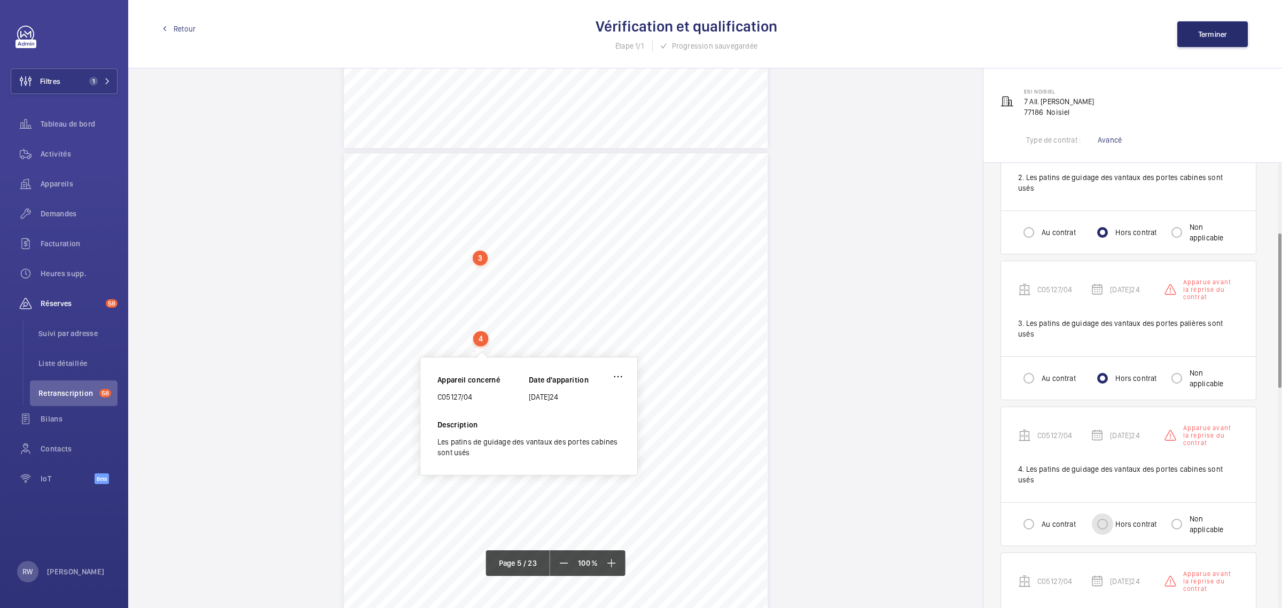
click at [1111, 513] on input "Hors contrat" at bounding box center [1101, 523] width 21 height 21
radio input "true"
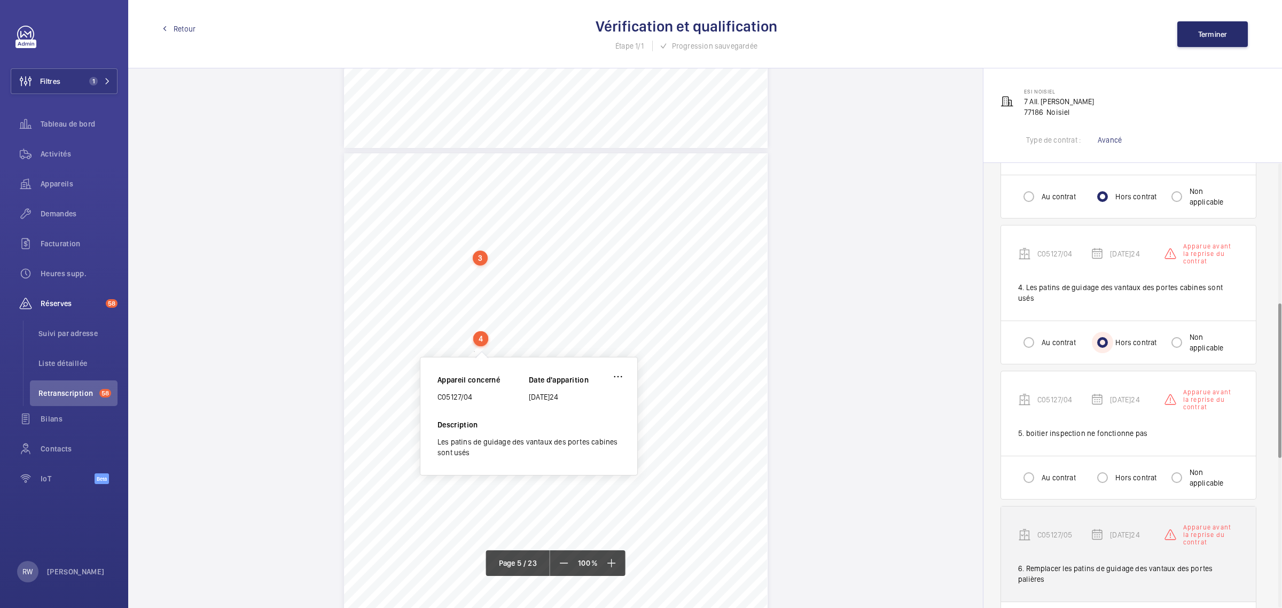
scroll to position [400, 0]
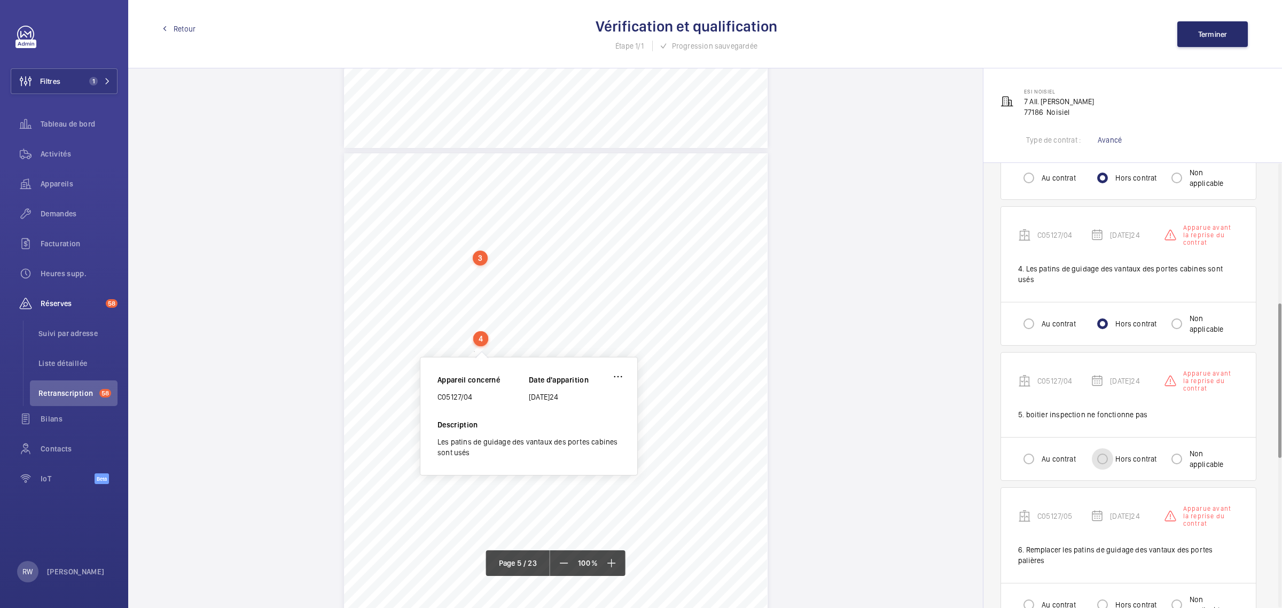
click at [1107, 448] on input "Hors contrat" at bounding box center [1101, 458] width 21 height 21
radio input "true"
click at [1099, 594] on input "Hors contrat" at bounding box center [1101, 604] width 21 height 21
radio input "true"
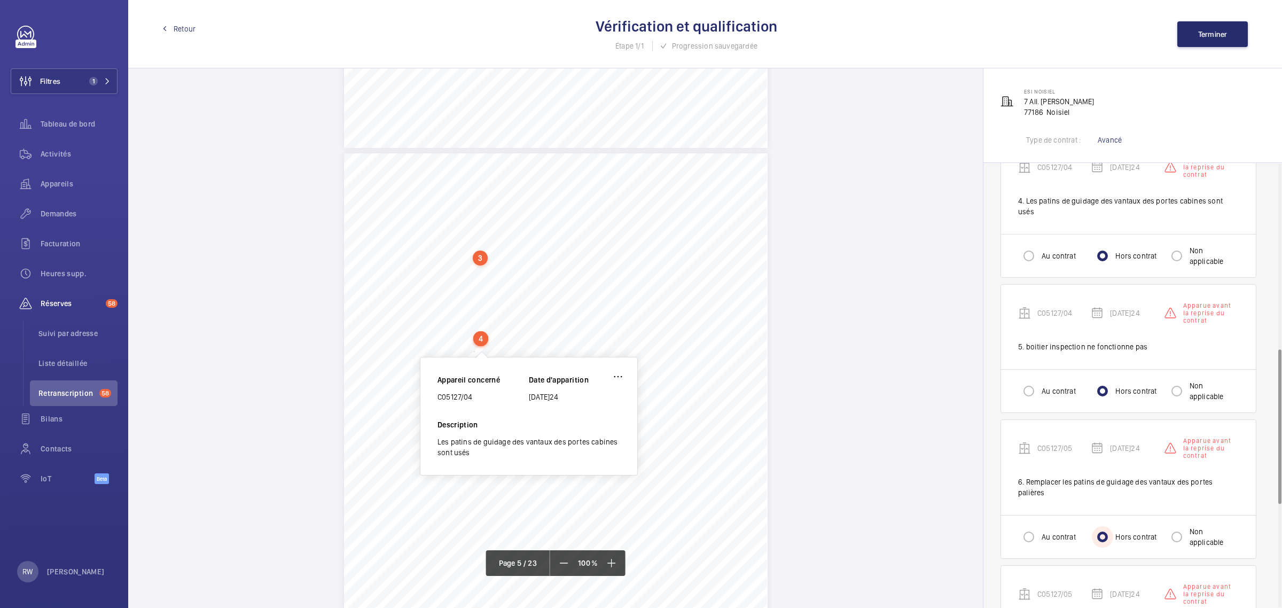
scroll to position [601, 0]
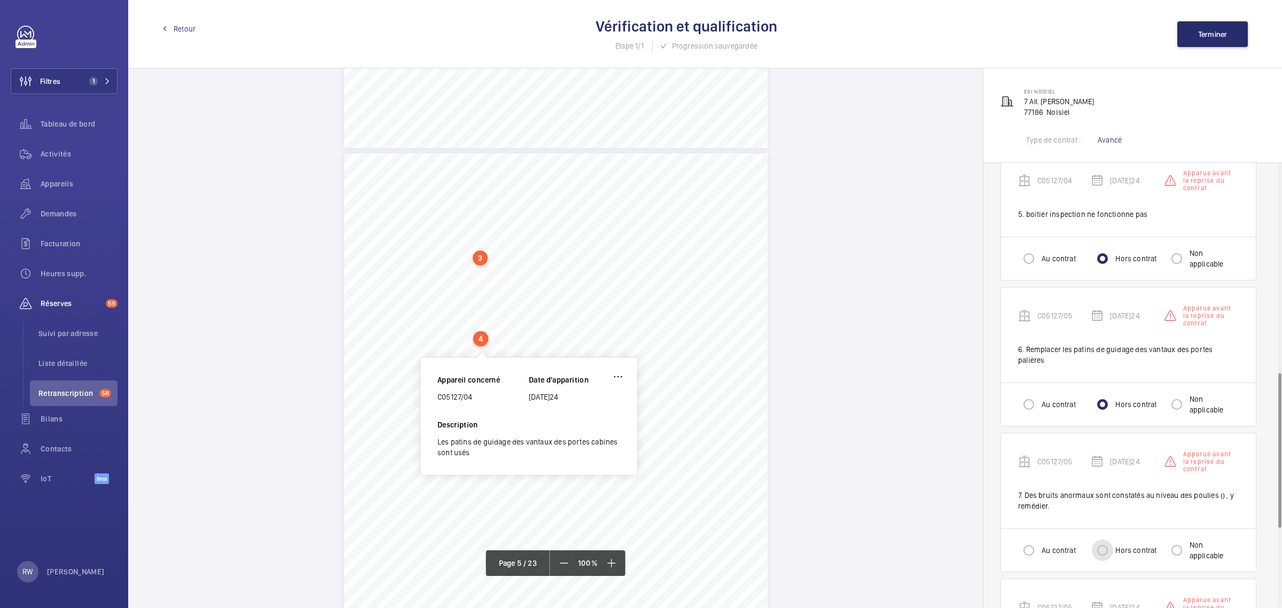
click at [1104, 539] on input "Hors contrat" at bounding box center [1101, 549] width 21 height 21
radio input "true"
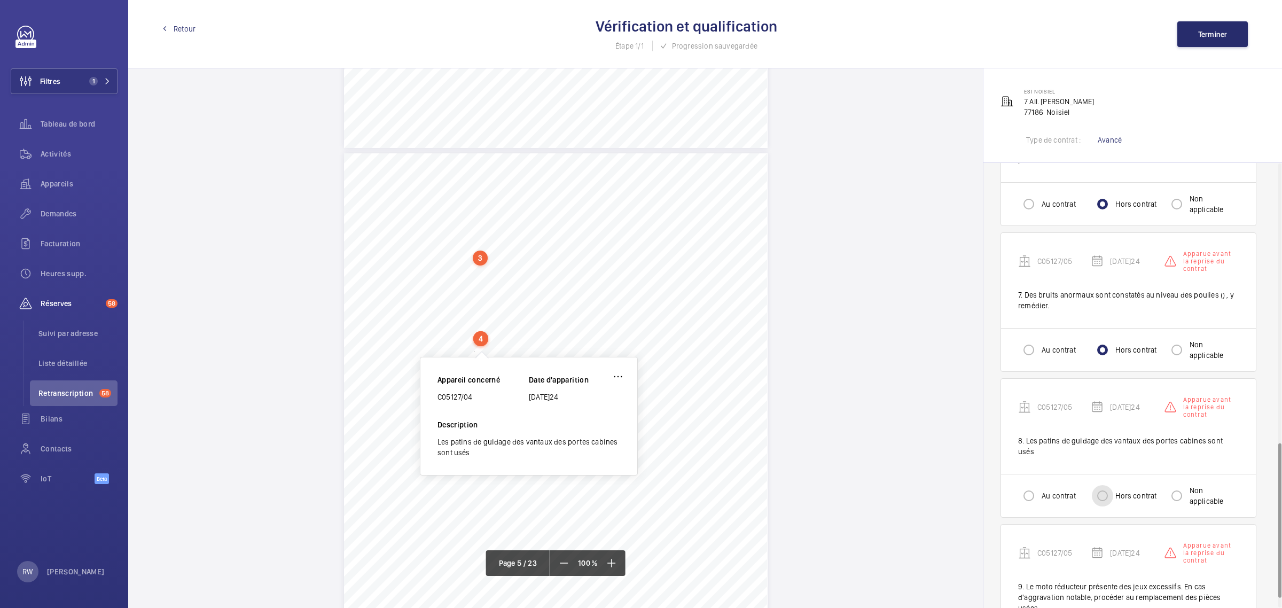
click at [1109, 485] on input "Hors contrat" at bounding box center [1101, 495] width 21 height 21
radio input "true"
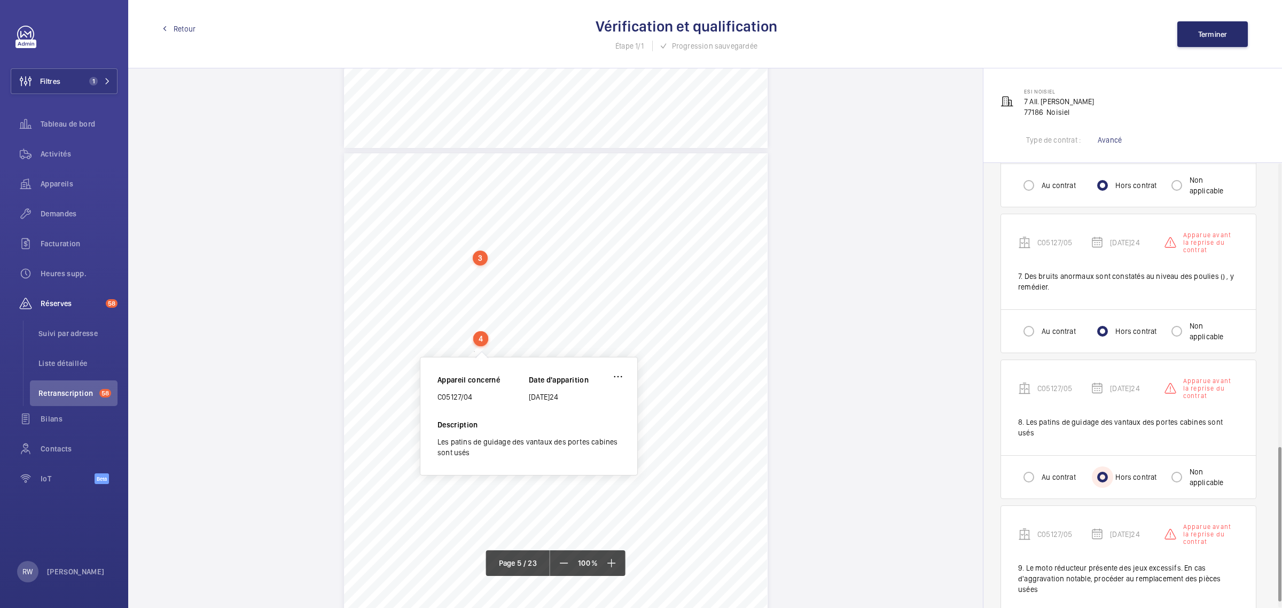
scroll to position [830, 0]
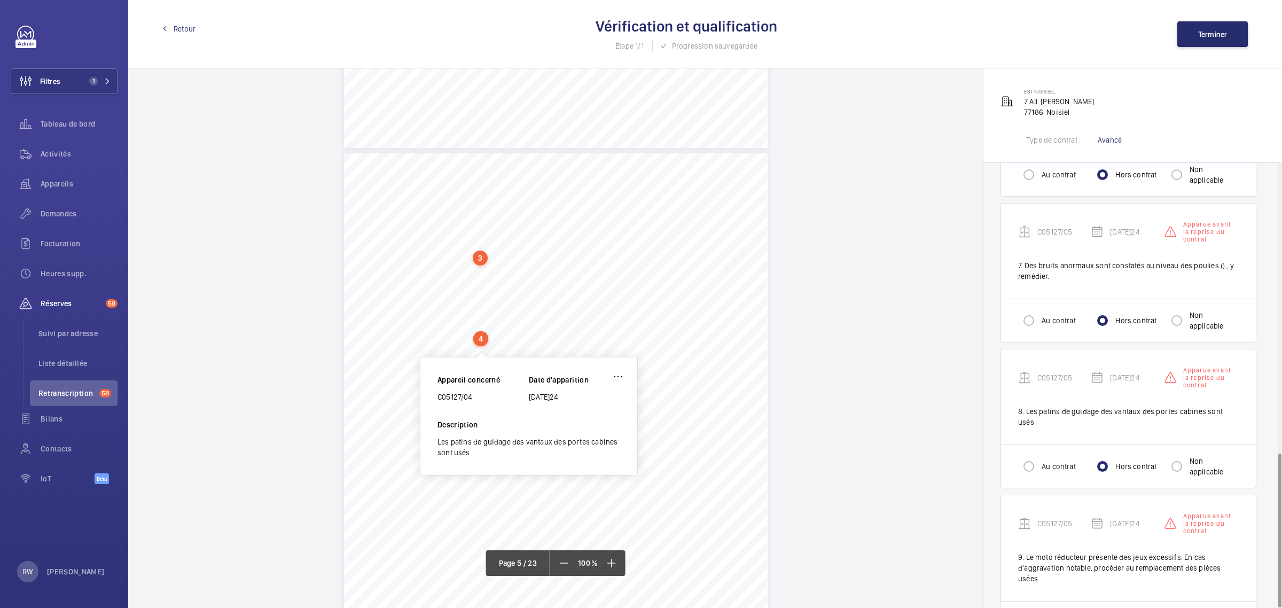
radio input "true"
click at [1200, 30] on span "Terminer" at bounding box center [1212, 34] width 29 height 9
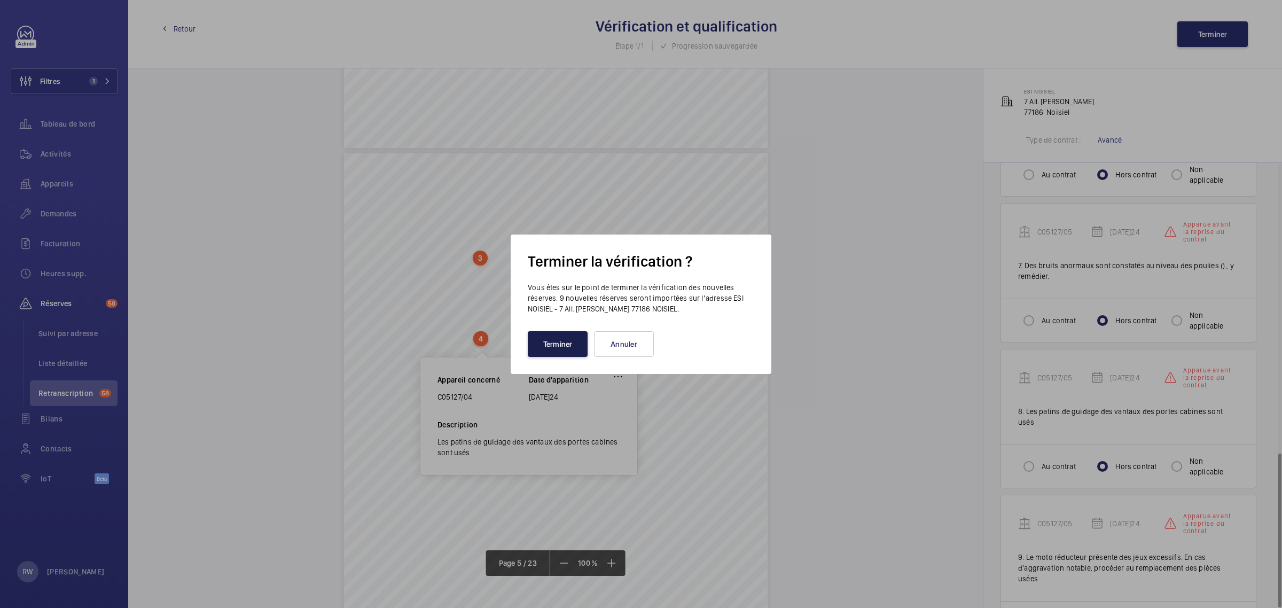
click at [554, 349] on button "Terminer" at bounding box center [558, 344] width 60 height 26
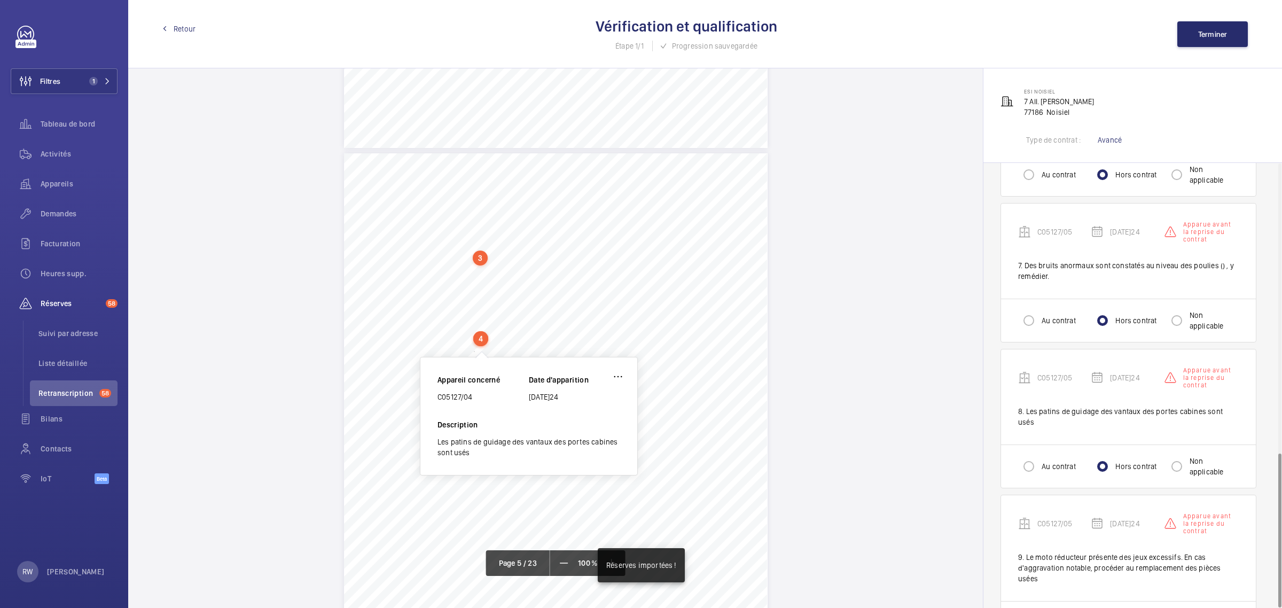
click at [183, 27] on span "Retour" at bounding box center [185, 28] width 22 height 11
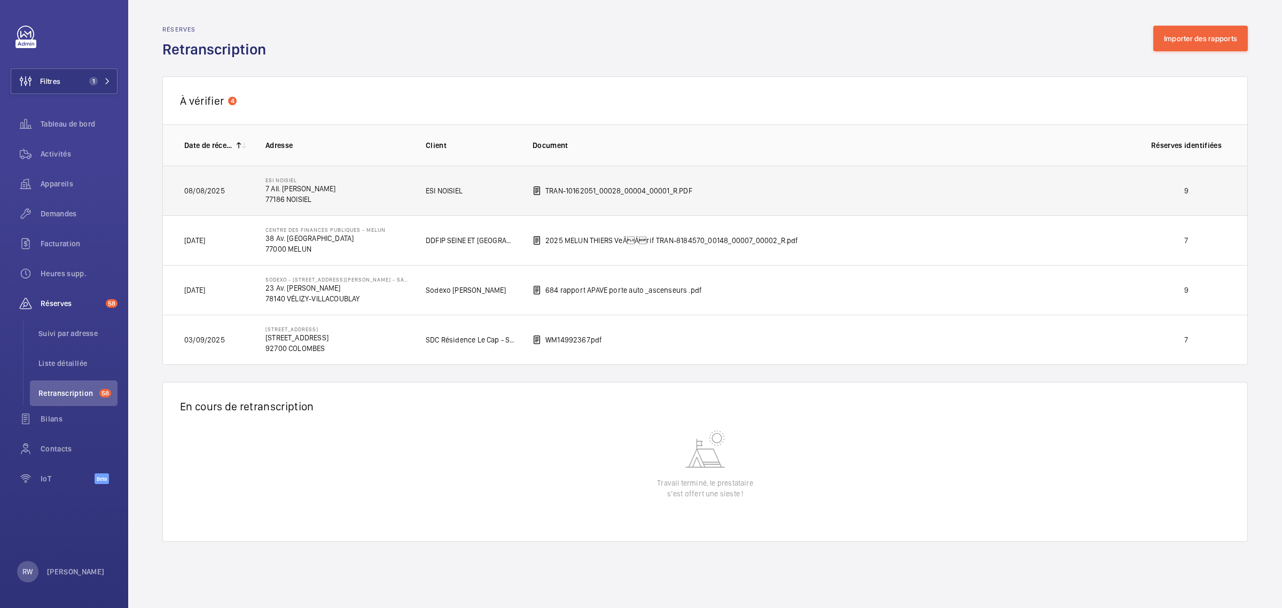
click at [765, 190] on td "TRAN-10162051_00028_00004_00001_R.PDF" at bounding box center [822, 191] width 614 height 50
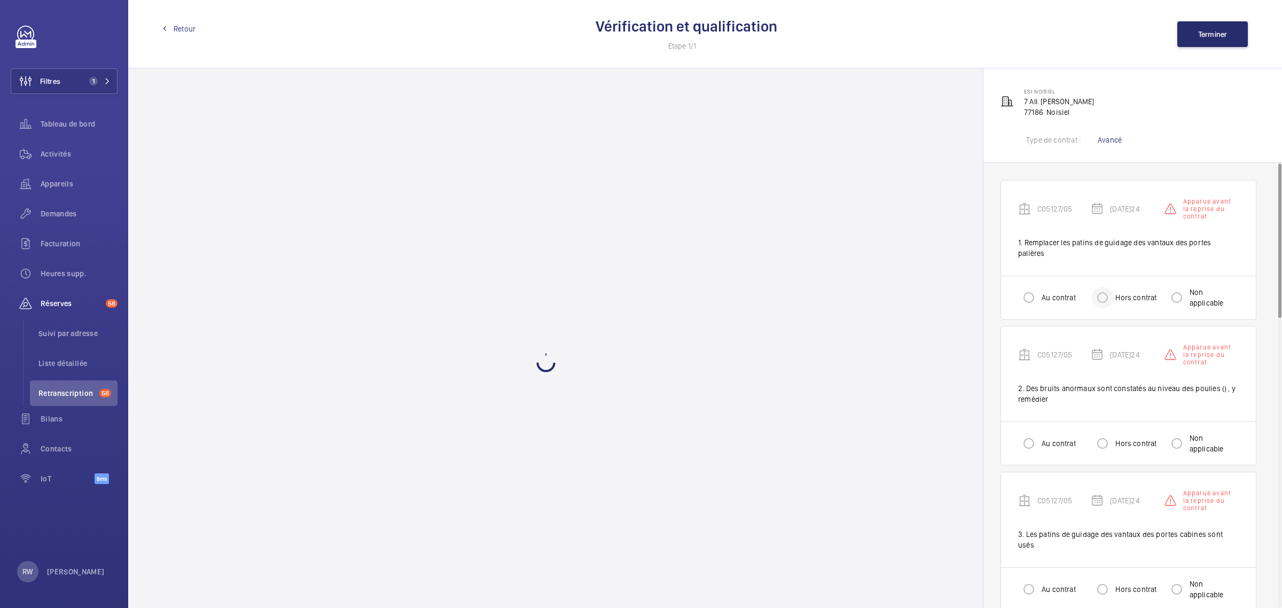
click at [1114, 286] on div at bounding box center [1102, 298] width 26 height 26
radio input "true"
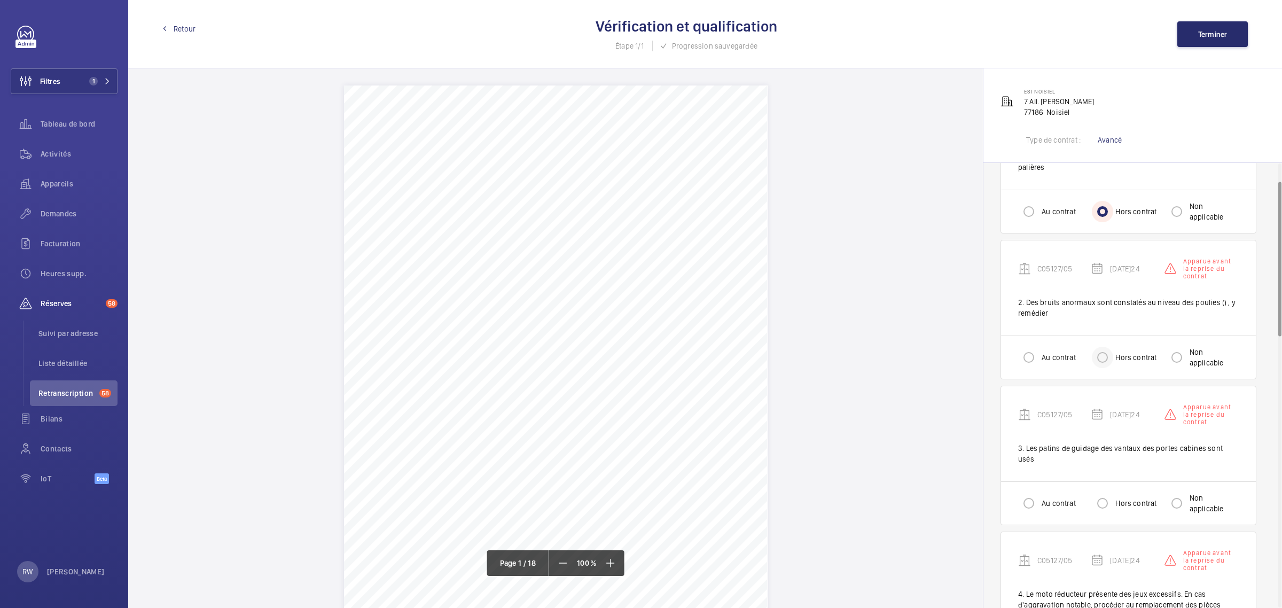
scroll to position [133, 0]
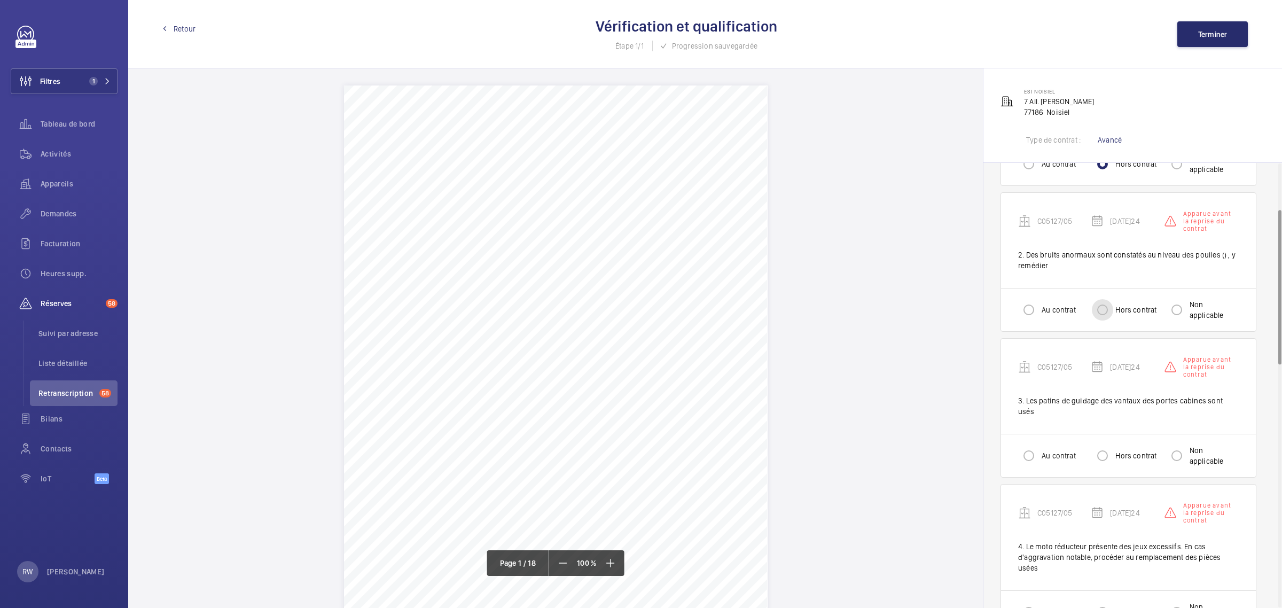
click at [1105, 299] on input "Hors contrat" at bounding box center [1101, 309] width 21 height 21
radio input "true"
click at [1098, 445] on input "Hors contrat" at bounding box center [1101, 455] width 21 height 21
radio input "true"
click at [1111, 601] on input "Hors contrat" at bounding box center [1101, 611] width 21 height 21
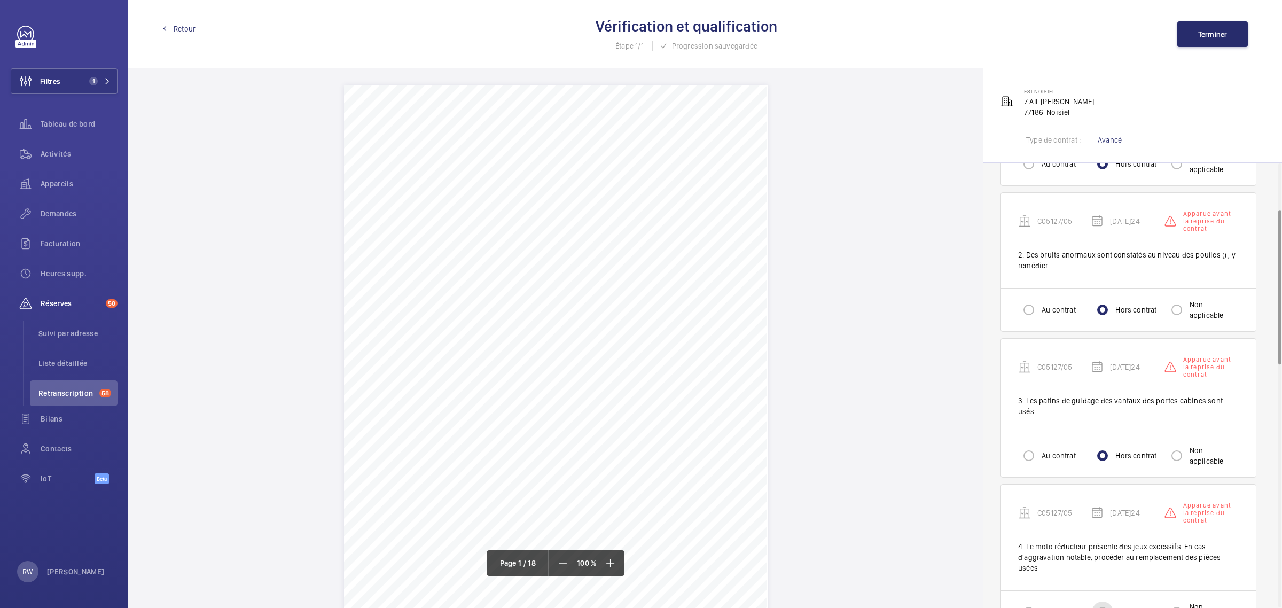
radio input "true"
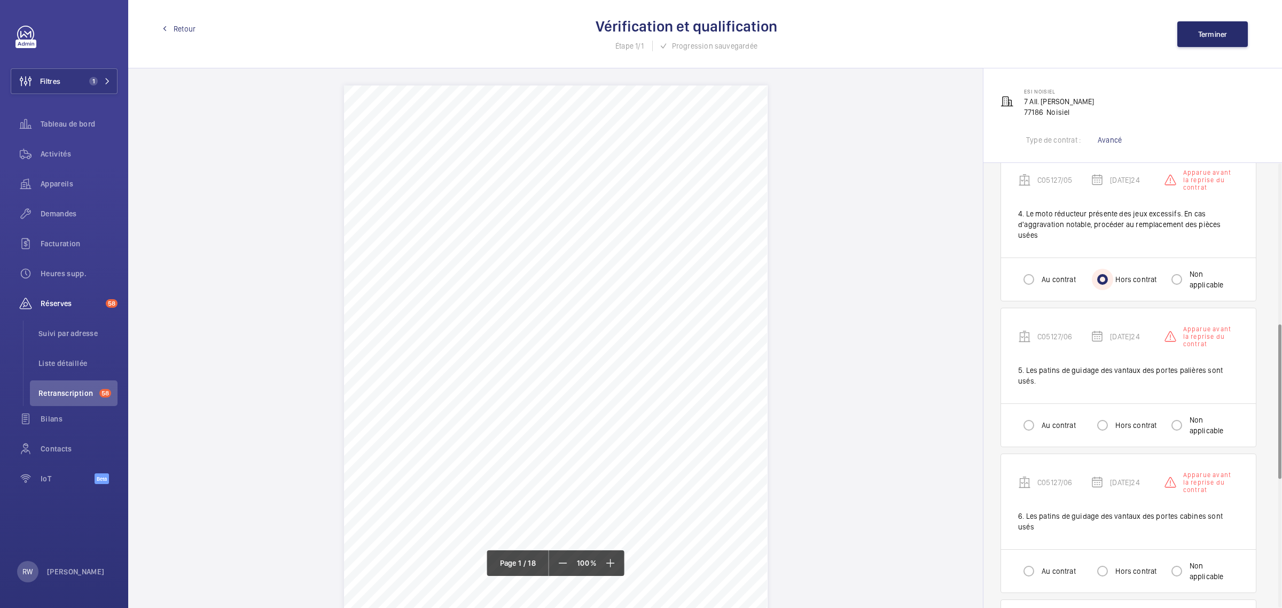
scroll to position [467, 0]
click at [1099, 413] on input "Hors contrat" at bounding box center [1101, 423] width 21 height 21
radio input "true"
click at [1099, 559] on input "Hors contrat" at bounding box center [1101, 569] width 21 height 21
radio input "true"
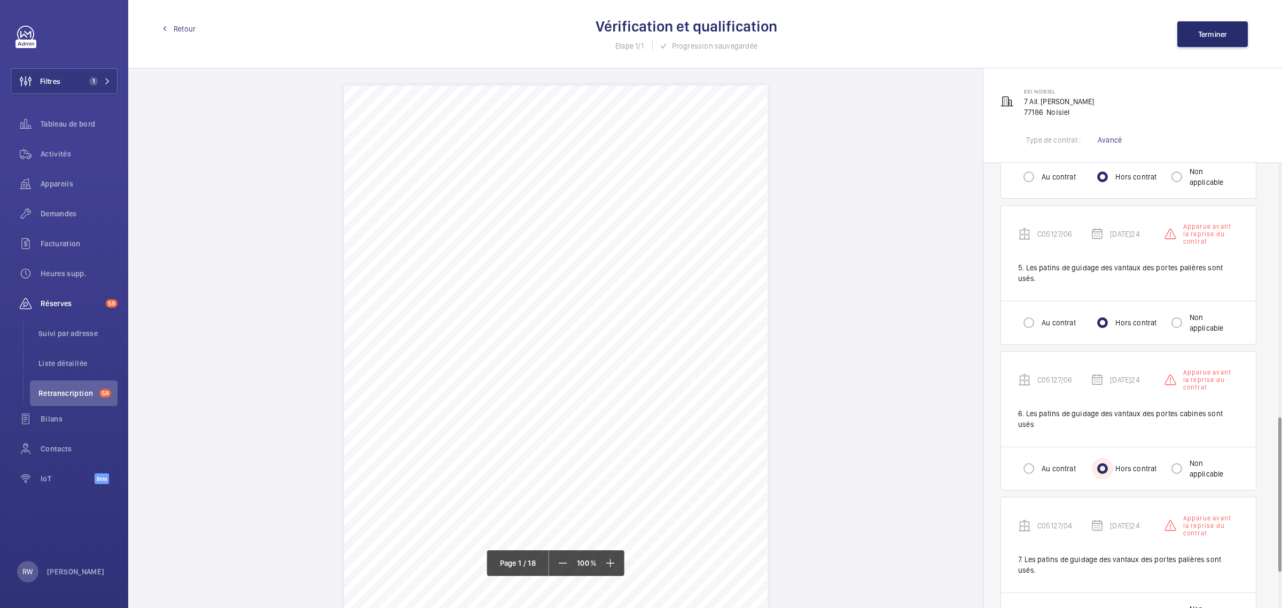
scroll to position [734, 0]
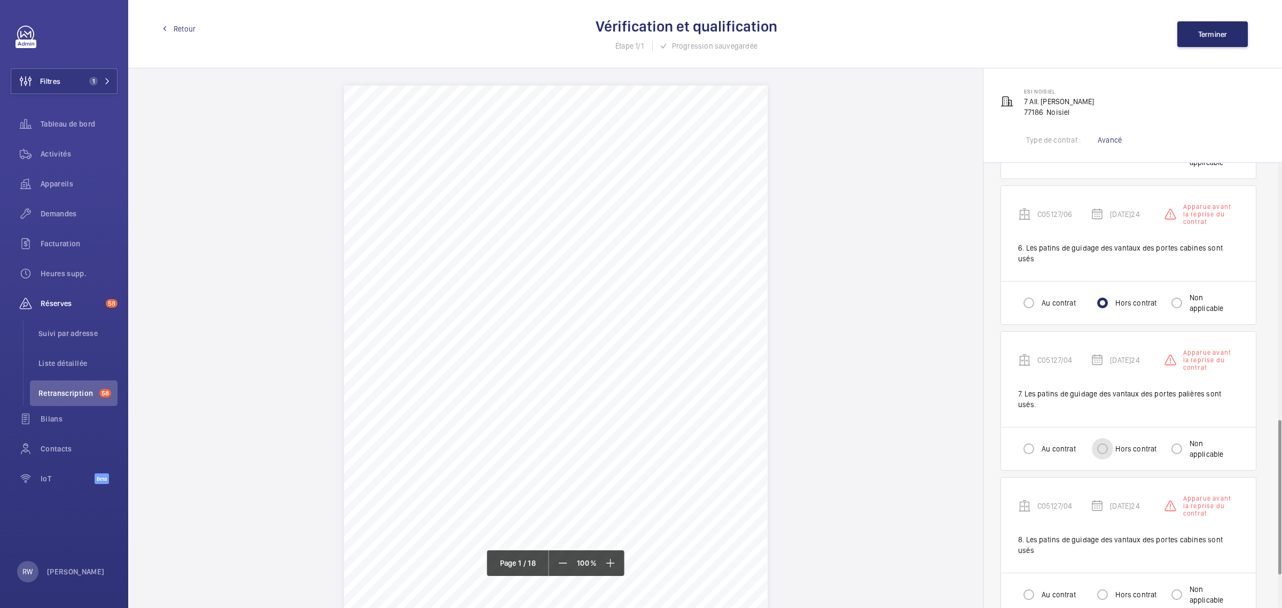
click at [1106, 438] on input "Hors contrat" at bounding box center [1101, 448] width 21 height 21
radio input "true"
click at [1101, 581] on div at bounding box center [1102, 594] width 26 height 26
radio input "true"
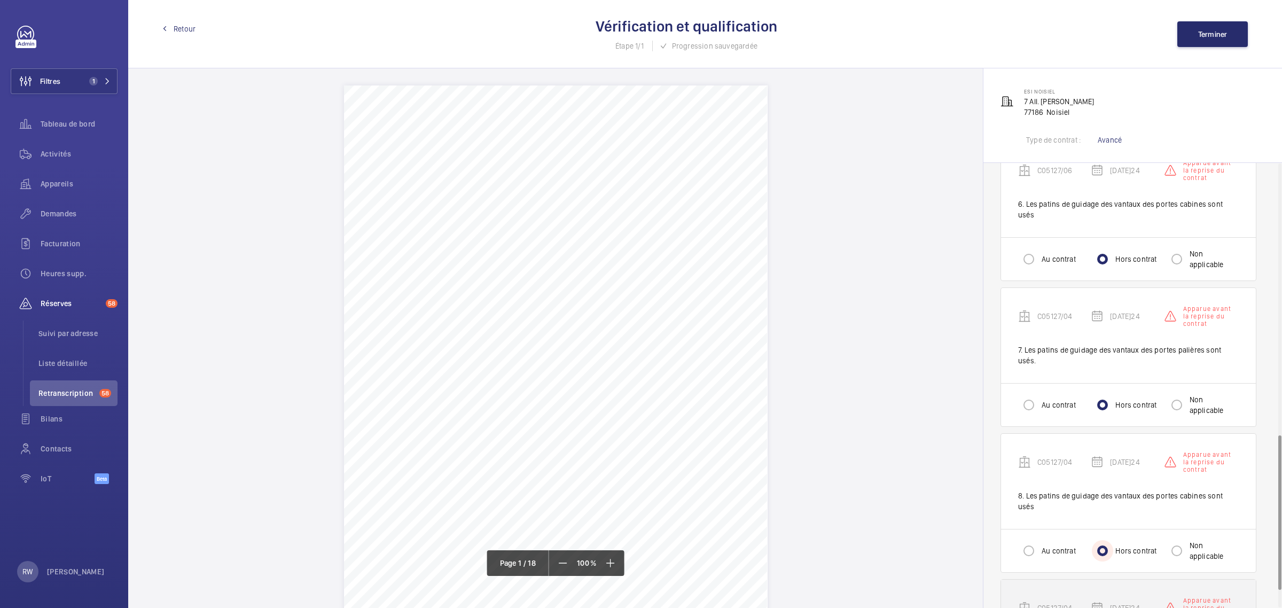
scroll to position [830, 0]
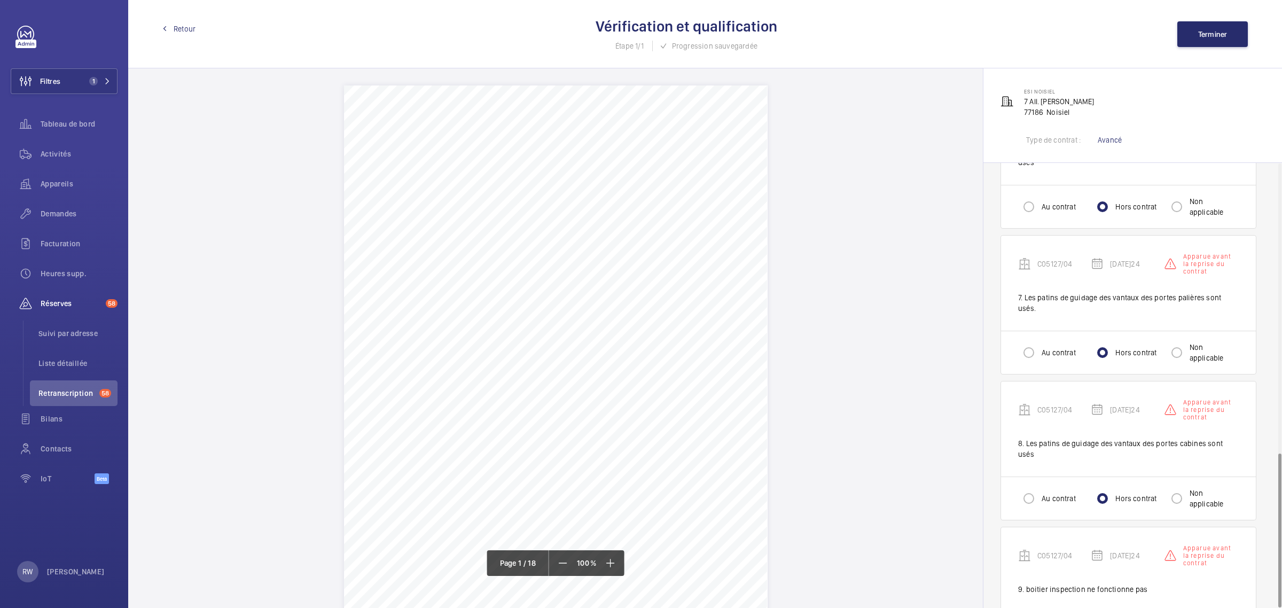
radio input "true"
click at [1197, 41] on button "Terminer" at bounding box center [1212, 34] width 70 height 26
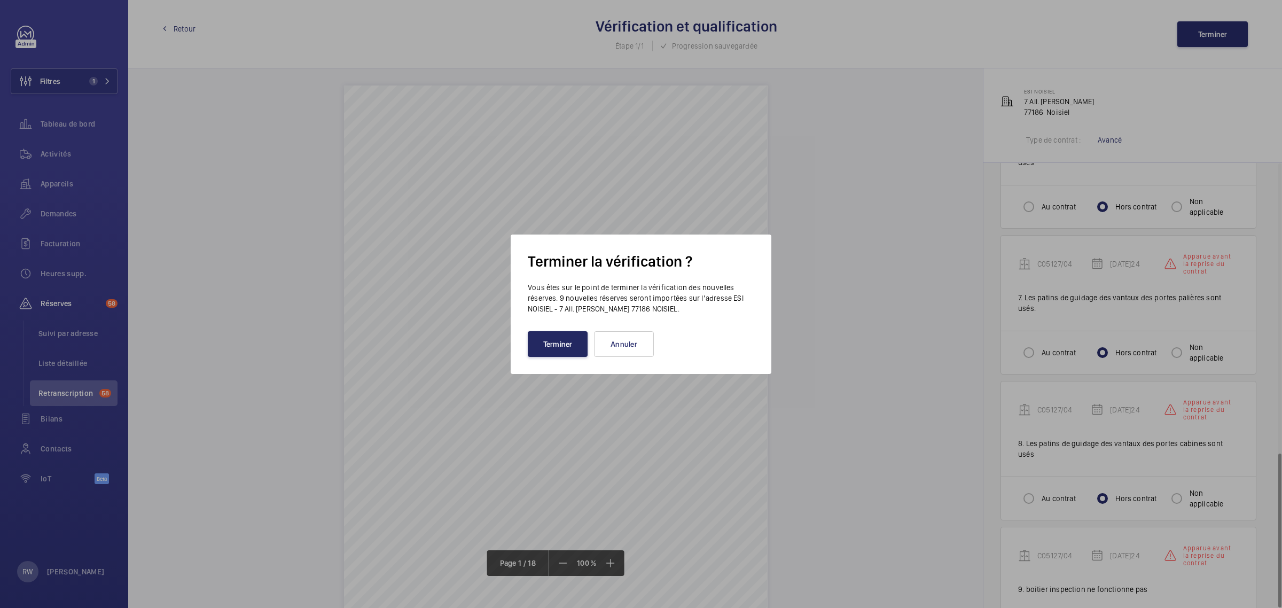
click at [551, 345] on button "Terminer" at bounding box center [558, 344] width 60 height 26
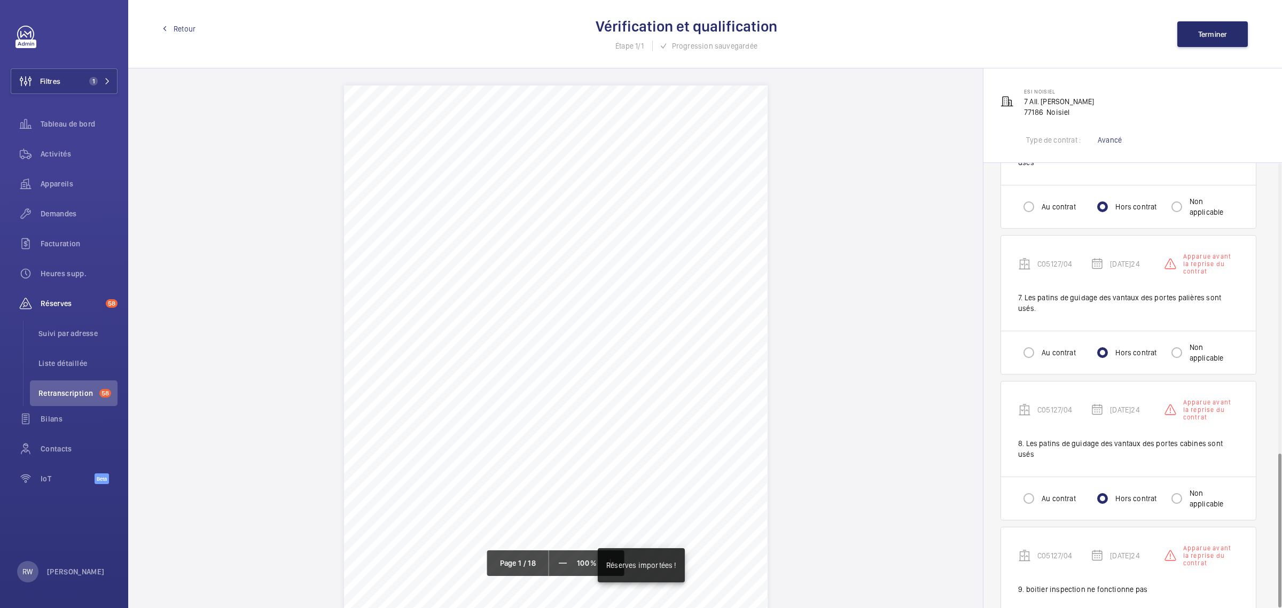
click at [179, 29] on span "Retour" at bounding box center [185, 28] width 22 height 11
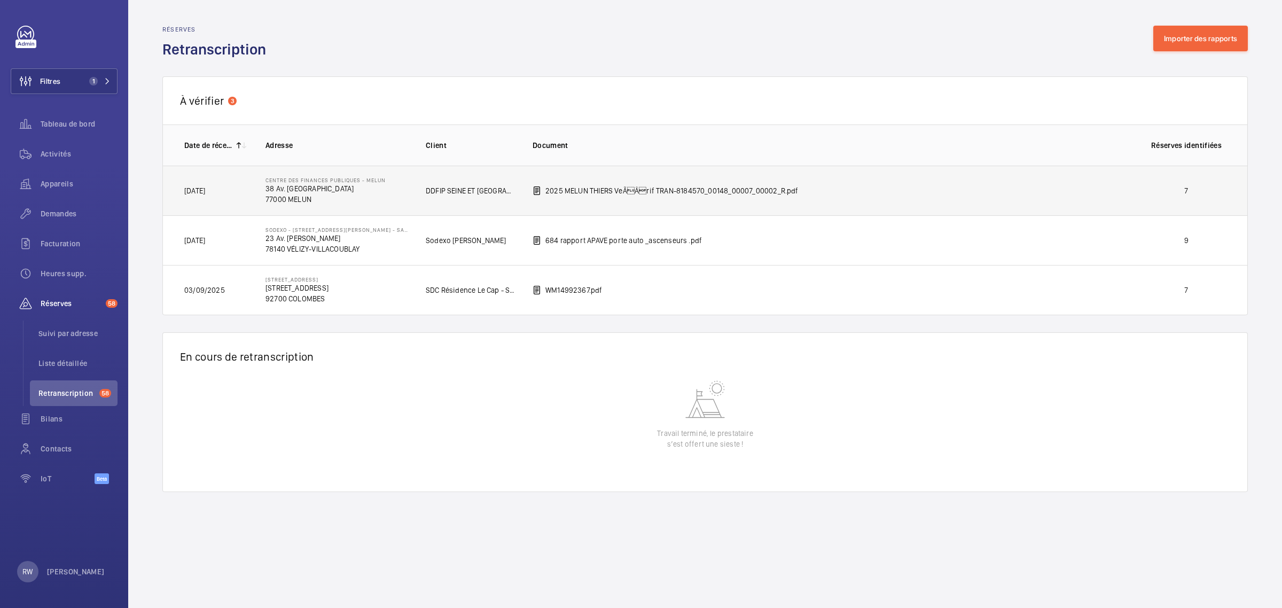
click at [893, 188] on td "2025 MELUN THIERS VeÃÂrif TRAN-8184570_00148_00007_00002_R.pdf" at bounding box center [822, 191] width 614 height 50
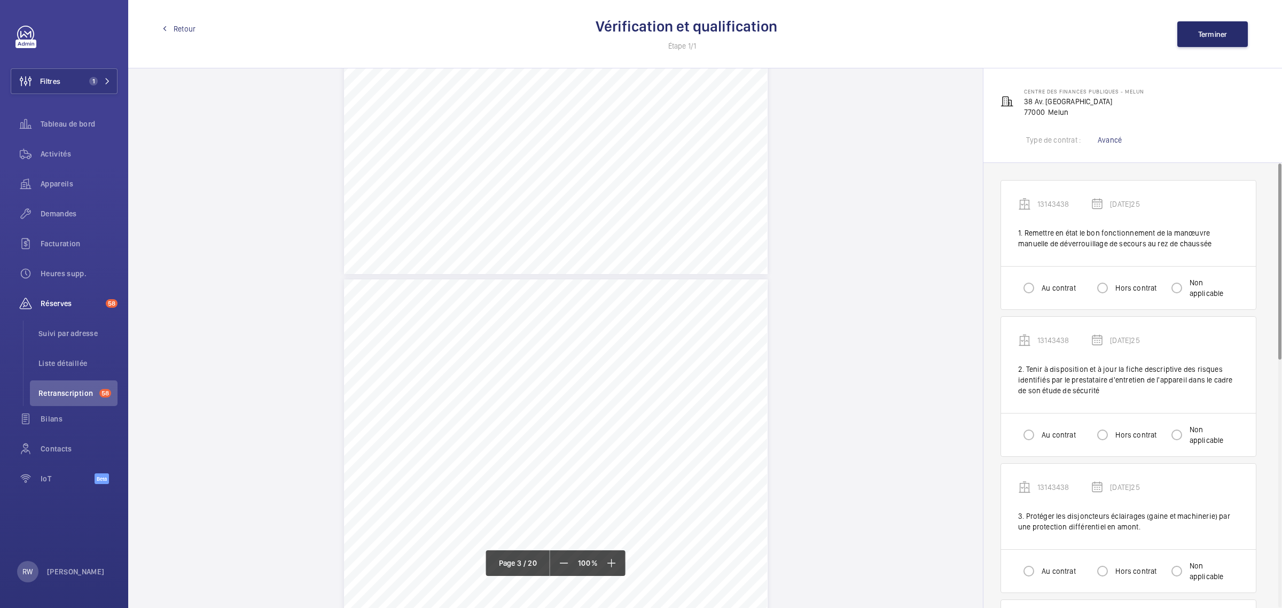
scroll to position [1001, 0]
click at [1106, 289] on input "Hors contrat" at bounding box center [1101, 287] width 21 height 21
radio input "true"
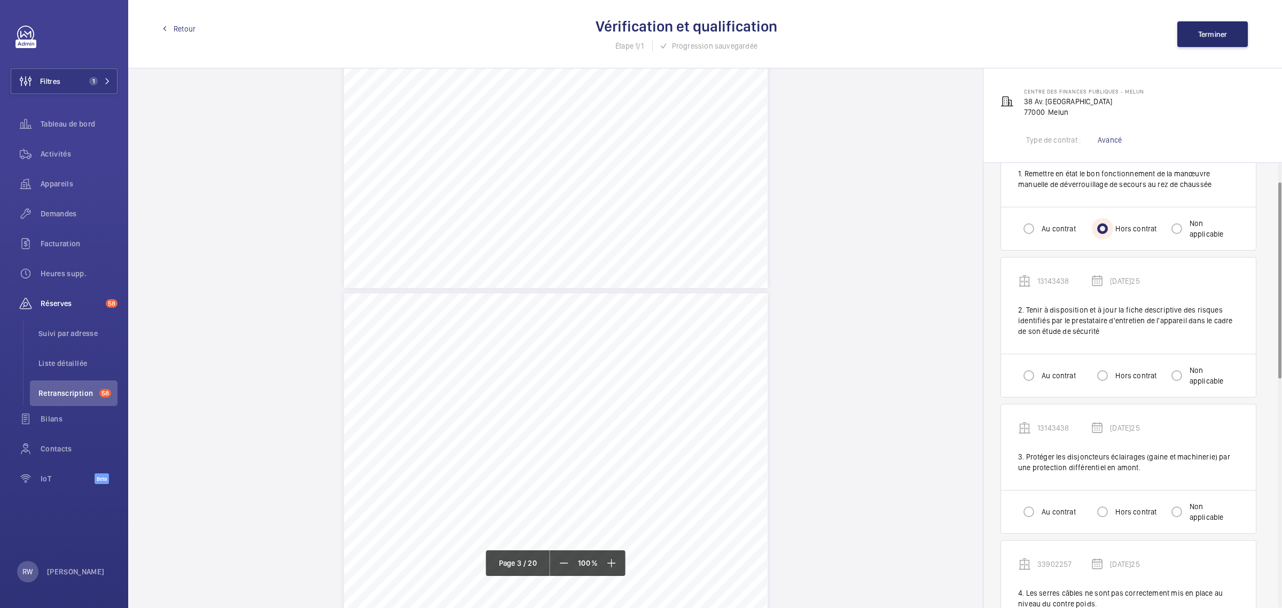
scroll to position [133, 0]
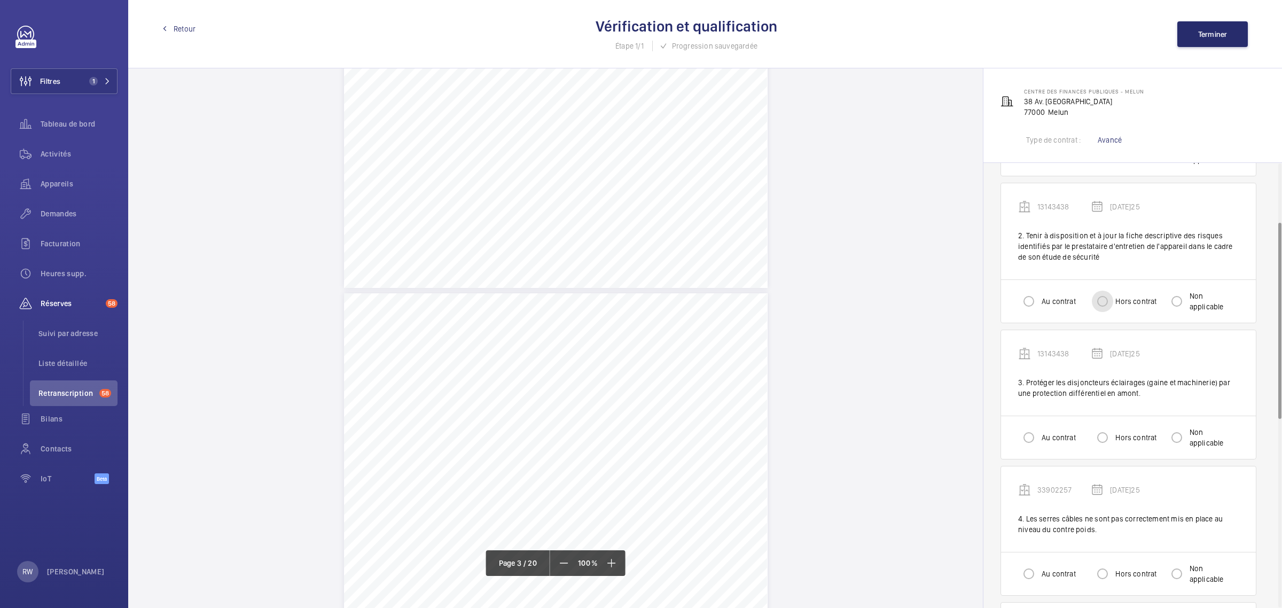
click at [1104, 300] on input "Hors contrat" at bounding box center [1101, 300] width 21 height 21
radio input "true"
click at [1048, 302] on label "Au contrat" at bounding box center [1057, 301] width 36 height 11
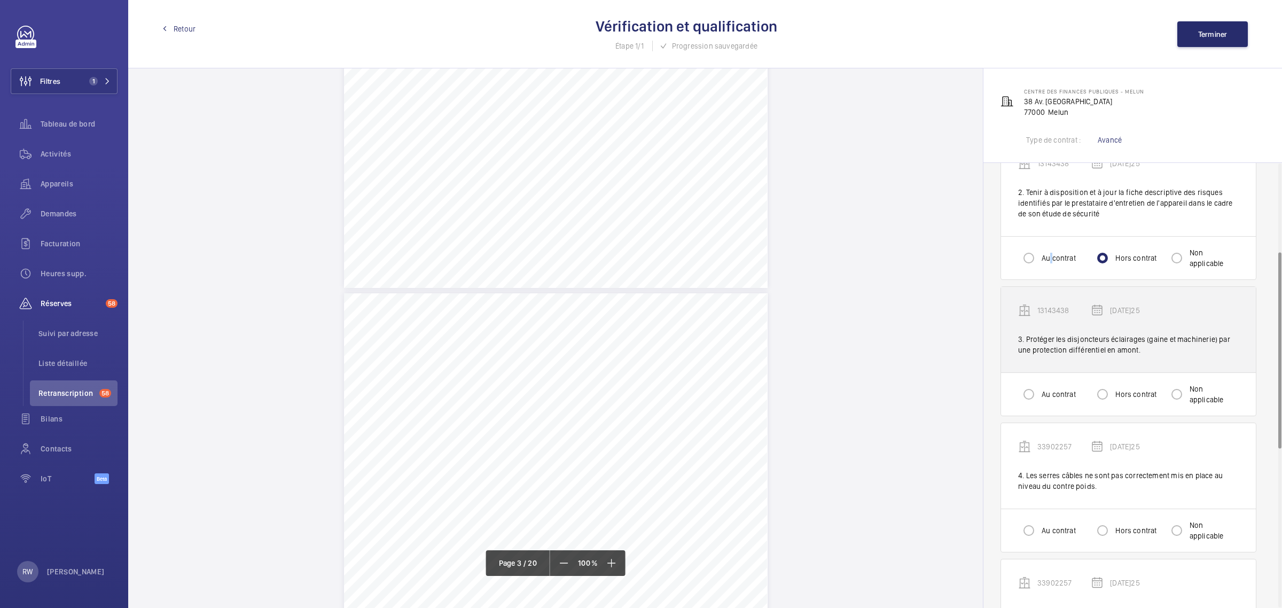
scroll to position [200, 0]
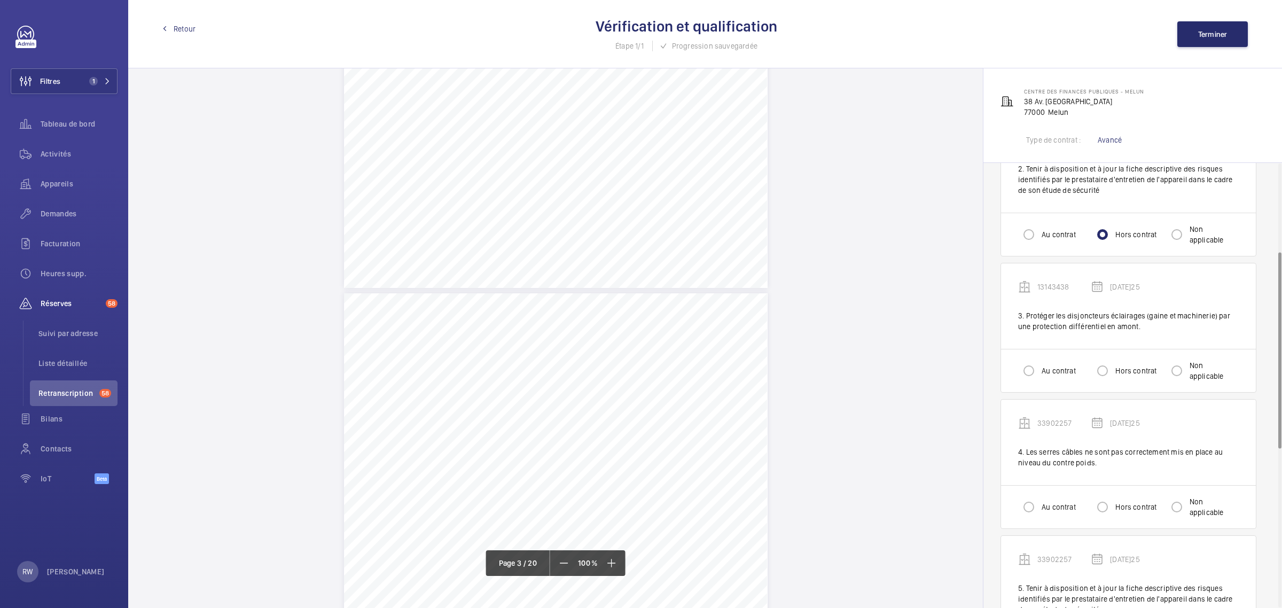
click at [1116, 372] on label "Hors contrat" at bounding box center [1134, 370] width 43 height 11
click at [1113, 372] on input "Hors contrat" at bounding box center [1101, 370] width 21 height 21
radio input "true"
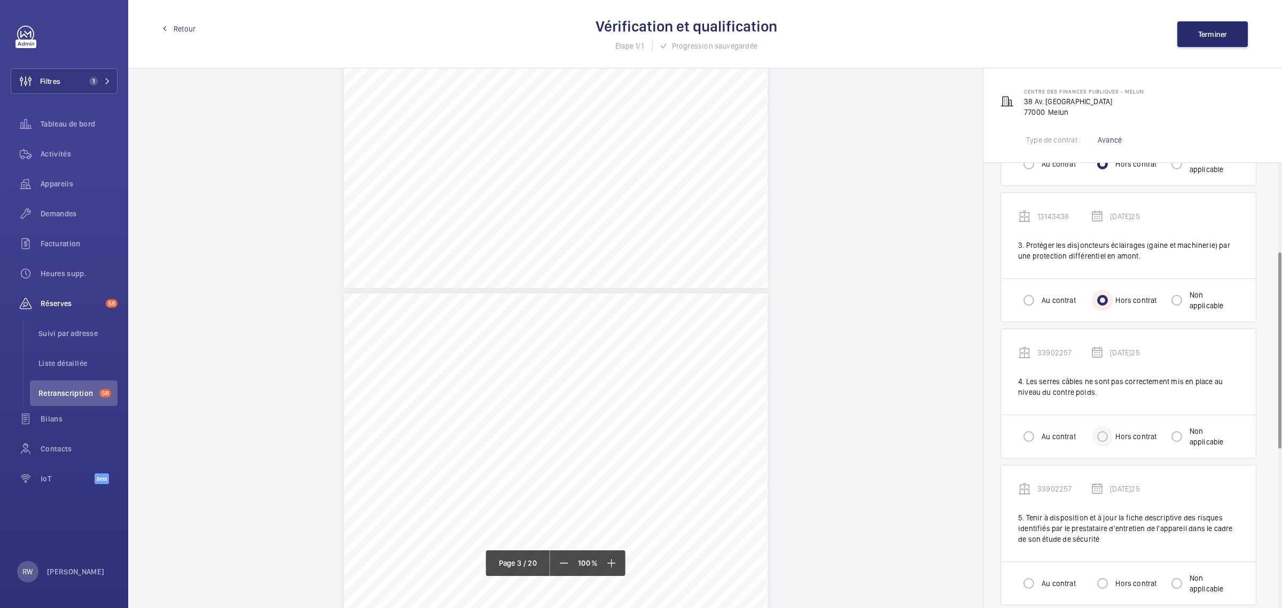
scroll to position [334, 0]
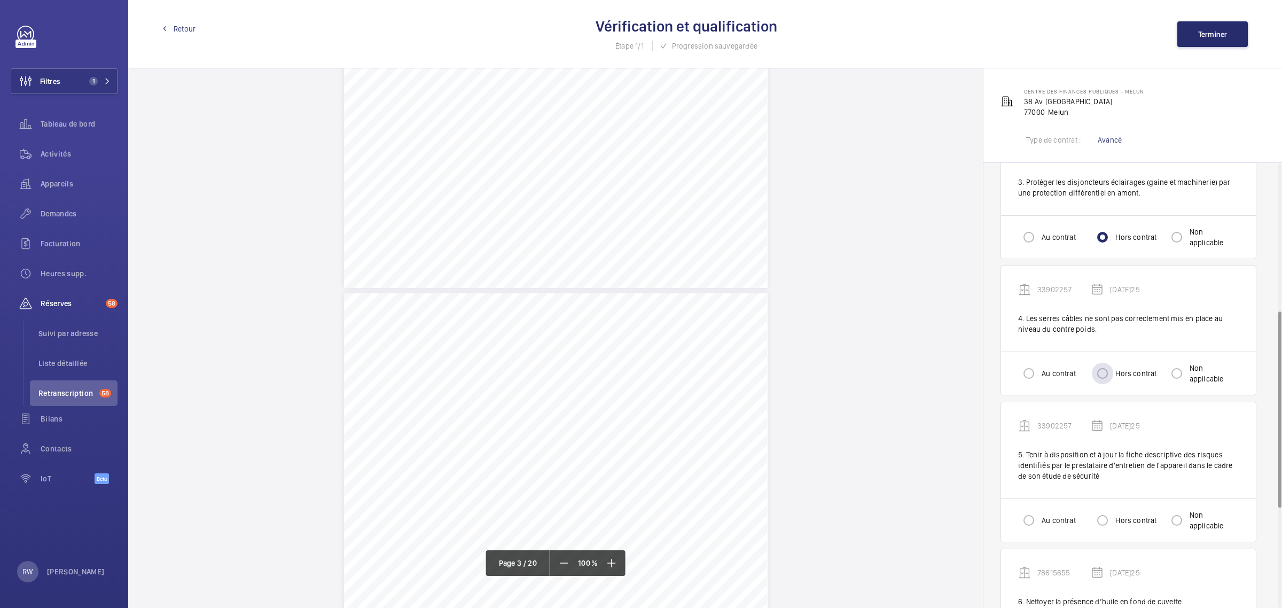
click at [1121, 372] on label "Hors contrat" at bounding box center [1134, 373] width 43 height 11
click at [1113, 372] on input "Hors contrat" at bounding box center [1101, 373] width 21 height 21
radio input "true"
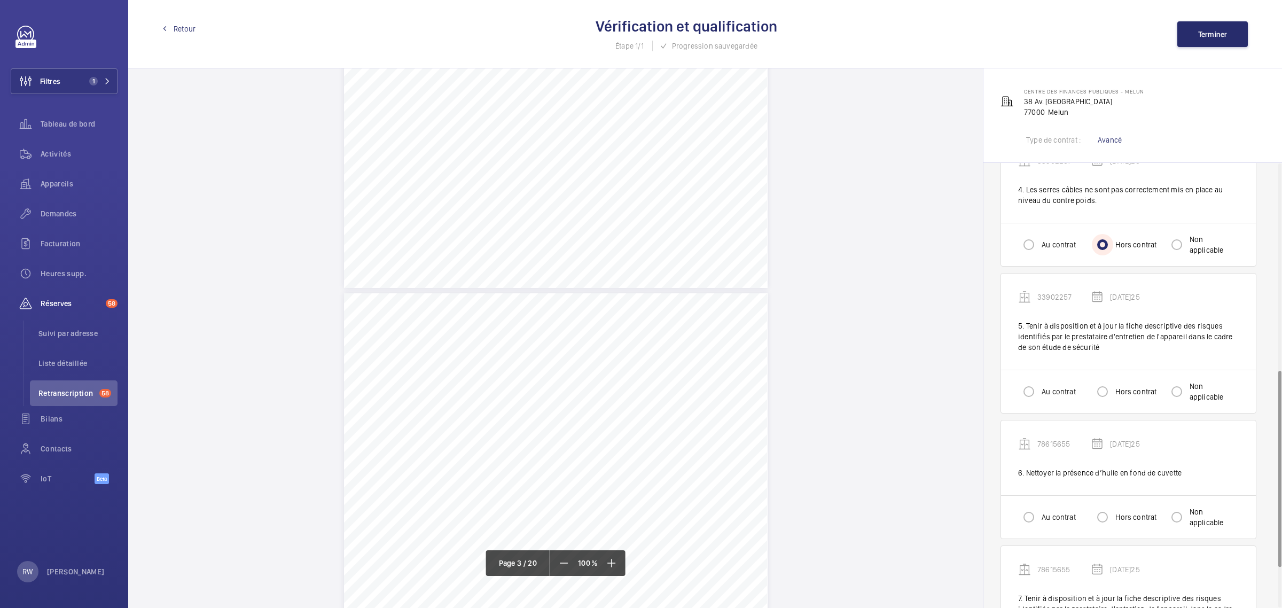
scroll to position [467, 0]
click at [1041, 379] on div at bounding box center [1029, 387] width 26 height 26
radio input "true"
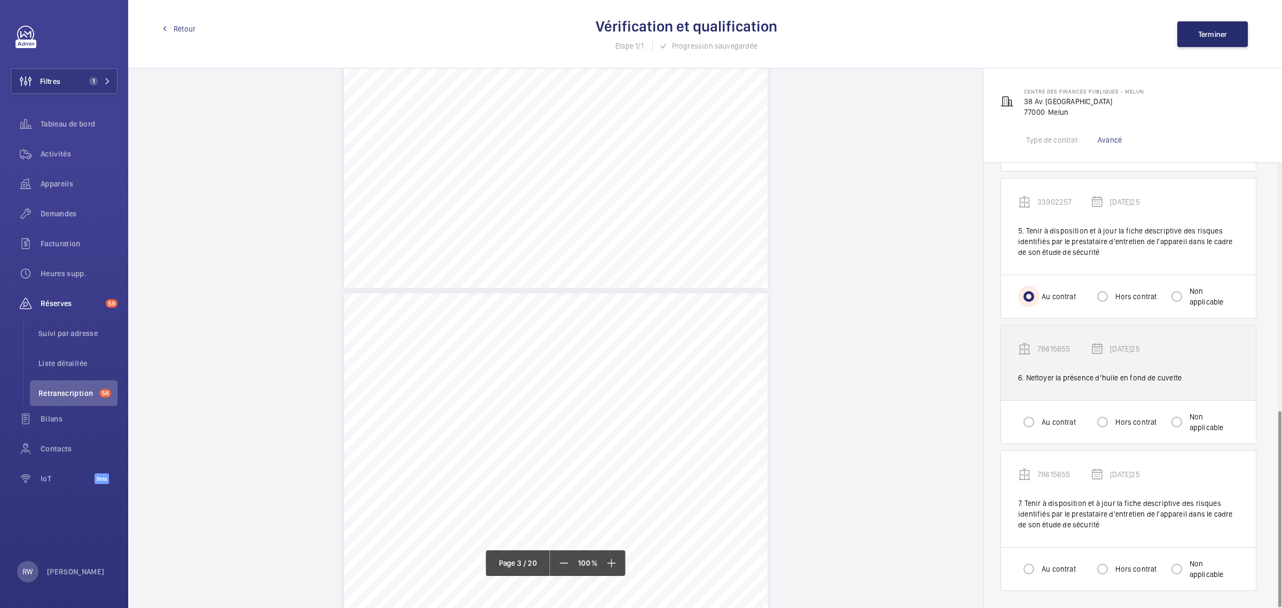
scroll to position [560, 0]
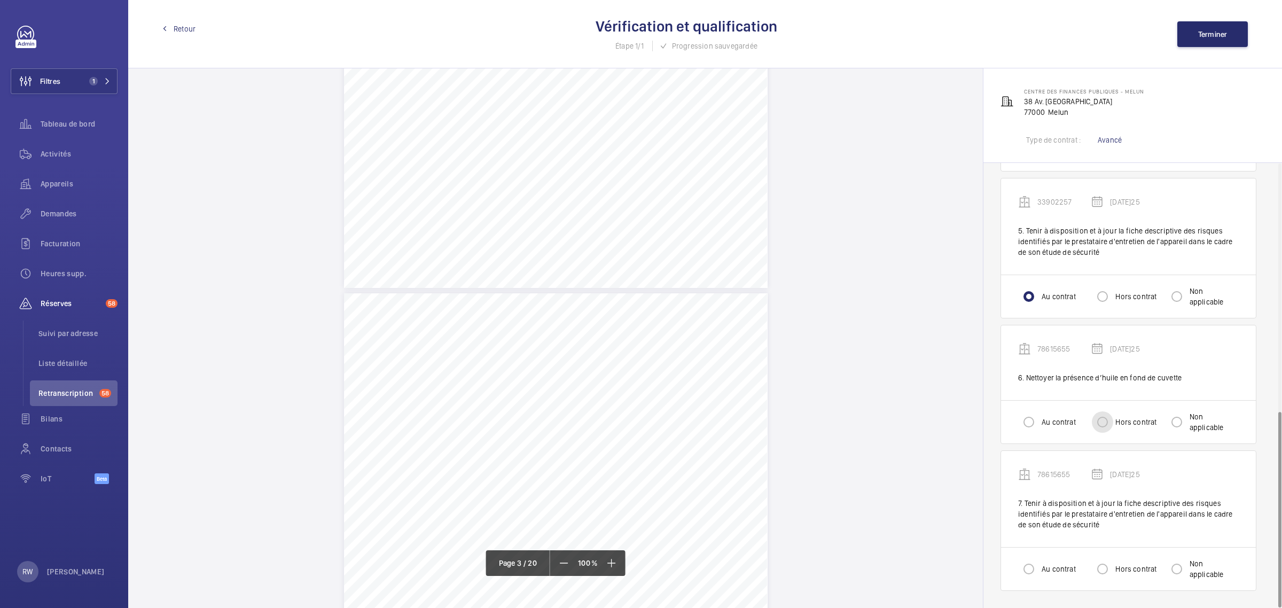
click at [1109, 423] on input "Hors contrat" at bounding box center [1101, 421] width 21 height 21
radio input "true"
click at [1050, 566] on label "Au contrat" at bounding box center [1057, 568] width 36 height 11
click at [1039, 566] on input "Au contrat" at bounding box center [1028, 568] width 21 height 21
radio input "true"
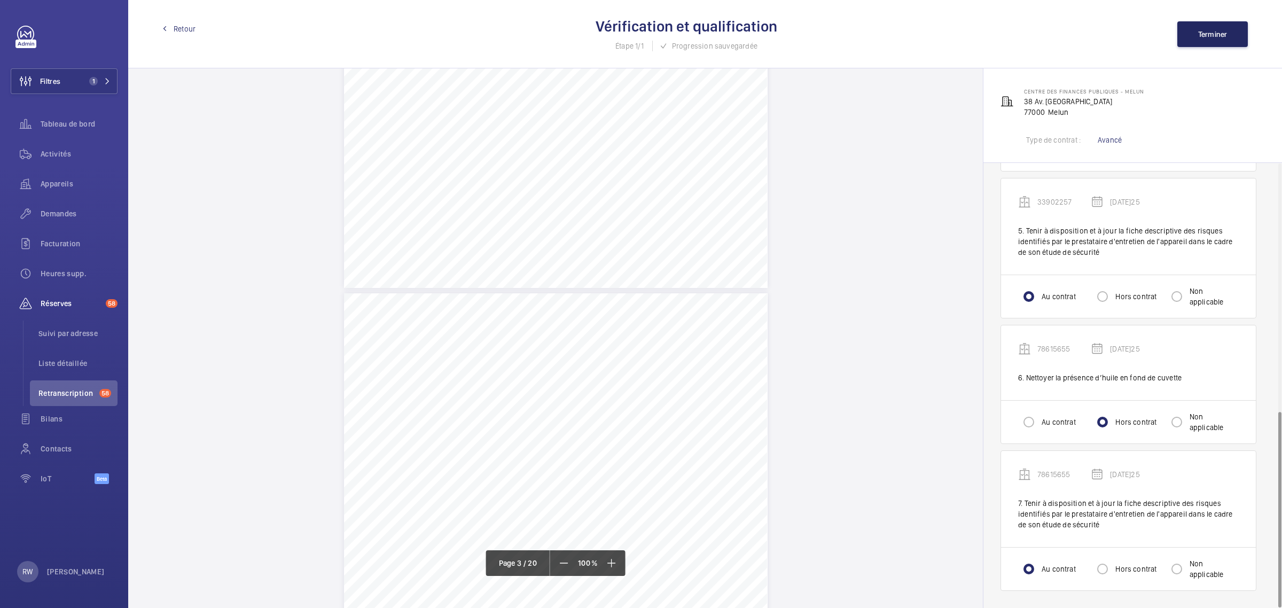
click at [1205, 20] on div "Retour Vérification et qualification Étape 1/1 Progression sauvegardée Terminer" at bounding box center [704, 34] width 1153 height 68
click at [1206, 36] on span "Terminer" at bounding box center [1212, 34] width 29 height 9
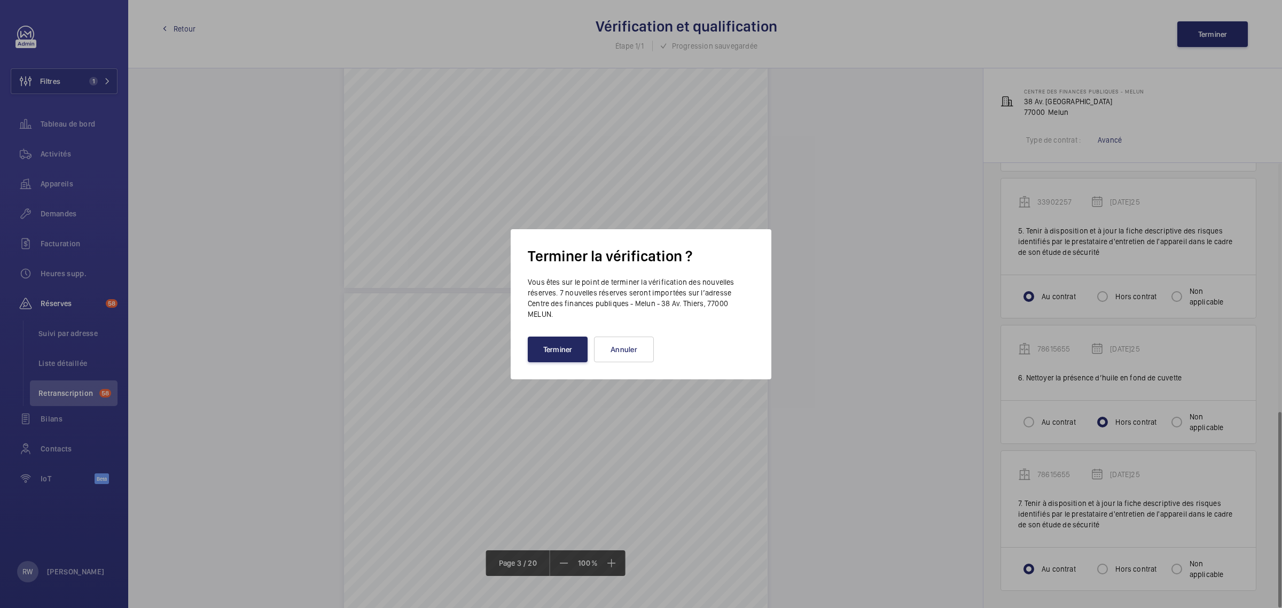
click at [553, 345] on button "Terminer" at bounding box center [558, 349] width 60 height 26
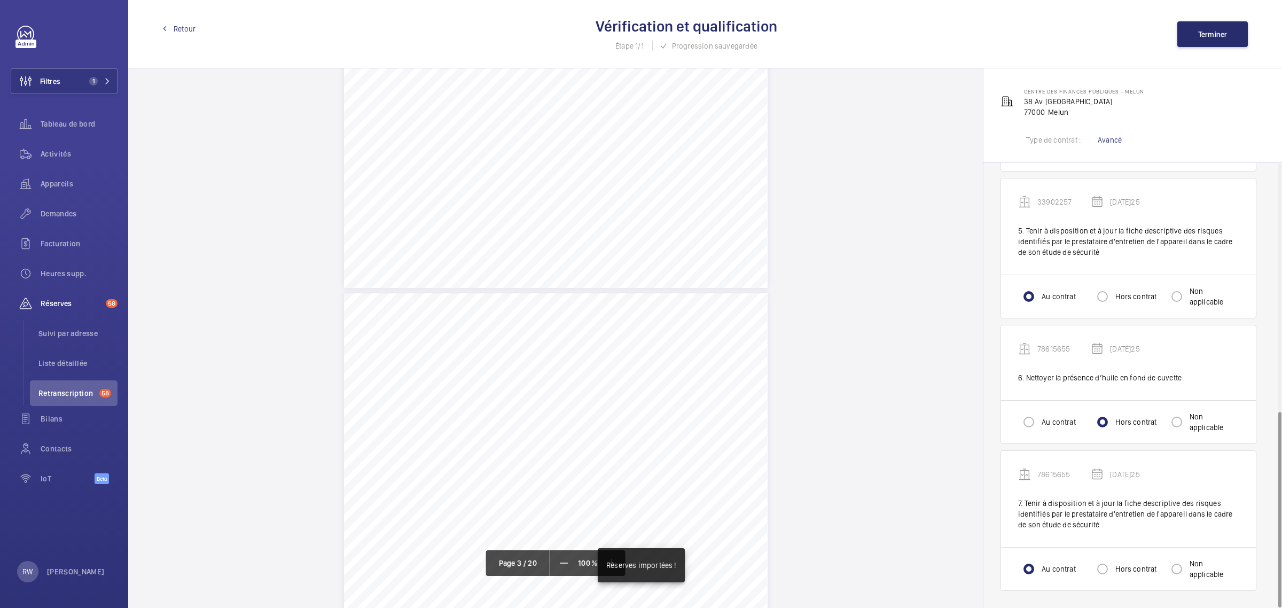
click at [171, 33] on link "Retour" at bounding box center [178, 28] width 33 height 11
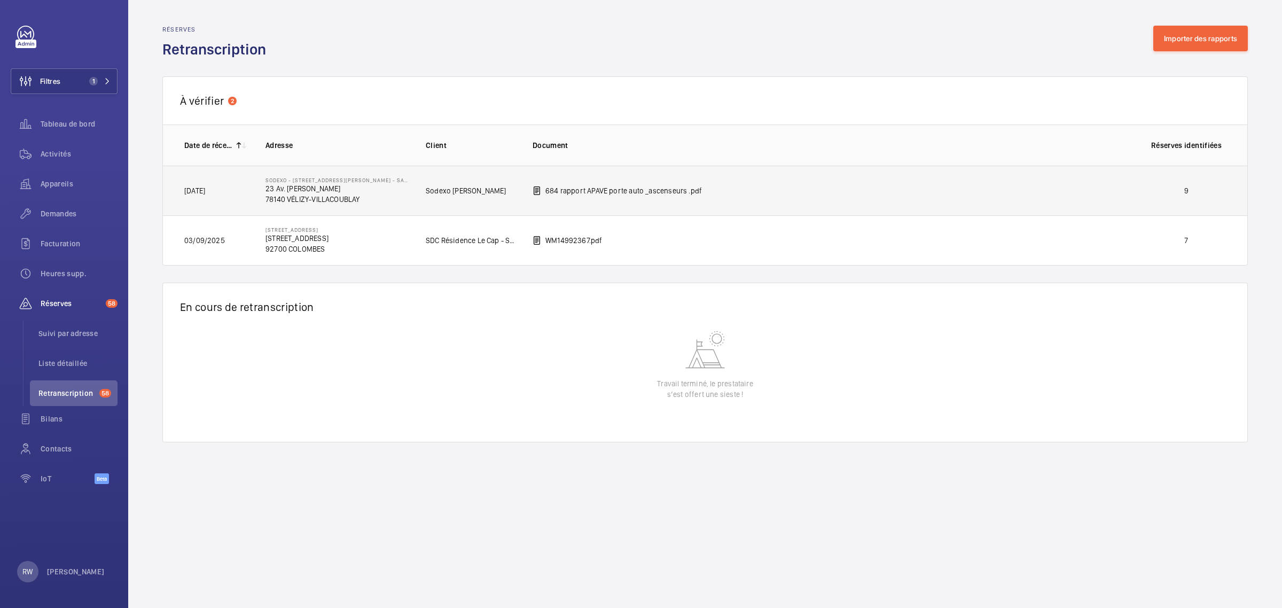
click at [914, 183] on td "684 rapport APAVE porte auto _ascenseurs .pdf" at bounding box center [822, 191] width 614 height 50
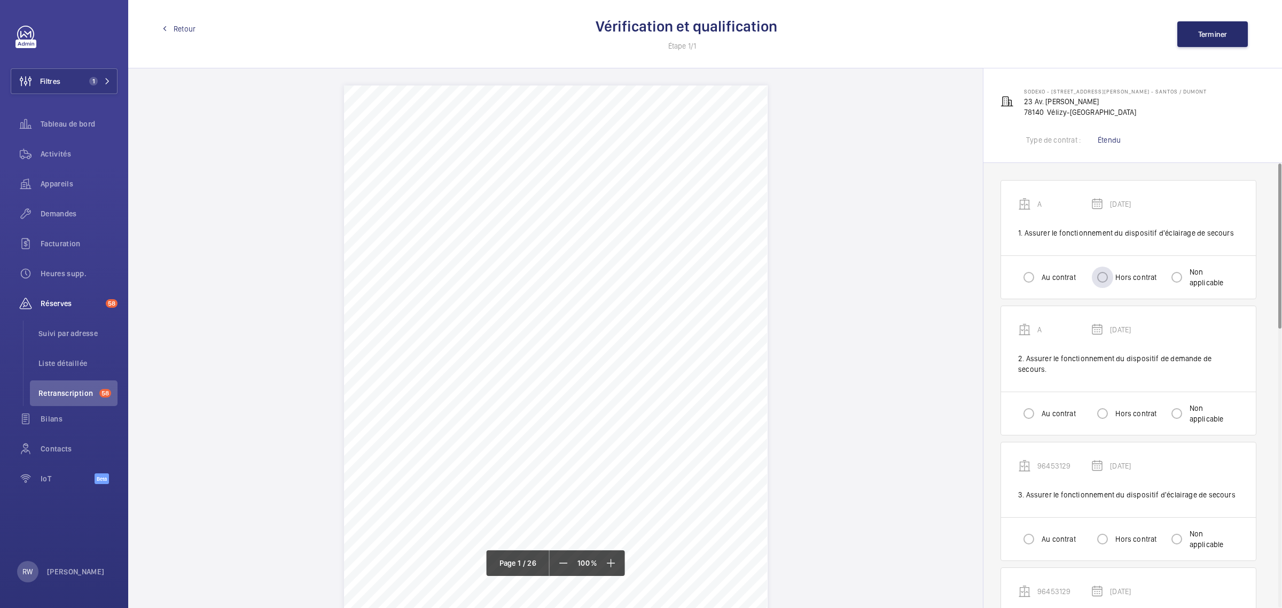
click at [1127, 281] on label "Hors contrat" at bounding box center [1134, 277] width 43 height 11
click at [1113, 281] on input "Hors contrat" at bounding box center [1101, 276] width 21 height 21
radio input "true"
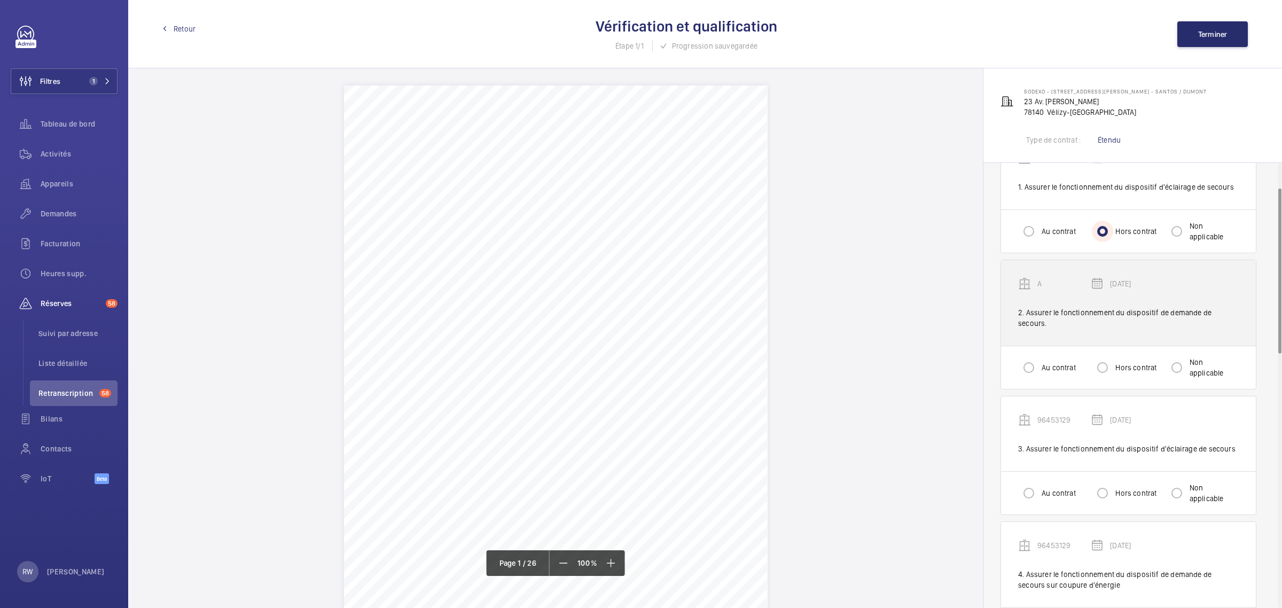
scroll to position [67, 0]
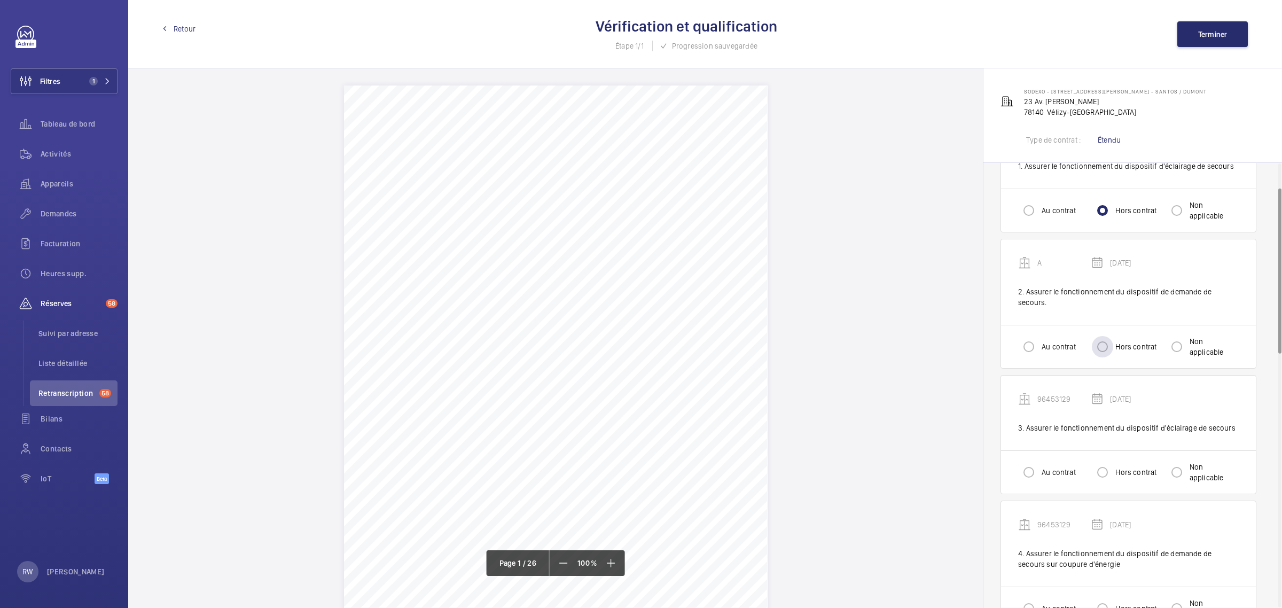
click at [1125, 341] on label "Hors contrat" at bounding box center [1134, 346] width 43 height 11
click at [1113, 336] on input "Hors contrat" at bounding box center [1101, 346] width 21 height 21
radio input "true"
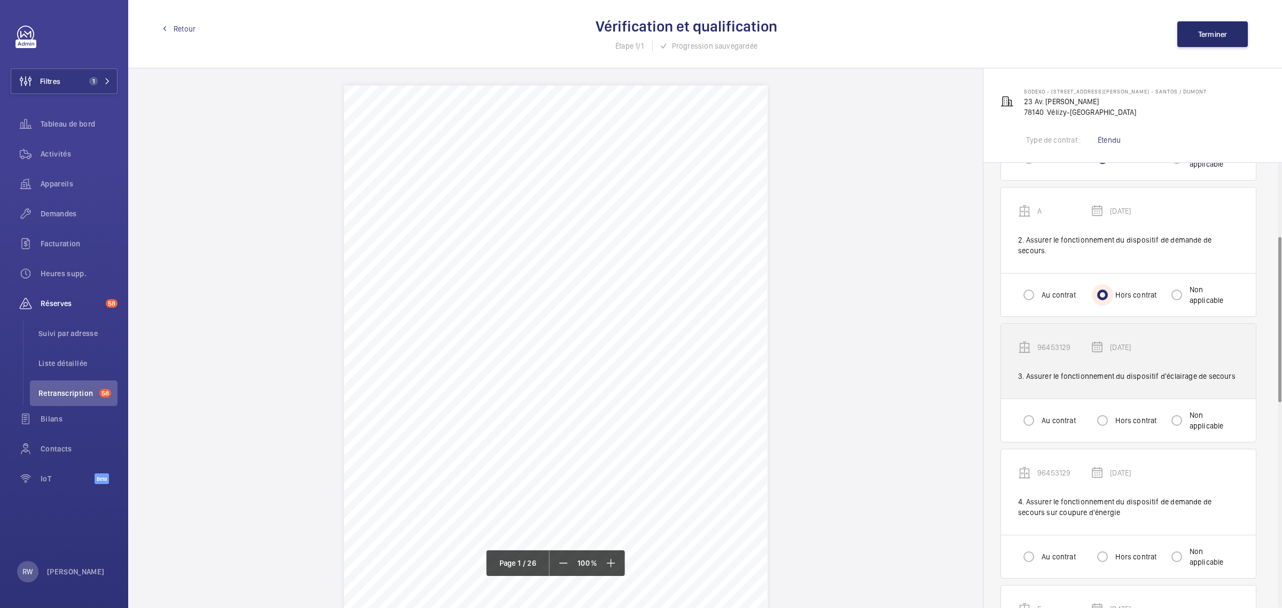
scroll to position [200, 0]
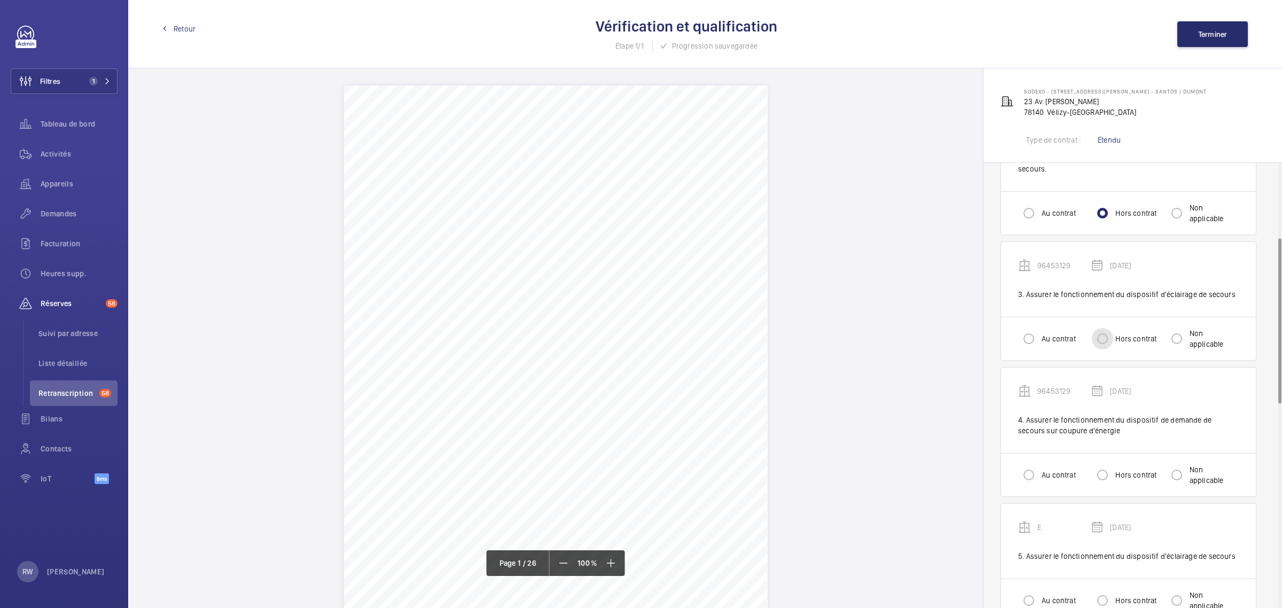
click at [1109, 328] on input "Hors contrat" at bounding box center [1101, 338] width 21 height 21
radio input "true"
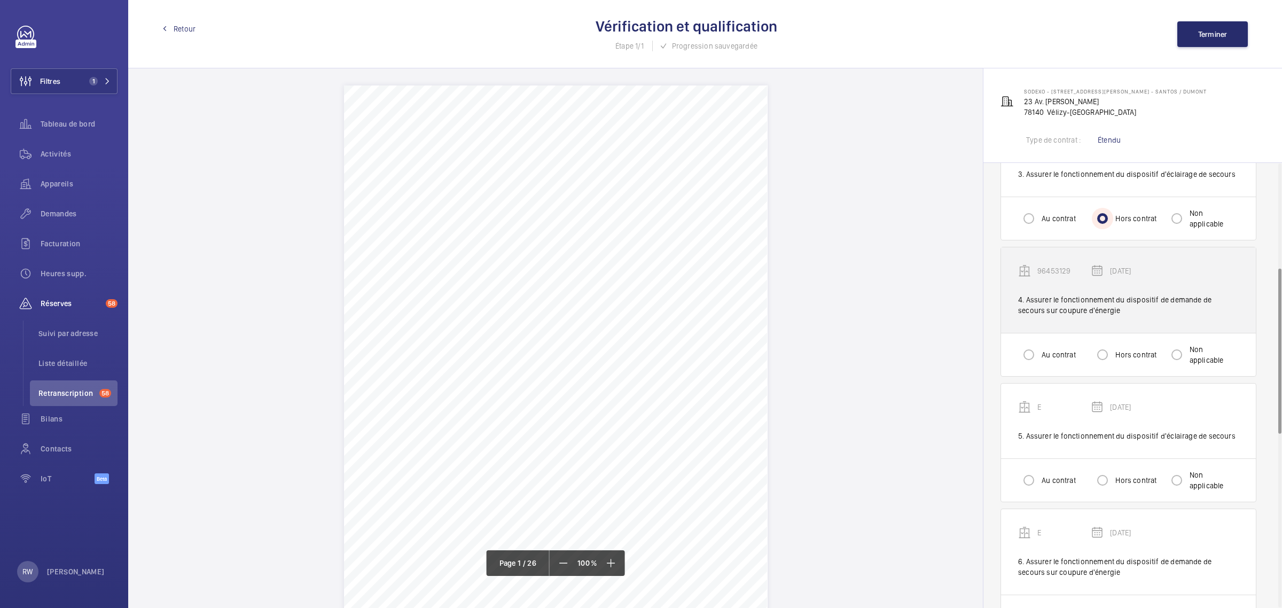
scroll to position [334, 0]
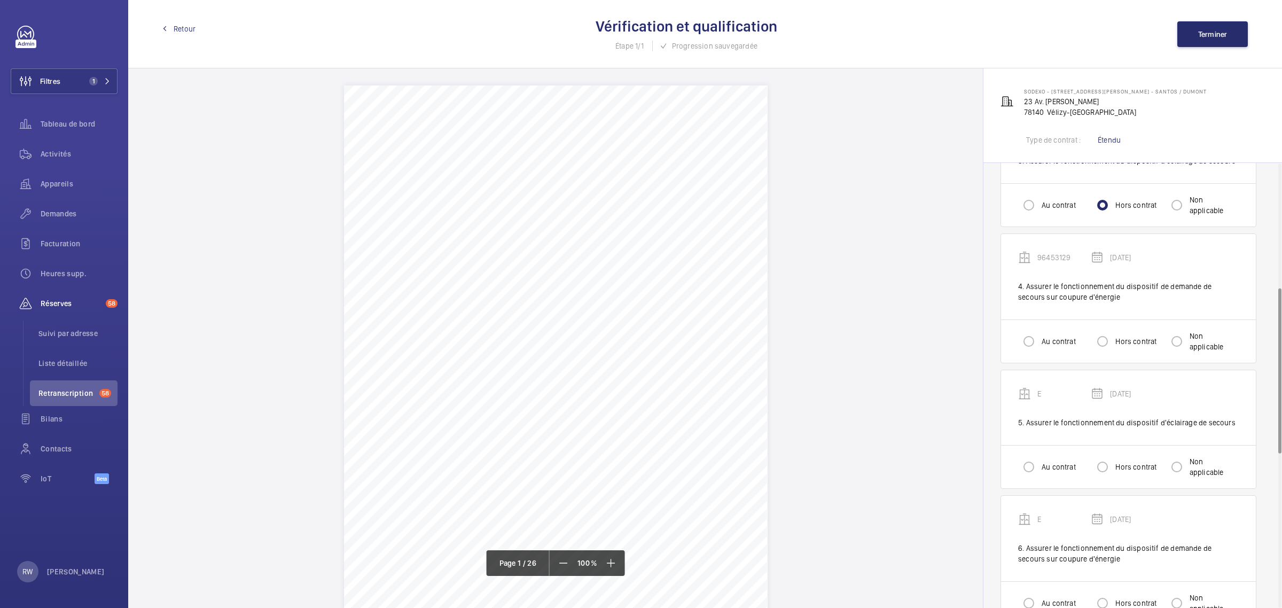
click at [1118, 336] on label "Hors contrat" at bounding box center [1134, 341] width 43 height 11
click at [1113, 331] on input "Hors contrat" at bounding box center [1101, 341] width 21 height 21
radio input "true"
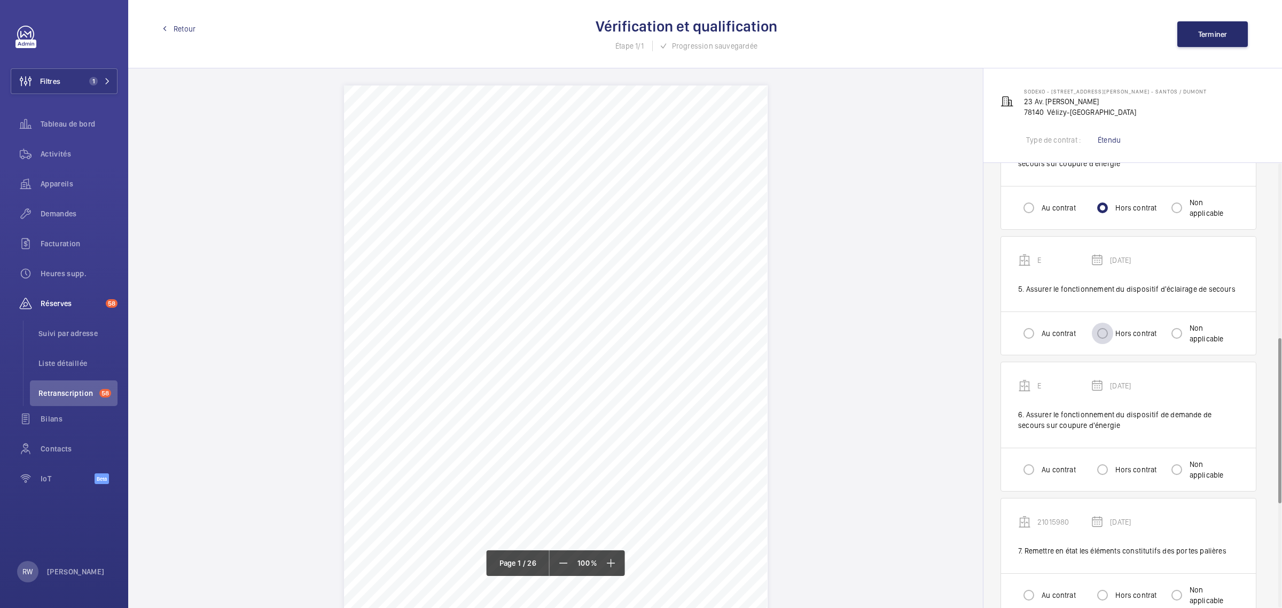
click at [1108, 320] on div at bounding box center [1102, 333] width 26 height 26
radio input "true"
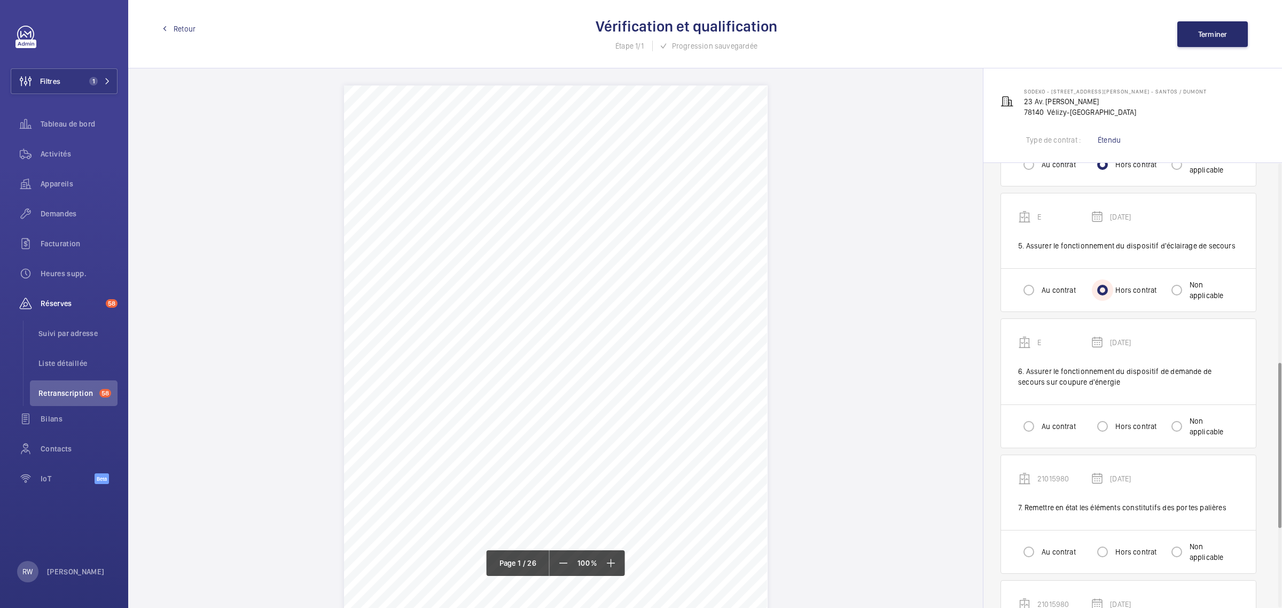
scroll to position [534, 0]
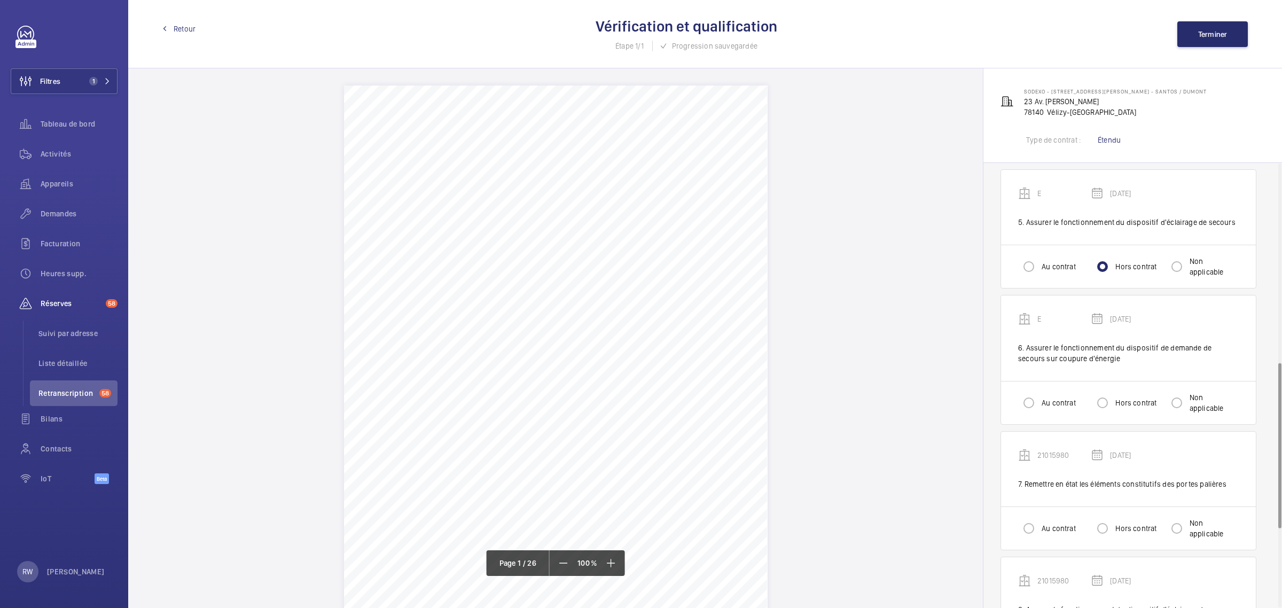
click at [1111, 381] on div "Au contrat Hors contrat Non applicable" at bounding box center [1128, 402] width 255 height 43
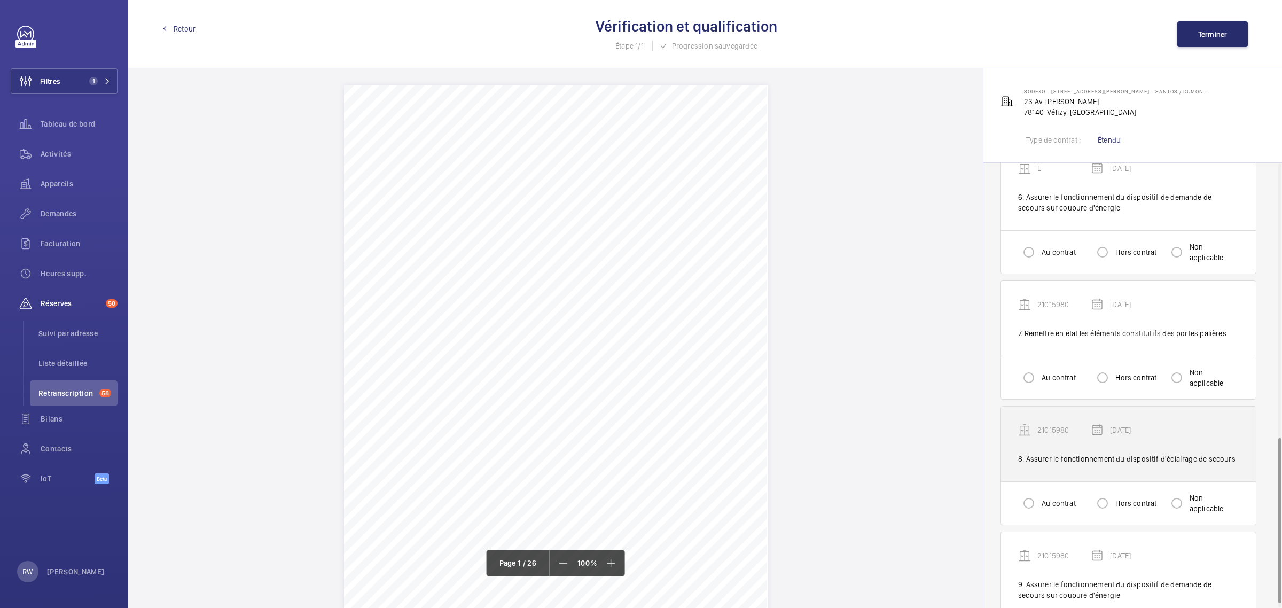
scroll to position [734, 0]
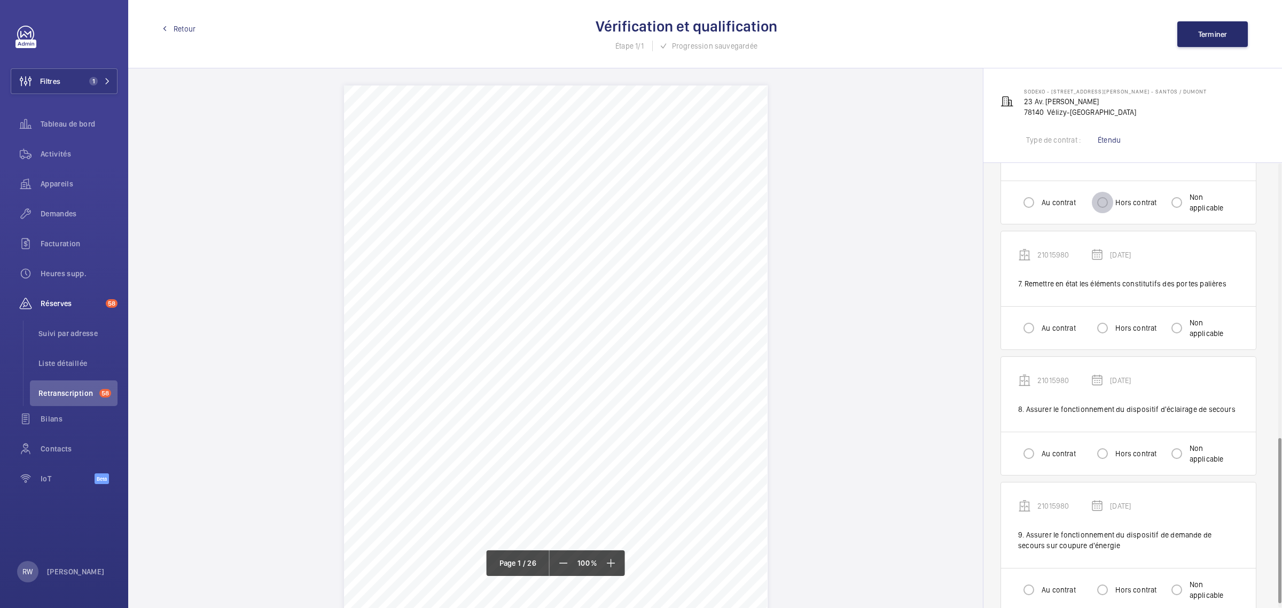
click at [1105, 192] on input "Hors contrat" at bounding box center [1101, 202] width 21 height 21
radio input "true"
click at [1044, 323] on label "Au contrat" at bounding box center [1057, 328] width 36 height 11
click at [1039, 319] on input "Au contrat" at bounding box center [1028, 327] width 21 height 21
radio input "true"
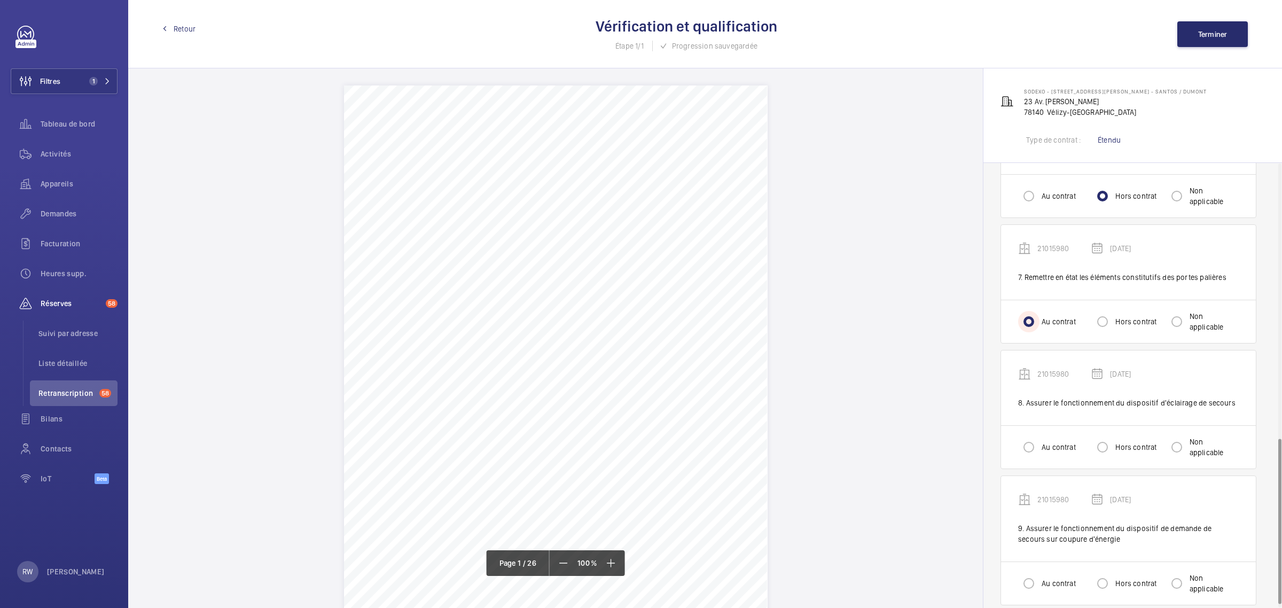
scroll to position [748, 0]
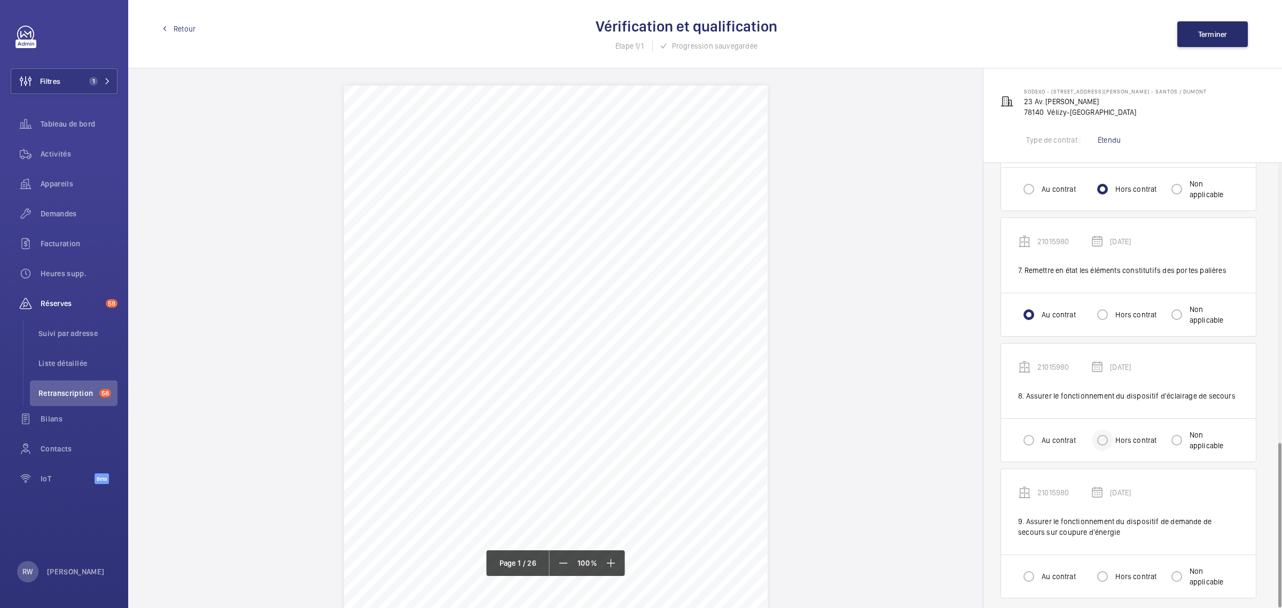
click at [1107, 445] on div at bounding box center [1102, 440] width 26 height 26
radio input "true"
click at [1112, 572] on input "Hors contrat" at bounding box center [1101, 575] width 21 height 21
radio input "true"
click at [1207, 34] on span "Terminer" at bounding box center [1212, 34] width 29 height 9
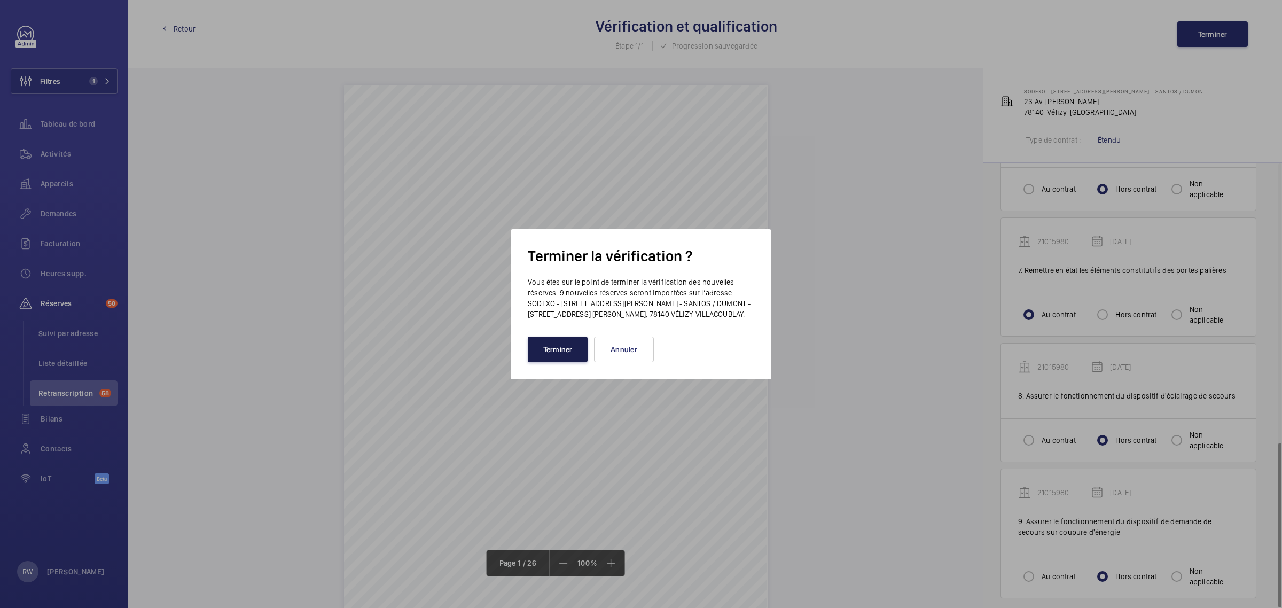
click at [564, 349] on button "Terminer" at bounding box center [558, 349] width 60 height 26
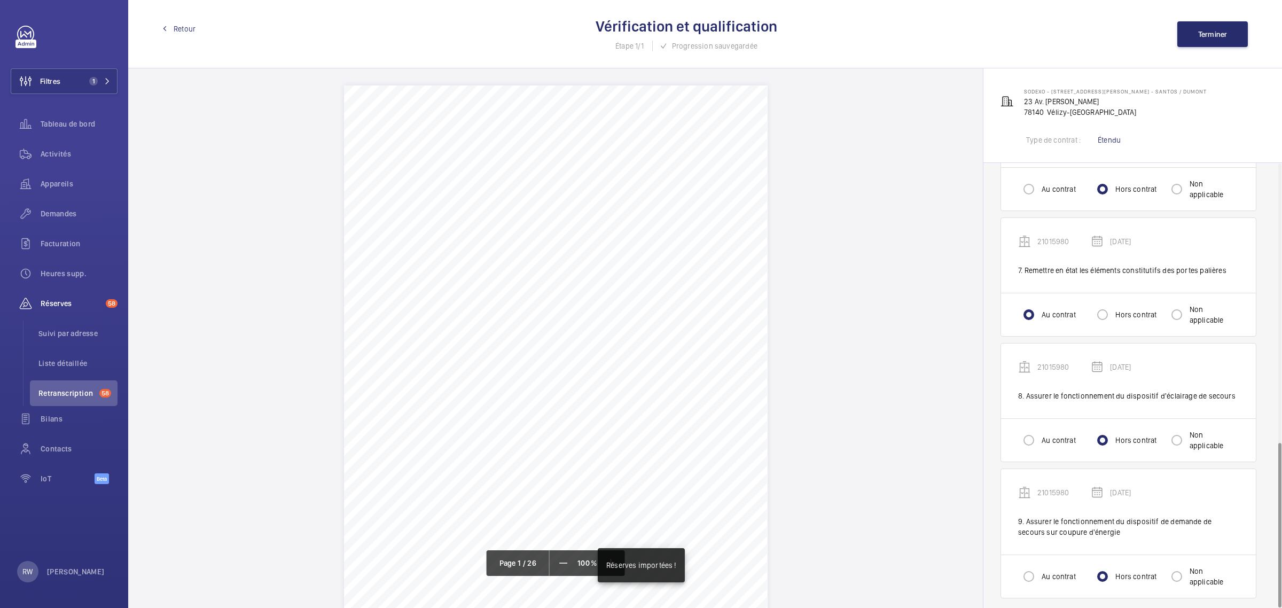
click at [169, 26] on link "Retour" at bounding box center [178, 28] width 33 height 11
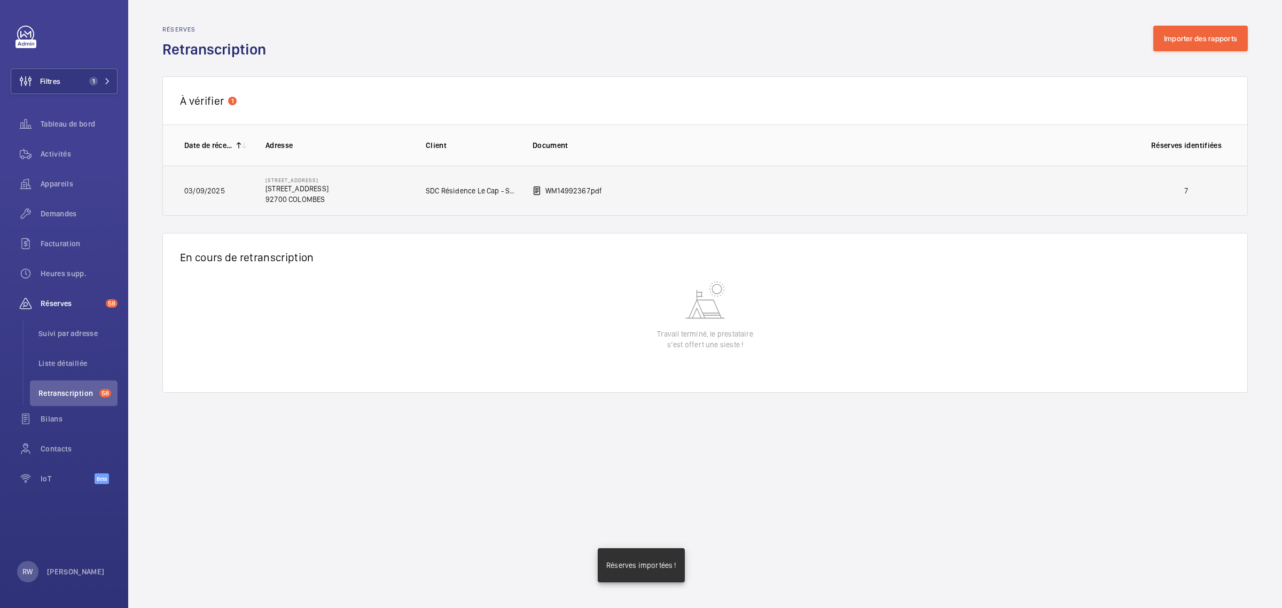
click at [709, 199] on td "WM14992367.pdf" at bounding box center [822, 191] width 614 height 50
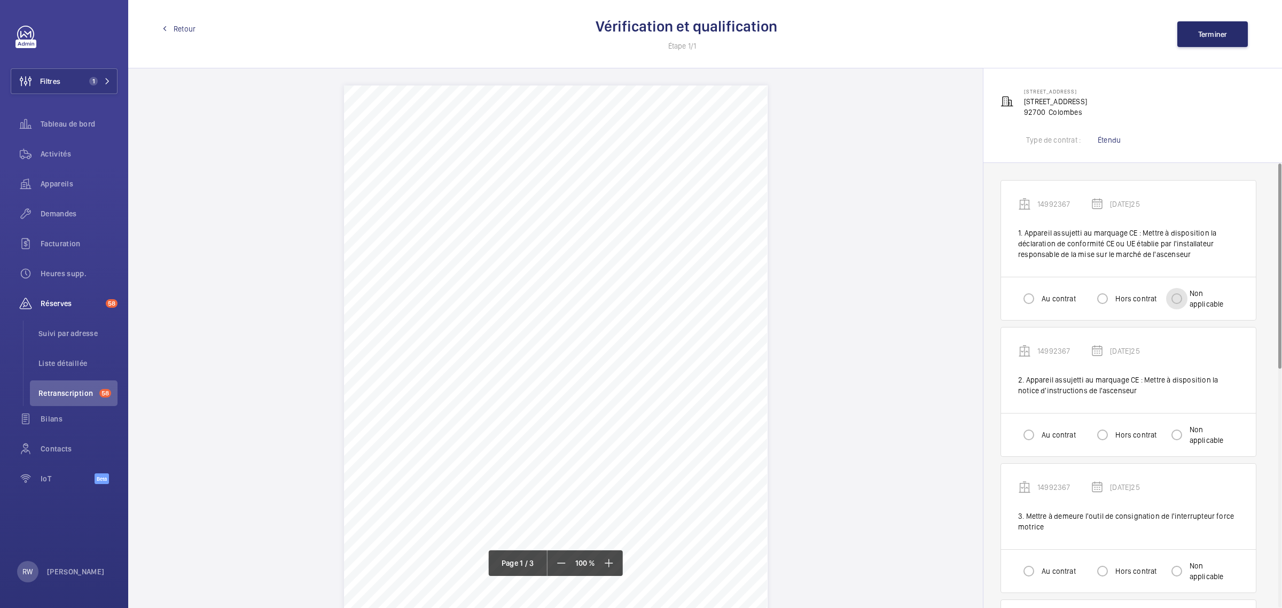
click at [1175, 295] on input "Non applicable" at bounding box center [1176, 298] width 21 height 21
radio input "true"
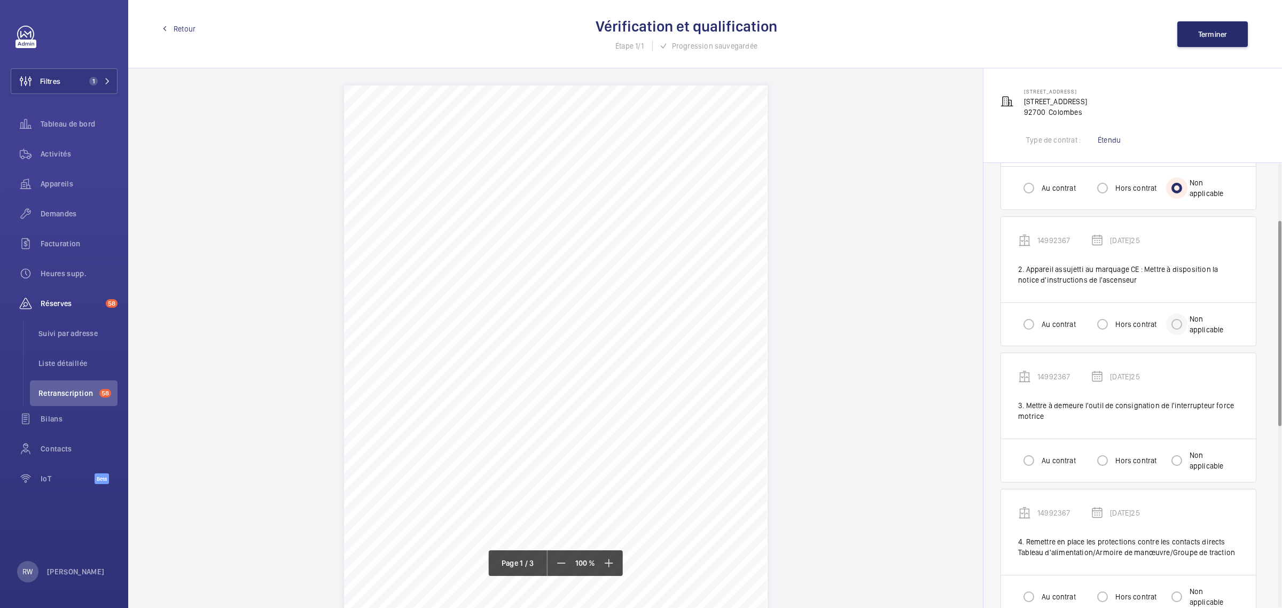
scroll to position [133, 0]
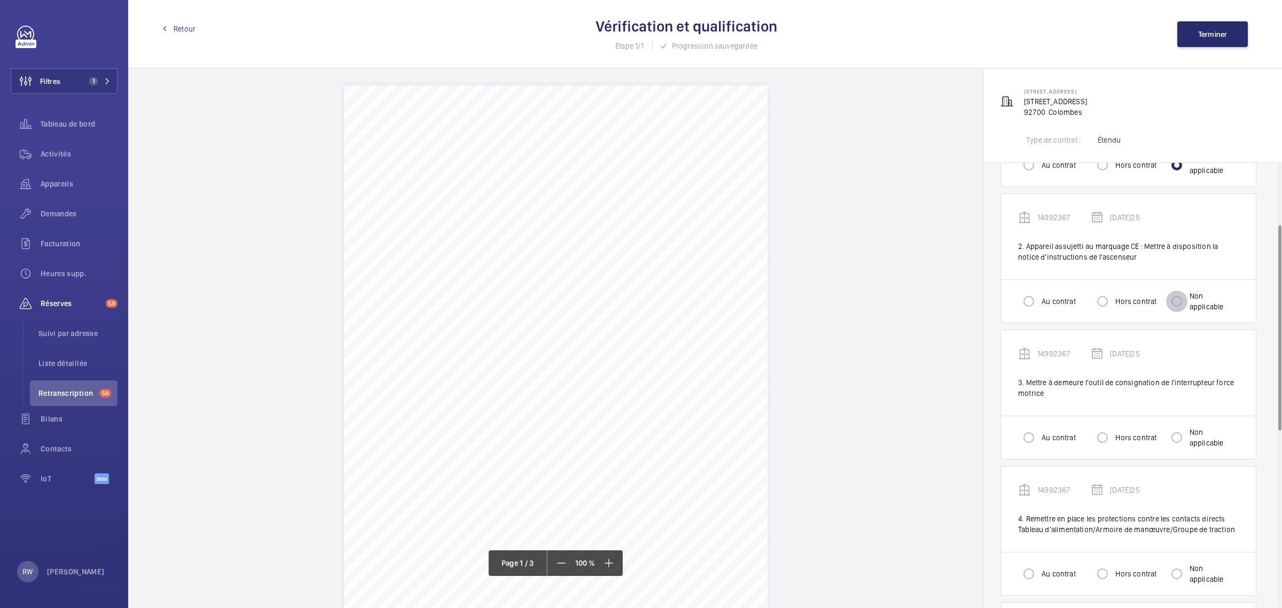
click at [1174, 296] on input "Non applicable" at bounding box center [1176, 300] width 21 height 21
radio input "true"
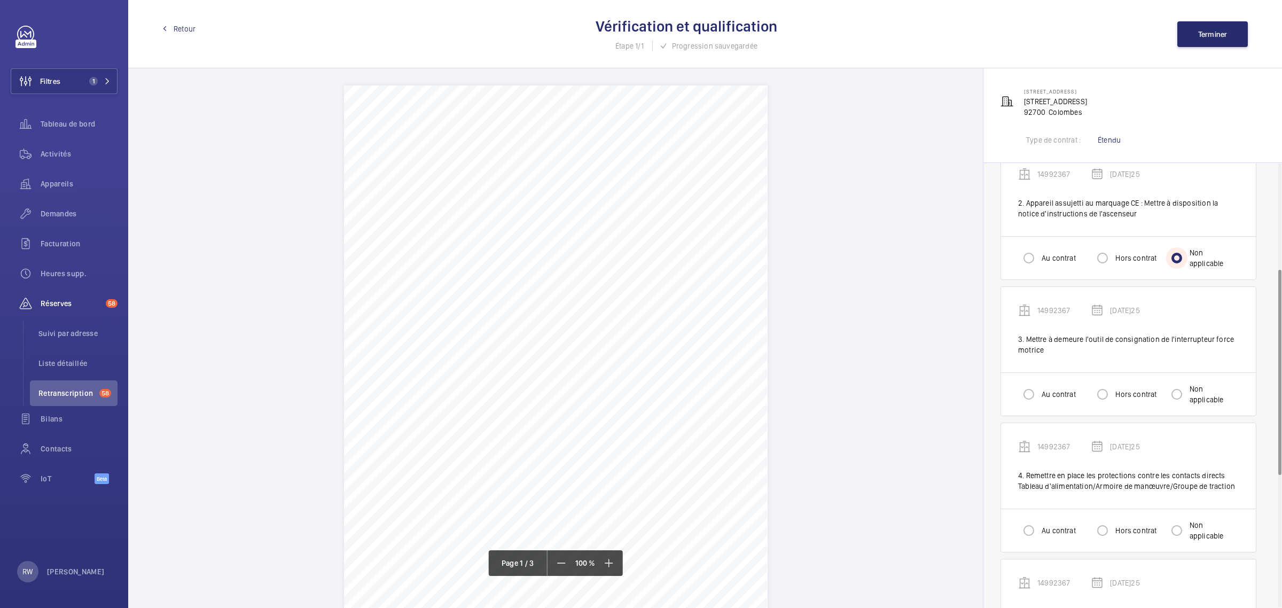
scroll to position [267, 0]
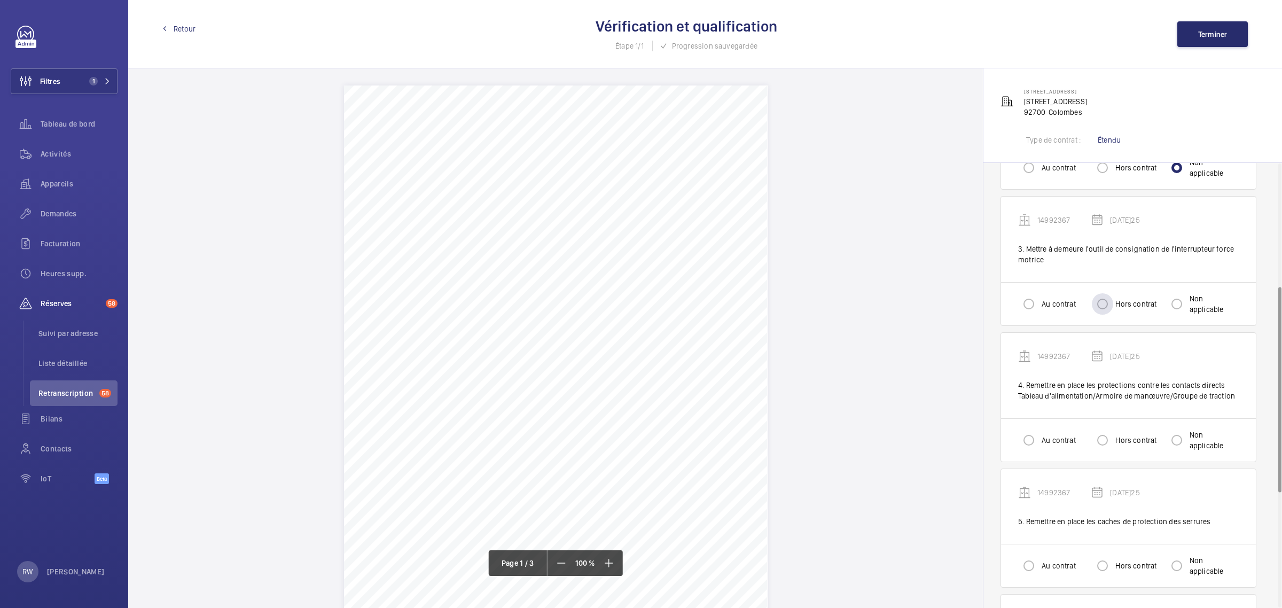
click at [1118, 304] on label "Hors contrat" at bounding box center [1134, 303] width 43 height 11
click at [1113, 304] on input "Hors contrat" at bounding box center [1101, 303] width 21 height 21
radio input "true"
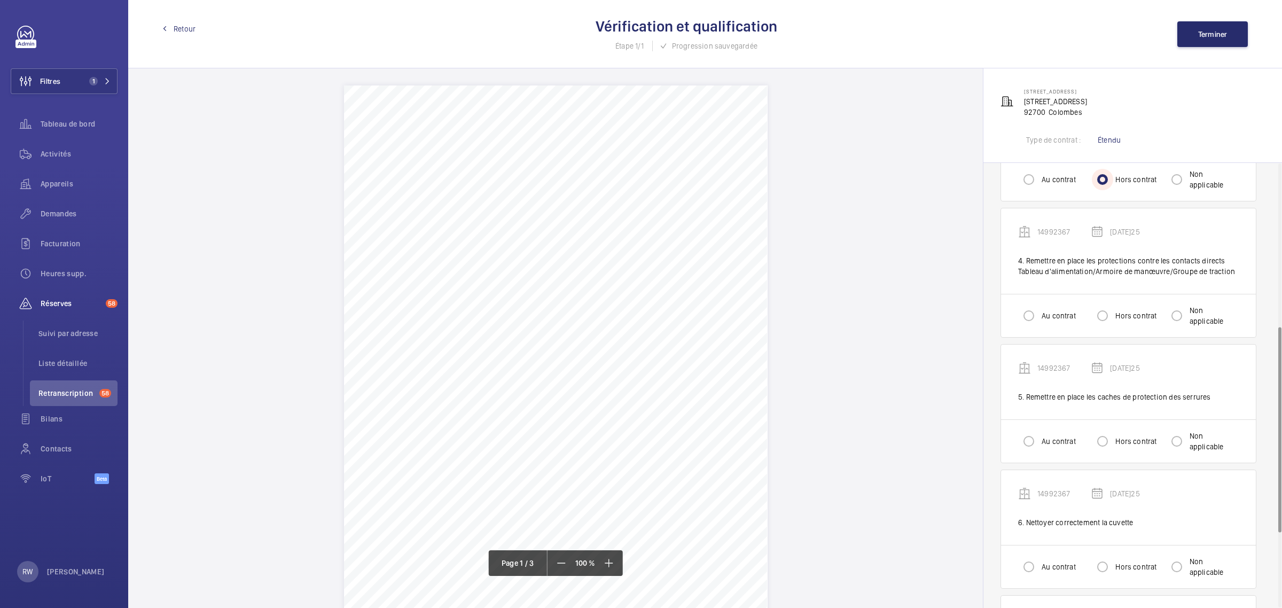
scroll to position [400, 0]
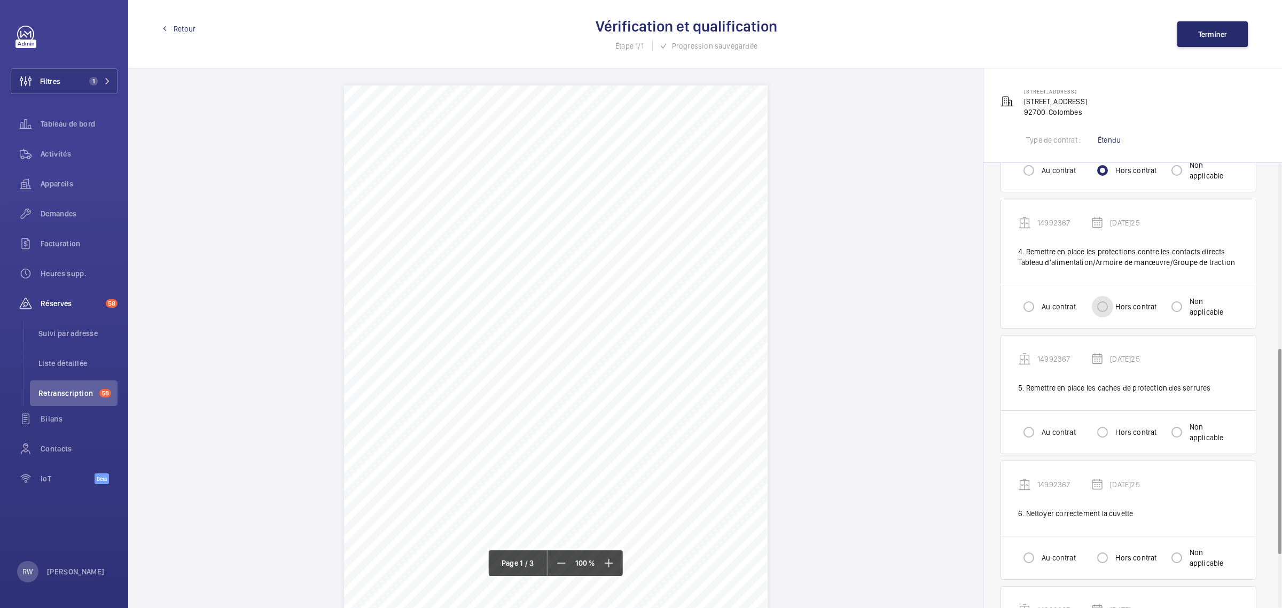
click at [1101, 300] on input "Hors contrat" at bounding box center [1101, 306] width 21 height 21
radio input "true"
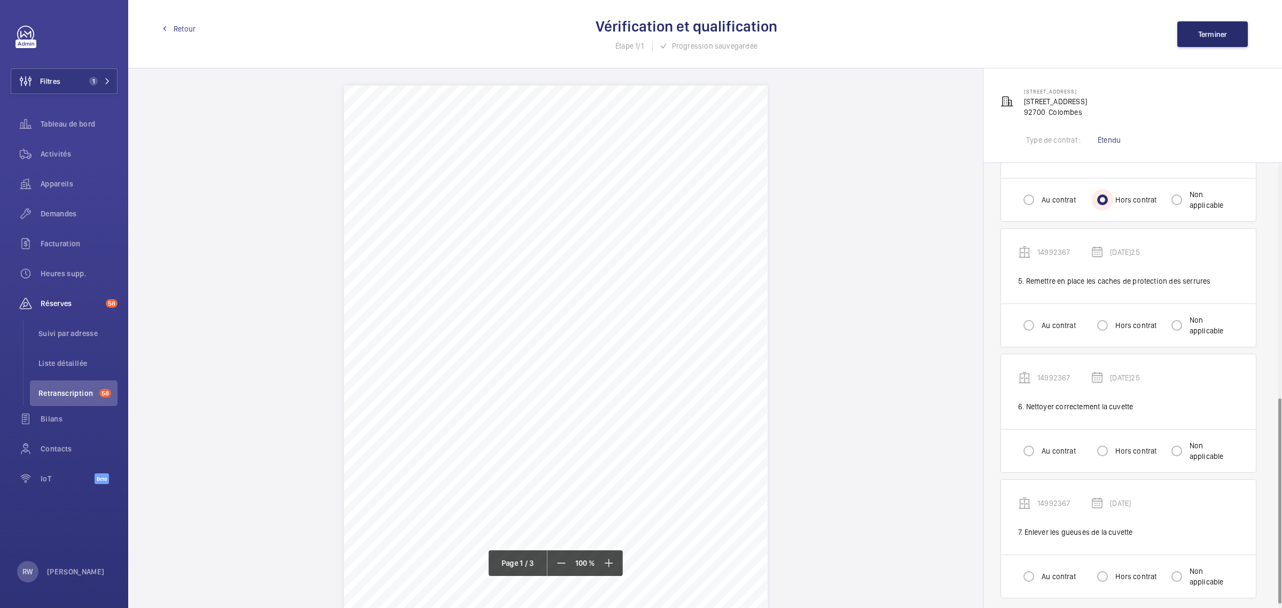
scroll to position [517, 0]
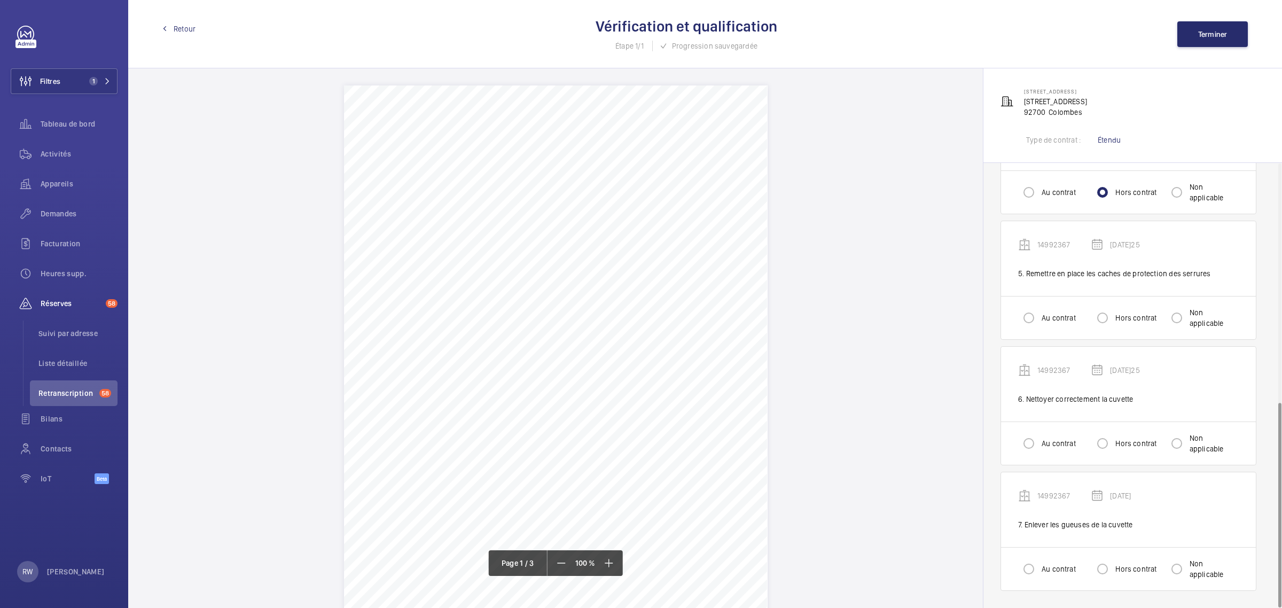
click at [1125, 308] on div "Au contrat Hors contrat Non applicable" at bounding box center [1128, 317] width 255 height 43
click at [1115, 318] on div at bounding box center [1102, 318] width 26 height 26
radio input "true"
click at [1023, 434] on input "Au contrat" at bounding box center [1028, 443] width 21 height 21
radio input "true"
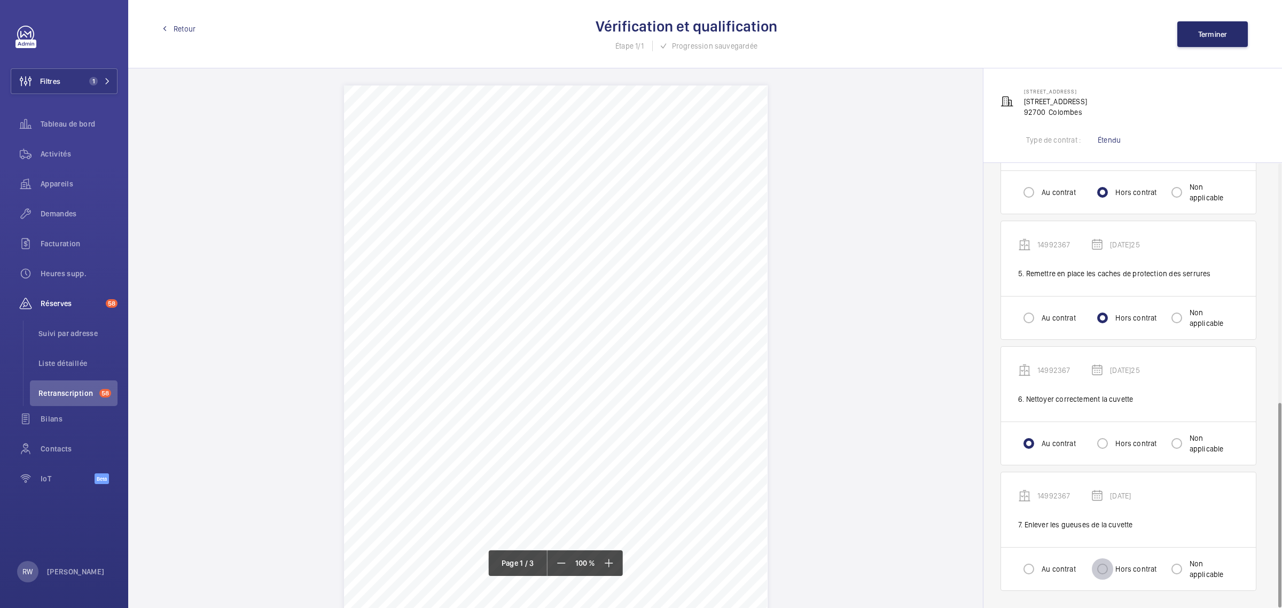
click at [1101, 569] on input "Hors contrat" at bounding box center [1101, 568] width 21 height 21
radio input "true"
click at [1199, 41] on button "Terminer" at bounding box center [1212, 34] width 70 height 26
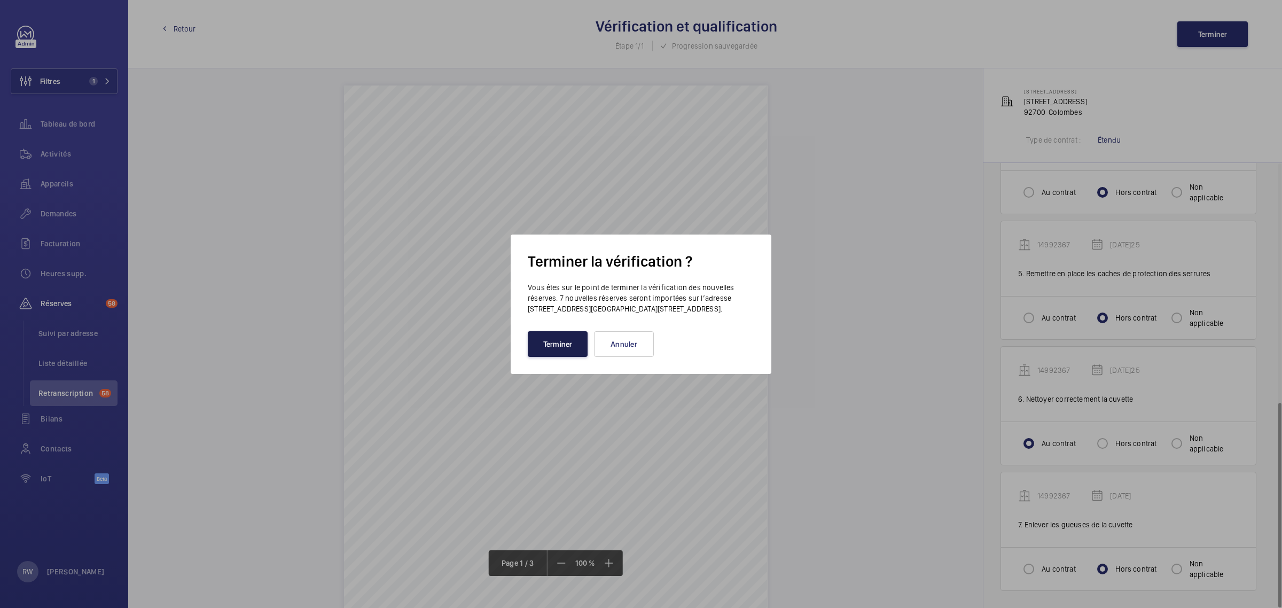
click at [568, 348] on button "Terminer" at bounding box center [558, 344] width 60 height 26
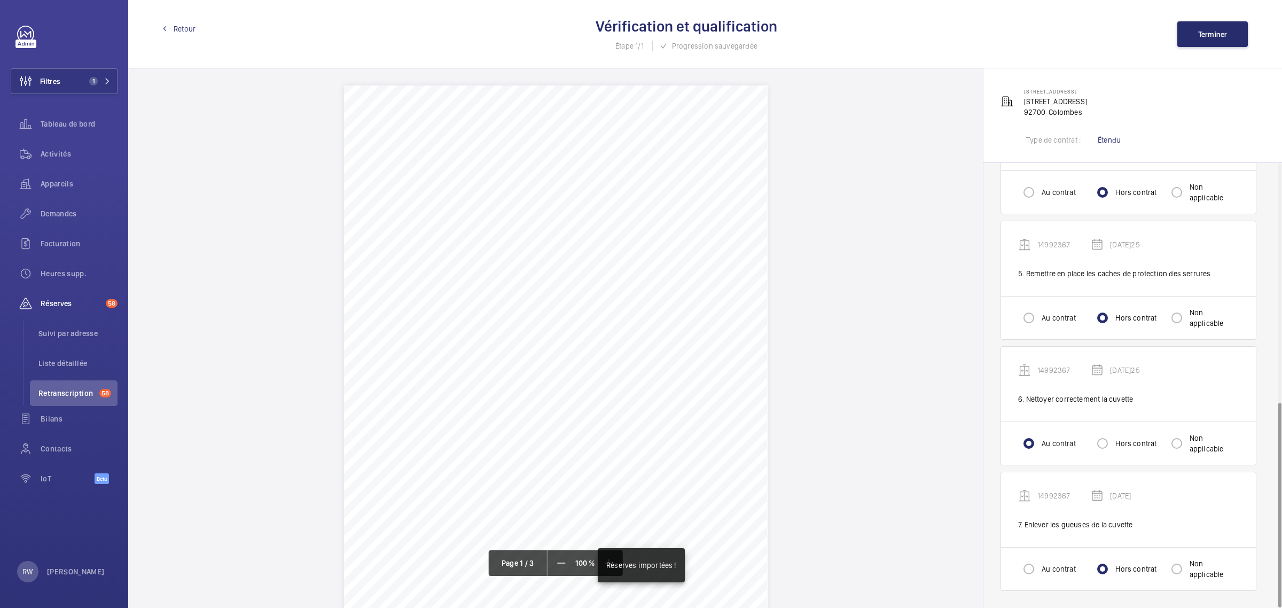
click at [185, 23] on span "Retour" at bounding box center [185, 28] width 22 height 11
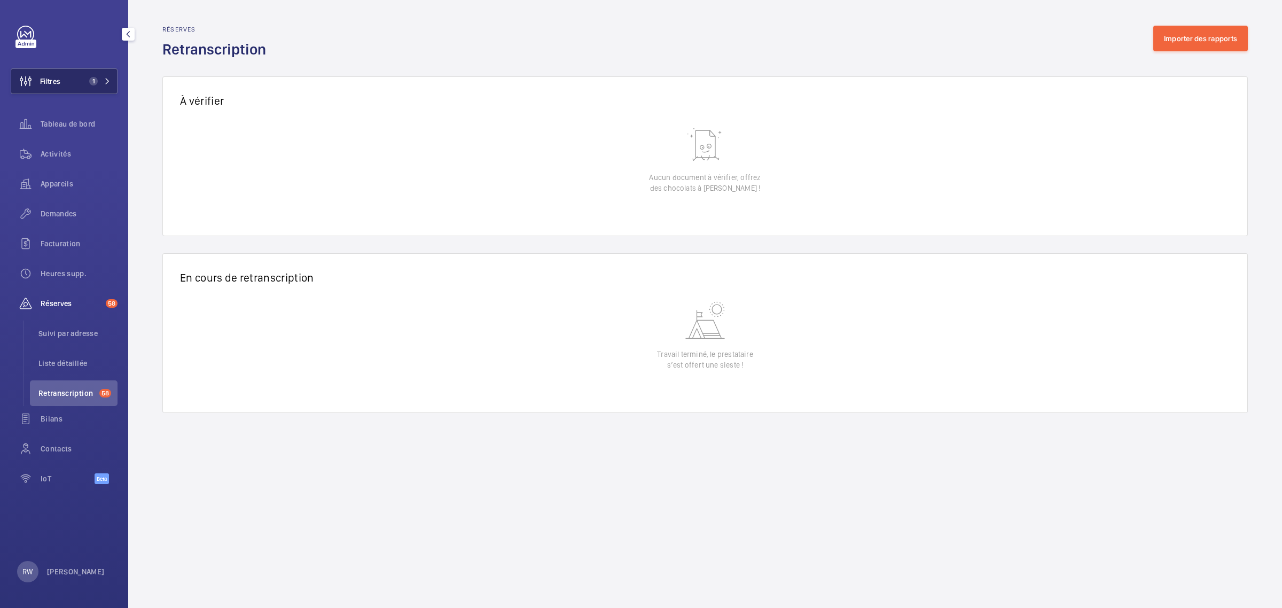
click at [96, 84] on span "1" at bounding box center [91, 81] width 13 height 9
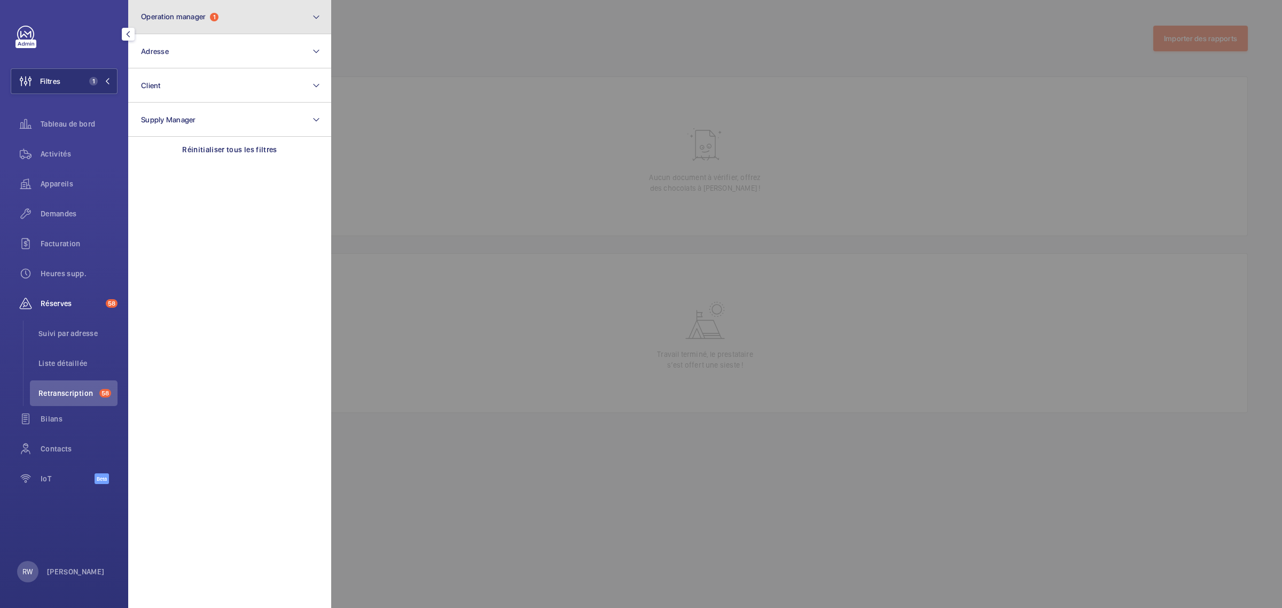
click at [195, 18] on span "Operation manager" at bounding box center [173, 16] width 65 height 9
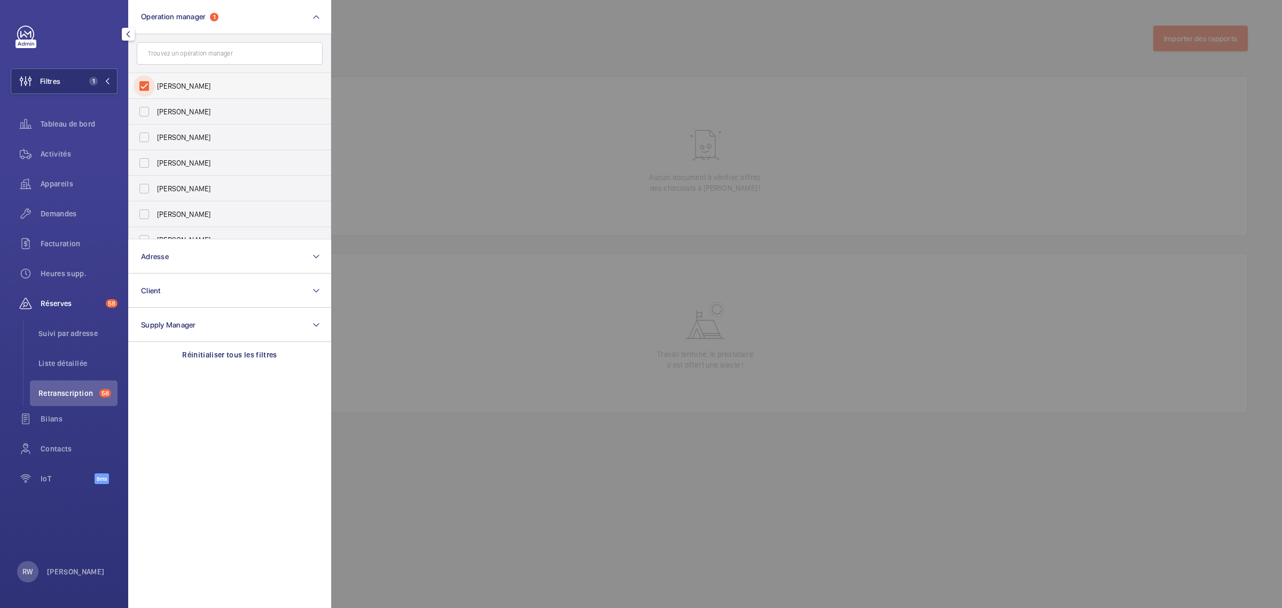
click at [148, 81] on input "[PERSON_NAME]" at bounding box center [143, 85] width 21 height 21
checkbox input "false"
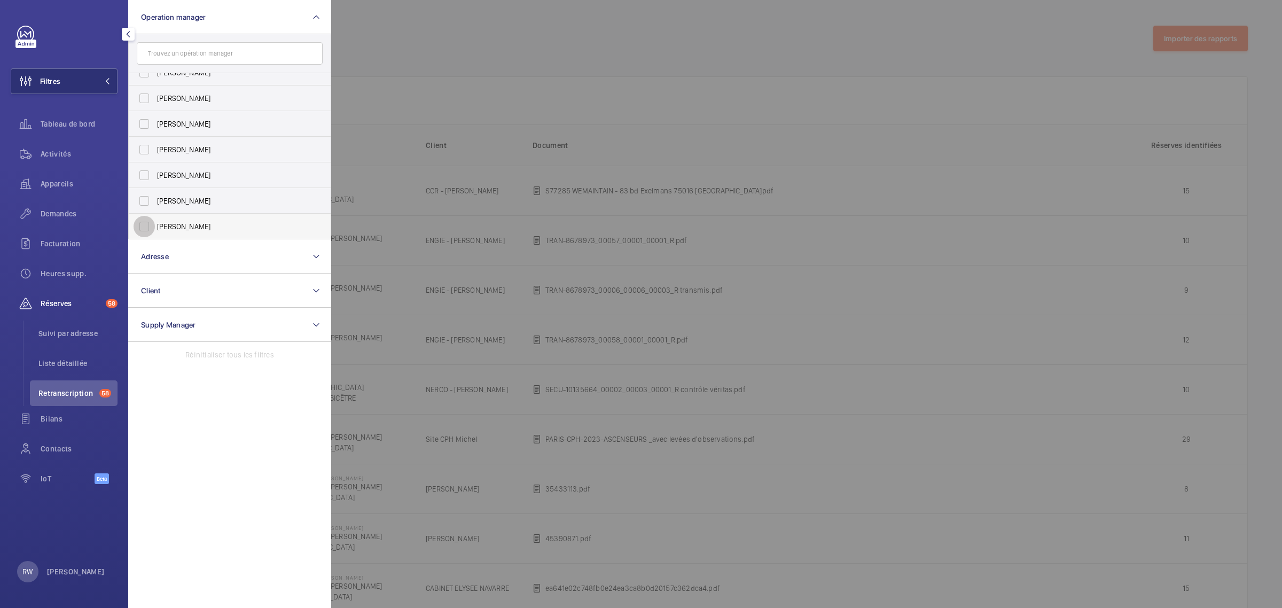
click at [146, 222] on input "[PERSON_NAME]" at bounding box center [143, 226] width 21 height 21
checkbox input "true"
click at [426, 44] on div at bounding box center [972, 304] width 1282 height 608
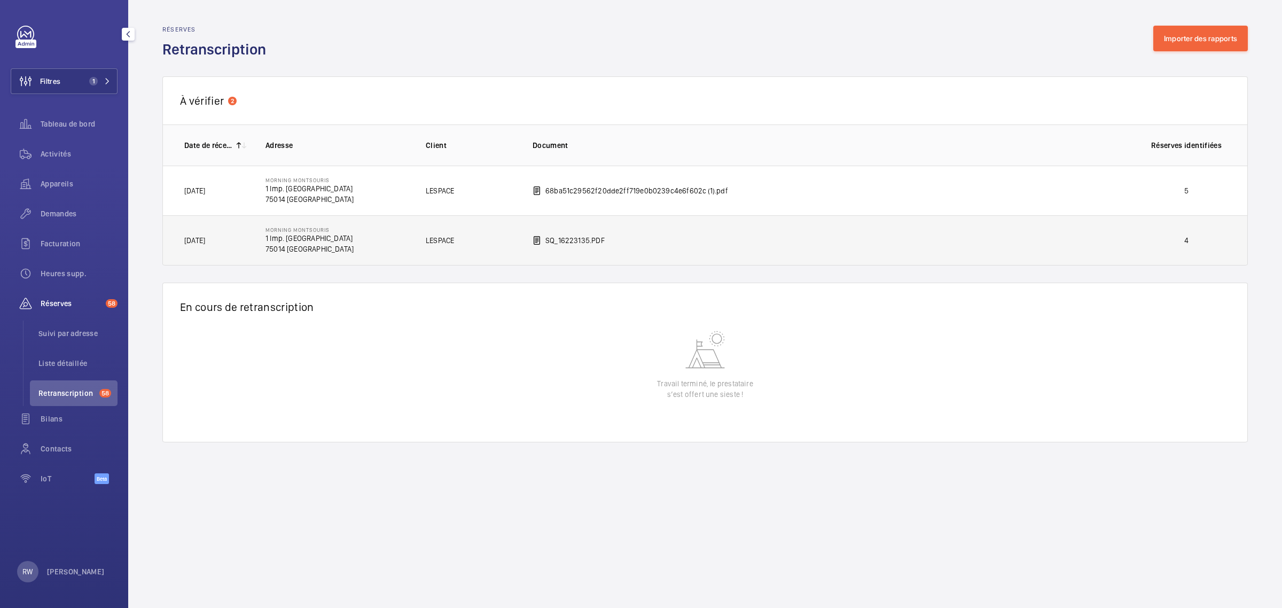
click at [721, 247] on td "SQ_16223135.PDF" at bounding box center [822, 240] width 614 height 50
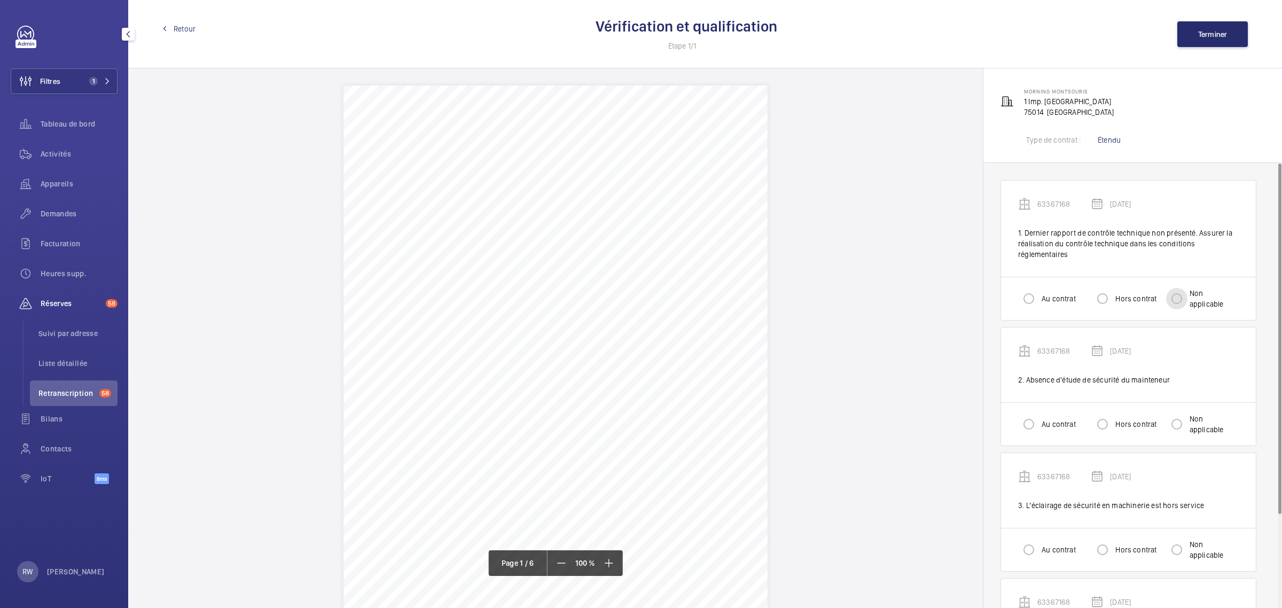
click at [1184, 298] on input "Non applicable" at bounding box center [1176, 298] width 21 height 21
radio input "true"
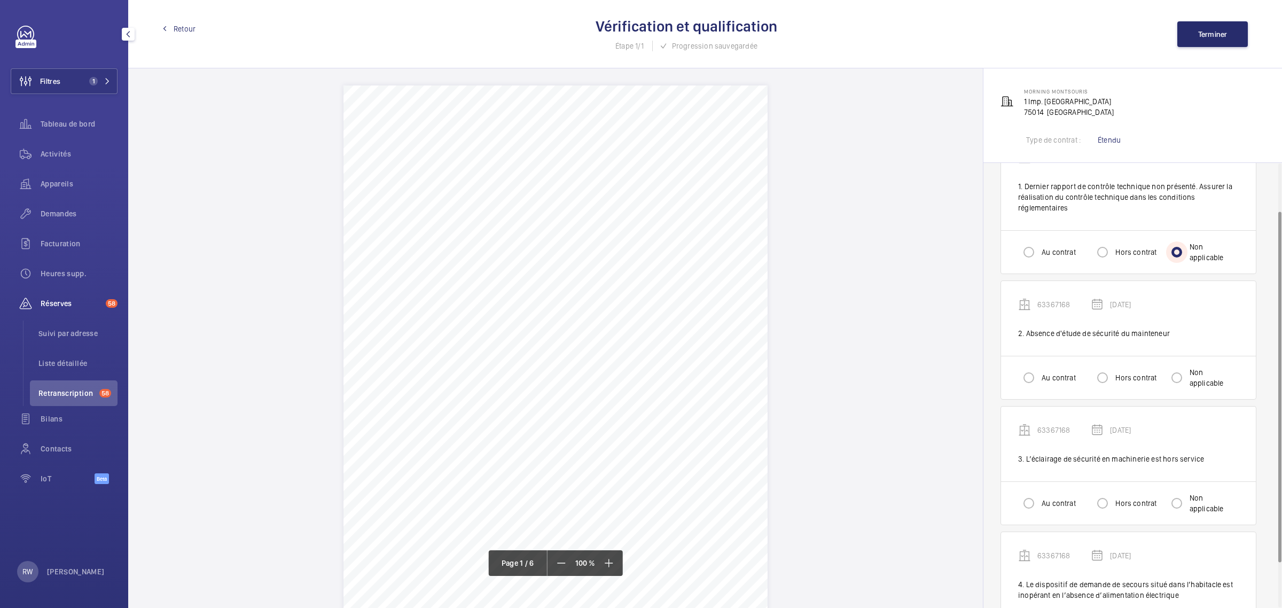
scroll to position [67, 0]
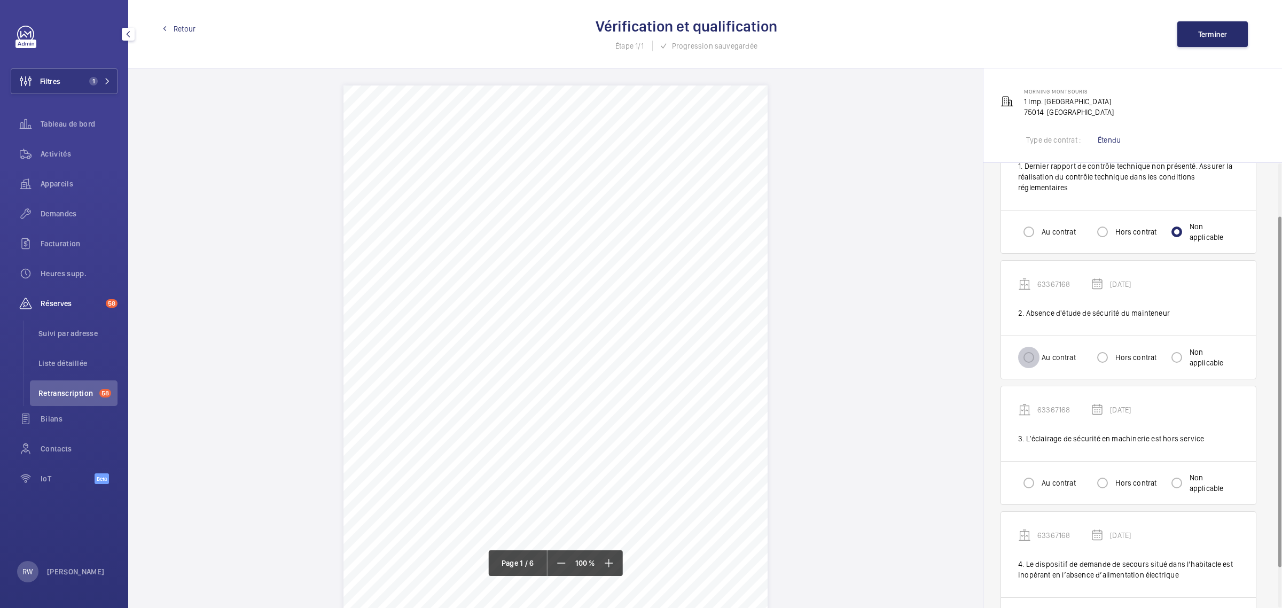
click at [1032, 357] on input "Au contrat" at bounding box center [1028, 357] width 21 height 21
radio input "true"
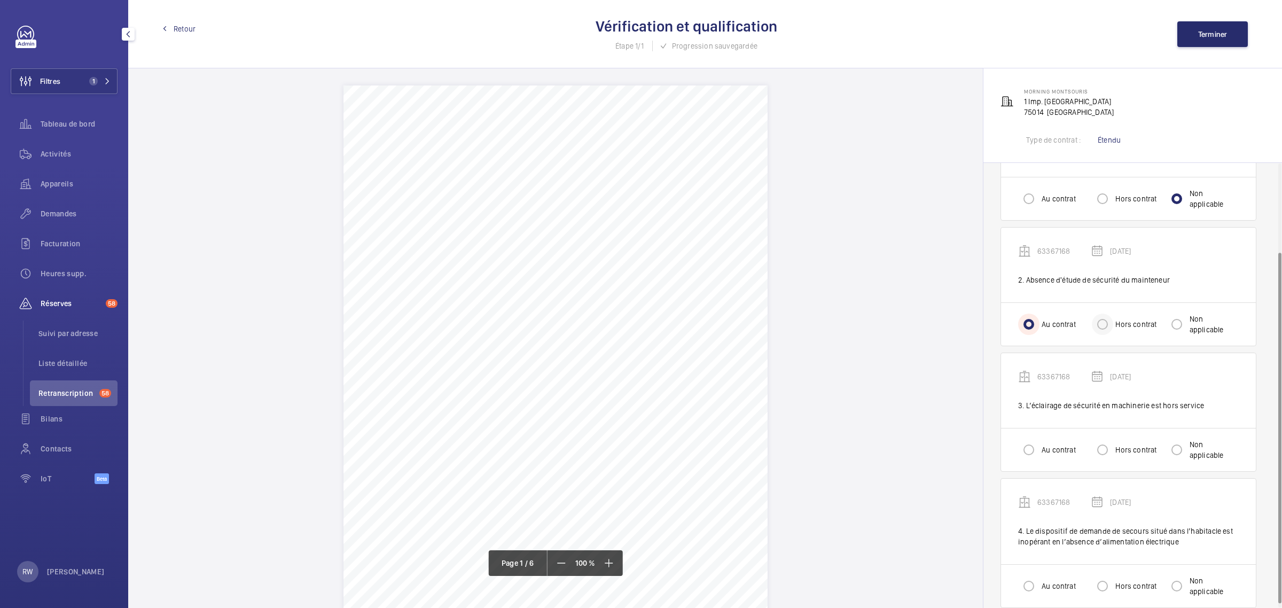
scroll to position [118, 0]
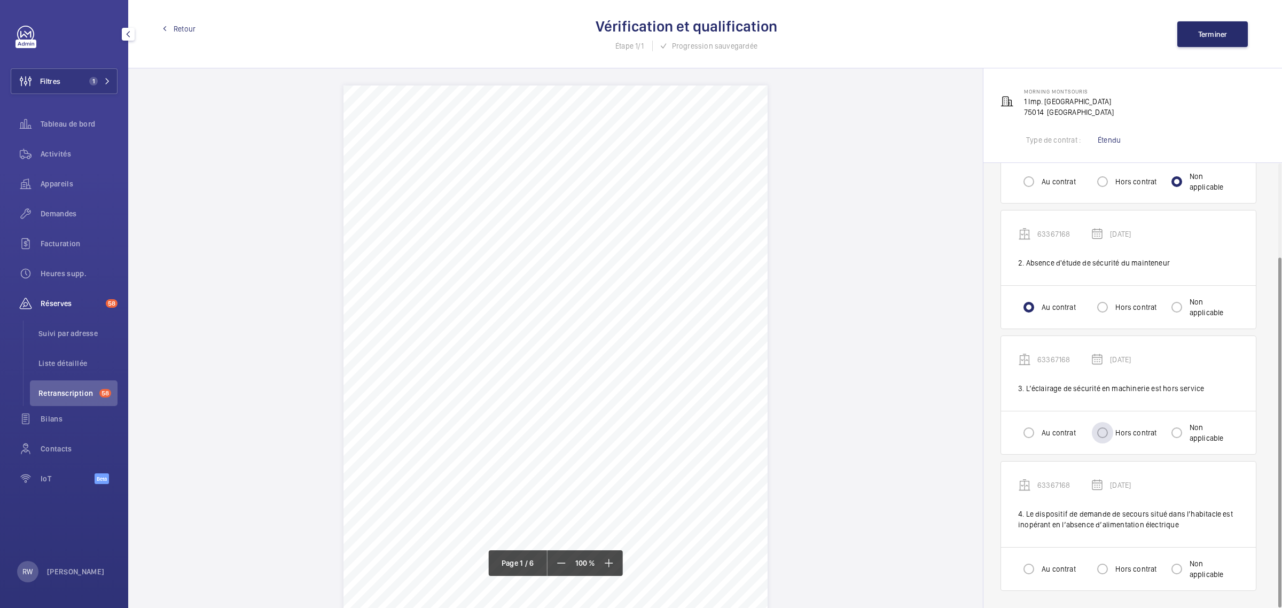
click at [1122, 430] on label "Hors contrat" at bounding box center [1134, 432] width 43 height 11
click at [1113, 430] on input "Hors contrat" at bounding box center [1101, 432] width 21 height 21
radio input "true"
click at [1100, 570] on input "Hors contrat" at bounding box center [1101, 568] width 21 height 21
radio input "true"
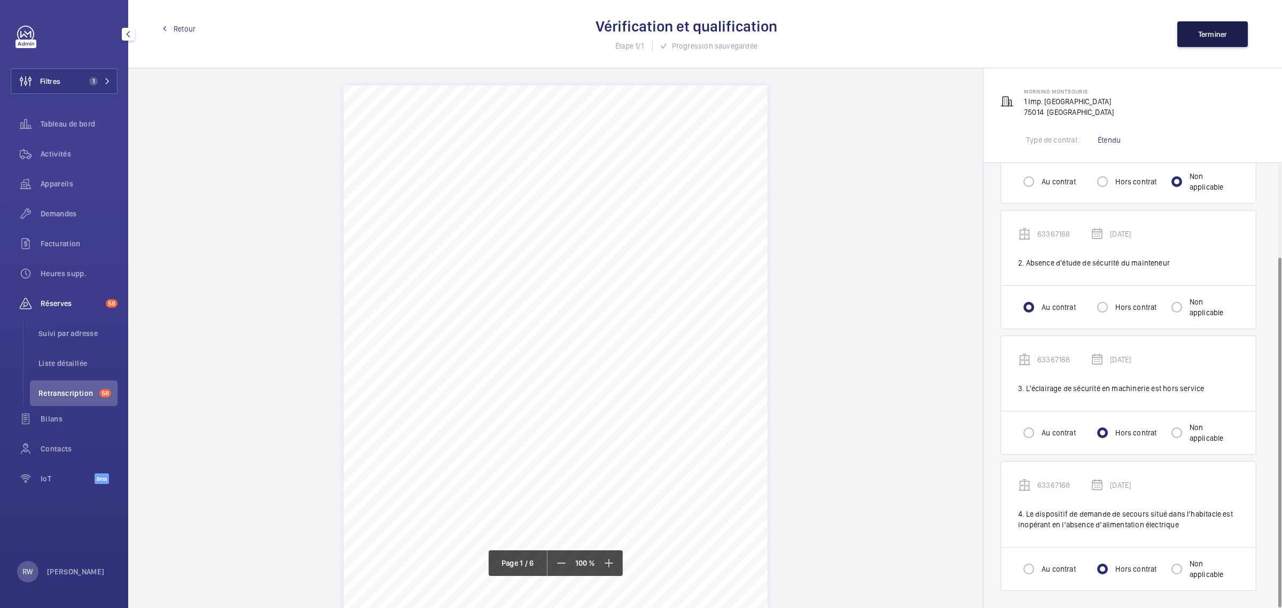
click at [1203, 36] on span "Terminer" at bounding box center [1212, 34] width 29 height 9
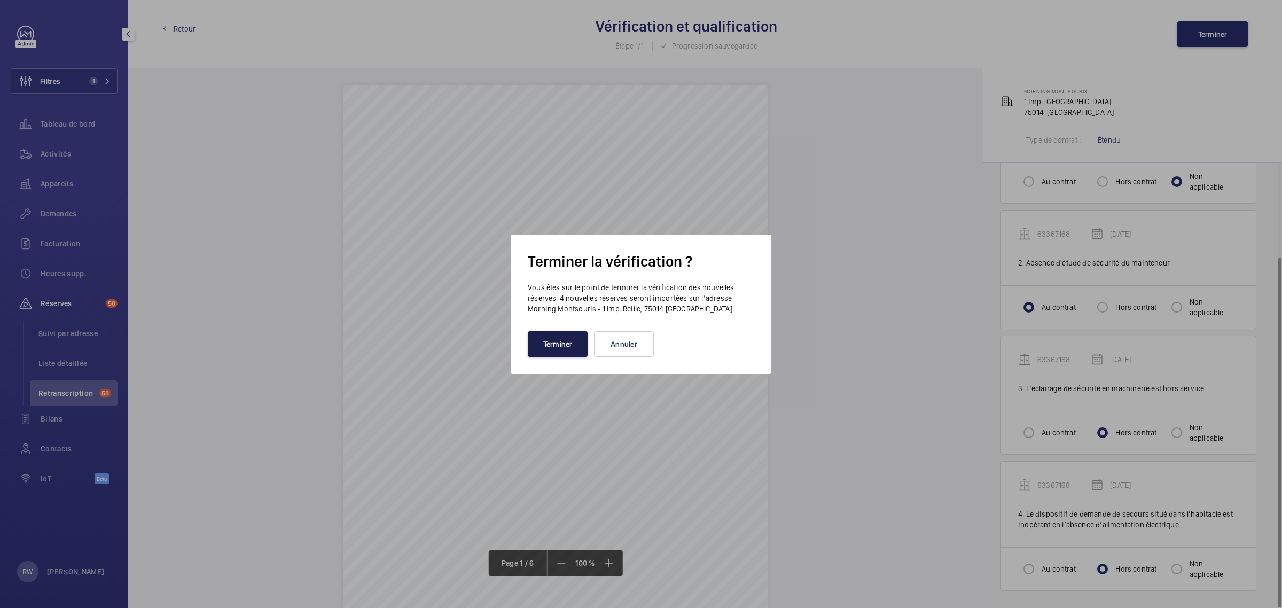
click at [538, 348] on button "Terminer" at bounding box center [558, 344] width 60 height 26
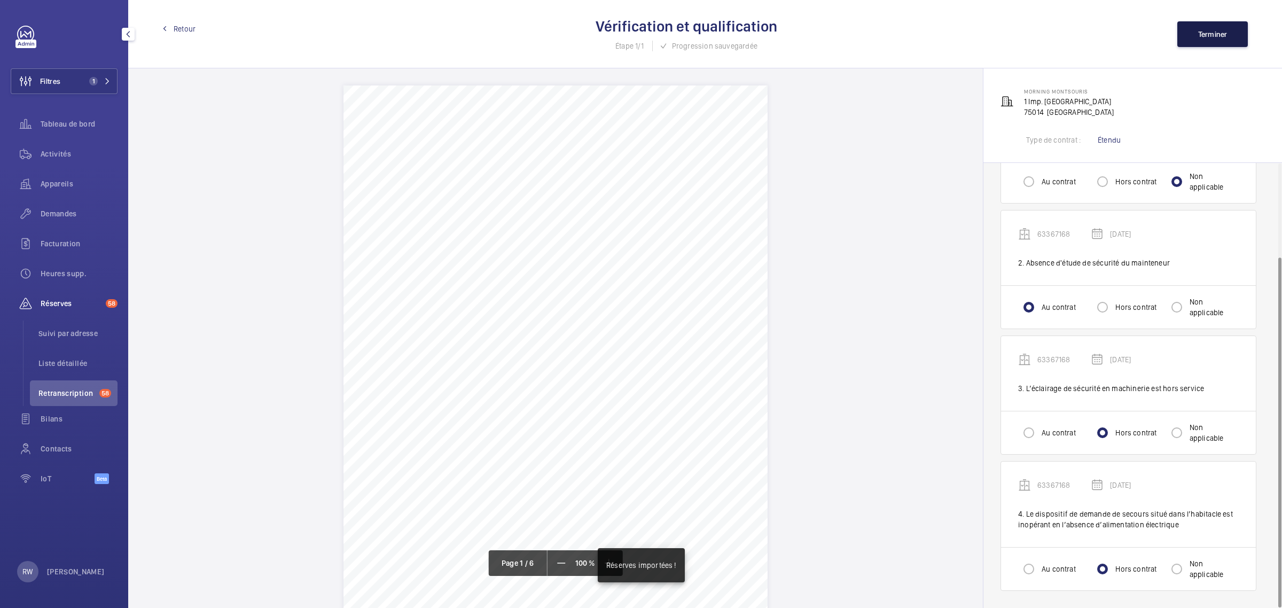
click at [1211, 38] on span "Terminer" at bounding box center [1212, 34] width 29 height 9
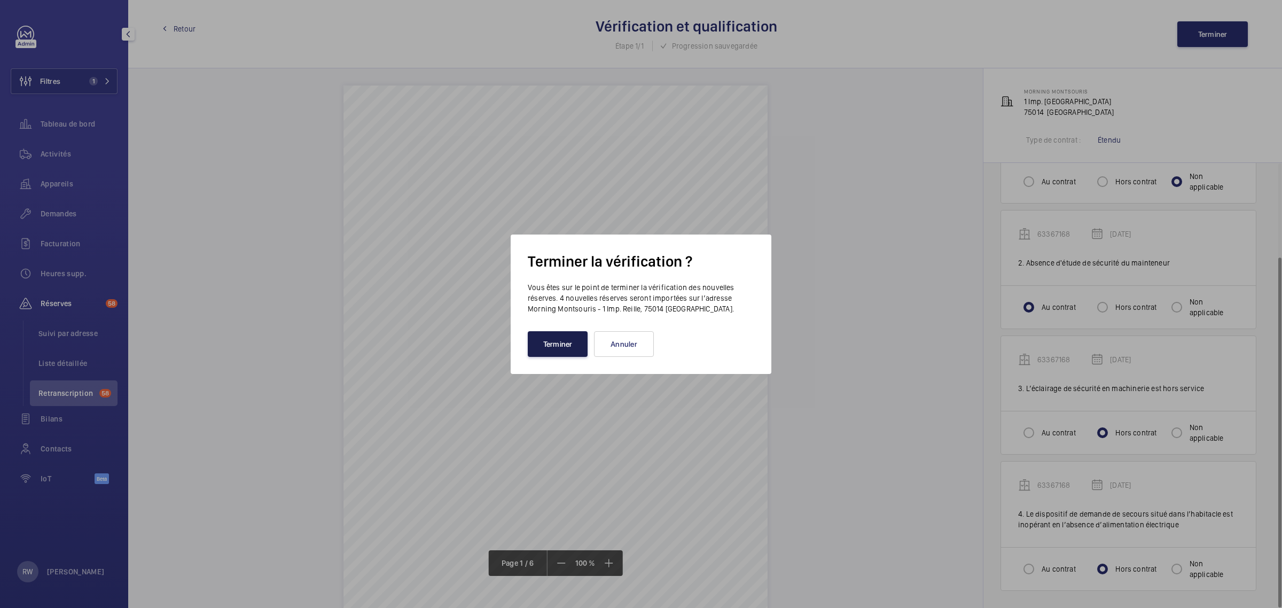
click at [562, 336] on button "Terminer" at bounding box center [558, 344] width 60 height 26
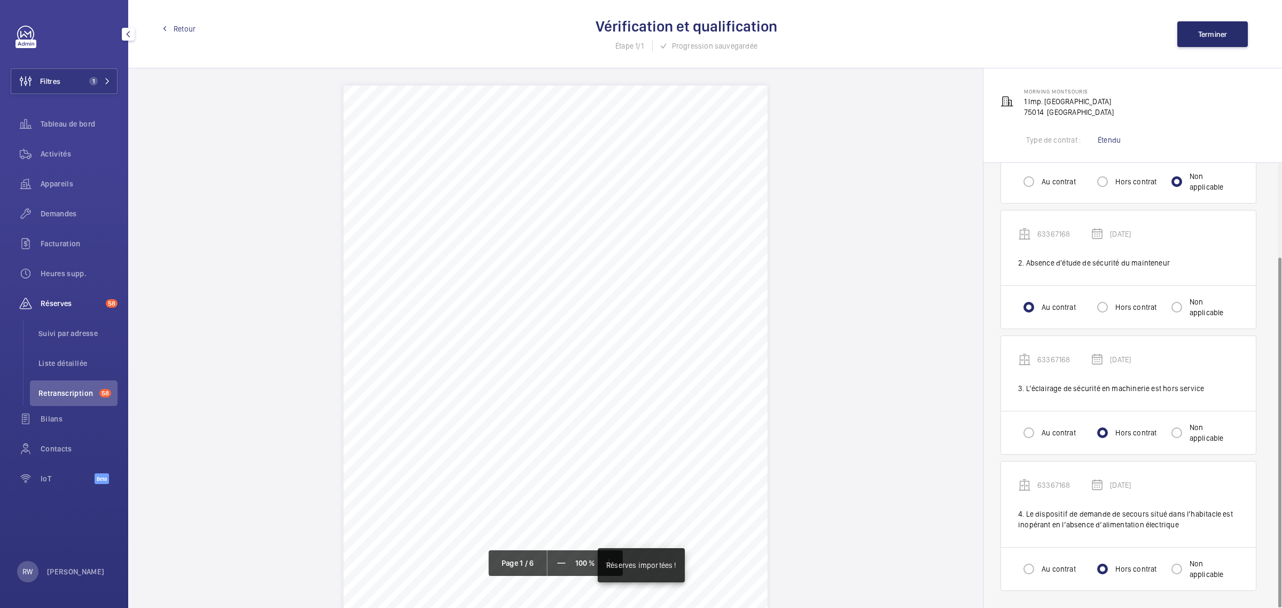
click at [185, 28] on span "Retour" at bounding box center [185, 28] width 22 height 11
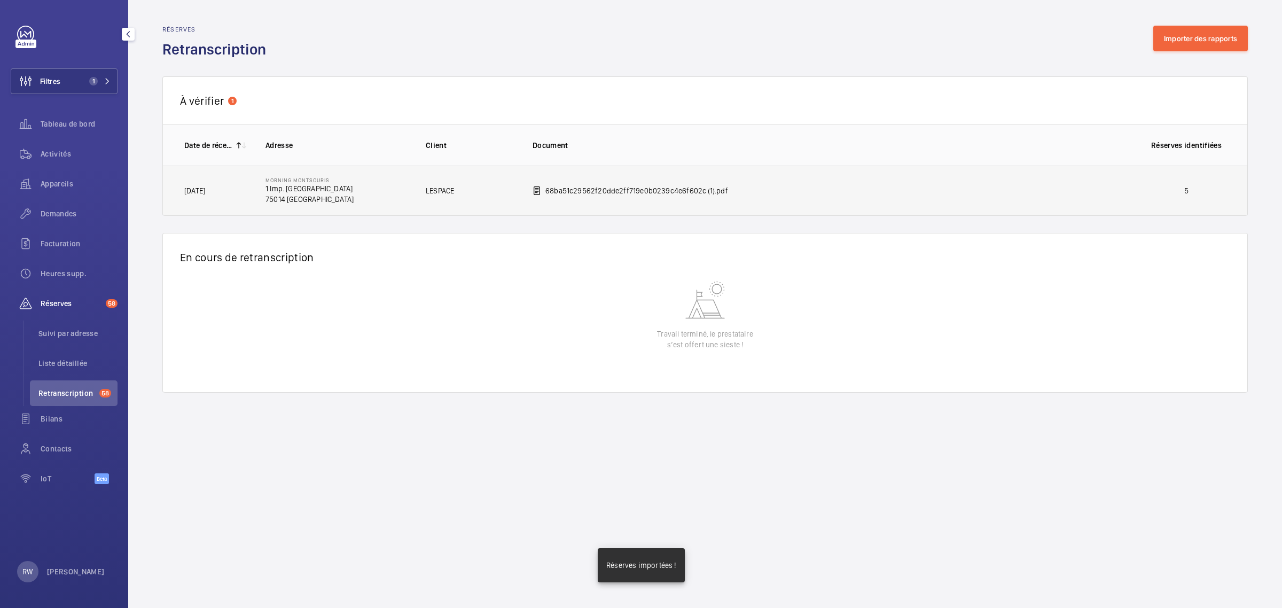
click at [691, 187] on p "68ba51c29562f20dde2ff719e0b0239c4e6f602c (1).pdf" at bounding box center [636, 190] width 183 height 11
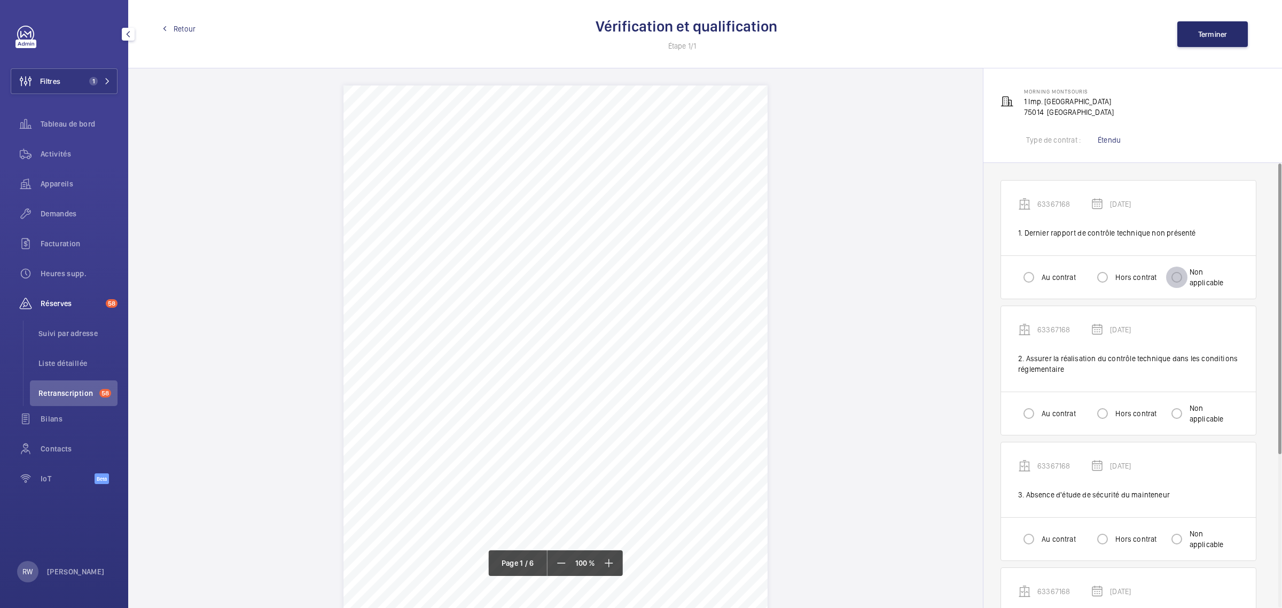
click at [1178, 275] on input "Non applicable" at bounding box center [1176, 276] width 21 height 21
radio input "true"
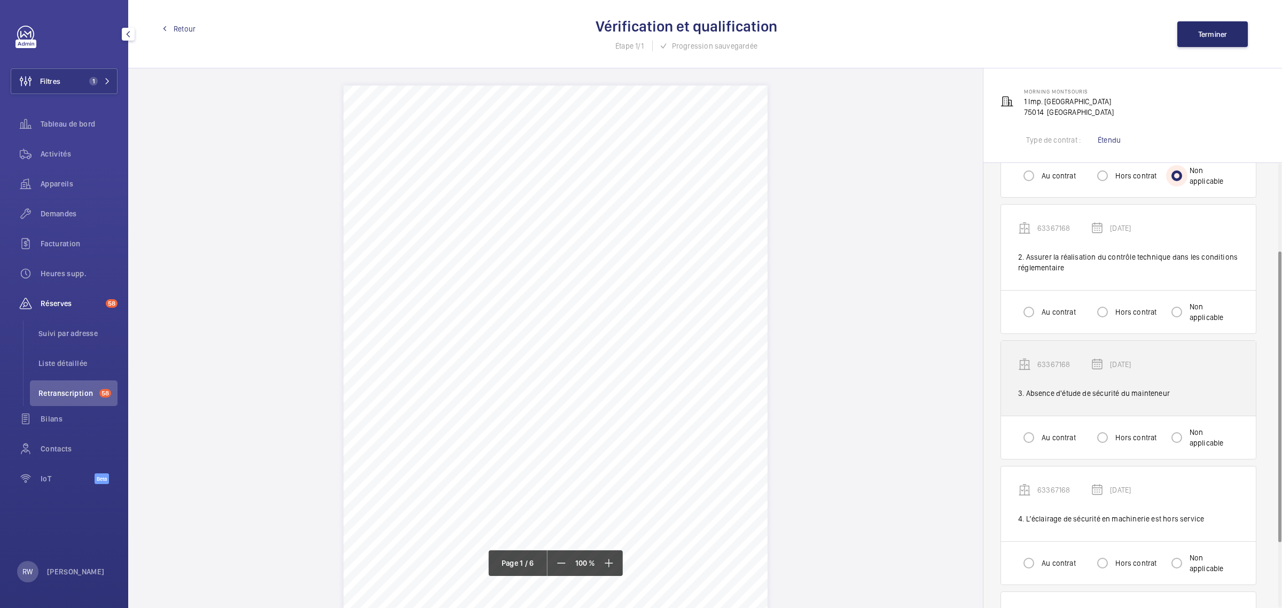
scroll to position [133, 0]
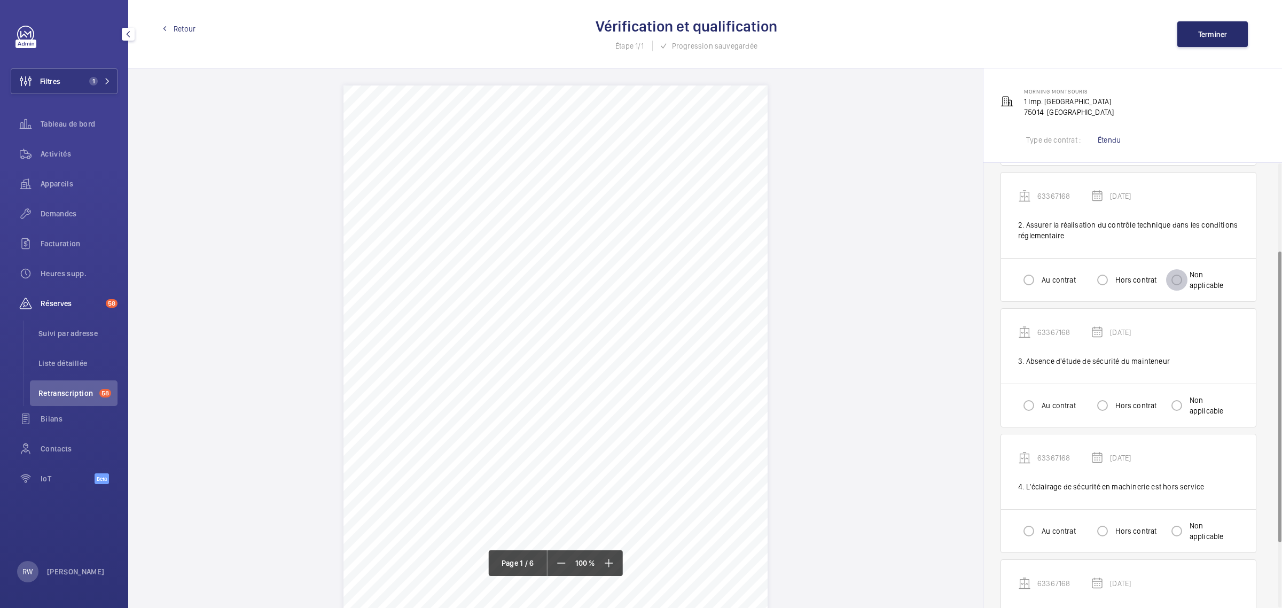
click at [1181, 278] on input "Non applicable" at bounding box center [1176, 279] width 21 height 21
radio input "true"
drag, startPoint x: 1178, startPoint y: 408, endPoint x: 1172, endPoint y: 410, distance: 6.6
click at [1178, 409] on input "Non applicable" at bounding box center [1176, 405] width 21 height 21
radio input "true"
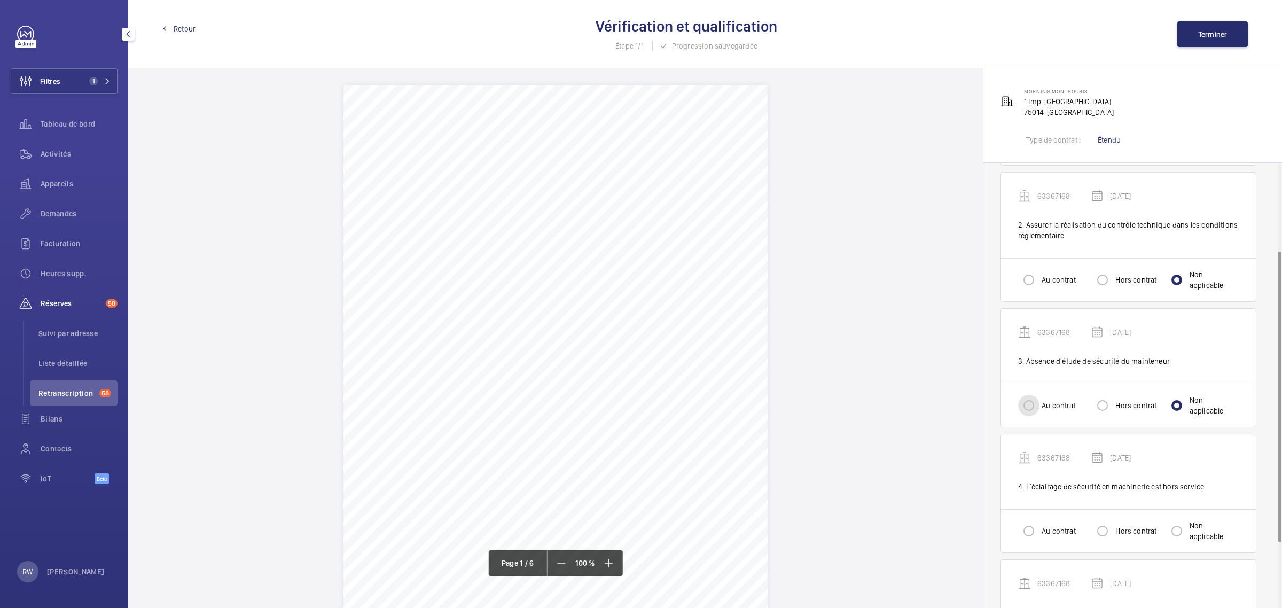
click at [1024, 413] on input "Au contrat" at bounding box center [1028, 405] width 21 height 21
radio input "true"
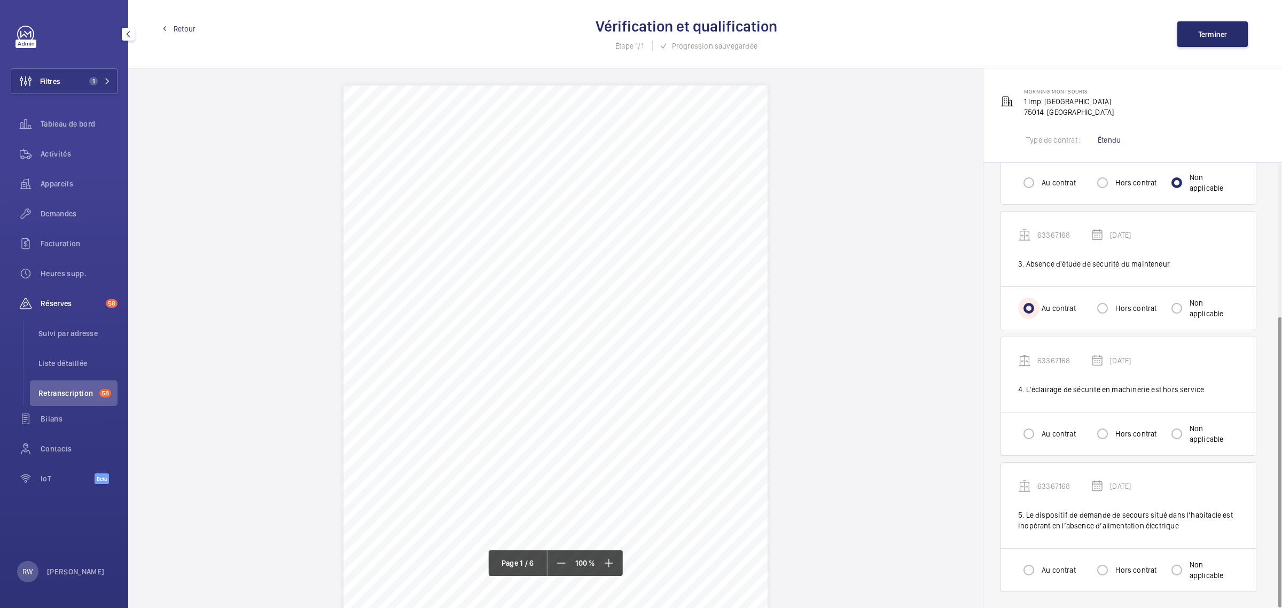
scroll to position [233, 0]
click at [1096, 438] on input "Hors contrat" at bounding box center [1101, 432] width 21 height 21
radio input "true"
click at [1116, 564] on label "Hors contrat" at bounding box center [1134, 568] width 43 height 11
click at [1113, 564] on input "Hors contrat" at bounding box center [1101, 568] width 21 height 21
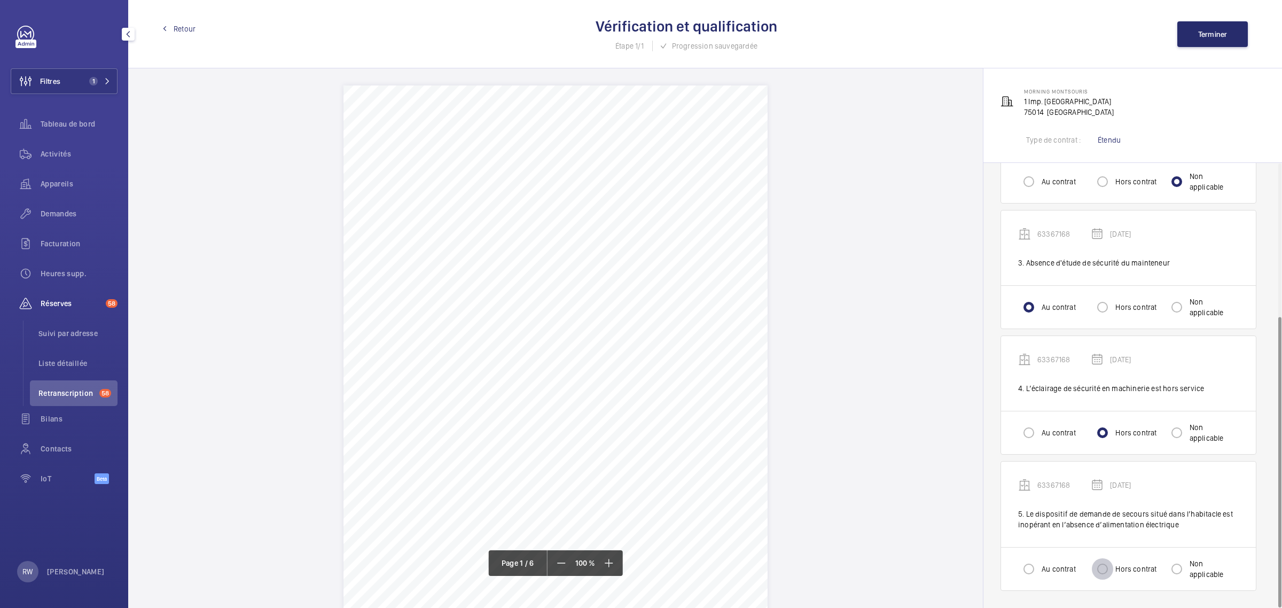
radio input "true"
click at [1200, 31] on span "Terminer" at bounding box center [1212, 34] width 29 height 9
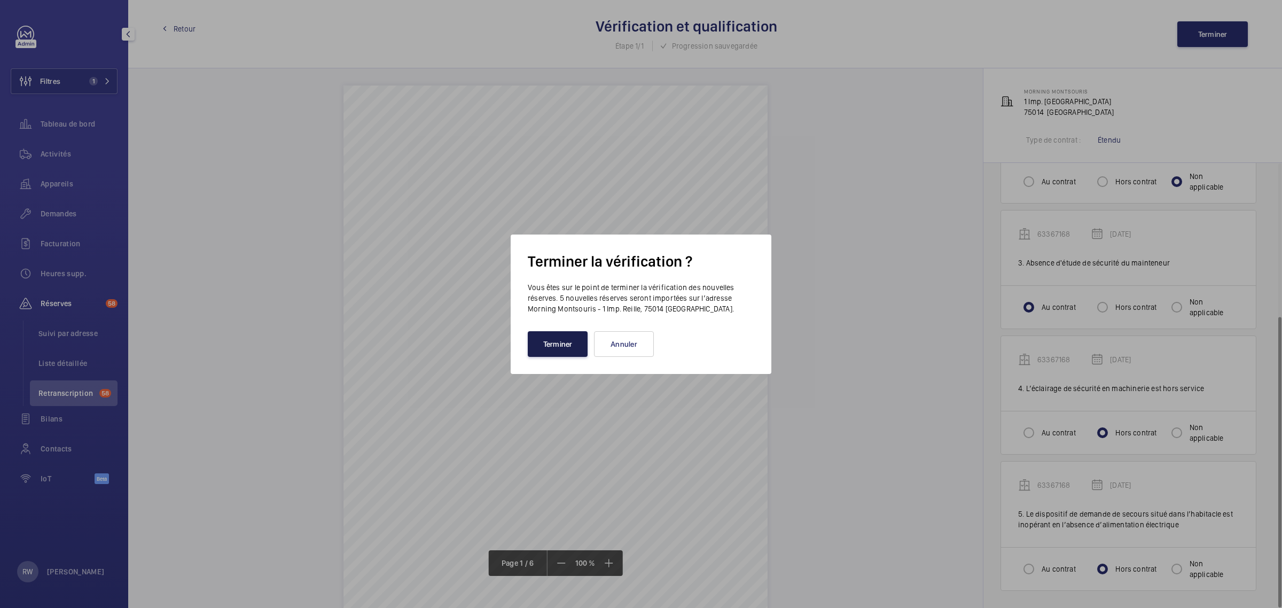
click at [568, 337] on button "Terminer" at bounding box center [558, 344] width 60 height 26
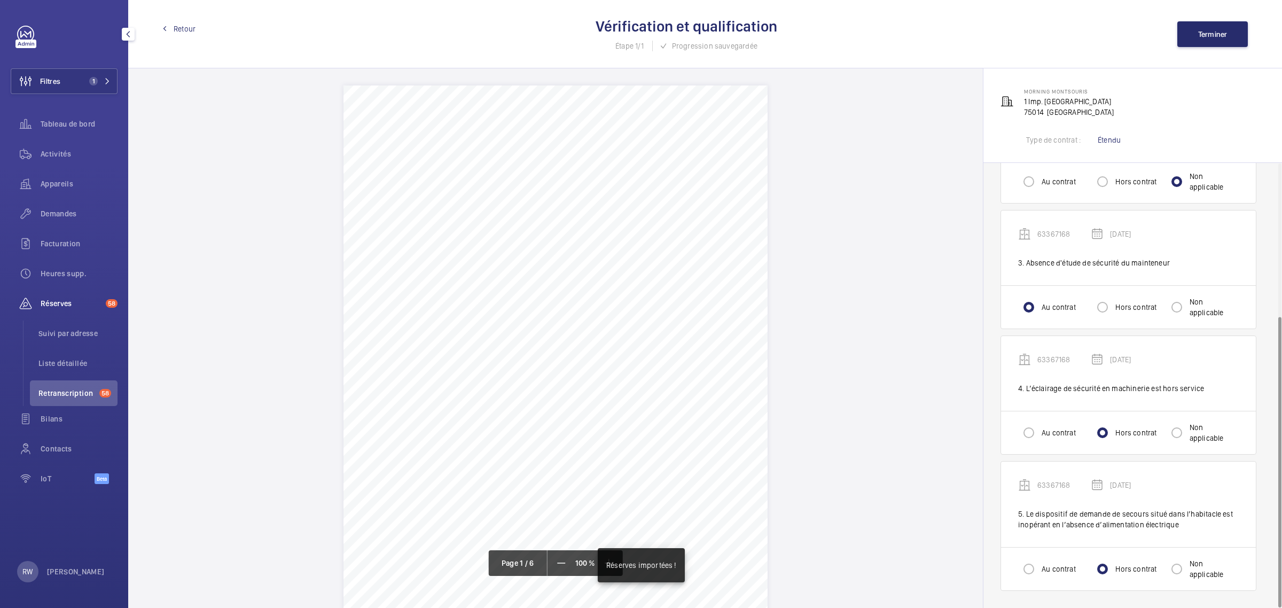
click at [183, 25] on span "Retour" at bounding box center [185, 28] width 22 height 11
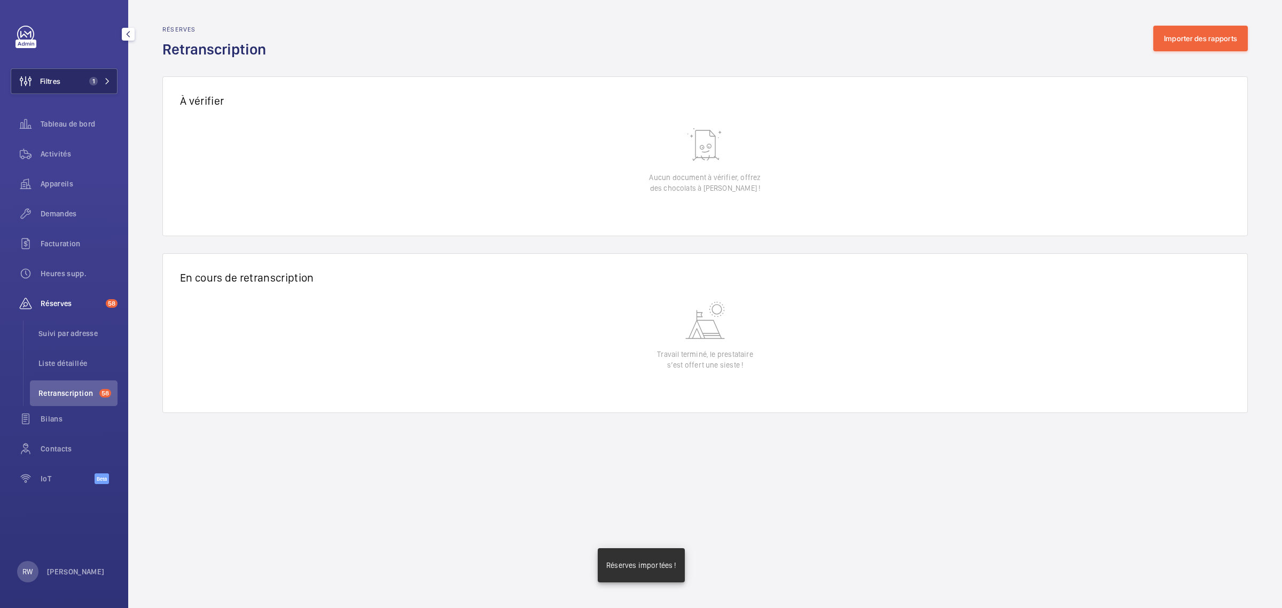
click at [92, 82] on span "1" at bounding box center [93, 81] width 9 height 9
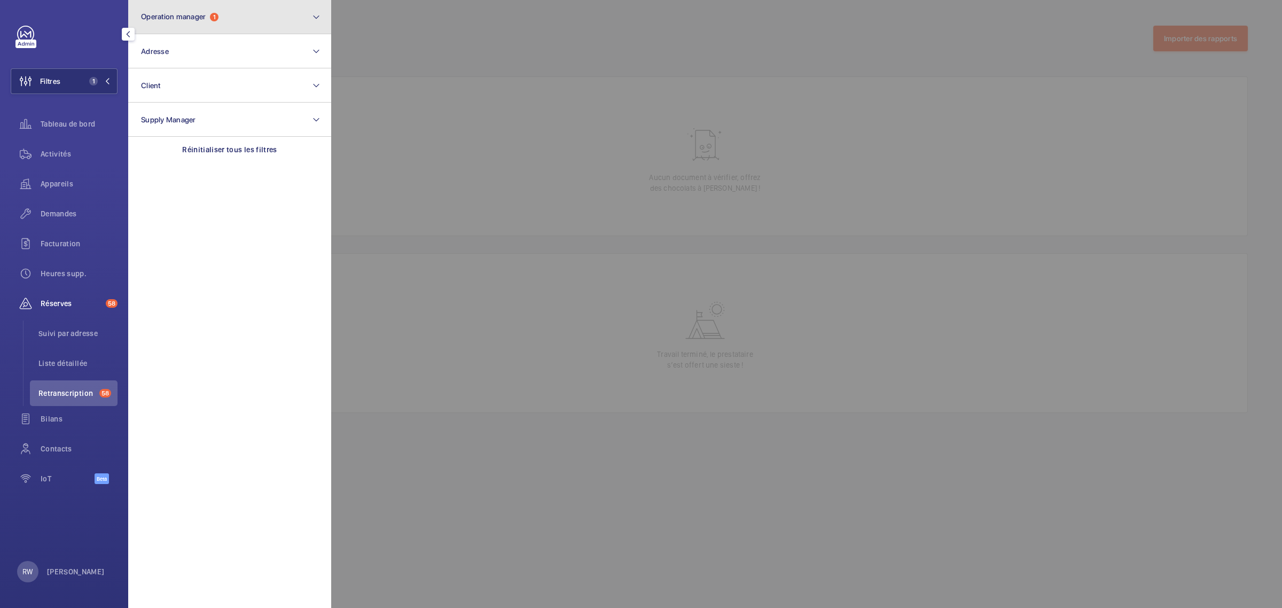
click at [188, 18] on span "Operation manager" at bounding box center [173, 16] width 65 height 9
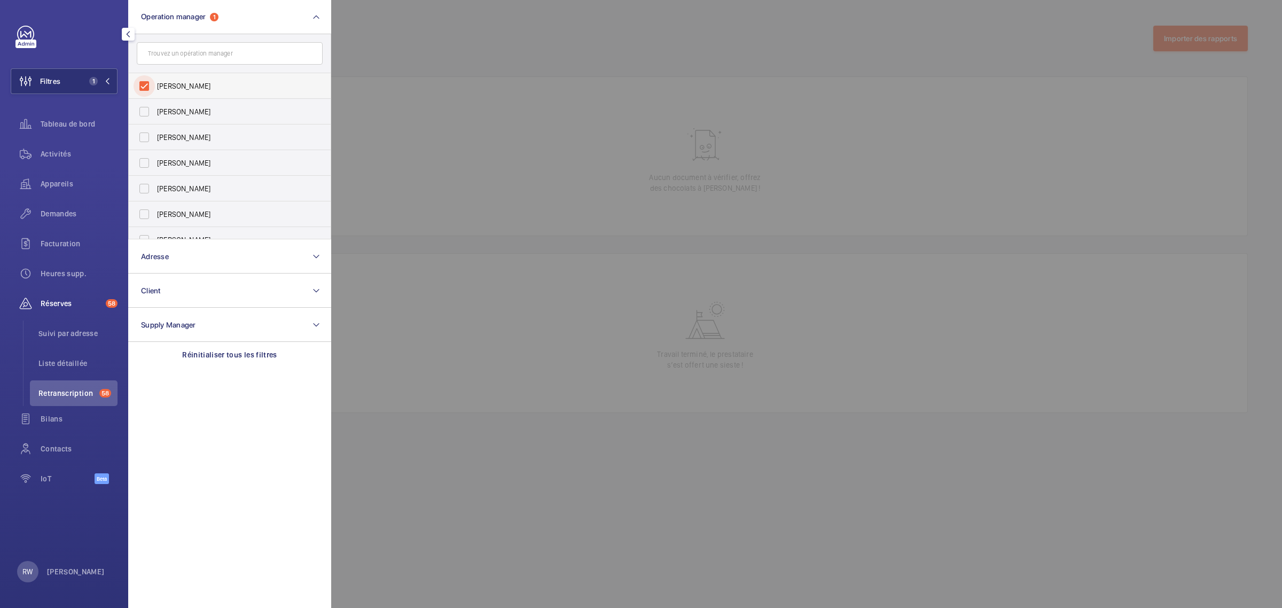
click at [145, 80] on input "[PERSON_NAME]" at bounding box center [143, 85] width 21 height 21
checkbox input "false"
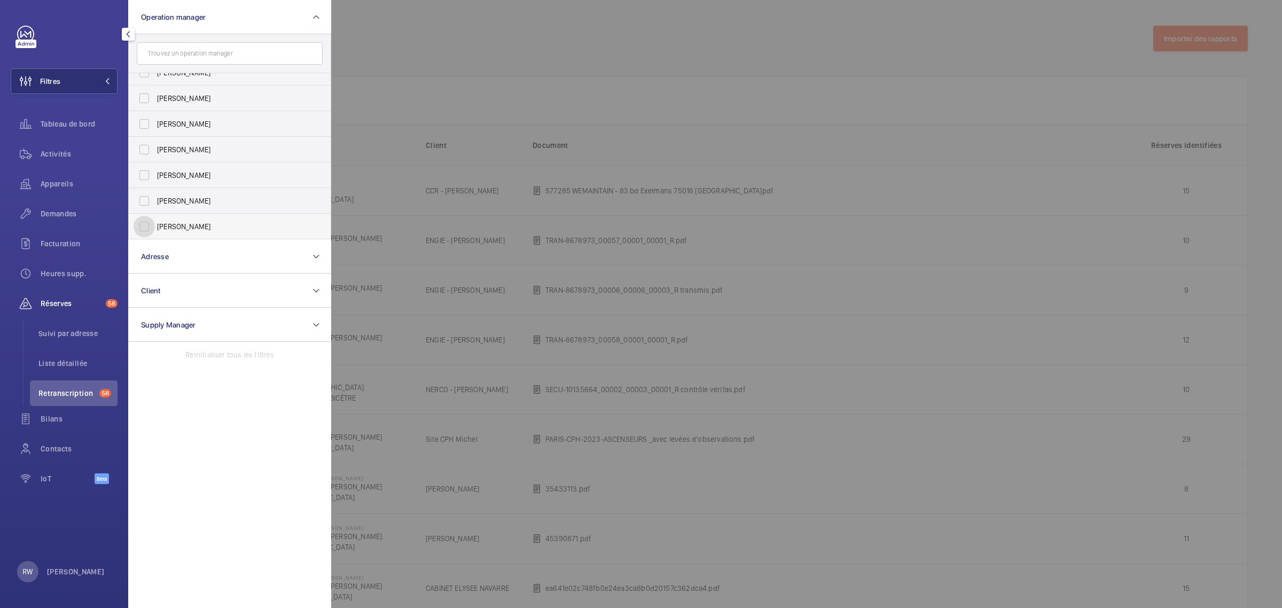
click at [148, 228] on input "[PERSON_NAME]" at bounding box center [143, 226] width 21 height 21
checkbox input "true"
click at [524, 51] on div at bounding box center [972, 304] width 1282 height 608
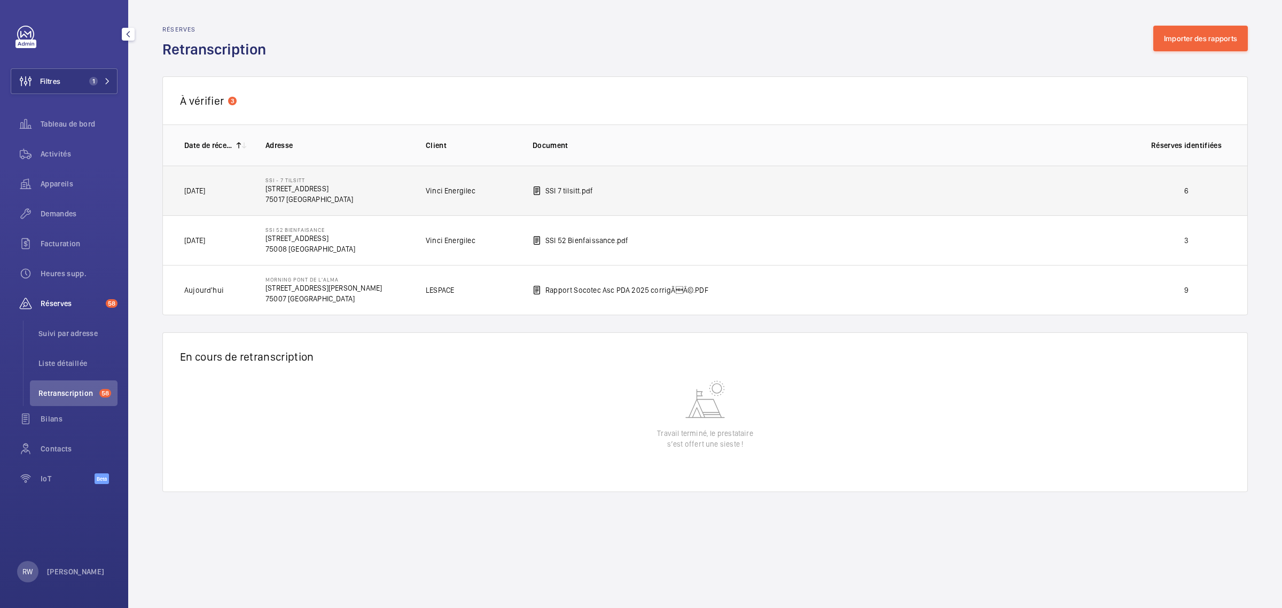
click at [738, 187] on td "SSI 7 tilsitt.pdf" at bounding box center [822, 191] width 614 height 50
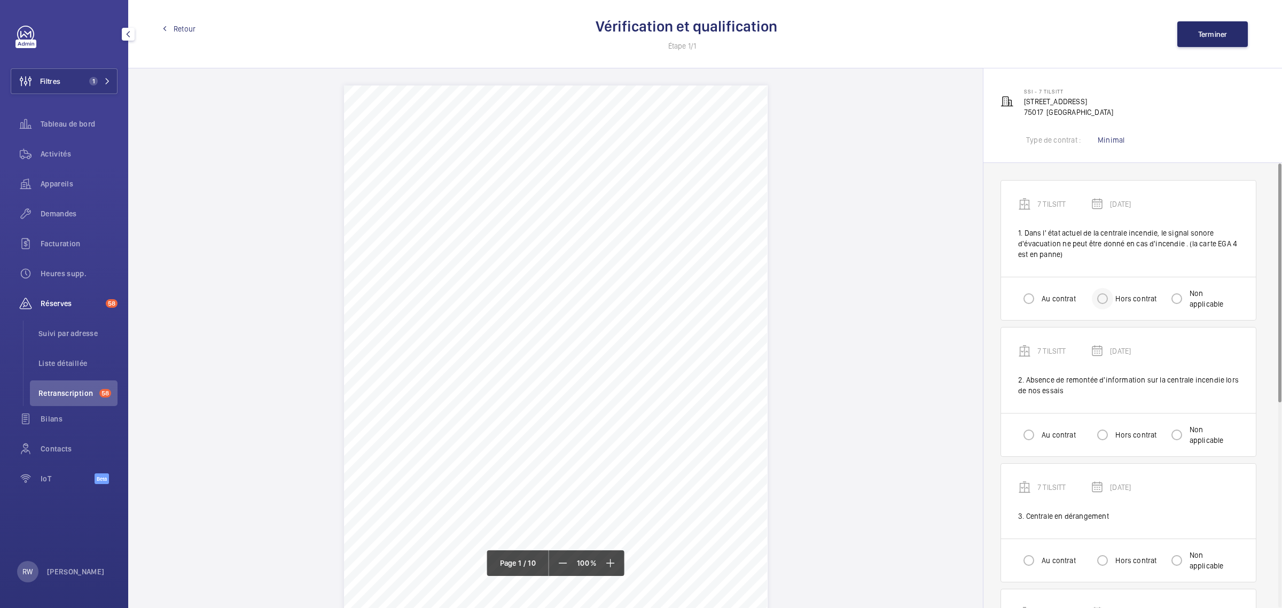
click at [1114, 296] on div at bounding box center [1102, 299] width 26 height 26
radio input "true"
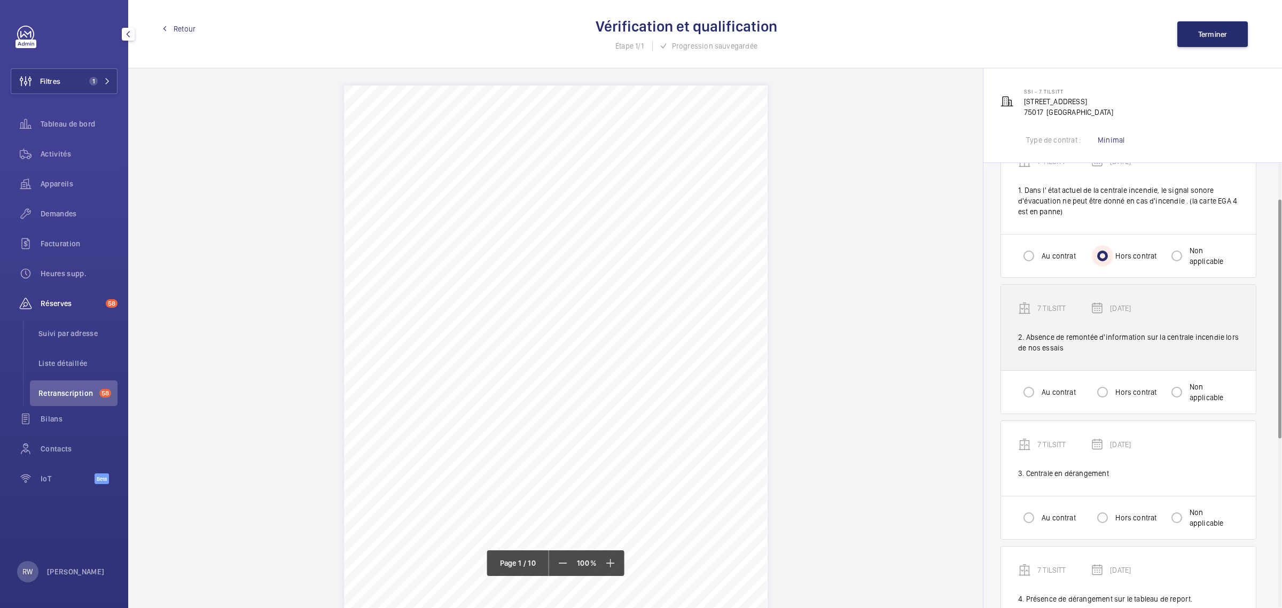
scroll to position [67, 0]
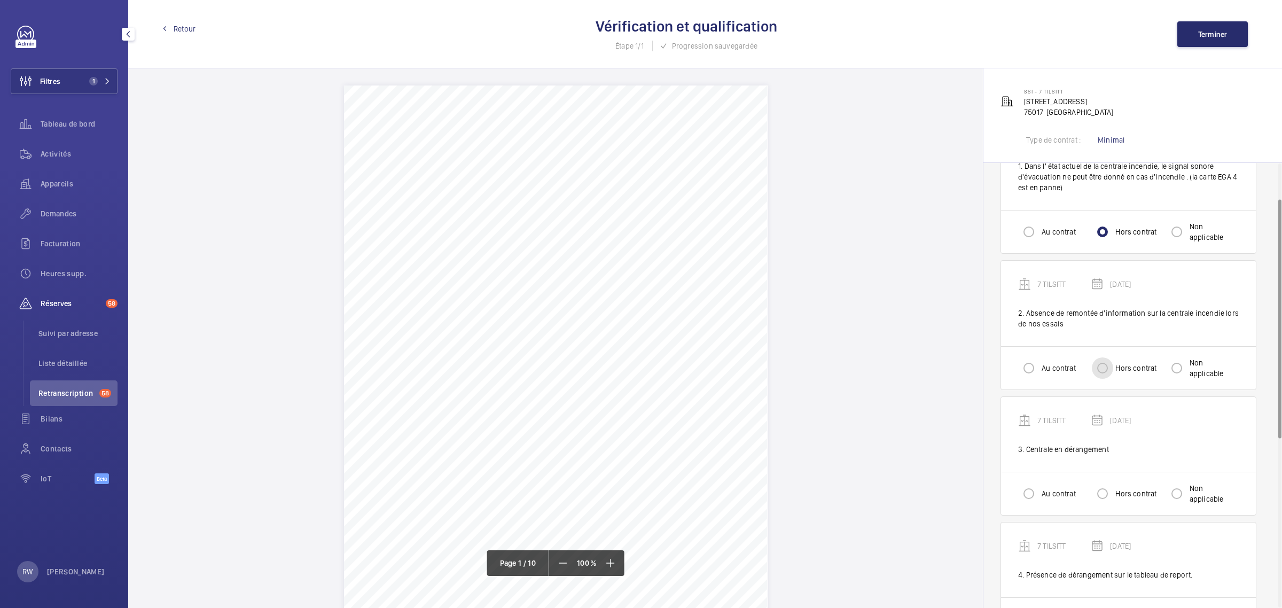
click at [1101, 372] on input "Hors contrat" at bounding box center [1101, 367] width 21 height 21
radio input "true"
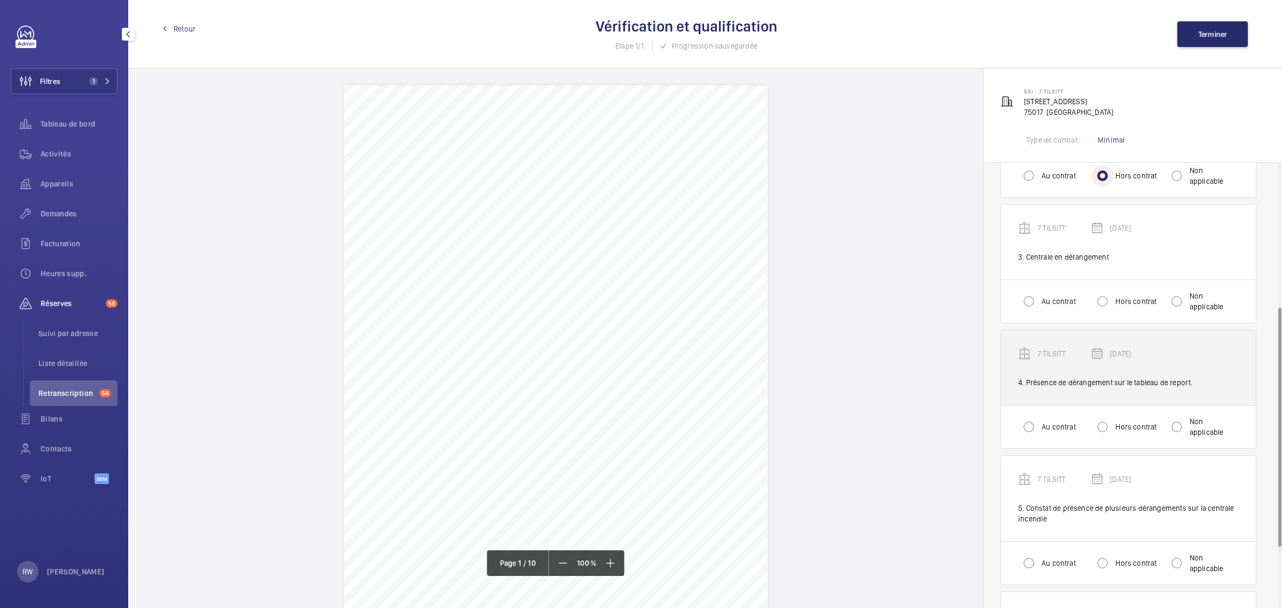
scroll to position [267, 0]
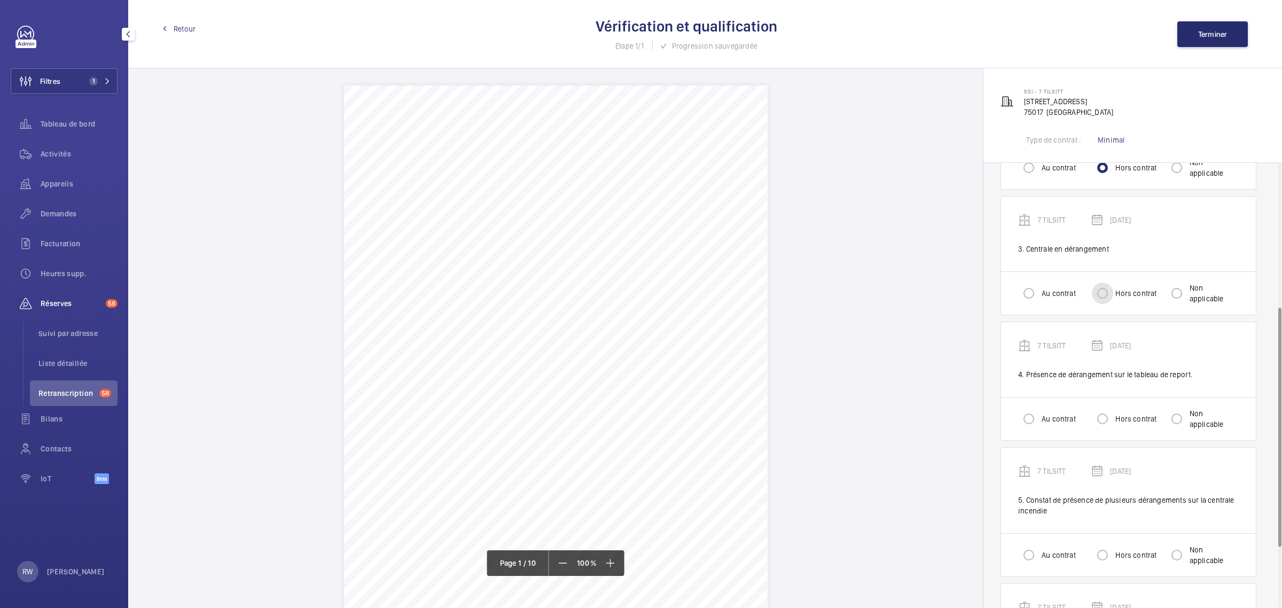
click at [1103, 289] on input "Hors contrat" at bounding box center [1101, 292] width 21 height 21
radio input "true"
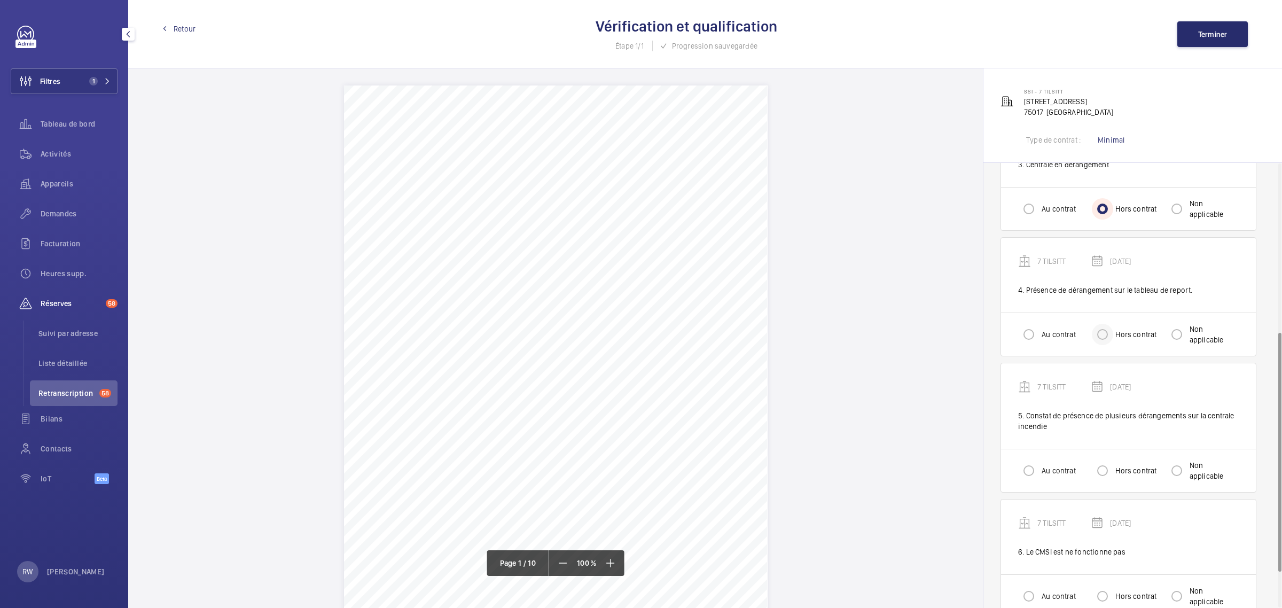
scroll to position [380, 0]
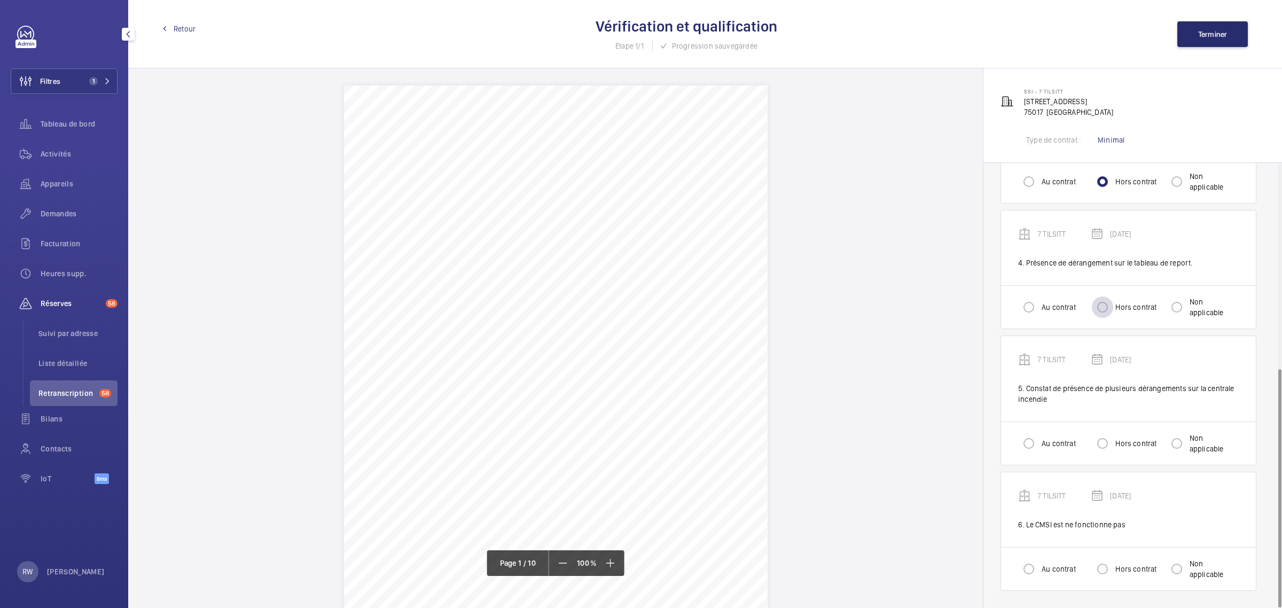
click at [1114, 298] on div at bounding box center [1102, 307] width 26 height 26
radio input "true"
click at [1114, 439] on div at bounding box center [1102, 443] width 26 height 26
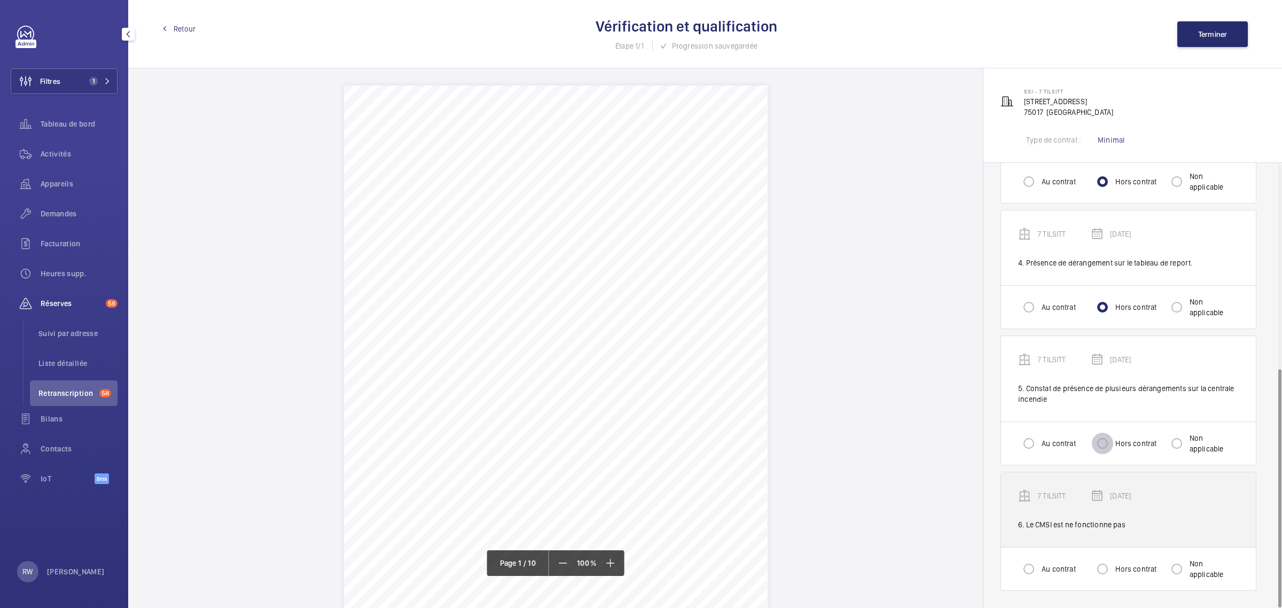
radio input "true"
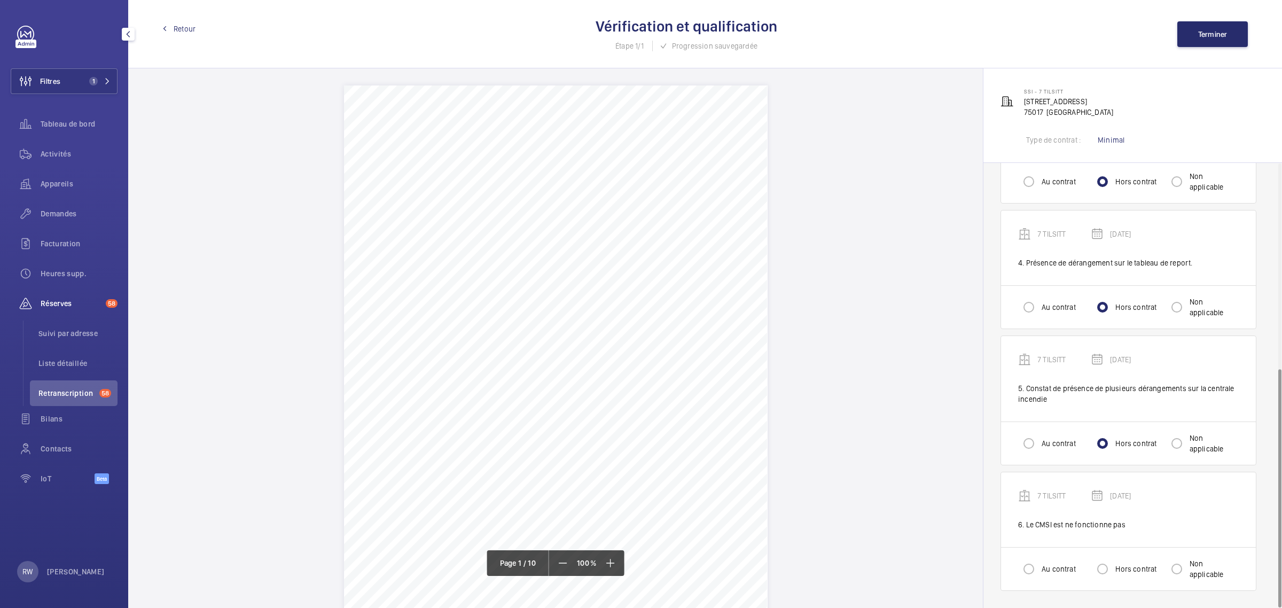
click at [1119, 585] on div "Au contrat Hors contrat Non applicable" at bounding box center [1128, 568] width 255 height 43
click at [1120, 575] on div "Hors contrat" at bounding box center [1123, 568] width 65 height 21
click at [1104, 567] on input "Hors contrat" at bounding box center [1101, 568] width 21 height 21
radio input "true"
click at [1200, 35] on span "Terminer" at bounding box center [1212, 34] width 29 height 9
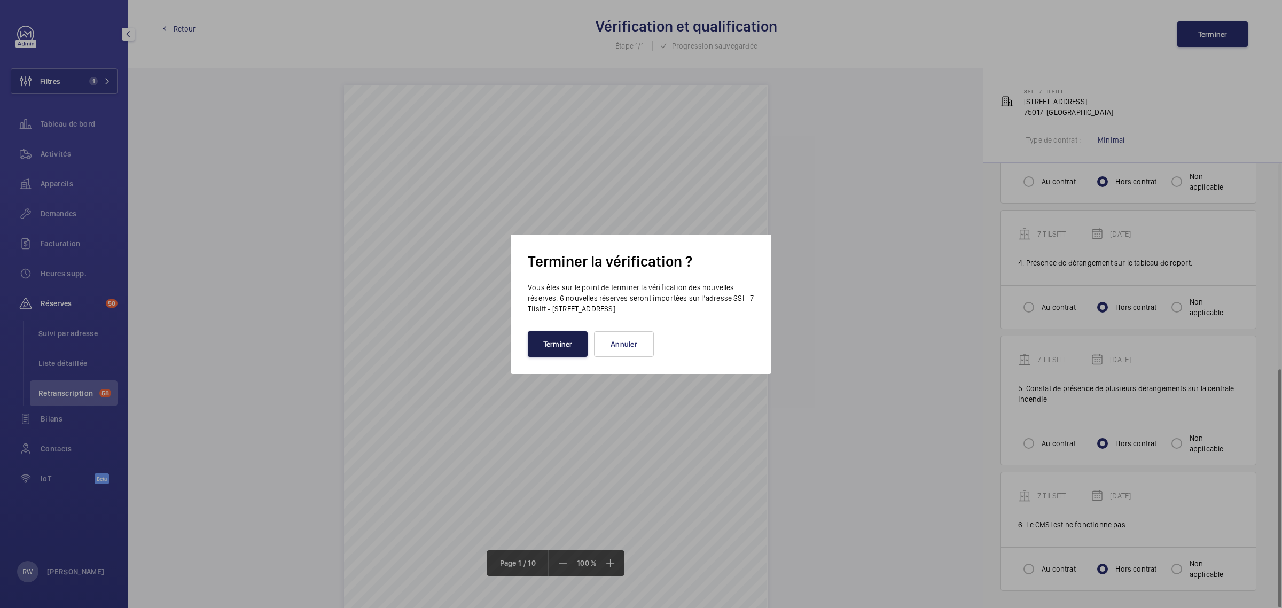
click at [546, 350] on button "Terminer" at bounding box center [558, 344] width 60 height 26
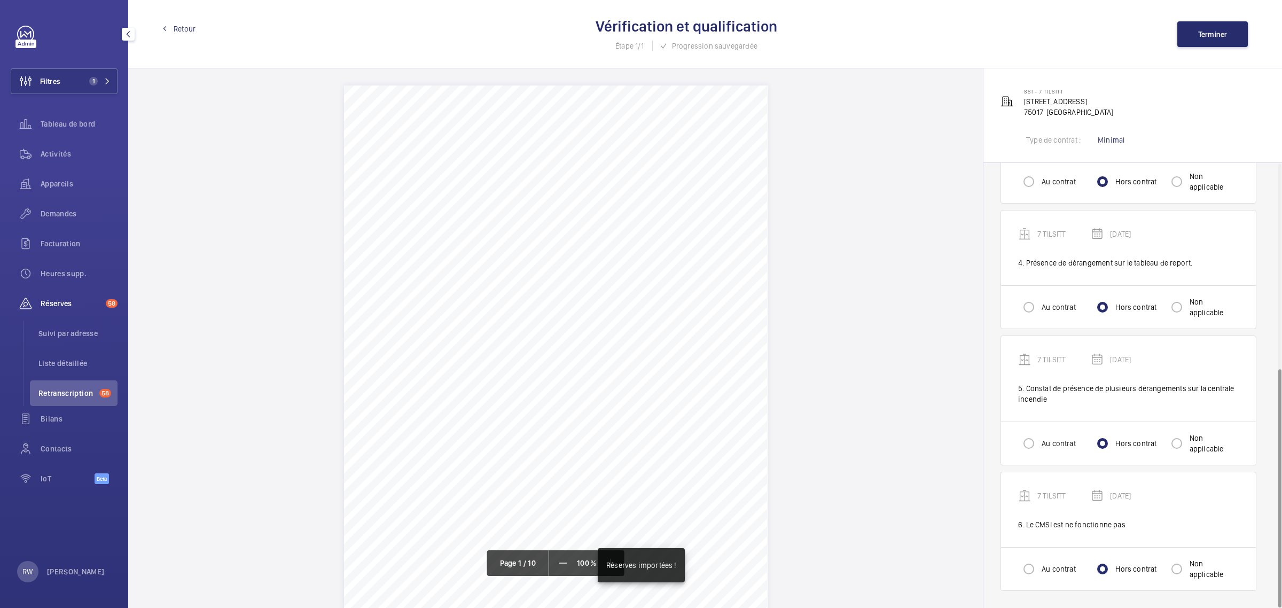
click at [178, 25] on span "Retour" at bounding box center [185, 28] width 22 height 11
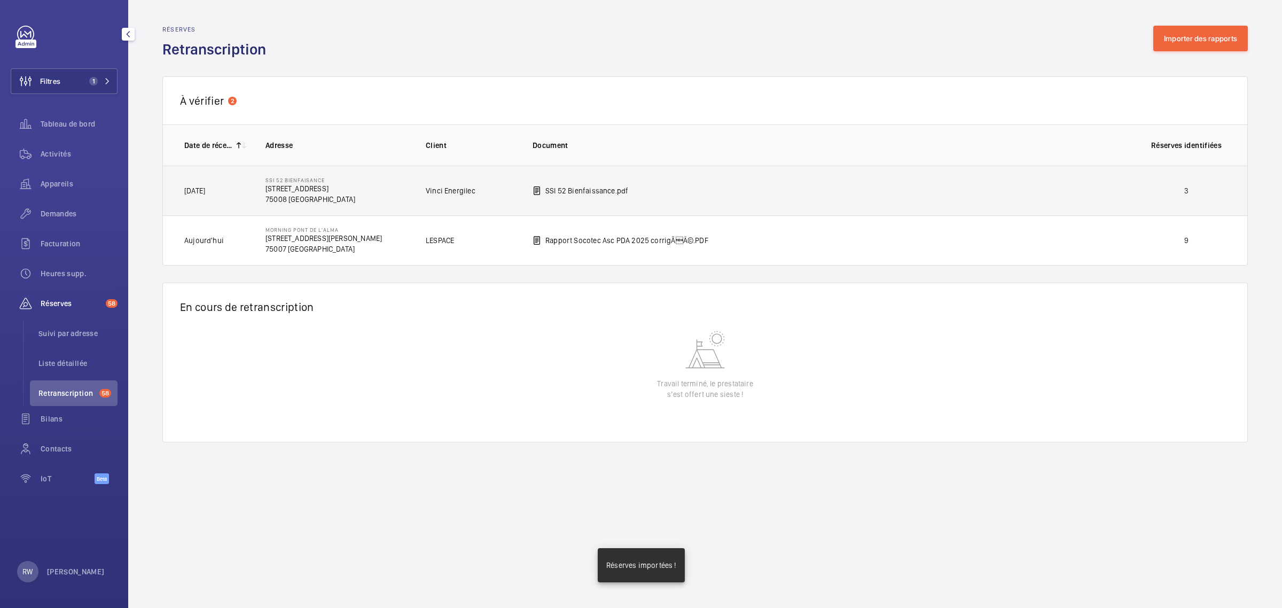
click at [611, 191] on p "SSI 52 Bienfaissance.pdf" at bounding box center [586, 190] width 83 height 11
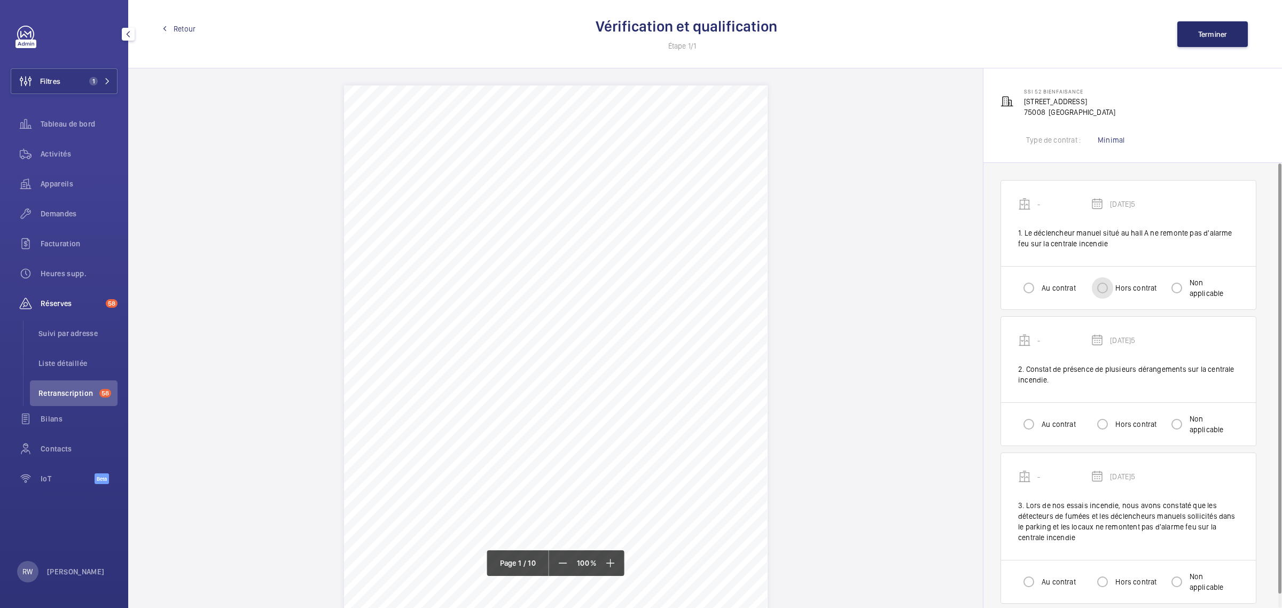
click at [1106, 285] on input "Hors contrat" at bounding box center [1101, 287] width 21 height 21
radio input "true"
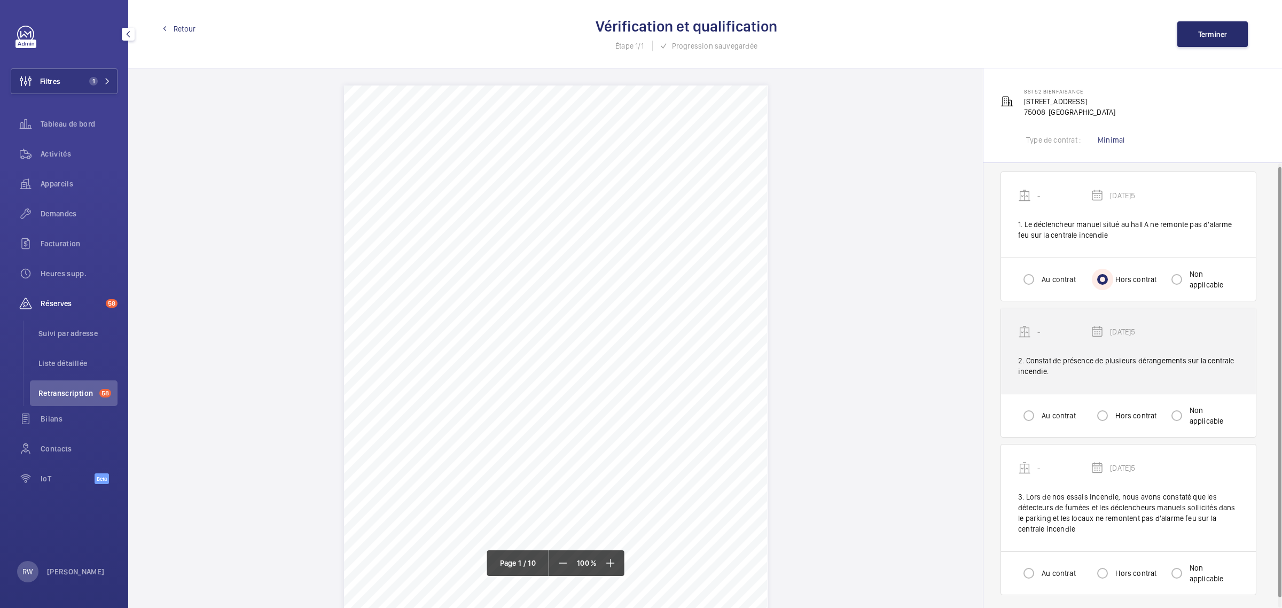
scroll to position [13, 0]
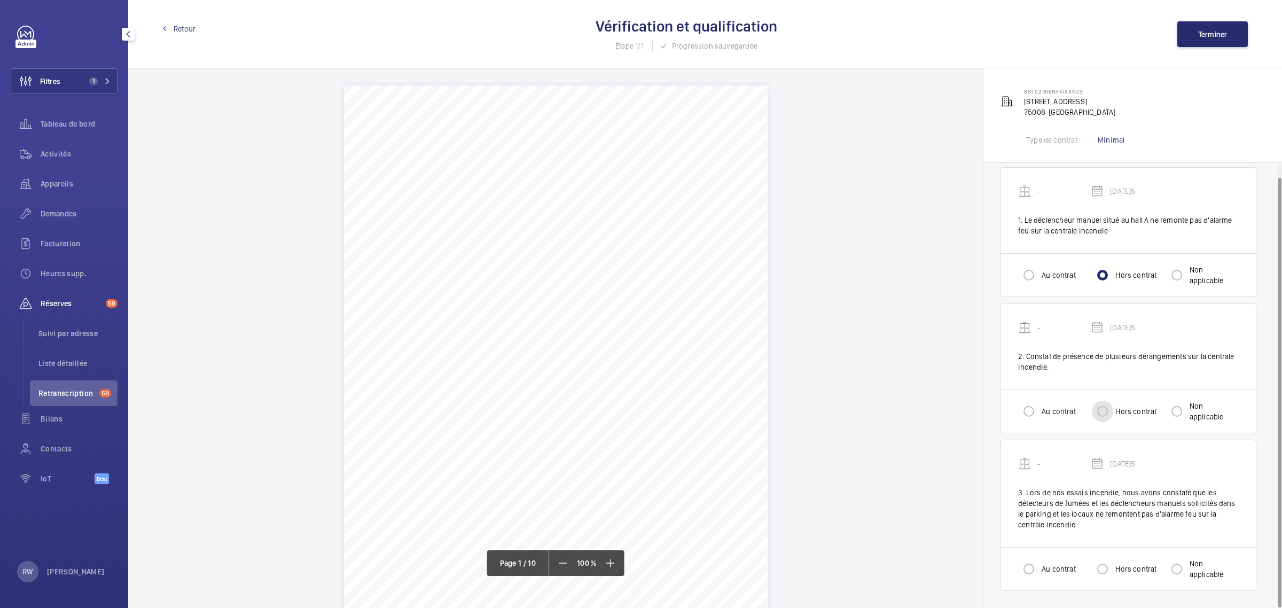
click at [1103, 411] on input "Hors contrat" at bounding box center [1101, 410] width 21 height 21
radio input "true"
click at [1098, 568] on input "Hors contrat" at bounding box center [1101, 568] width 21 height 21
radio input "true"
click at [1197, 26] on button "Terminer" at bounding box center [1212, 34] width 70 height 26
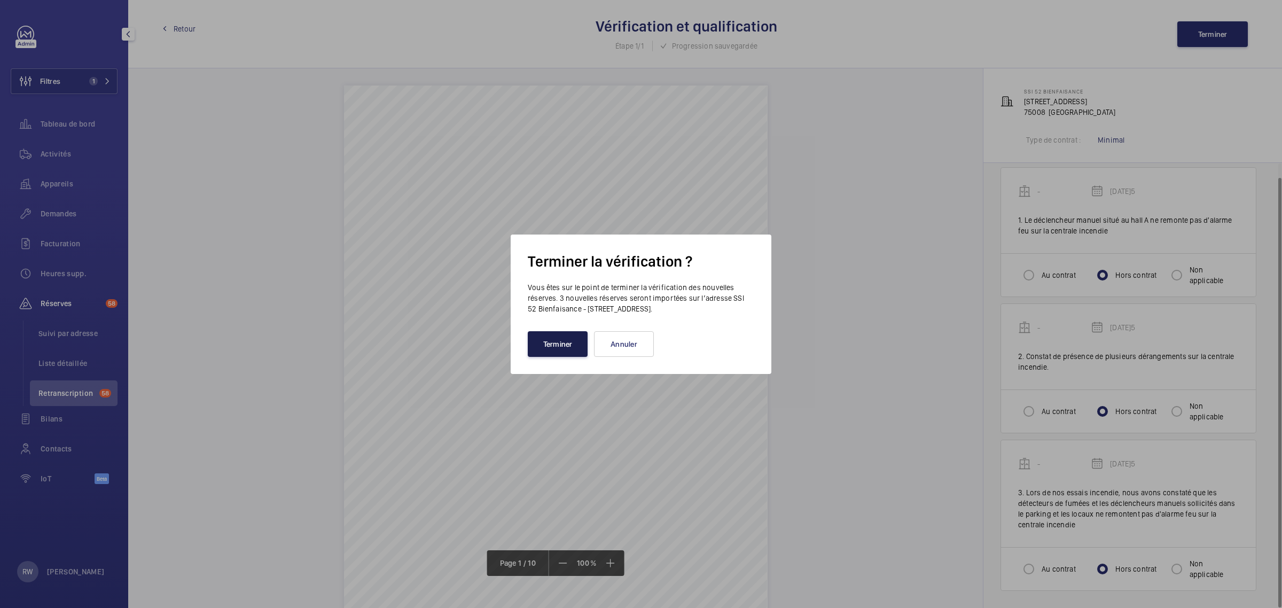
click at [564, 343] on button "Terminer" at bounding box center [558, 344] width 60 height 26
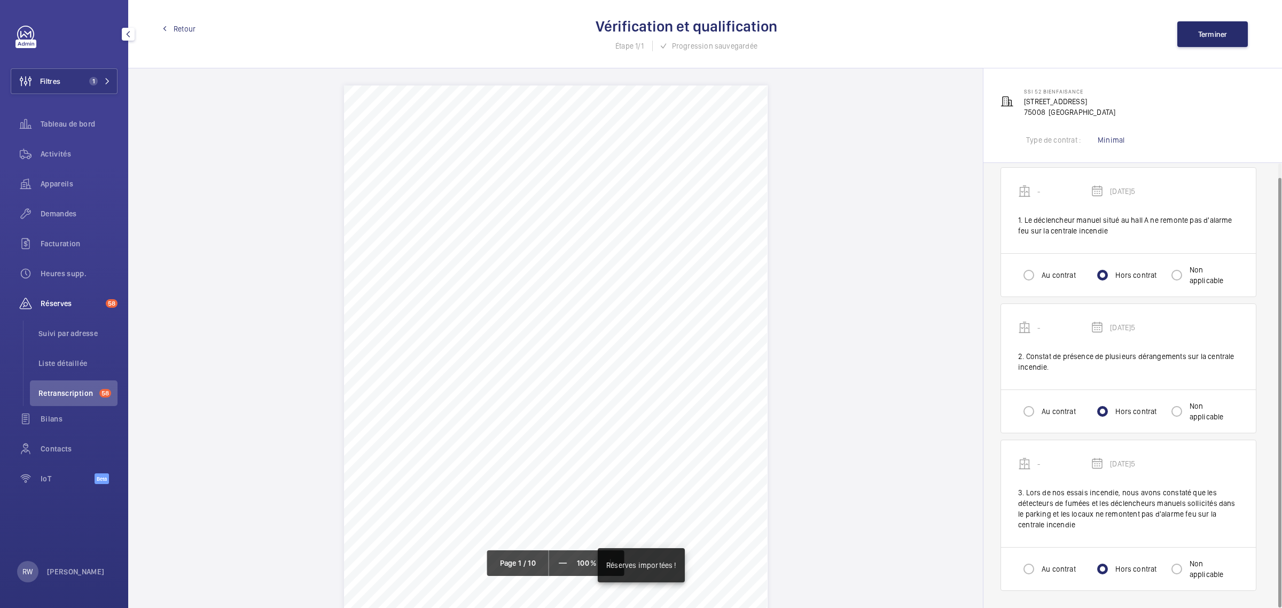
click at [190, 25] on span "Retour" at bounding box center [185, 28] width 22 height 11
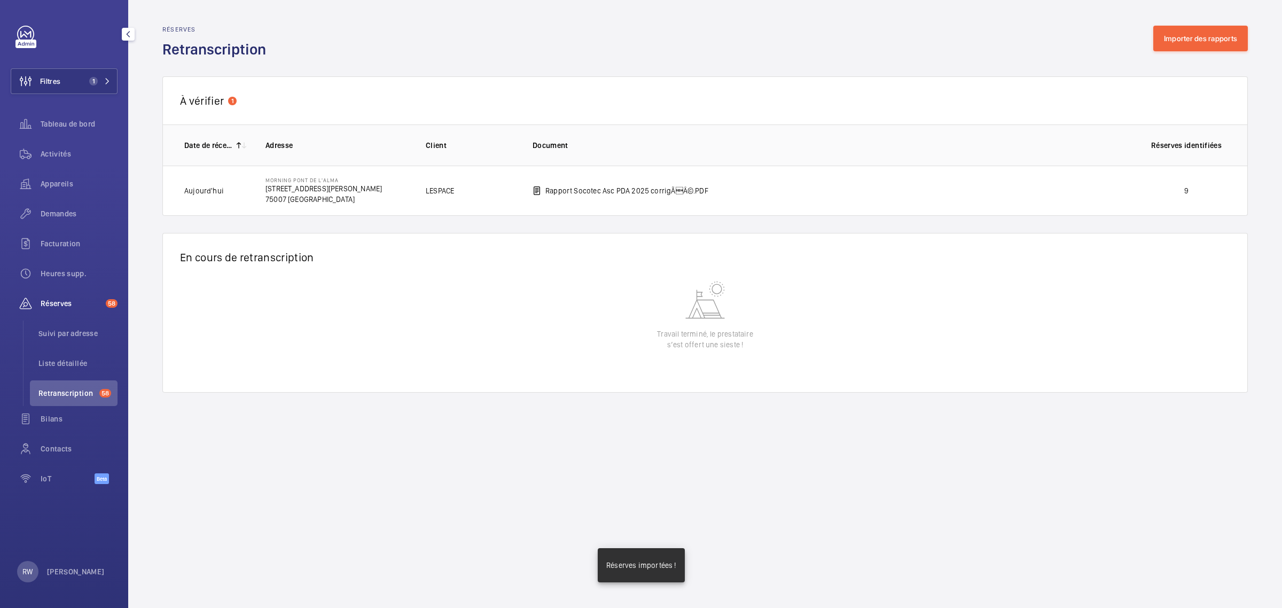
click at [636, 198] on td "Rapport Socotec Asc PDA 2025 corrigÃÂ©.PDF" at bounding box center [822, 191] width 614 height 50
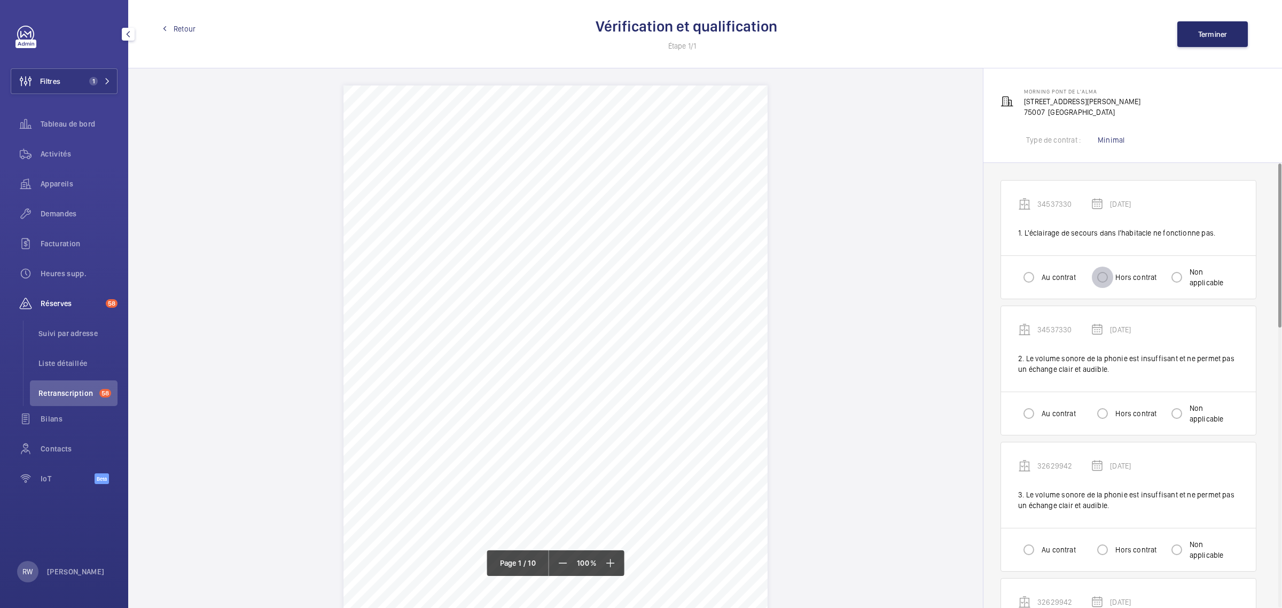
click at [1109, 279] on input "Hors contrat" at bounding box center [1101, 276] width 21 height 21
radio input "true"
click at [1111, 283] on input "Hors contrat" at bounding box center [1101, 279] width 21 height 21
radio input "true"
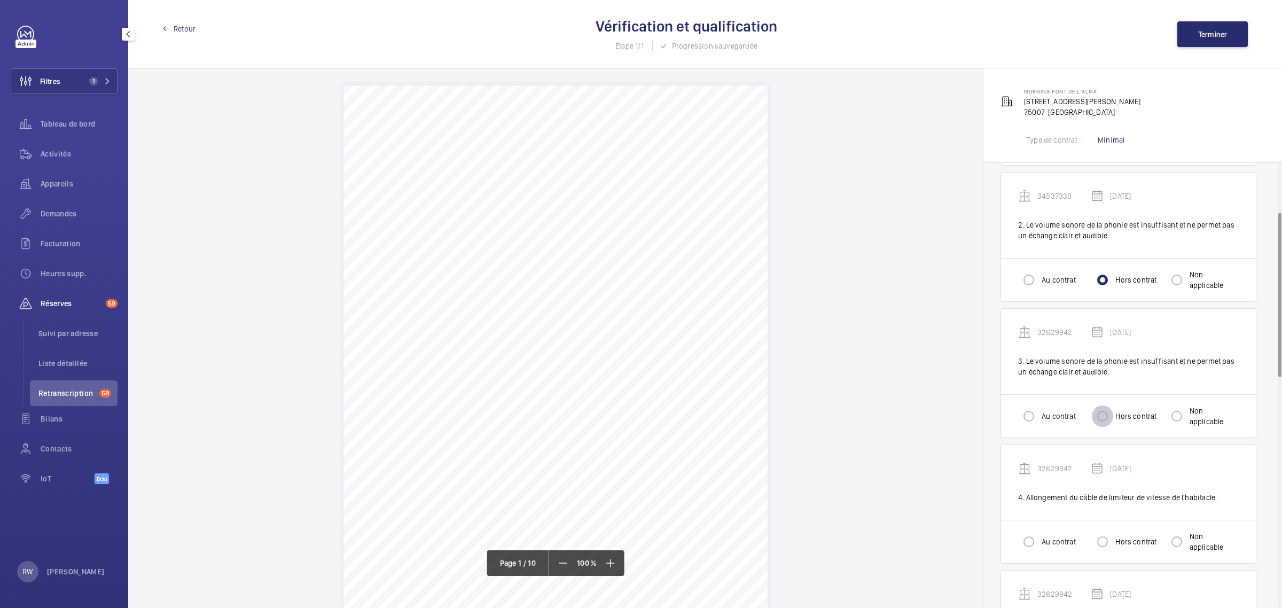
click at [1104, 415] on input "Hors contrat" at bounding box center [1101, 415] width 21 height 21
radio input "true"
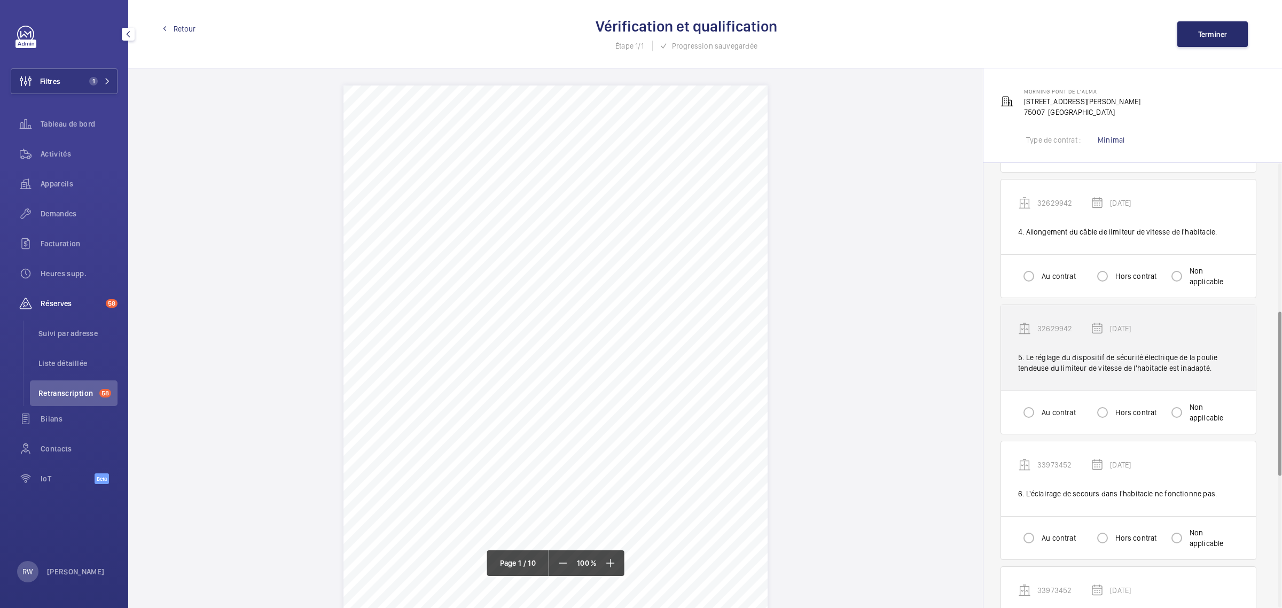
scroll to position [400, 0]
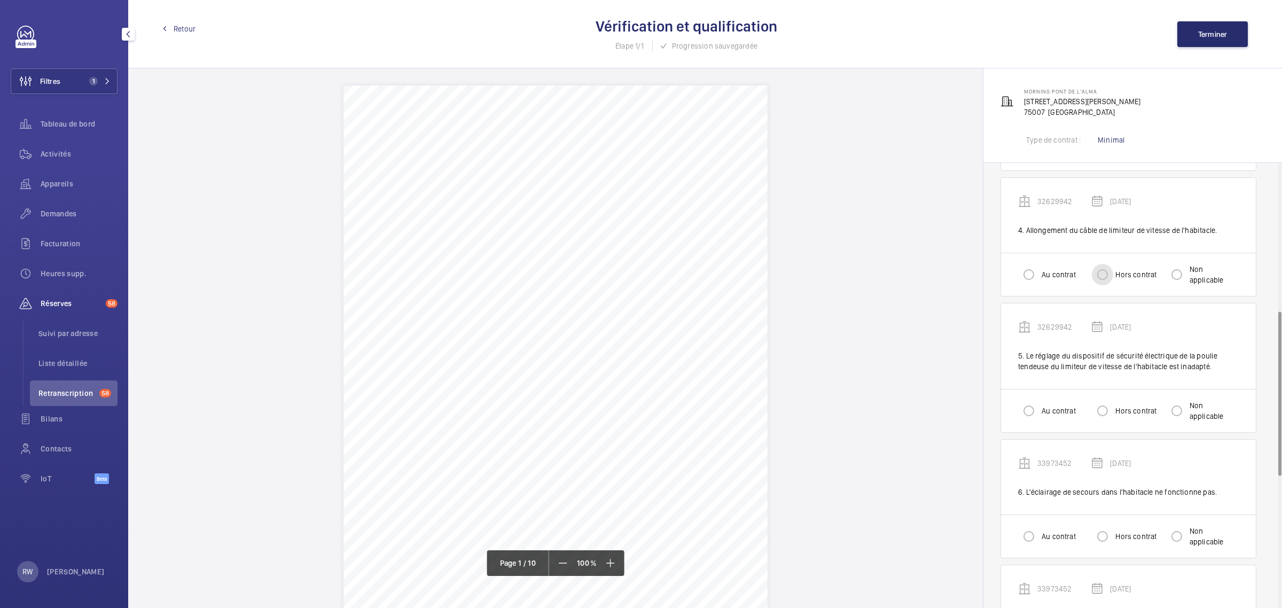
click at [1104, 273] on input "Hors contrat" at bounding box center [1101, 274] width 21 height 21
click at [1108, 406] on input "Hors contrat" at bounding box center [1101, 410] width 21 height 21
click at [1107, 527] on input "Hors contrat" at bounding box center [1101, 535] width 21 height 21
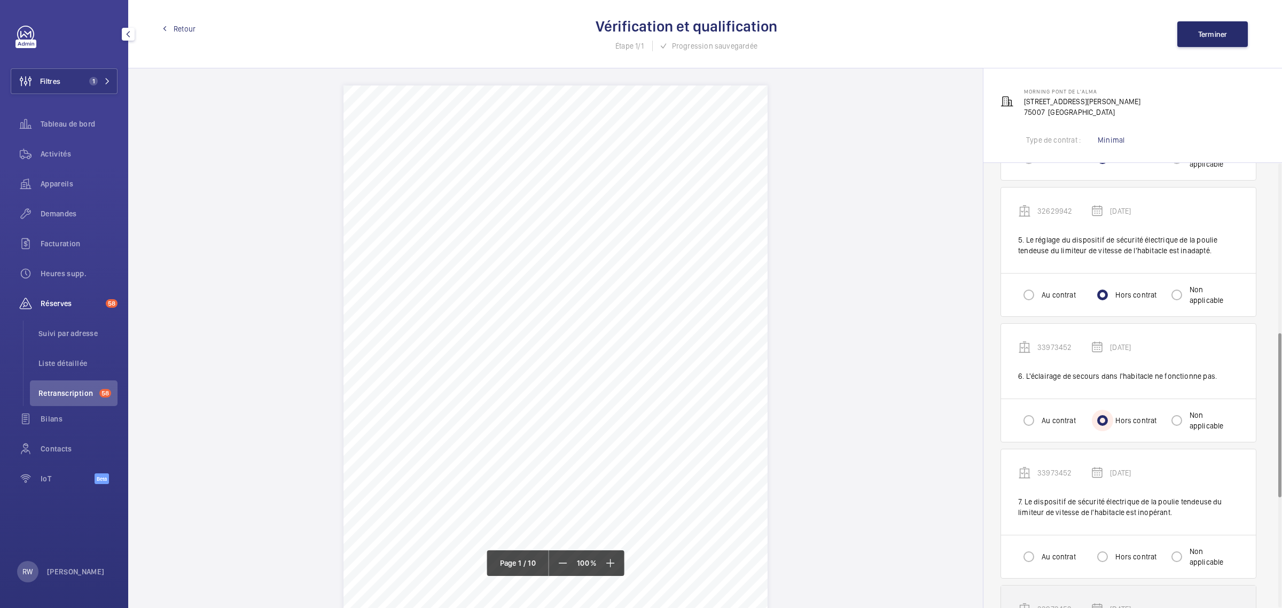
scroll to position [601, 0]
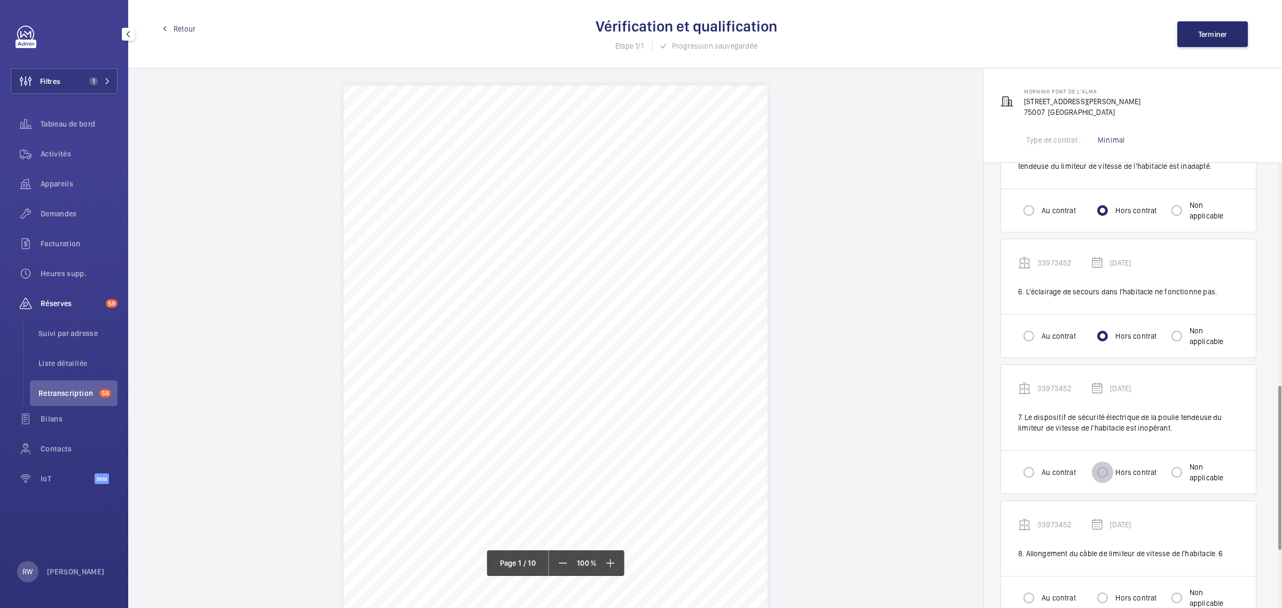
click at [1100, 470] on input "Hors contrat" at bounding box center [1101, 471] width 21 height 21
click at [1106, 597] on input "Hors contrat" at bounding box center [1101, 597] width 21 height 21
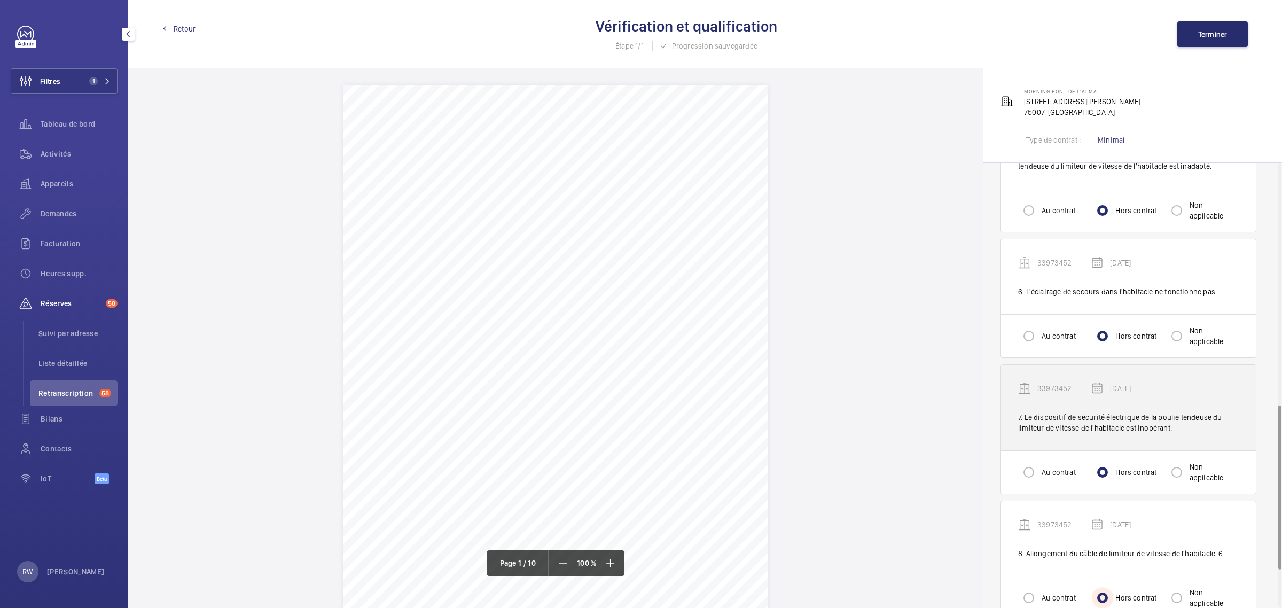
scroll to position [758, 0]
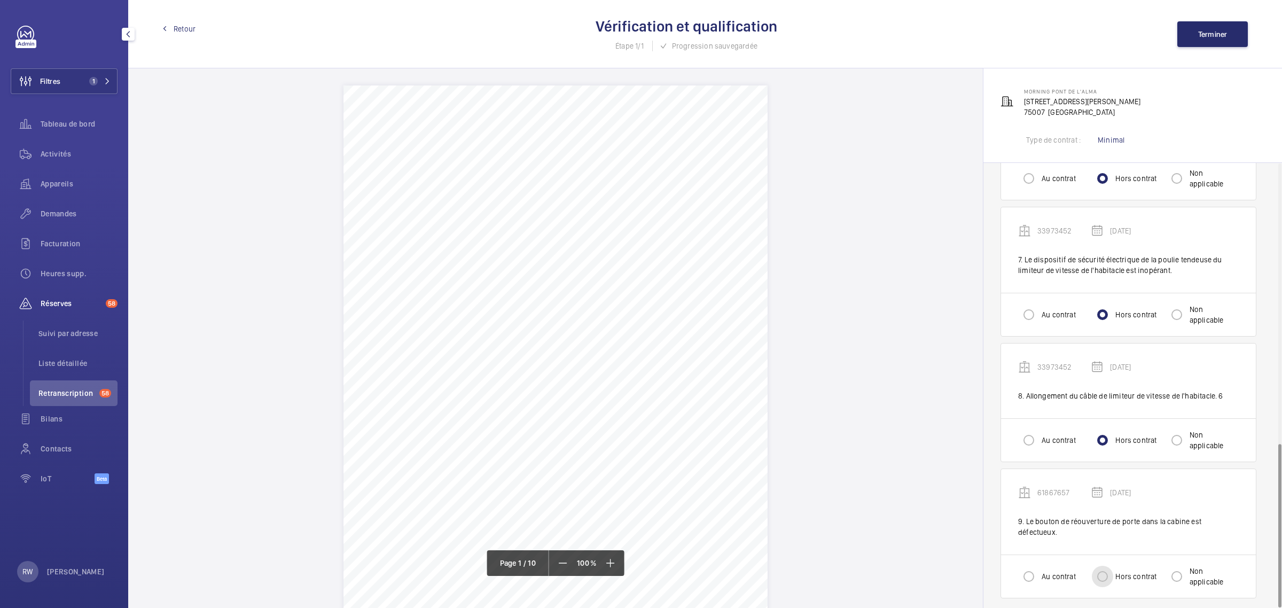
click at [1104, 565] on input "Hors contrat" at bounding box center [1101, 575] width 21 height 21
click at [1208, 27] on button "Terminer" at bounding box center [1212, 34] width 70 height 26
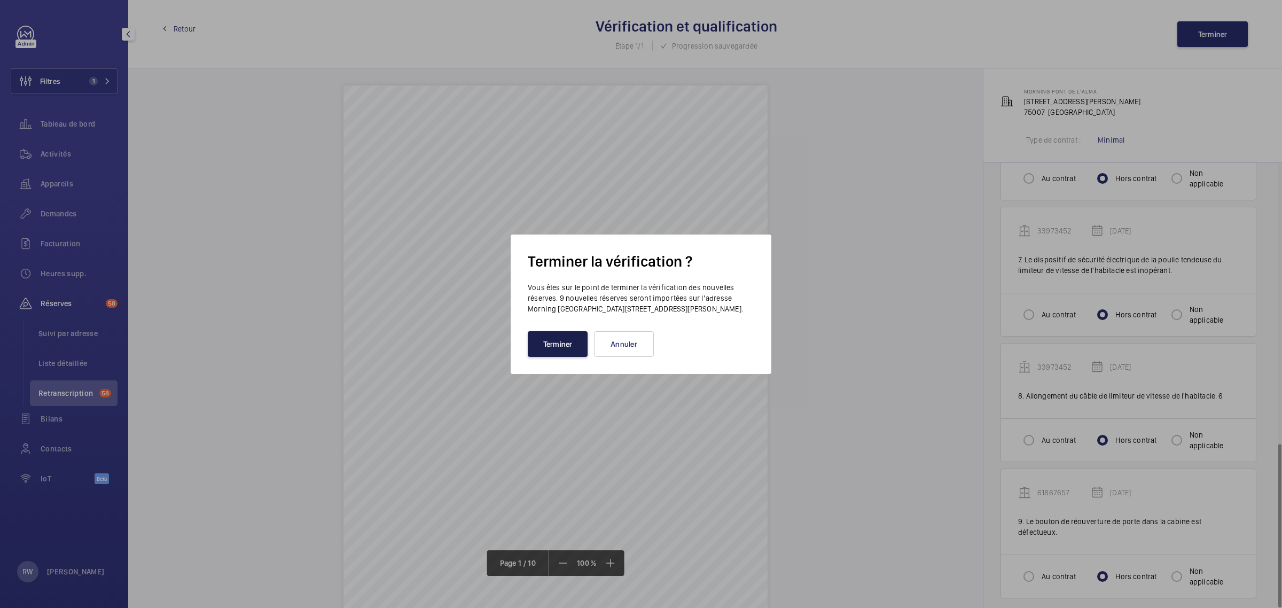
click at [567, 341] on button "Terminer" at bounding box center [558, 344] width 60 height 26
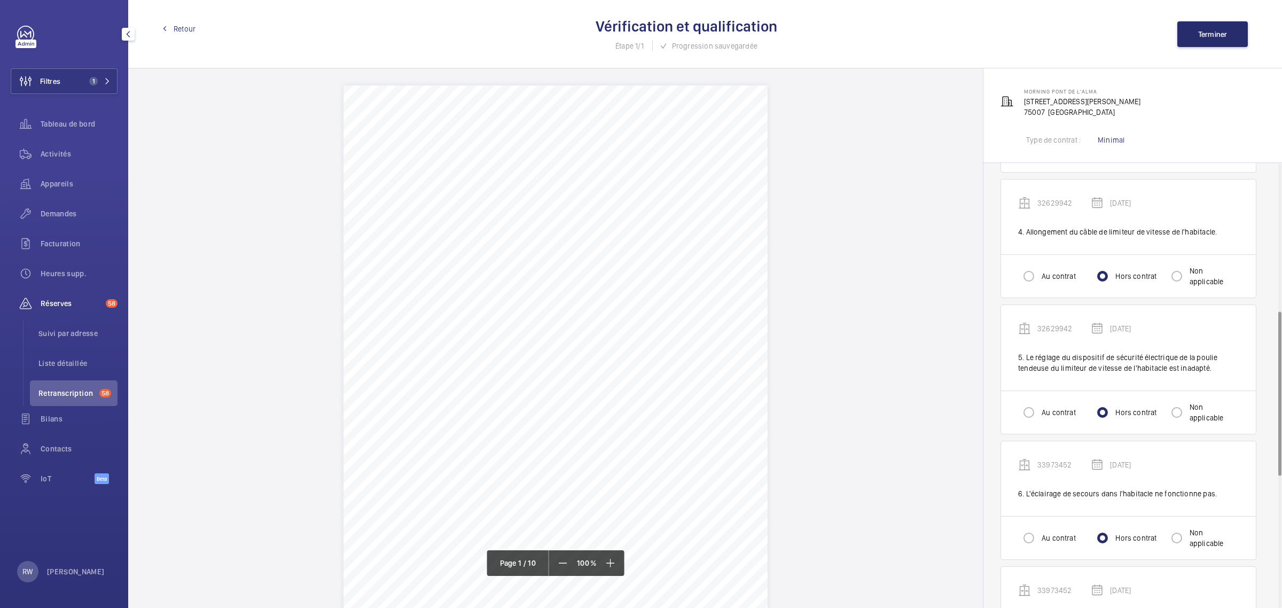
scroll to position [400, 0]
click at [1042, 273] on label "Au contrat" at bounding box center [1057, 274] width 36 height 11
click at [1039, 273] on input "Au contrat" at bounding box center [1028, 274] width 21 height 21
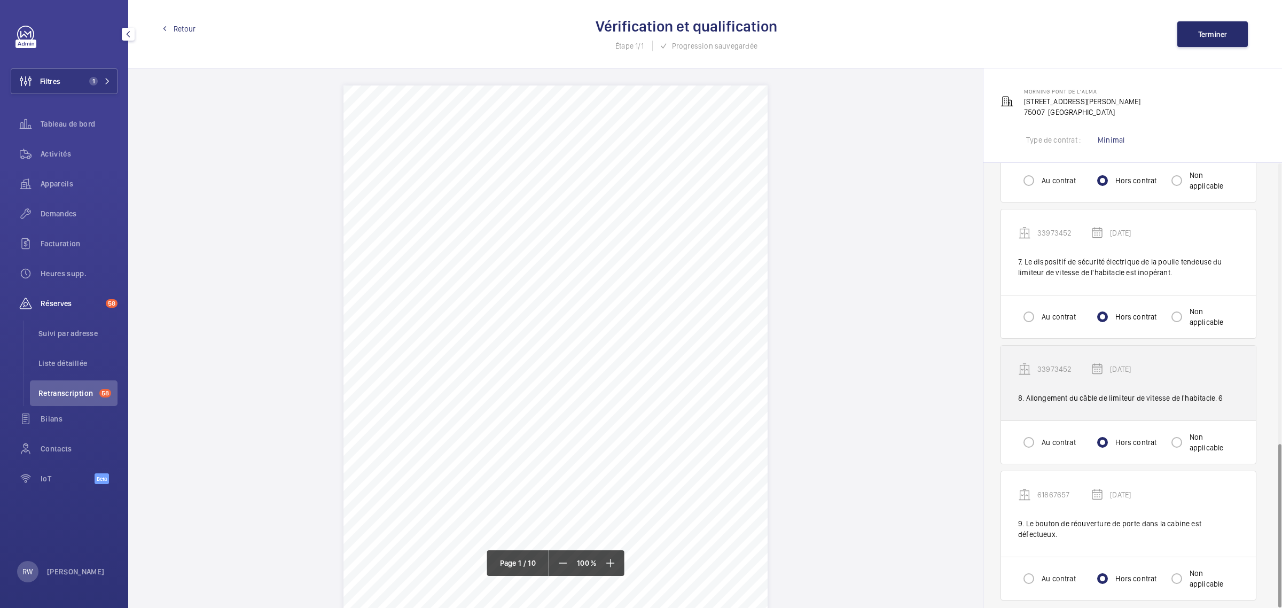
scroll to position [758, 0]
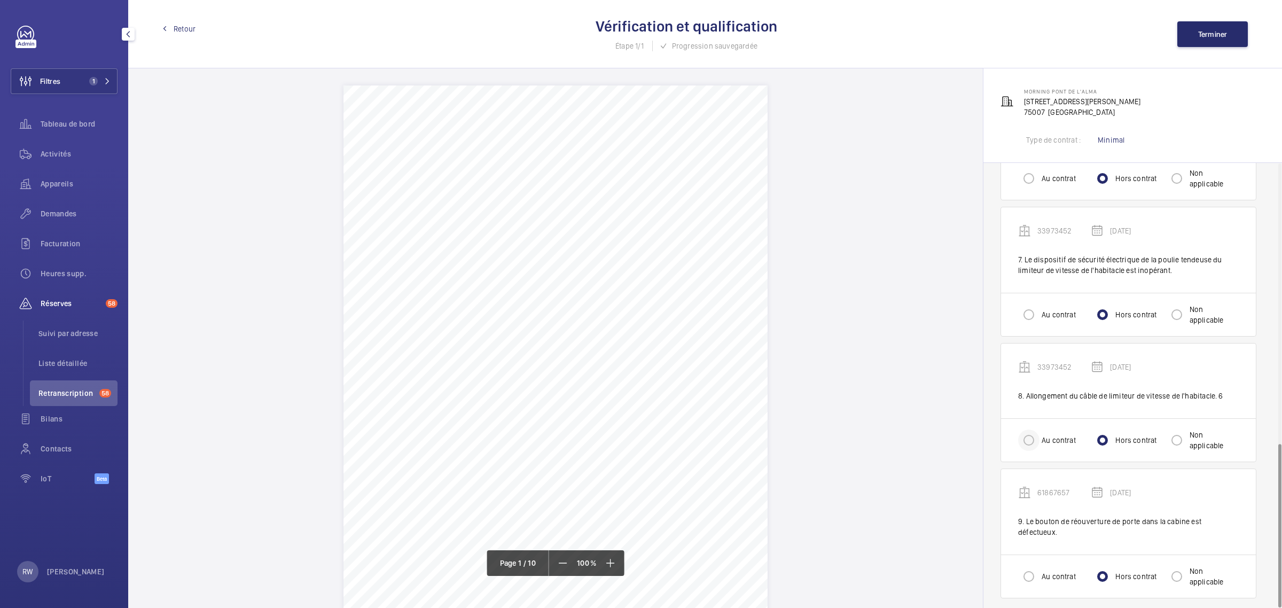
click at [1040, 441] on div at bounding box center [1029, 440] width 26 height 26
click at [1195, 36] on button "Terminer" at bounding box center [1212, 34] width 70 height 26
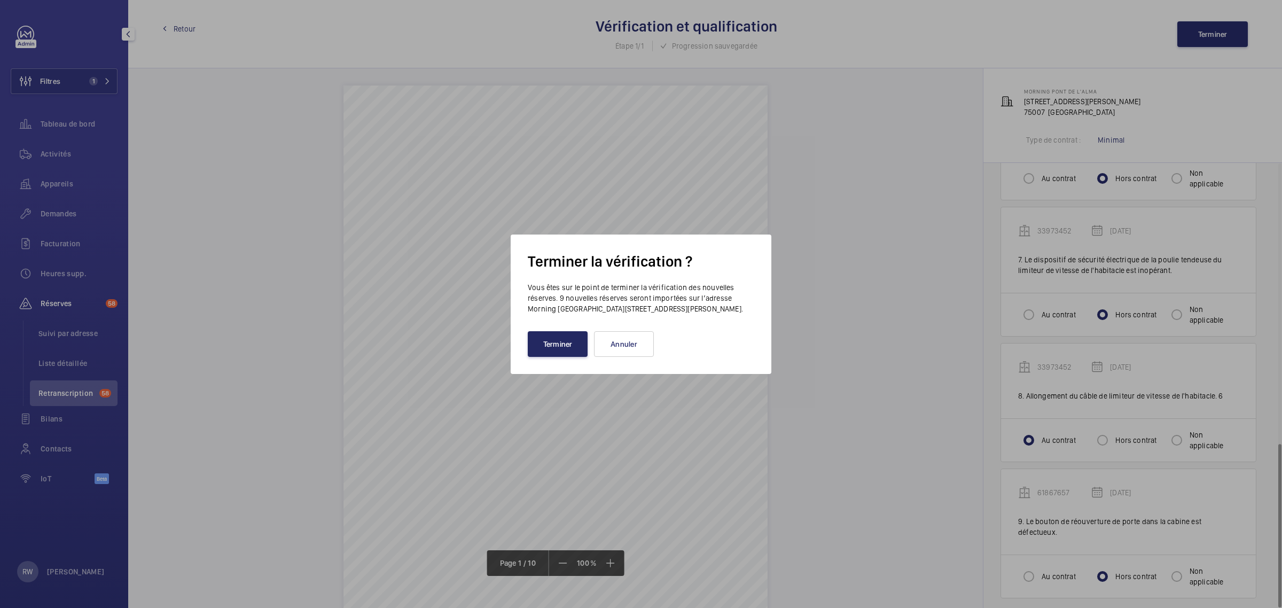
click at [578, 344] on button "Terminer" at bounding box center [558, 344] width 60 height 26
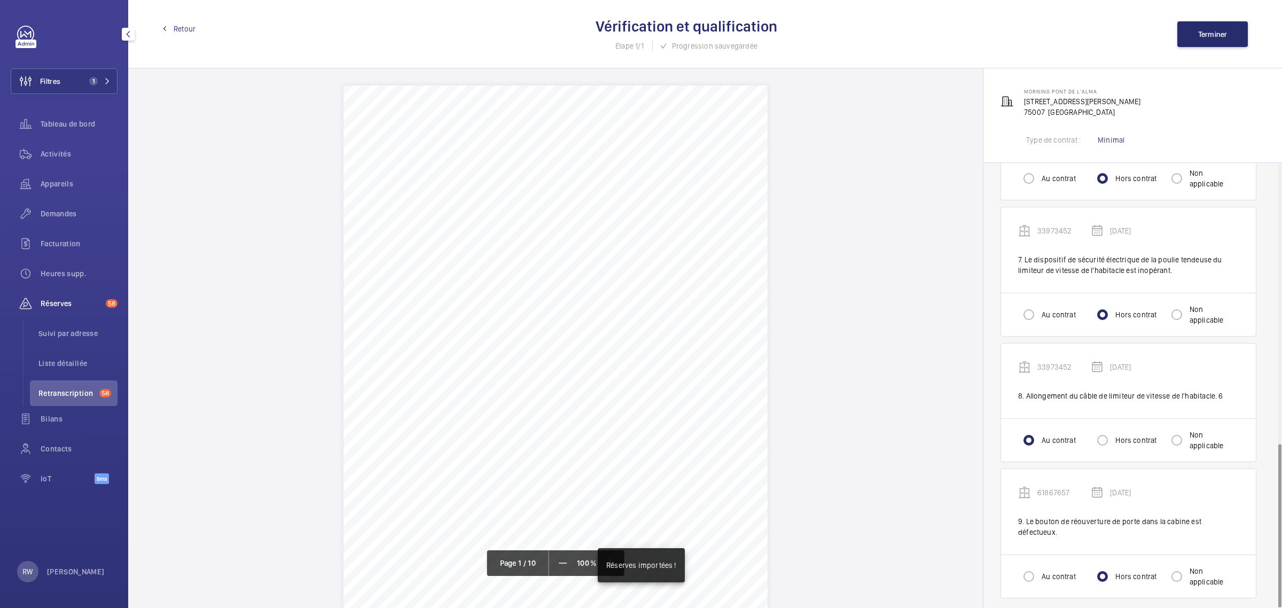
click at [183, 24] on span "Retour" at bounding box center [185, 28] width 22 height 11
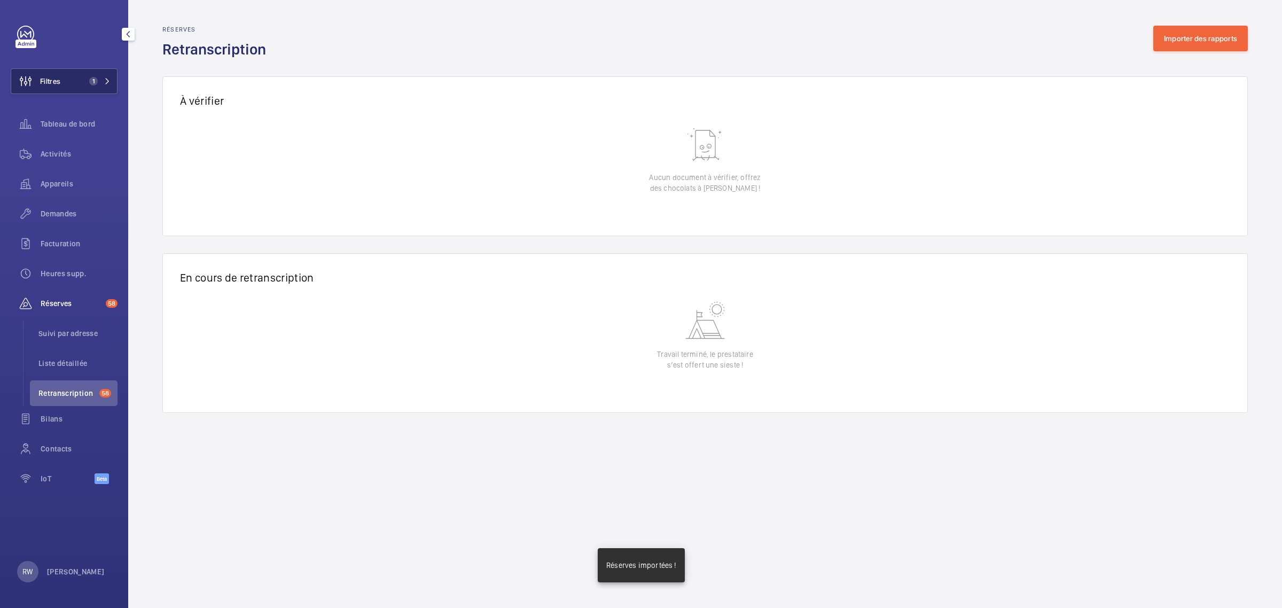
click at [81, 84] on button "Filtres 1" at bounding box center [64, 81] width 107 height 26
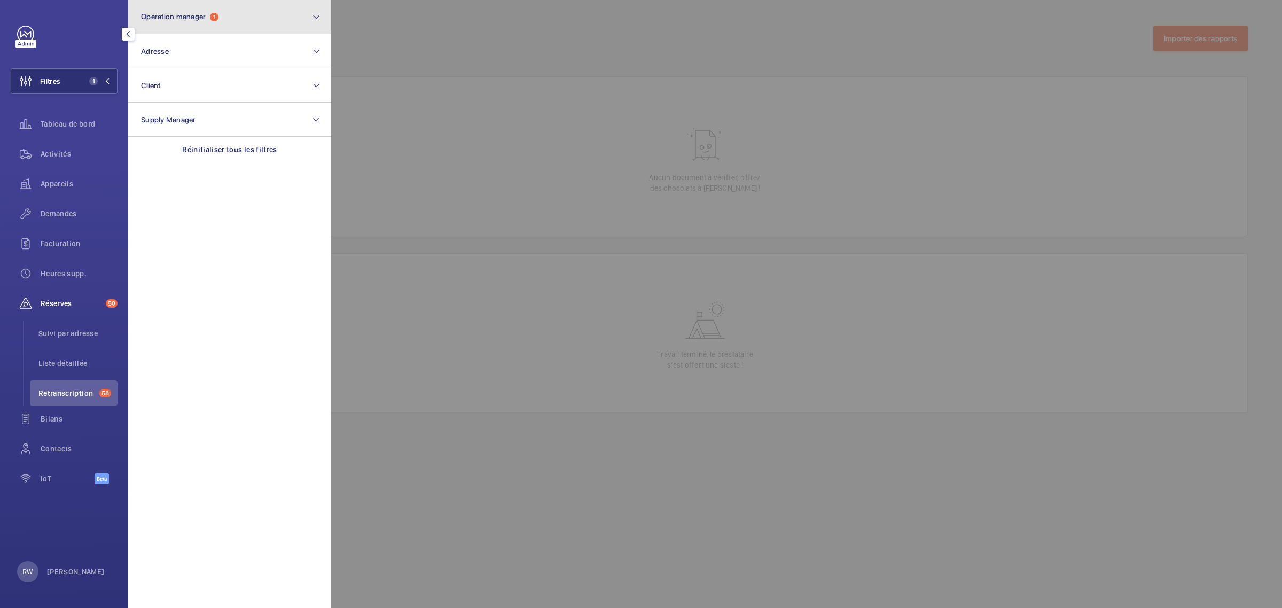
click at [183, 19] on span "Operation manager" at bounding box center [173, 16] width 65 height 9
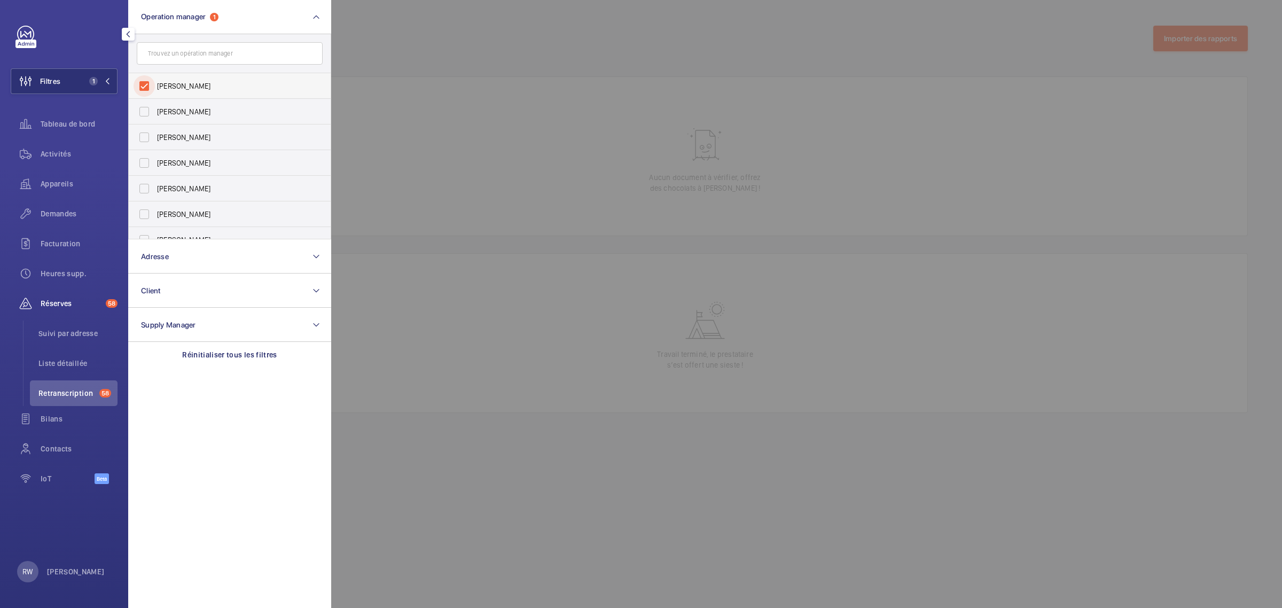
click at [147, 84] on input "[PERSON_NAME]" at bounding box center [143, 85] width 21 height 21
click at [143, 111] on input "[PERSON_NAME]" at bounding box center [143, 111] width 21 height 21
click at [559, 67] on div at bounding box center [972, 304] width 1282 height 608
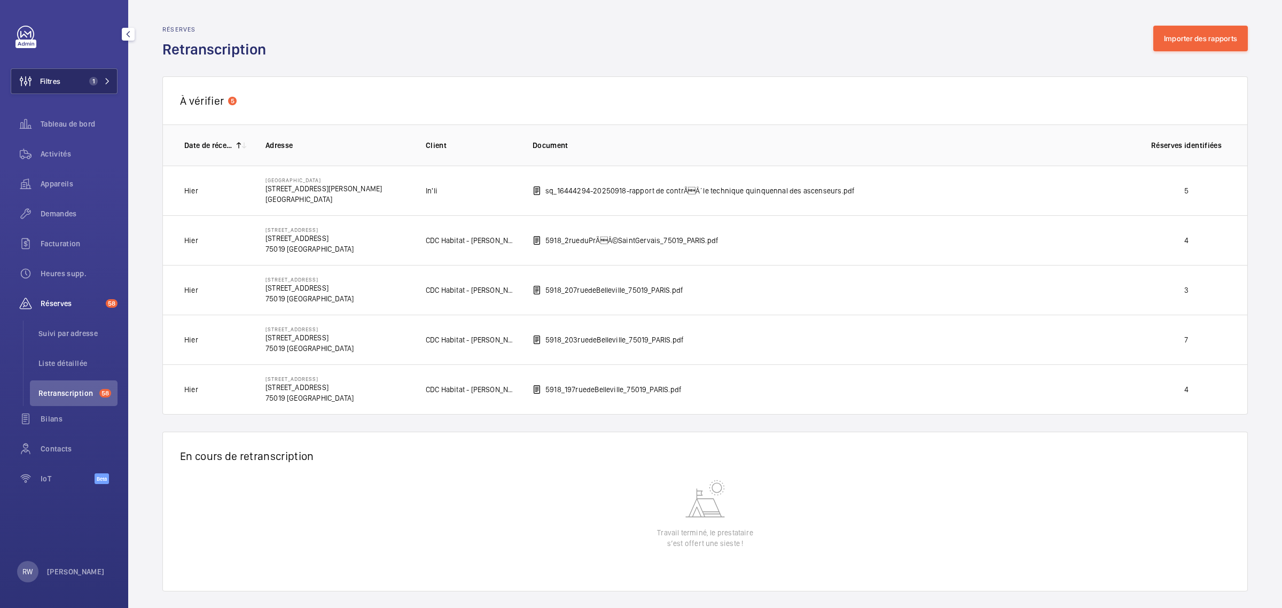
click at [64, 71] on button "Filtres 1" at bounding box center [64, 81] width 107 height 26
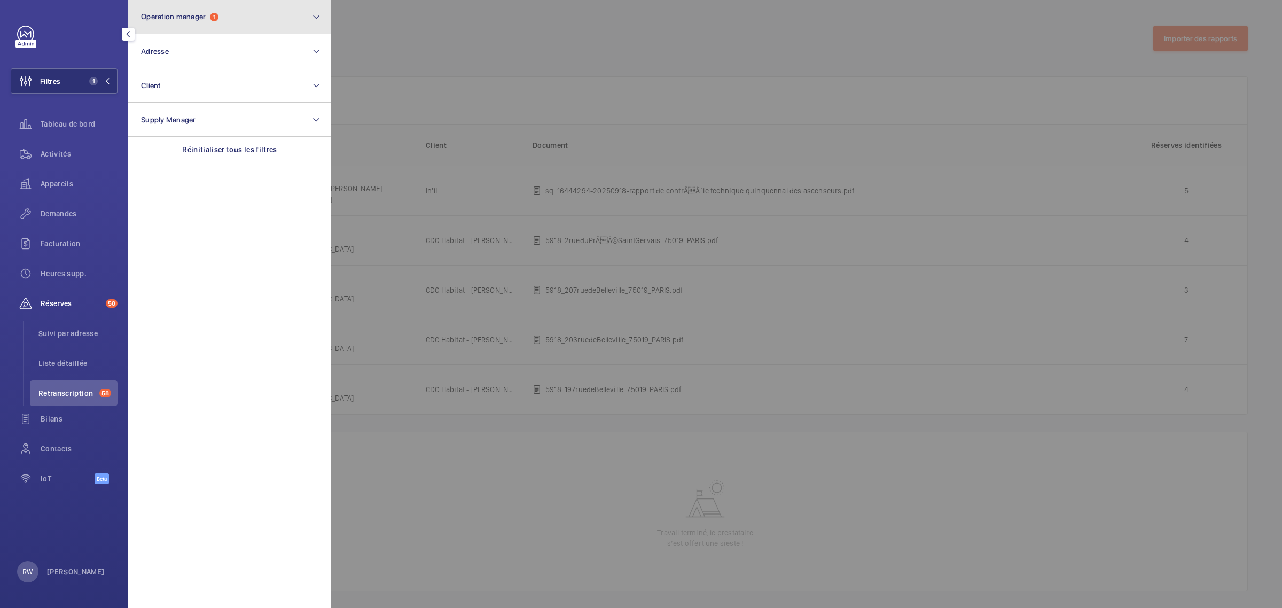
click at [187, 14] on span "Operation manager" at bounding box center [173, 16] width 65 height 9
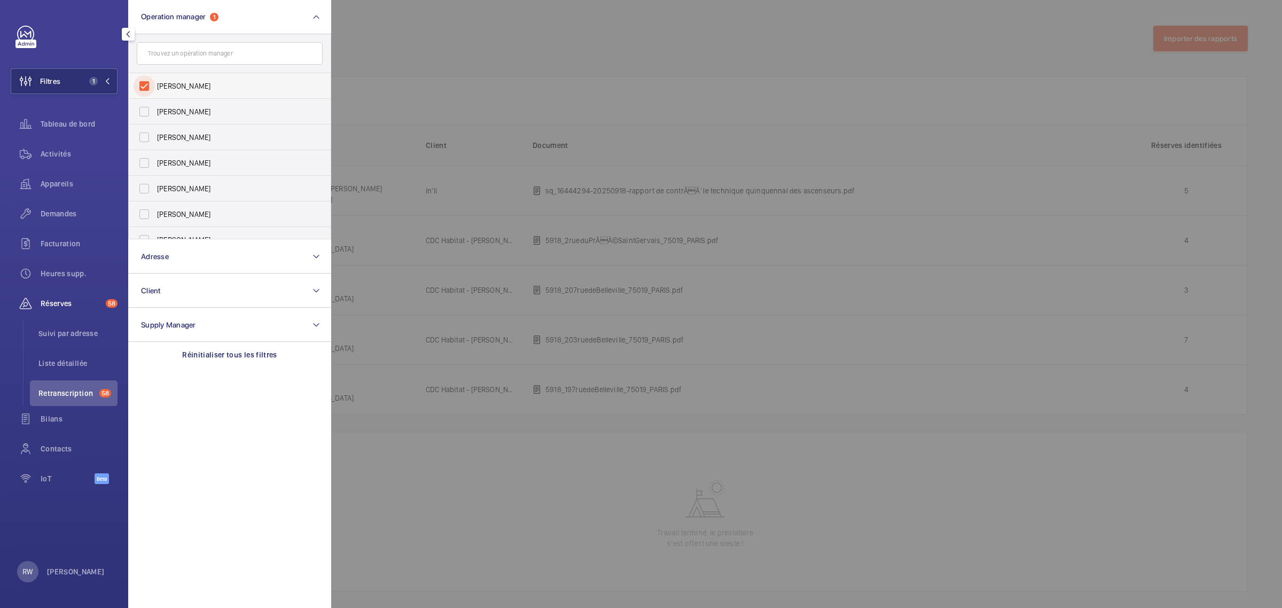
click at [146, 81] on input "[PERSON_NAME]" at bounding box center [143, 85] width 21 height 21
click at [175, 112] on span "[PERSON_NAME]" at bounding box center [230, 111] width 147 height 11
click at [155, 112] on input "[PERSON_NAME]" at bounding box center [143, 111] width 21 height 21
click at [600, 32] on div at bounding box center [972, 304] width 1282 height 608
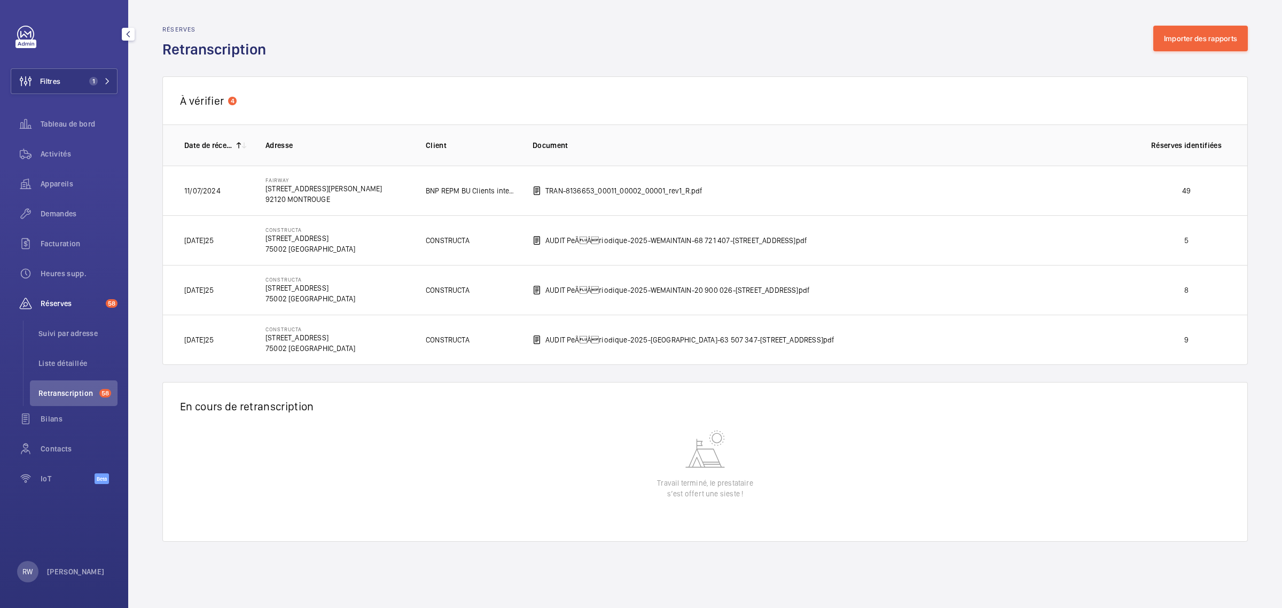
click at [874, 239] on td "AUDIT PeÃÂriodique-2025-WEMAINTAIN-68 721 407-[STREET_ADDRESS]pdf" at bounding box center [822, 240] width 614 height 50
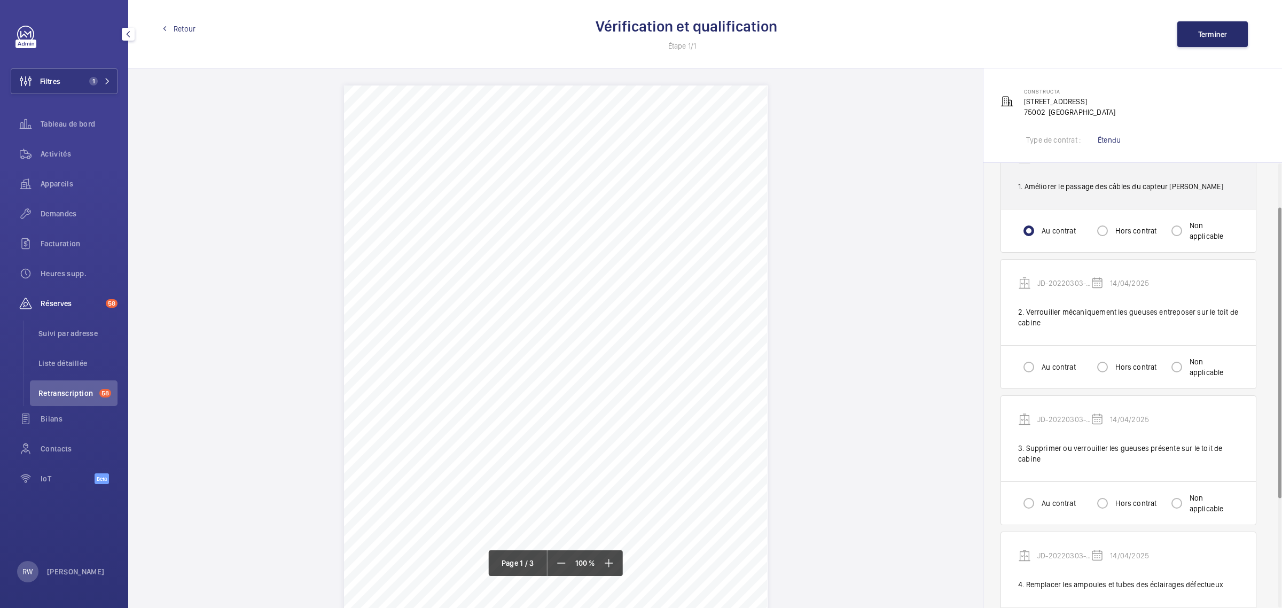
scroll to position [67, 0]
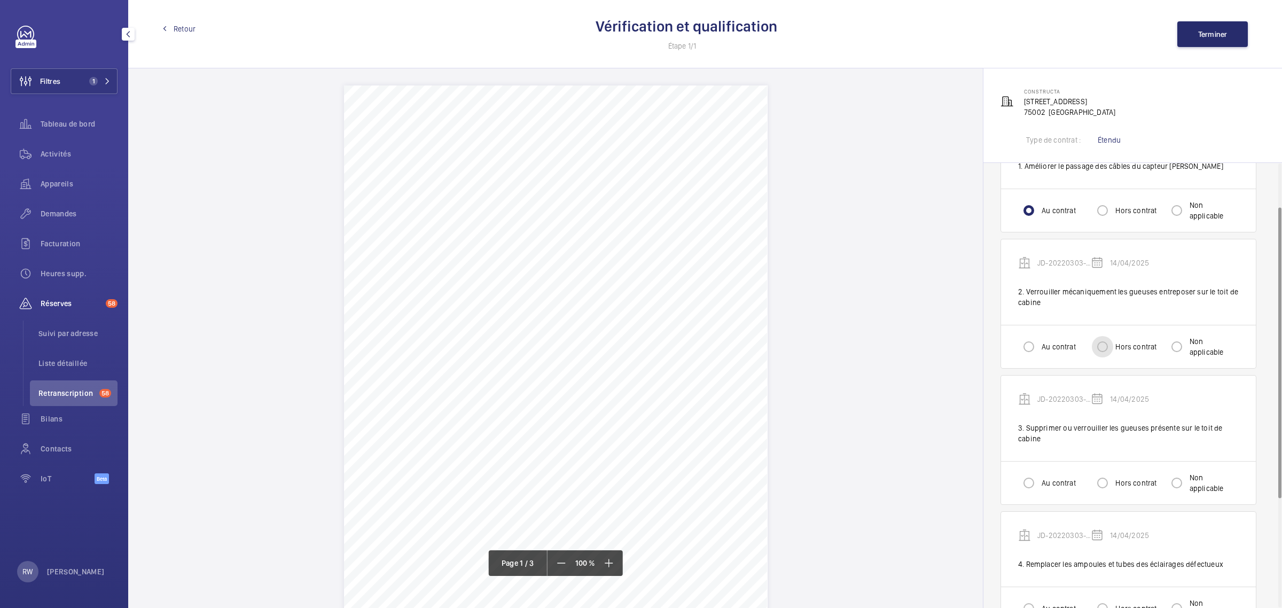
click at [1108, 345] on input "Hors contrat" at bounding box center [1101, 346] width 21 height 21
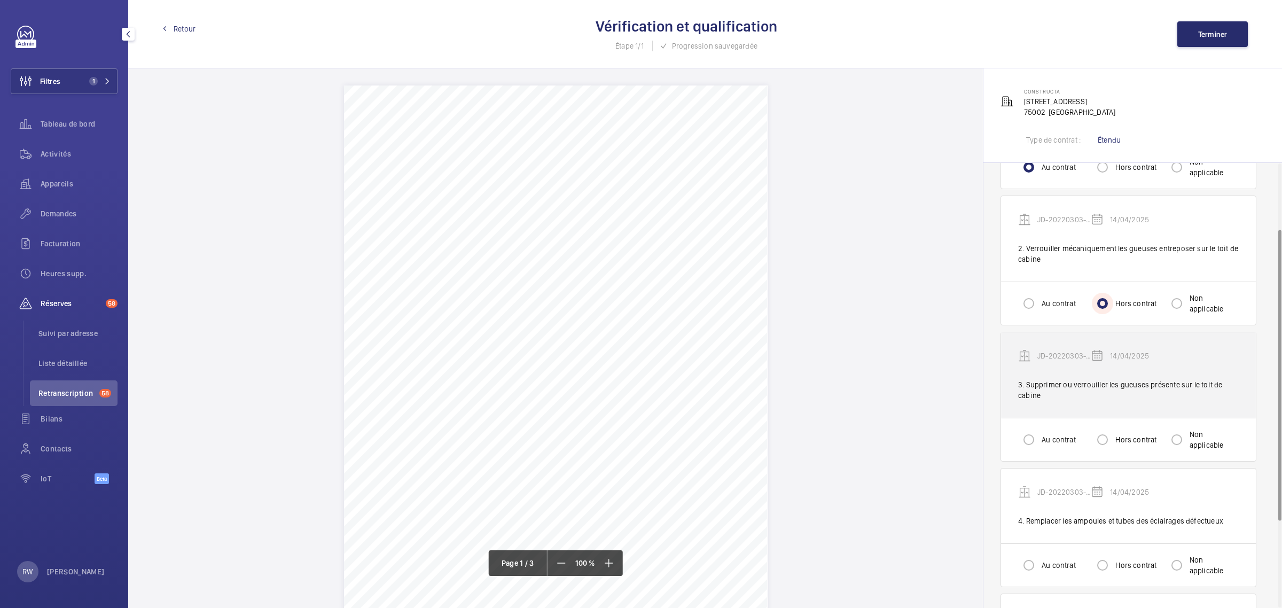
scroll to position [133, 0]
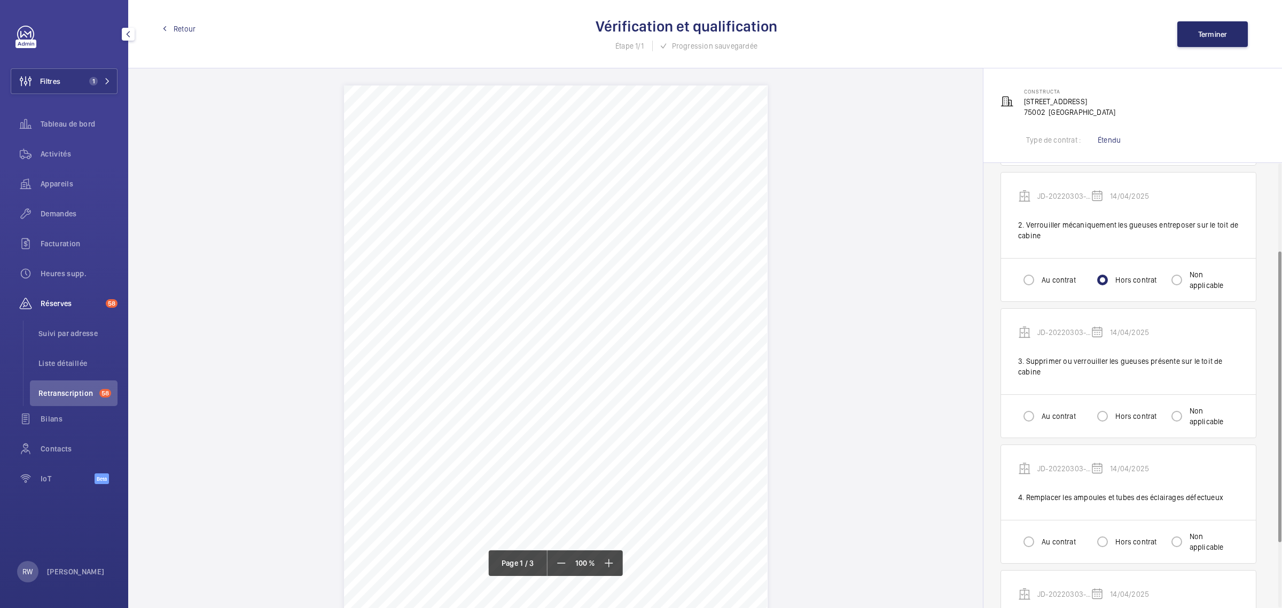
click at [1138, 427] on div "Hors contrat" at bounding box center [1123, 415] width 65 height 21
click at [1113, 418] on div at bounding box center [1102, 416] width 26 height 26
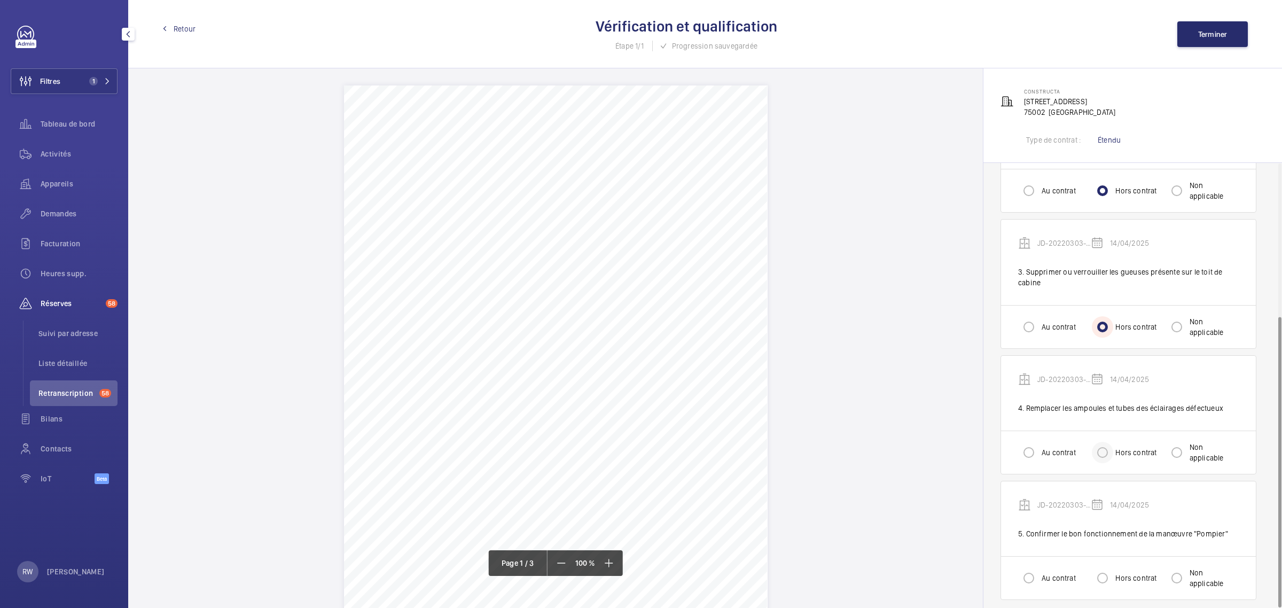
scroll to position [233, 0]
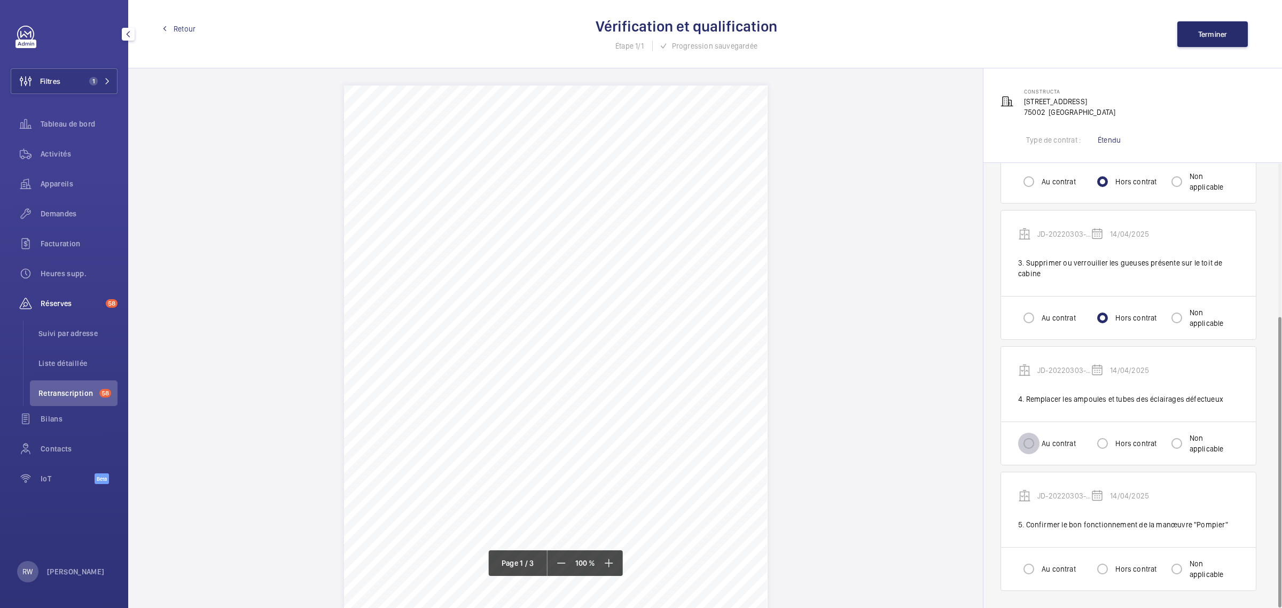
drag, startPoint x: 1030, startPoint y: 442, endPoint x: 1034, endPoint y: 447, distance: 6.8
click at [1030, 444] on input "Au contrat" at bounding box center [1028, 443] width 21 height 21
click at [1032, 570] on input "Au contrat" at bounding box center [1028, 568] width 21 height 21
click at [1205, 27] on button "Terminer" at bounding box center [1212, 34] width 70 height 26
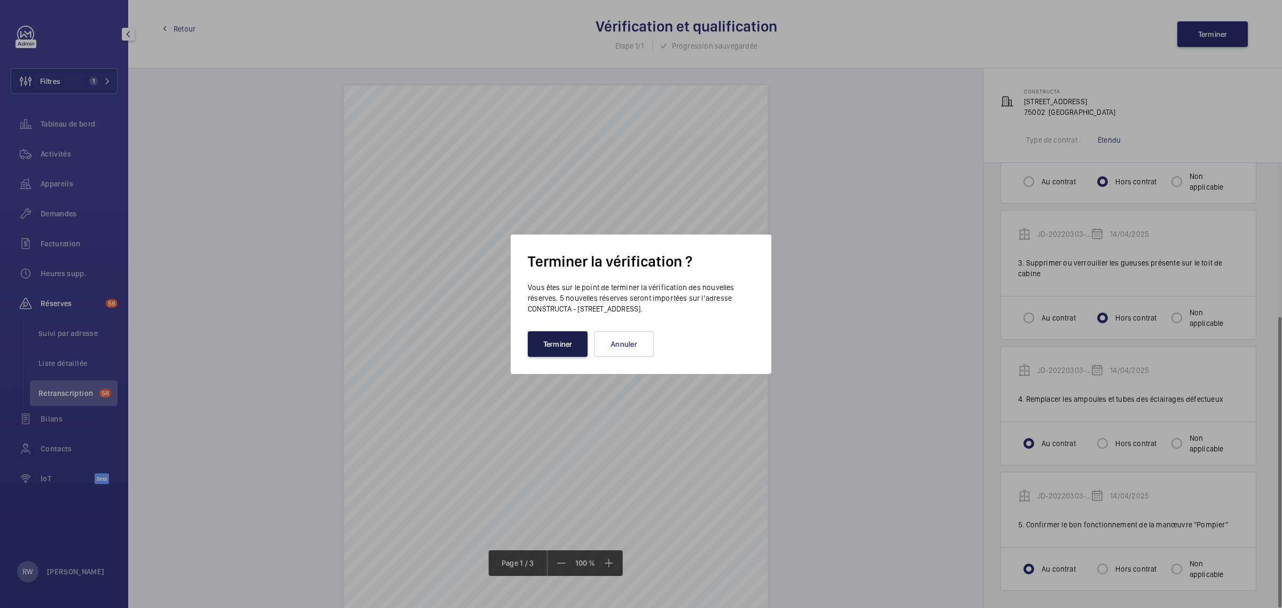
click at [532, 350] on button "Terminer" at bounding box center [558, 344] width 60 height 26
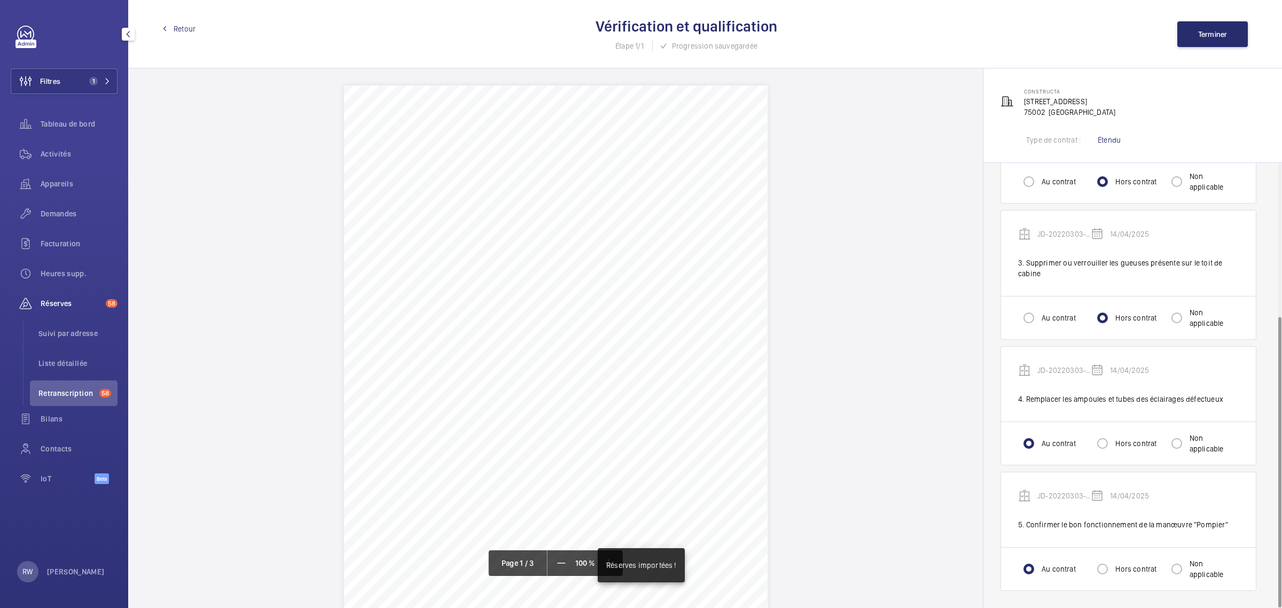
click at [177, 28] on span "Retour" at bounding box center [185, 28] width 22 height 11
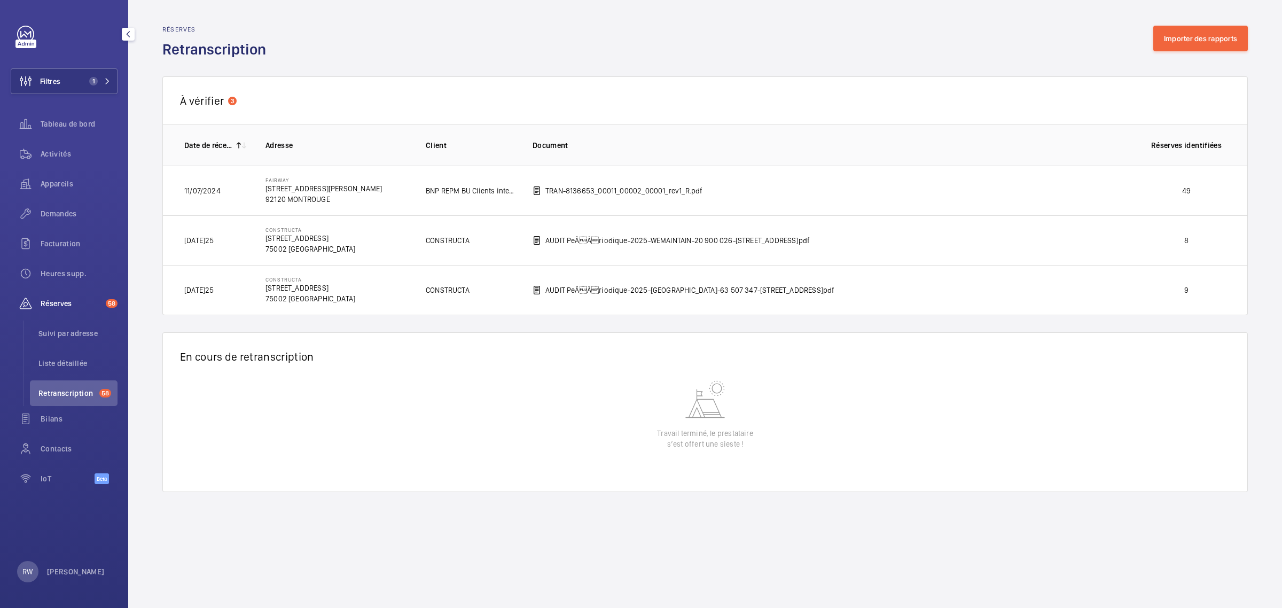
click at [925, 252] on td "AUDIT PeÃÂriodique-2025-WEMAINTAIN-20 900 026-[STREET_ADDRESS]pdf" at bounding box center [822, 240] width 614 height 50
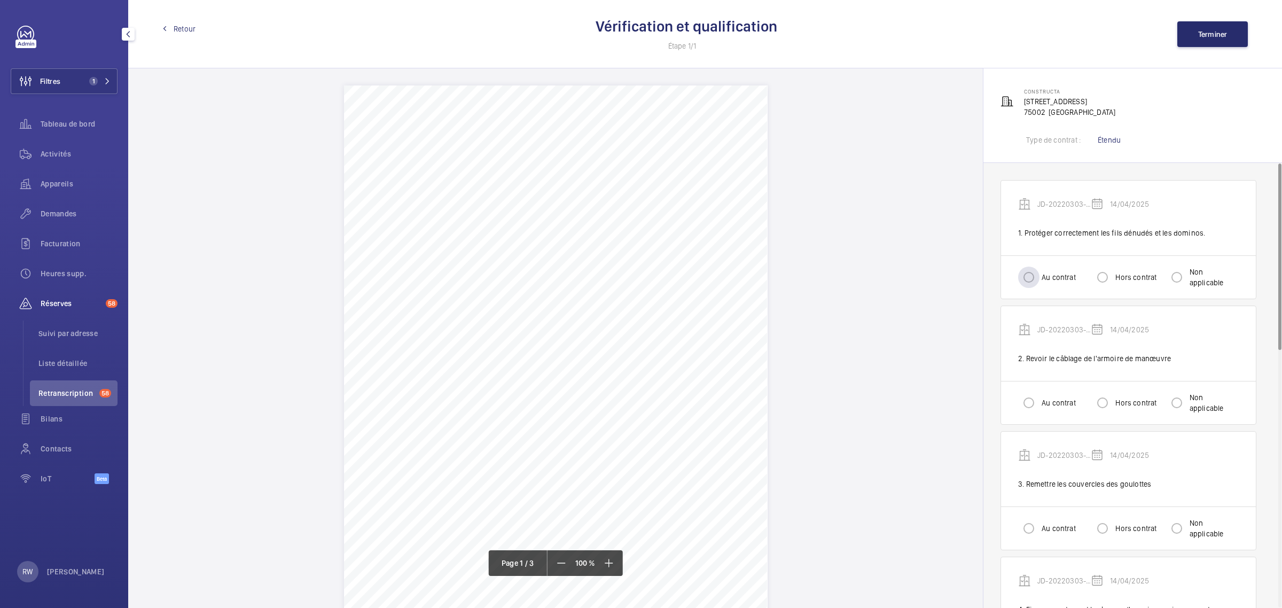
click at [1056, 276] on label "Au contrat" at bounding box center [1057, 277] width 36 height 11
click at [1039, 276] on input "Au contrat" at bounding box center [1028, 276] width 21 height 21
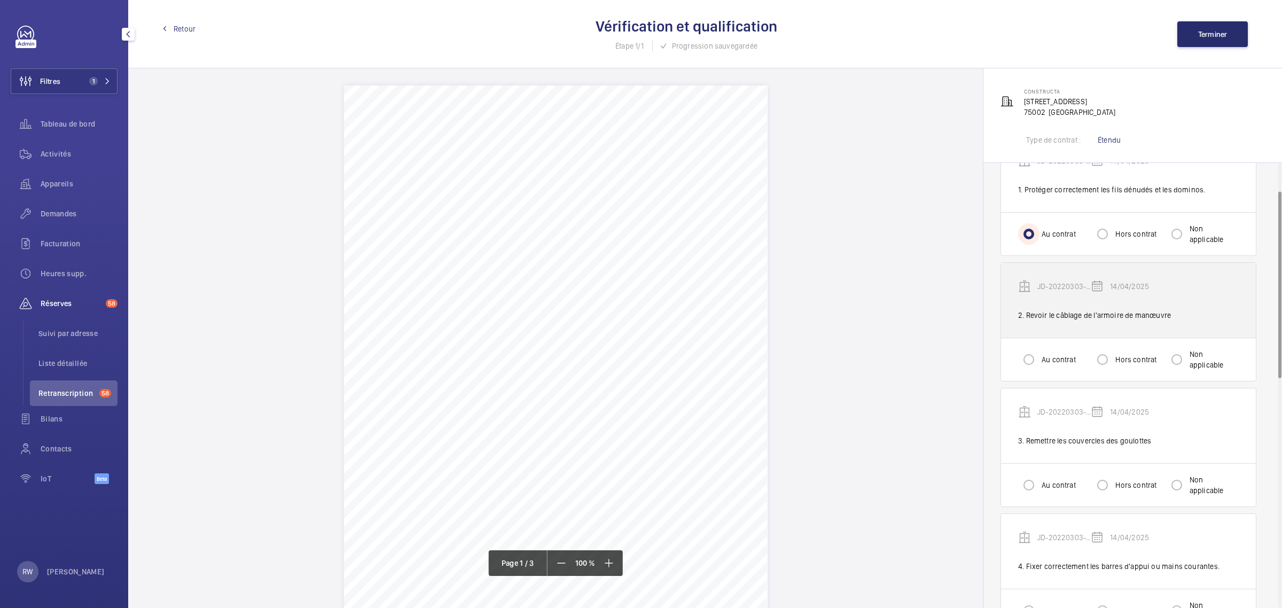
scroll to position [67, 0]
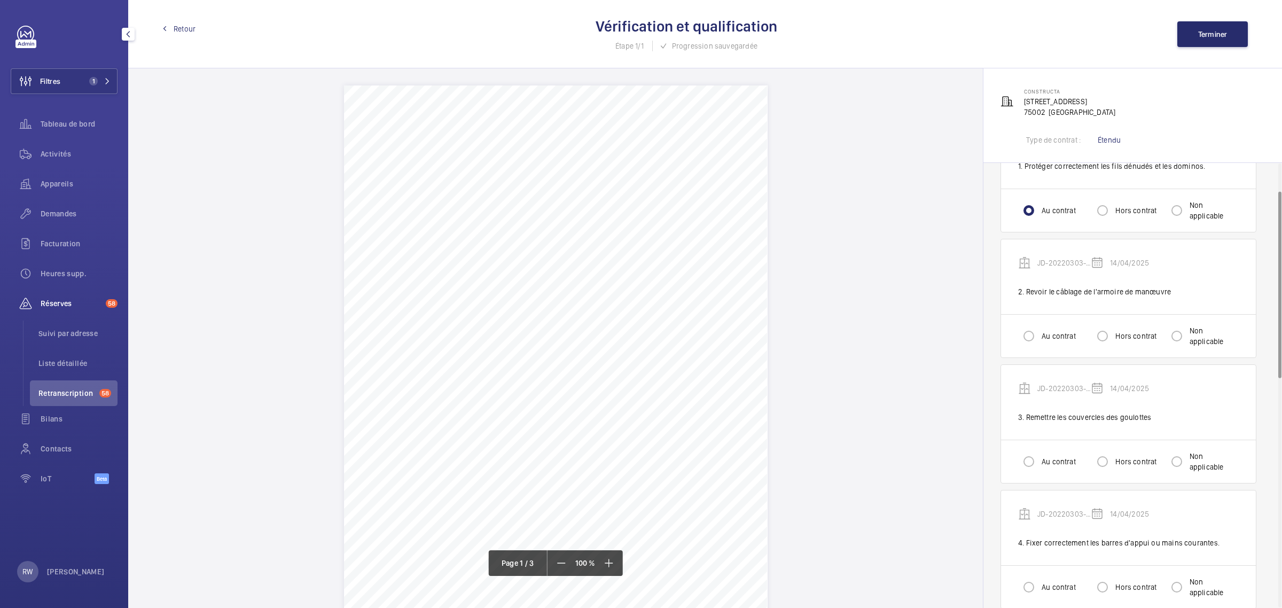
click at [1048, 337] on label "Au contrat" at bounding box center [1057, 336] width 36 height 11
click at [1039, 337] on input "Au contrat" at bounding box center [1028, 335] width 21 height 21
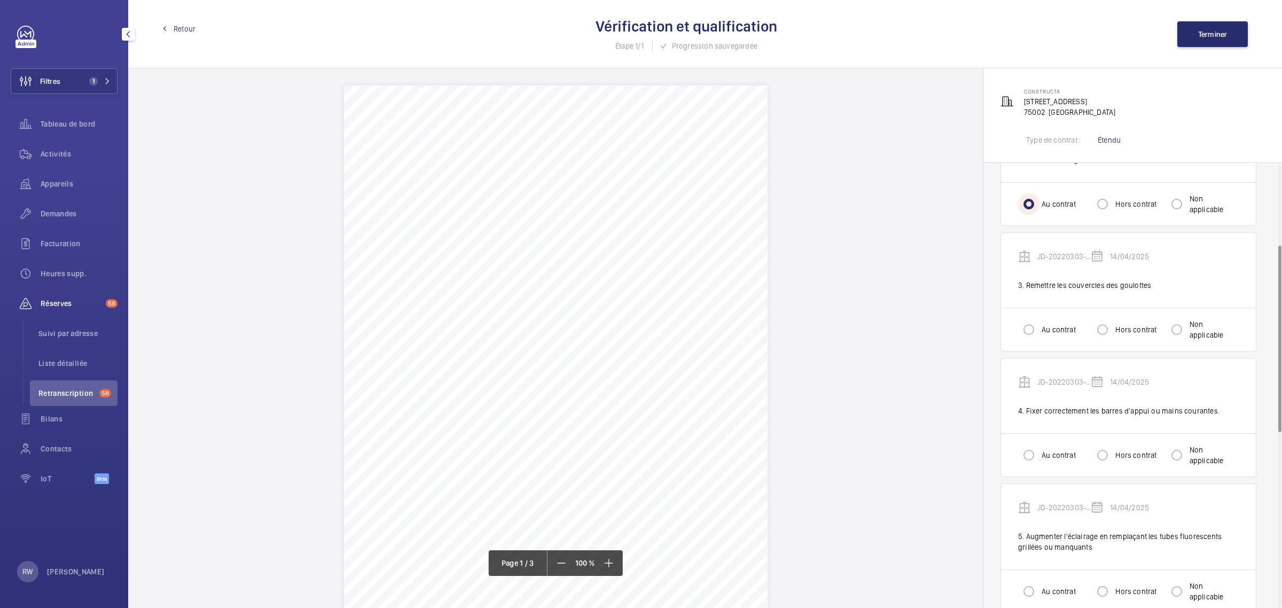
scroll to position [200, 0]
click at [1052, 325] on label "Au contrat" at bounding box center [1057, 328] width 36 height 11
click at [1039, 325] on input "Au contrat" at bounding box center [1028, 327] width 21 height 21
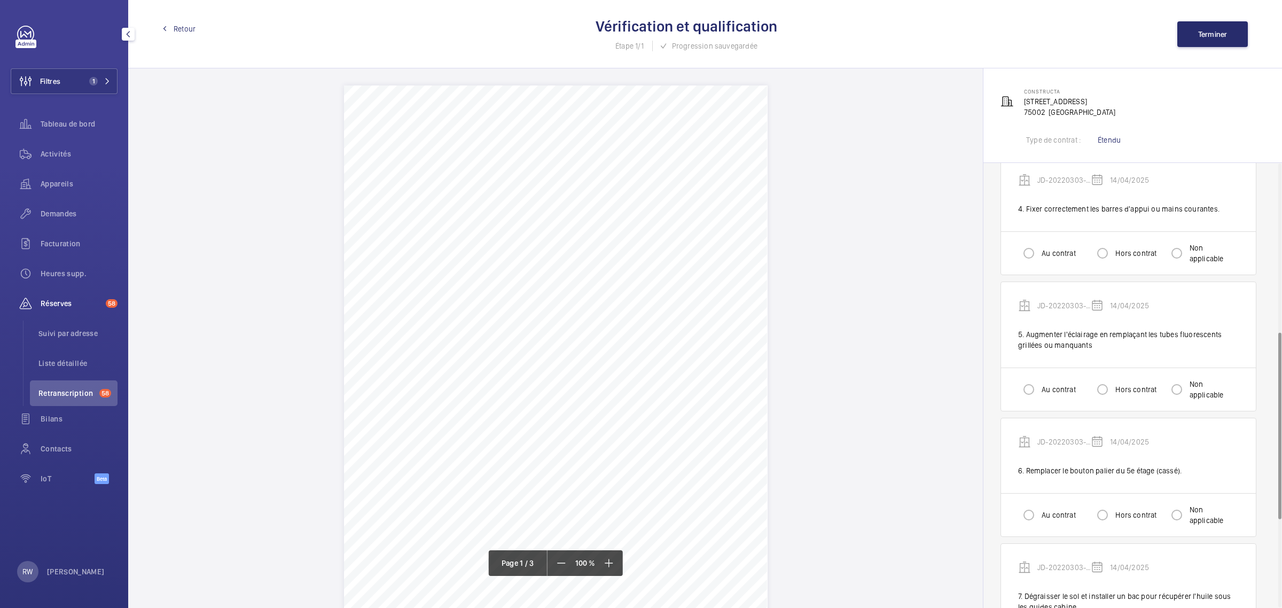
click at [1041, 252] on div at bounding box center [1029, 253] width 26 height 26
click at [1044, 388] on label "Au contrat" at bounding box center [1057, 389] width 36 height 11
click at [1039, 388] on input "Au contrat" at bounding box center [1028, 389] width 21 height 21
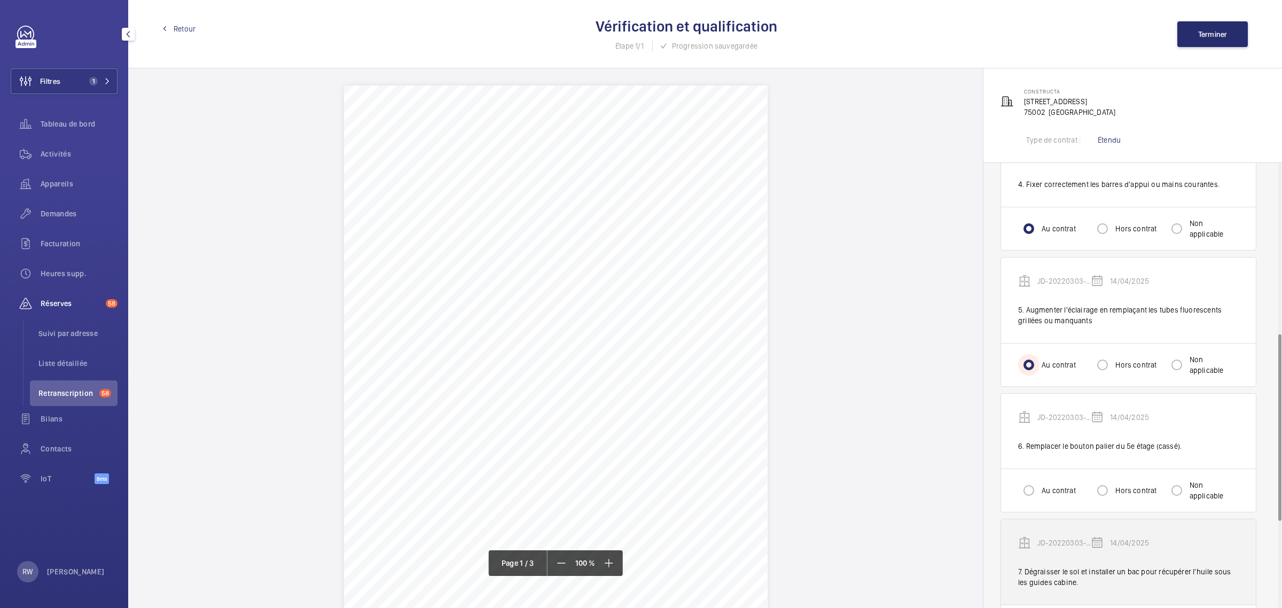
scroll to position [467, 0]
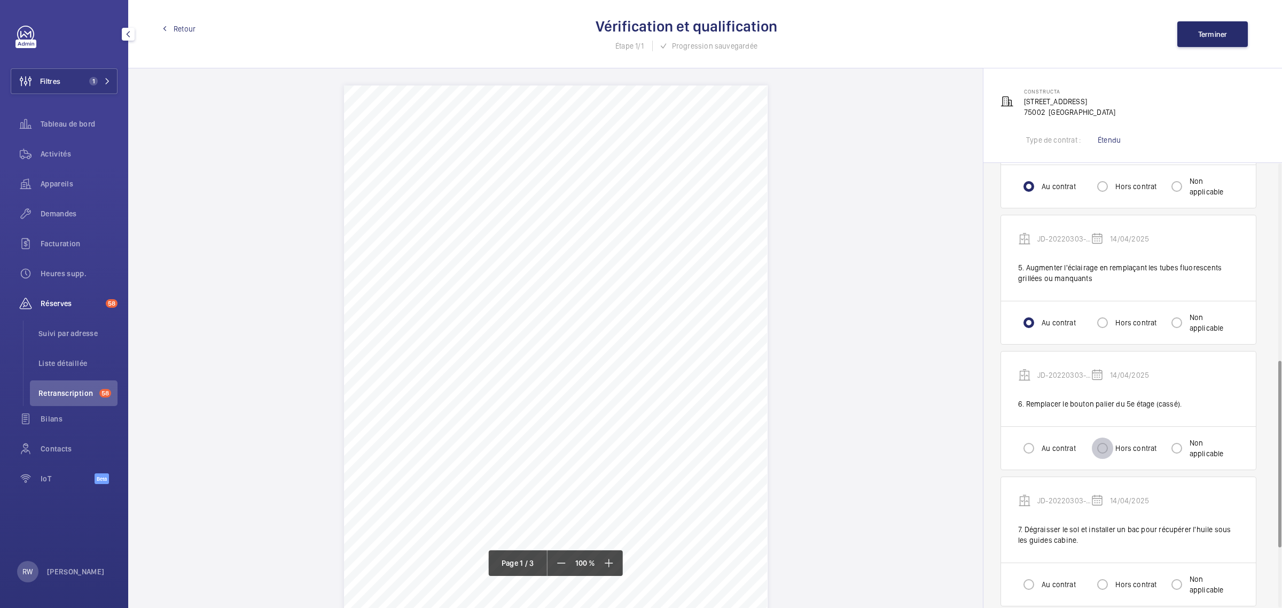
click at [1105, 446] on input "Hors contrat" at bounding box center [1101, 447] width 21 height 21
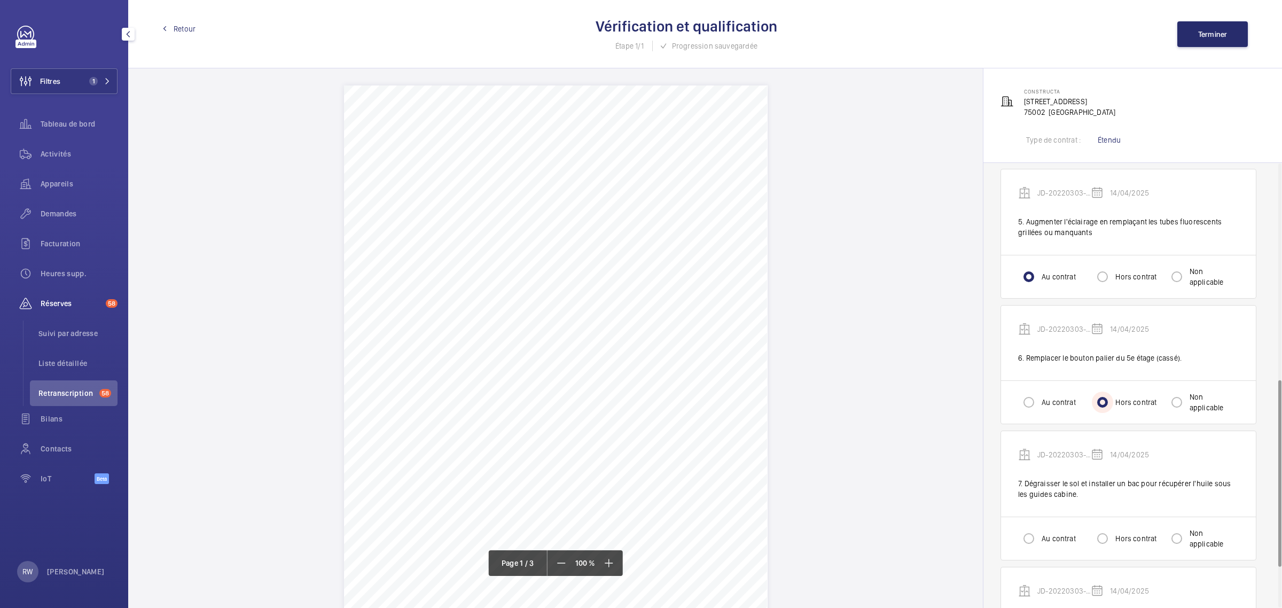
scroll to position [601, 0]
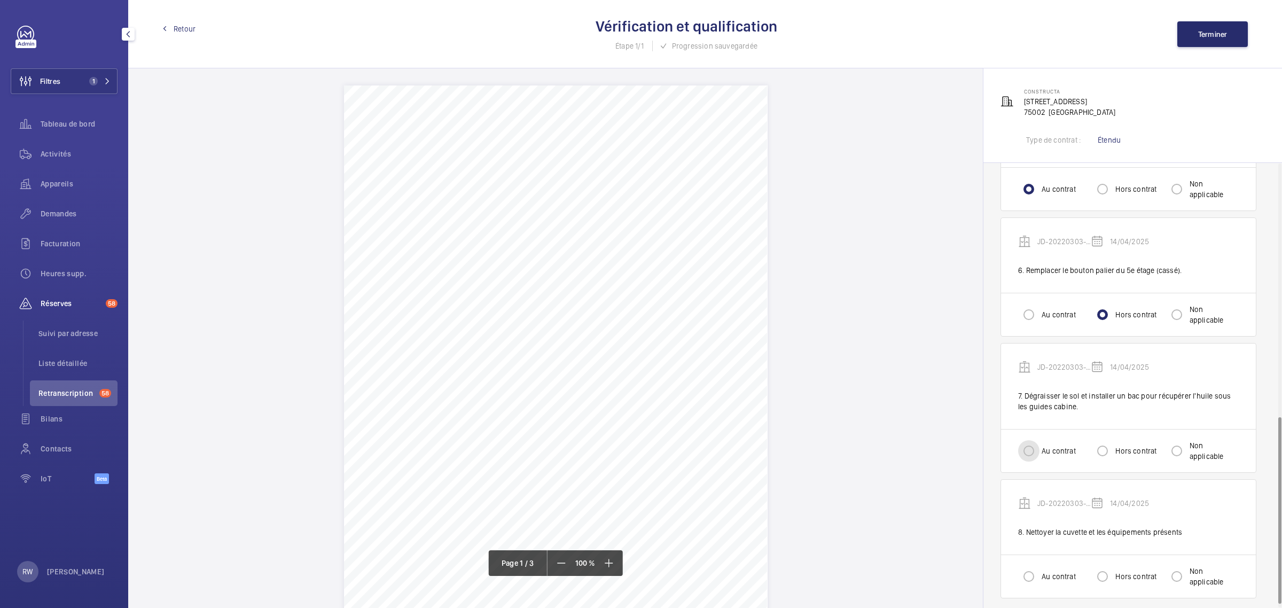
click at [1031, 451] on input "Au contrat" at bounding box center [1028, 450] width 21 height 21
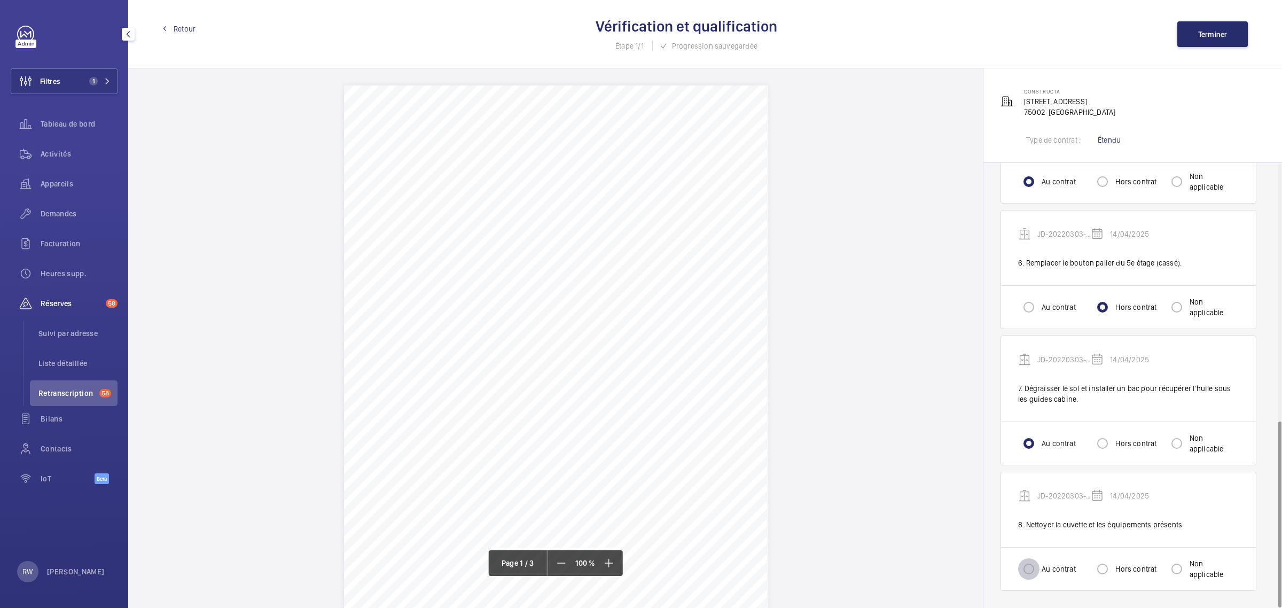
click at [1026, 559] on input "Au contrat" at bounding box center [1028, 568] width 21 height 21
click at [1212, 26] on button "Terminer" at bounding box center [1212, 34] width 70 height 26
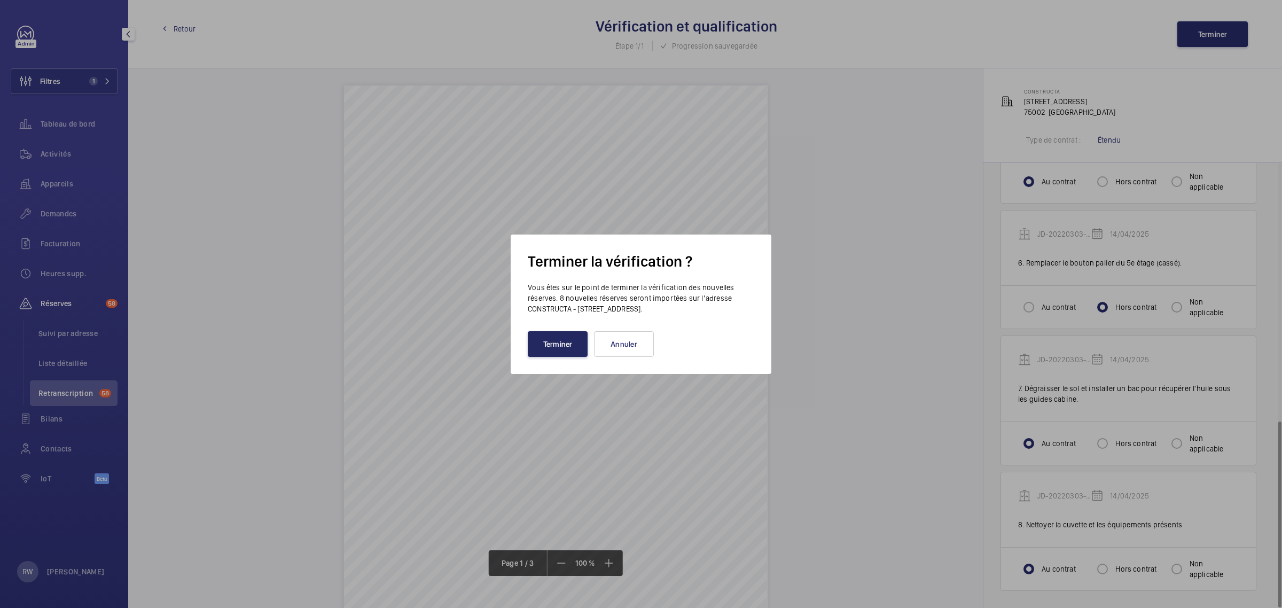
click at [575, 344] on button "Terminer" at bounding box center [558, 344] width 60 height 26
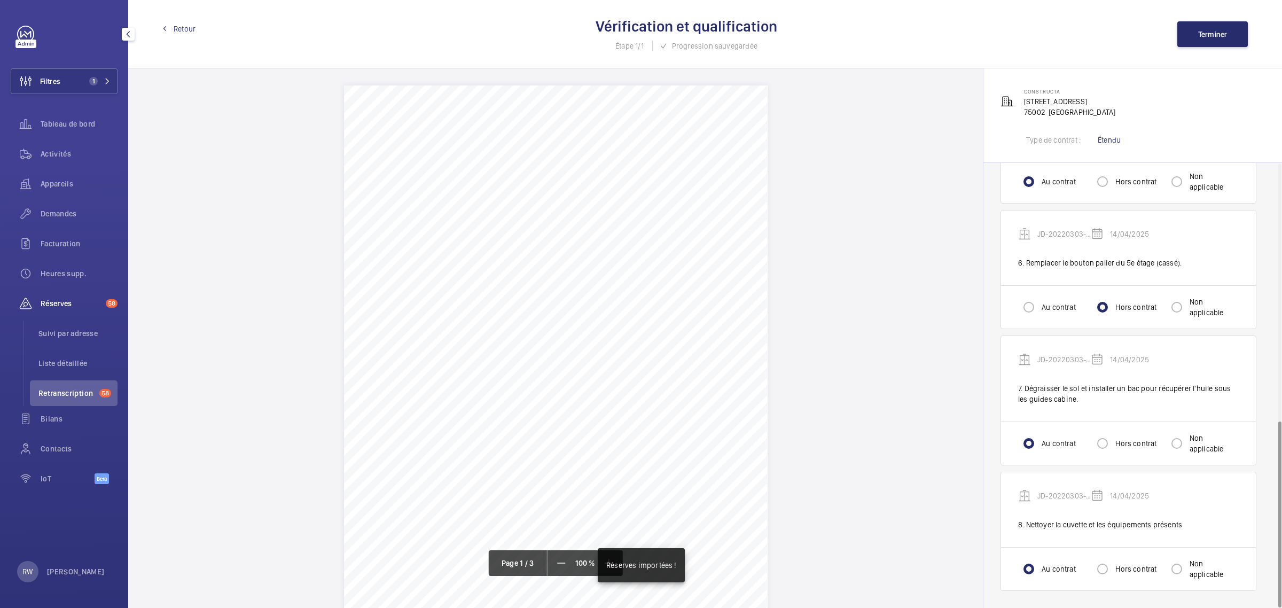
click at [177, 25] on span "Retour" at bounding box center [185, 28] width 22 height 11
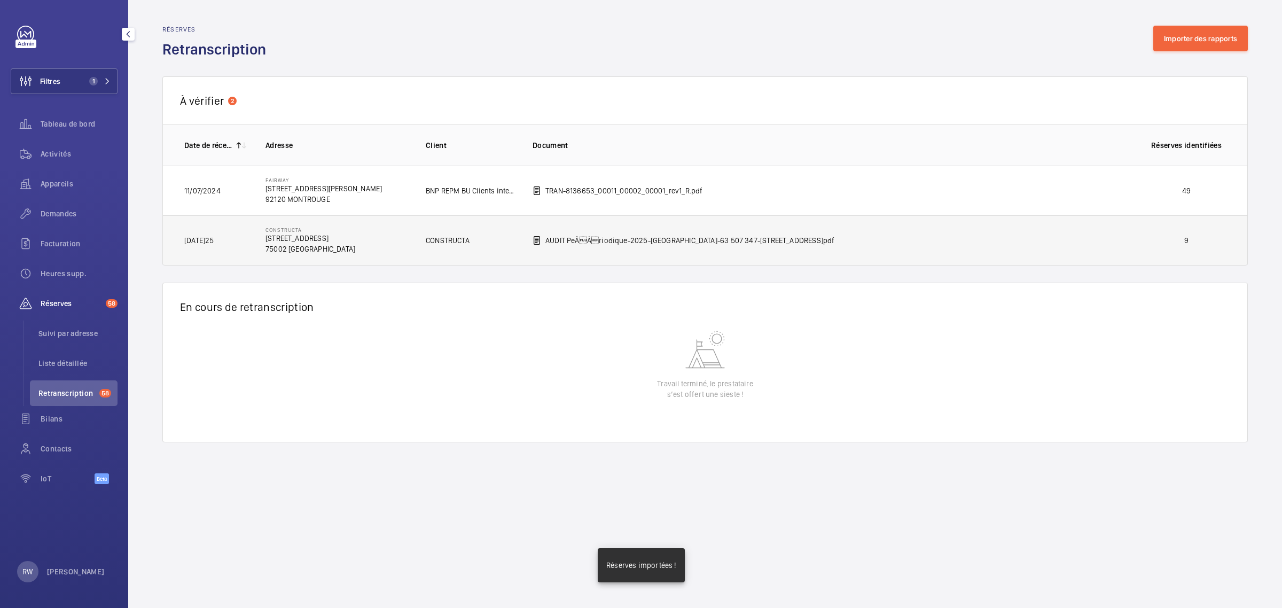
click at [571, 257] on td "AUDIT PeÃÂriodique-2025-[GEOGRAPHIC_DATA]-63 507 347-[STREET_ADDRESS]pdf" at bounding box center [822, 240] width 614 height 50
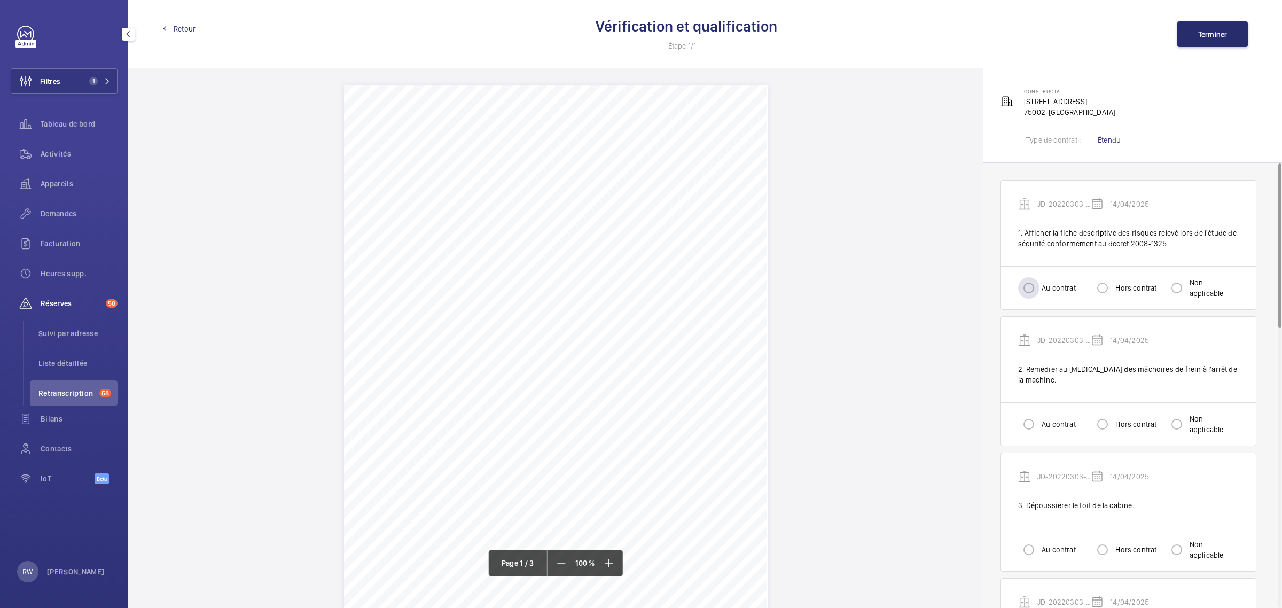
click at [1044, 288] on label "Au contrat" at bounding box center [1057, 287] width 36 height 11
click at [1039, 288] on input "Au contrat" at bounding box center [1028, 287] width 21 height 21
click at [1055, 419] on label "Au contrat" at bounding box center [1057, 424] width 36 height 11
click at [1039, 417] on input "Au contrat" at bounding box center [1028, 423] width 21 height 21
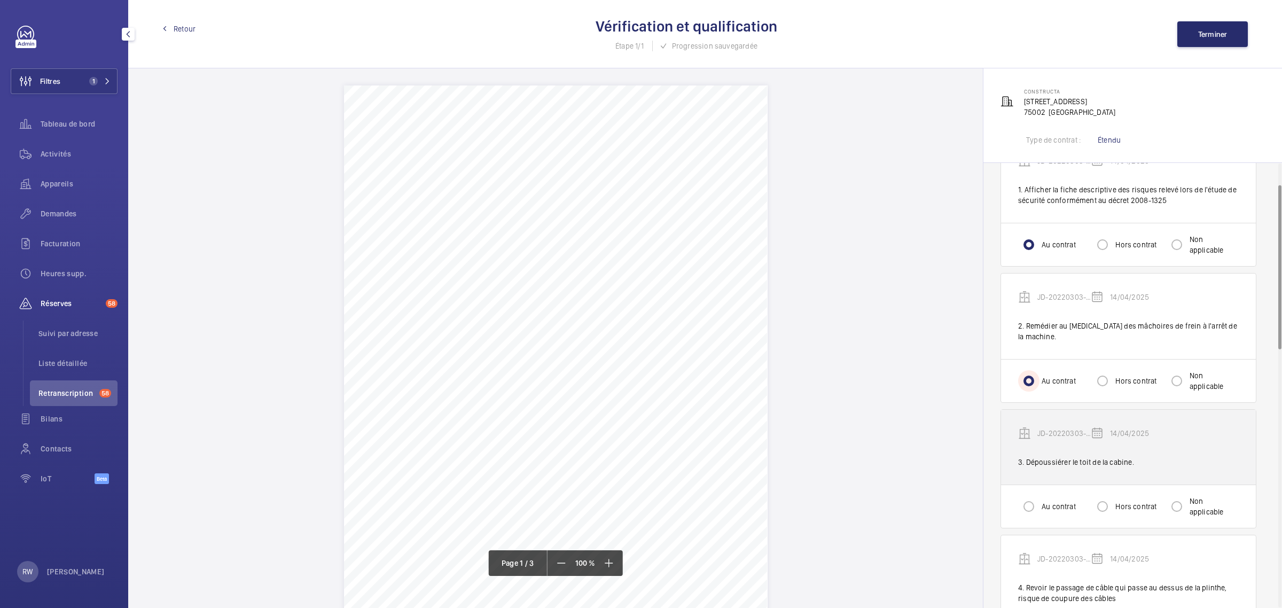
scroll to position [67, 0]
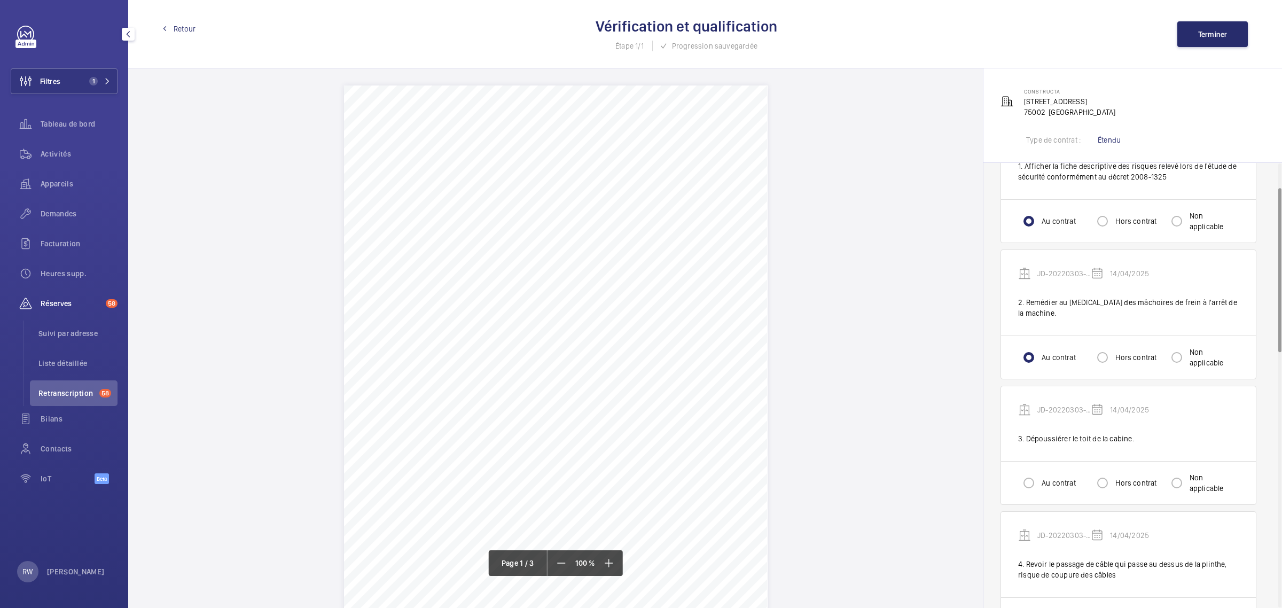
click at [1064, 477] on label "Au contrat" at bounding box center [1057, 482] width 36 height 11
click at [1039, 472] on input "Au contrat" at bounding box center [1028, 482] width 21 height 21
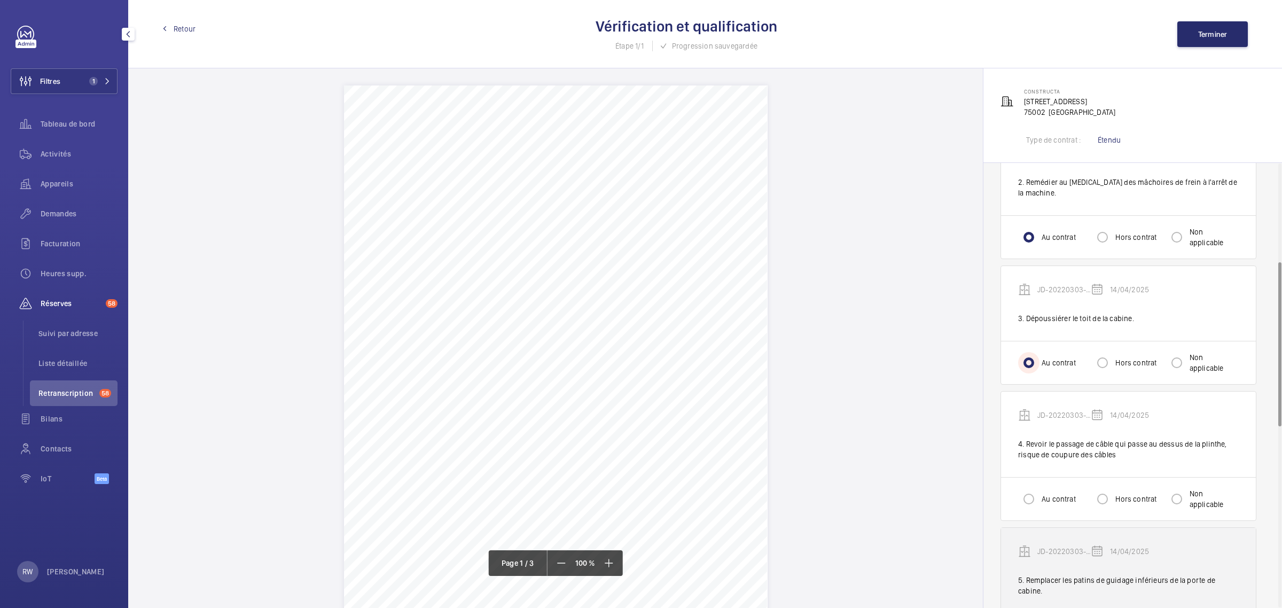
scroll to position [267, 0]
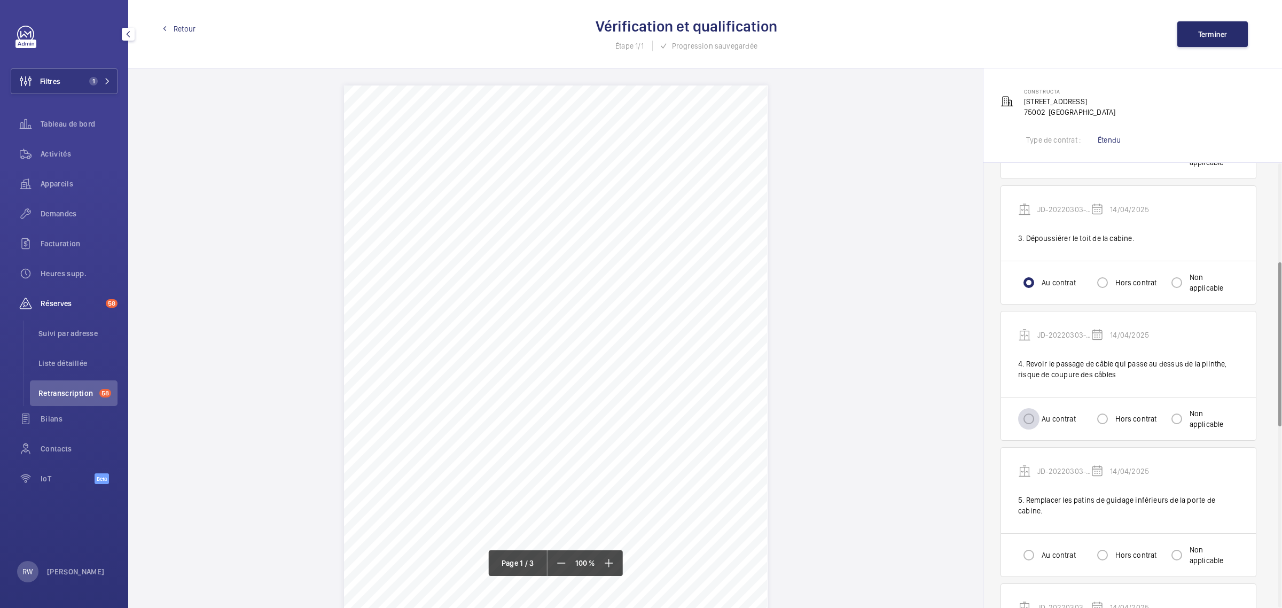
click at [1039, 406] on div at bounding box center [1029, 419] width 26 height 26
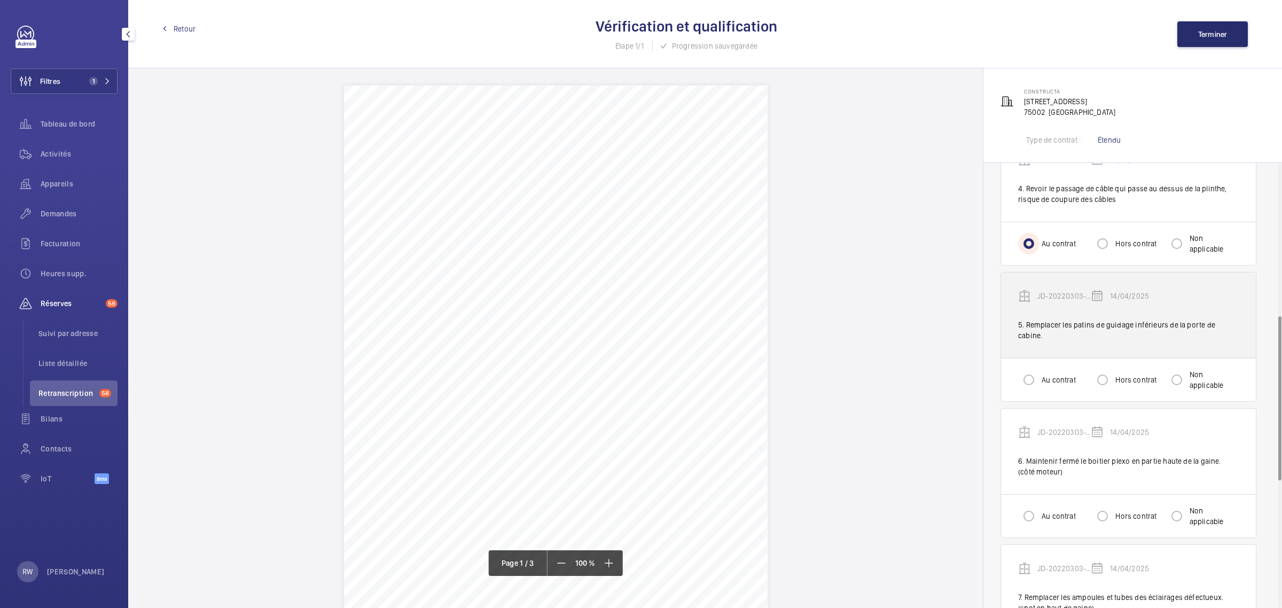
scroll to position [467, 0]
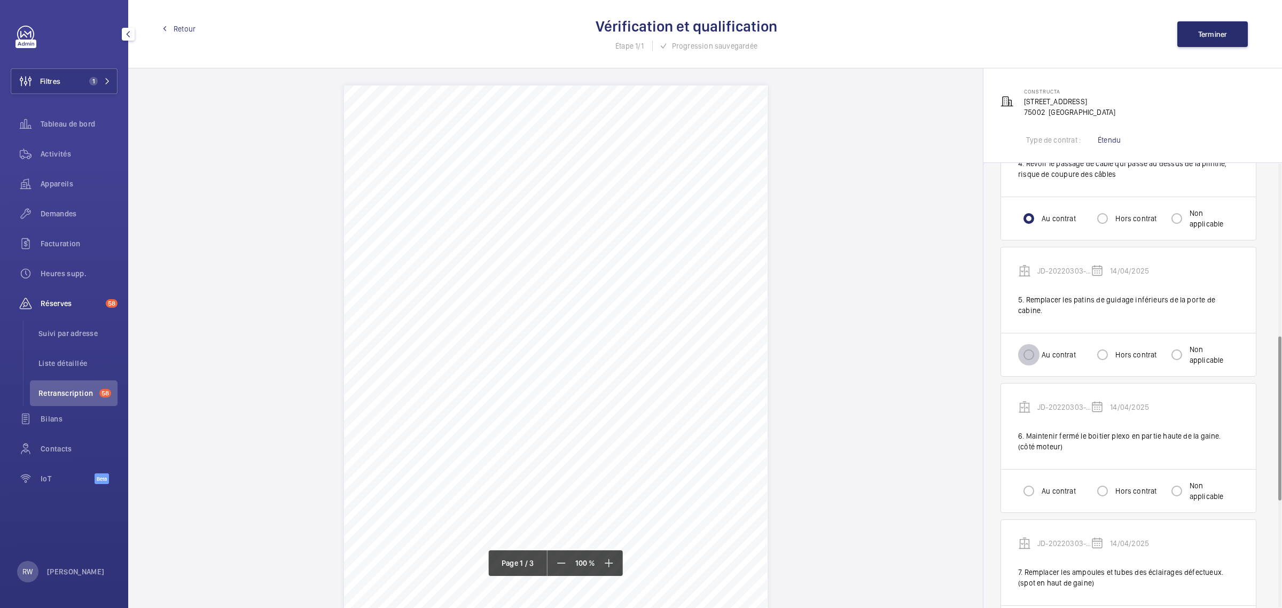
click at [1034, 344] on input "Au contrat" at bounding box center [1028, 354] width 21 height 21
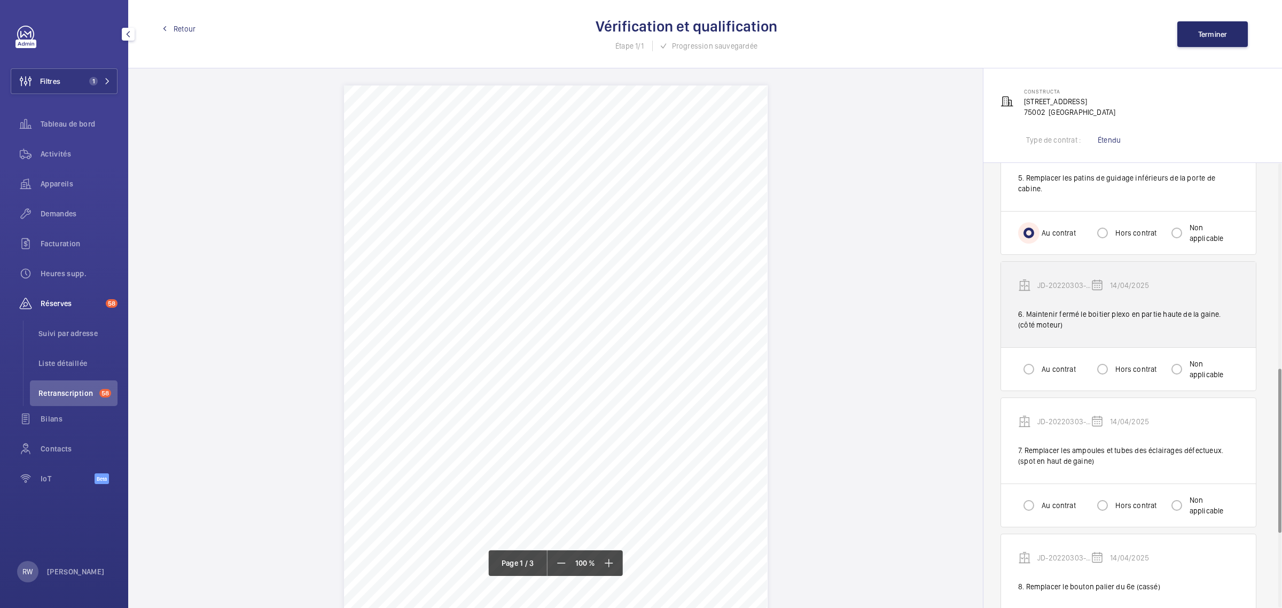
scroll to position [601, 0]
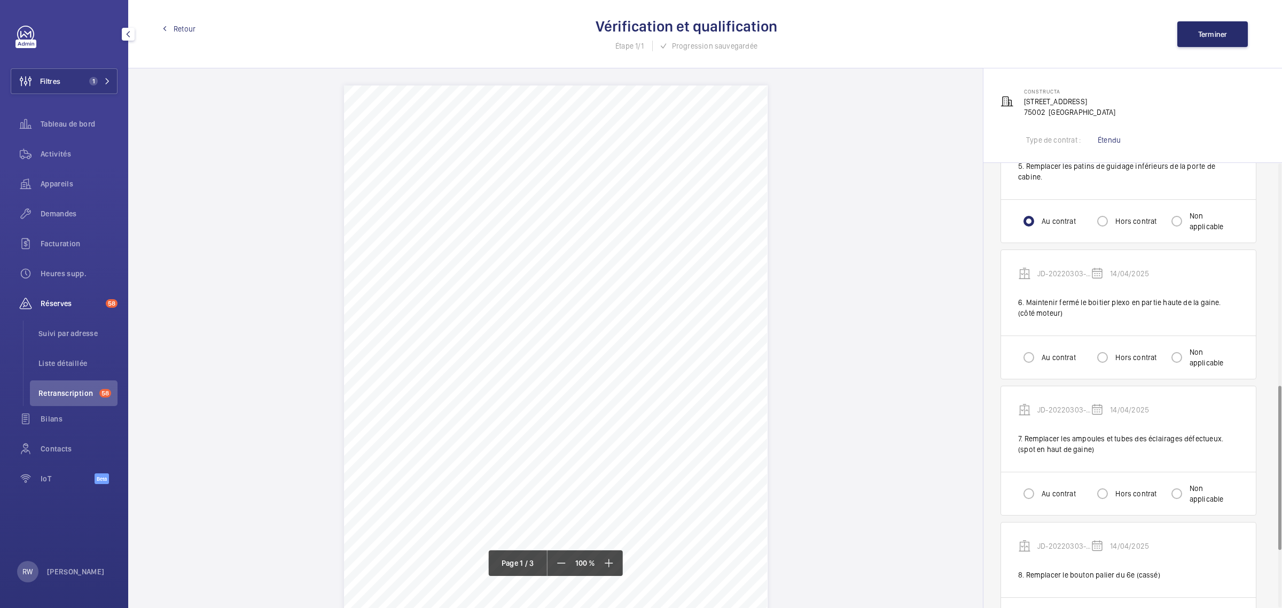
click at [1065, 352] on label "Au contrat" at bounding box center [1057, 357] width 36 height 11
click at [1039, 347] on input "Au contrat" at bounding box center [1028, 357] width 21 height 21
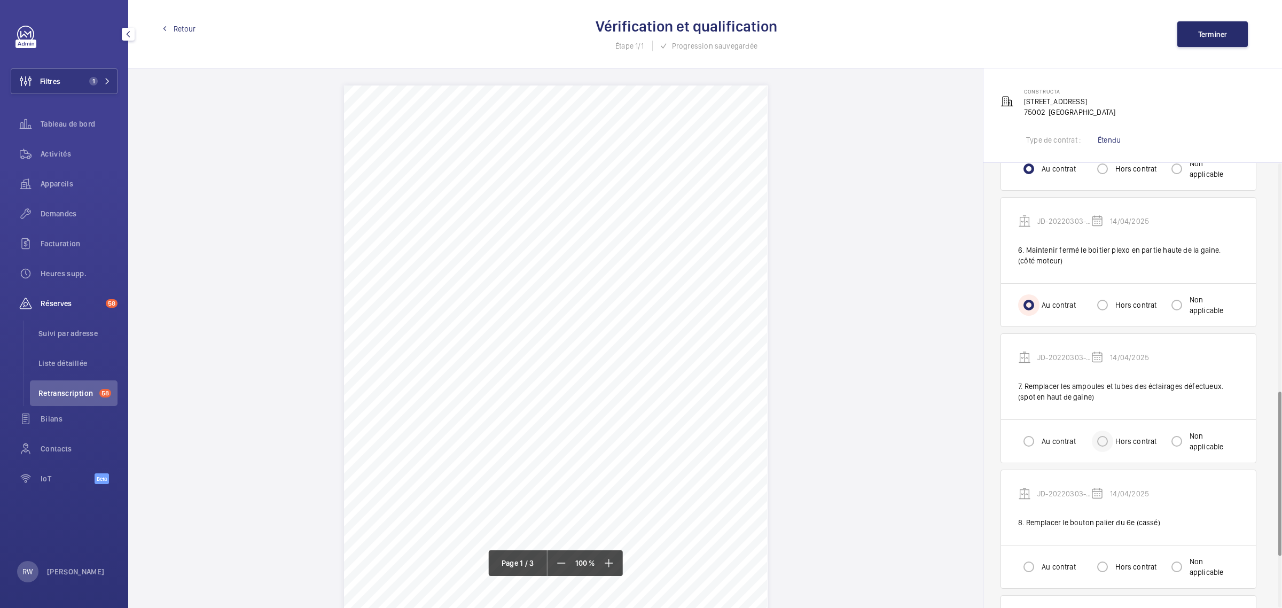
scroll to position [734, 0]
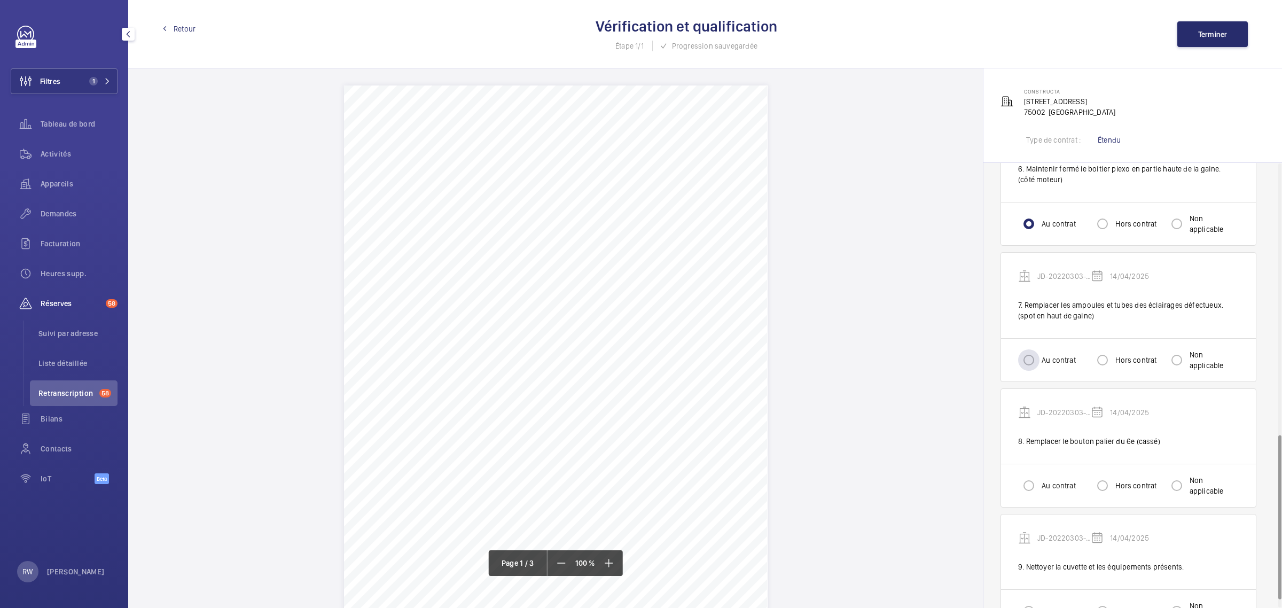
click at [1043, 355] on label "Au contrat" at bounding box center [1057, 360] width 36 height 11
click at [1039, 349] on input "Au contrat" at bounding box center [1028, 359] width 21 height 21
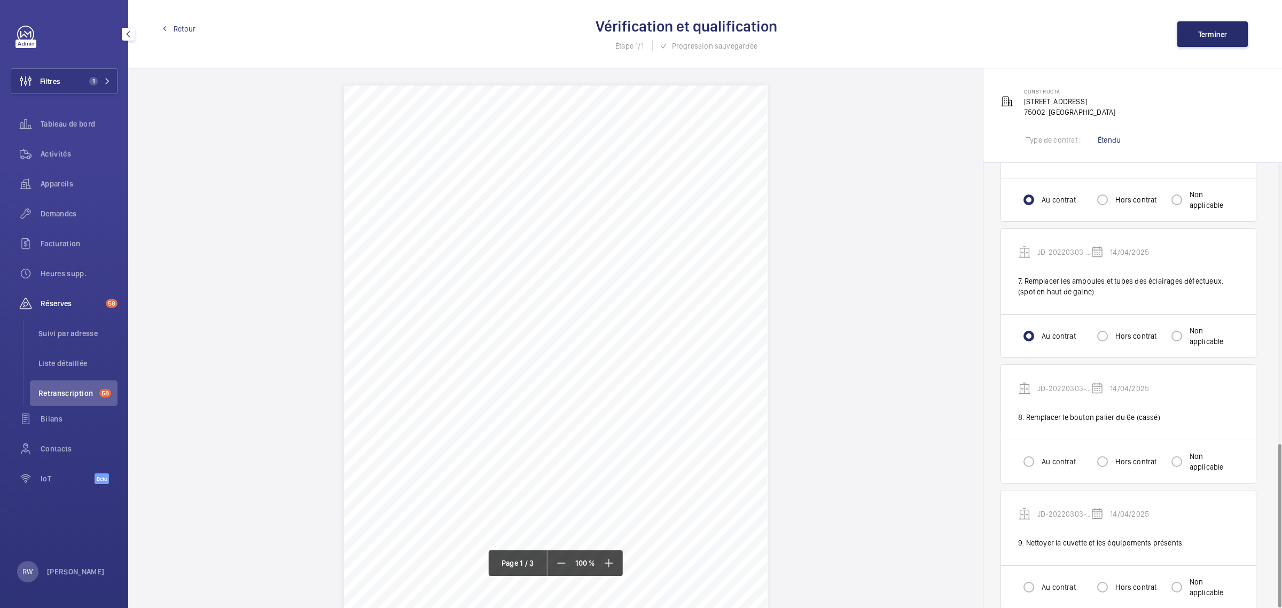
click at [1118, 456] on label "Hors contrat" at bounding box center [1134, 461] width 43 height 11
click at [1113, 451] on input "Hors contrat" at bounding box center [1101, 461] width 21 height 21
click at [1058, 576] on div "Au contrat" at bounding box center [1047, 586] width 58 height 21
click at [1034, 576] on input "Au contrat" at bounding box center [1028, 586] width 21 height 21
click at [1196, 44] on button "Terminer" at bounding box center [1212, 34] width 70 height 26
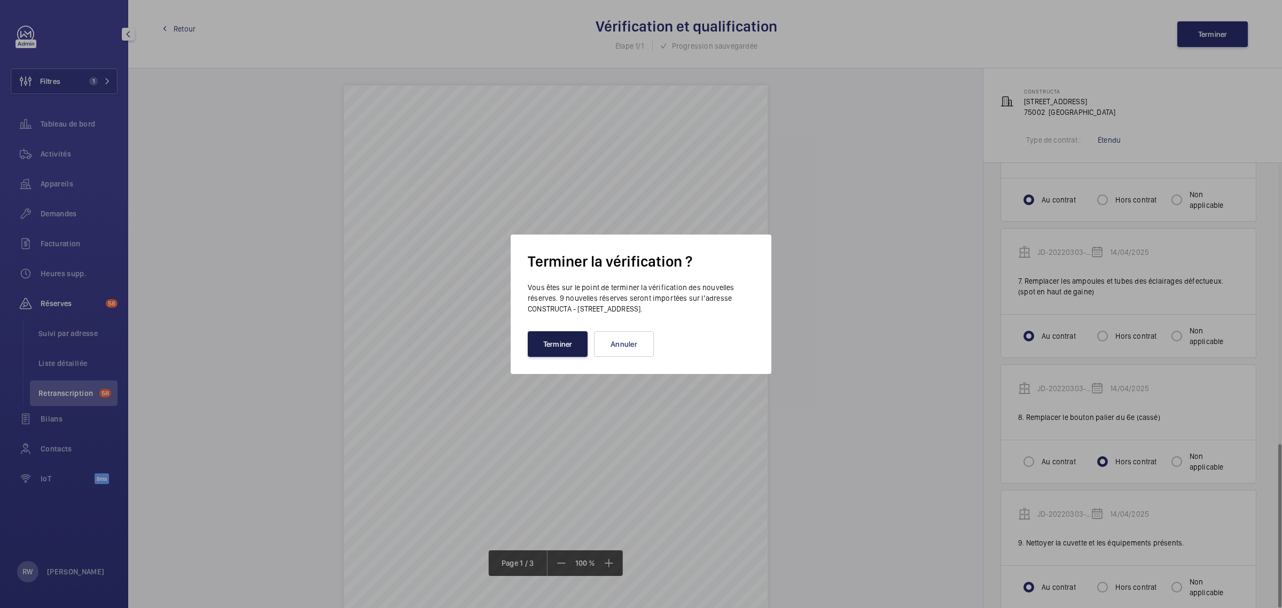
click at [554, 347] on button "Terminer" at bounding box center [558, 344] width 60 height 26
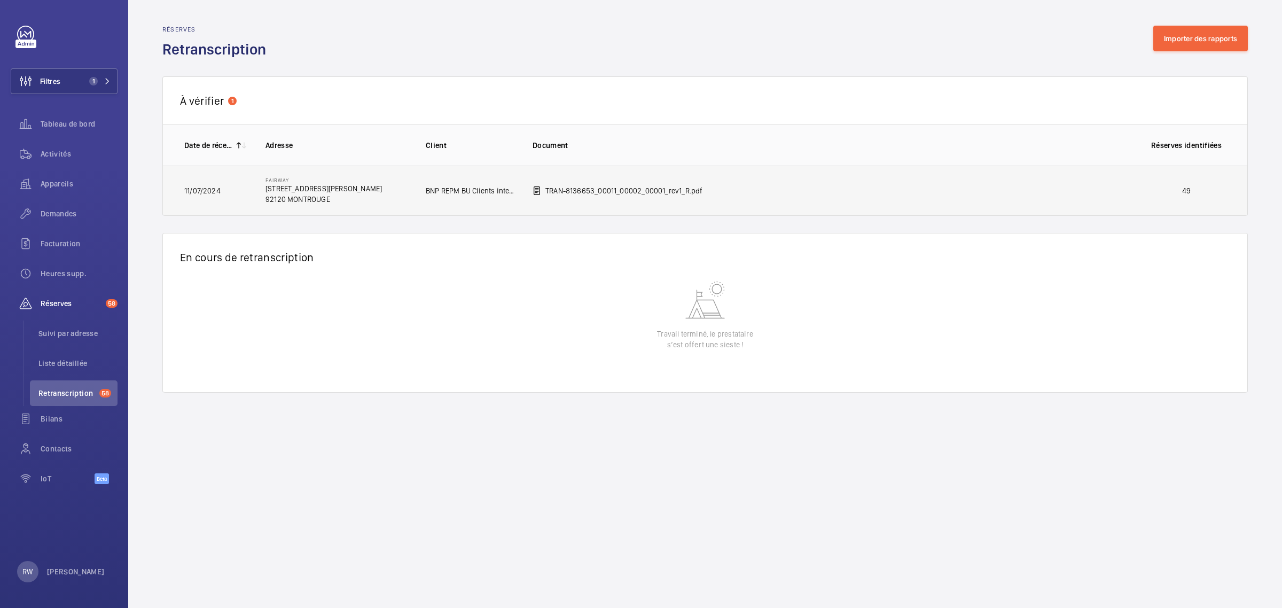
click at [844, 196] on td "TRAN-8136653_00011_00002_00001_rev1_R.pdf" at bounding box center [822, 191] width 614 height 50
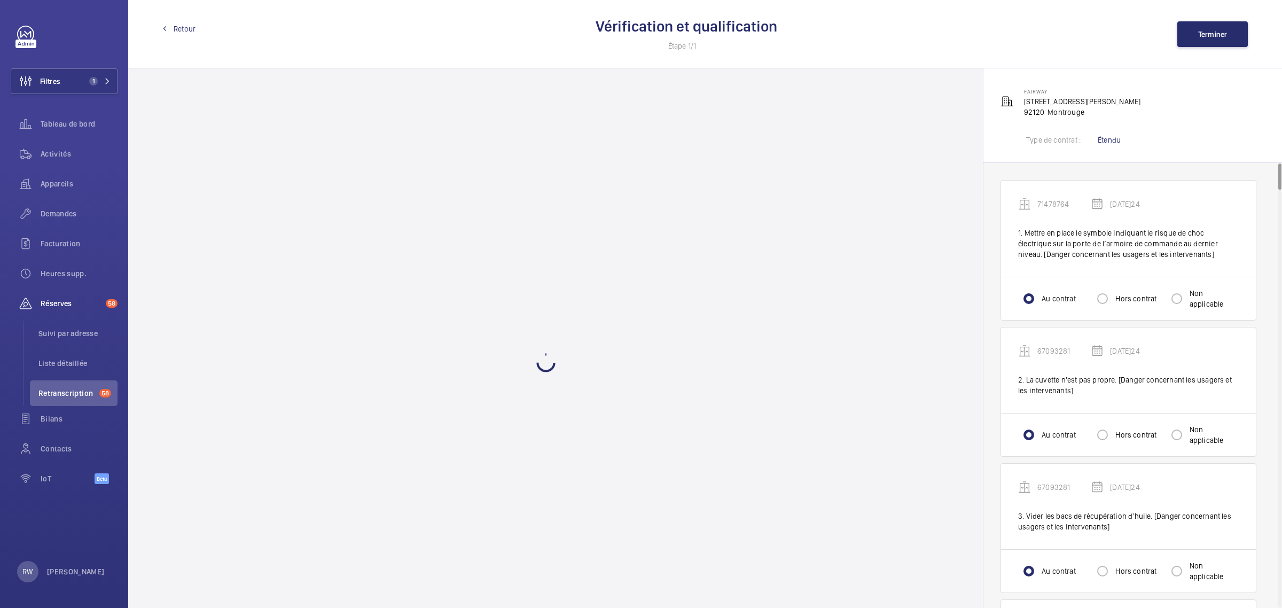
click at [1044, 108] on p "FAIRWAY [STREET_ADDRESS][PERSON_NAME]" at bounding box center [1082, 101] width 116 height 32
click at [1034, 90] on span "FAIRWAY" at bounding box center [1035, 91] width 23 height 6
copy span "FAIRWAY"
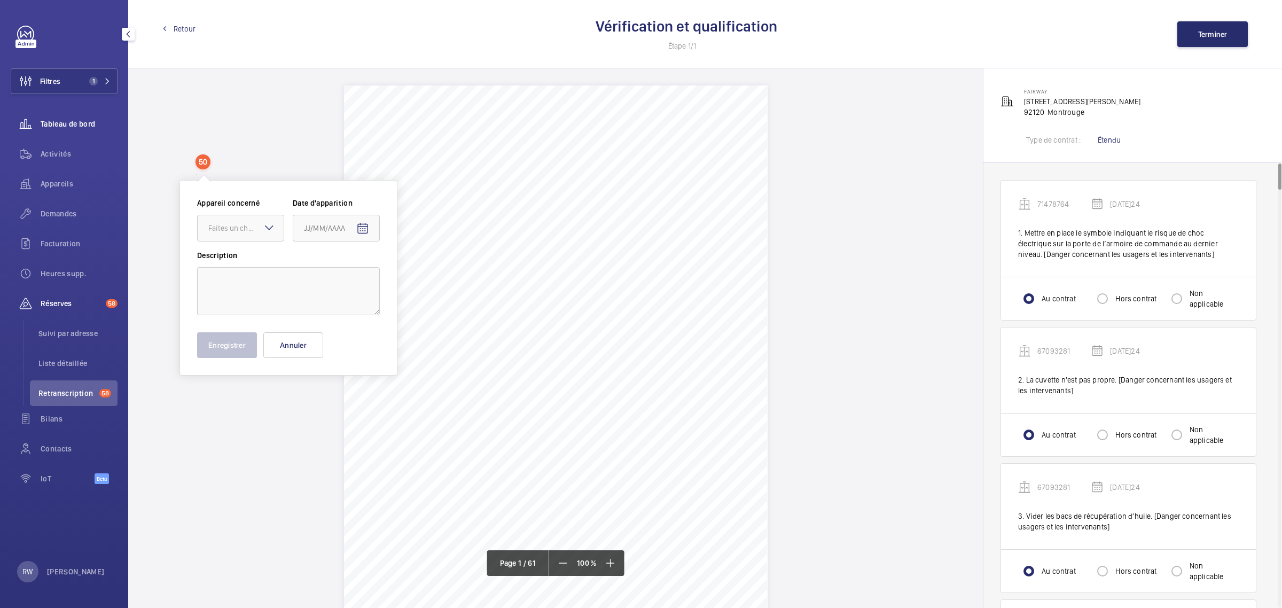
click at [67, 123] on span "Tableau de bord" at bounding box center [79, 124] width 77 height 11
click at [72, 74] on button "Filtres 1" at bounding box center [64, 81] width 107 height 26
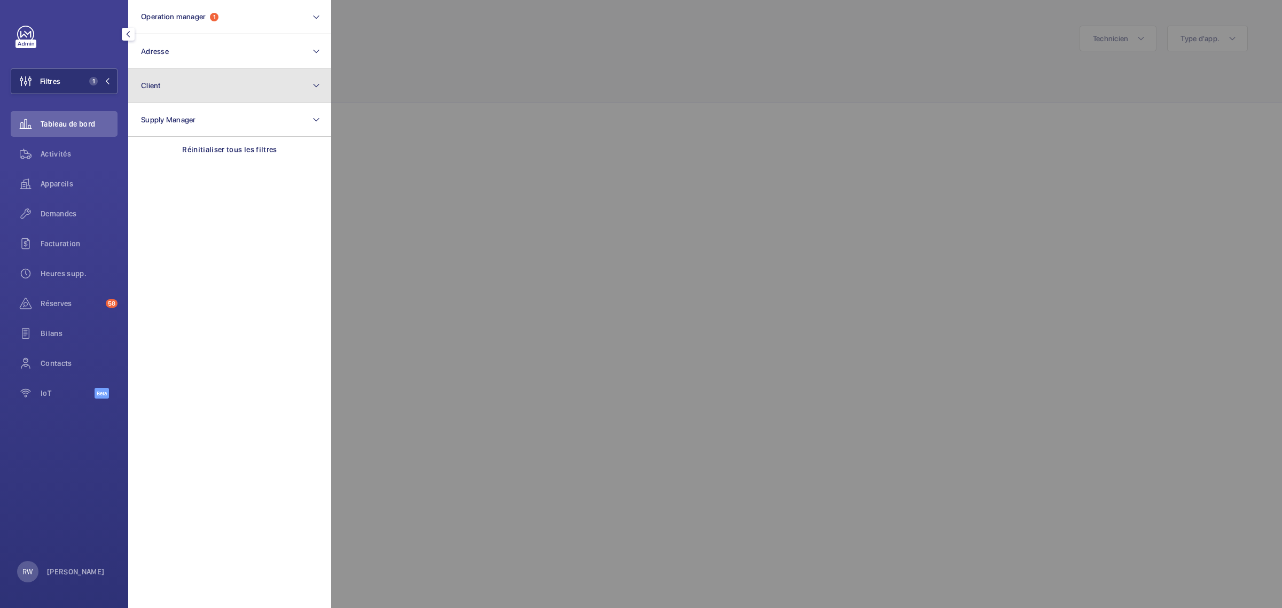
click at [191, 94] on button "Client" at bounding box center [229, 85] width 203 height 34
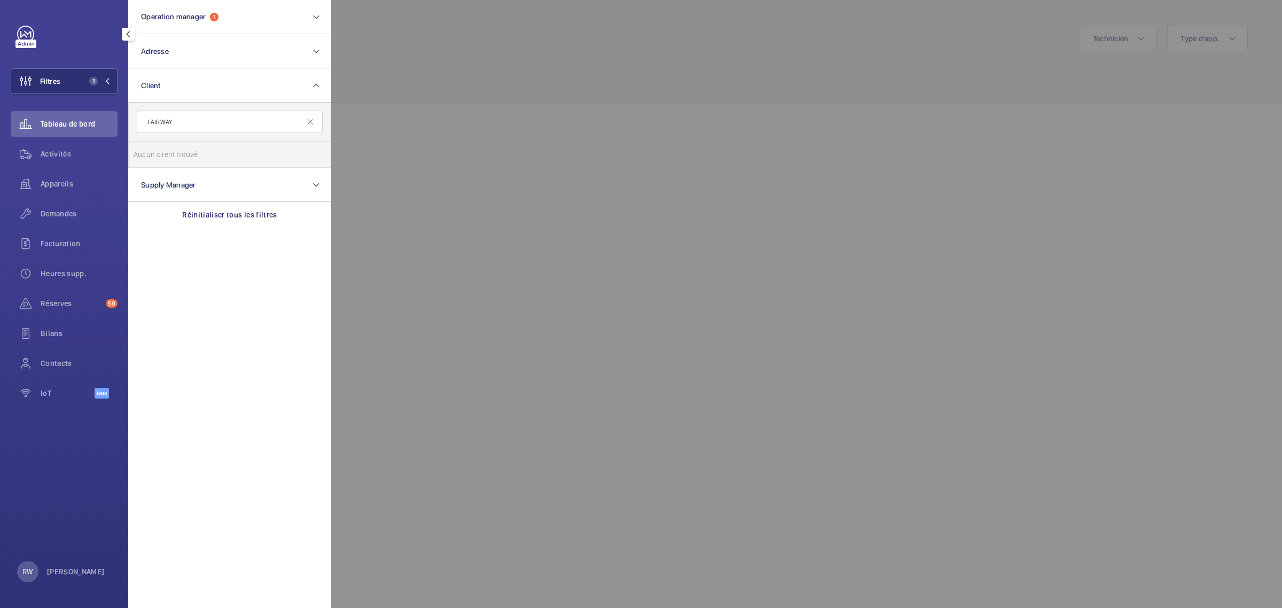
drag, startPoint x: 185, startPoint y: 123, endPoint x: 119, endPoint y: 125, distance: 65.7
click at [119, 125] on div "Filtres 1 Operation manager 1 Adresse Client FAIRWAY Aucun client trouvé Réinit…" at bounding box center [64, 304] width 128 height 608
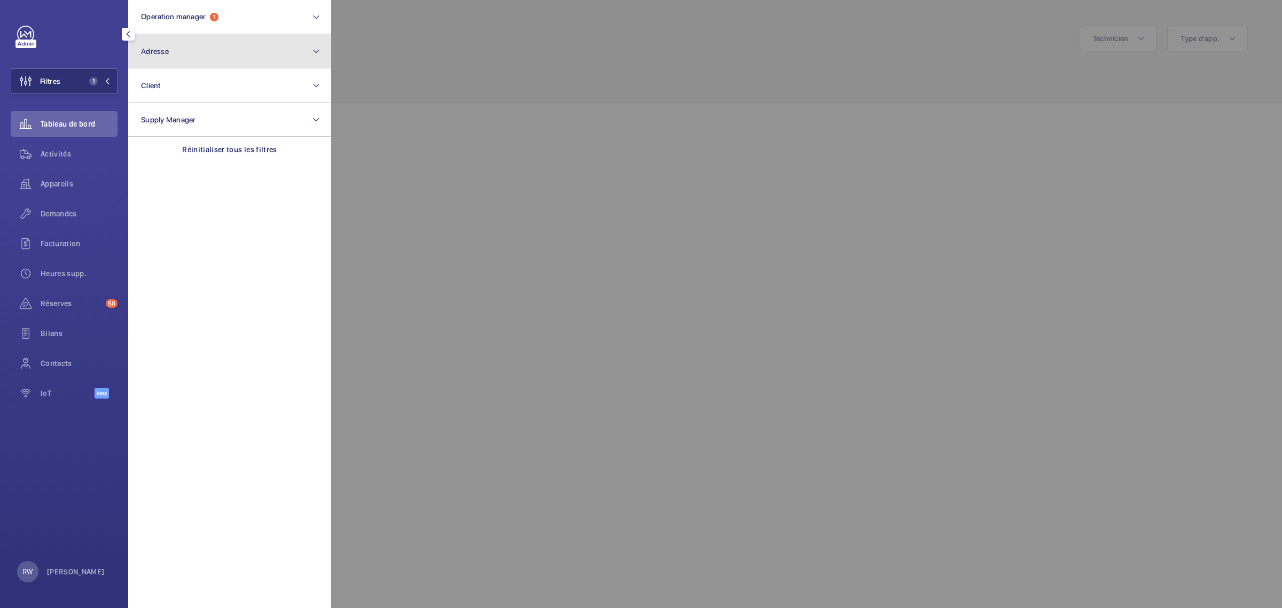
click at [155, 59] on button "Adresse" at bounding box center [229, 51] width 203 height 34
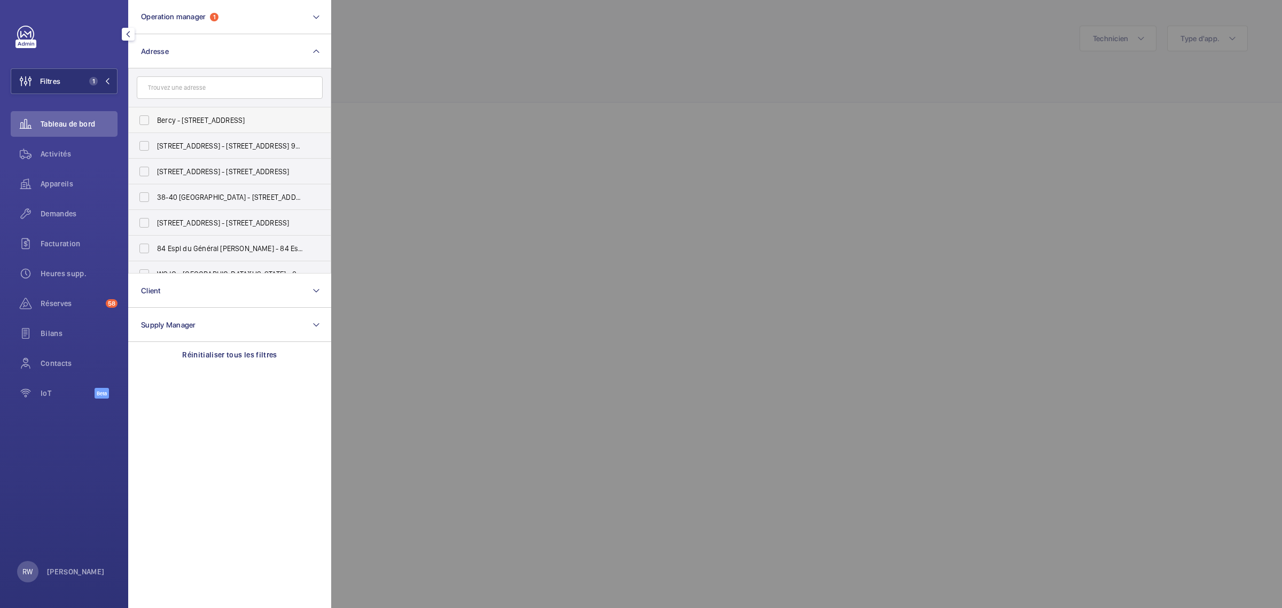
click at [153, 107] on label "Bercy - [STREET_ADDRESS]" at bounding box center [222, 120] width 186 height 26
click at [153, 109] on input "Bercy - [STREET_ADDRESS]" at bounding box center [143, 119] width 21 height 21
click at [156, 92] on input "text" at bounding box center [230, 87] width 186 height 22
click at [148, 113] on input "Bercy - [STREET_ADDRESS]" at bounding box center [143, 119] width 21 height 21
click at [160, 83] on input "text" at bounding box center [230, 87] width 186 height 22
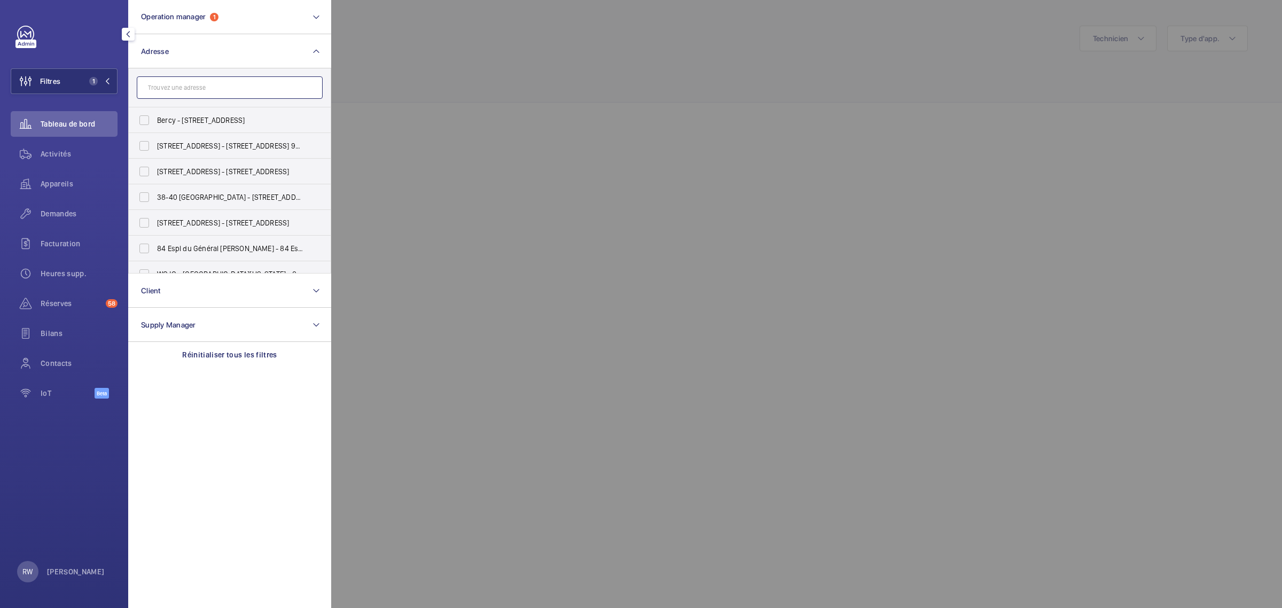
paste input "FAIRWAY"
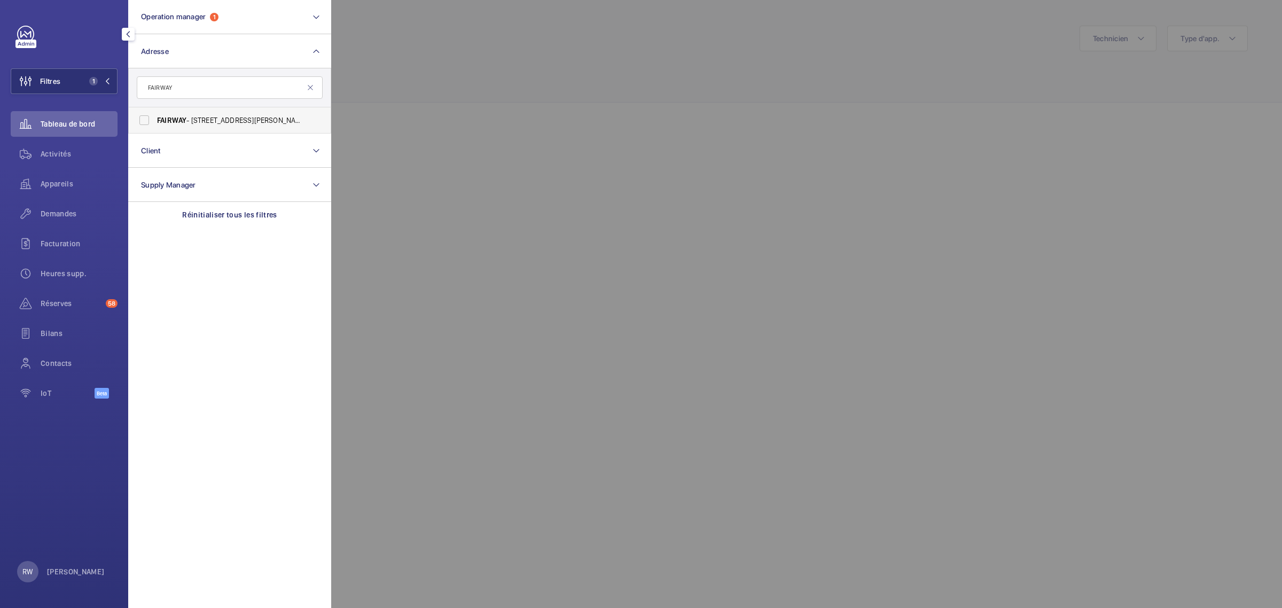
click at [166, 120] on span "FAIRWAY" at bounding box center [171, 120] width 29 height 9
click at [155, 120] on input "FAIRWAY - [STREET_ADDRESS][PERSON_NAME]" at bounding box center [143, 119] width 21 height 21
click at [495, 84] on div at bounding box center [972, 304] width 1282 height 608
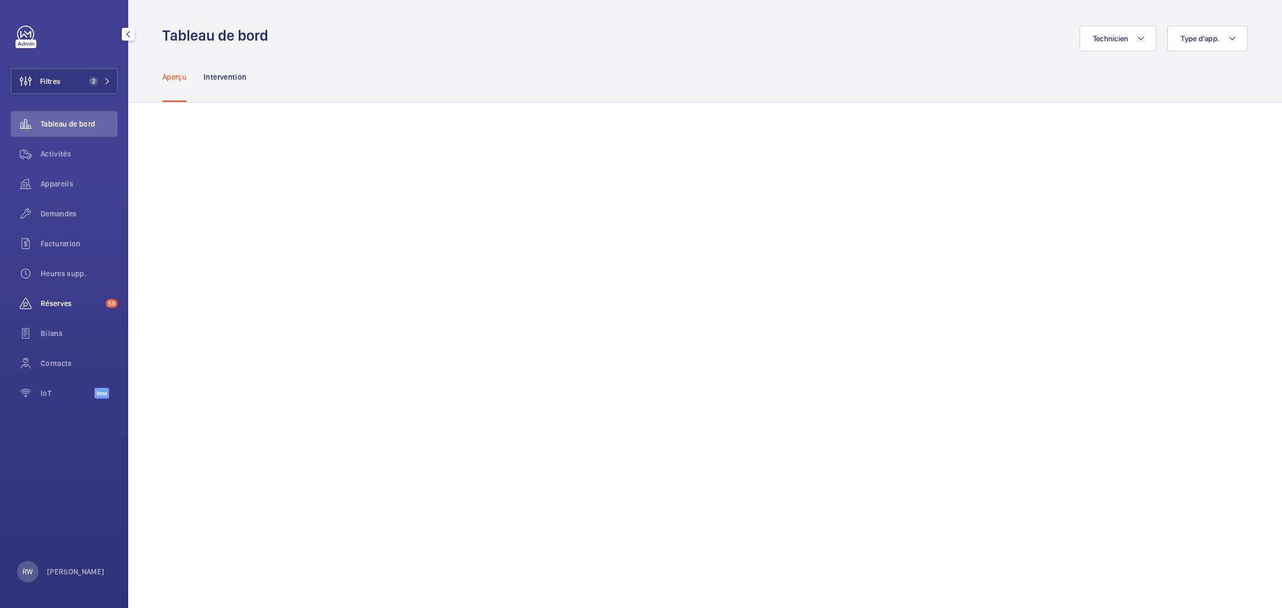
click at [59, 302] on span "Réserves" at bounding box center [71, 303] width 61 height 11
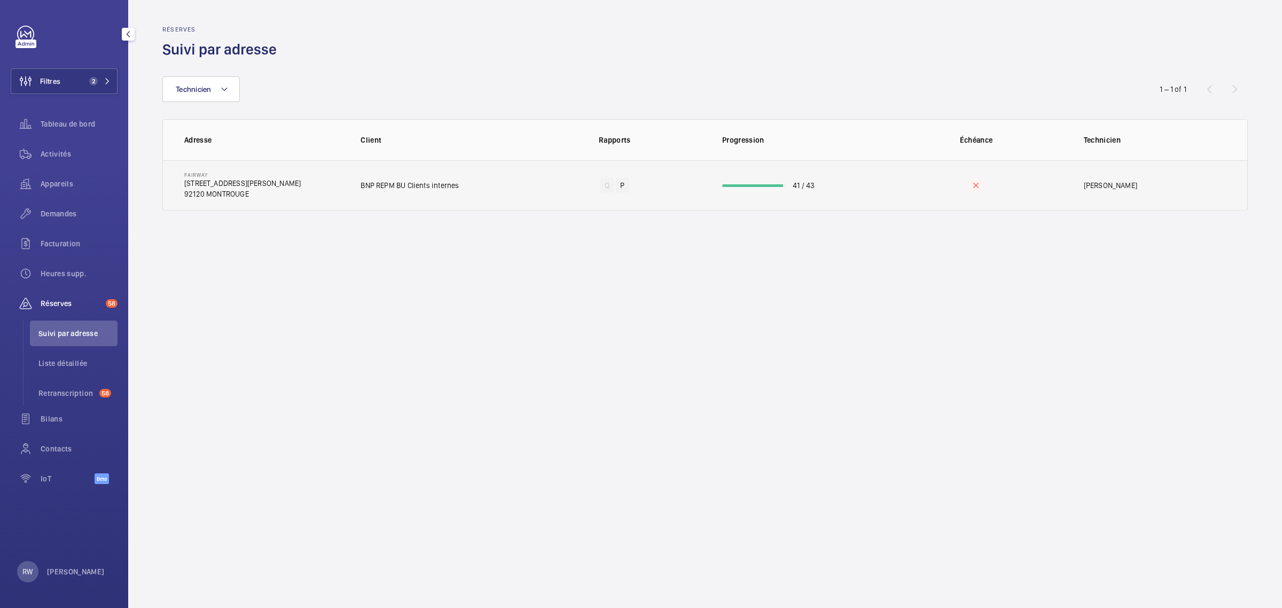
click at [482, 168] on td "BNP REPM BU Clients internes" at bounding box center [433, 185] width 180 height 50
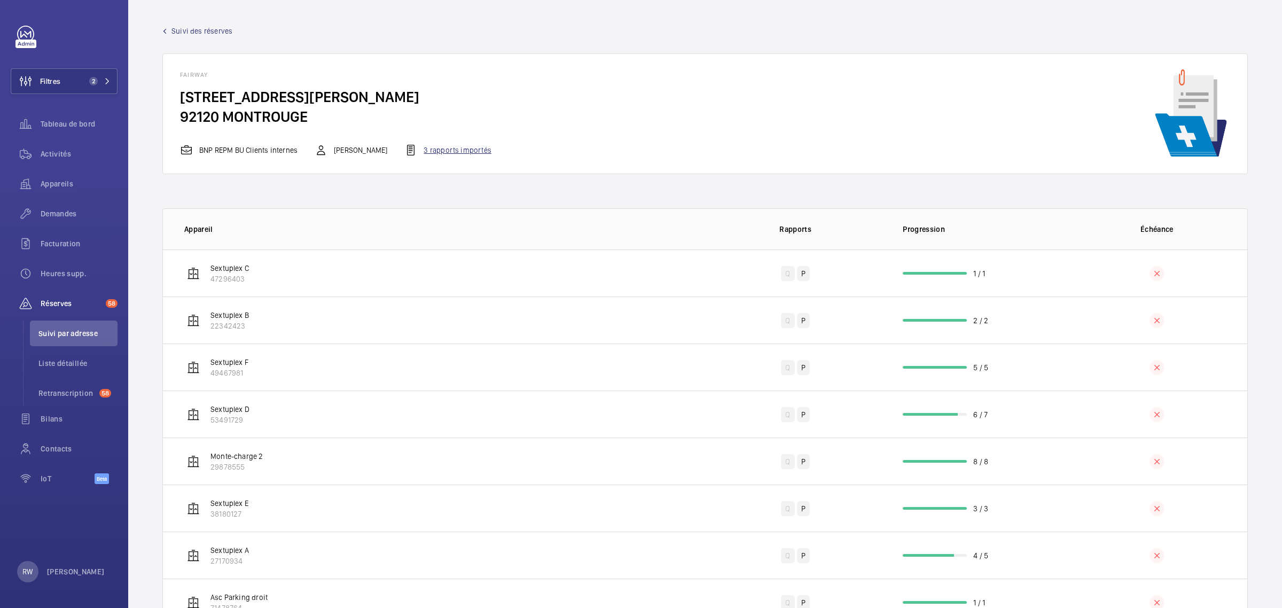
click at [449, 151] on div "3 rapports importés" at bounding box center [447, 150] width 87 height 13
click at [54, 388] on span "Retranscription" at bounding box center [66, 393] width 57 height 11
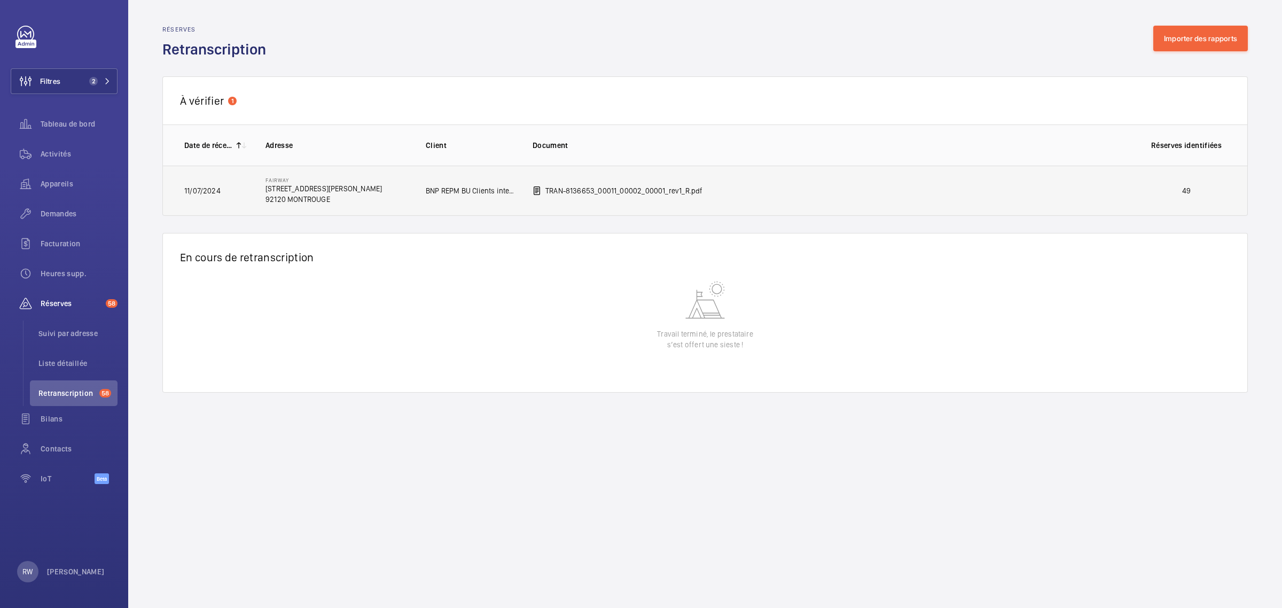
click at [1058, 193] on td "TRAN-8136653_00011_00002_00001_rev1_R.pdf" at bounding box center [822, 191] width 614 height 50
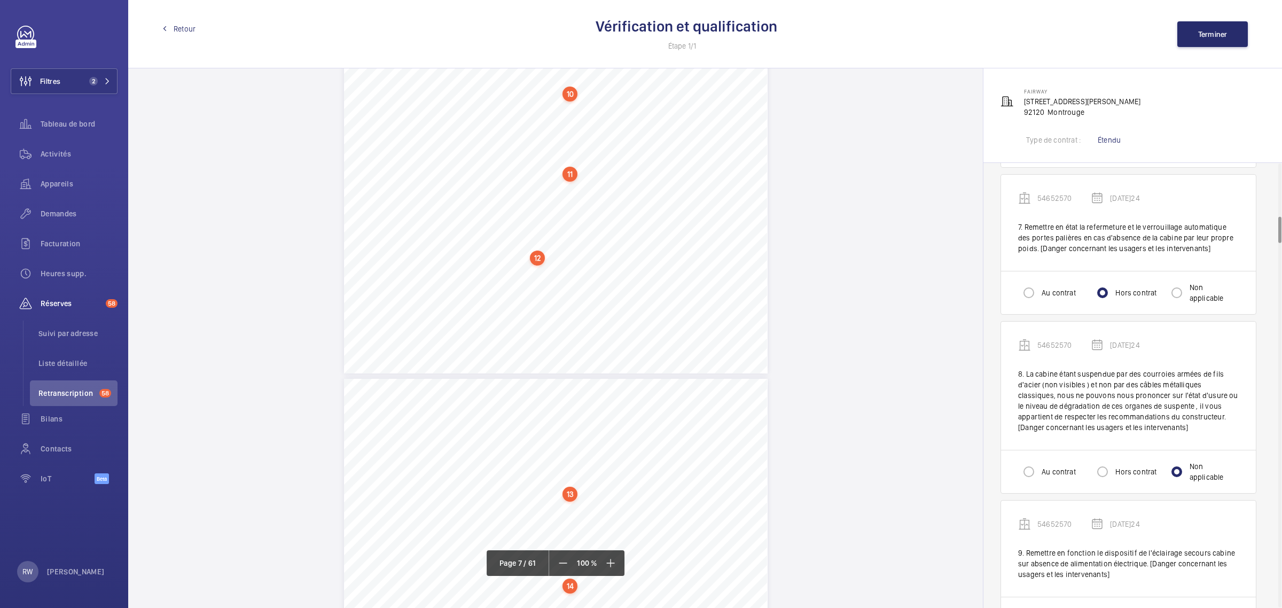
scroll to position [934, 0]
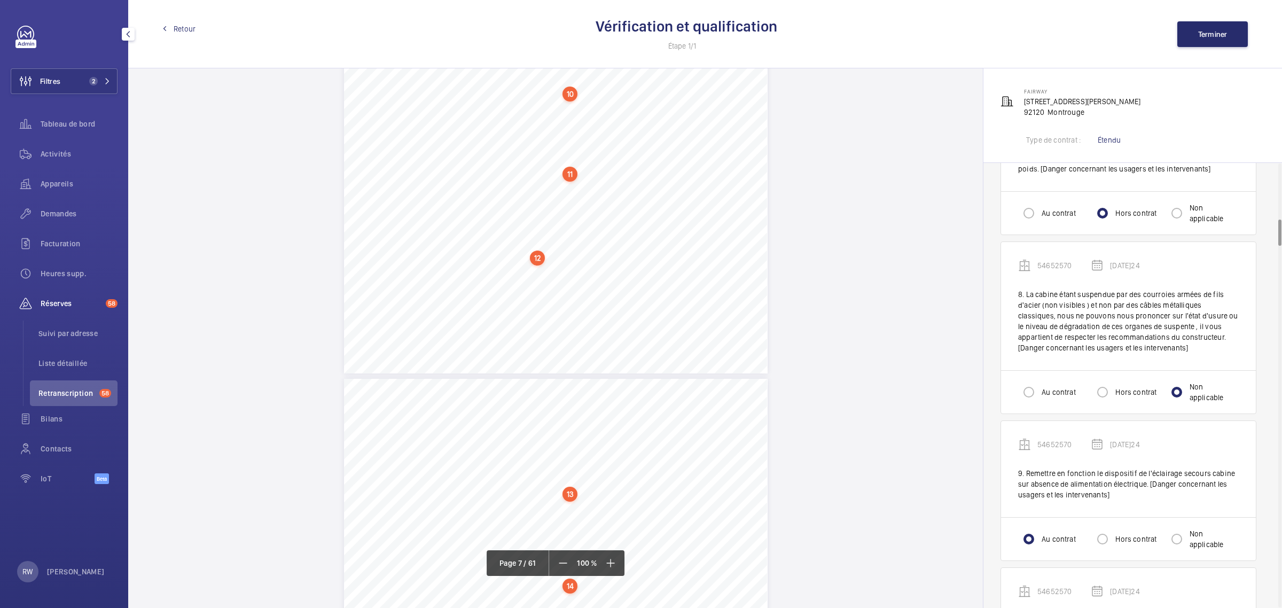
click at [174, 32] on span "Retour" at bounding box center [185, 28] width 22 height 11
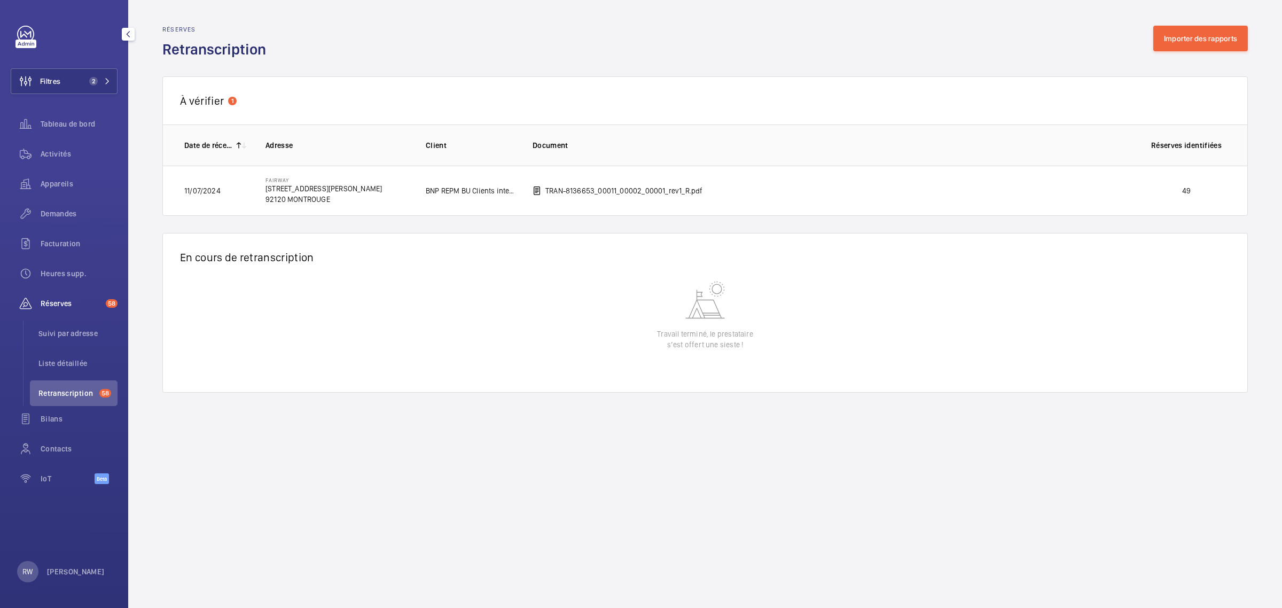
click at [33, 28] on link at bounding box center [25, 34] width 17 height 17
